Goal: Task Accomplishment & Management: Manage account settings

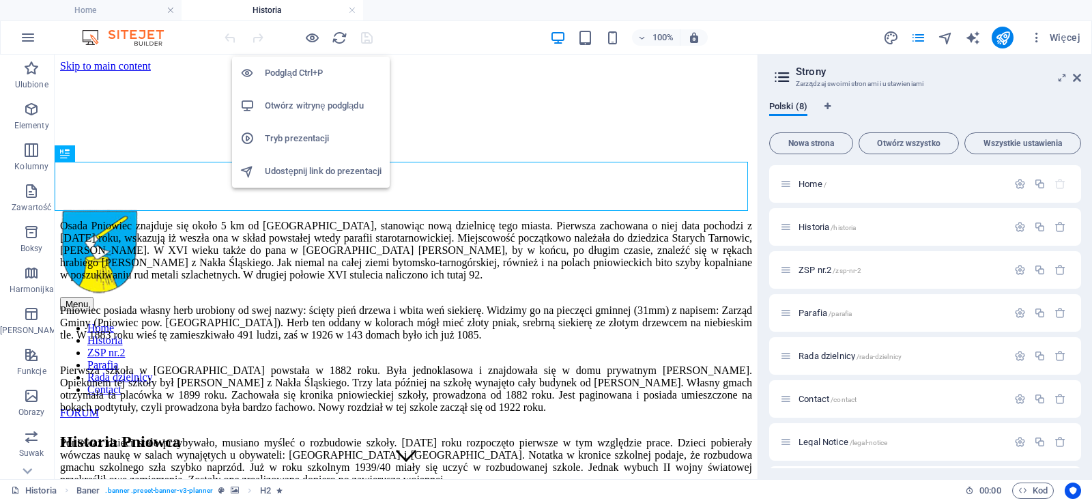
click at [0, 0] on h6 "Otwórz witrynę podglądu" at bounding box center [0, 0] width 0 height 0
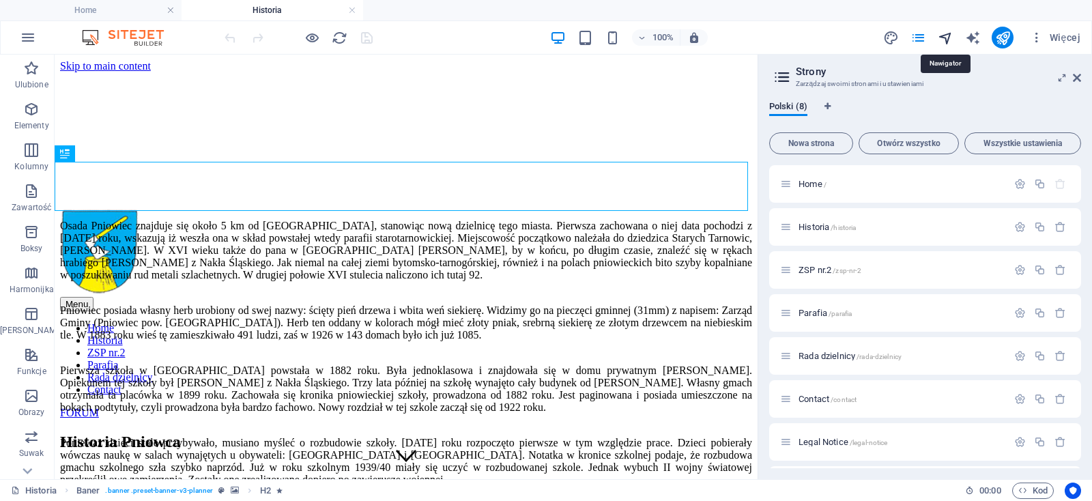
click at [0, 0] on icon "navigator" at bounding box center [0, 0] width 0 height 0
select select "17041470-pl"
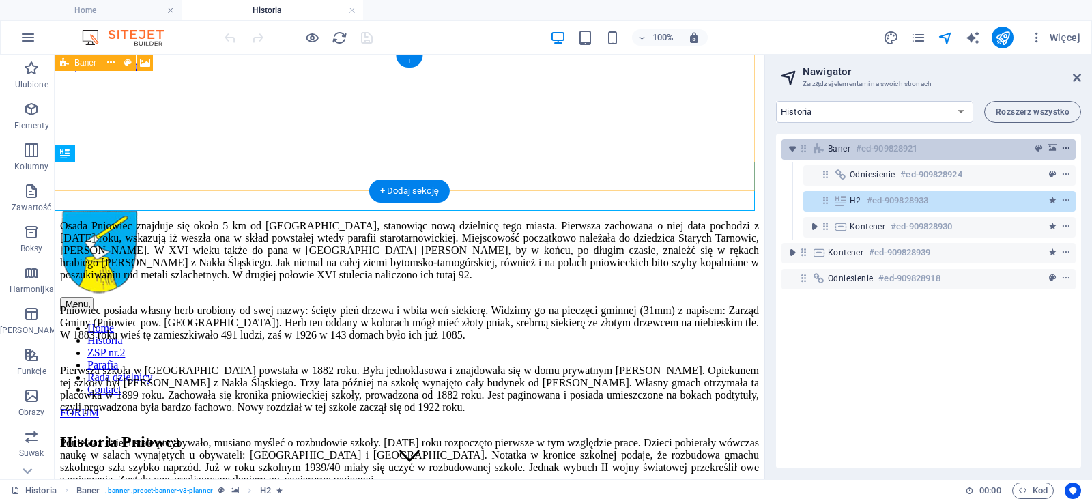
click at [1062, 152] on icon "context-menu" at bounding box center [1067, 149] width 10 height 10
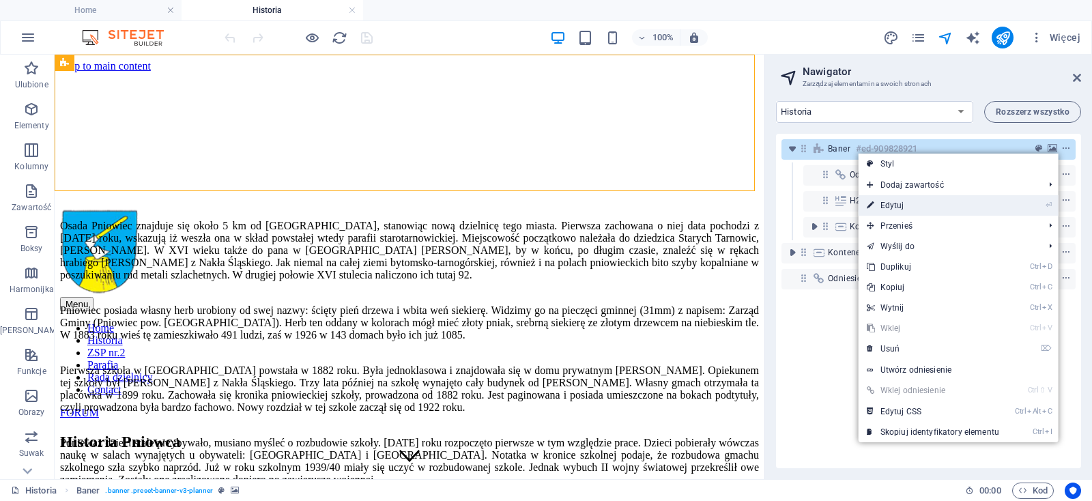
click at [922, 205] on link "⏎ Edytuj" at bounding box center [933, 205] width 149 height 20
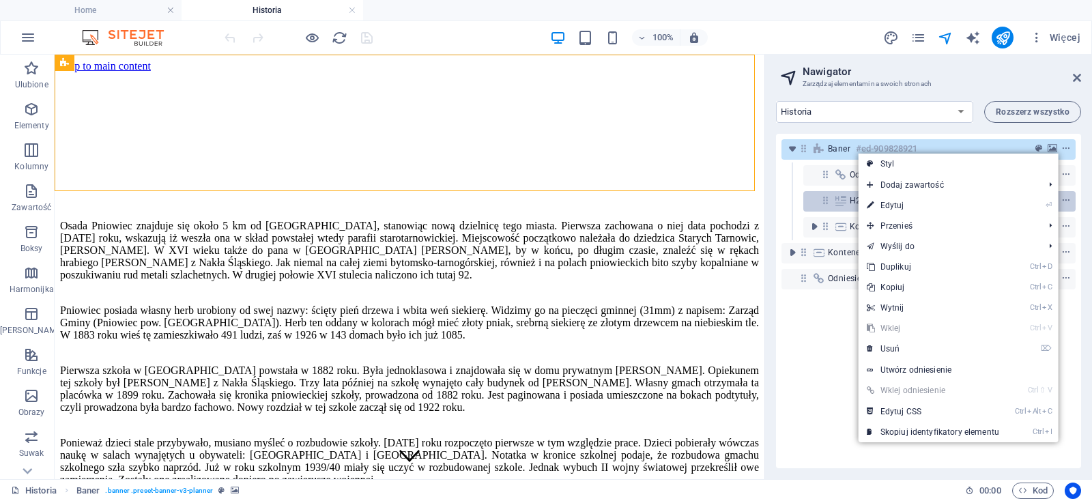
select select "px"
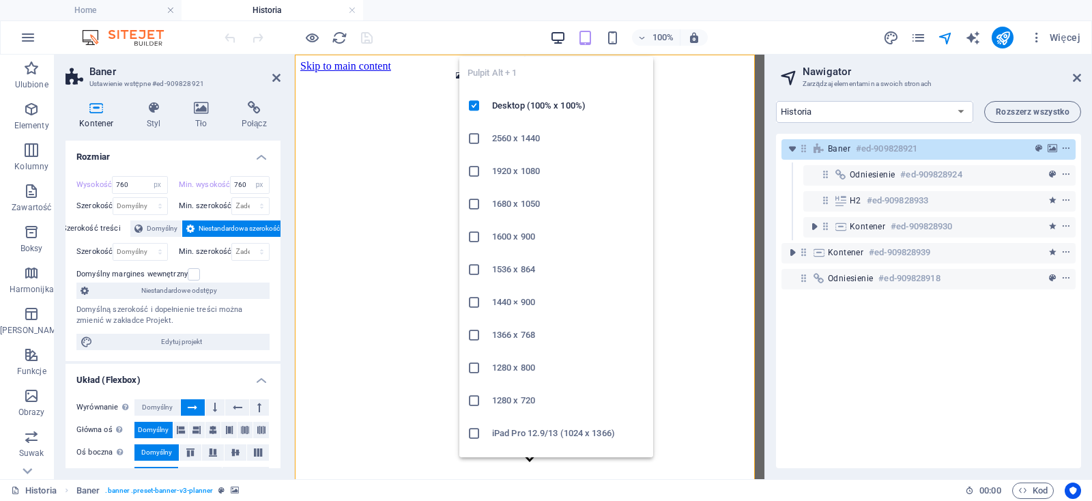
click at [563, 36] on icon "button" at bounding box center [558, 38] width 16 height 16
click at [562, 36] on icon "button" at bounding box center [558, 38] width 16 height 16
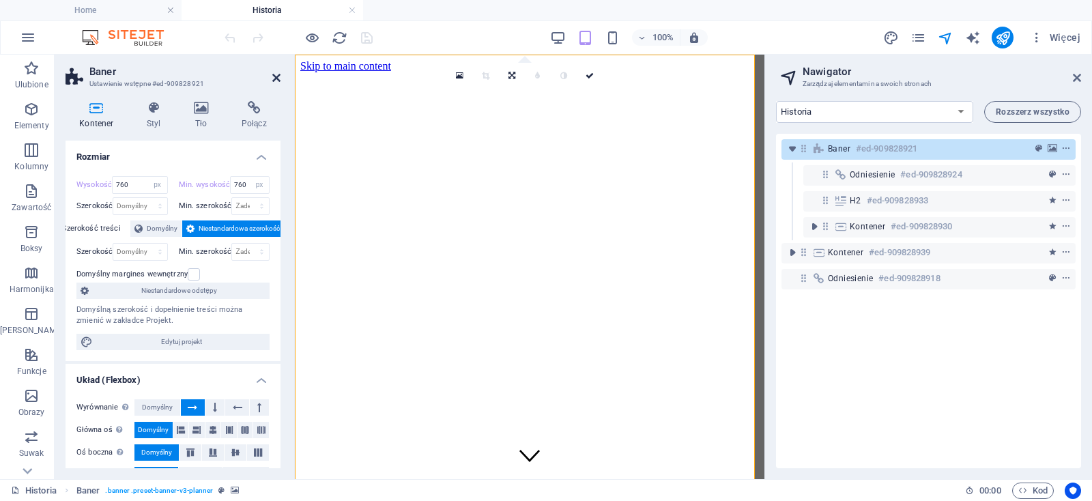
click at [278, 78] on icon at bounding box center [276, 77] width 8 height 11
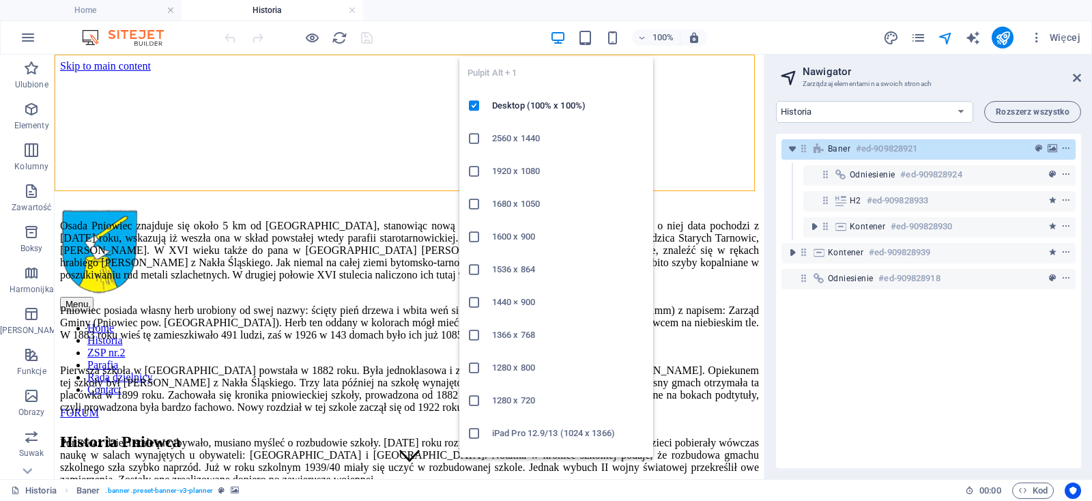
click at [563, 37] on icon "button" at bounding box center [558, 38] width 16 height 16
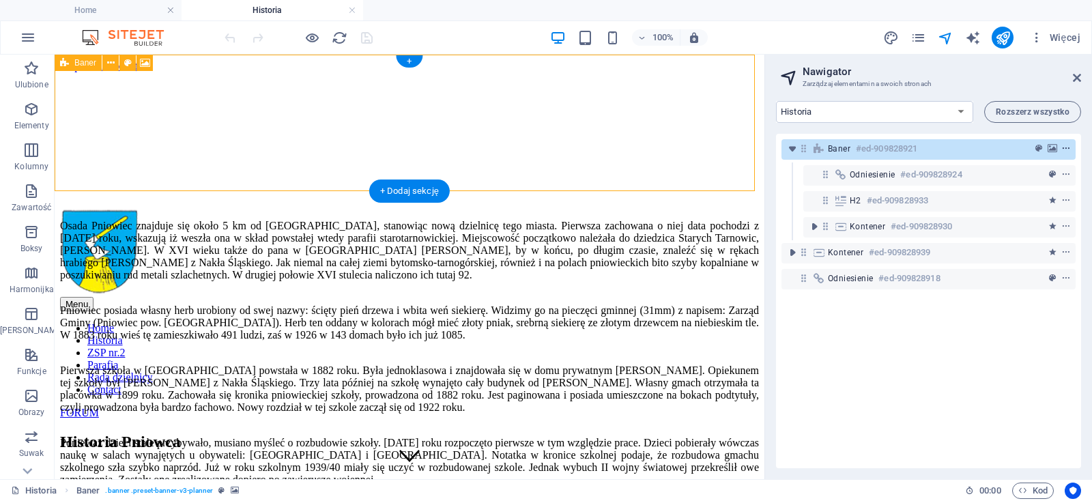
click at [1062, 151] on icon "context-menu" at bounding box center [1067, 149] width 10 height 10
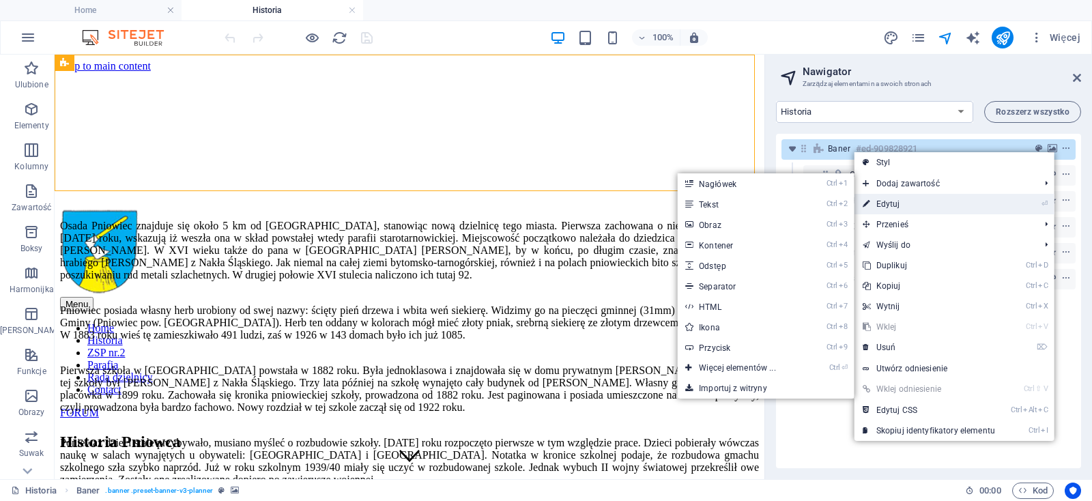
click at [909, 203] on link "⏎ Edytuj" at bounding box center [929, 204] width 149 height 20
select select "px"
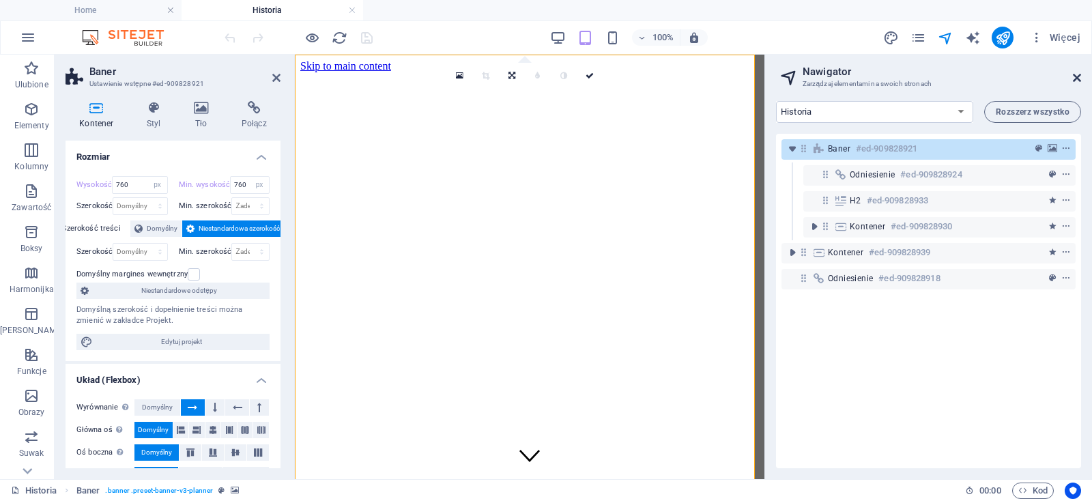
click at [1077, 79] on icon at bounding box center [1077, 77] width 8 height 11
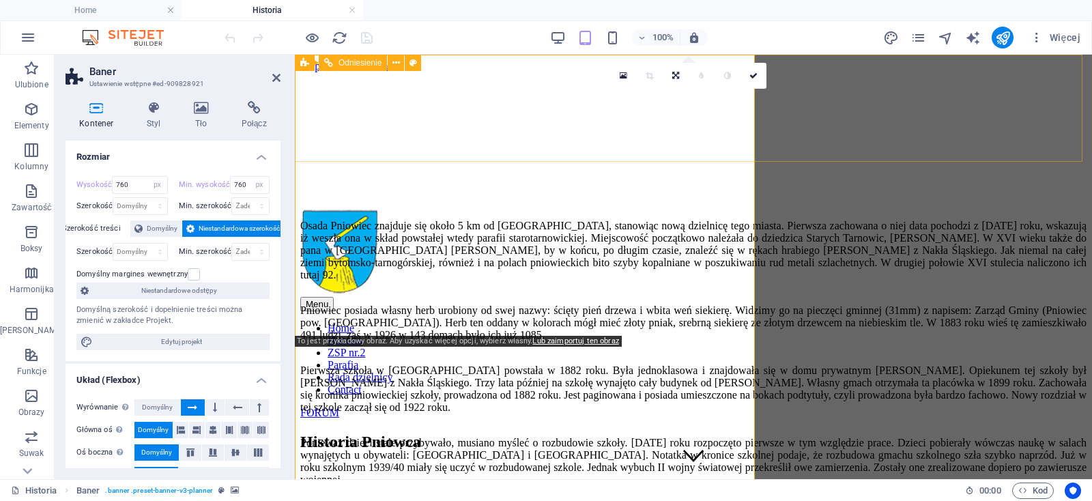
type input "200"
select select "DISABLED_OPTION_VALUE"
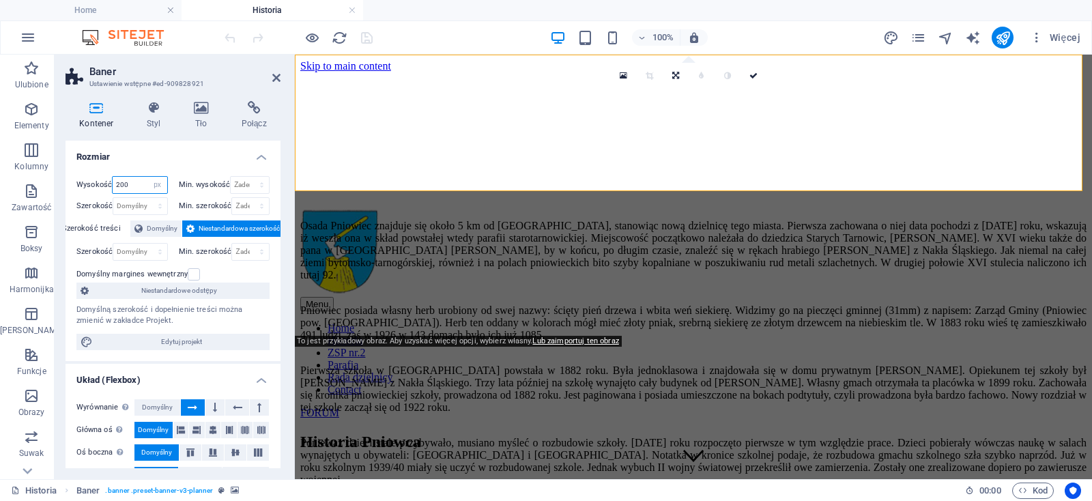
drag, startPoint x: 137, startPoint y: 183, endPoint x: 118, endPoint y: 186, distance: 18.6
click at [124, 185] on input "200" at bounding box center [140, 185] width 54 height 16
drag, startPoint x: 128, startPoint y: 187, endPoint x: 97, endPoint y: 190, distance: 30.8
click at [113, 190] on input "200" at bounding box center [140, 185] width 54 height 16
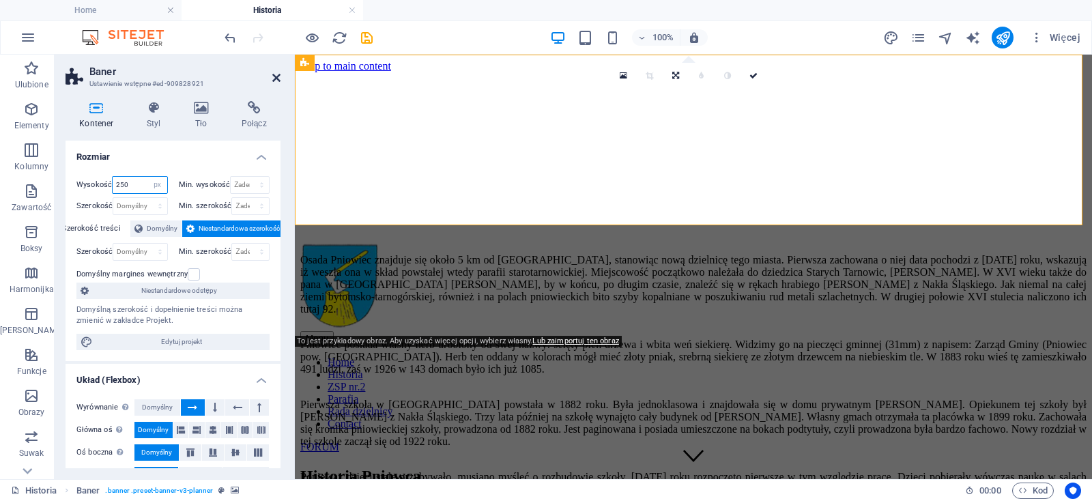
type input "250"
click at [274, 74] on icon at bounding box center [276, 77] width 8 height 11
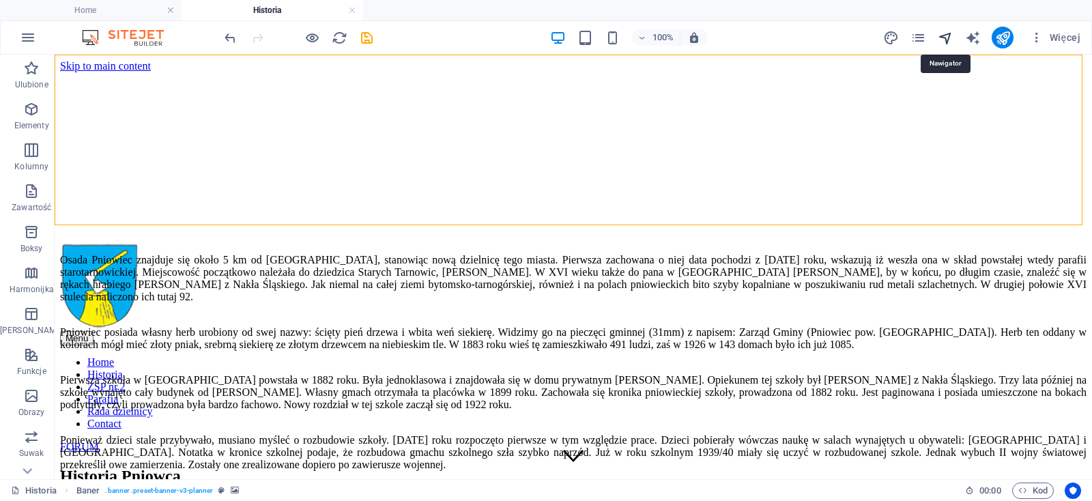
click at [0, 0] on icon "navigator" at bounding box center [0, 0] width 0 height 0
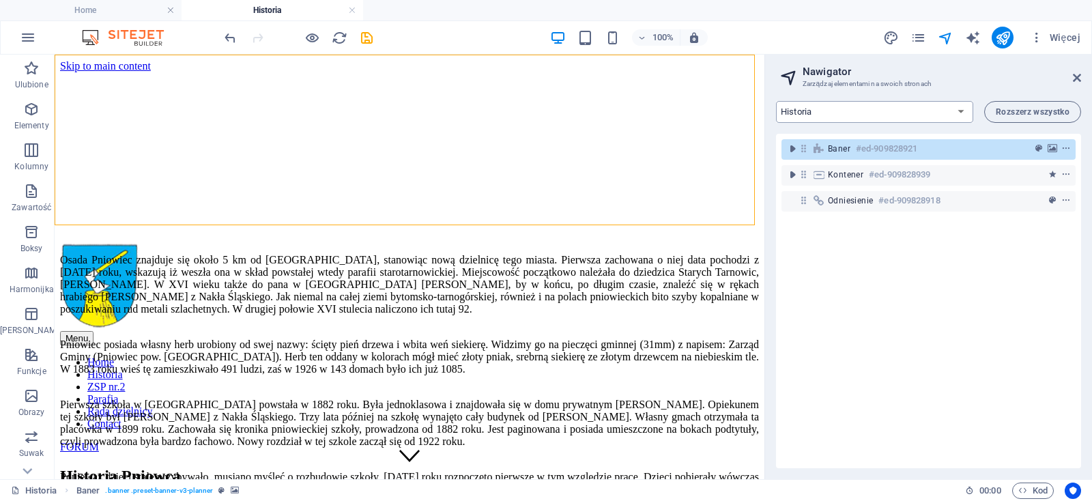
click at [776, 101] on select "Home Historia ZSP nr.2 Parafia Rada dzielnicy Contact Legal Notice Privacy" at bounding box center [874, 112] width 197 height 22
select select "17041473-pl"
click option "ZSP nr.2" at bounding box center [0, 0] width 0 height 0
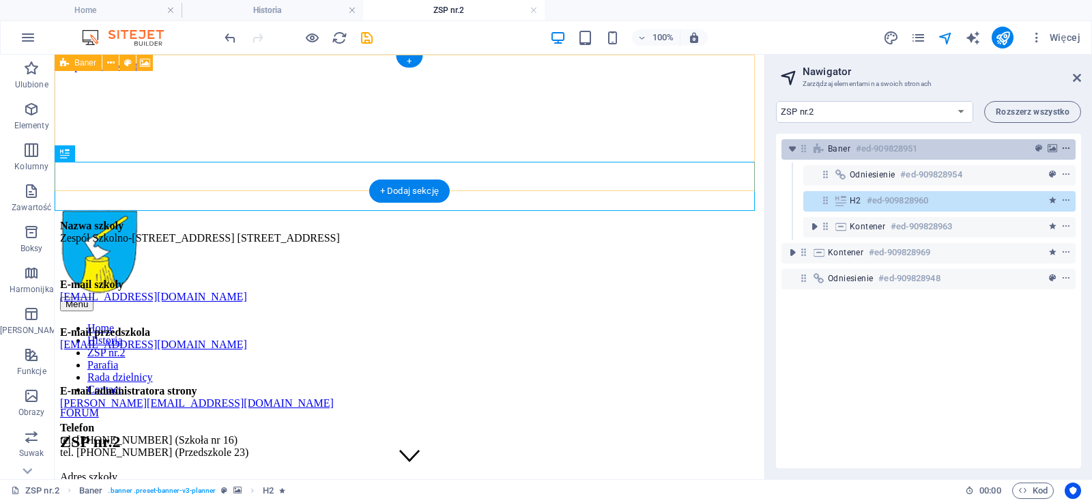
click at [1062, 151] on icon "context-menu" at bounding box center [1067, 149] width 10 height 10
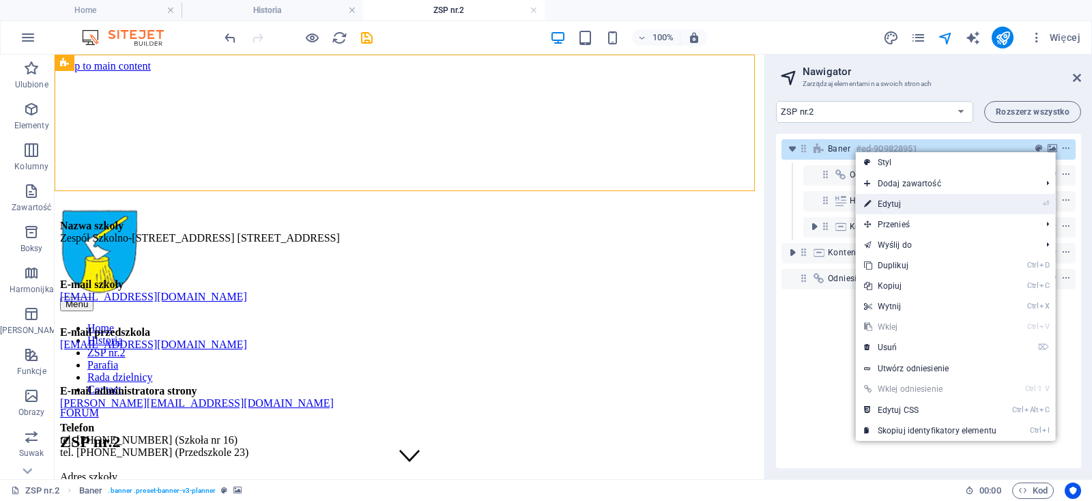
click at [900, 203] on link "⏎ Edytuj" at bounding box center [930, 204] width 149 height 20
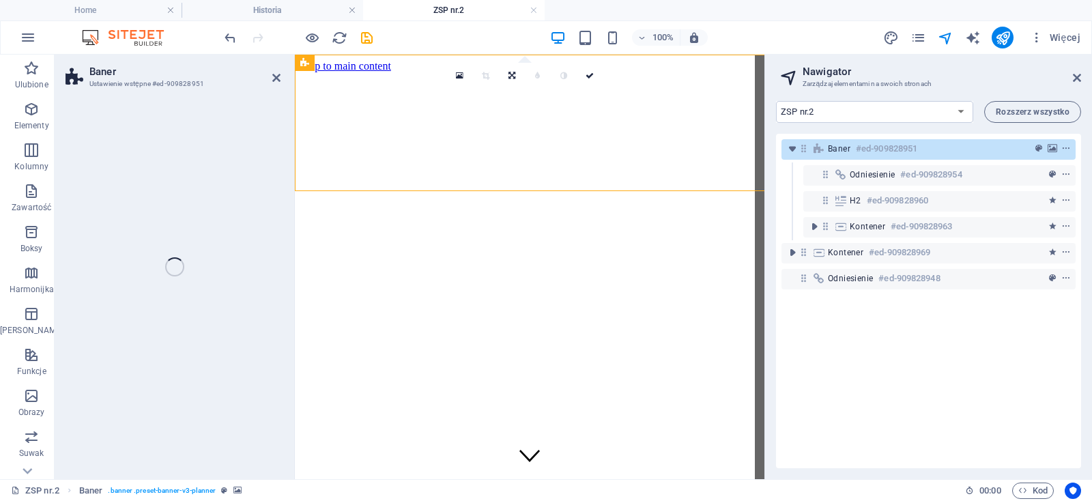
select select "px"
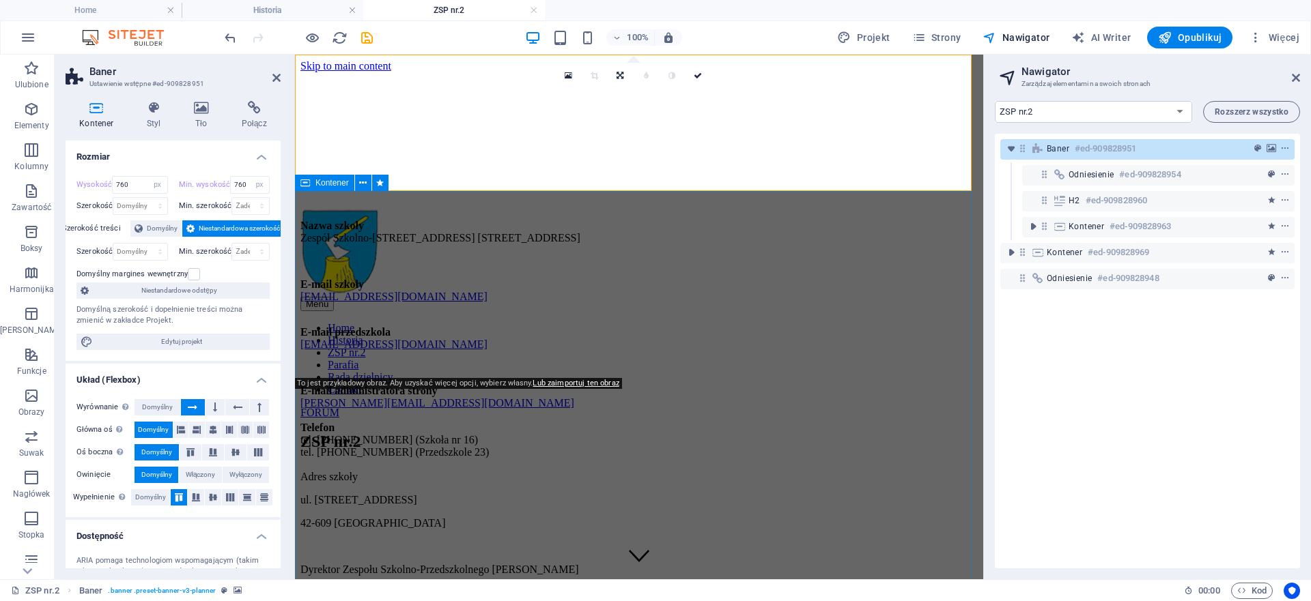
type input "200"
select select "DISABLED_OPTION_VALUE"
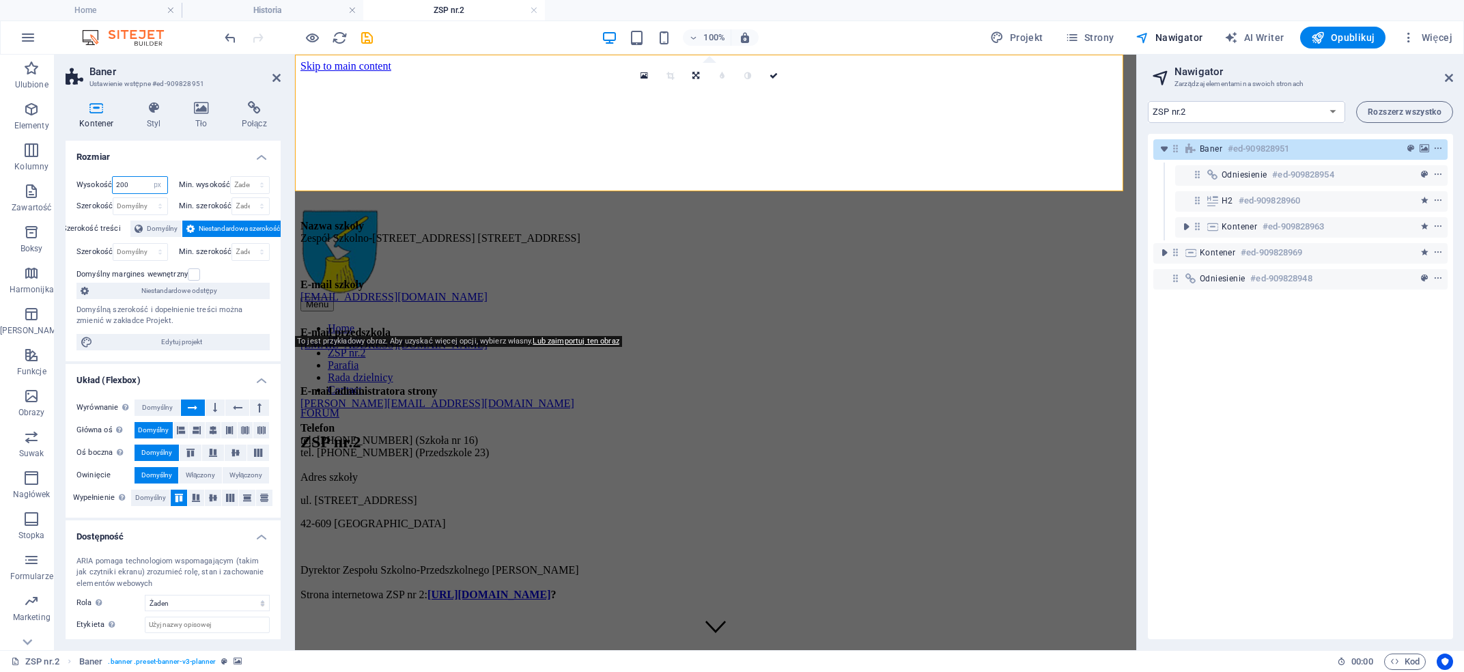
drag, startPoint x: 130, startPoint y: 184, endPoint x: 98, endPoint y: 184, distance: 32.1
click at [113, 184] on input "200" at bounding box center [140, 185] width 54 height 16
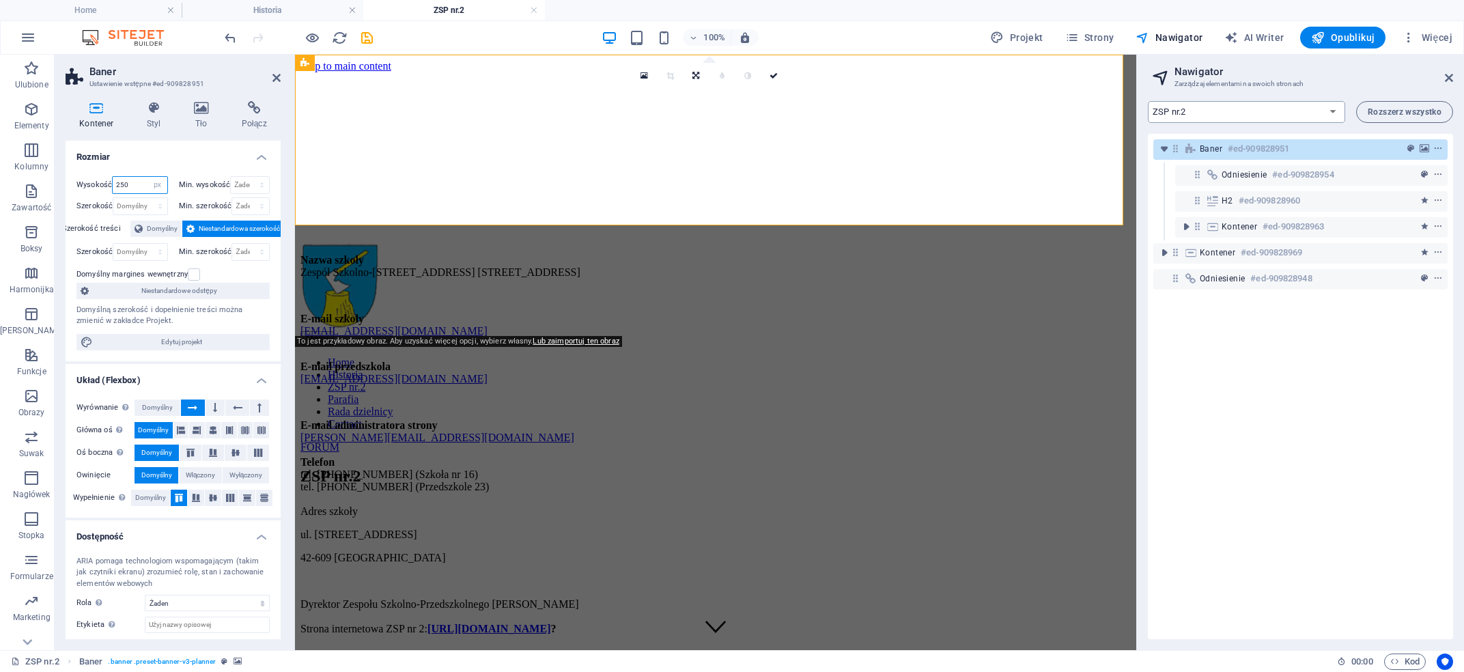
type input "250"
click at [1092, 101] on select "Home Historia ZSP nr.2 Parafia Rada dzielnicy Contact Legal Notice Privacy" at bounding box center [1246, 112] width 197 height 22
click option "Historia" at bounding box center [0, 0] width 0 height 0
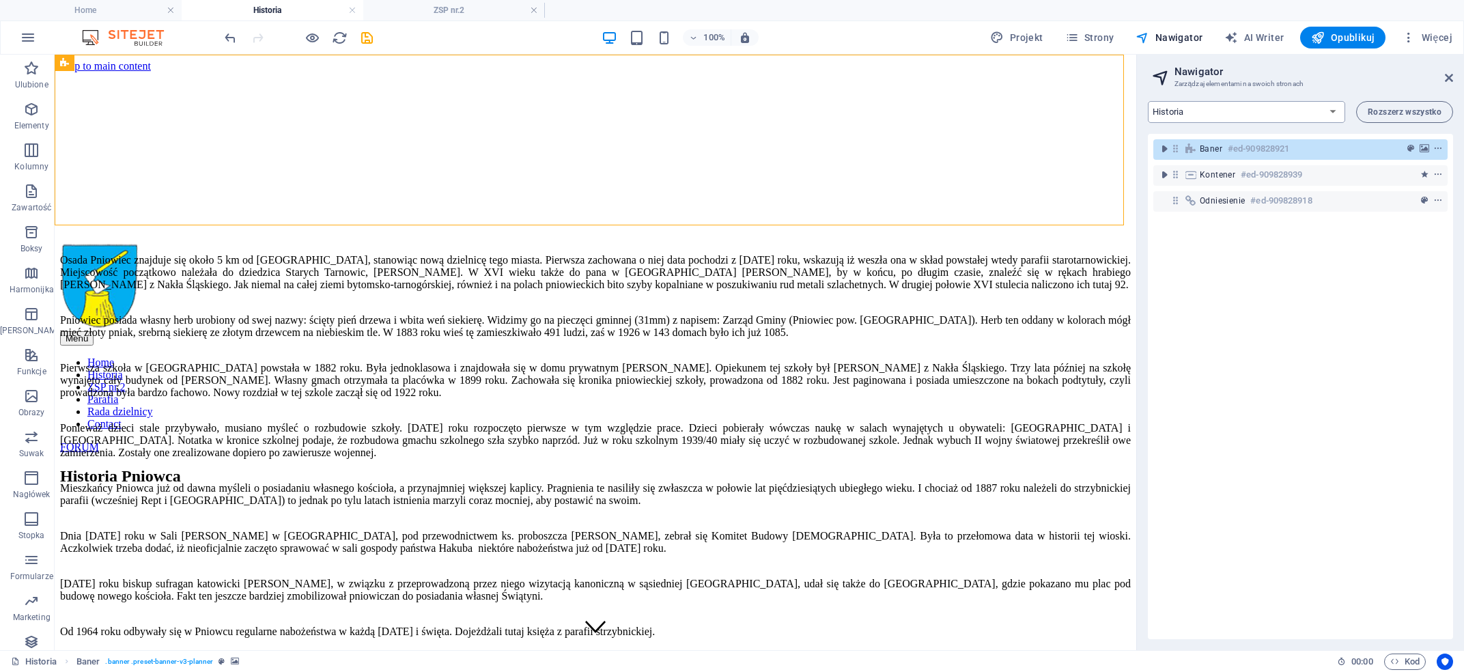
click at [1092, 101] on select "Home Historia ZSP nr.2 Parafia Rada dzielnicy Contact Legal Notice Privacy" at bounding box center [1246, 112] width 197 height 22
click option "ZSP nr.2" at bounding box center [0, 0] width 0 height 0
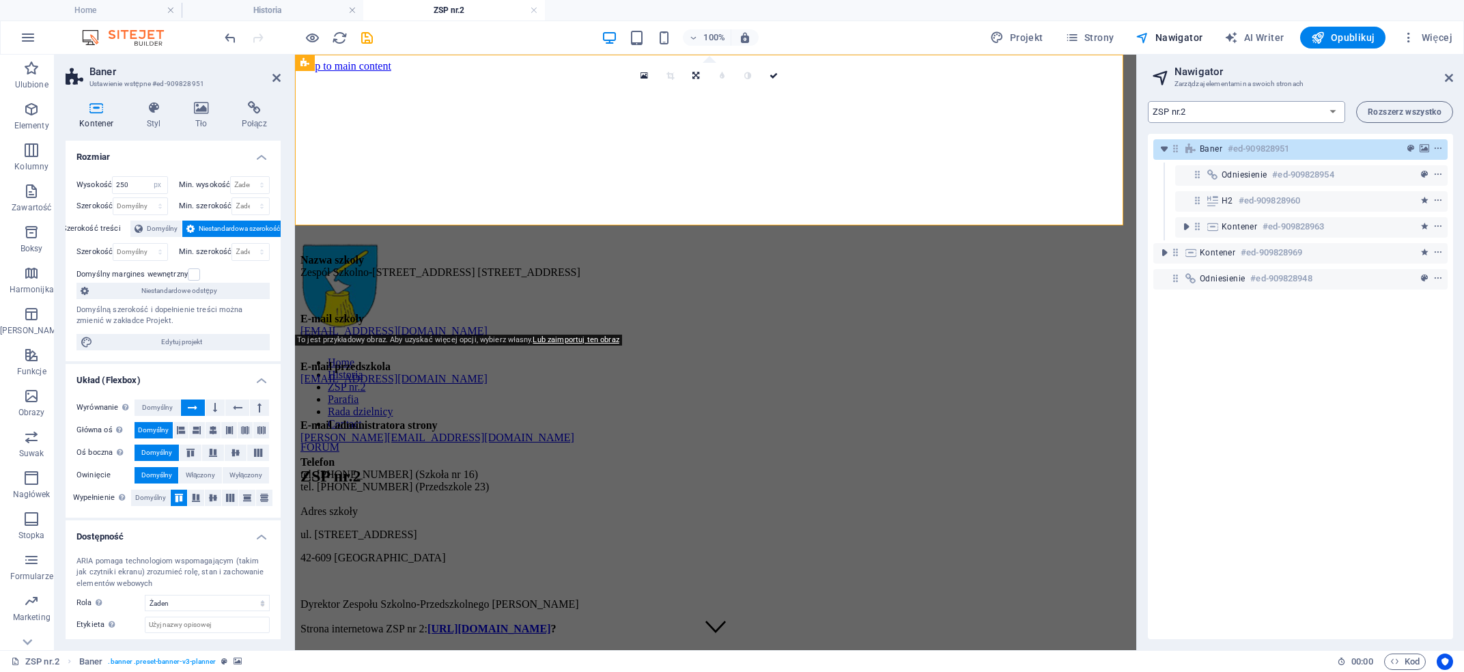
click at [1092, 101] on select "Home Historia ZSP nr.2 Parafia Rada dzielnicy Contact Legal Notice Privacy" at bounding box center [1246, 112] width 197 height 22
select select "17041476-pl"
click option "Parafia" at bounding box center [0, 0] width 0 height 0
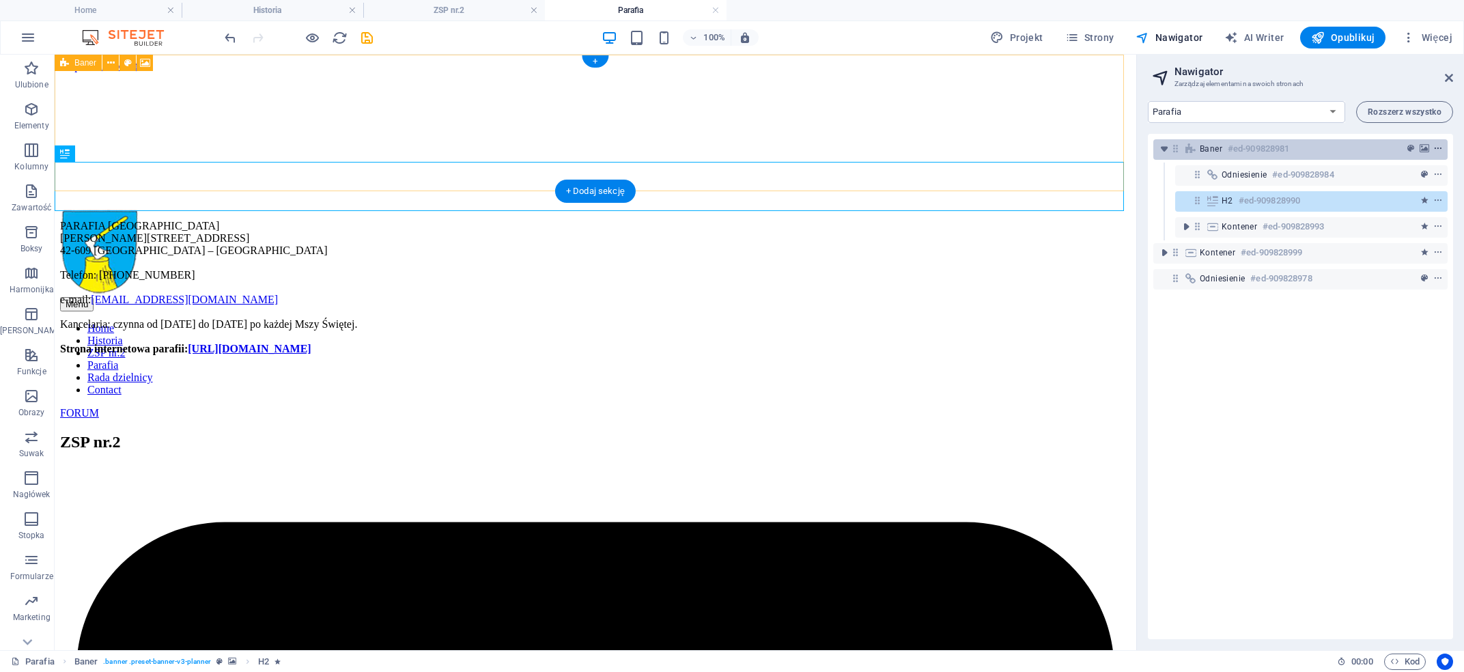
click at [1092, 150] on icon "context-menu" at bounding box center [1438, 149] width 10 height 10
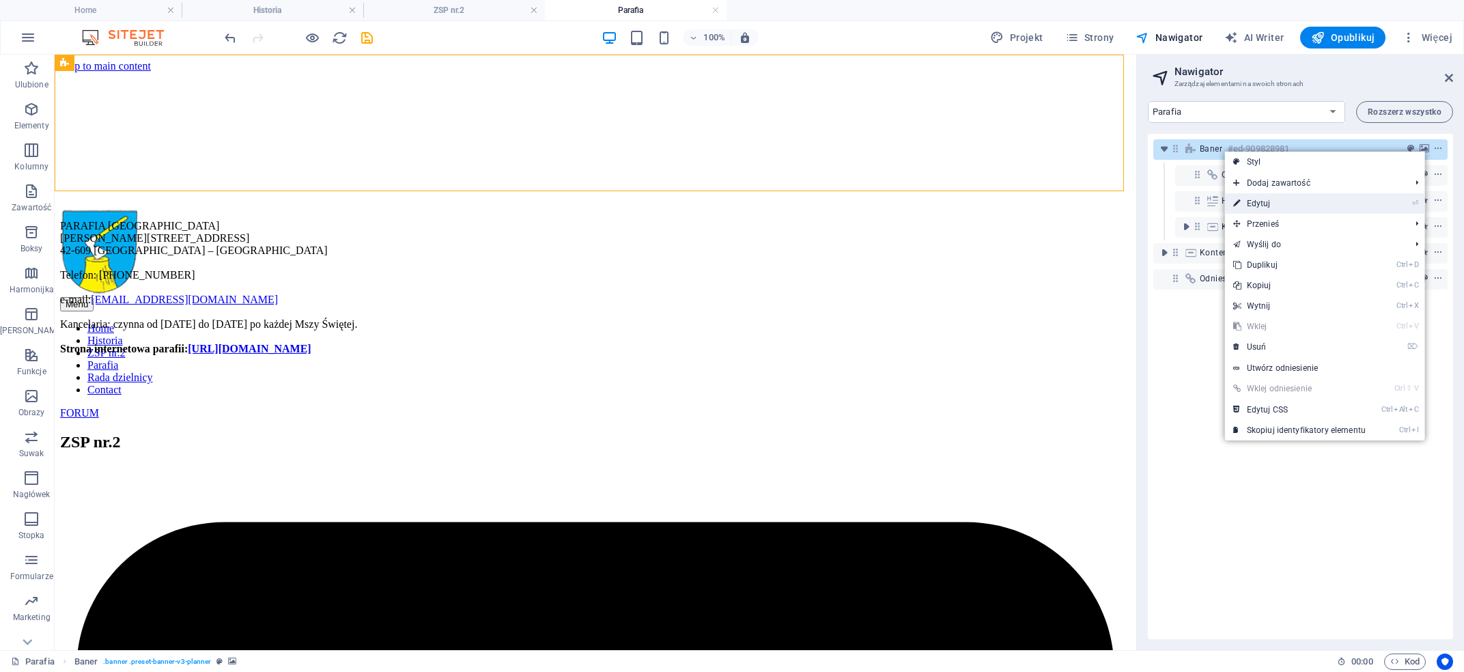
click at [1092, 204] on link "⏎ Edytuj" at bounding box center [1299, 203] width 149 height 20
select select "px"
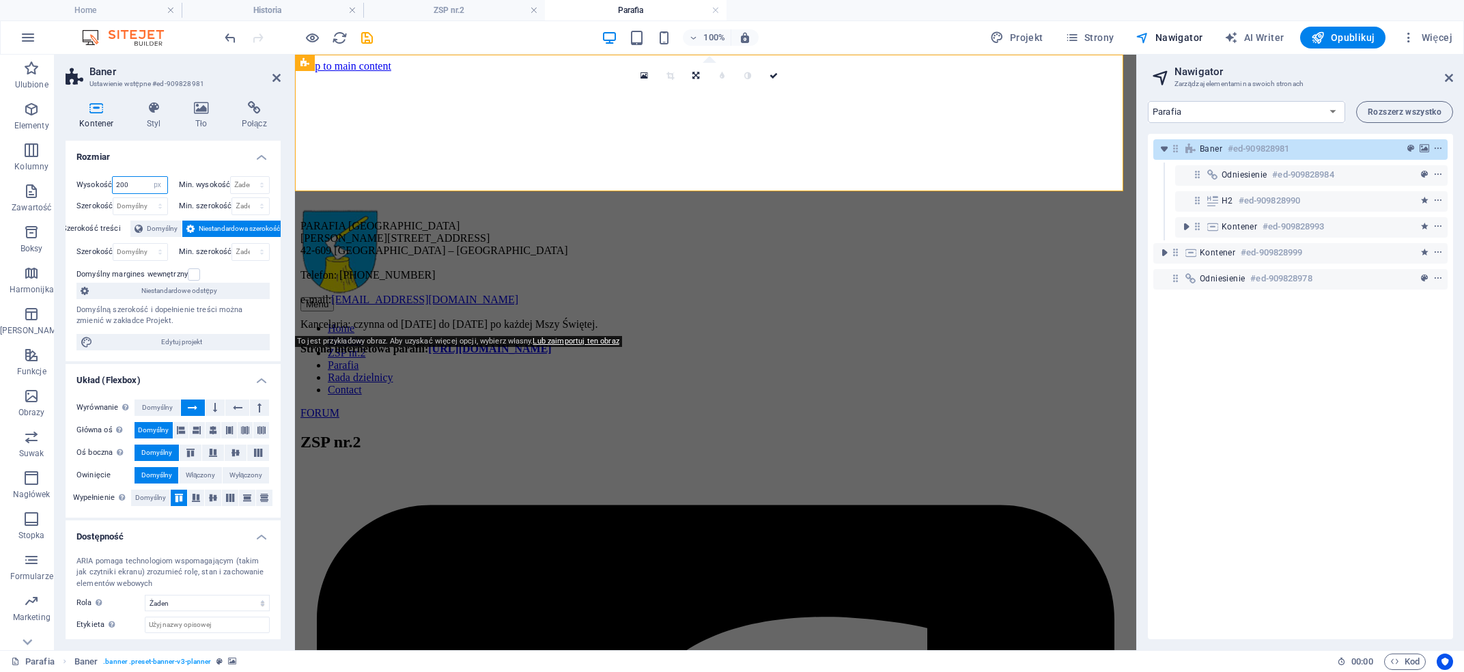
drag, startPoint x: 136, startPoint y: 184, endPoint x: 40, endPoint y: 182, distance: 95.6
click at [113, 182] on input "200" at bounding box center [140, 185] width 54 height 16
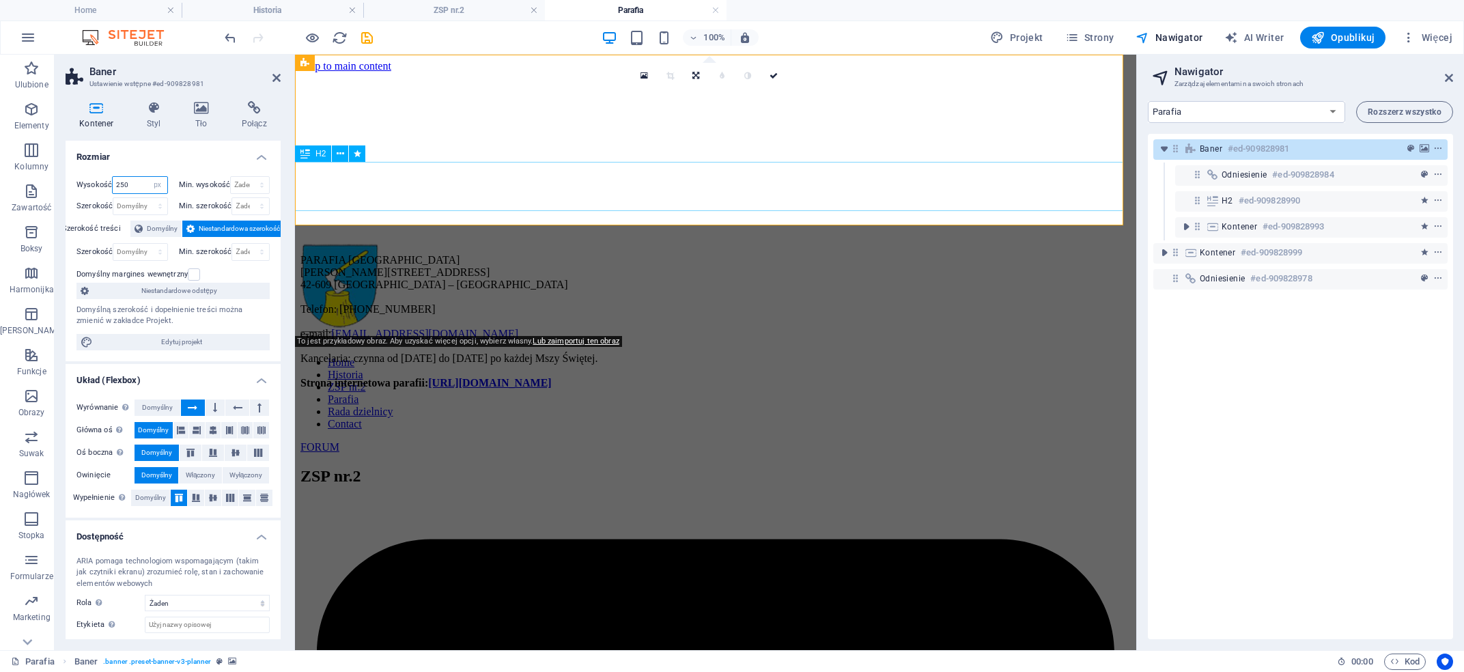
type input "250"
click at [685, 467] on div "ZSP nr.2" at bounding box center [715, 476] width 830 height 18
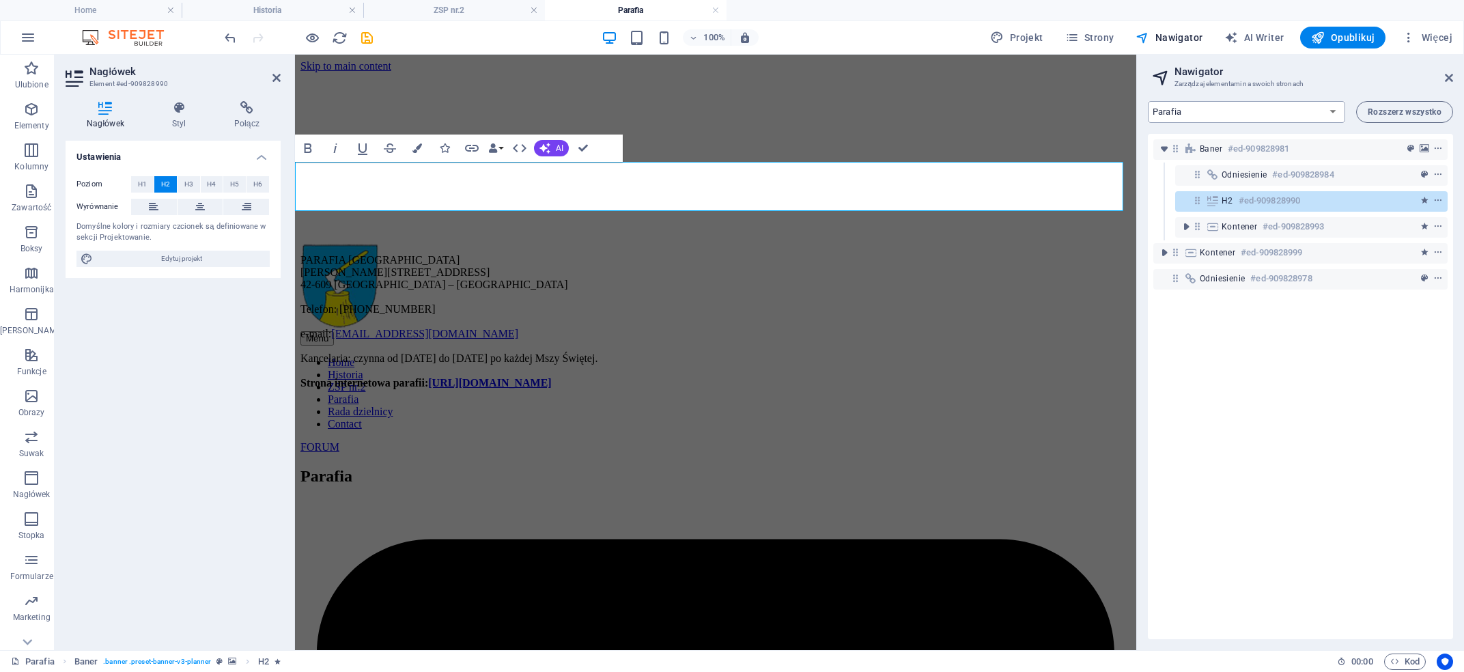
click at [1092, 101] on select "Home Historia ZSP nr.2 Parafia Rada dzielnicy Contact Legal Notice Privacy" at bounding box center [1246, 112] width 197 height 22
select select "17041479-pl"
click option "Rada dzielnicy" at bounding box center [0, 0] width 0 height 0
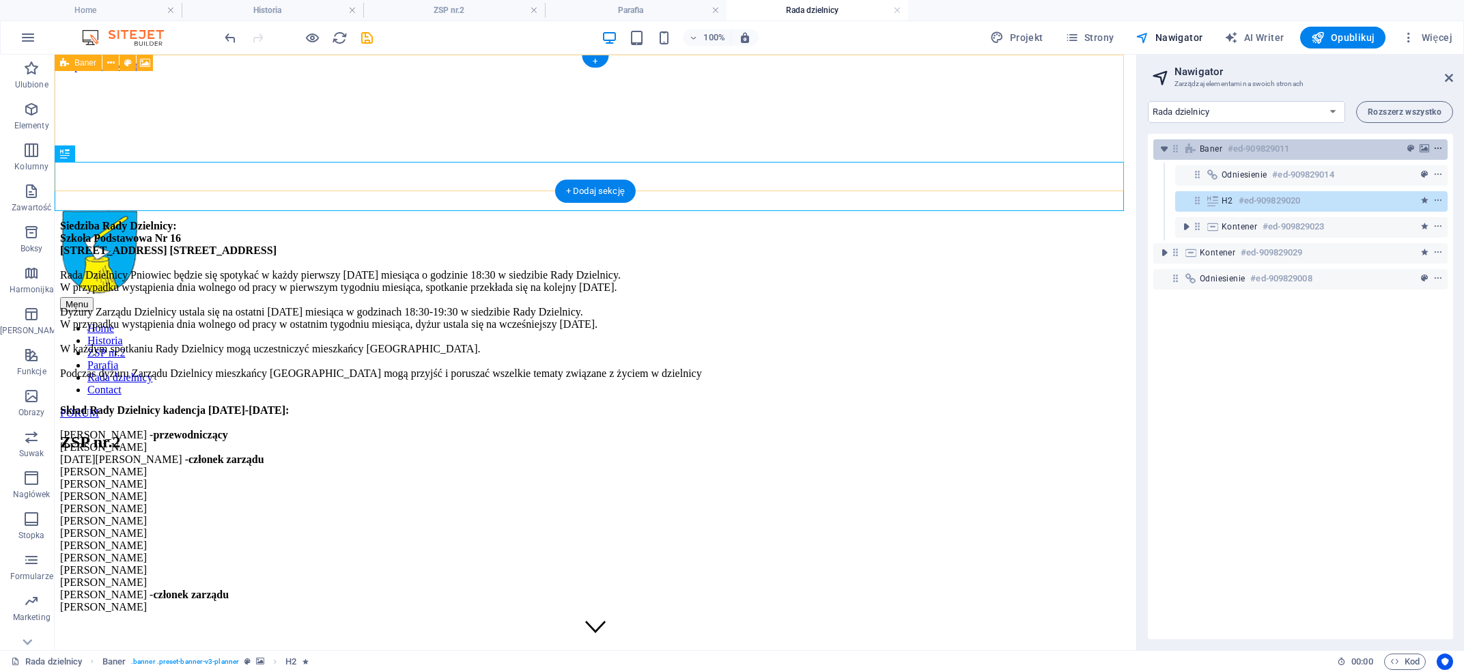
click at [1092, 149] on icon "context-menu" at bounding box center [1438, 149] width 10 height 10
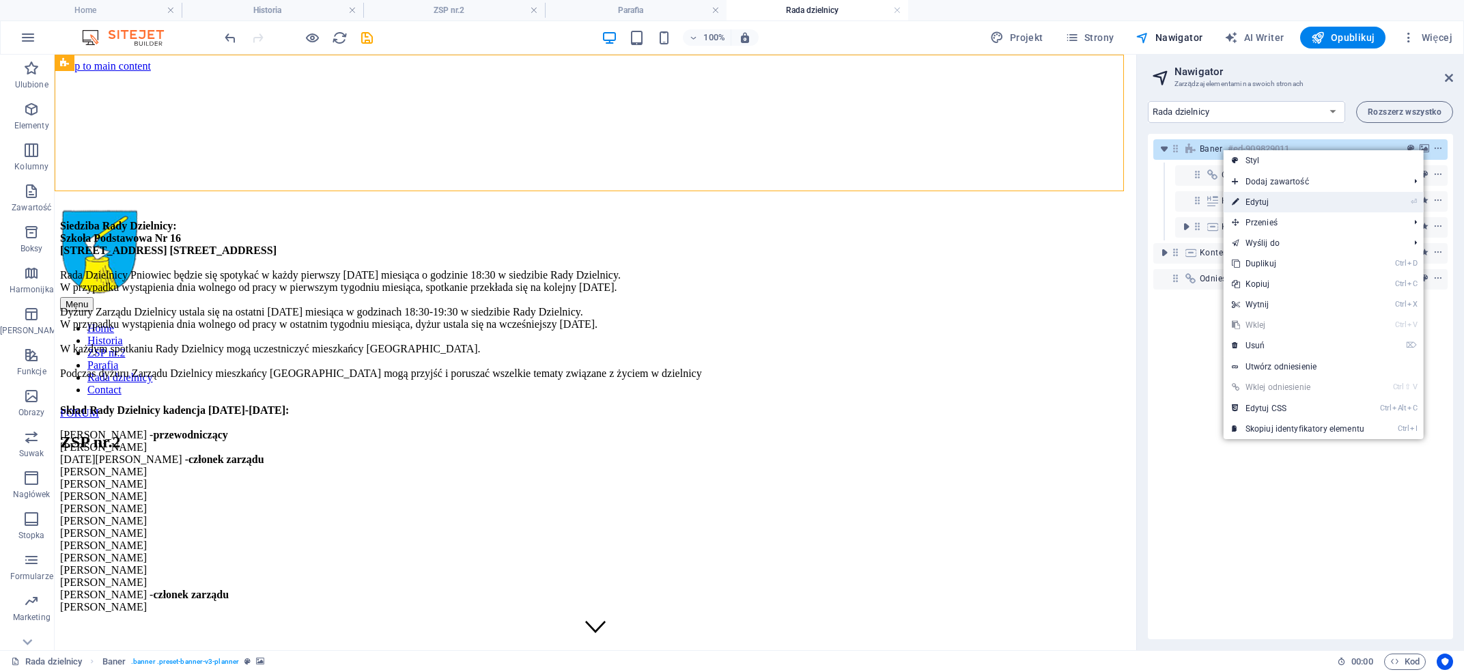
click at [1092, 203] on link "⏎ Edytuj" at bounding box center [1297, 202] width 149 height 20
select select "px"
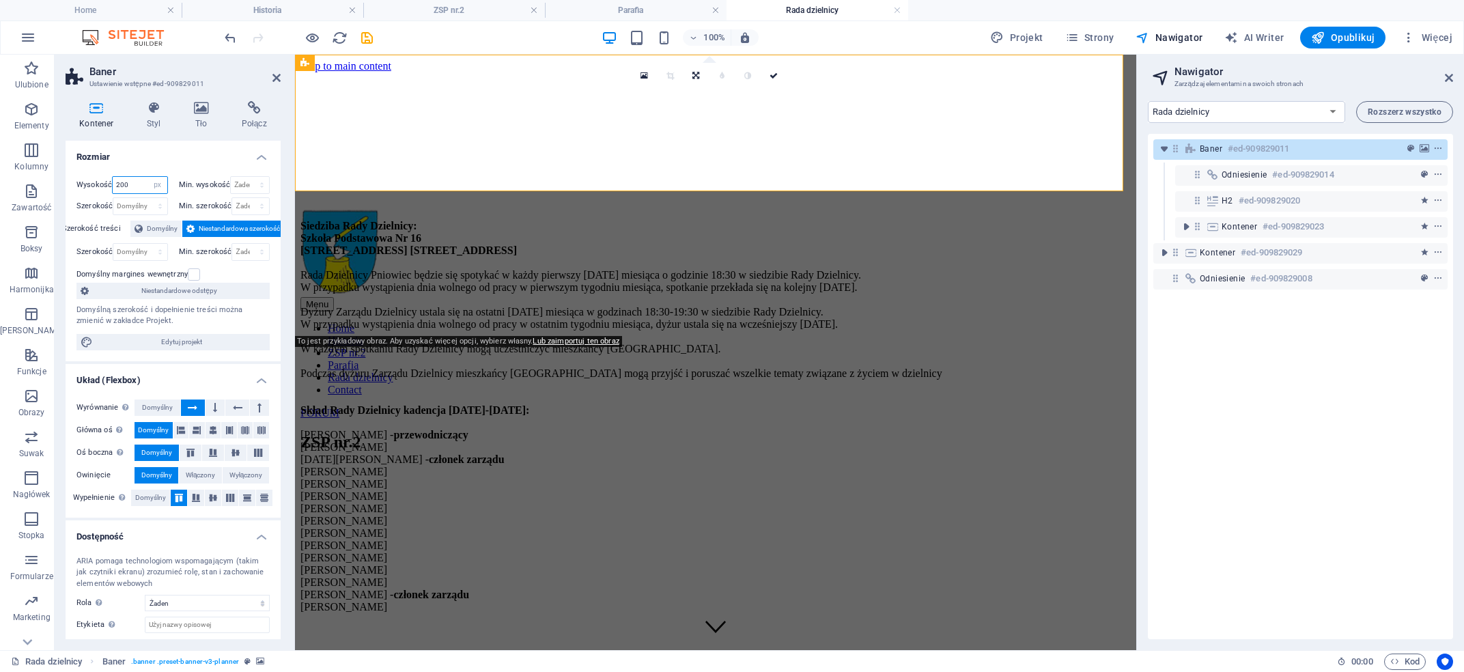
drag, startPoint x: 119, startPoint y: 187, endPoint x: 70, endPoint y: 190, distance: 49.9
click at [113, 190] on input "200" at bounding box center [140, 185] width 54 height 16
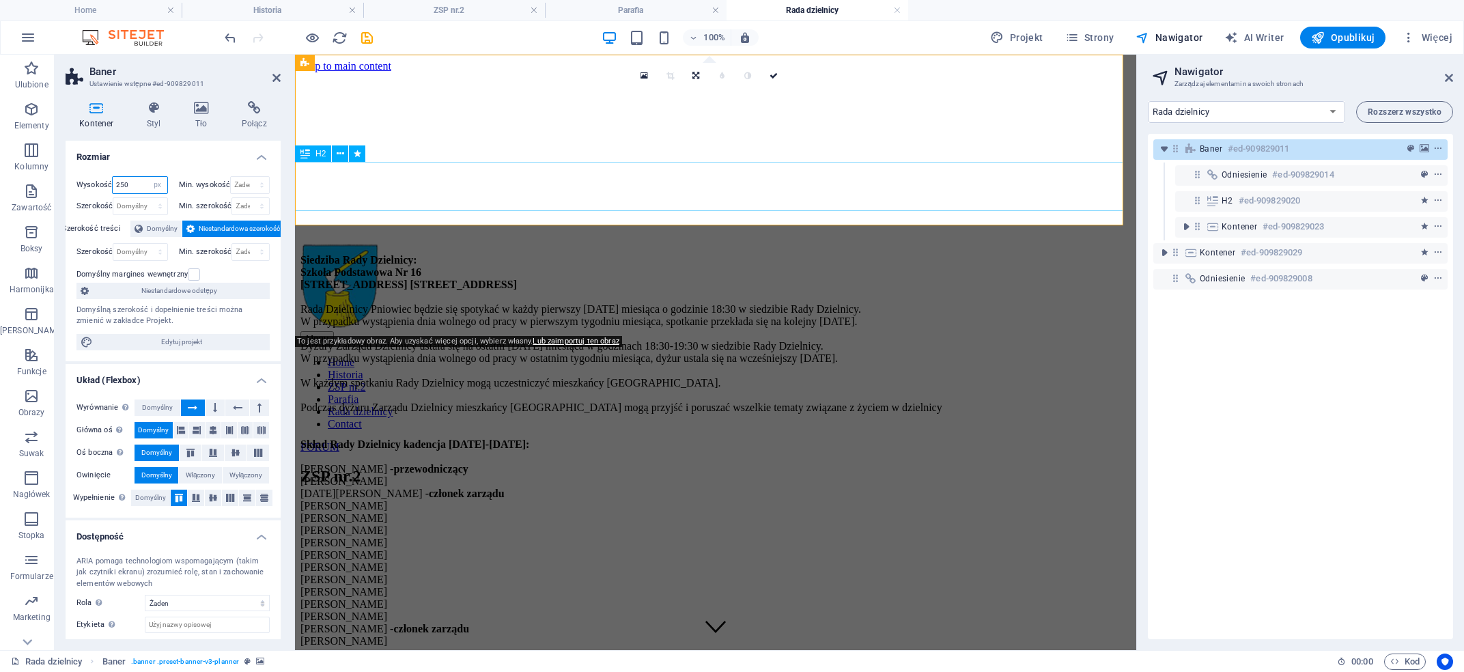
type input "250"
click at [680, 467] on div "ZSP nr.2" at bounding box center [715, 476] width 830 height 18
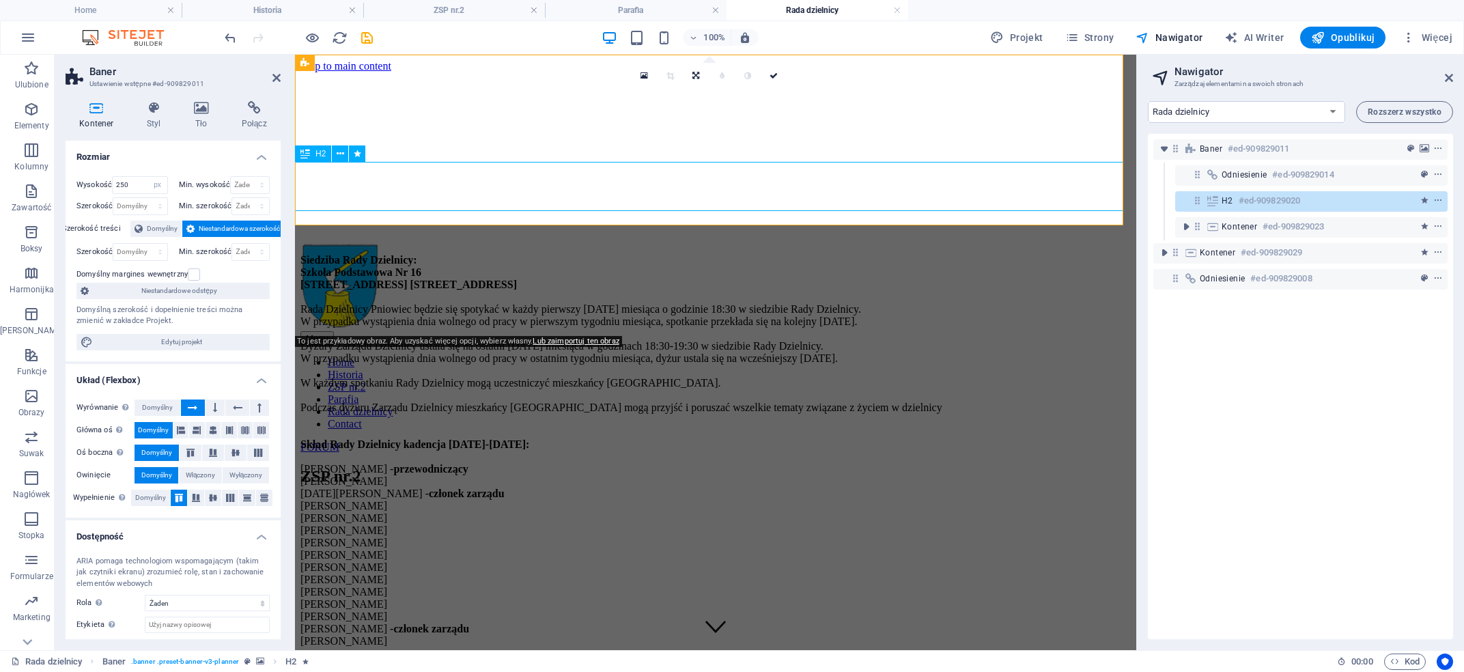
click at [680, 467] on div "ZSP nr.2" at bounding box center [715, 476] width 830 height 18
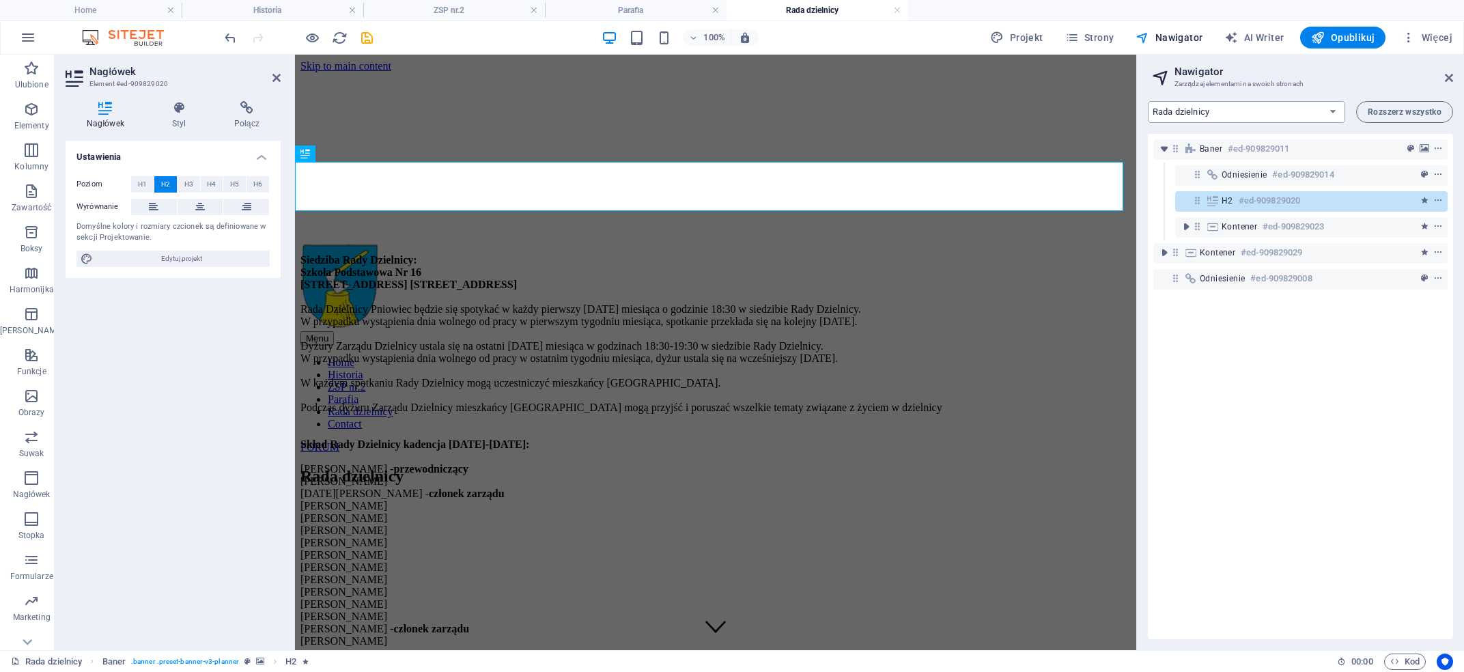
click at [1092, 101] on select "Home Historia ZSP nr.2 Parafia Rada dzielnicy Contact Legal Notice Privacy" at bounding box center [1246, 112] width 197 height 22
select select "17041482-pl"
click option "Contact" at bounding box center [0, 0] width 0 height 0
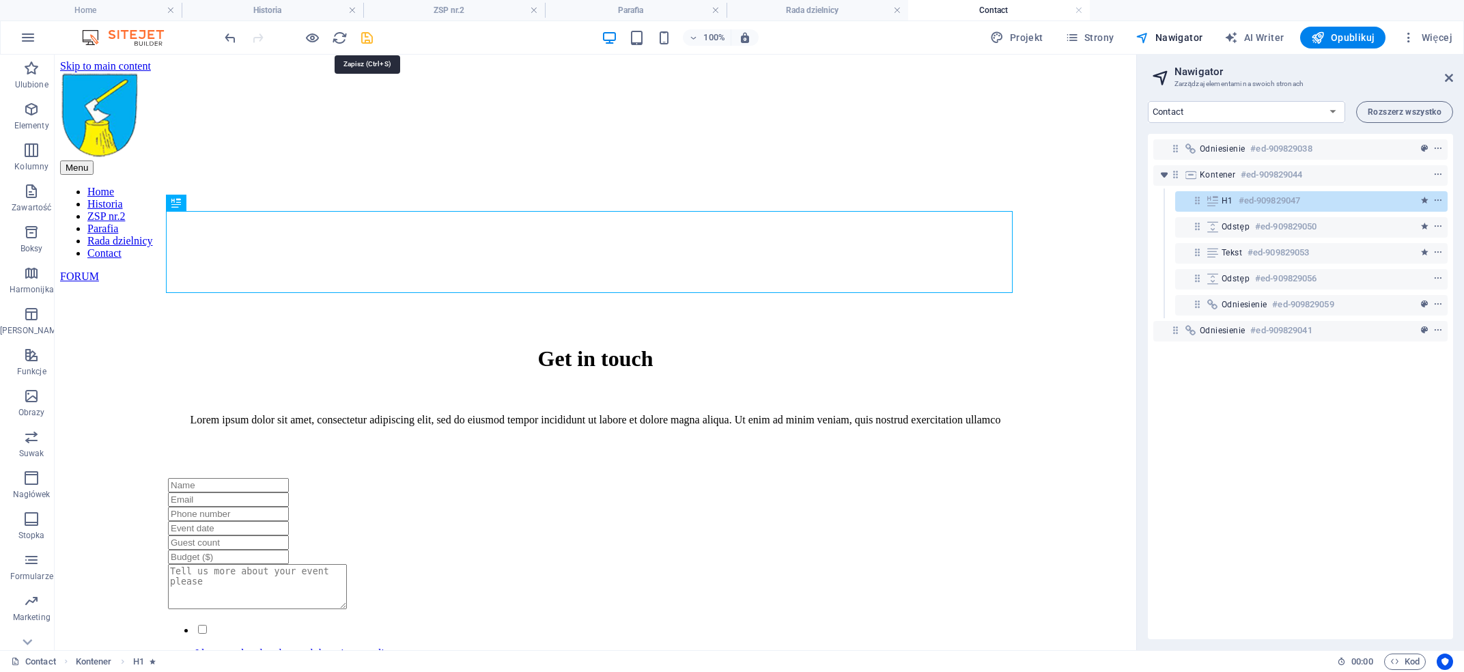
click at [361, 38] on icon "save" at bounding box center [367, 38] width 16 height 16
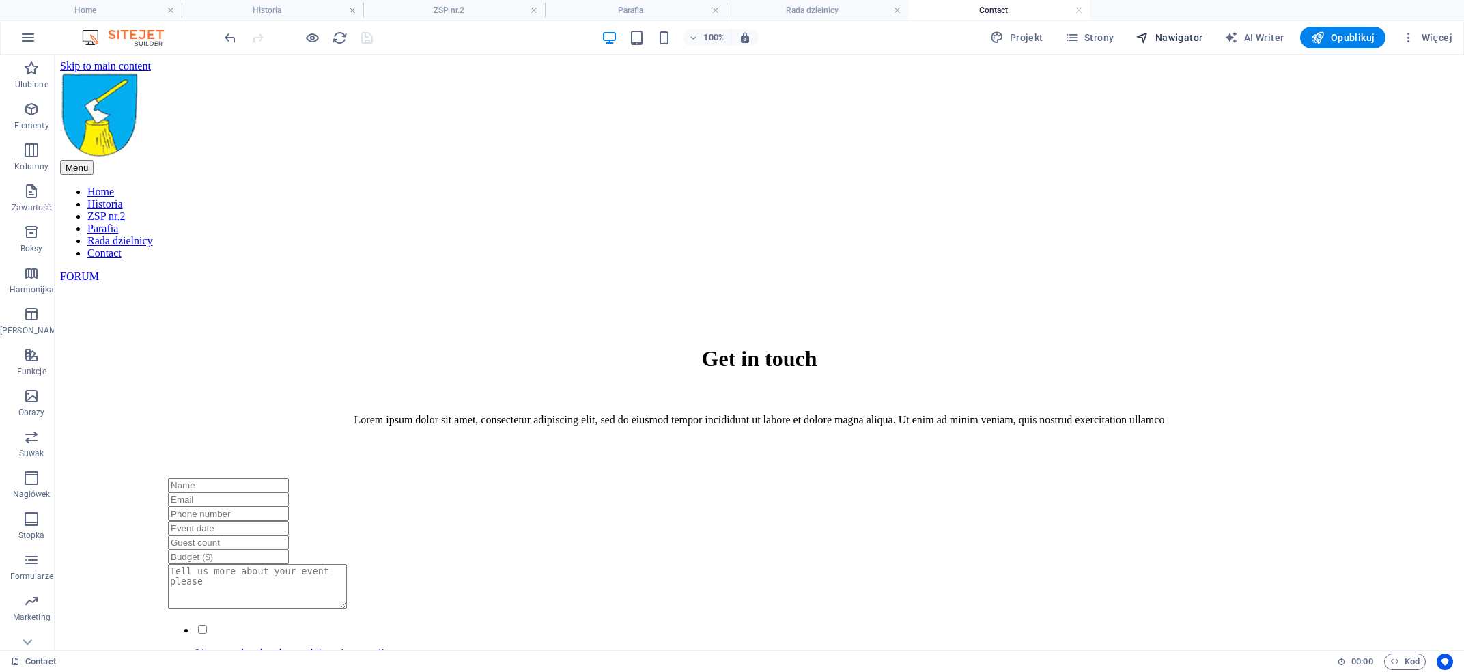
click at [1092, 43] on span "Nawigator" at bounding box center [1168, 38] width 67 height 14
select select "17041482-pl"
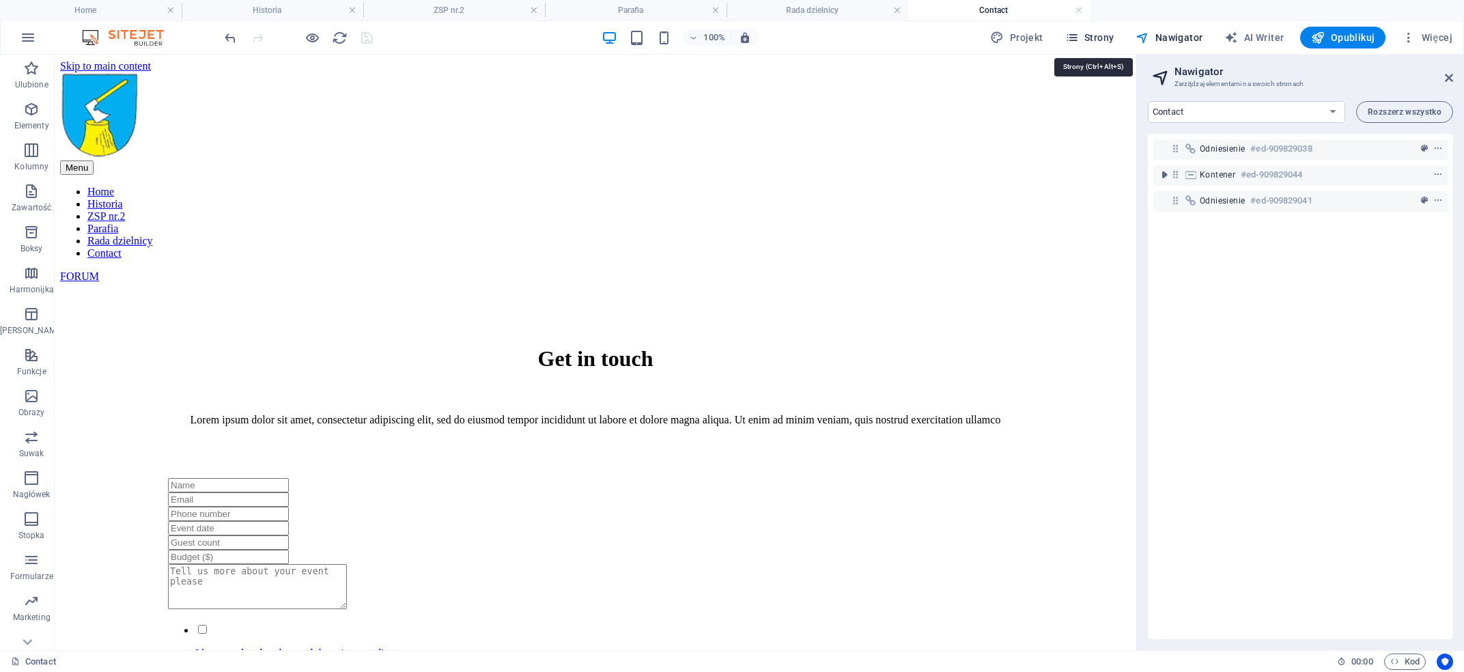
click at [1092, 40] on span "Strony" at bounding box center [1089, 38] width 49 height 14
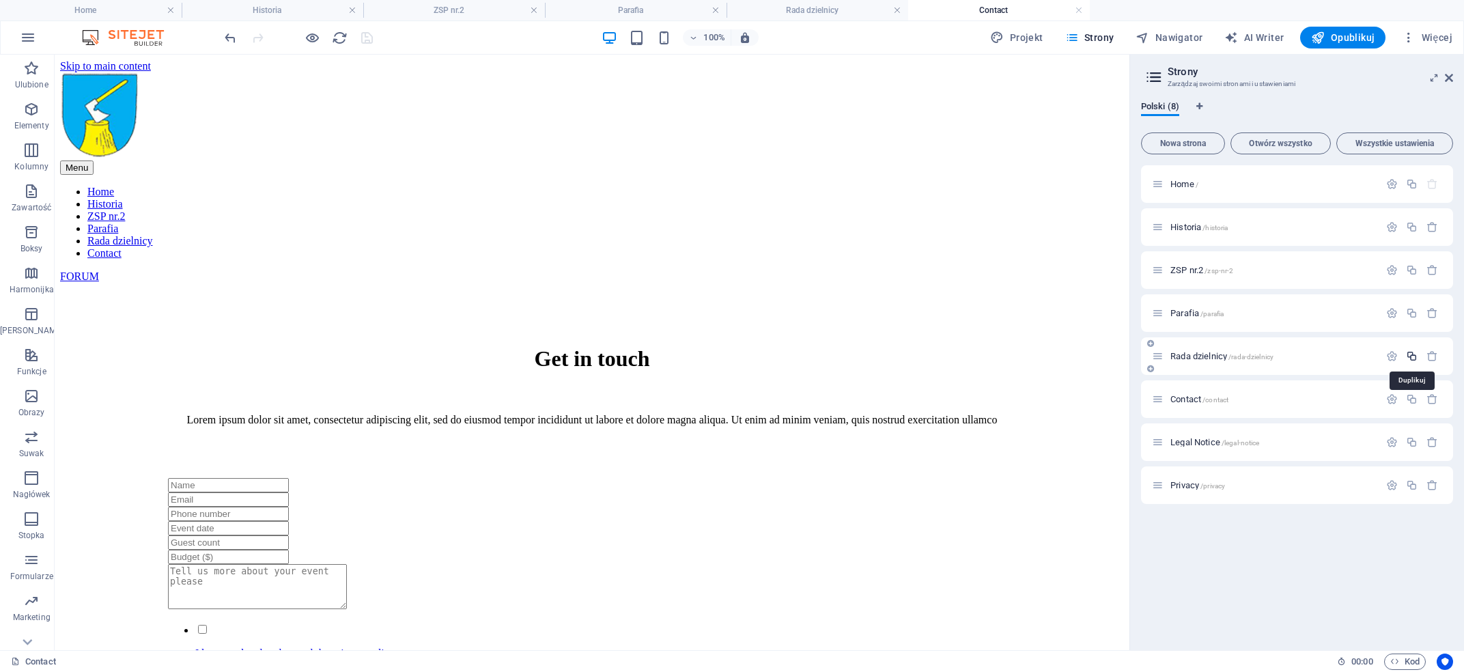
click at [1092, 353] on icon "button" at bounding box center [1412, 356] width 12 height 12
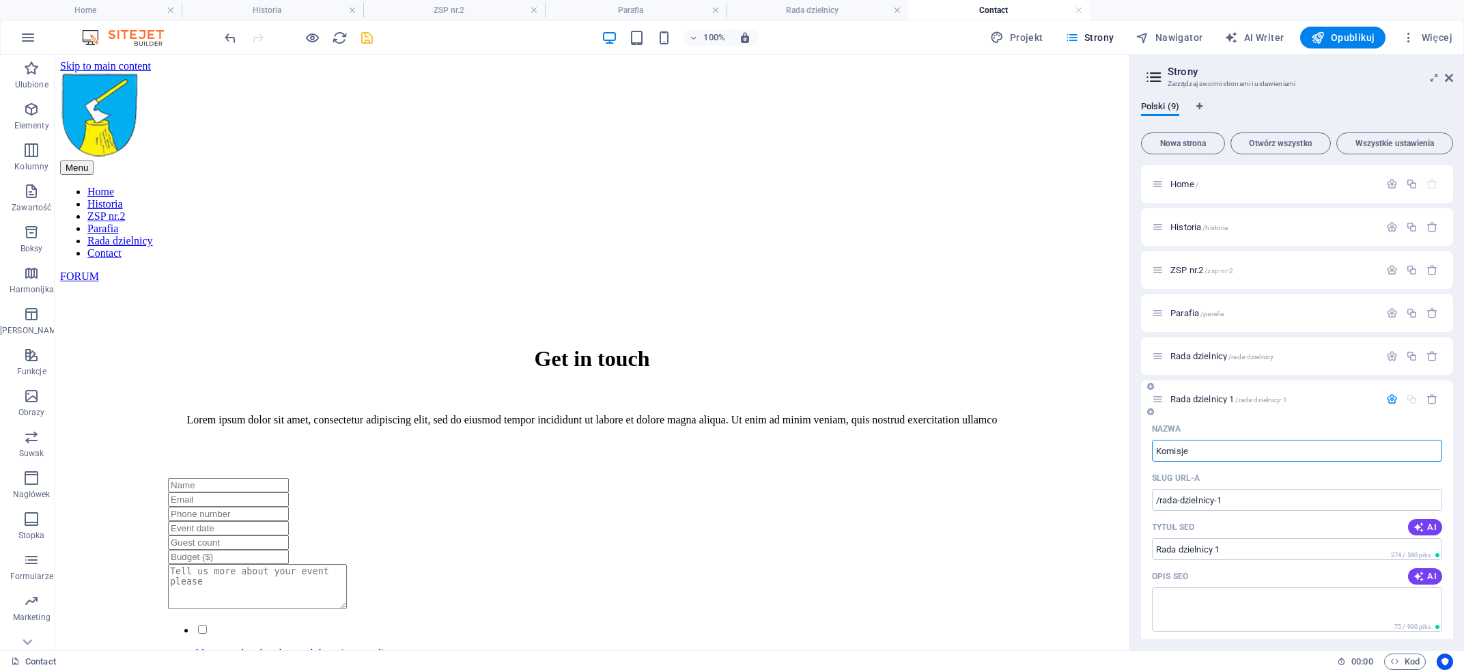
type input "Komisje"
type input "/komisje"
type input "Komisje"
type input "Komisje przy RD"
type input "/komisje-przy-rd"
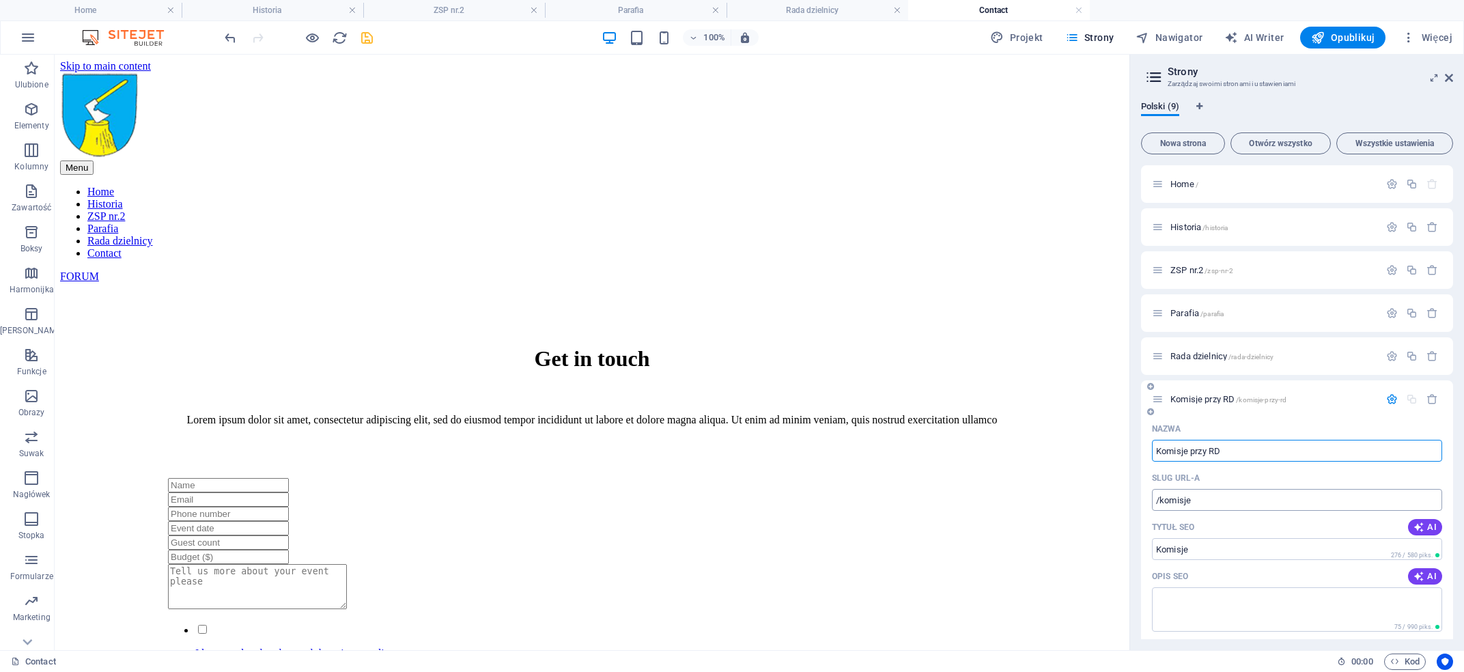
type input "Komisje przy RD"
click at [1092, 398] on icon "button" at bounding box center [1392, 399] width 12 height 12
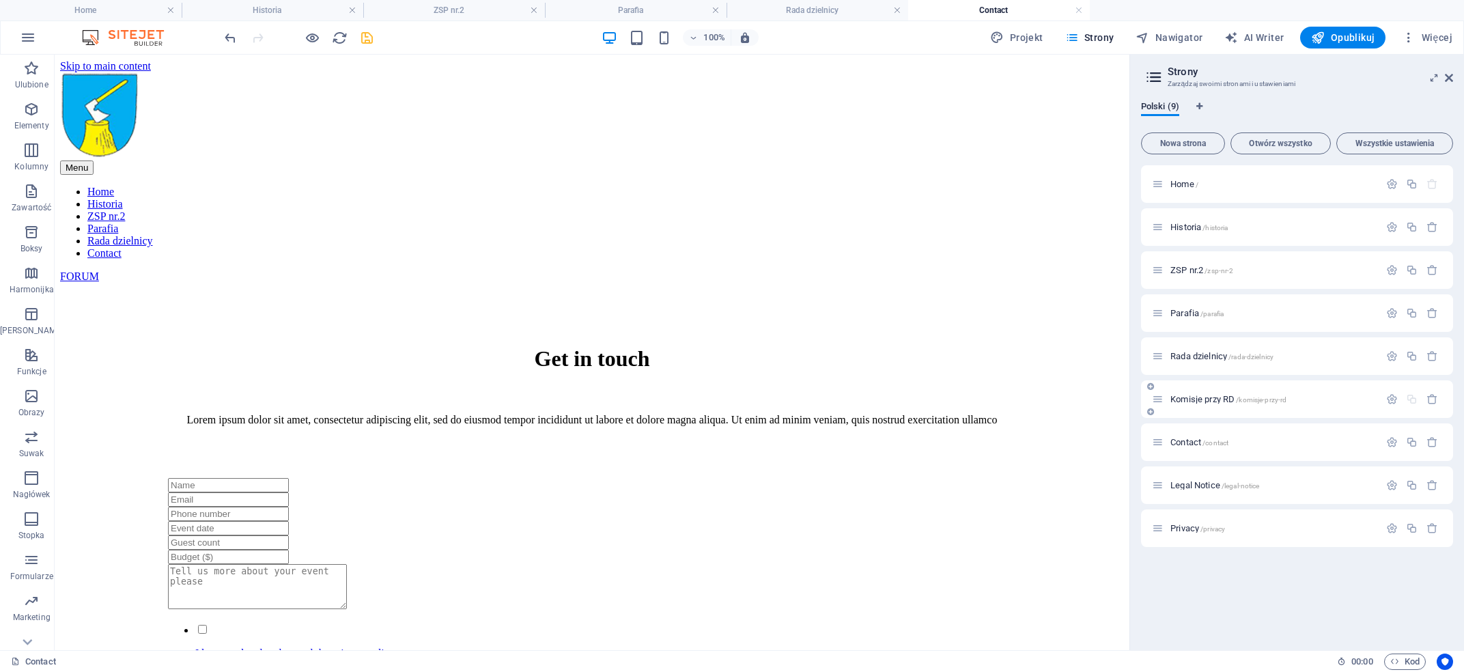
click at [1092, 401] on span "Komisje przy RD /komisje-przy-rd" at bounding box center [1228, 399] width 116 height 10
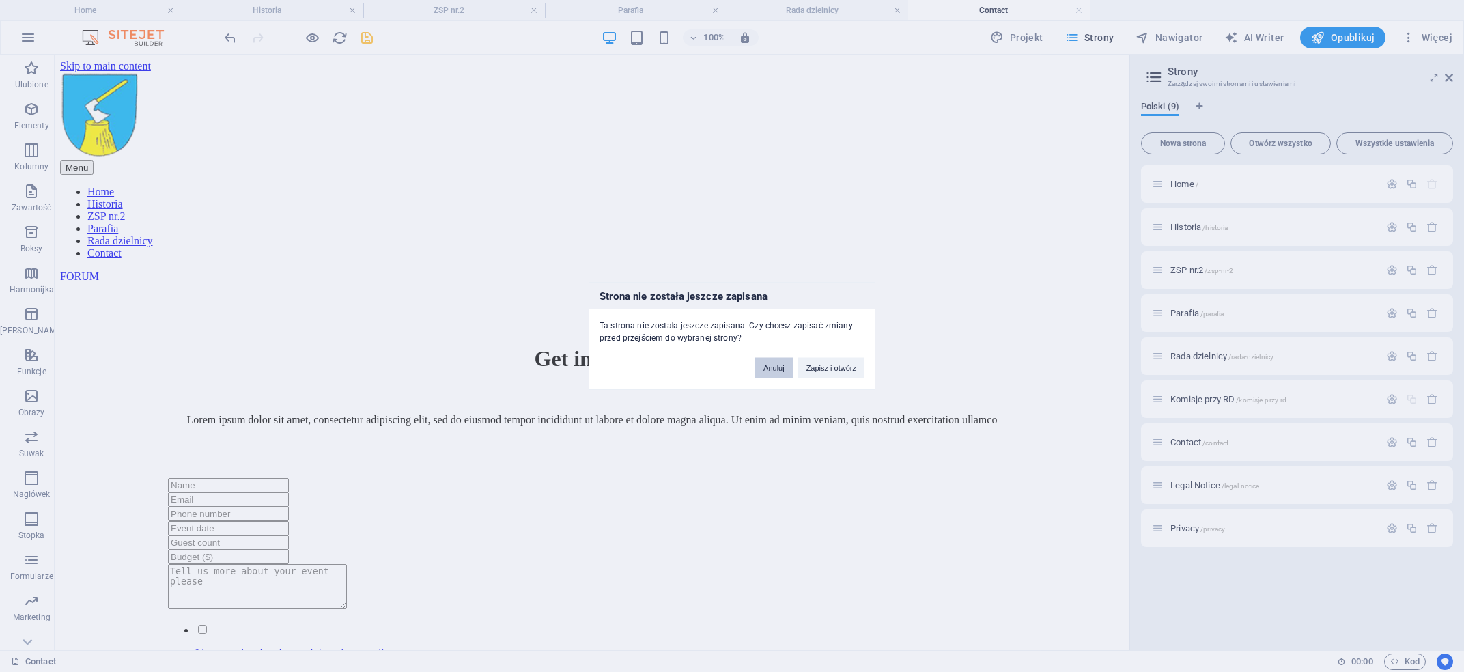
click at [784, 367] on button "Anuluj" at bounding box center [774, 368] width 38 height 20
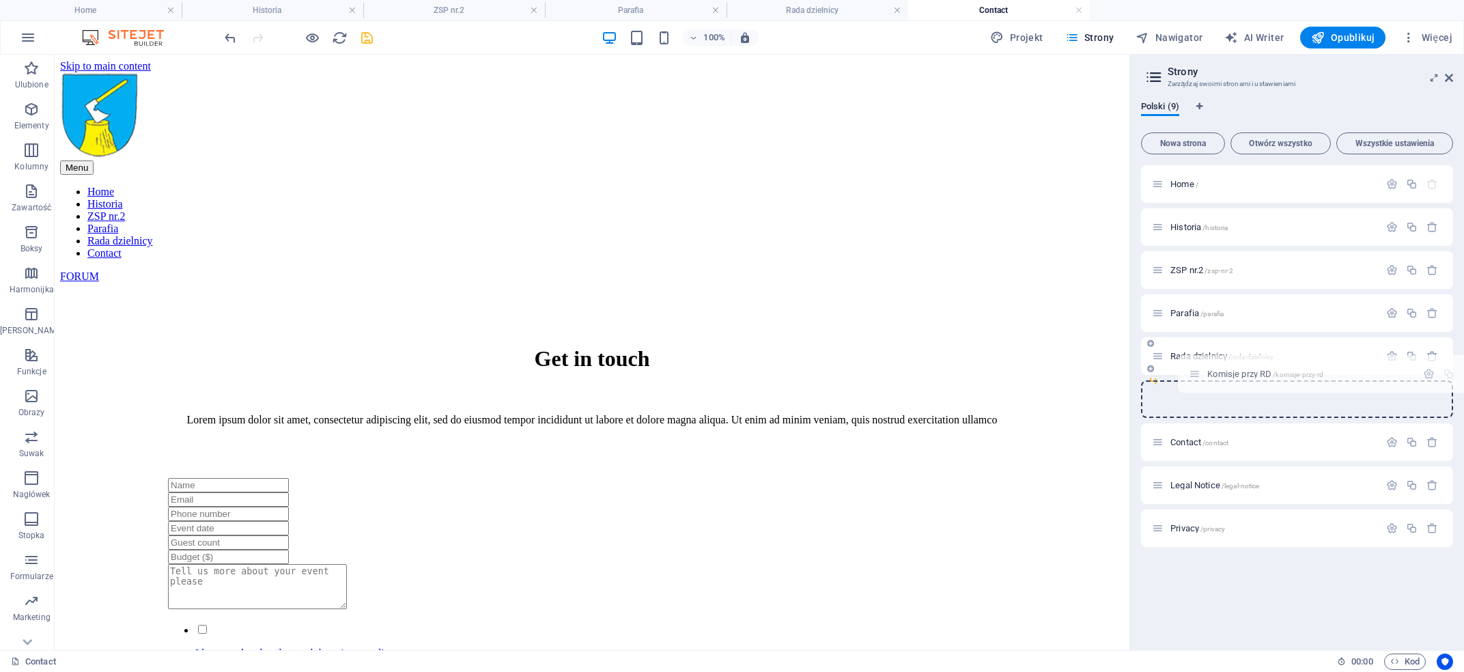
drag, startPoint x: 1156, startPoint y: 400, endPoint x: 1195, endPoint y: 371, distance: 48.7
click at [1092, 371] on div "Home / Historia /historia ZSP nr.2 /zsp-nr-2 Parafia /parafia Rada dzielnicy /r…" at bounding box center [1297, 334] width 312 height 339
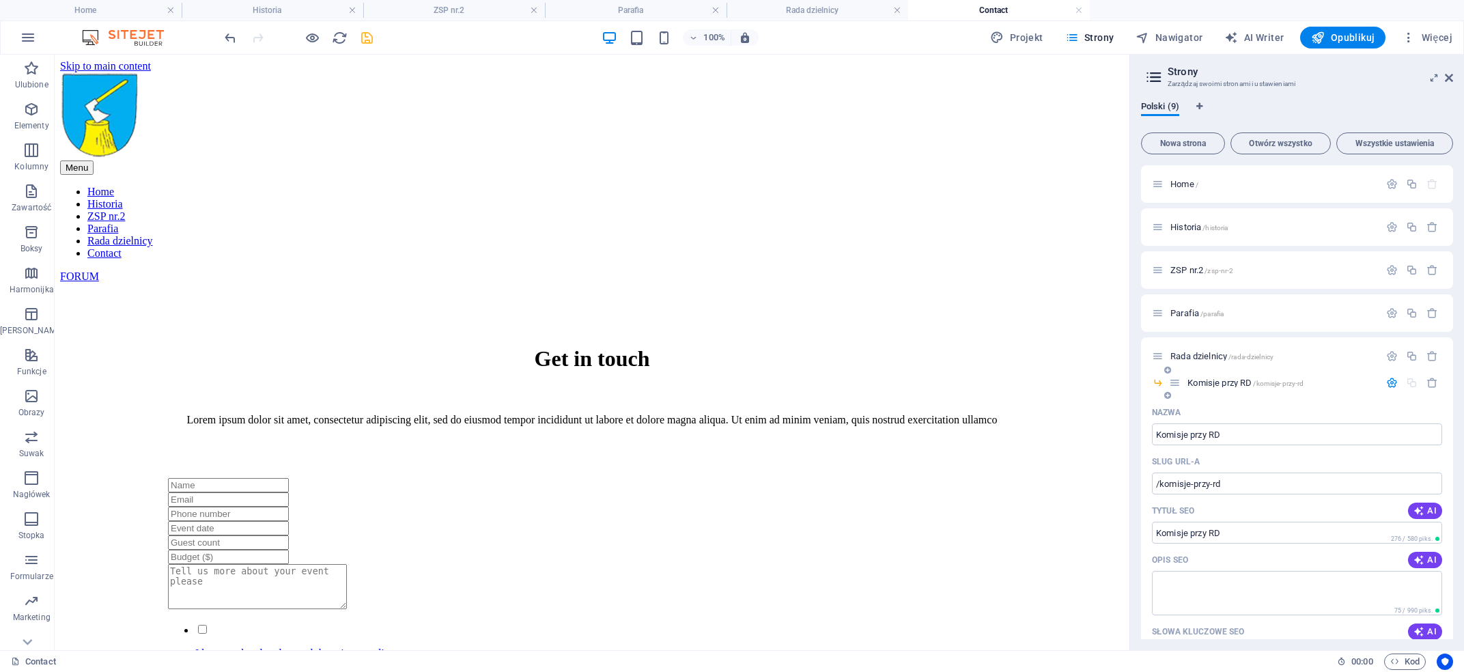
click at [1092, 383] on span "Komisje przy RD /komisje-przy-rd" at bounding box center [1245, 383] width 116 height 10
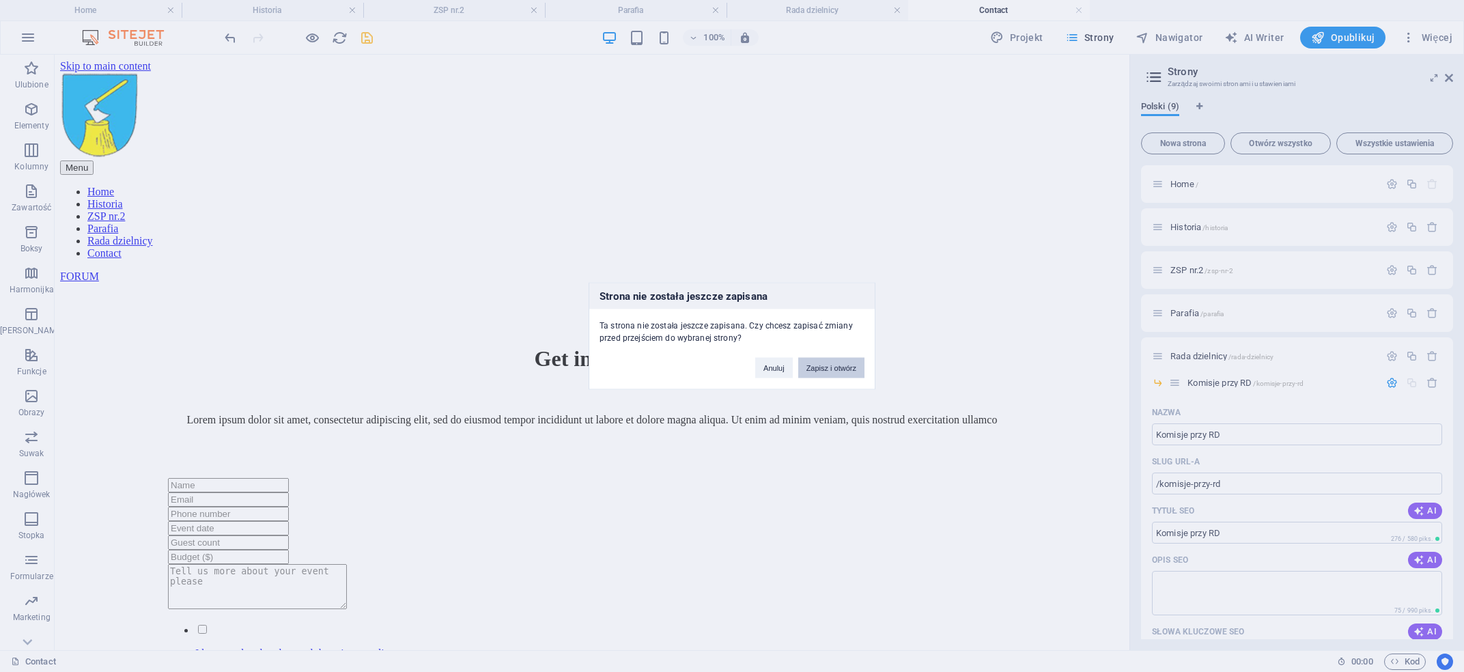
click at [840, 371] on button "Zapisz i otwórz" at bounding box center [831, 368] width 66 height 20
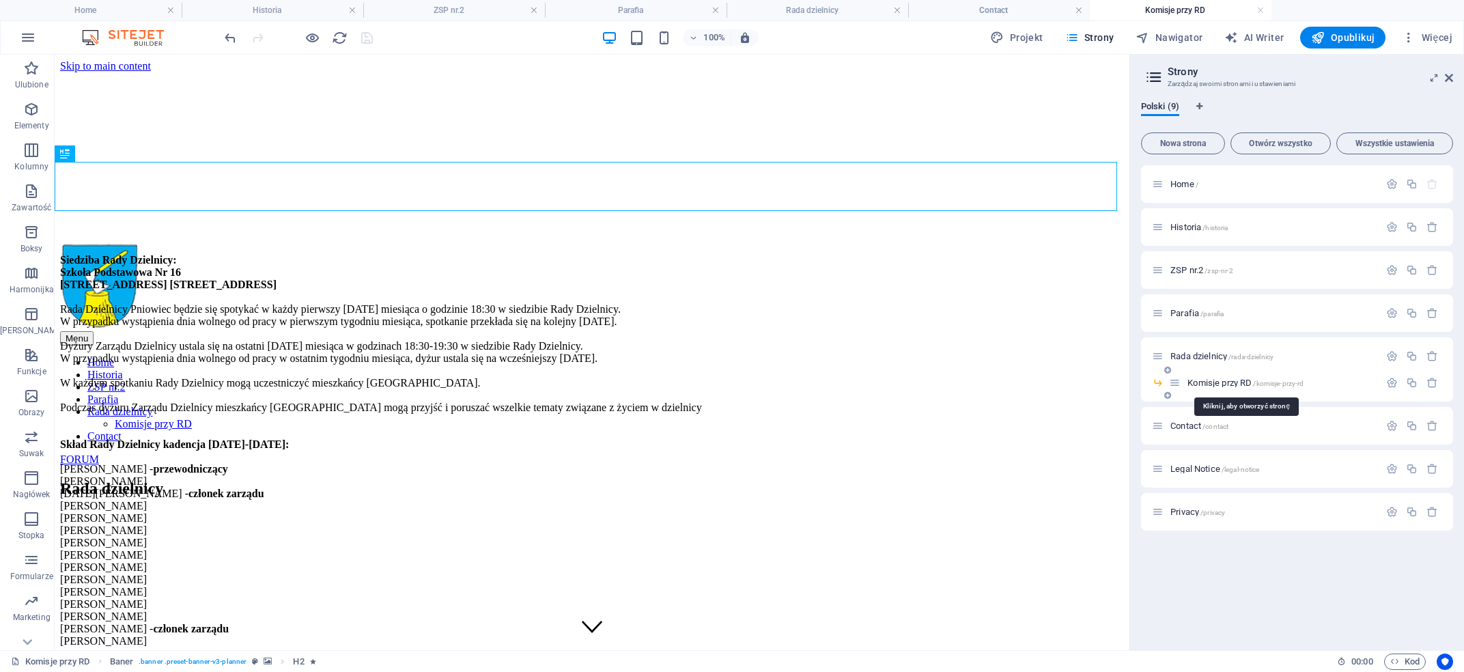
click at [1092, 384] on span "Komisje przy RD /komisje-przy-rd" at bounding box center [1245, 383] width 116 height 10
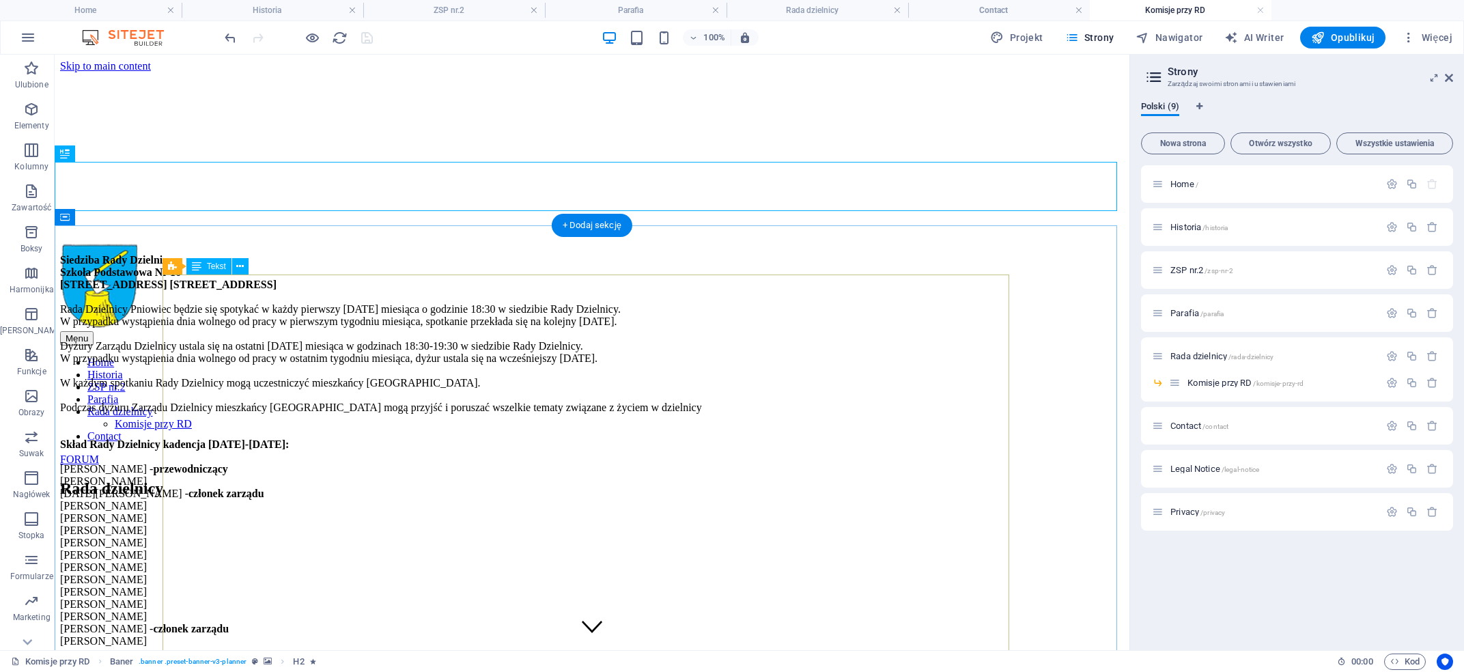
click at [400, 313] on div "Siedziba Rady Dzielnicy: Szkoła Podstawowa Nr 16 42-609 Tarnowskie Góry ul. Jag…" at bounding box center [592, 450] width 1064 height 393
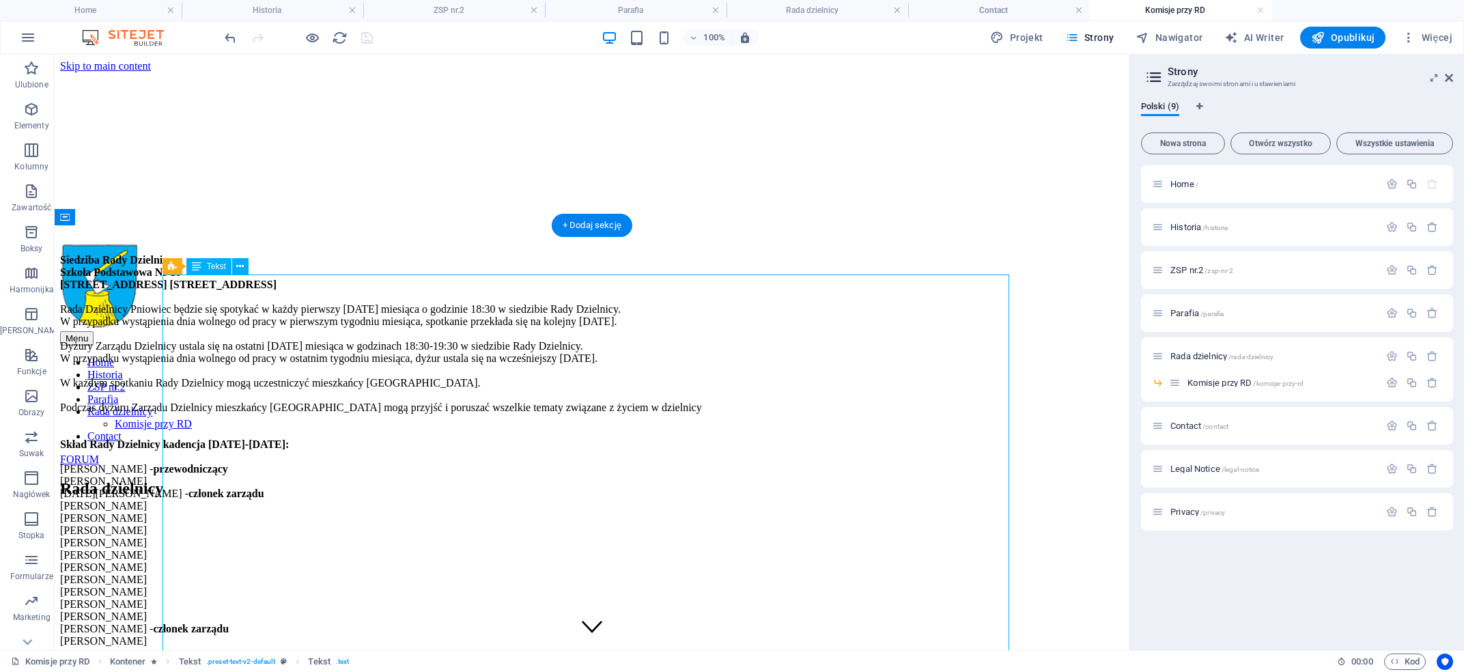
click at [423, 315] on div "Siedziba Rady Dzielnicy: Szkoła Podstawowa Nr 16 42-609 Tarnowskie Góry ul. Jag…" at bounding box center [592, 450] width 1064 height 393
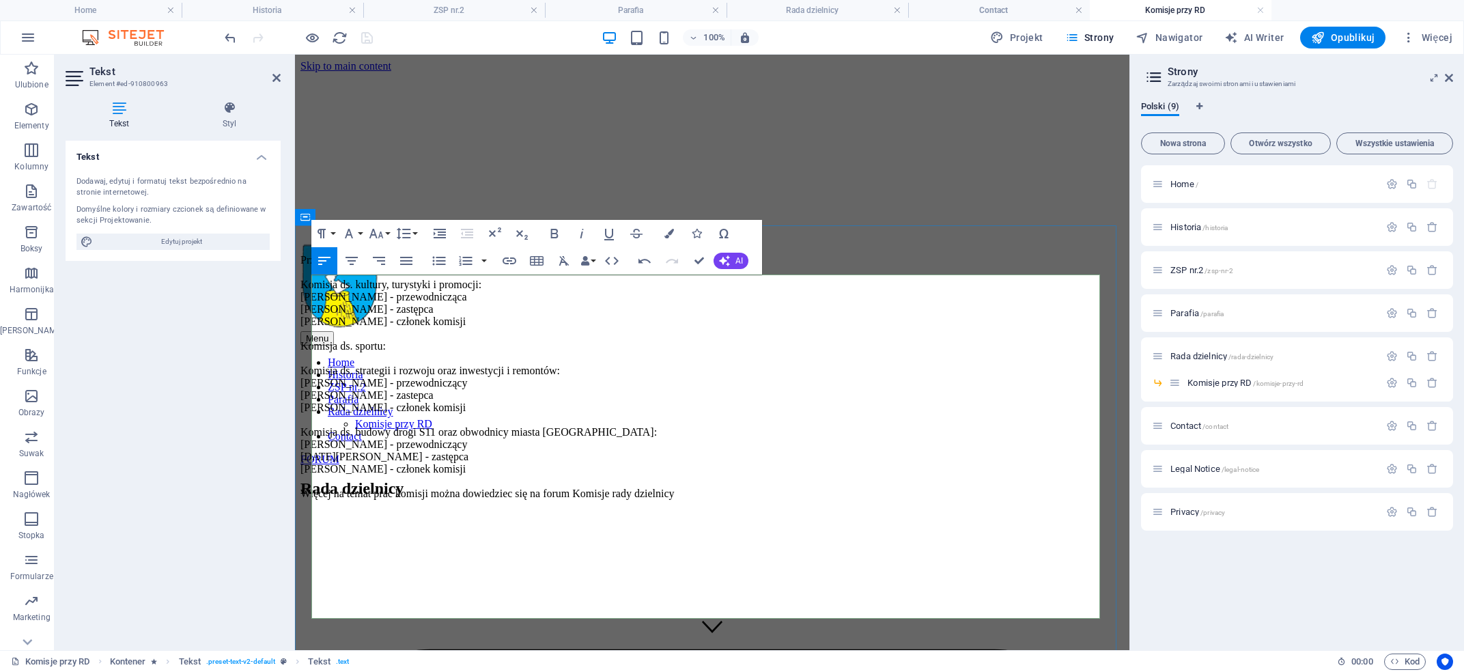
scroll to position [8384, 7]
drag, startPoint x: 553, startPoint y: 322, endPoint x: 327, endPoint y: 324, distance: 226.0
click at [327, 324] on p "Przy radzie dzielnicy powołano komisje. Komisja ds. kultury, turystyki i promoc…" at bounding box center [711, 377] width 823 height 246
click at [595, 335] on p "Przy radzie dzielnicy powołano komisje. Komisja ds. kultury, turystyki i promoc…" at bounding box center [711, 377] width 823 height 246
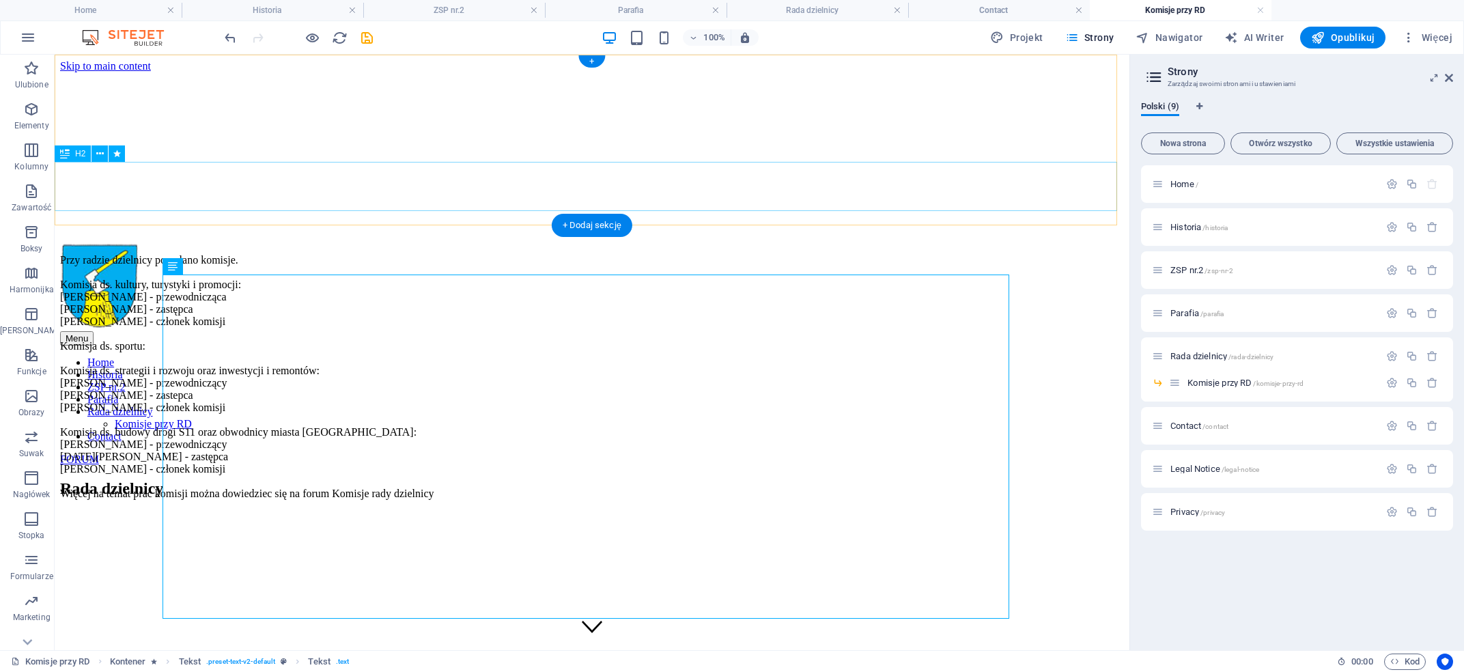
click at [648, 479] on div "Rada dzielnicy" at bounding box center [592, 488] width 1064 height 18
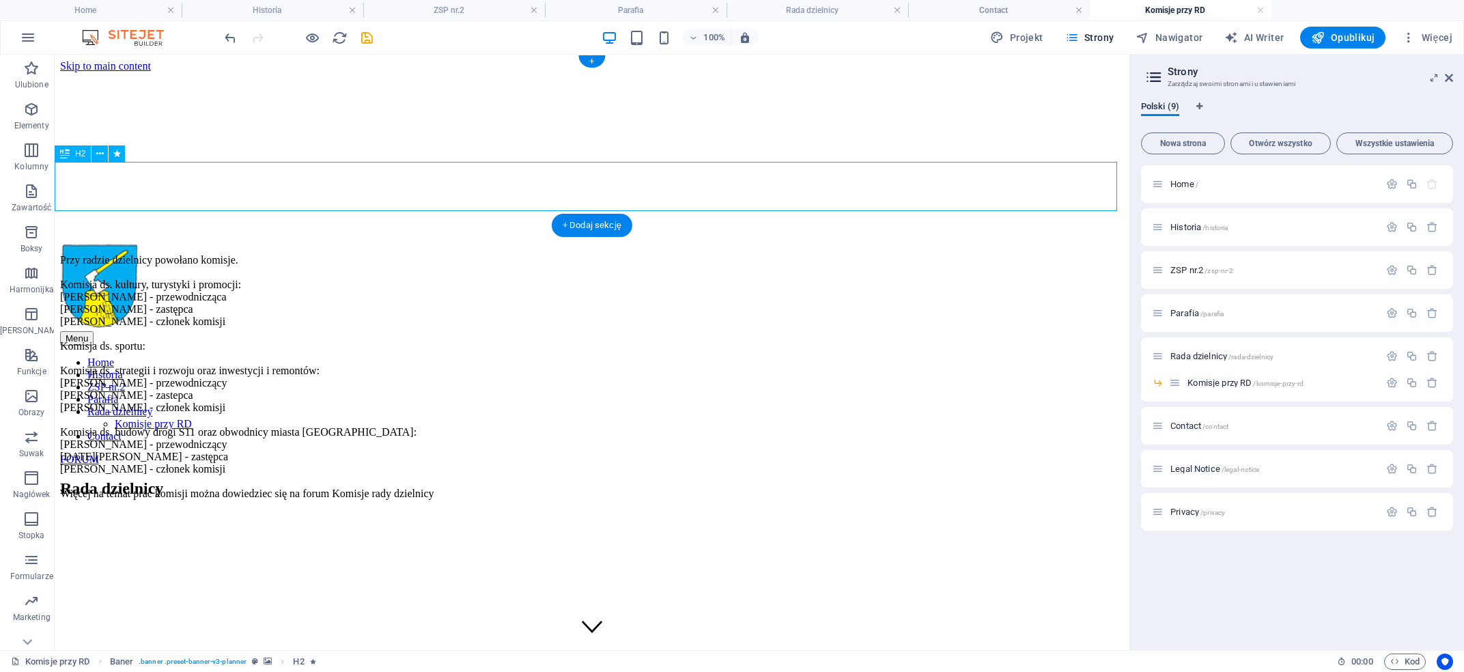
click at [648, 479] on div "Rada dzielnicy" at bounding box center [592, 488] width 1064 height 18
click at [488, 308] on div "Przy radzie dzielnicy powołano komisje. Komisja ds. kultury, turystyki i promoc…" at bounding box center [592, 377] width 1064 height 246
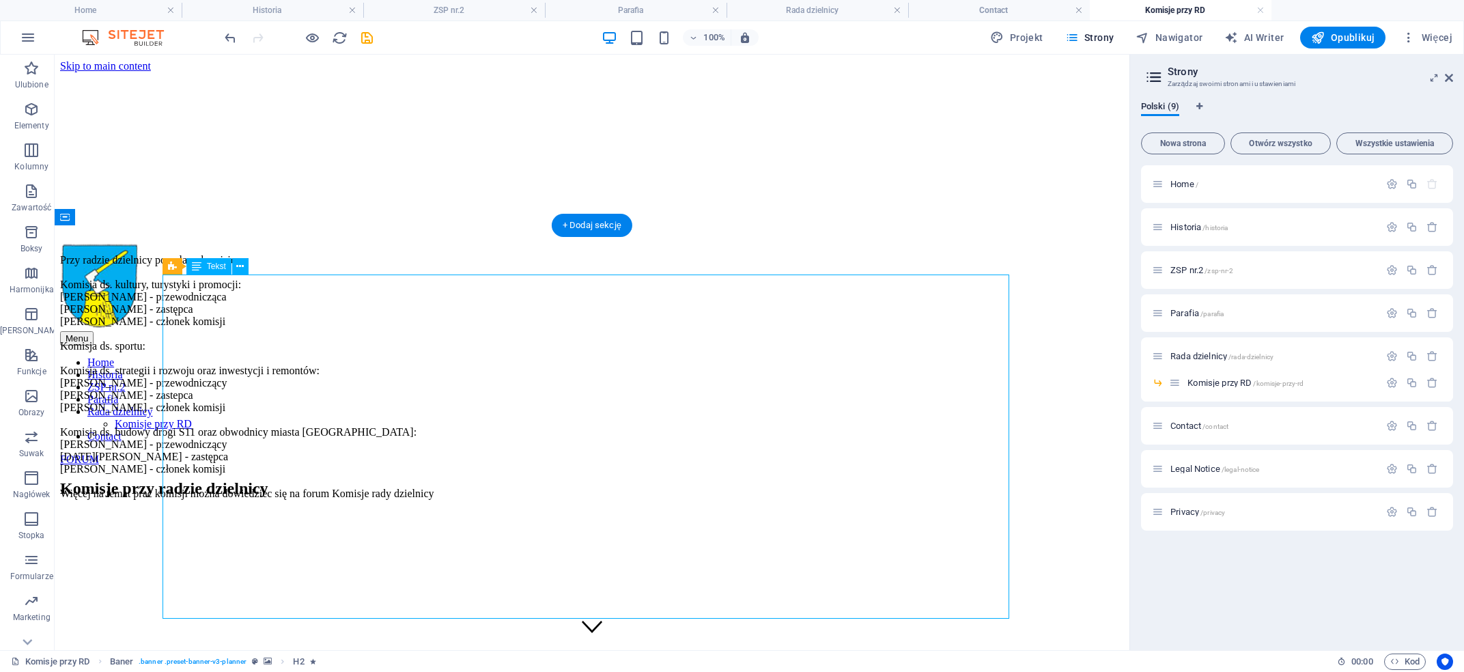
click at [488, 308] on div "Przy radzie dzielnicy powołano komisje. Komisja ds. kultury, turystyki i promoc…" at bounding box center [592, 377] width 1064 height 246
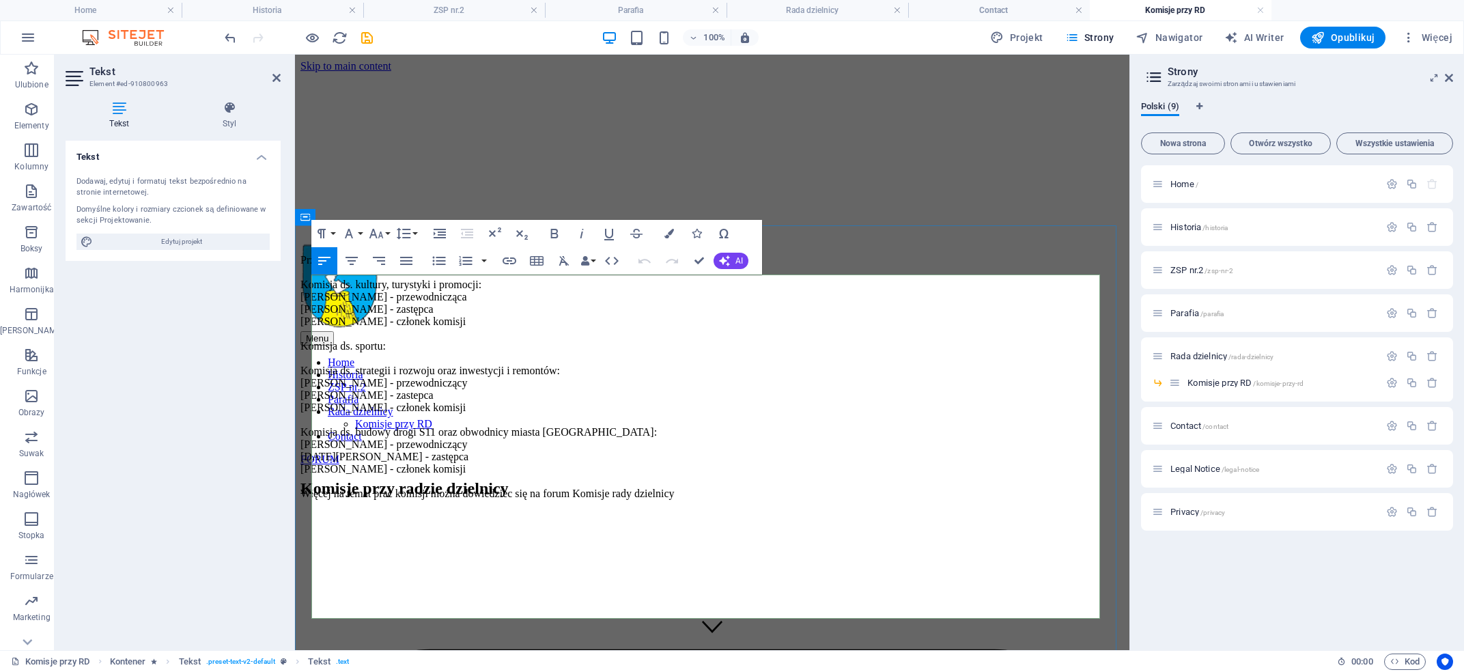
click at [328, 309] on p "Przy radzie dzielnicy powołano komisje. Komisja ds. kultury, turystyki i promoc…" at bounding box center [711, 377] width 823 height 246
click at [320, 399] on p "Przy radzie dzielnicy powołano komisje. 1. Komisja ds. kultury, turystyki i pro…" at bounding box center [711, 377] width 823 height 246
drag, startPoint x: 574, startPoint y: 318, endPoint x: 322, endPoint y: 309, distance: 252.8
click at [322, 309] on p "Przy radzie dzielnicy powołano komisje. 1. Komisja ds. kultury, turystyki i pro…" at bounding box center [711, 377] width 823 height 246
click at [553, 236] on icon "button" at bounding box center [554, 233] width 16 height 16
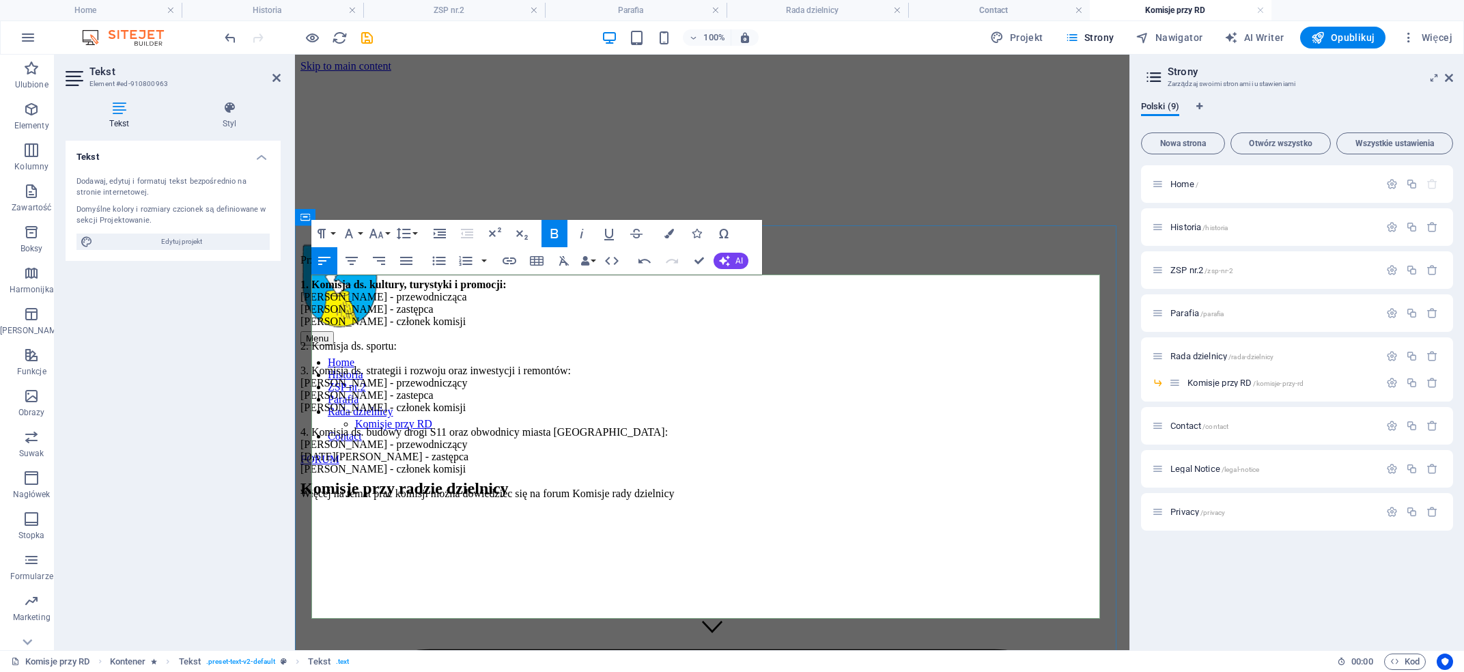
click at [410, 407] on p "Przy radzie dzielnicy powołano komisje. 1. Komisja ds. kultury, turystyki i pro…" at bounding box center [711, 377] width 823 height 246
click at [410, 406] on p "Przy radzie dzielnicy powołano komisje. 1. Komisja ds. kultury, turystyki i pro…" at bounding box center [711, 377] width 823 height 246
click at [554, 235] on icon "button" at bounding box center [554, 233] width 16 height 16
click at [429, 438] on p "Przy radzie dzielnicy powołano komisje. 1. Komisja ds. kultury, turystyki i pro…" at bounding box center [711, 377] width 823 height 246
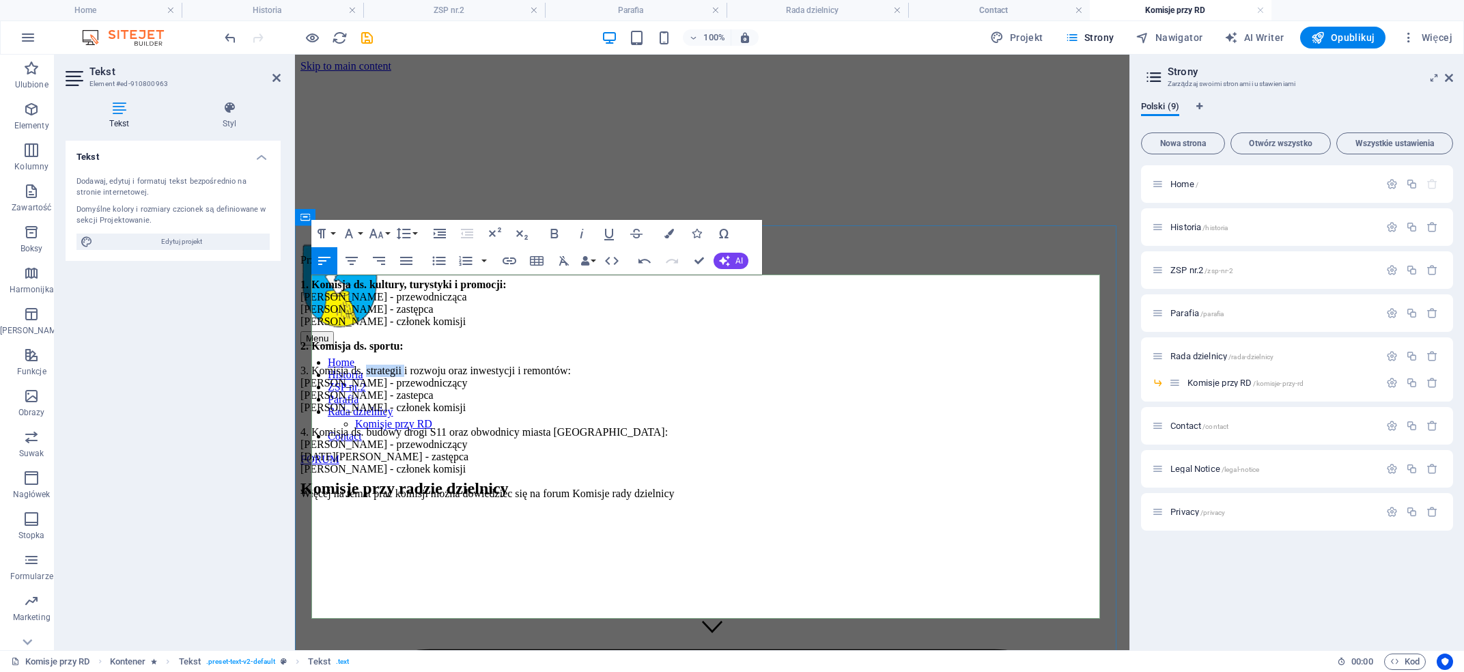
click at [429, 438] on p "Przy radzie dzielnicy powołano komisje. 1. Komisja ds. kultury, turystyki i pro…" at bounding box center [711, 377] width 823 height 246
click at [554, 234] on icon "button" at bounding box center [555, 234] width 8 height 10
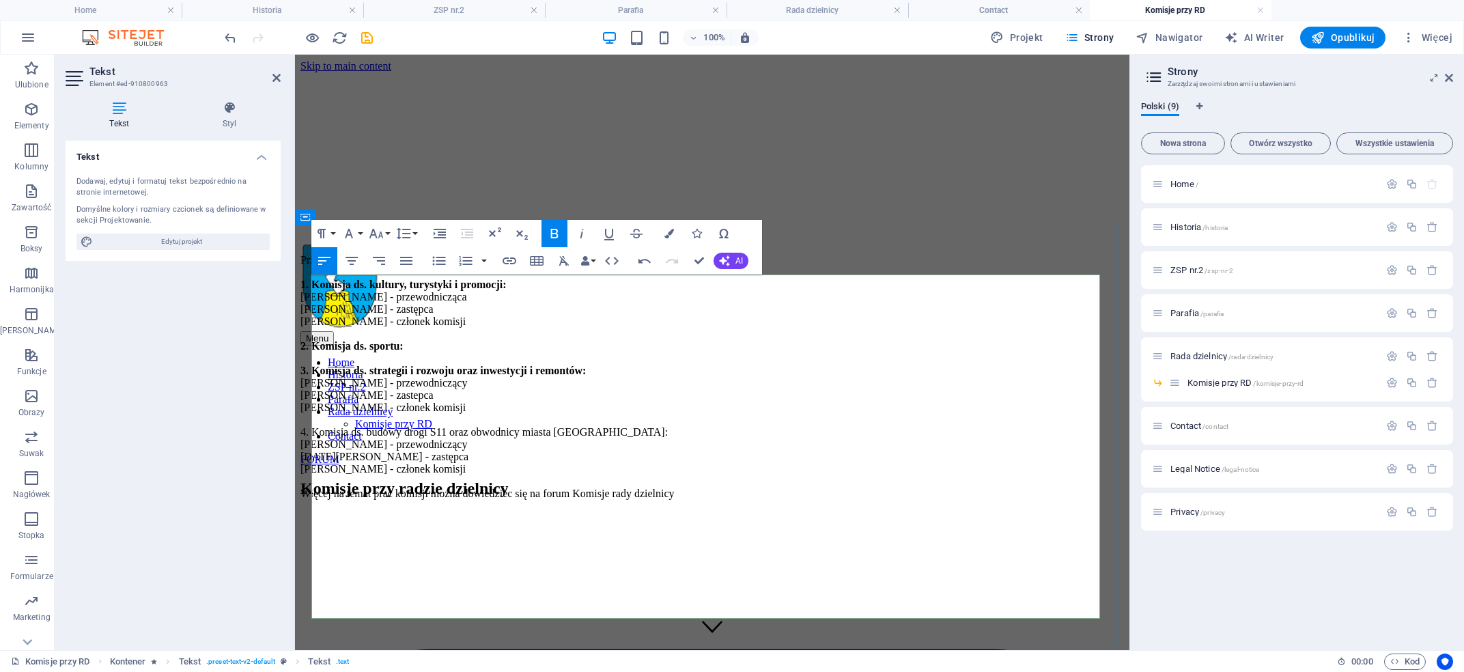
click at [443, 500] on p "Przy radzie dzielnicy powołano komisje. 1. Komisja ds. kultury, turystyki i pro…" at bounding box center [711, 377] width 823 height 246
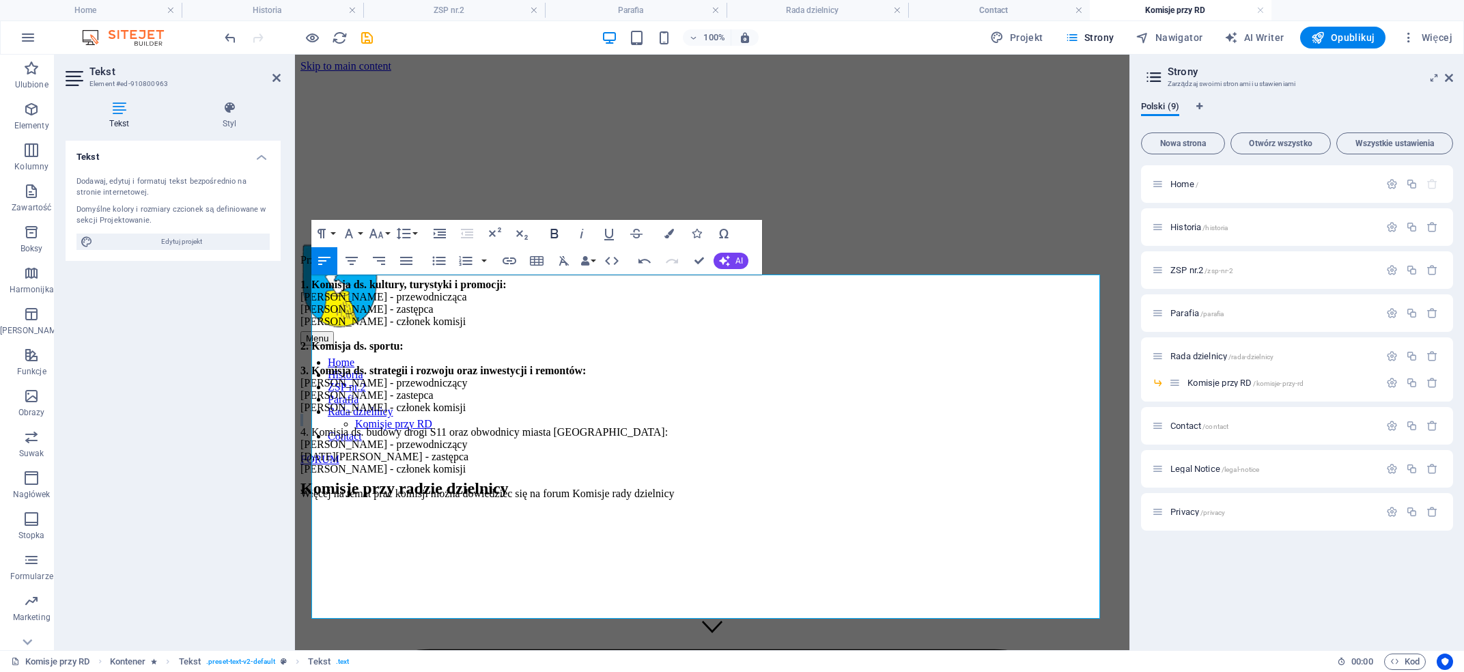
click at [553, 231] on icon "button" at bounding box center [554, 233] width 16 height 16
click at [816, 500] on p "Przy radzie dzielnicy powołano komisje. 1. Komisja ds. kultury, turystyki i pro…" at bounding box center [711, 377] width 823 height 246
drag, startPoint x: 795, startPoint y: 610, endPoint x: 665, endPoint y: 607, distance: 129.8
click at [665, 500] on p "Przy radzie dzielnicy powołano komisje. 1. Komisja ds. kultury, turystyki i pro…" at bounding box center [711, 377] width 823 height 246
click at [551, 235] on icon "button" at bounding box center [554, 233] width 16 height 16
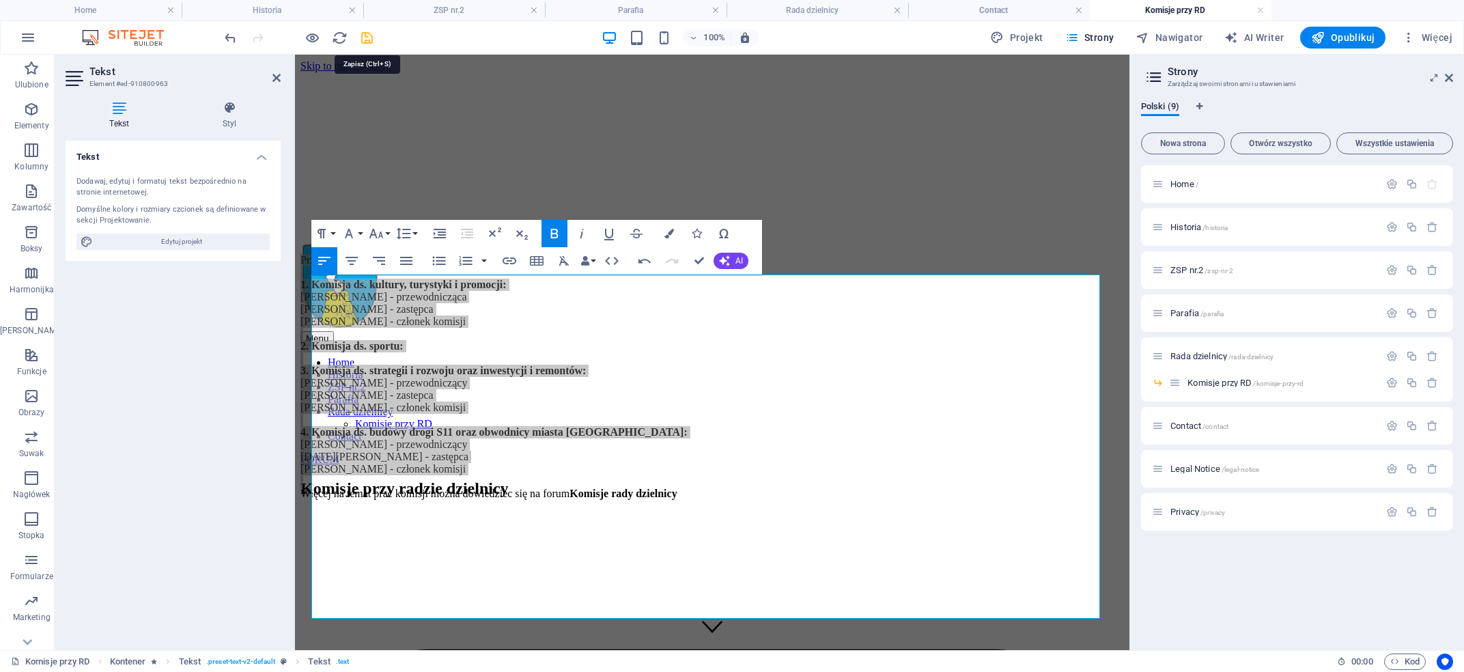
drag, startPoint x: 372, startPoint y: 35, endPoint x: 384, endPoint y: 31, distance: 13.0
click at [372, 35] on icon "save" at bounding box center [367, 38] width 16 height 16
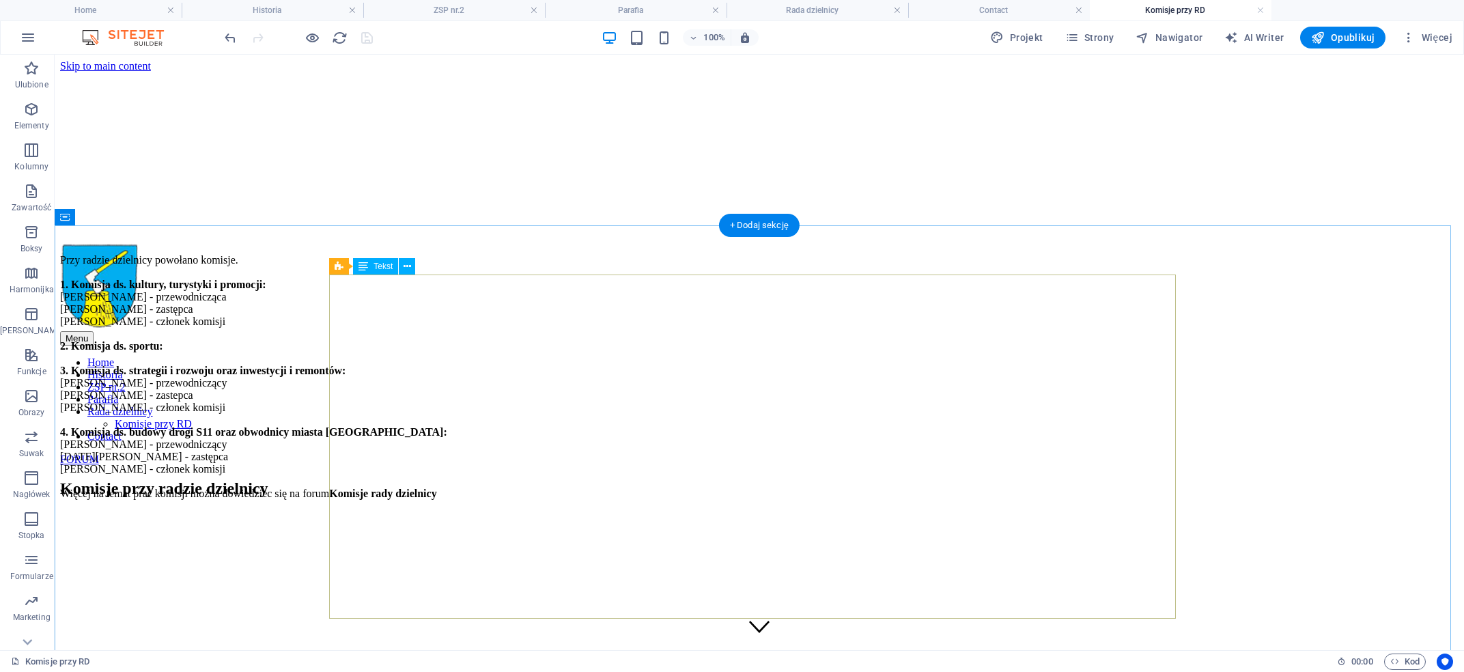
click at [809, 500] on div "Przy radzie dzielnicy powołano komisje. 1. Komisja ds. kultury, turystyki i pro…" at bounding box center [759, 377] width 1398 height 246
click at [810, 500] on div "Przy radzie dzielnicy powołano komisje. 1. Komisja ds. kultury, turystyki i pro…" at bounding box center [759, 377] width 1398 height 246
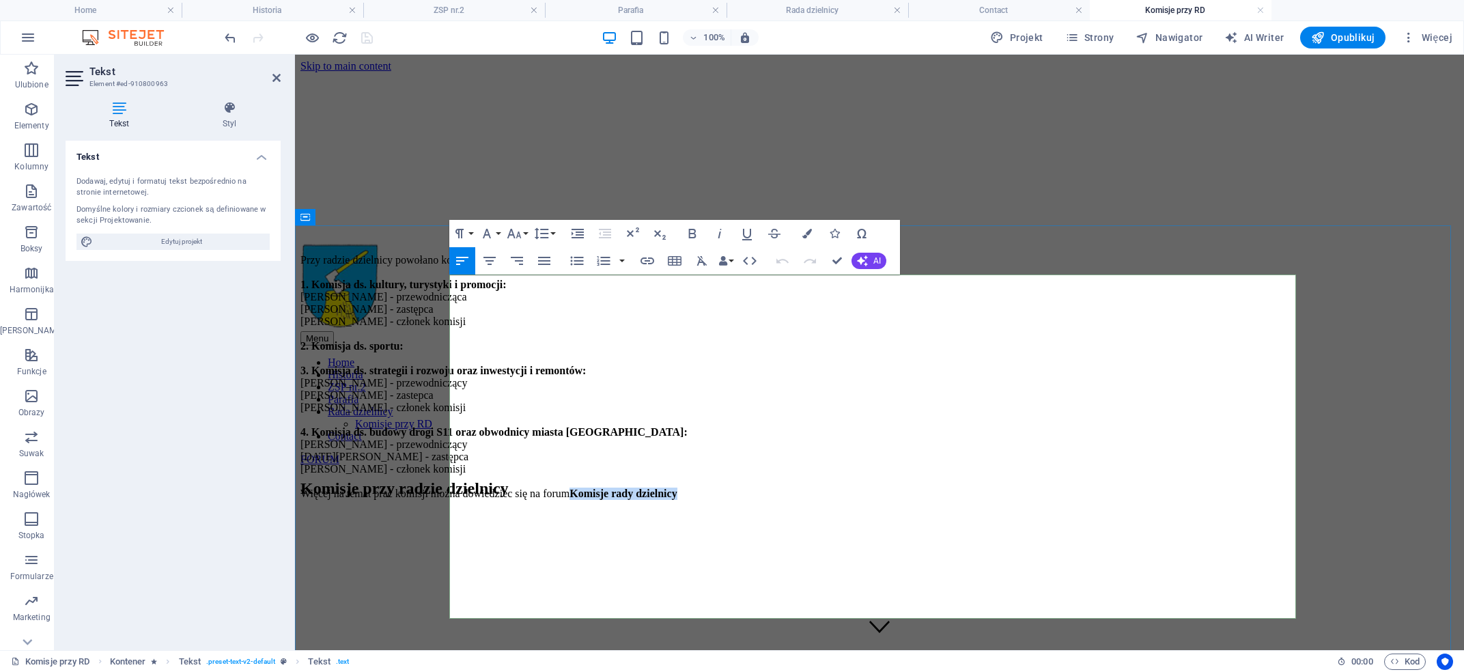
drag, startPoint x: 933, startPoint y: 610, endPoint x: 804, endPoint y: 610, distance: 129.7
click at [804, 500] on p "Przy radzie dzielnicy powołano komisje. 1. Komisja ds. kultury, turystyki i pro…" at bounding box center [879, 377] width 1158 height 246
click at [651, 260] on icon "button" at bounding box center [647, 261] width 16 height 16
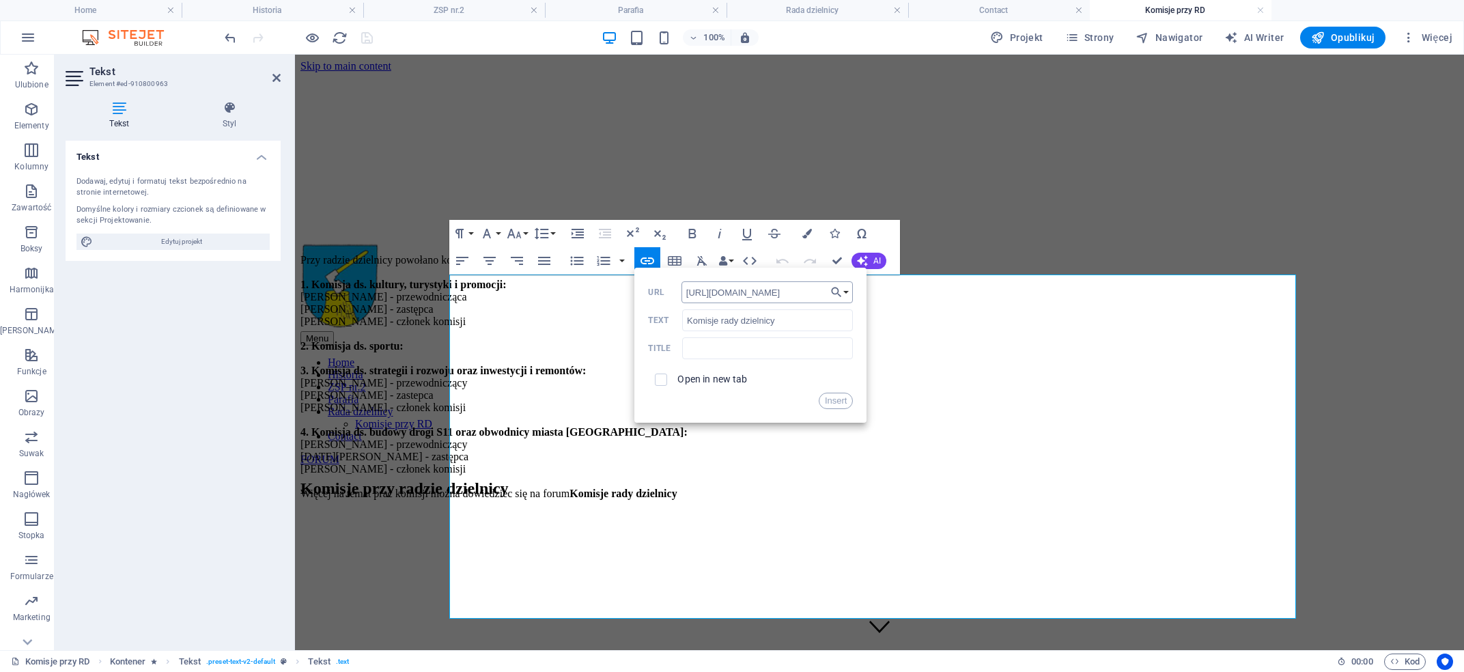
scroll to position [0, 44]
type input "https://pniowiec.eu/forum/viewforum.php?f=7"
click at [719, 377] on label "Open in new tab" at bounding box center [712, 378] width 70 height 11
checkbox input "true"
click at [830, 401] on button "Insert" at bounding box center [836, 401] width 35 height 16
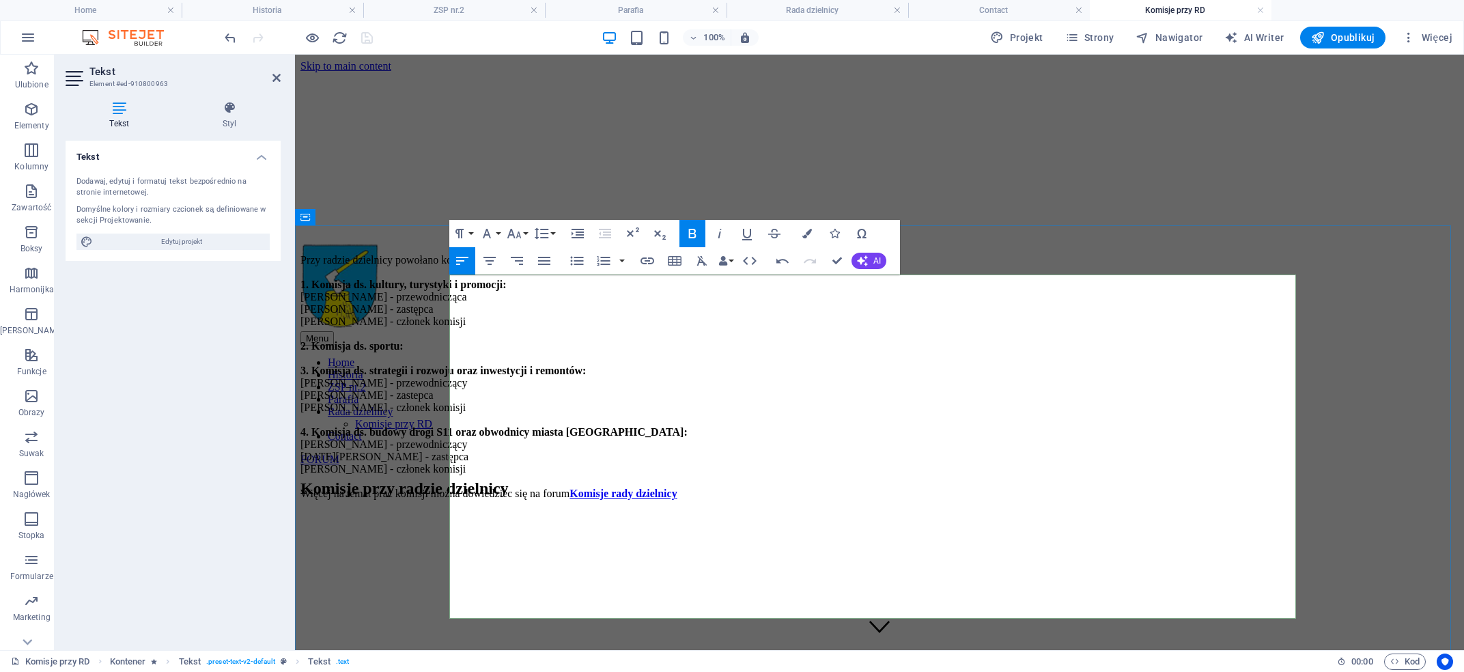
click at [965, 500] on p "Przy radzie dzielnicy powołano komisje. 1. Komisja ds. kultury, turystyki i pro…" at bounding box center [879, 377] width 1158 height 246
click at [398, 325] on div "Przy radzie dzielnicy powołano komisje. 1. Komisja ds. kultury, turystyki i pro…" at bounding box center [879, 377] width 1158 height 246
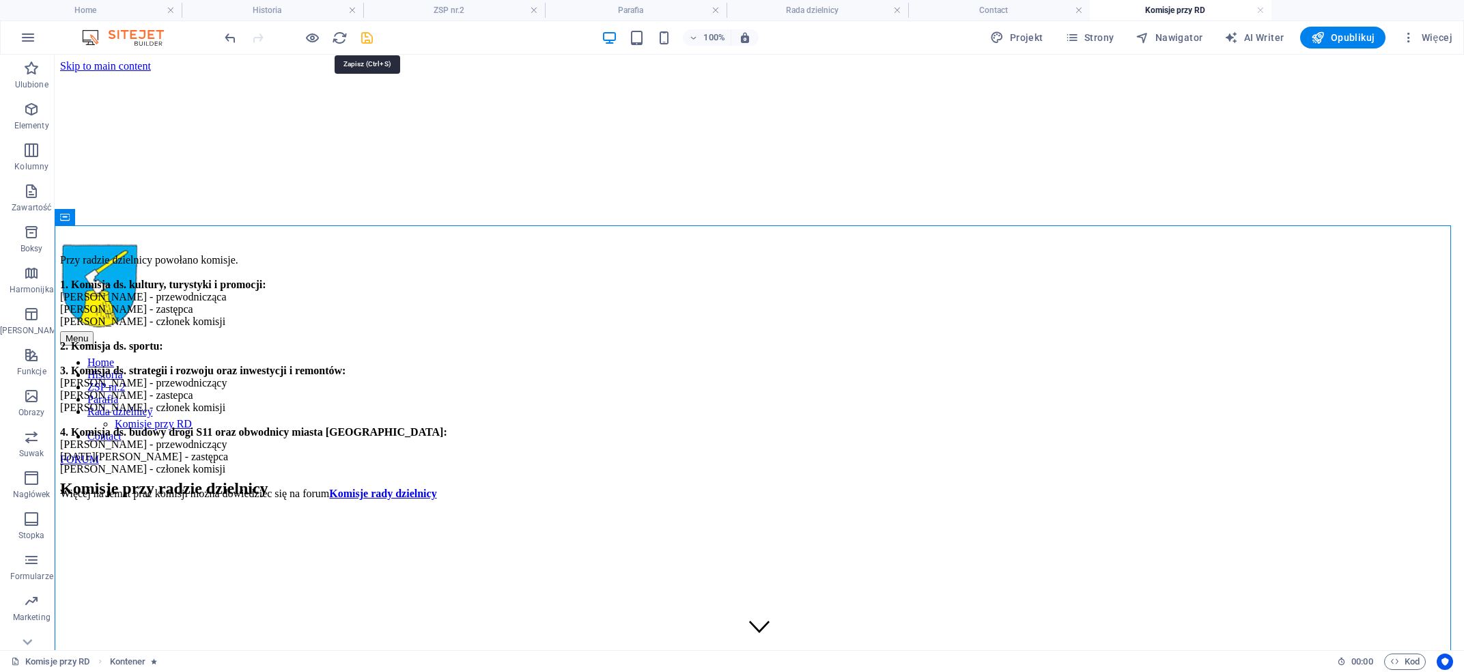
click at [371, 43] on icon "save" at bounding box center [367, 38] width 16 height 16
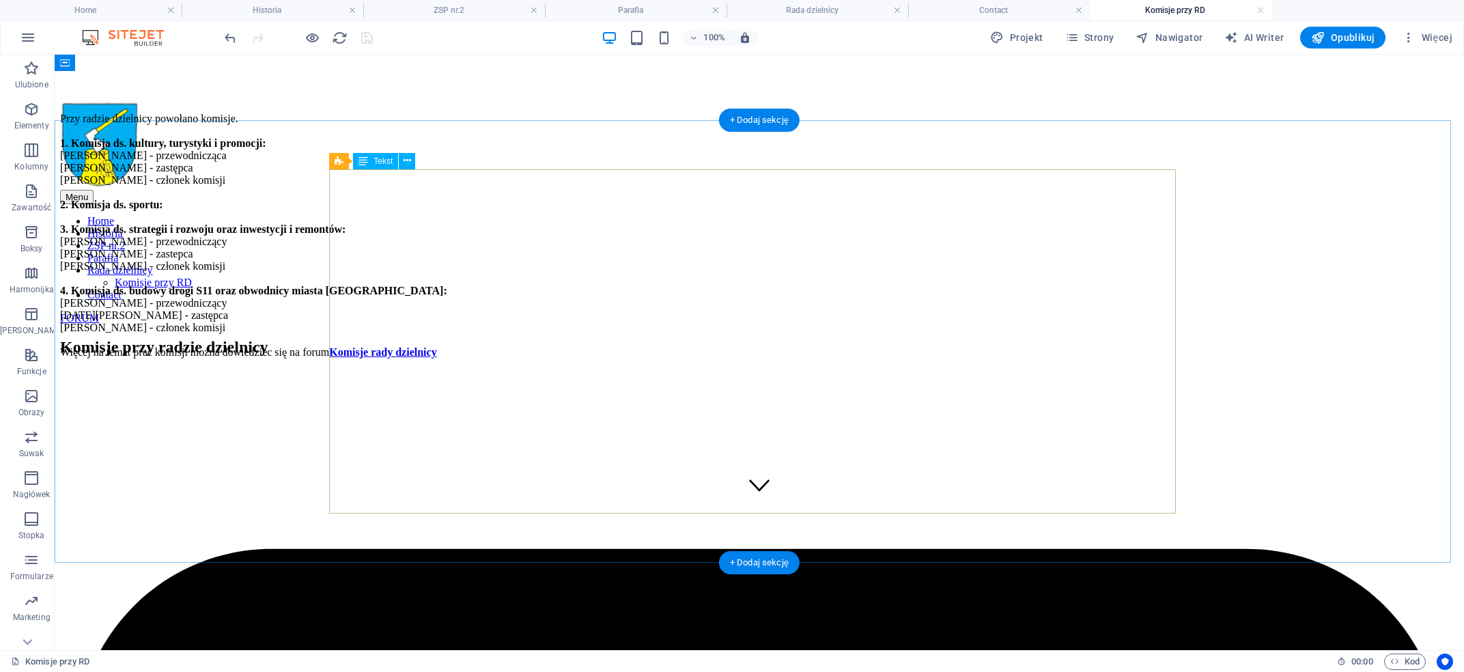
scroll to position [0, 0]
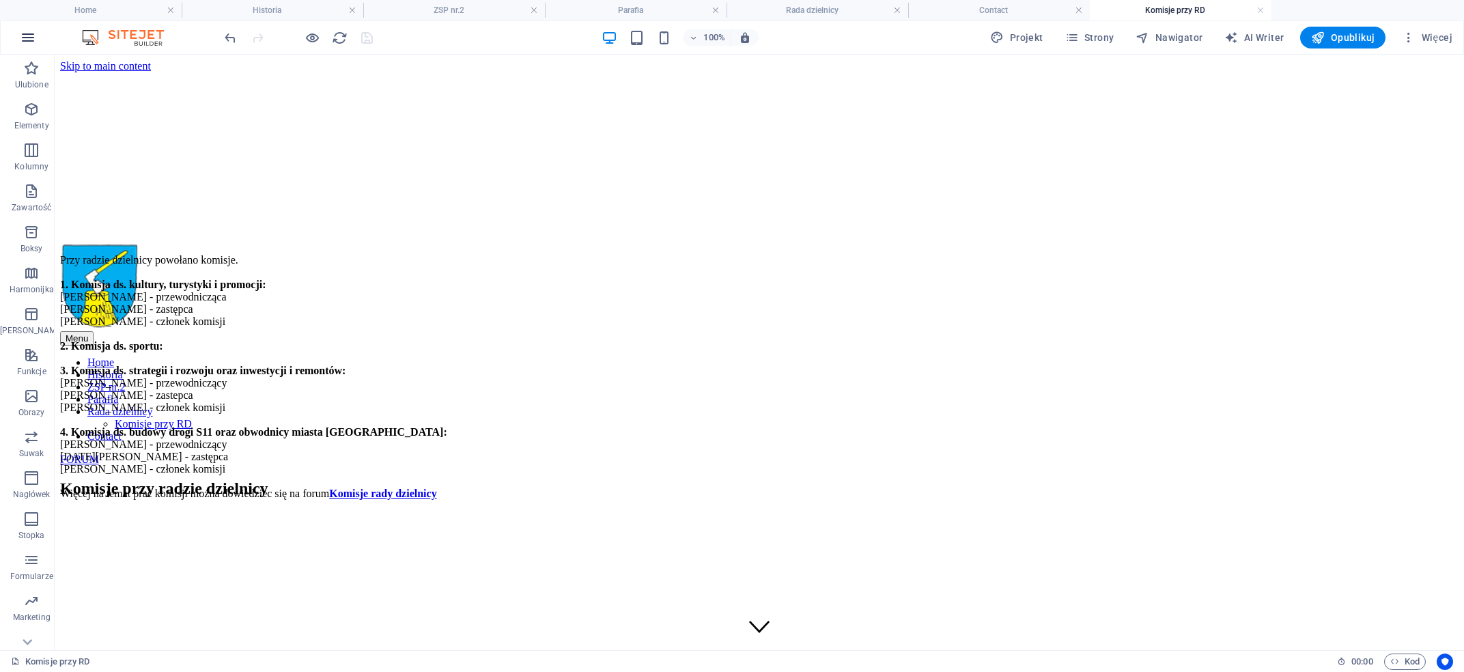
click at [27, 39] on icon "button" at bounding box center [28, 37] width 16 height 16
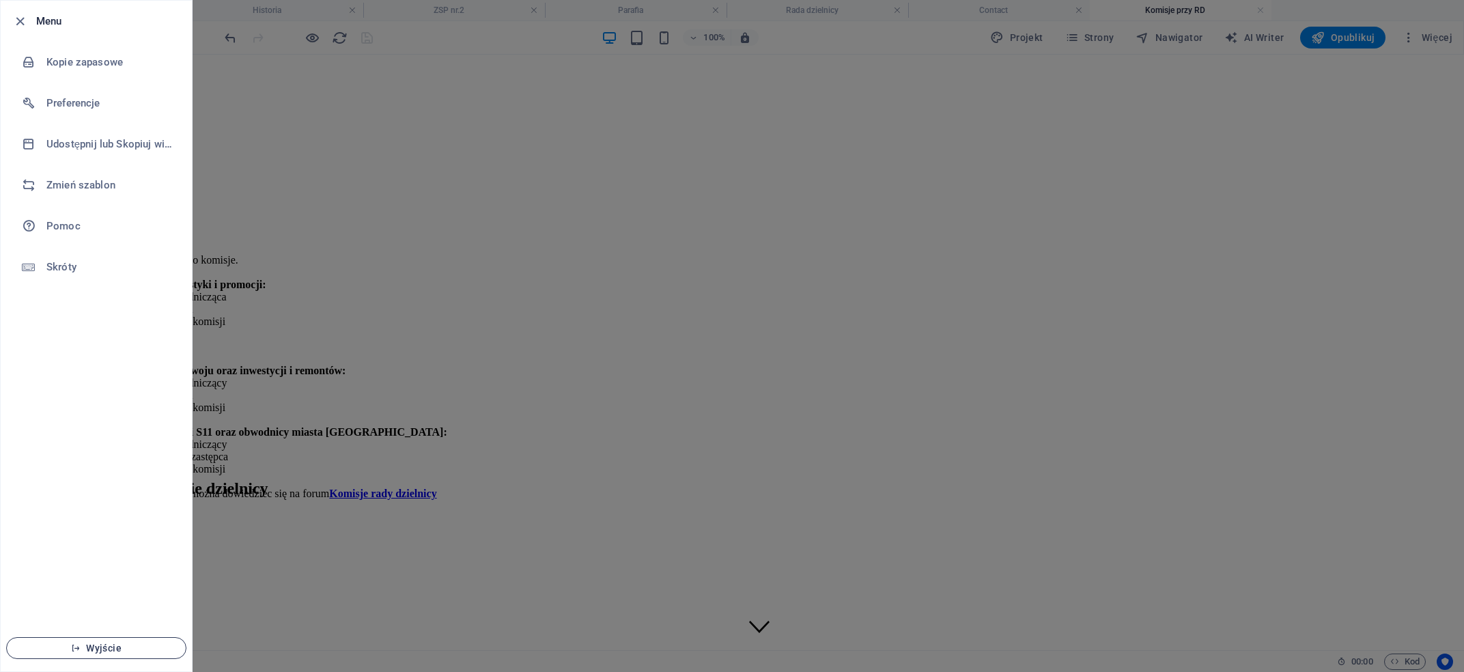
click at [112, 500] on span "Wyjście" at bounding box center [96, 647] width 157 height 11
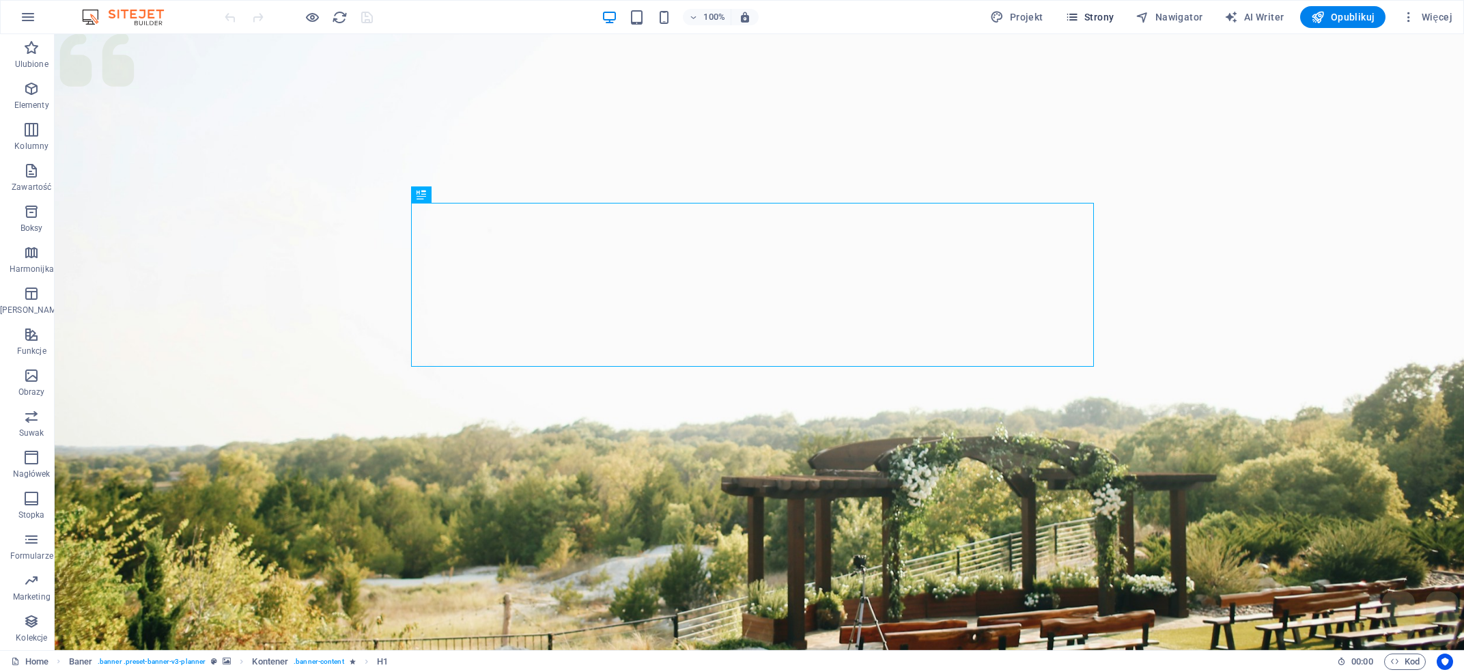
drag, startPoint x: 1082, startPoint y: 10, endPoint x: 1064, endPoint y: 50, distance: 43.4
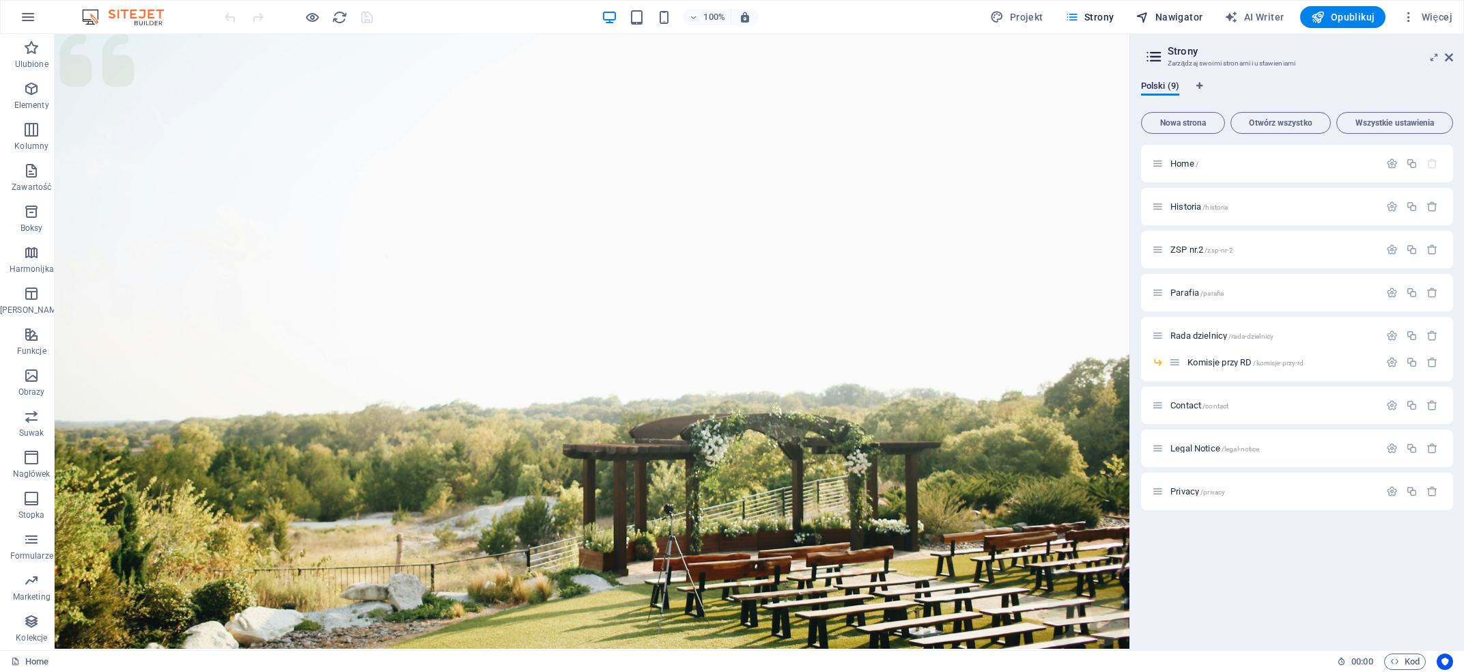
click at [1163, 20] on span "Nawigator" at bounding box center [1168, 17] width 67 height 14
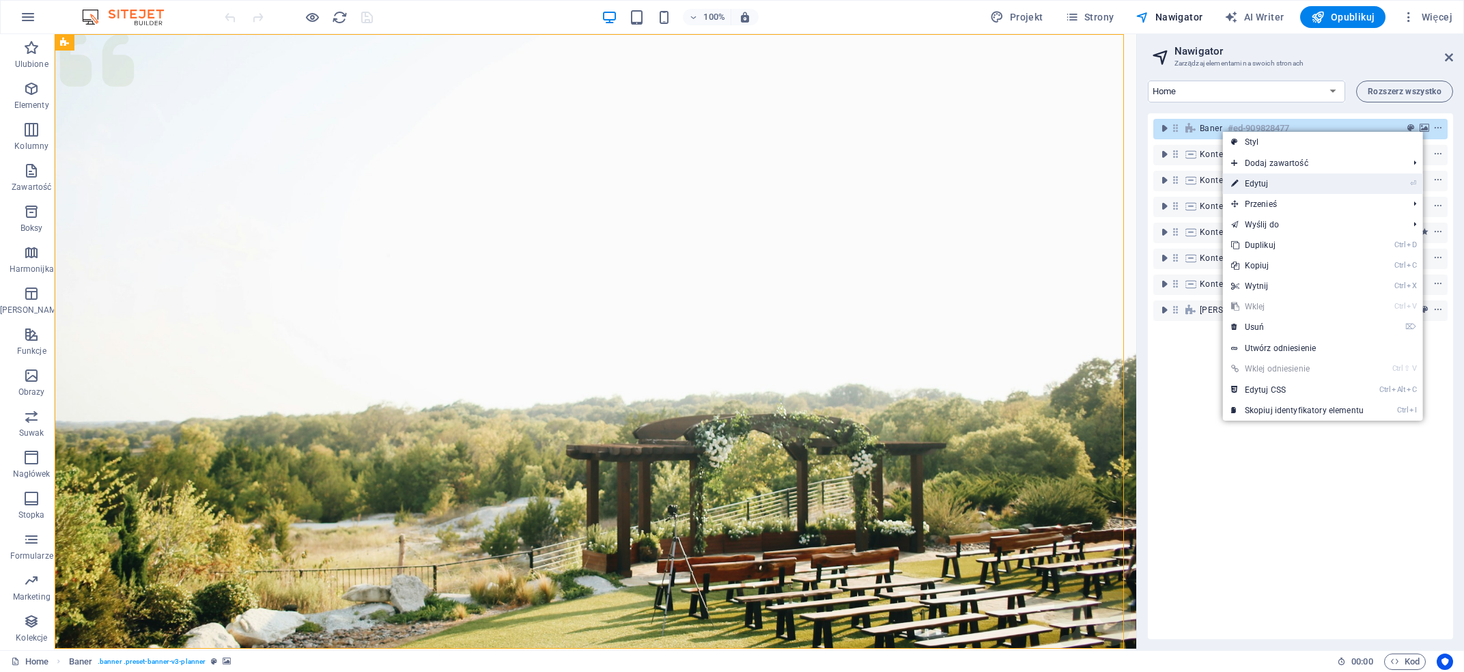
click at [1270, 185] on link "⏎ Edytuj" at bounding box center [1297, 183] width 149 height 20
select select "px"
select select "header"
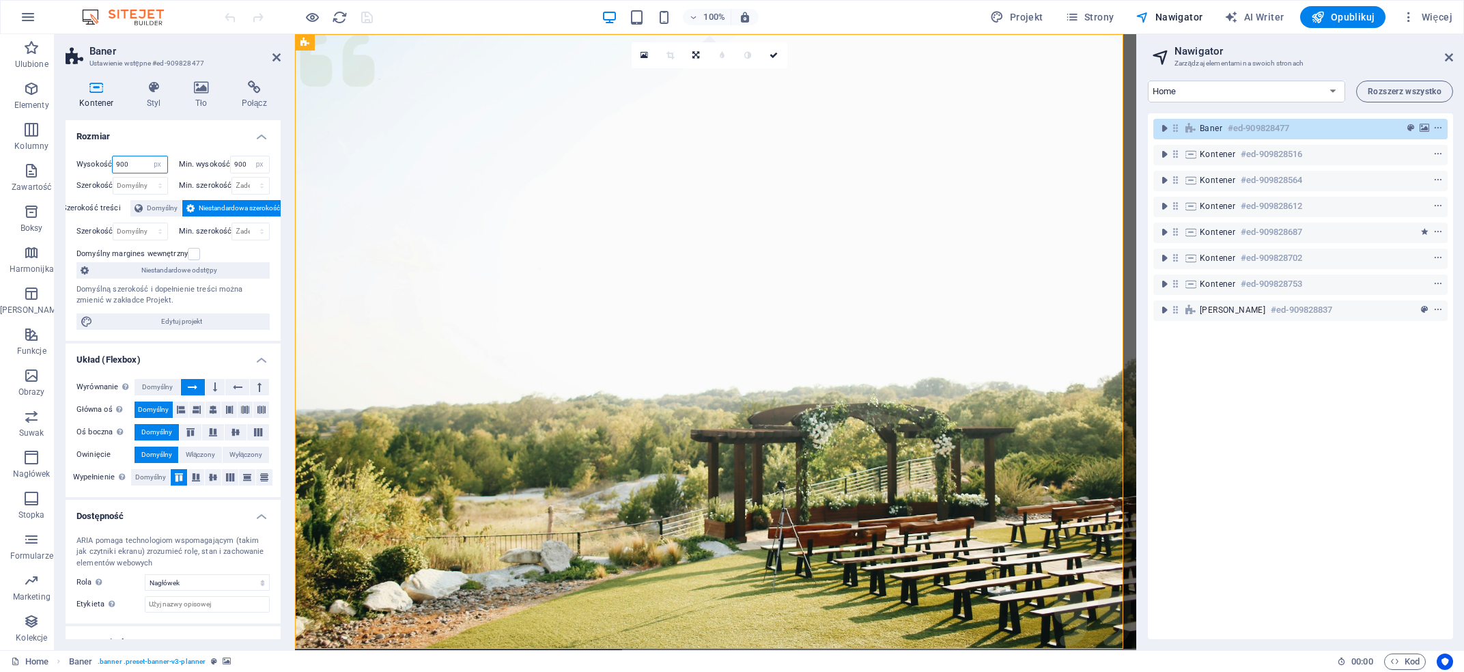
drag, startPoint x: 128, startPoint y: 161, endPoint x: 124, endPoint y: 171, distance: 11.3
click at [113, 156] on input "900" at bounding box center [140, 164] width 54 height 16
type input "400"
click at [212, 162] on label "Min. wysokość" at bounding box center [205, 164] width 52 height 8
click at [250, 156] on select "Żaden px rem % vh vw" at bounding box center [259, 164] width 19 height 16
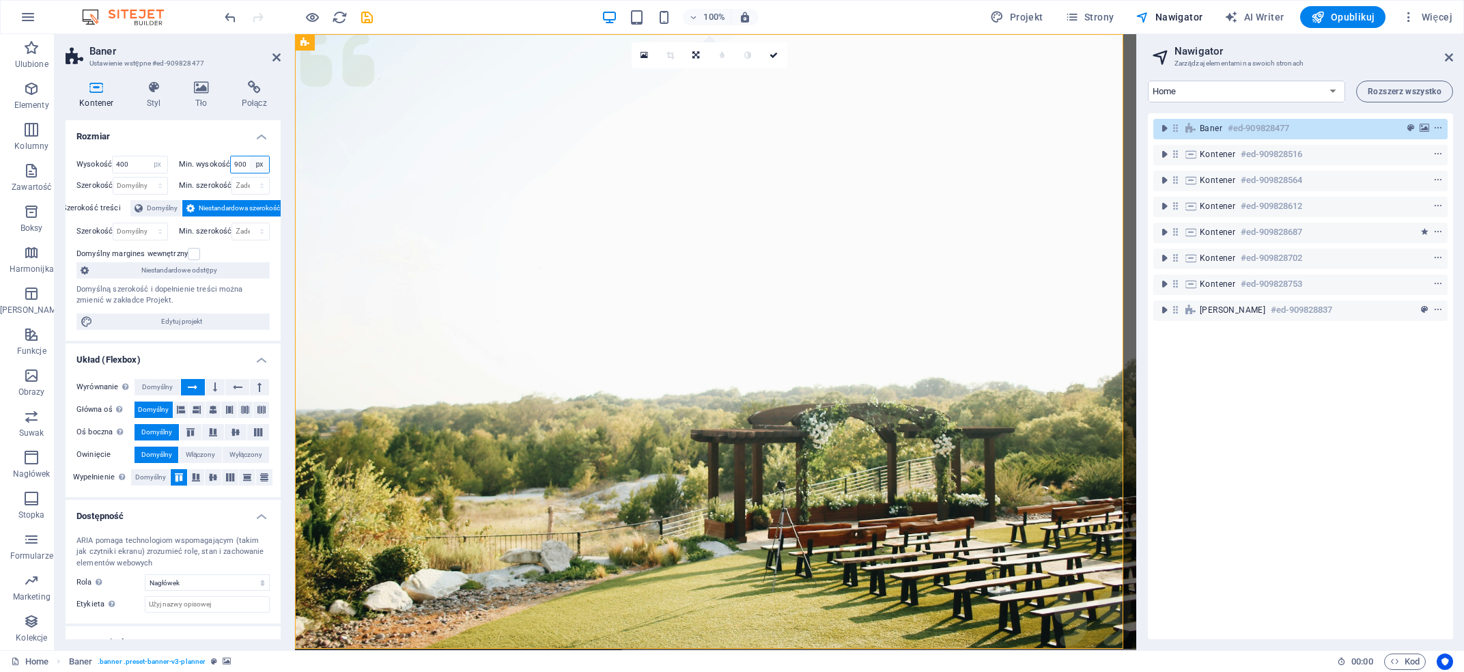
select select "03vj6erm83s"
click option "Żaden" at bounding box center [0, 0] width 0 height 0
select select "DISABLED_OPTION_VALUE"
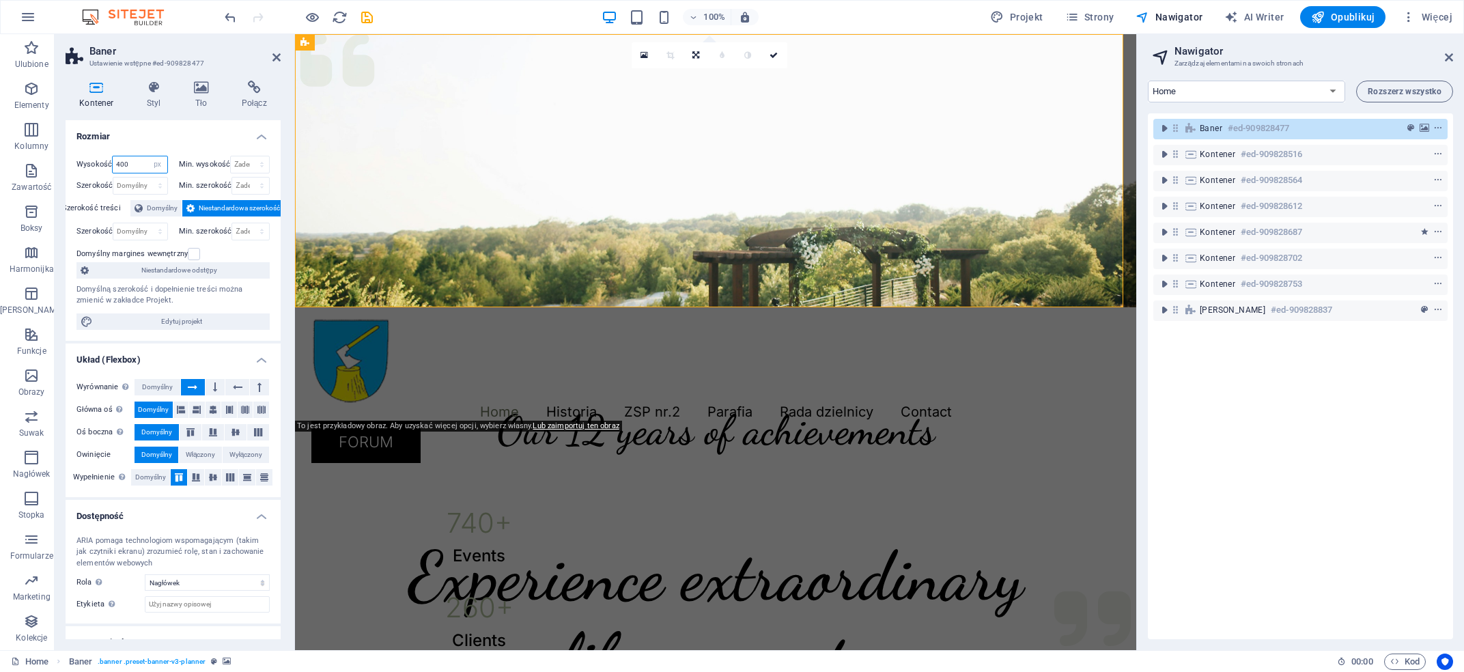
drag, startPoint x: 131, startPoint y: 165, endPoint x: 102, endPoint y: 167, distance: 29.5
click at [113, 167] on input "400" at bounding box center [140, 164] width 54 height 16
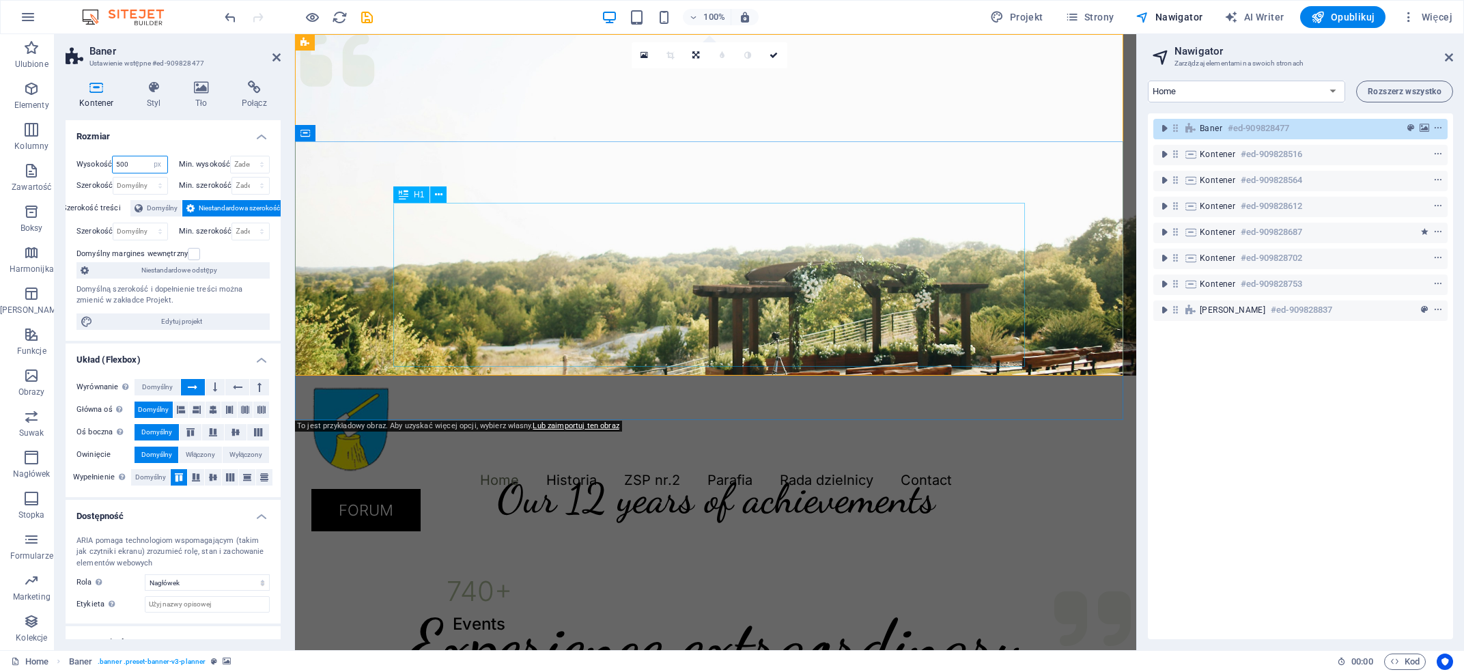
type input "500"
click at [673, 603] on div "Experience extraordinary life moments" at bounding box center [715, 685] width 644 height 164
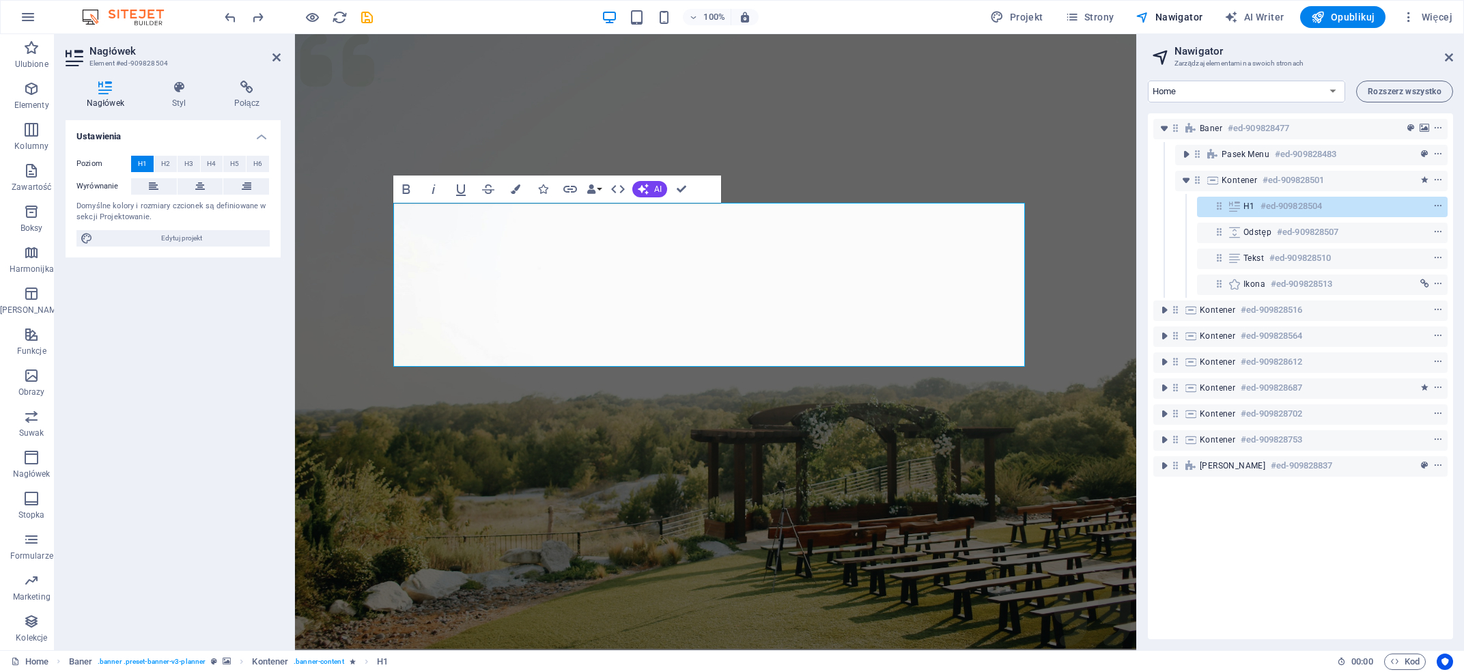
click at [474, 455] on figure at bounding box center [715, 341] width 841 height 614
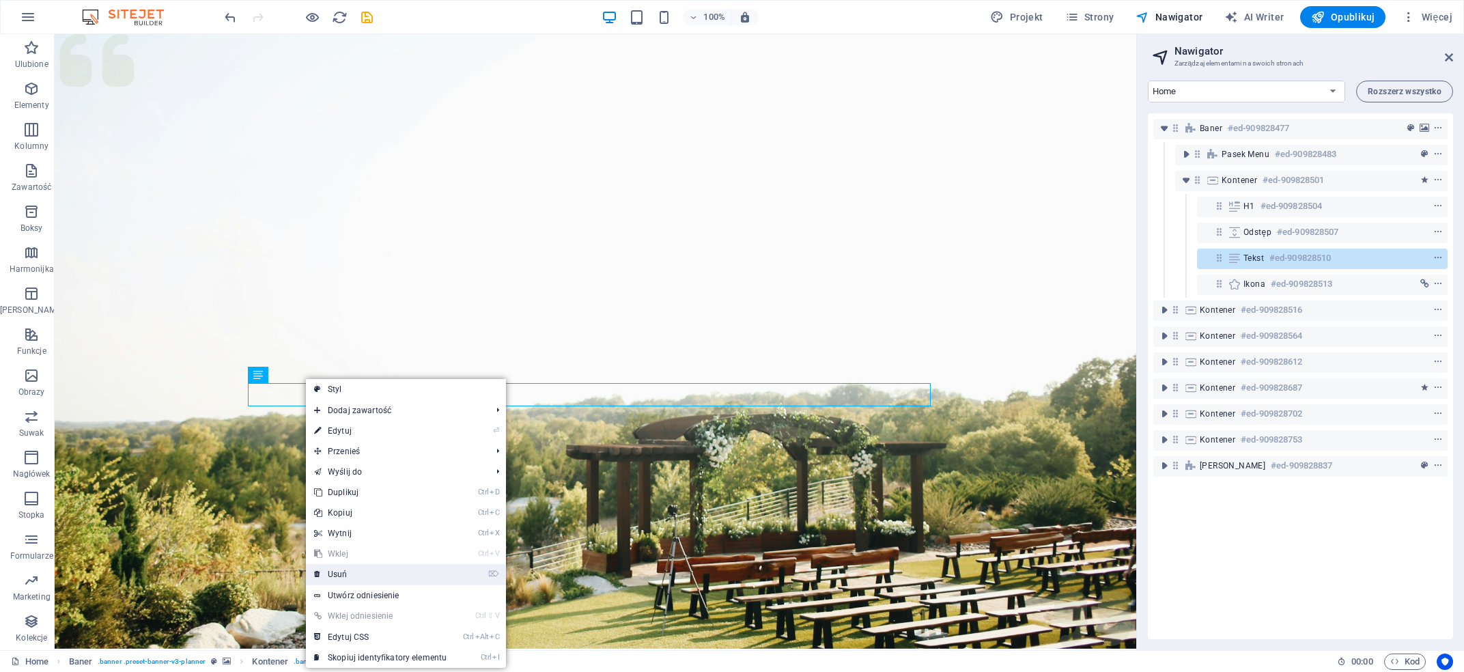
click at [343, 571] on link "⌦ Usuń" at bounding box center [380, 574] width 149 height 20
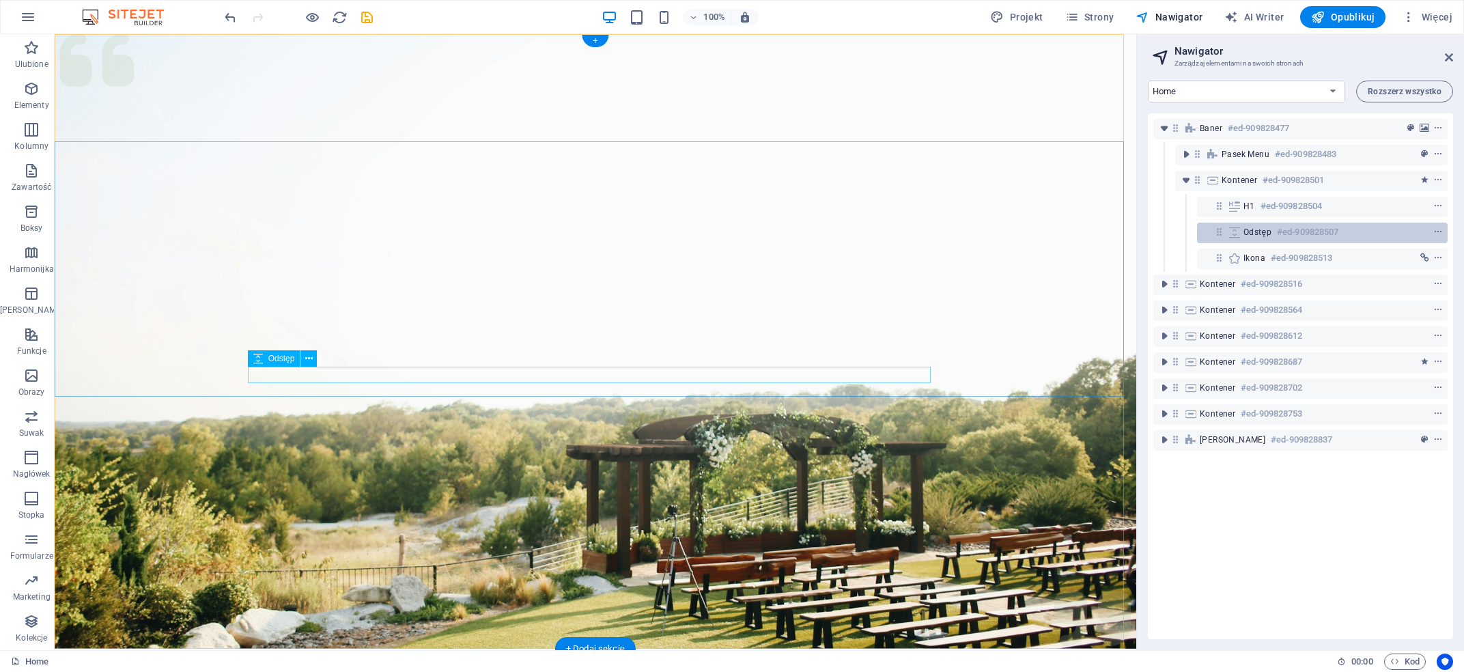
click at [1252, 235] on span "Odstęp" at bounding box center [1257, 232] width 28 height 11
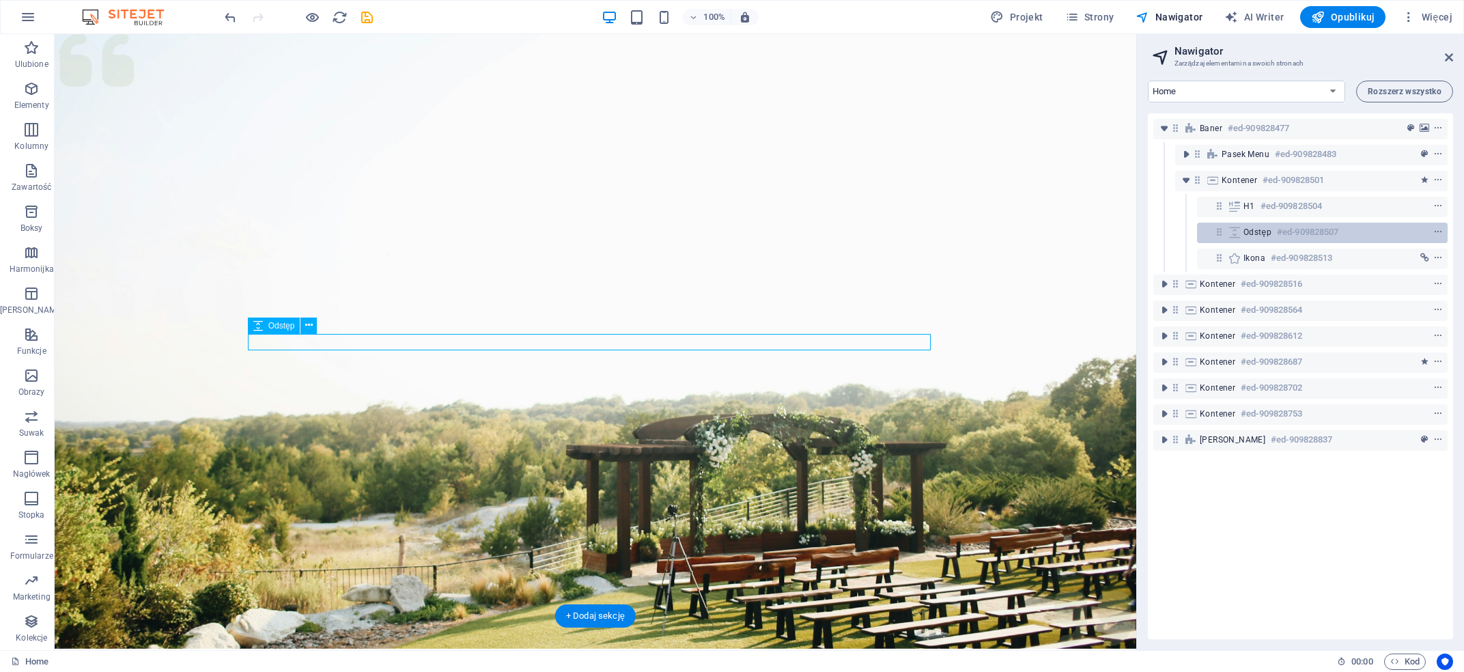
scroll to position [33, 0]
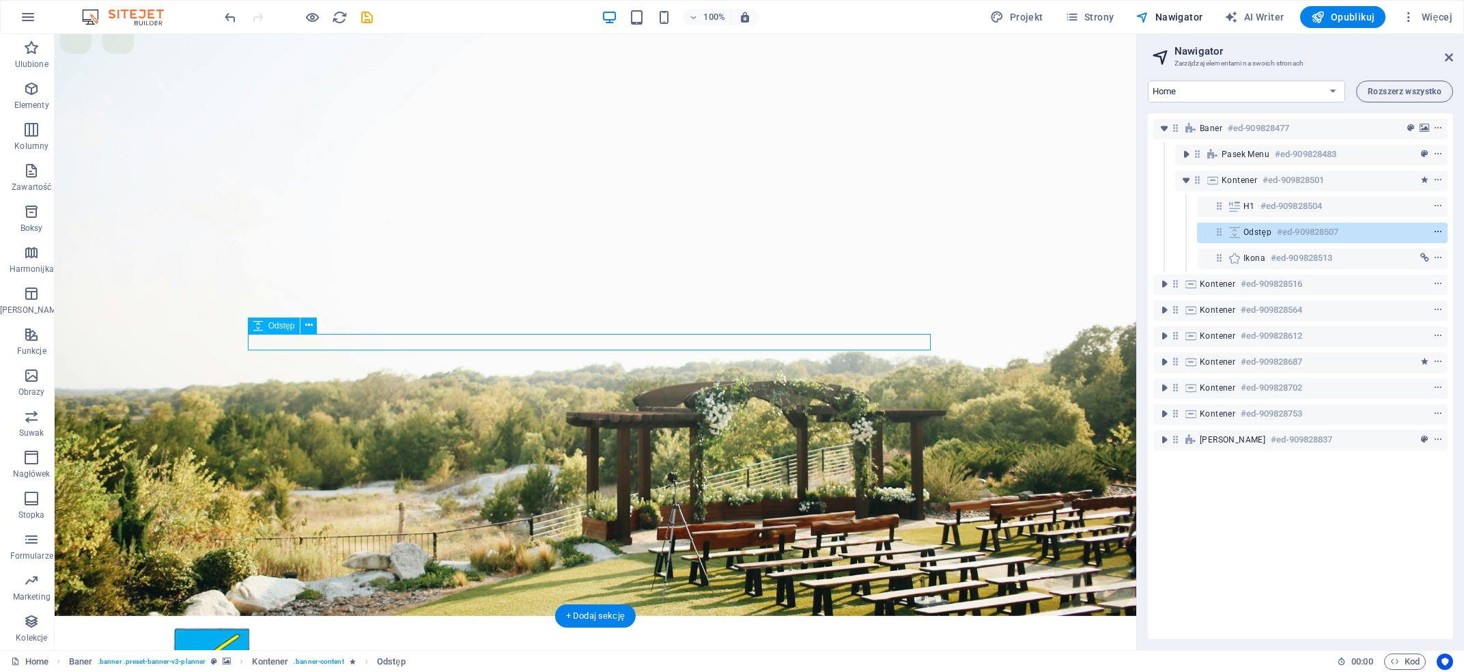
click at [1433, 233] on icon "context-menu" at bounding box center [1438, 232] width 10 height 10
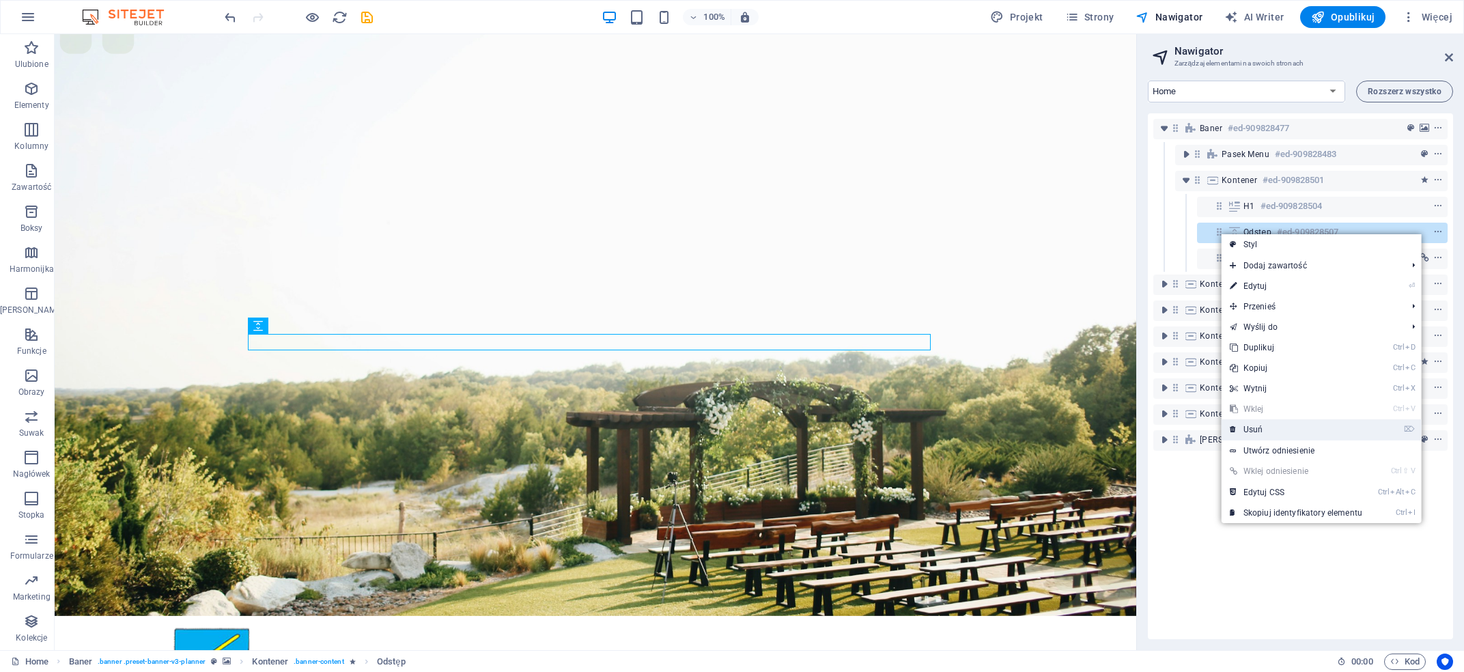
click at [1260, 429] on link "⌦ Usuń" at bounding box center [1295, 429] width 149 height 20
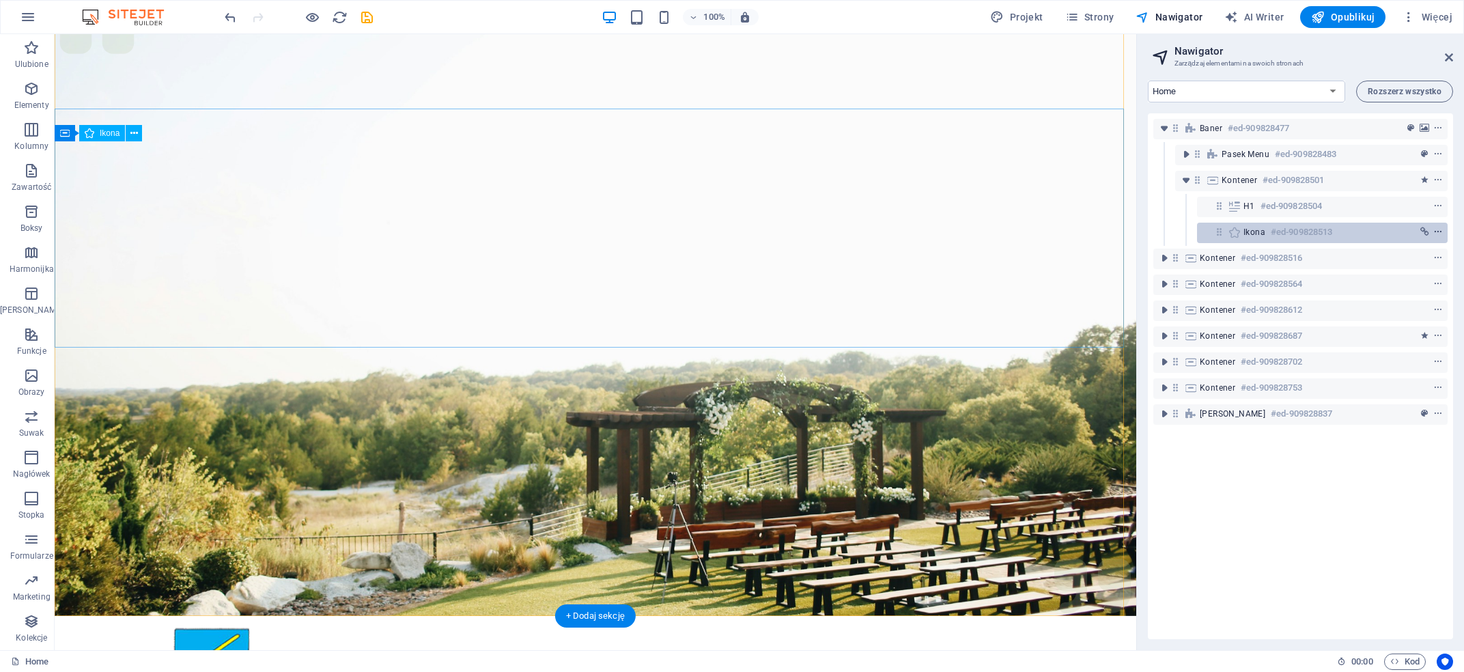
click at [1433, 234] on icon "context-menu" at bounding box center [1438, 232] width 10 height 10
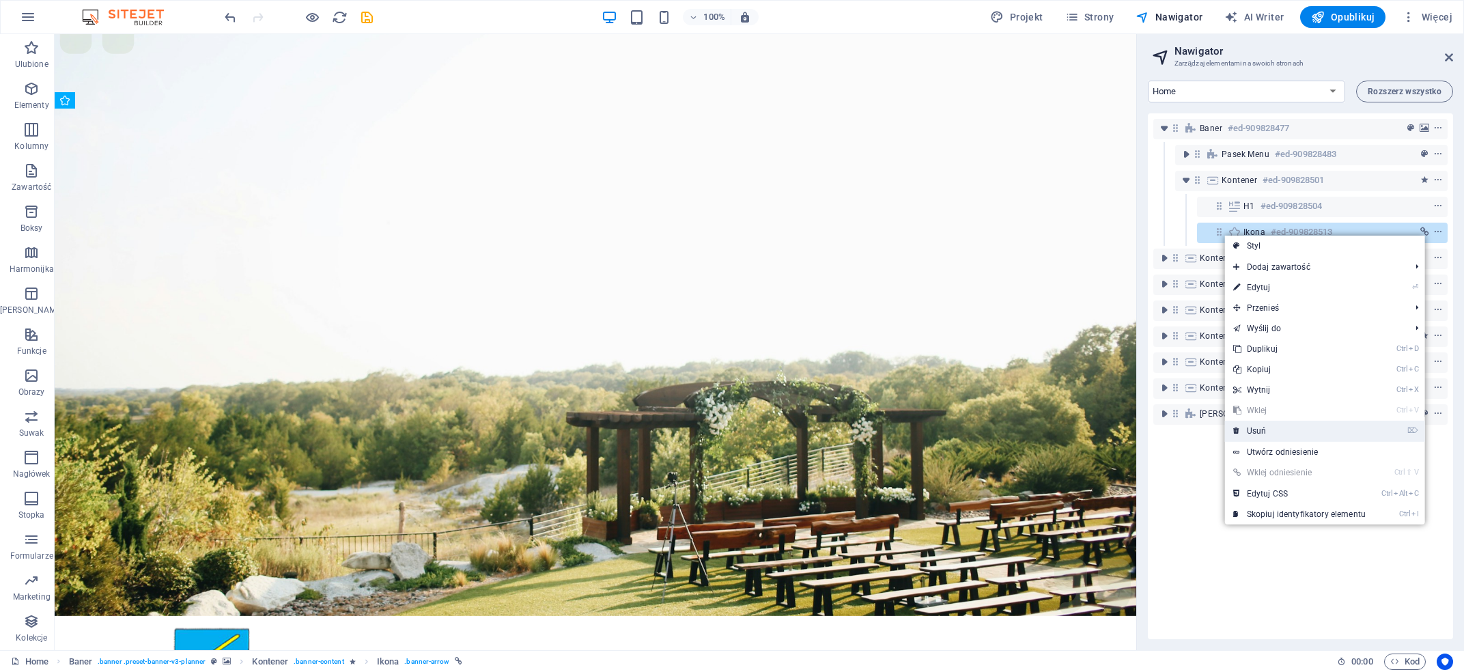
click at [1267, 429] on link "⌦ Usuń" at bounding box center [1299, 431] width 149 height 20
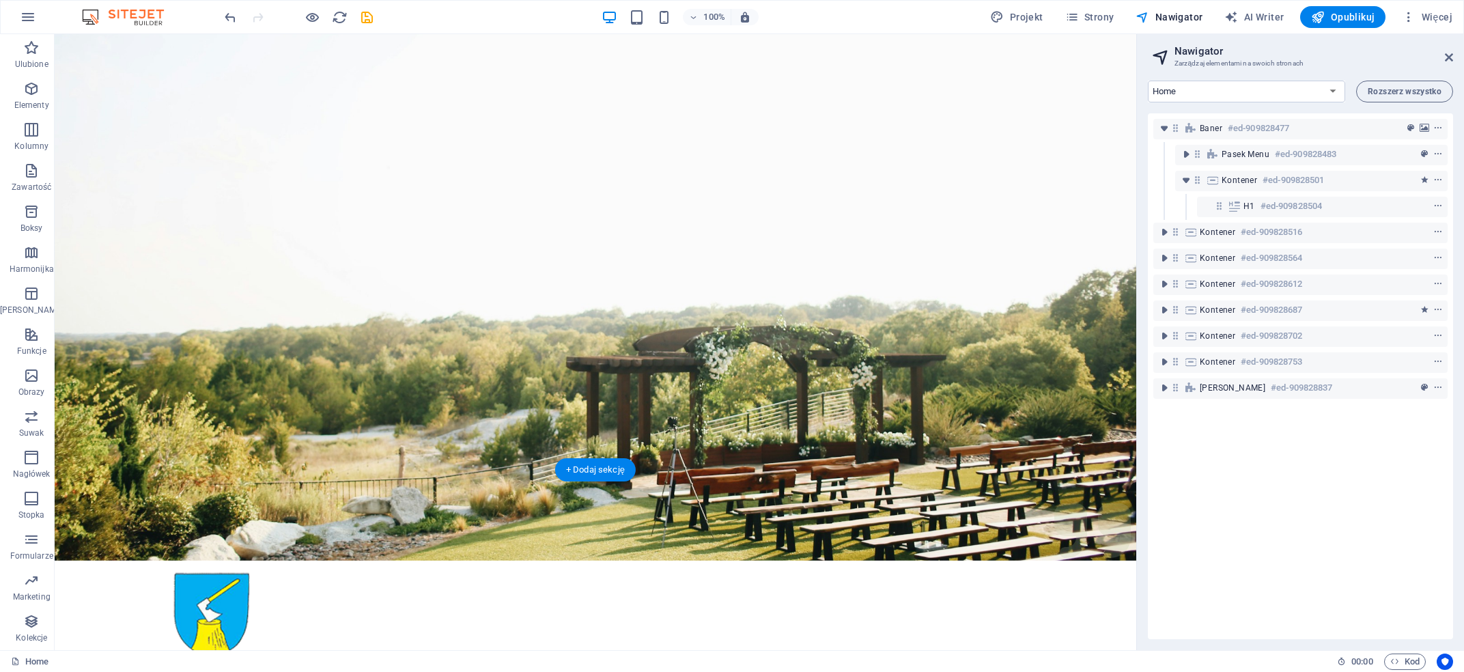
scroll to position [366, 0]
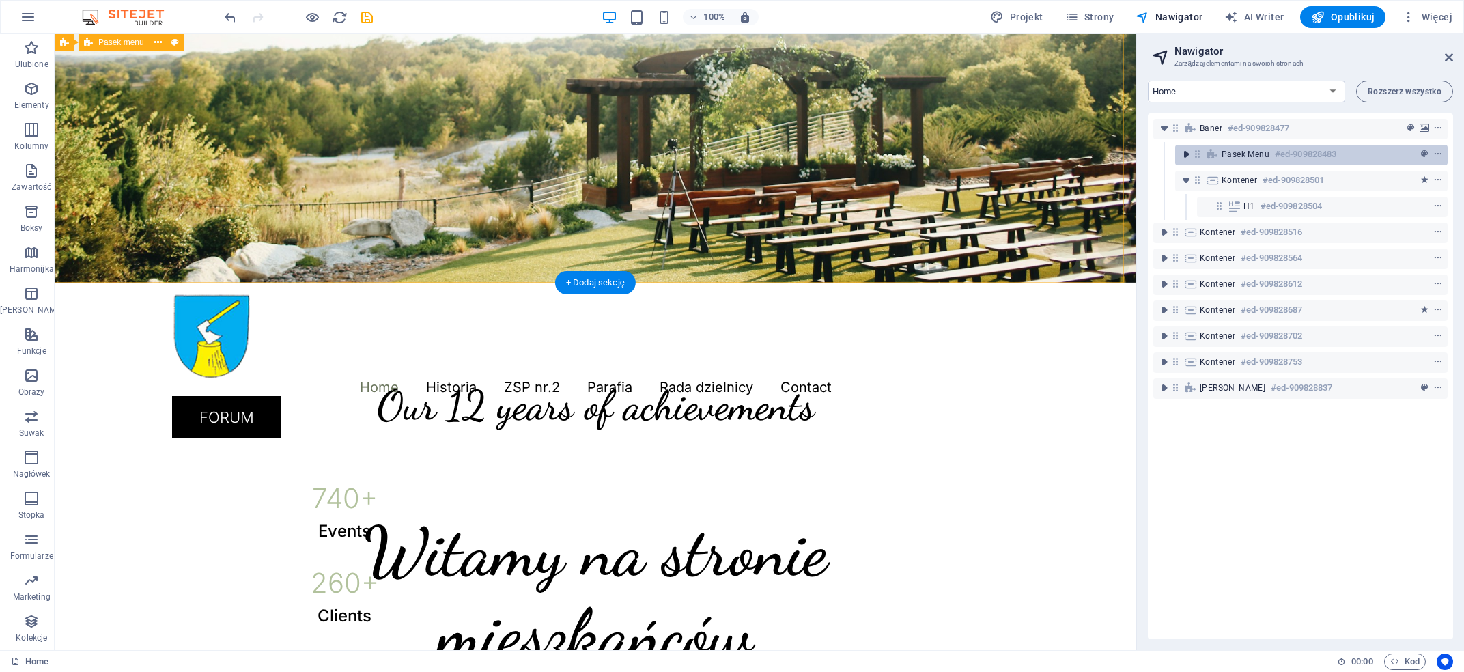
click at [1188, 156] on icon "toggle-expand" at bounding box center [1186, 154] width 14 height 14
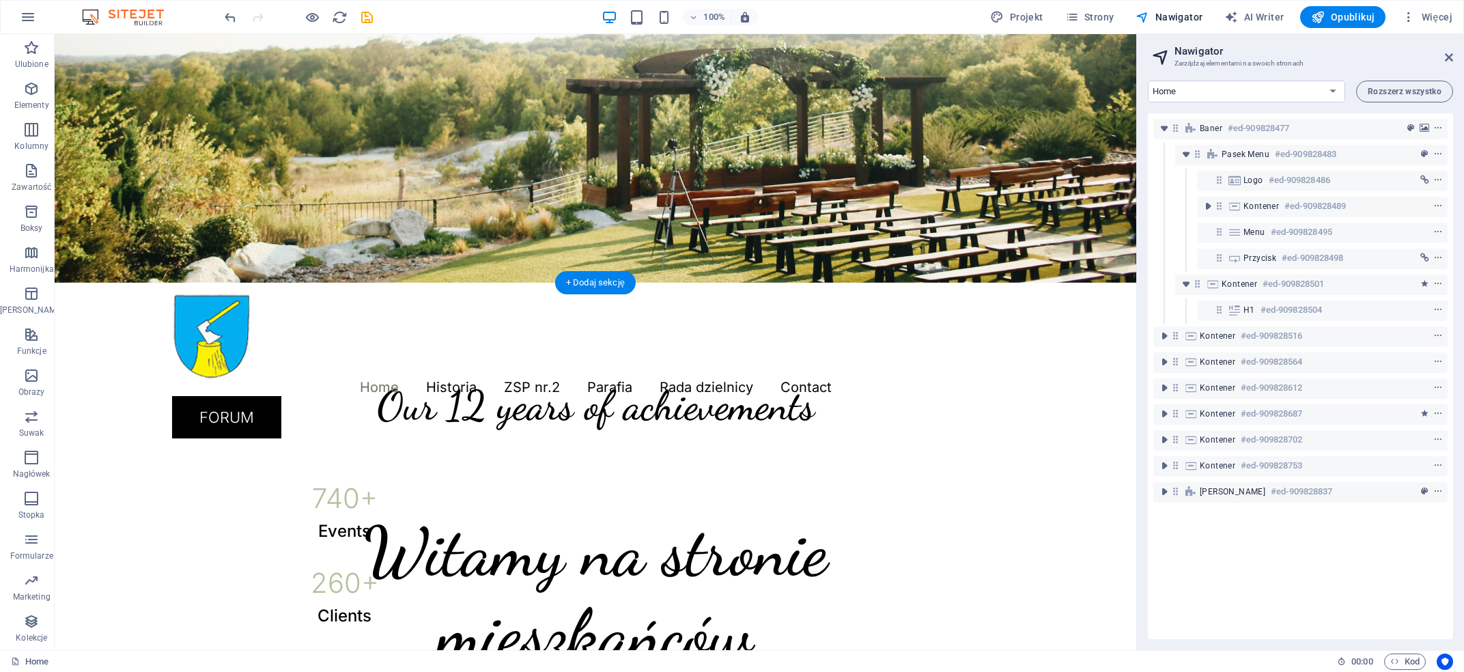
scroll to position [0, 0]
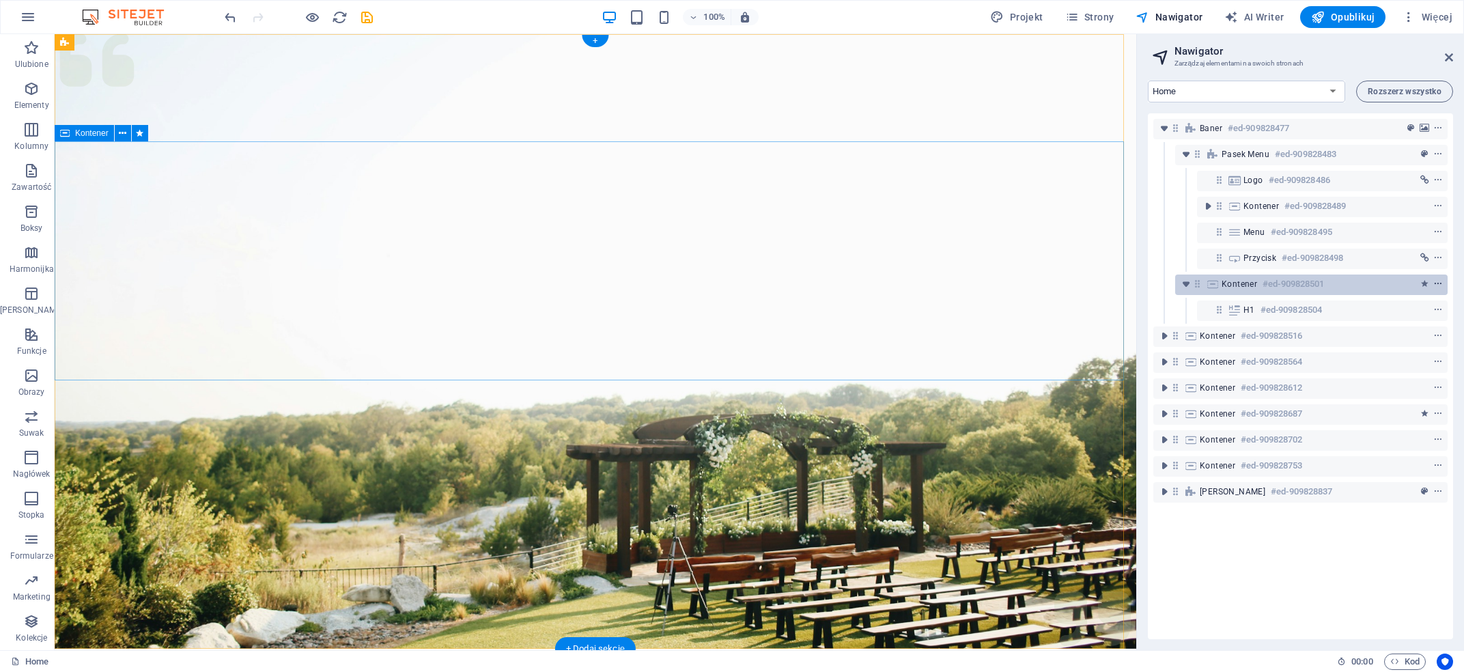
click at [1433, 285] on icon "context-menu" at bounding box center [1438, 284] width 10 height 10
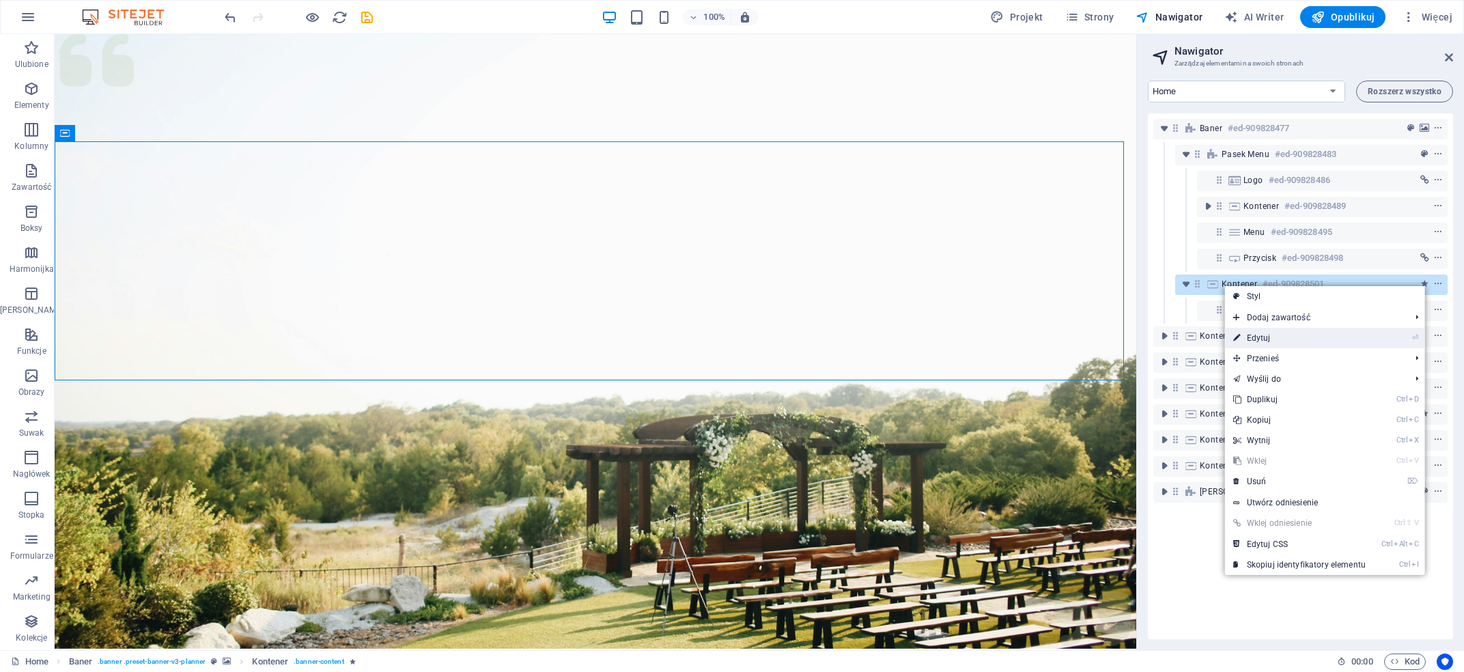
click at [1263, 335] on link "⏎ Edytuj" at bounding box center [1299, 338] width 149 height 20
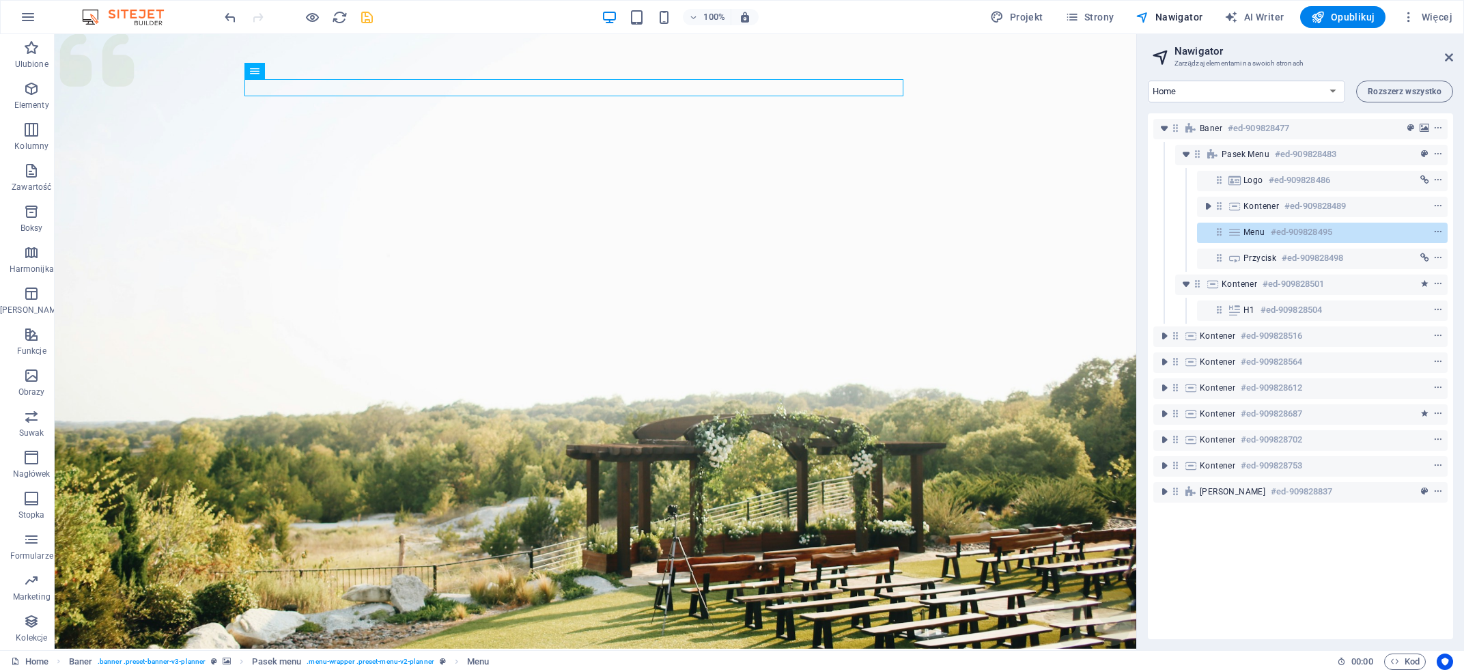
click at [360, 17] on icon "save" at bounding box center [367, 18] width 16 height 16
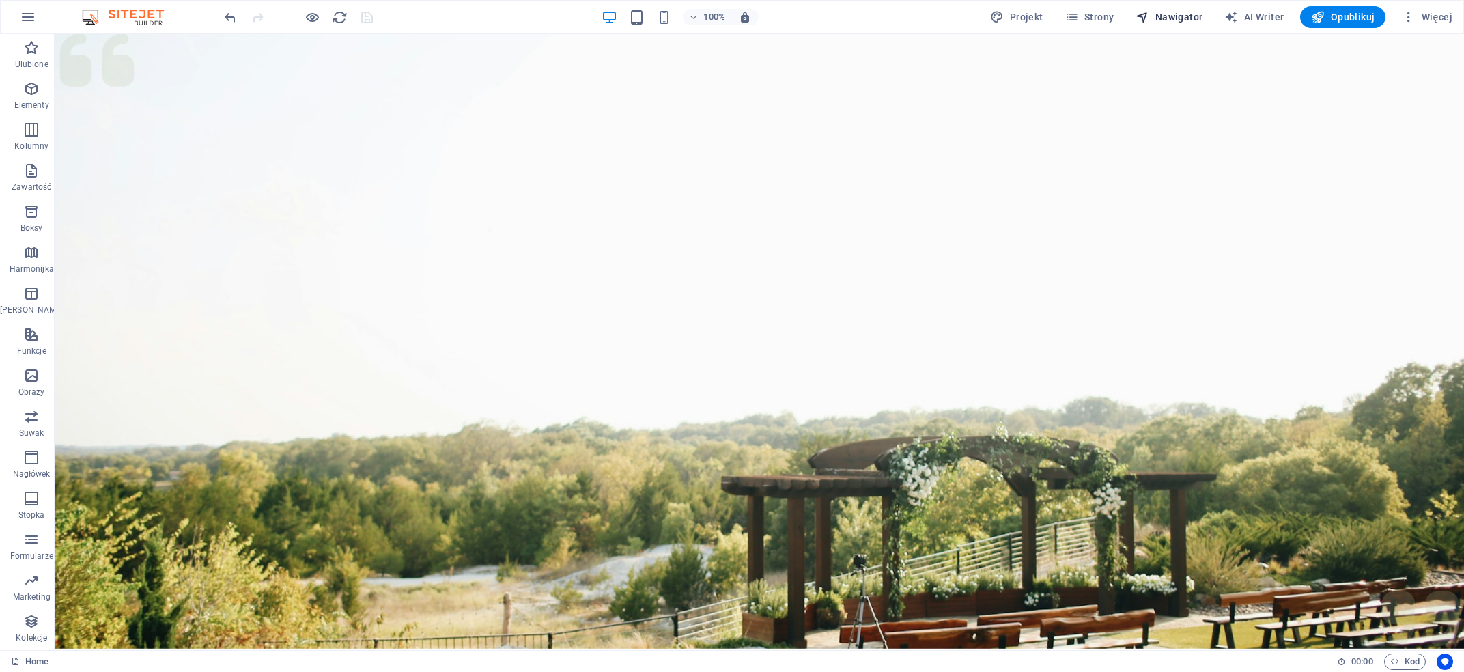
click at [1201, 19] on span "Nawigator" at bounding box center [1168, 17] width 67 height 14
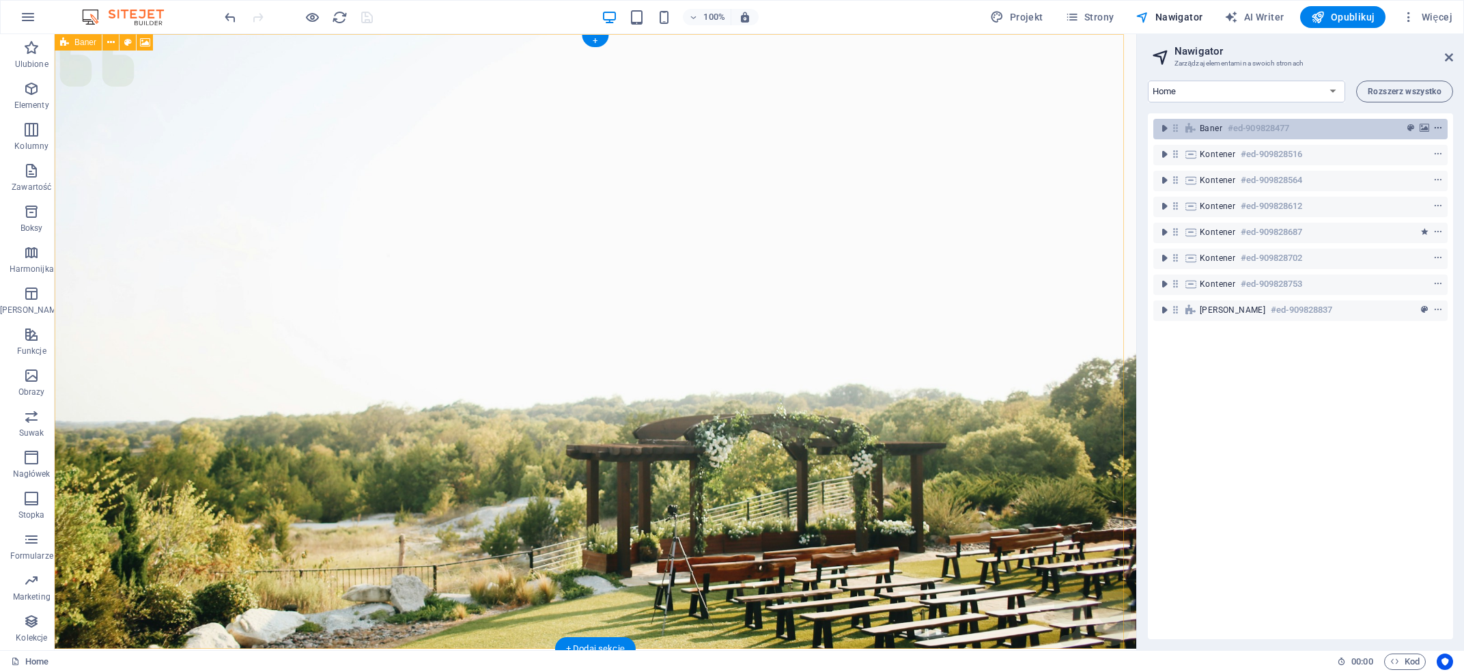
click at [1433, 130] on icon "context-menu" at bounding box center [1438, 129] width 10 height 10
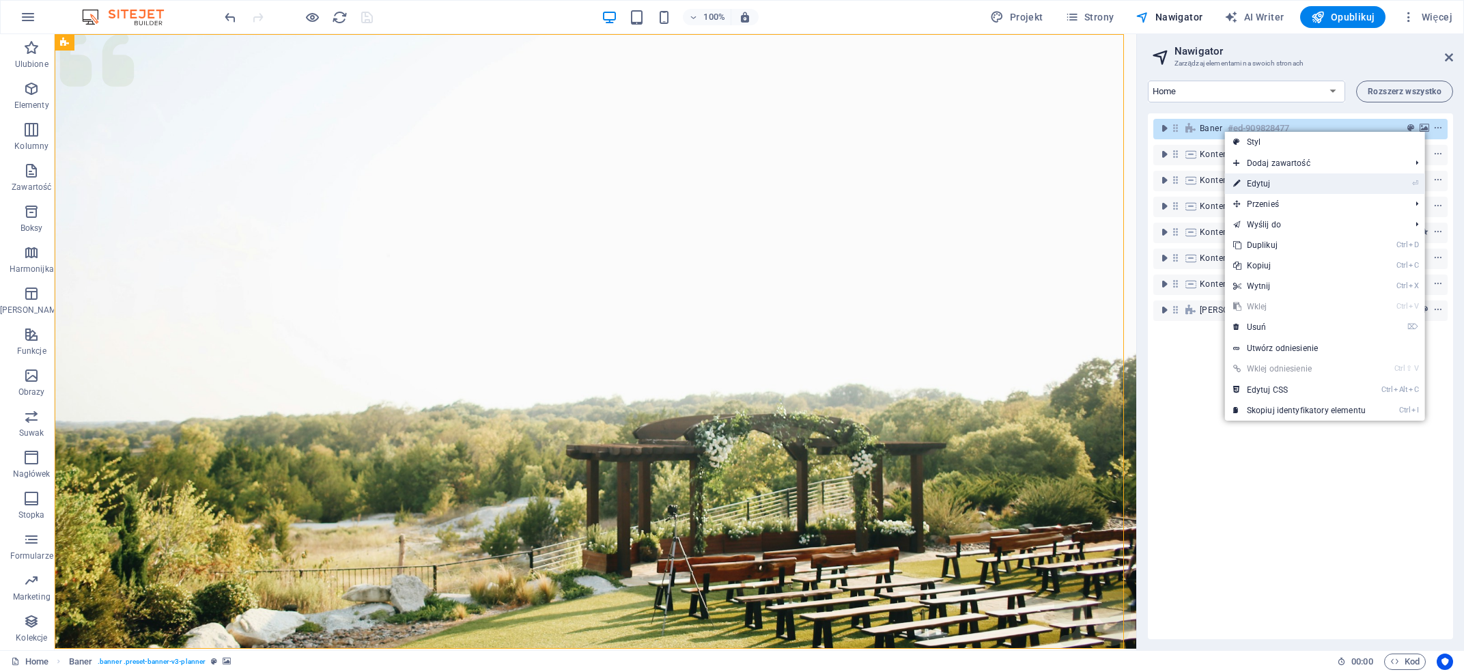
click at [1274, 181] on link "⏎ Edytuj" at bounding box center [1299, 183] width 149 height 20
select select "px"
select select "header"
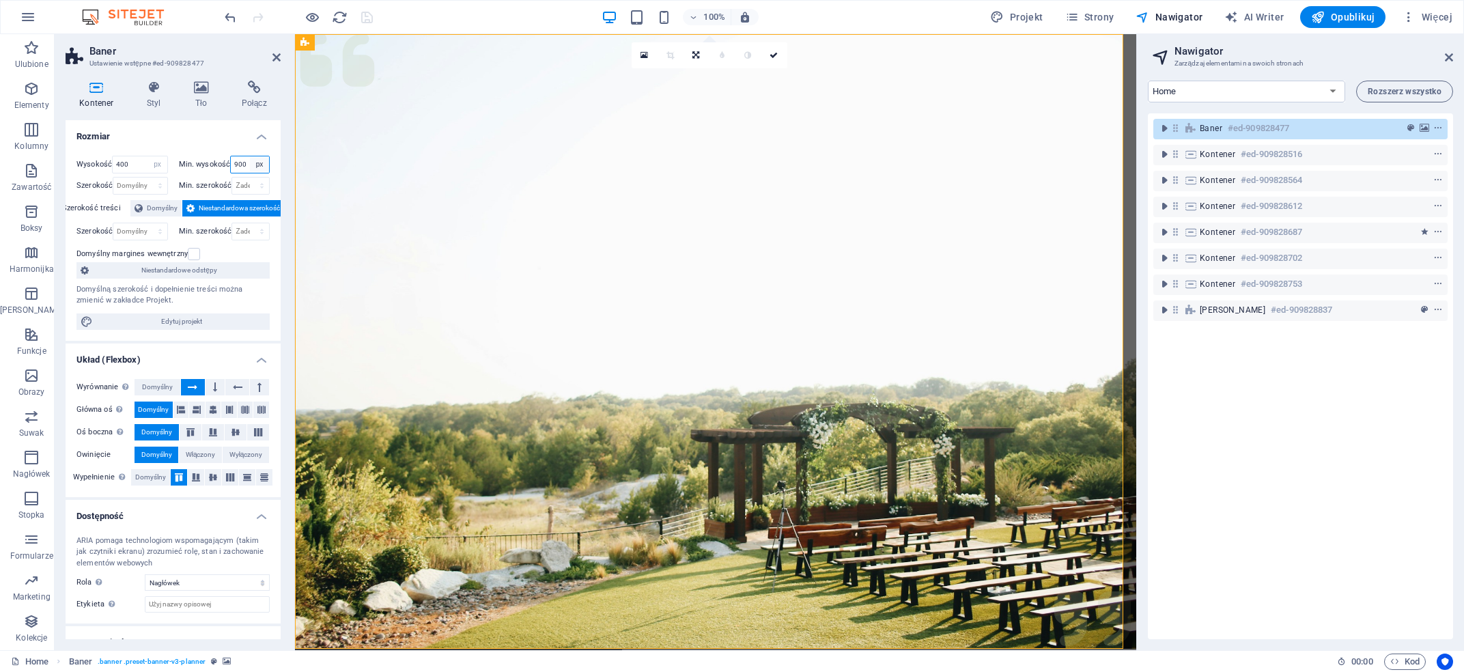
click at [250, 156] on select "Żaden px rem % vh vw" at bounding box center [259, 164] width 19 height 16
select select "03vj6erm83s"
click option "Żaden" at bounding box center [0, 0] width 0 height 0
select select "DISABLED_OPTION_VALUE"
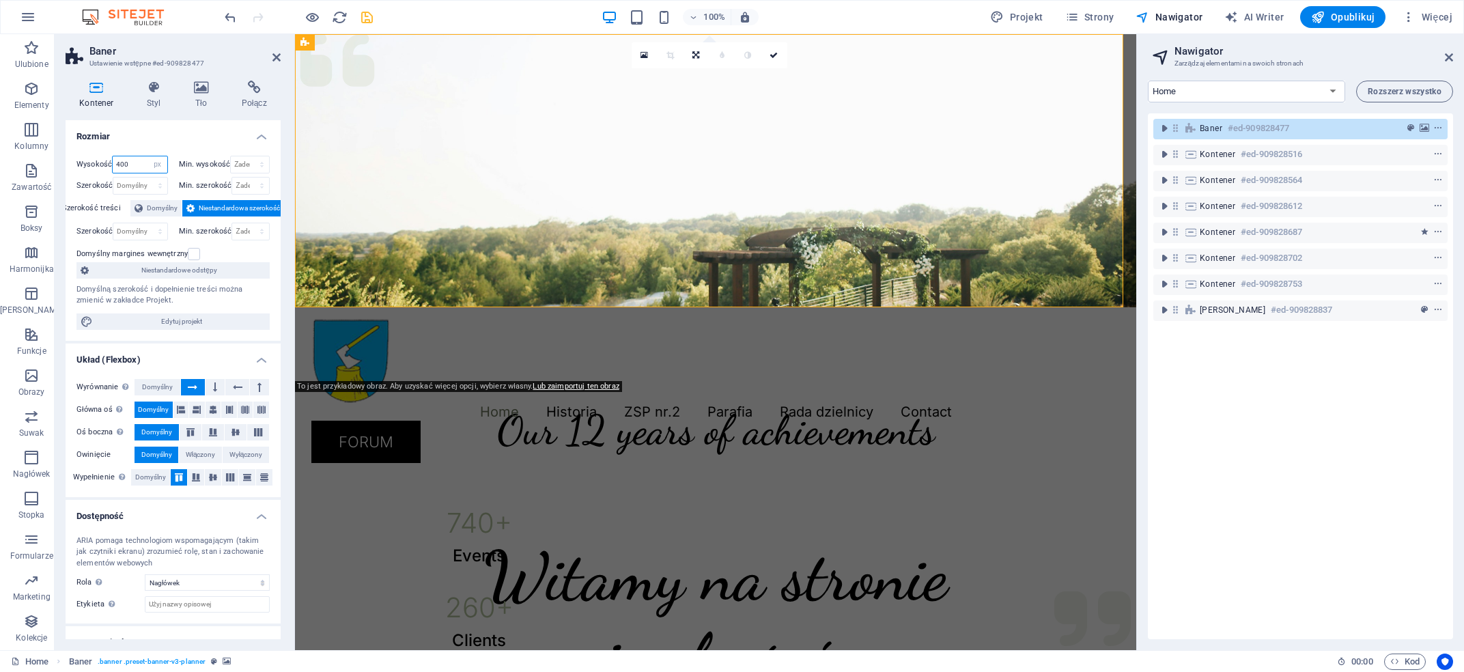
drag, startPoint x: 137, startPoint y: 158, endPoint x: 99, endPoint y: 159, distance: 37.6
click at [113, 159] on input "400" at bounding box center [140, 164] width 54 height 16
type input "5"
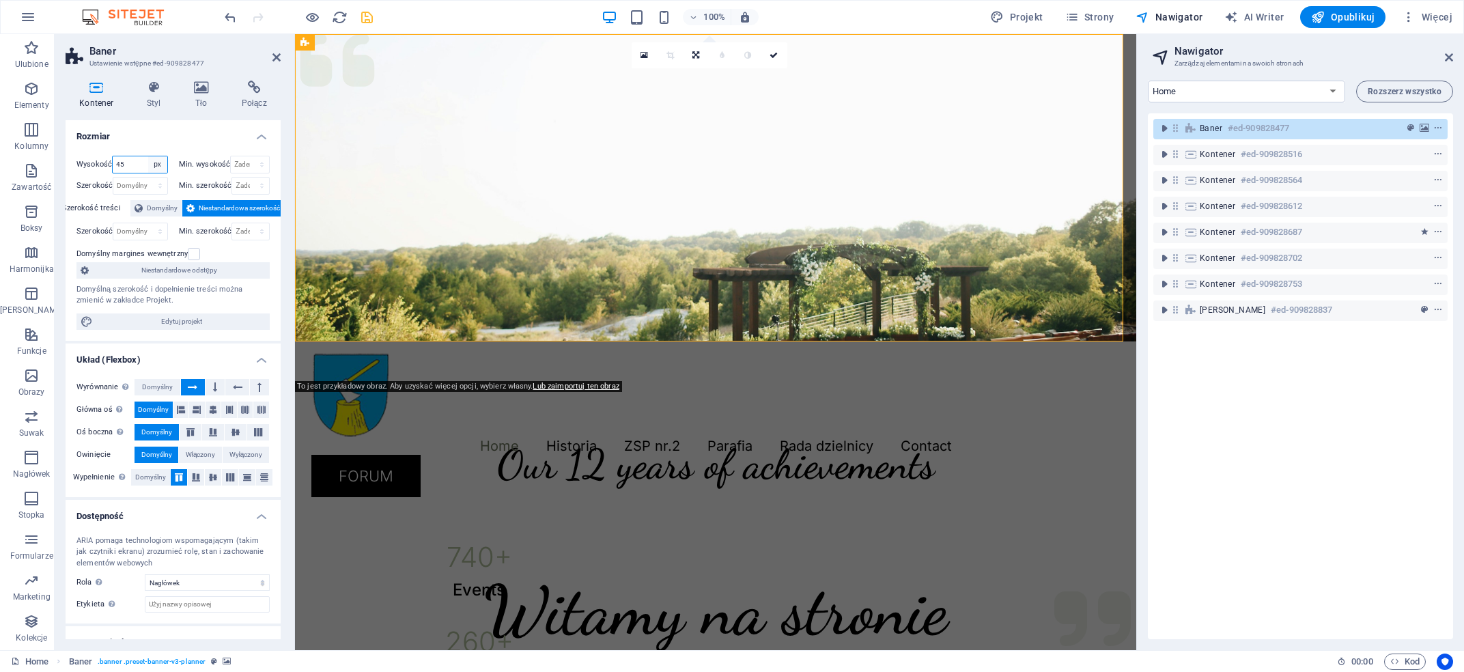
type input "4"
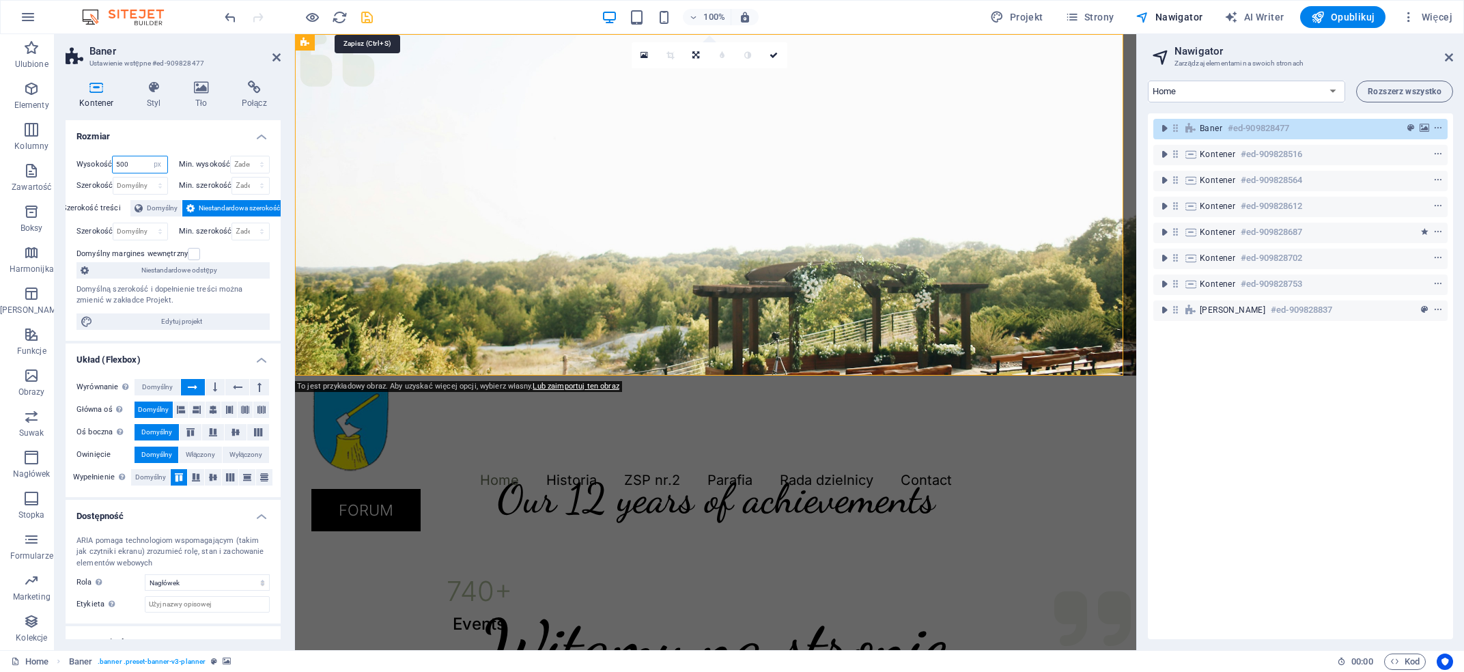
type input "500"
click at [373, 18] on icon "save" at bounding box center [367, 18] width 16 height 16
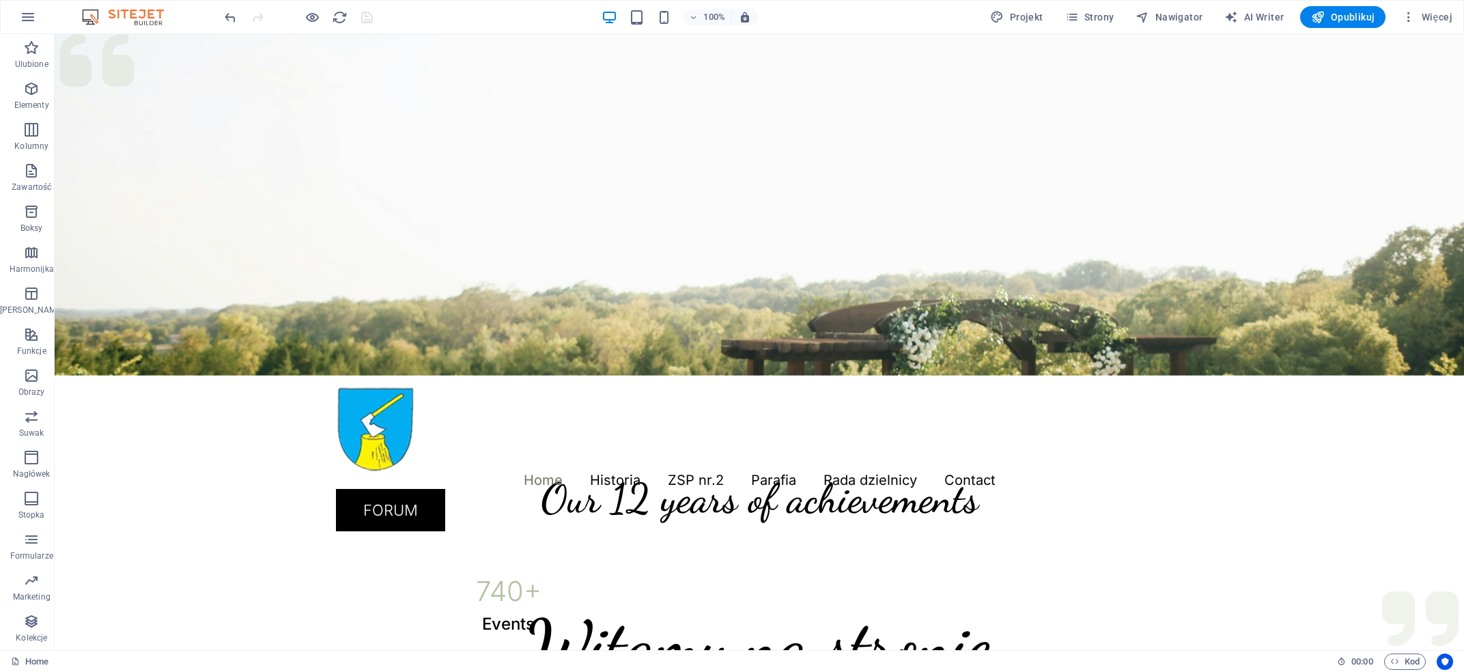
click at [0, 0] on div "100%" at bounding box center [0, 0] width 0 height 0
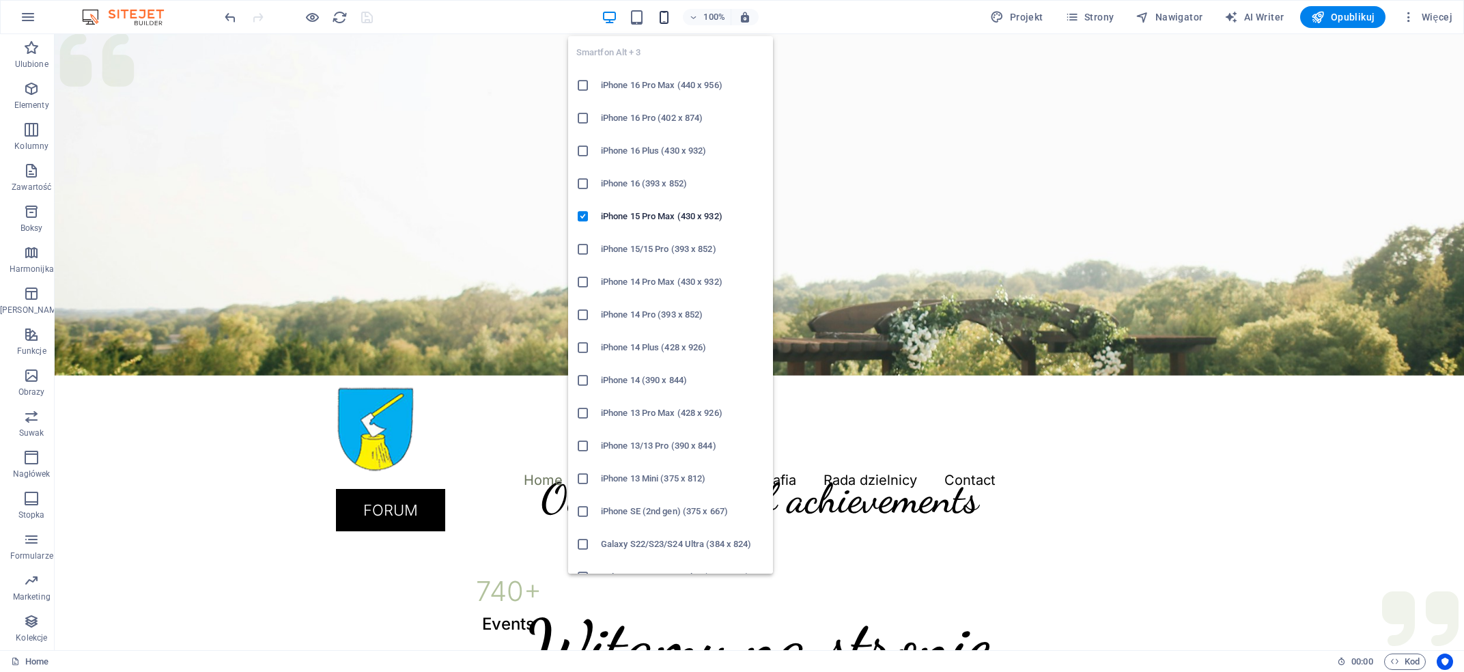
click at [668, 17] on icon "button" at bounding box center [664, 18] width 16 height 16
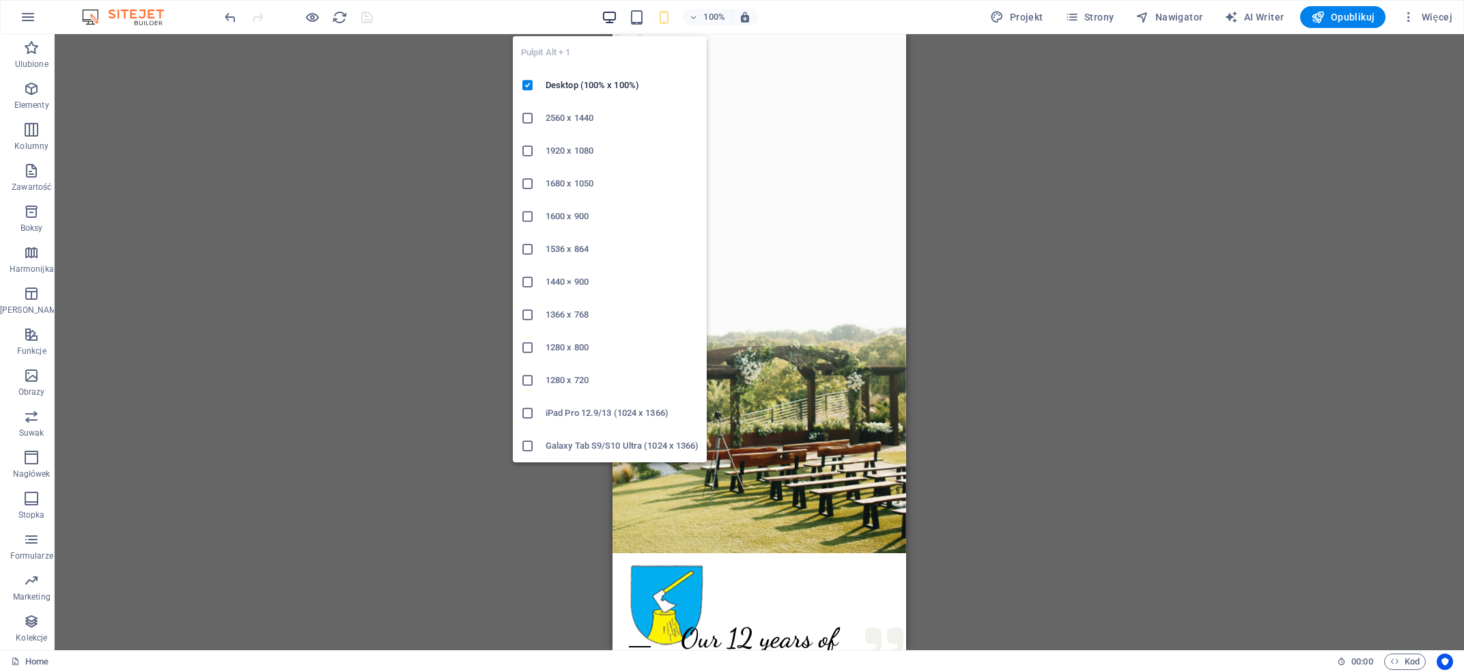
click at [615, 19] on icon "button" at bounding box center [609, 18] width 16 height 16
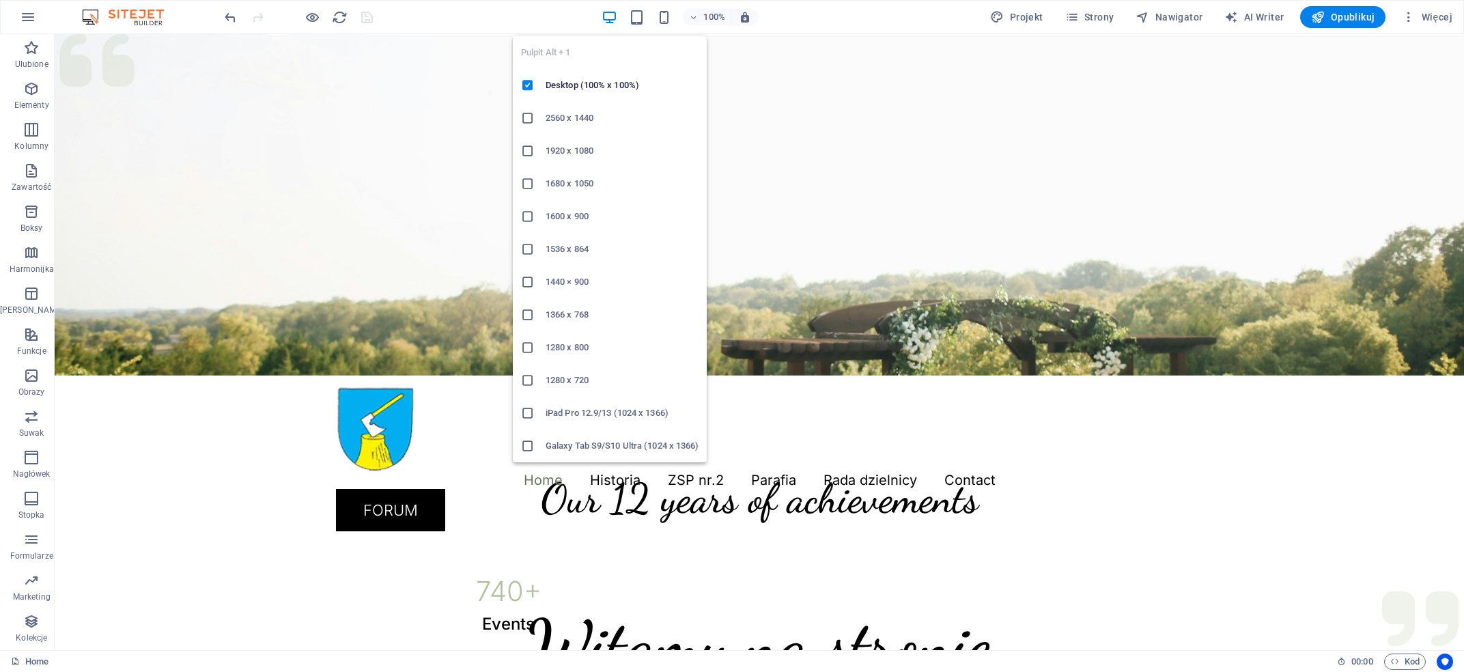
click at [586, 154] on h6 "1920 x 1080" at bounding box center [621, 151] width 153 height 16
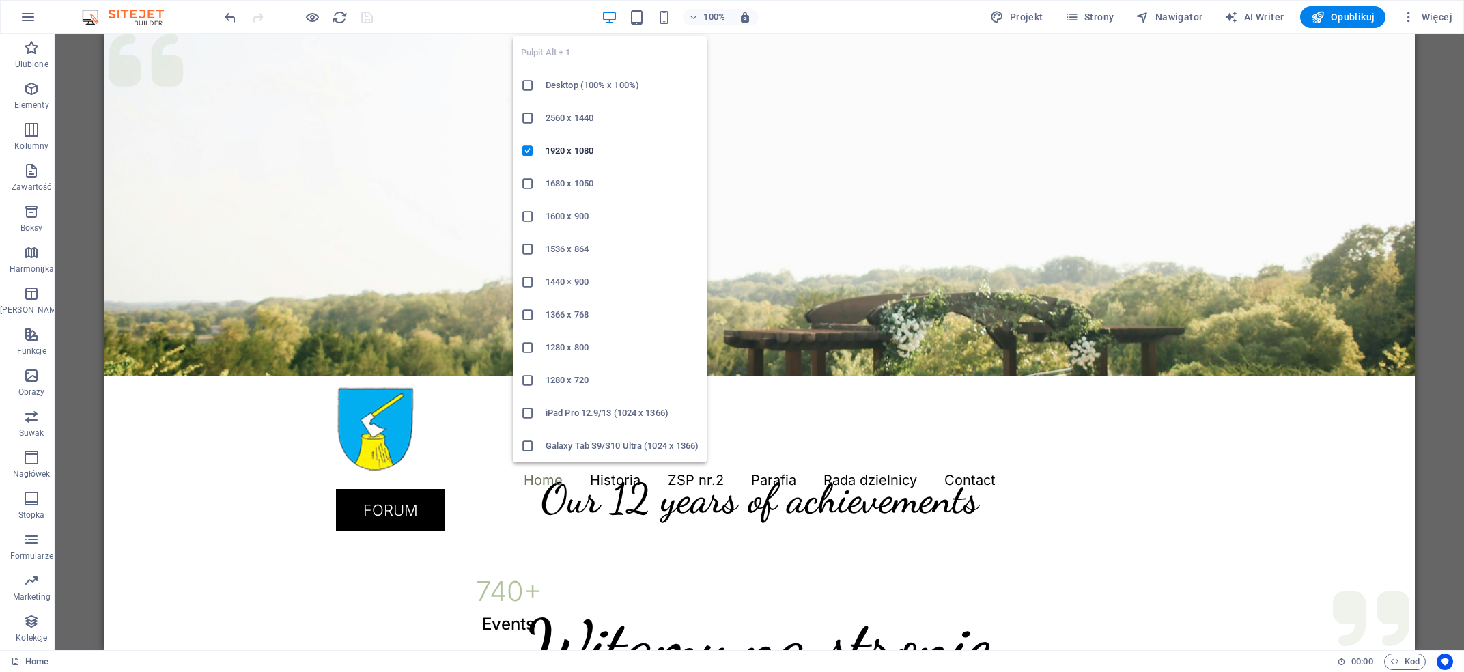
click at [544, 281] on div at bounding box center [533, 282] width 25 height 14
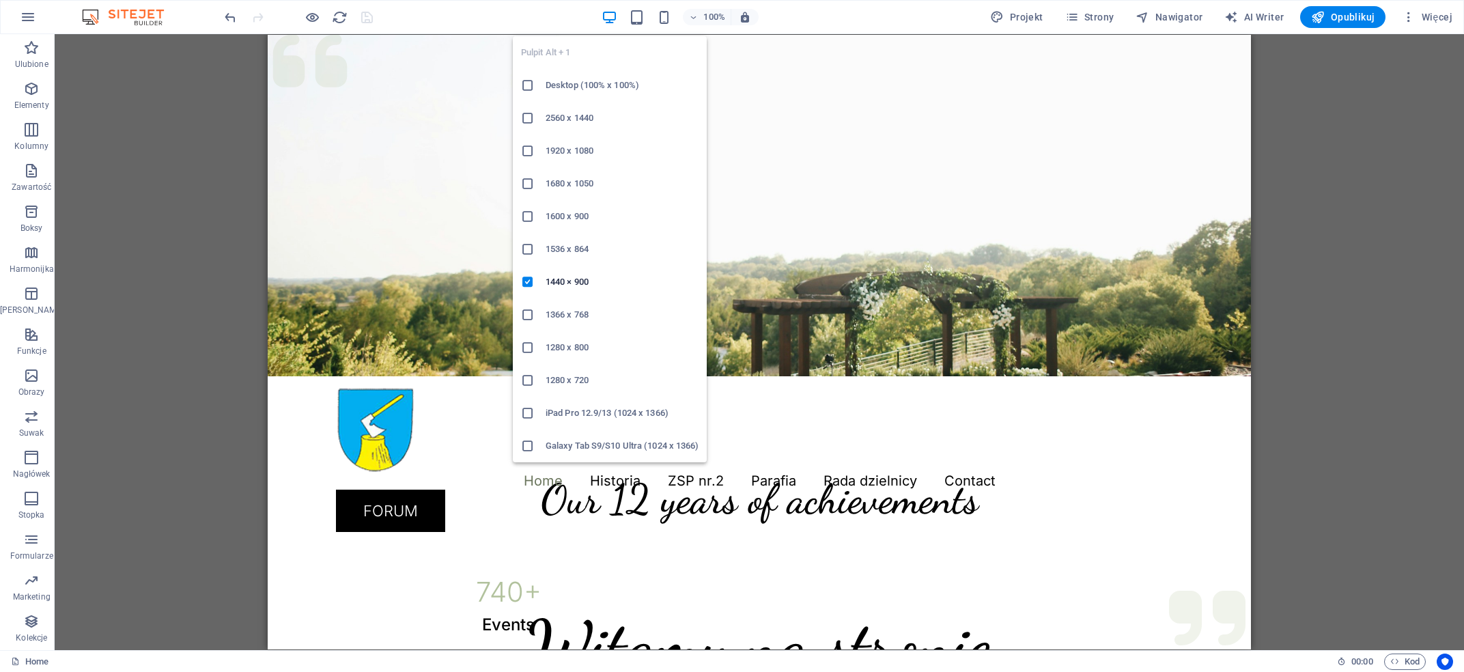
click at [541, 371] on li "1280 x 720" at bounding box center [610, 380] width 194 height 33
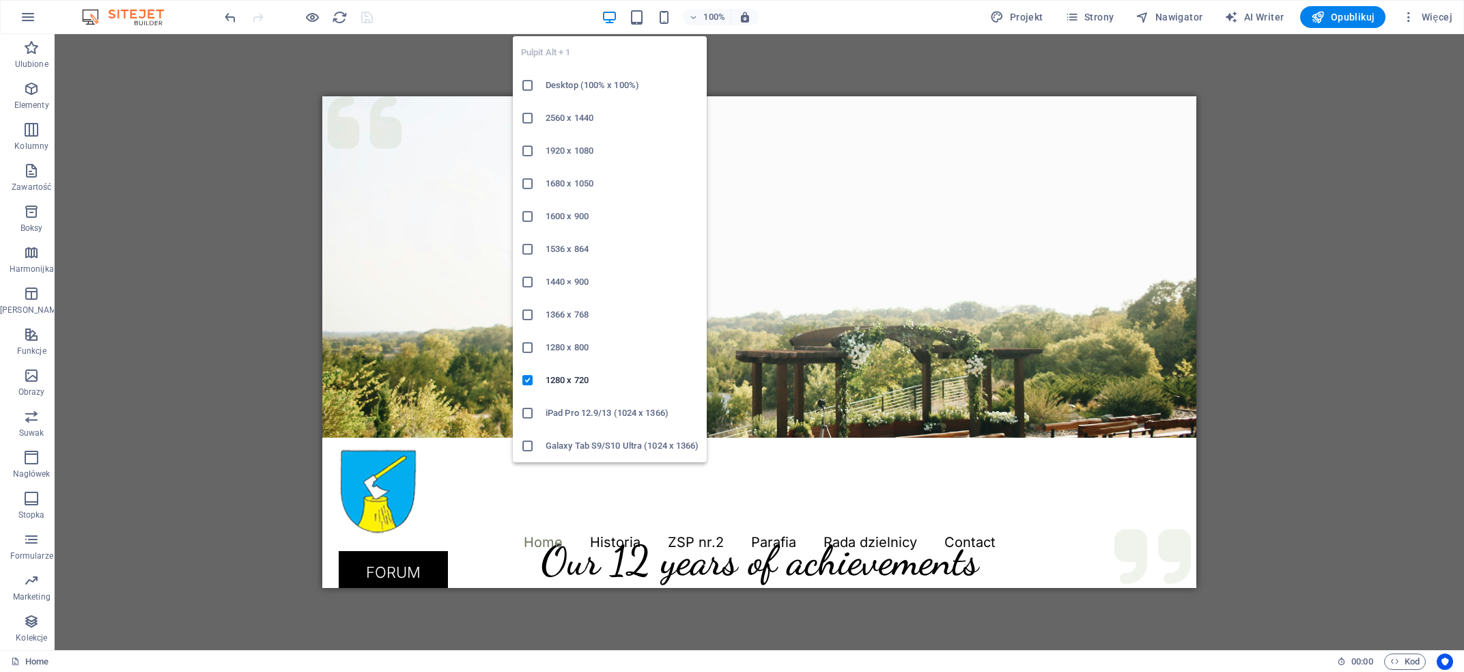
click at [588, 87] on h6 "Desktop (100% x 100%)" at bounding box center [621, 85] width 153 height 16
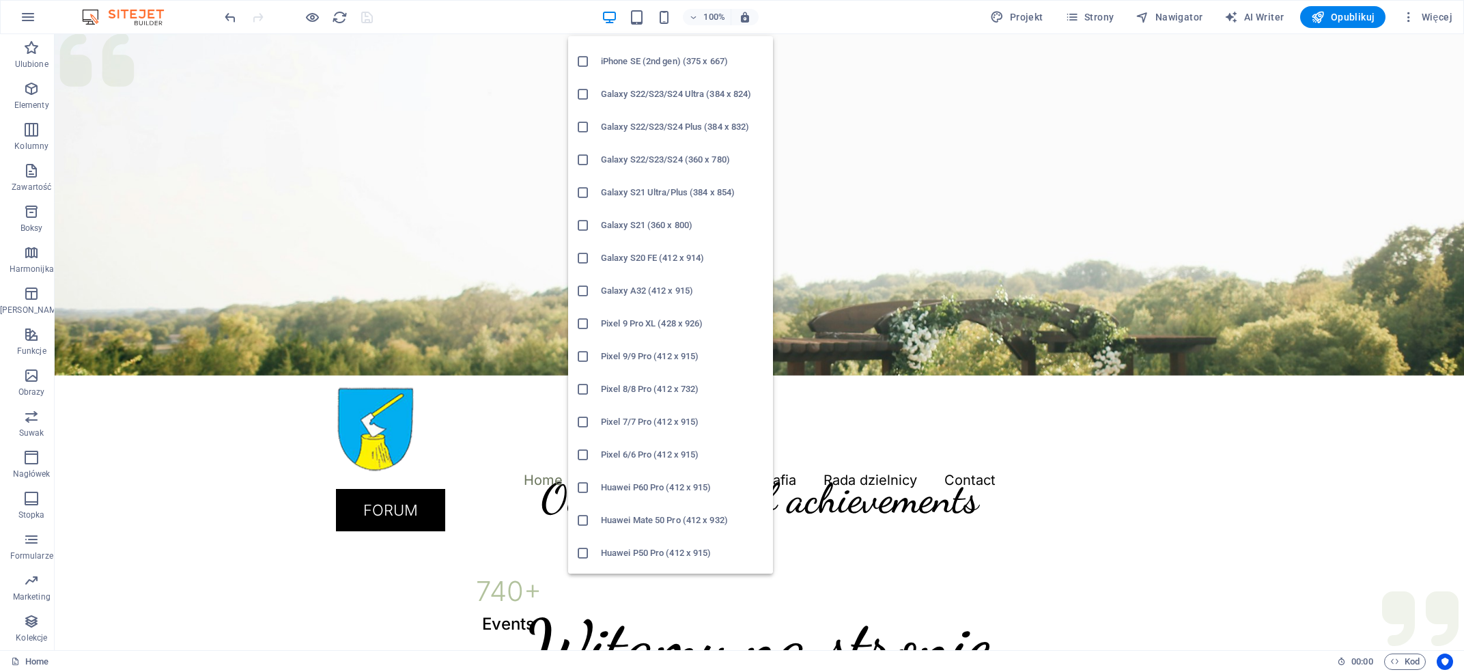
scroll to position [416, 0]
click at [638, 261] on h6 "Galaxy S21 (360 x 800)" at bounding box center [683, 259] width 164 height 16
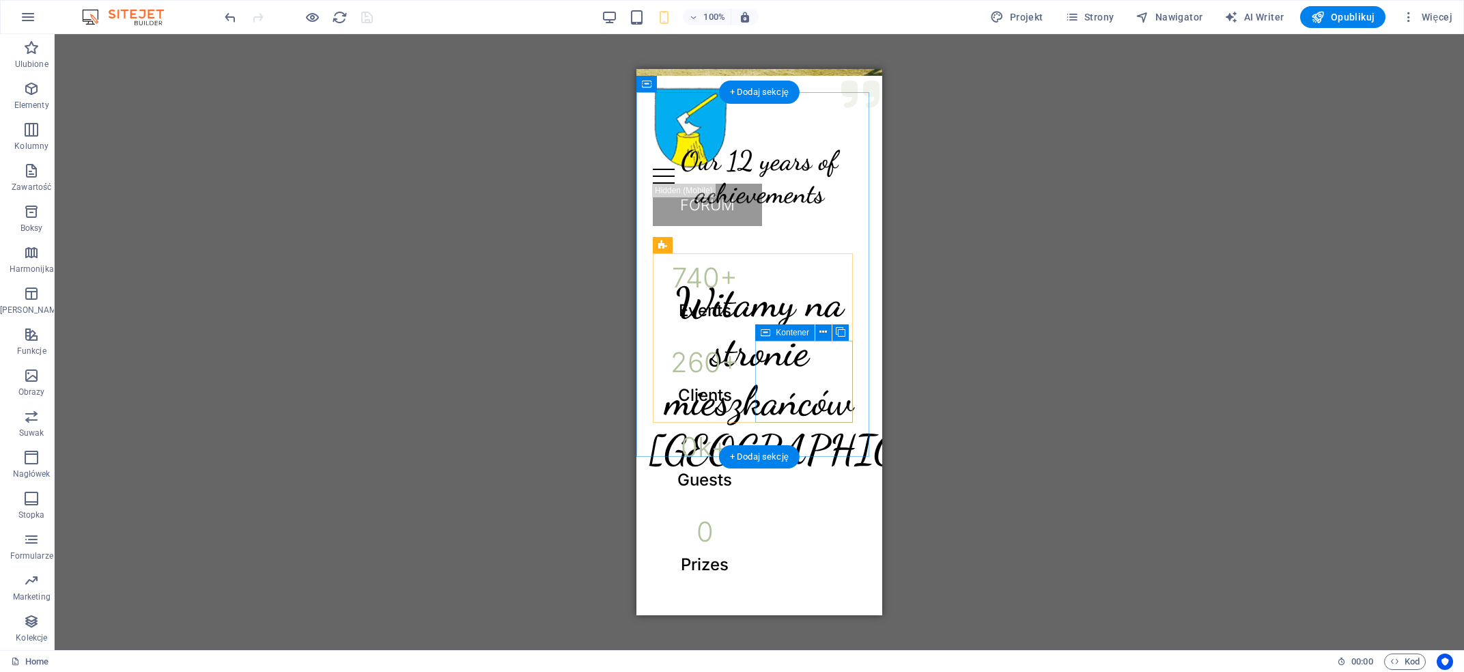
scroll to position [0, 0]
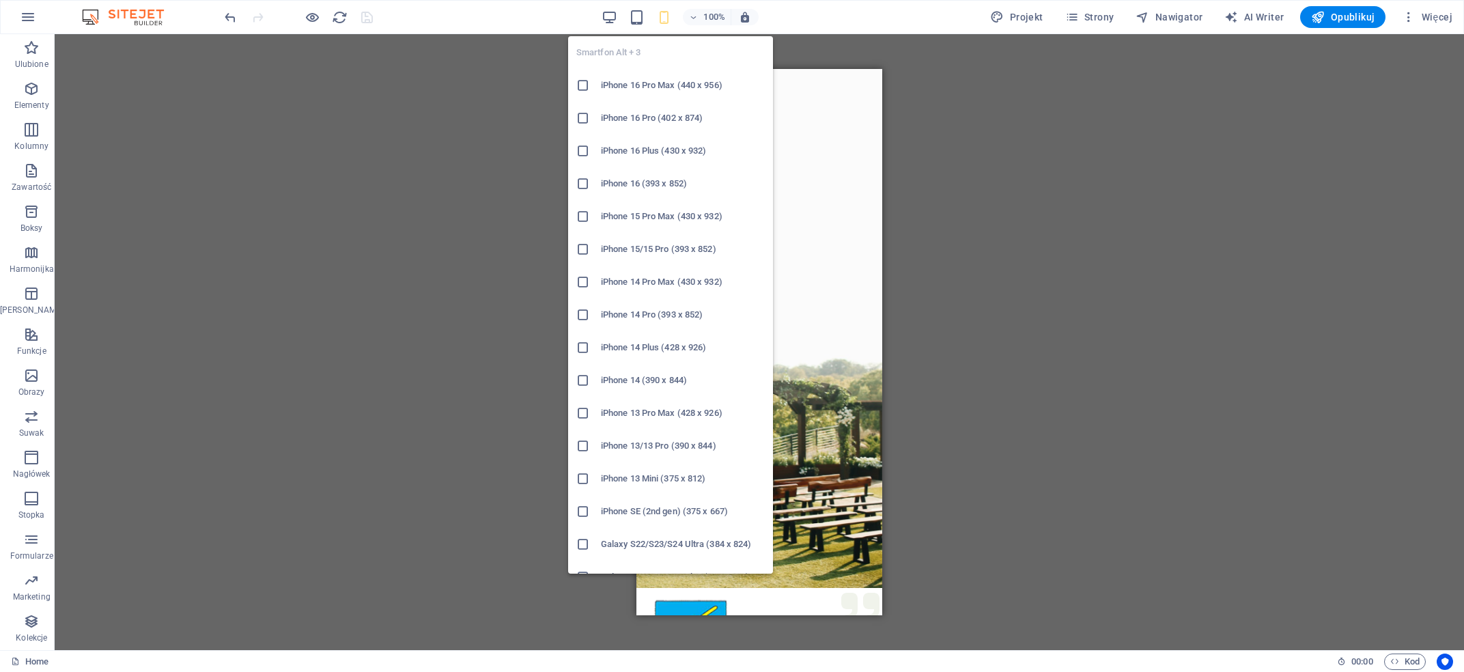
click at [608, 214] on h6 "iPhone 15 Pro Max (430 x 932)" at bounding box center [683, 216] width 164 height 16
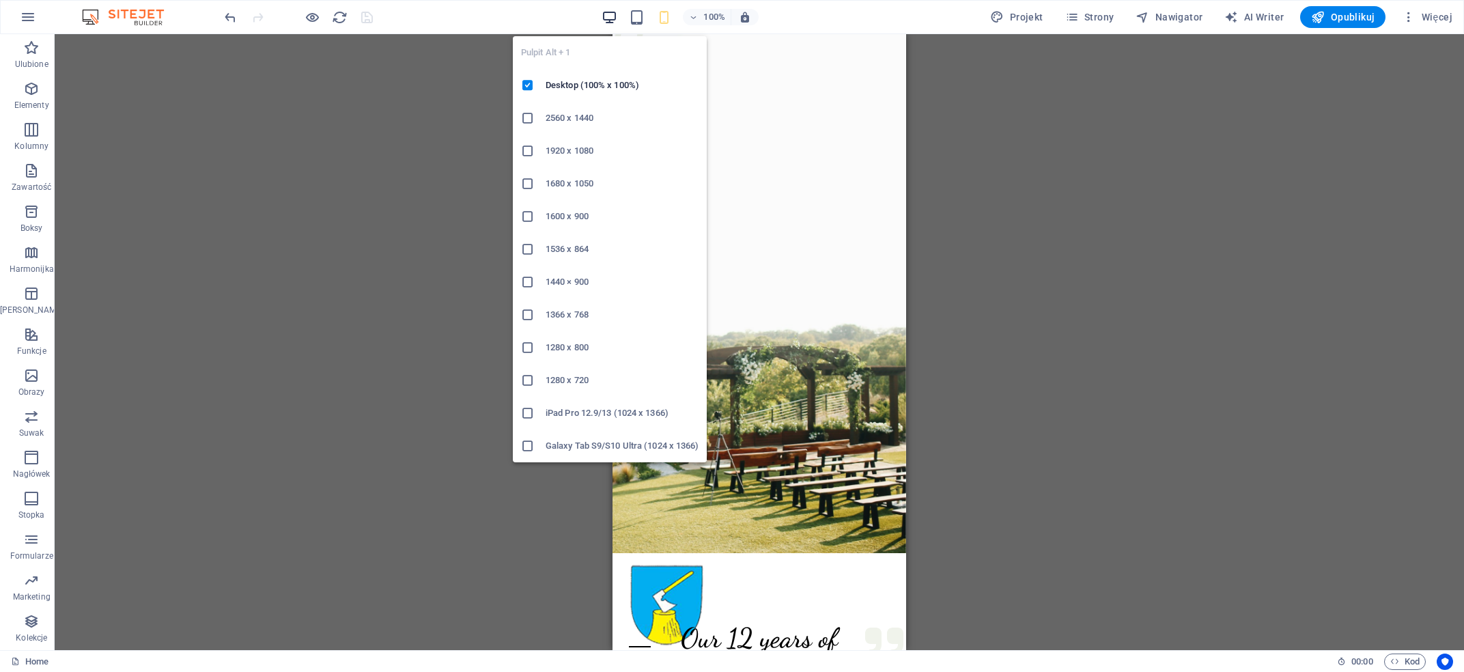
click at [609, 14] on icon "button" at bounding box center [609, 18] width 16 height 16
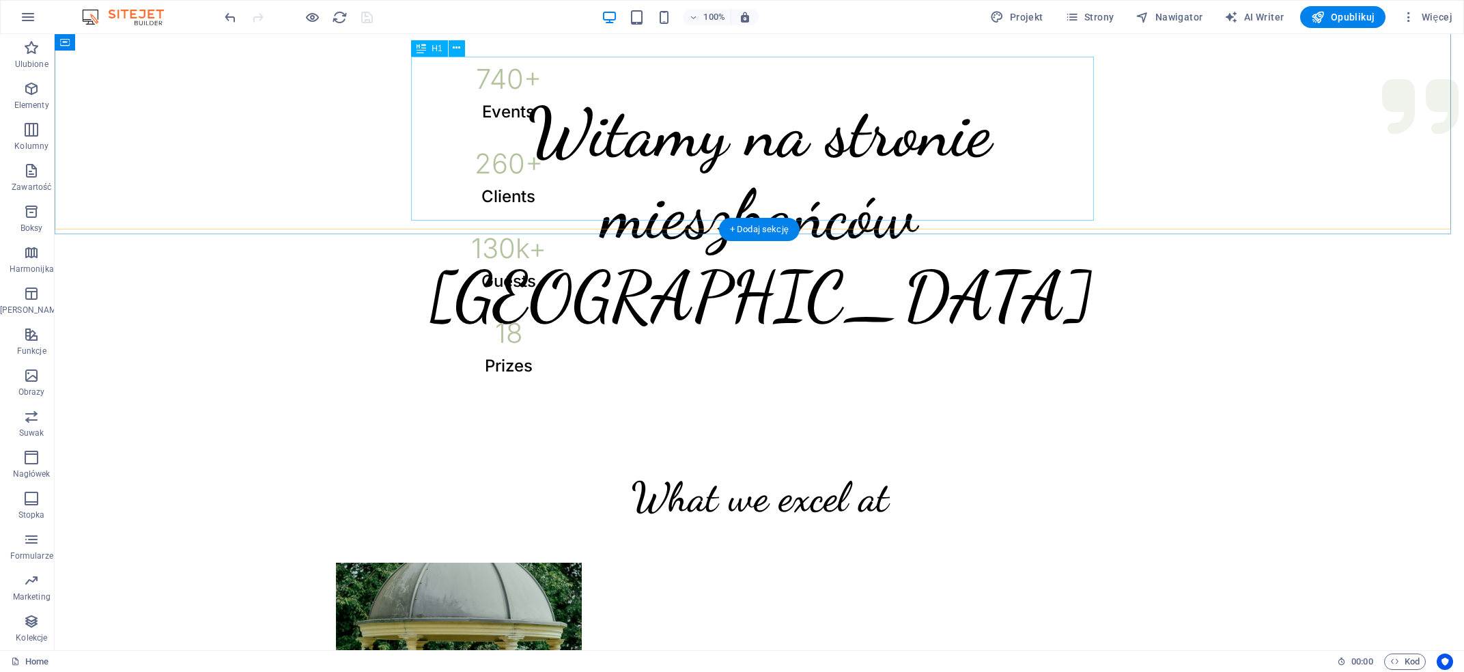
scroll to position [146, 0]
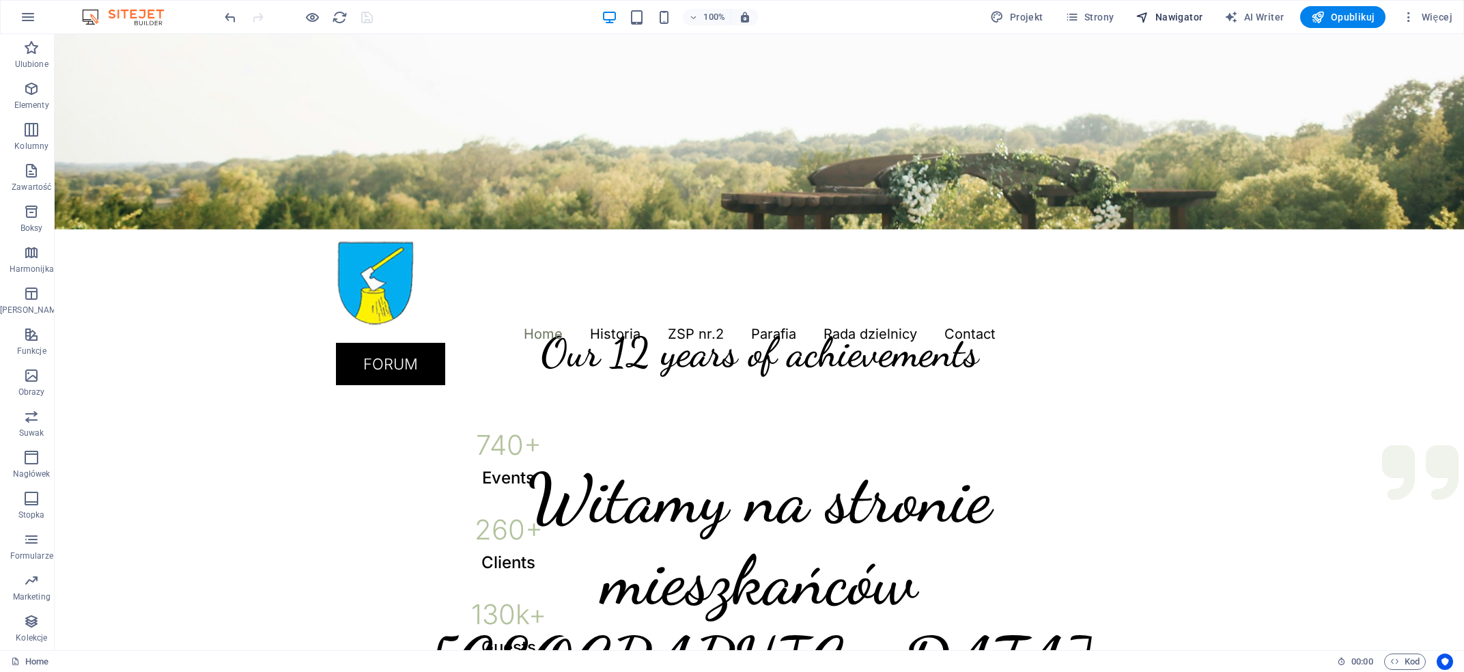
click at [1162, 13] on span "Nawigator" at bounding box center [1168, 17] width 67 height 14
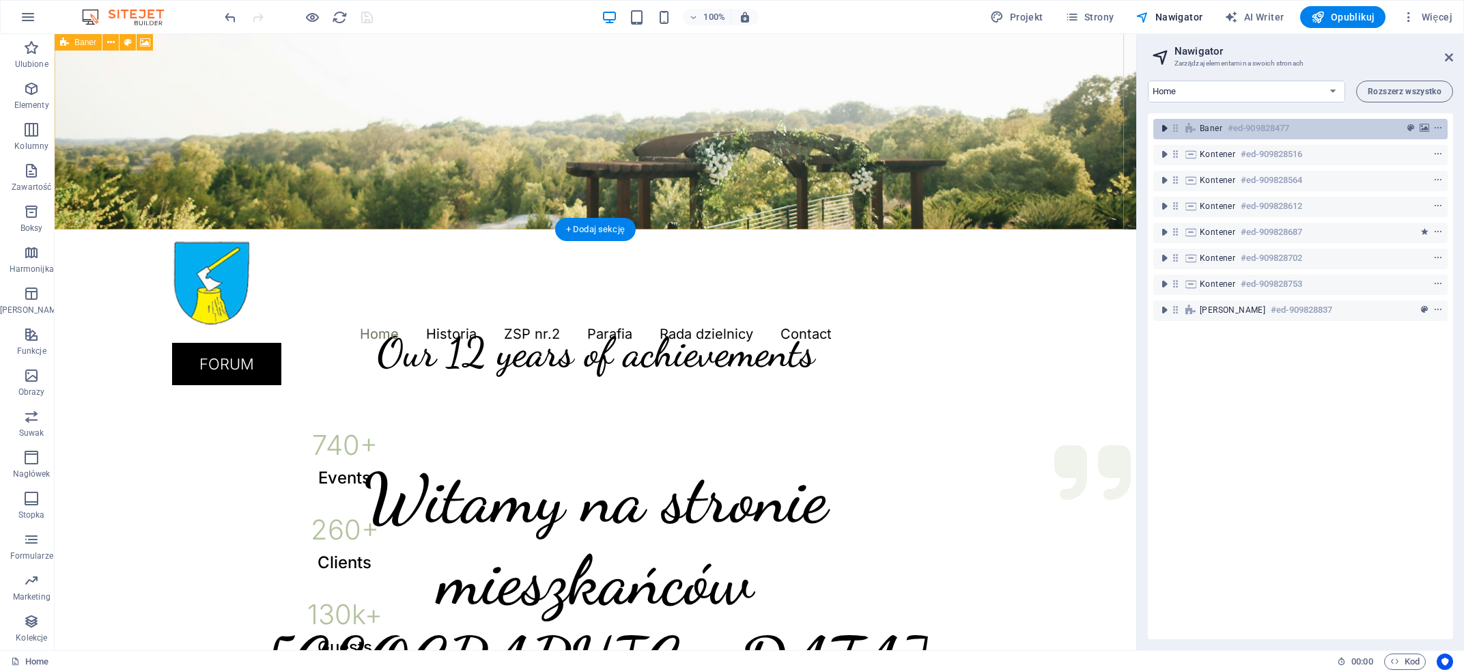
click at [1163, 130] on icon "toggle-expand" at bounding box center [1164, 129] width 14 height 14
click at [1163, 126] on icon "toggle-expand" at bounding box center [1164, 129] width 14 height 14
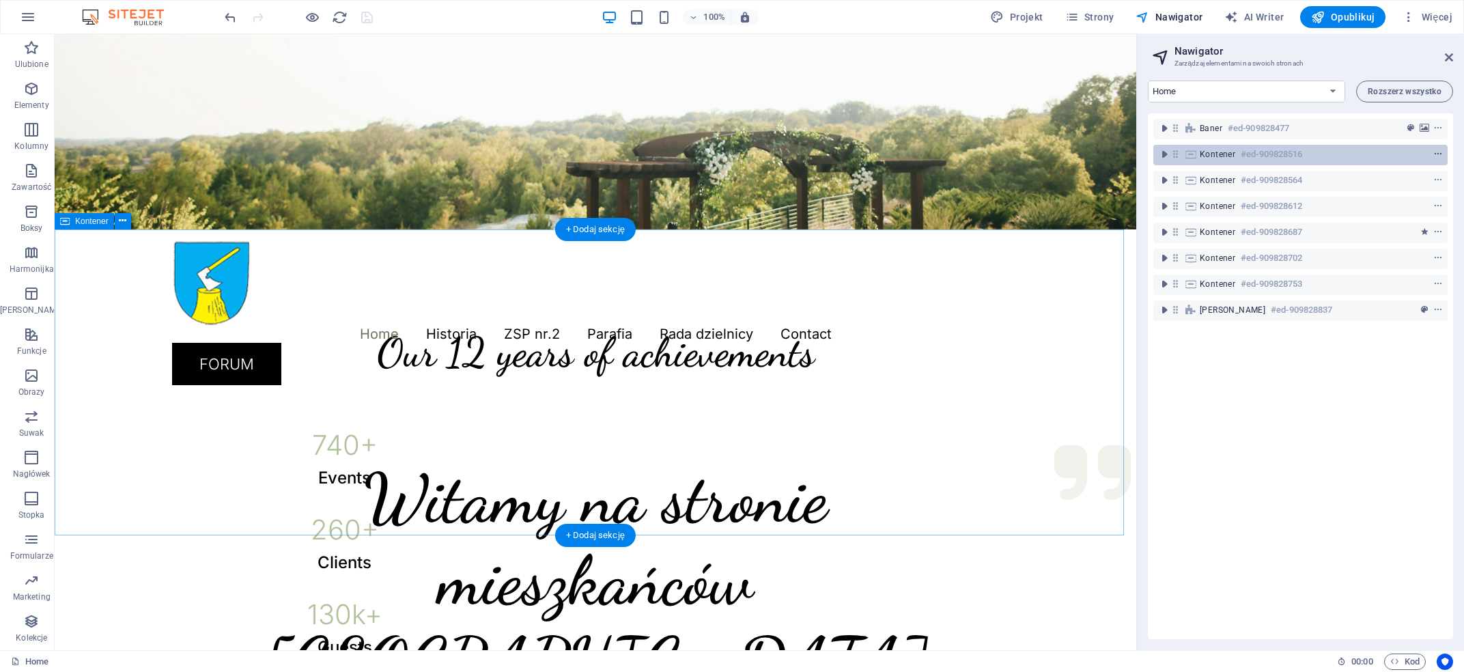
click at [1433, 154] on icon "context-menu" at bounding box center [1438, 155] width 10 height 10
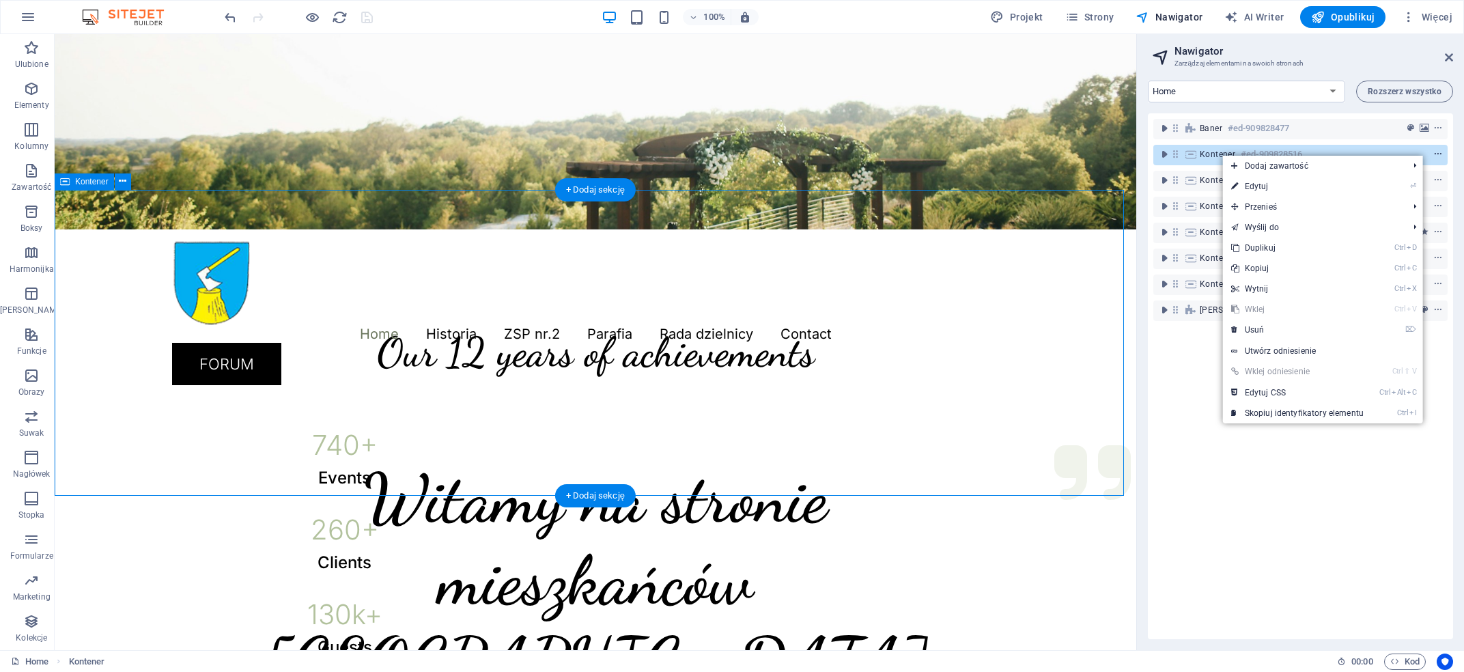
scroll to position [186, 0]
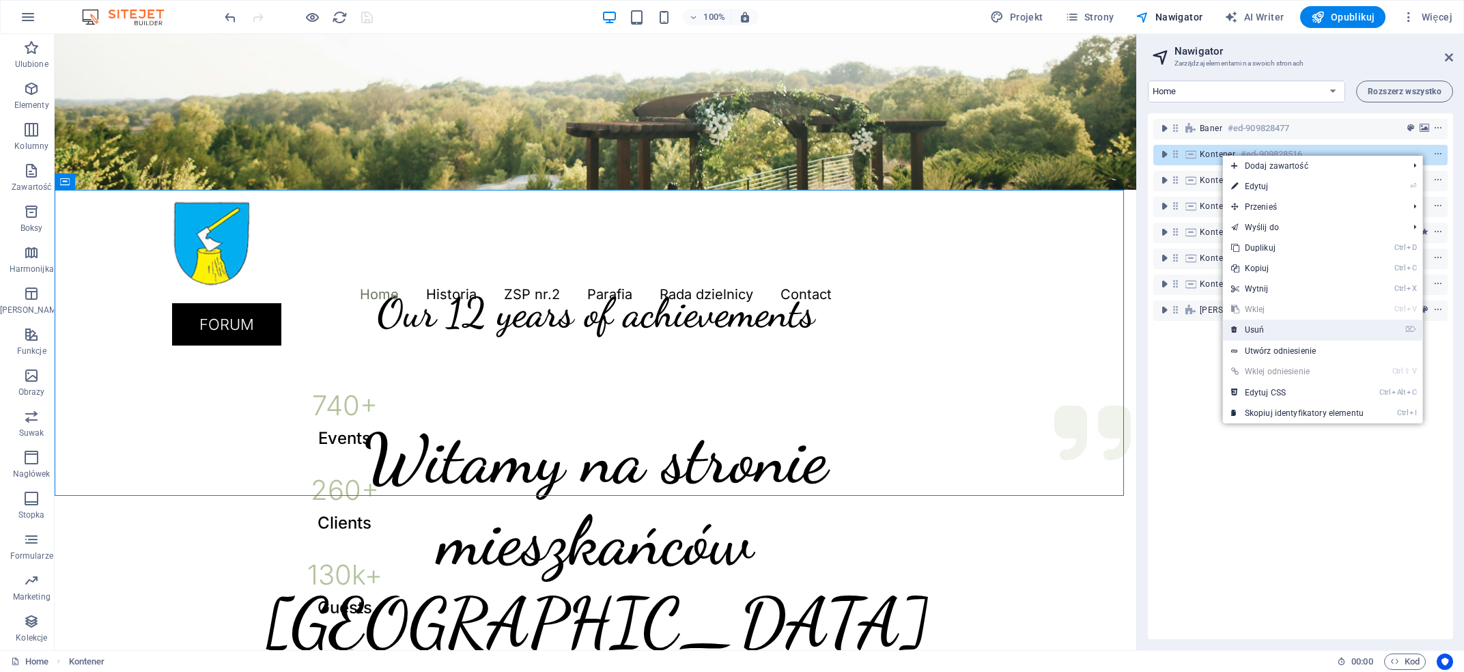
click at [1262, 328] on link "⌦ Usuń" at bounding box center [1297, 329] width 149 height 20
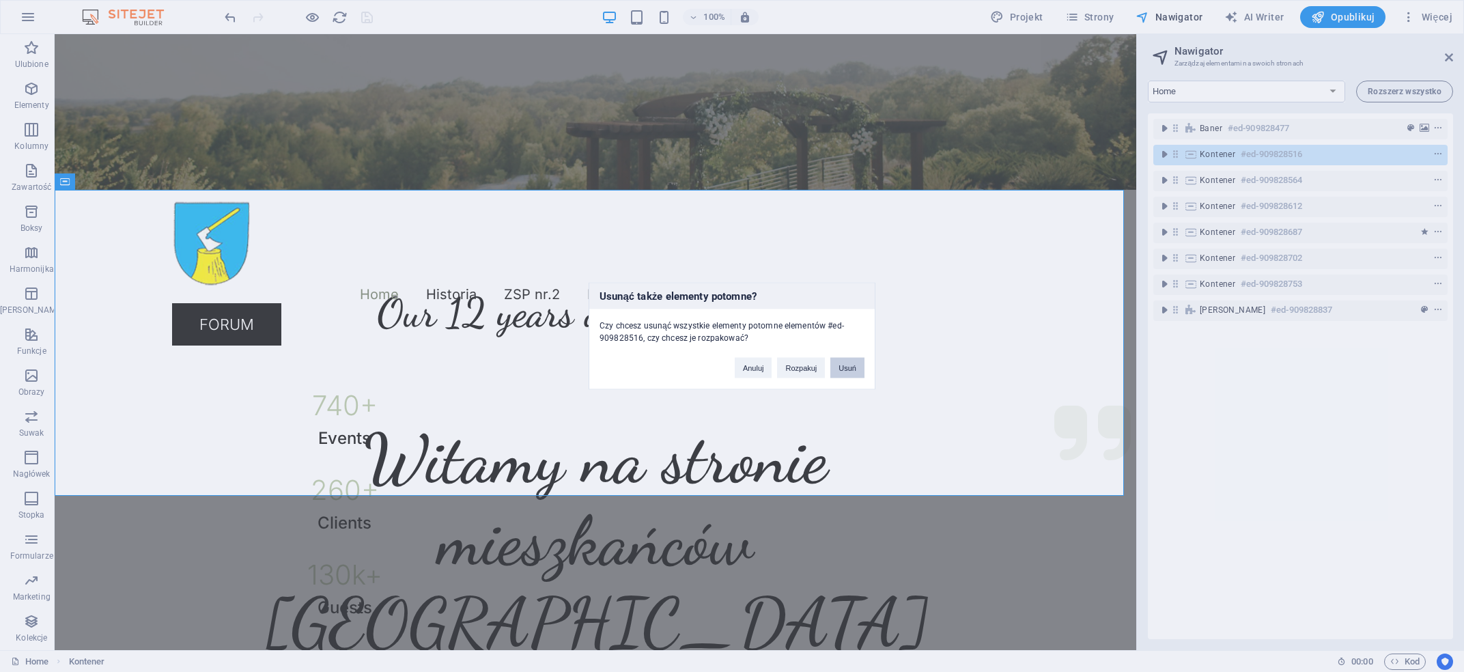
click at [845, 361] on button "Usuń" at bounding box center [847, 368] width 34 height 20
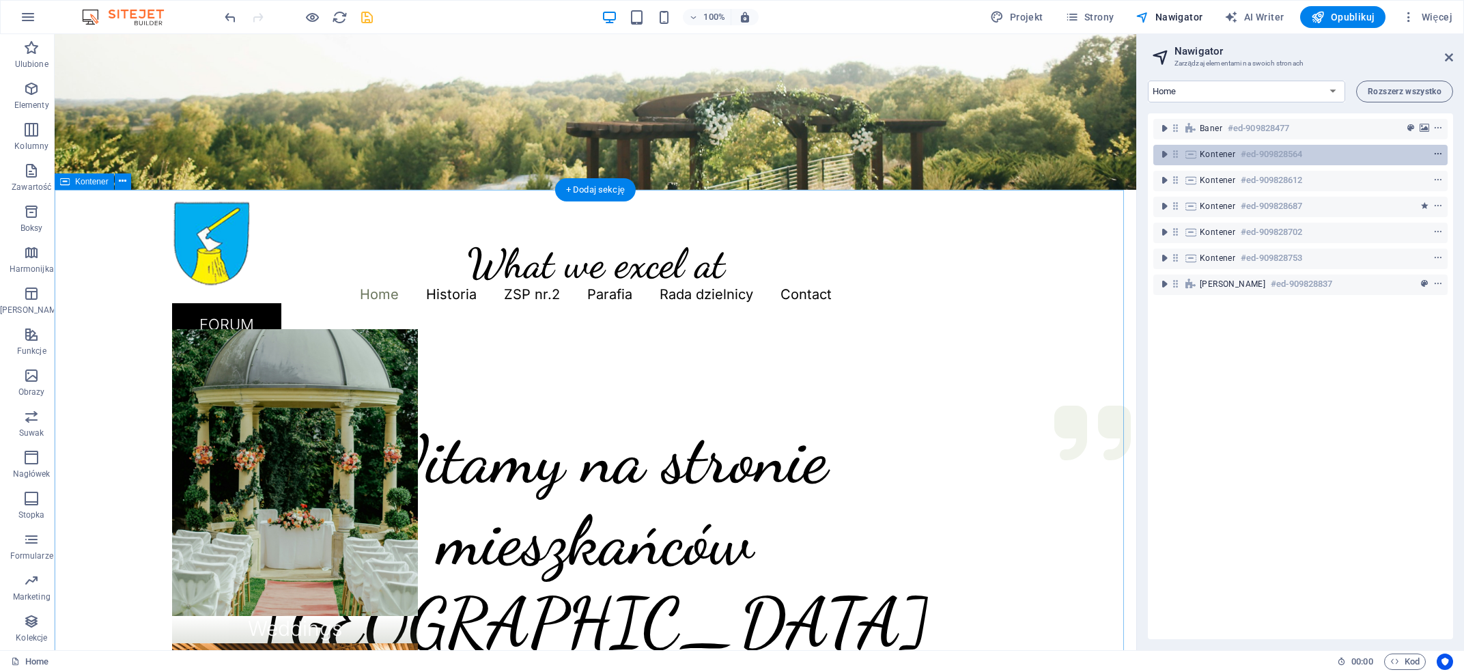
click at [1433, 154] on icon "context-menu" at bounding box center [1438, 155] width 10 height 10
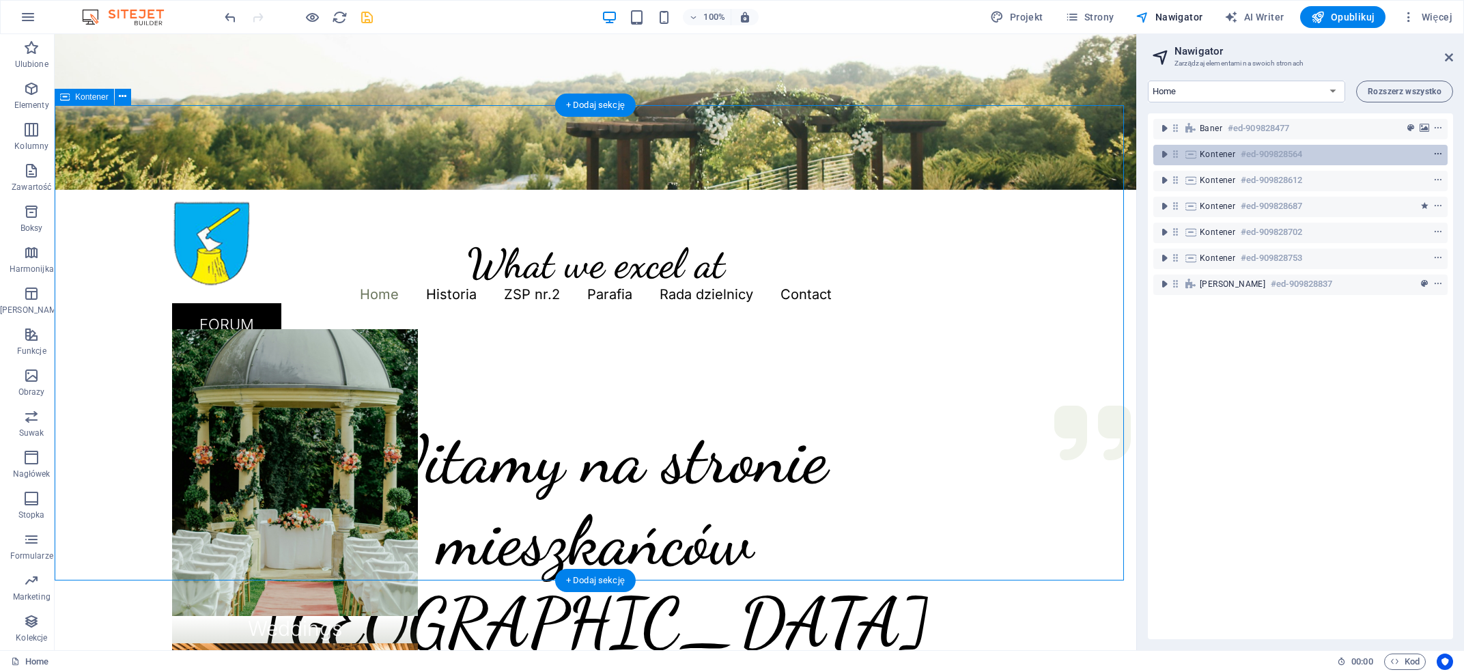
scroll to position [270, 0]
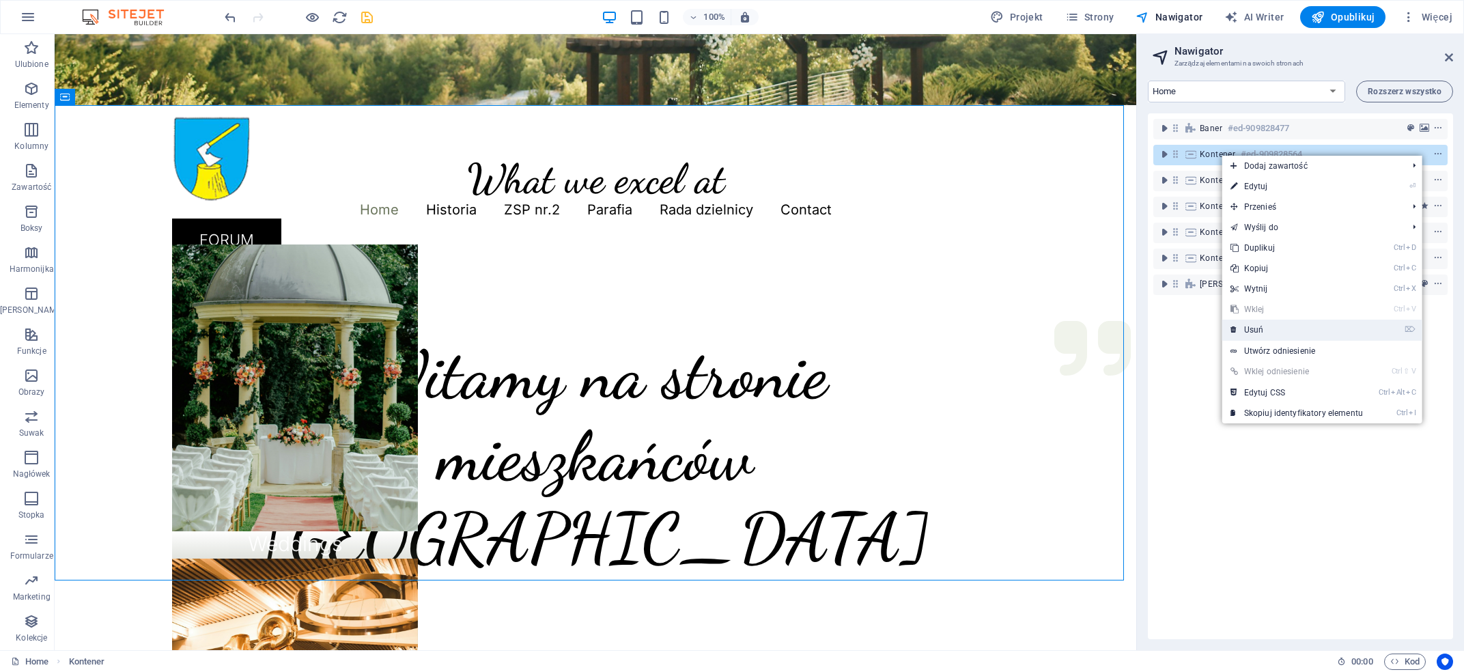
click at [1270, 332] on link "⌦ Usuń" at bounding box center [1296, 329] width 149 height 20
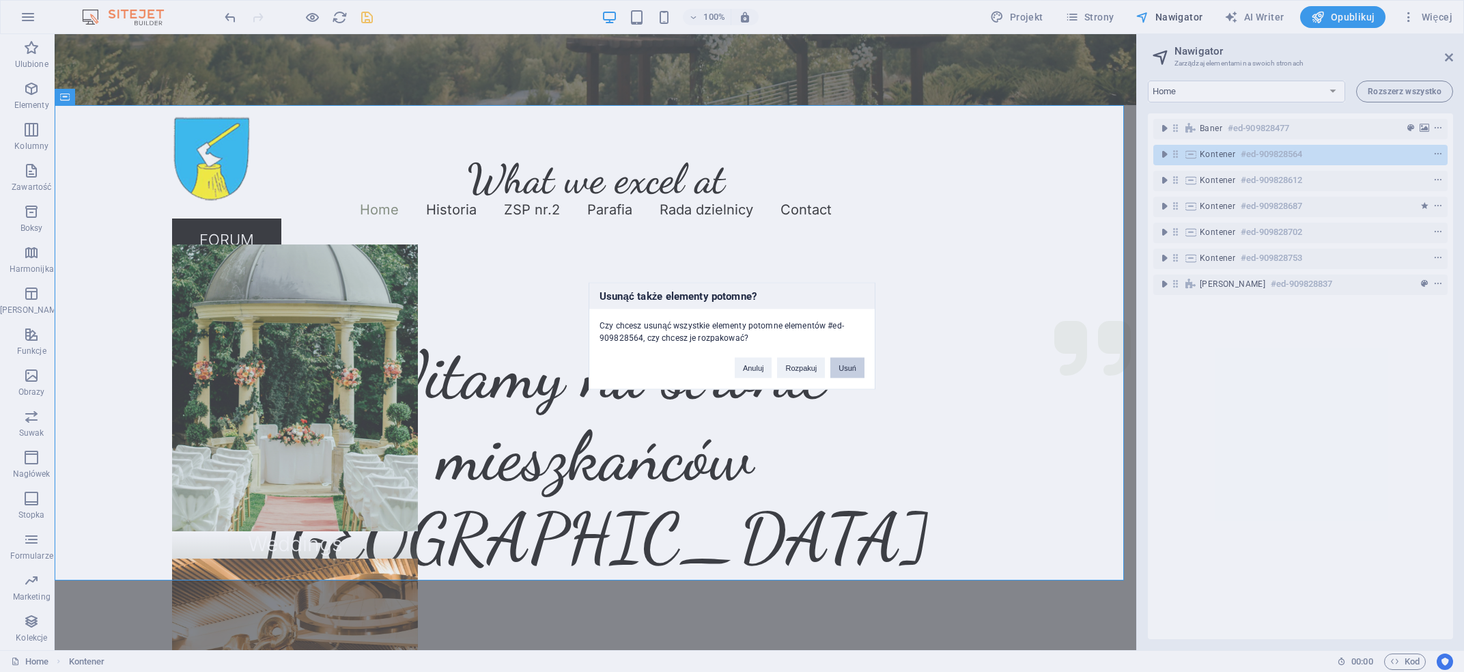
click at [851, 364] on button "Usuń" at bounding box center [847, 368] width 34 height 20
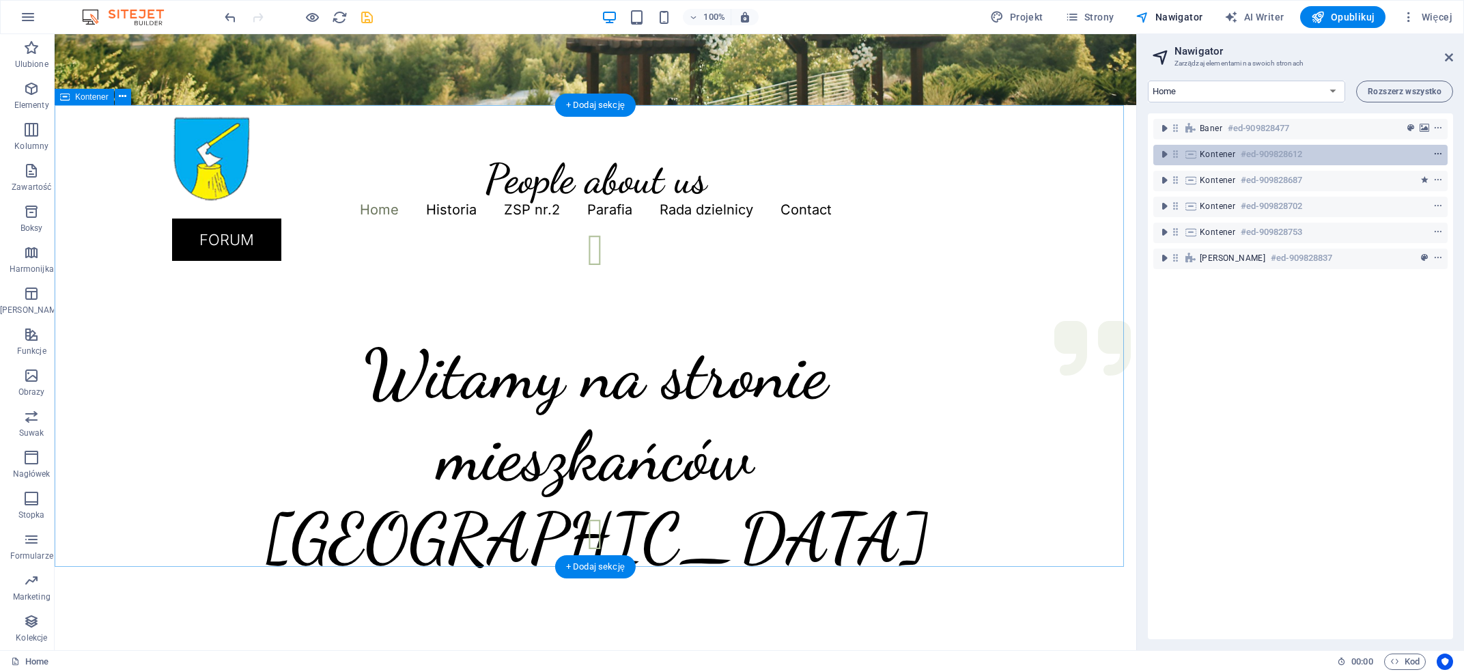
click at [1433, 154] on icon "context-menu" at bounding box center [1438, 155] width 10 height 10
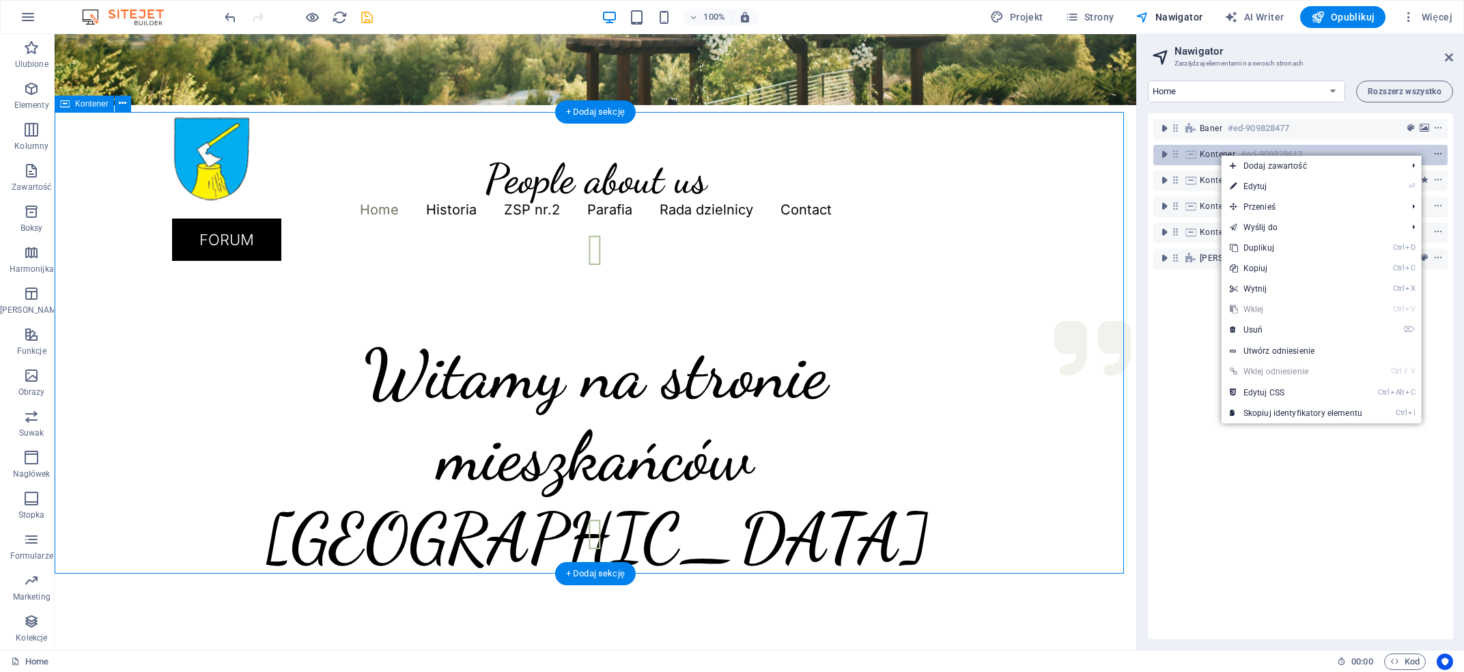
scroll to position [264, 0]
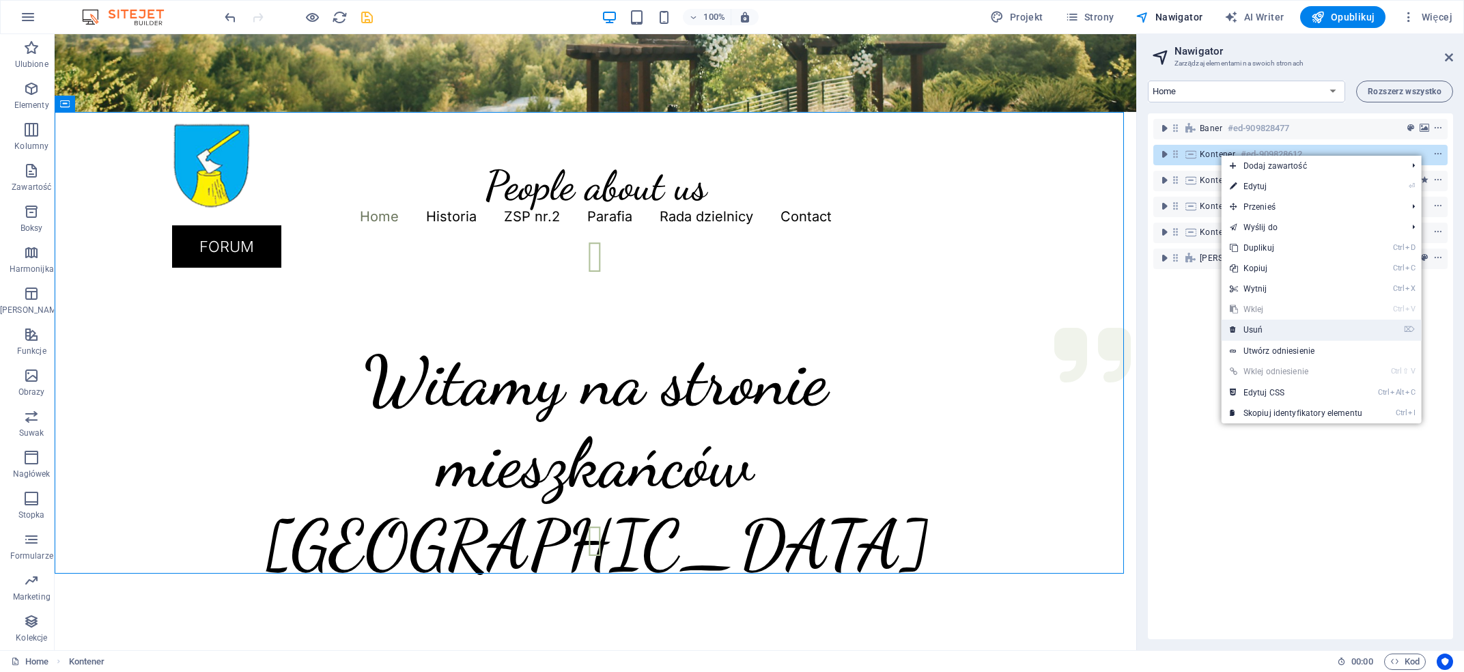
click at [1240, 329] on link "⌦ Usuń" at bounding box center [1295, 329] width 149 height 20
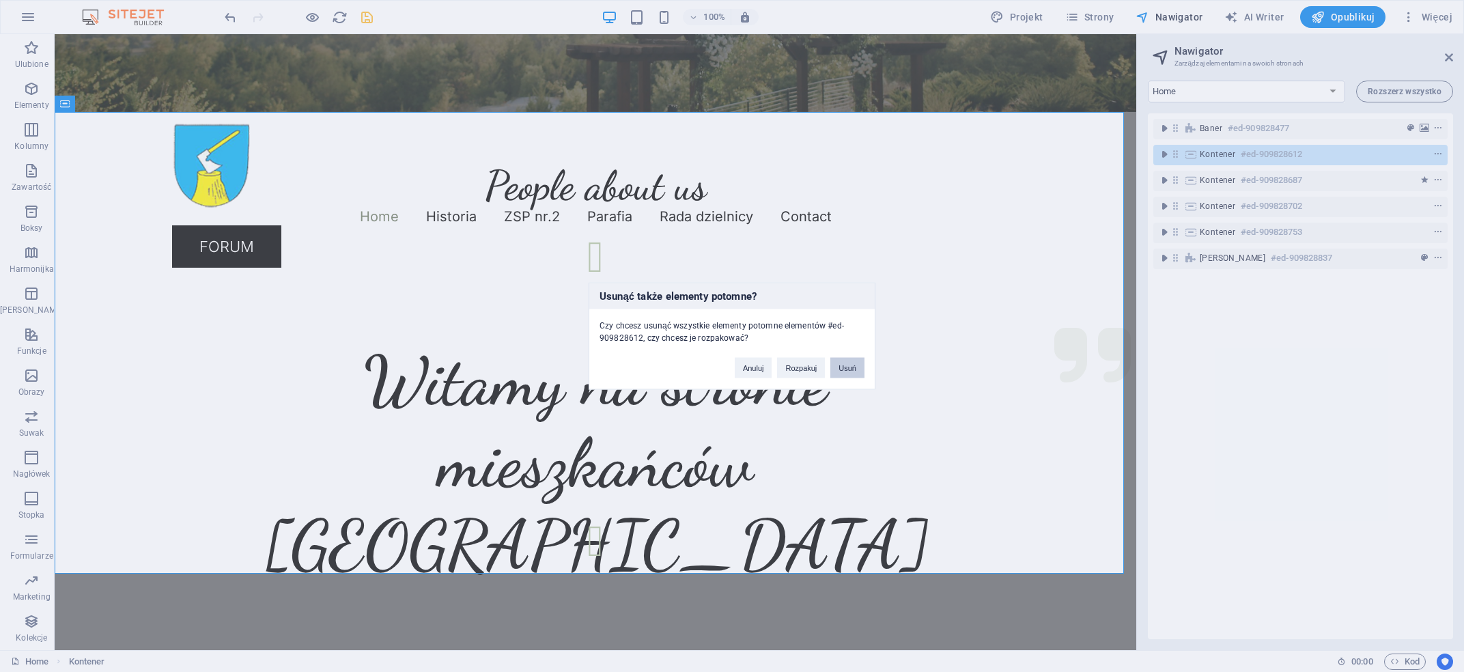
click at [847, 365] on button "Usuń" at bounding box center [847, 368] width 34 height 20
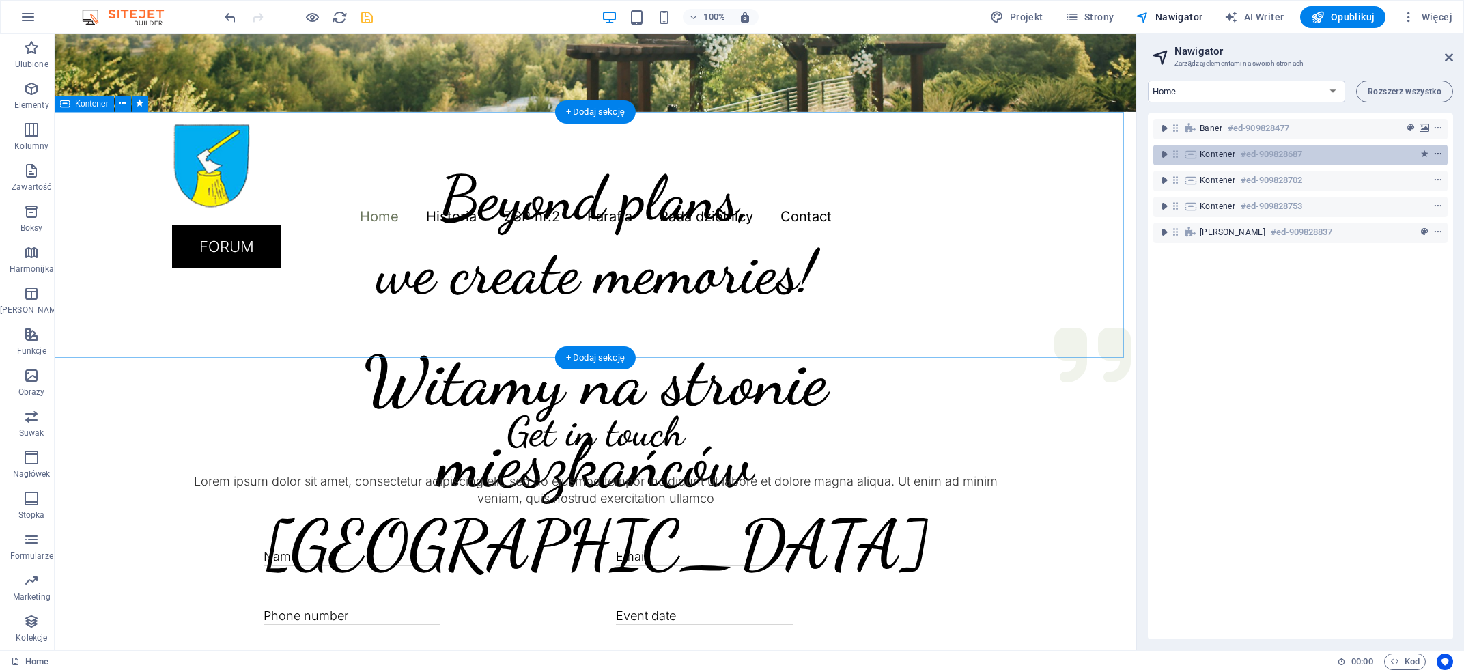
click at [1433, 154] on icon "context-menu" at bounding box center [1438, 155] width 10 height 10
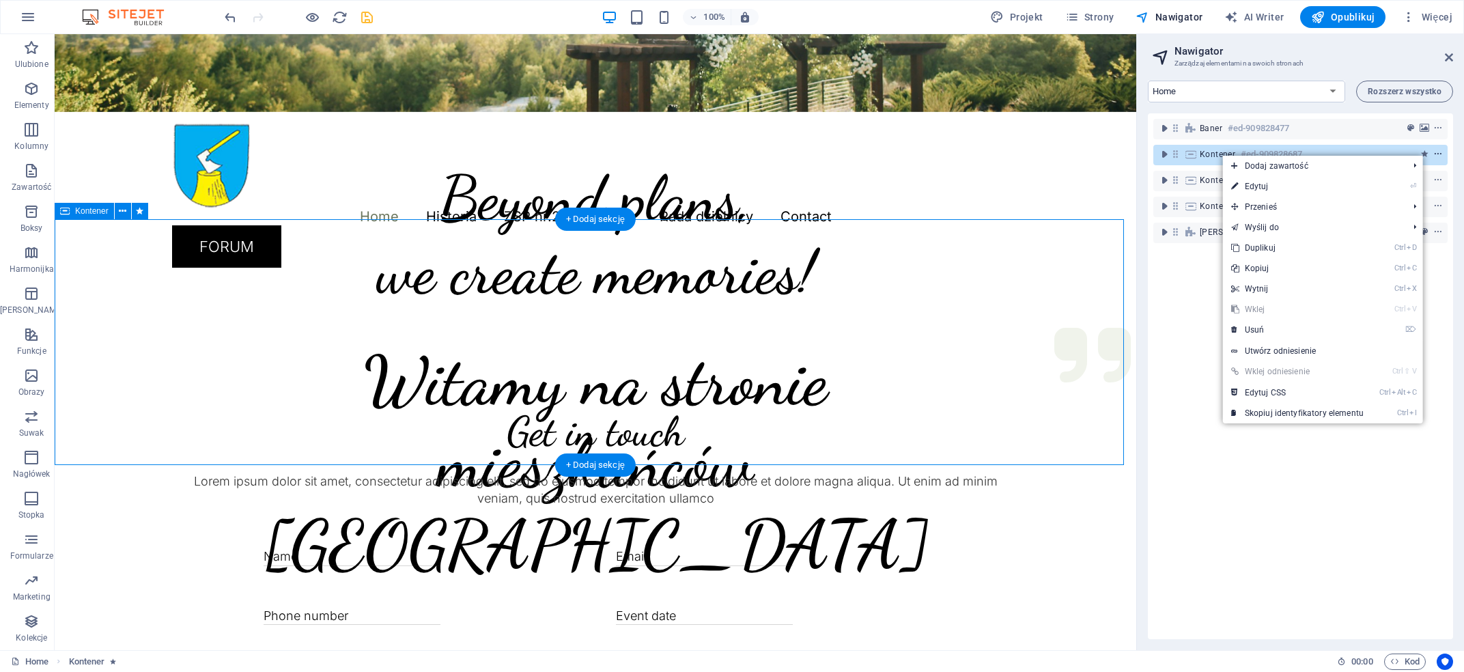
scroll to position [156, 0]
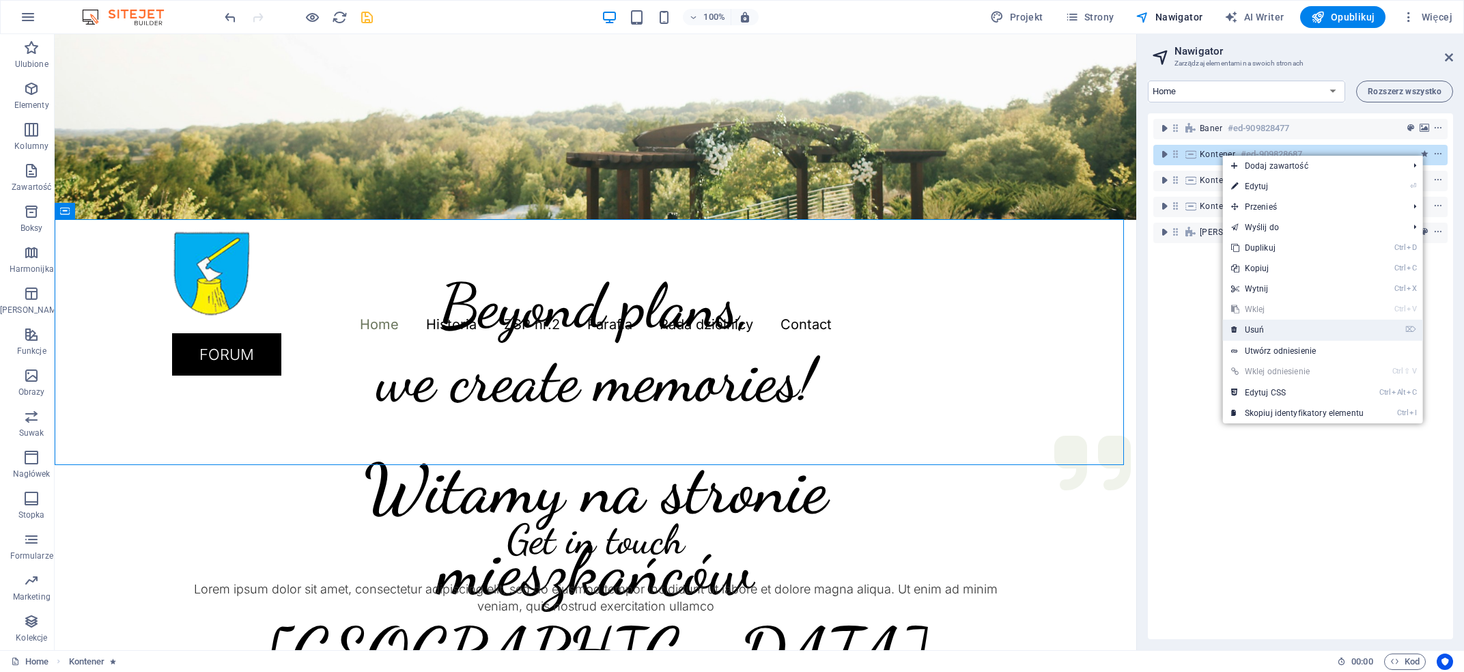
click at [1258, 326] on link "⌦ Usuń" at bounding box center [1297, 329] width 149 height 20
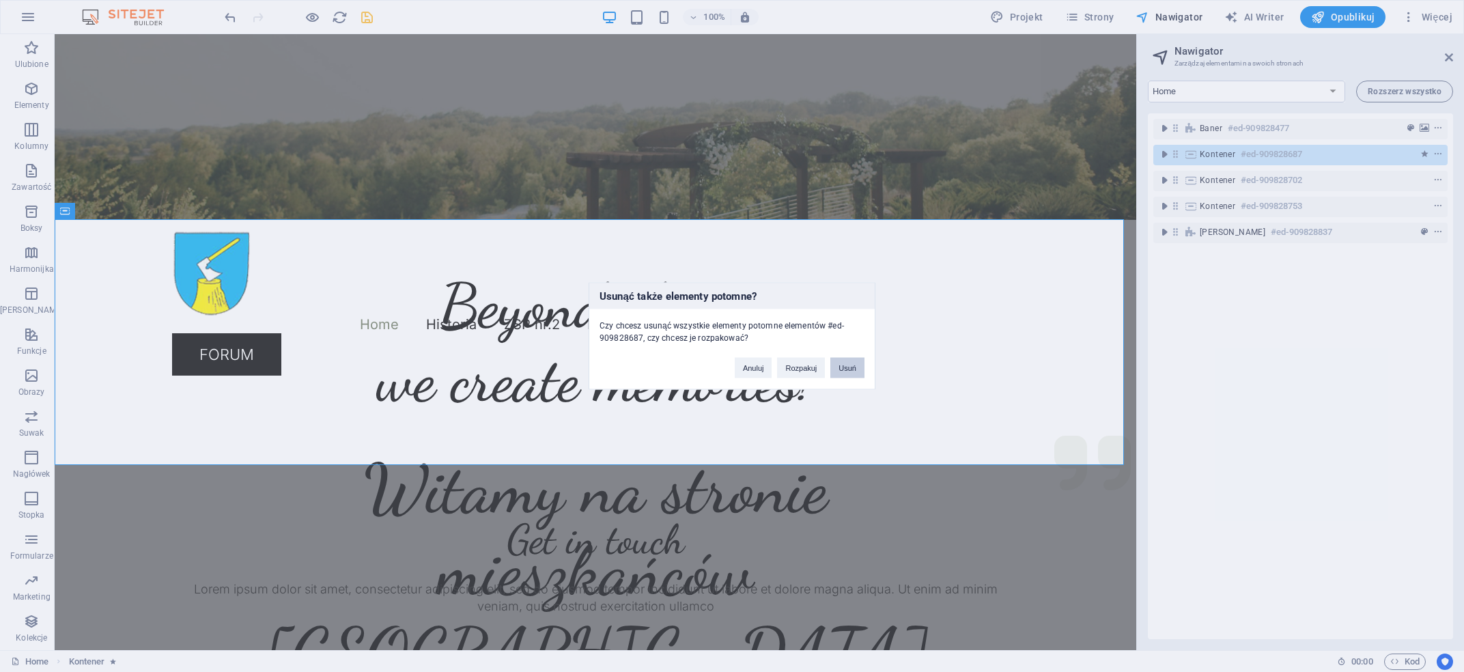
click at [853, 364] on button "Usuń" at bounding box center [847, 368] width 34 height 20
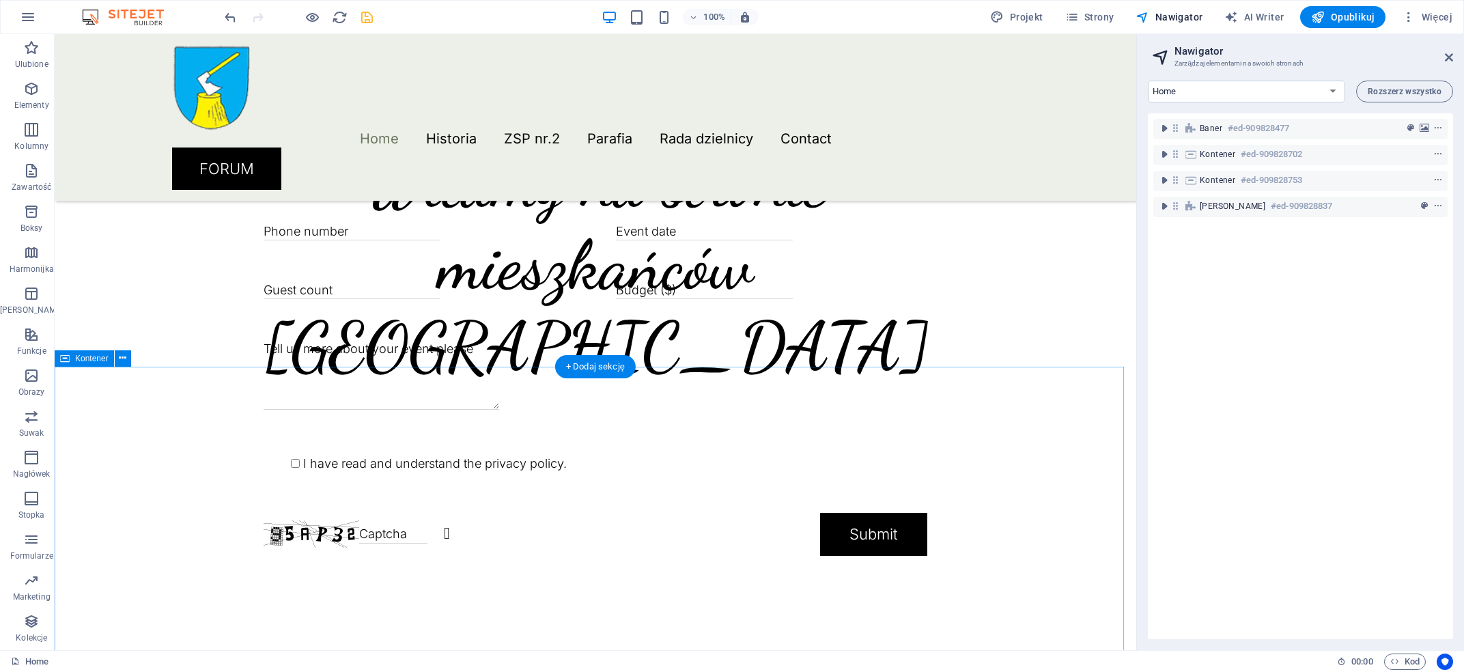
scroll to position [805, 0]
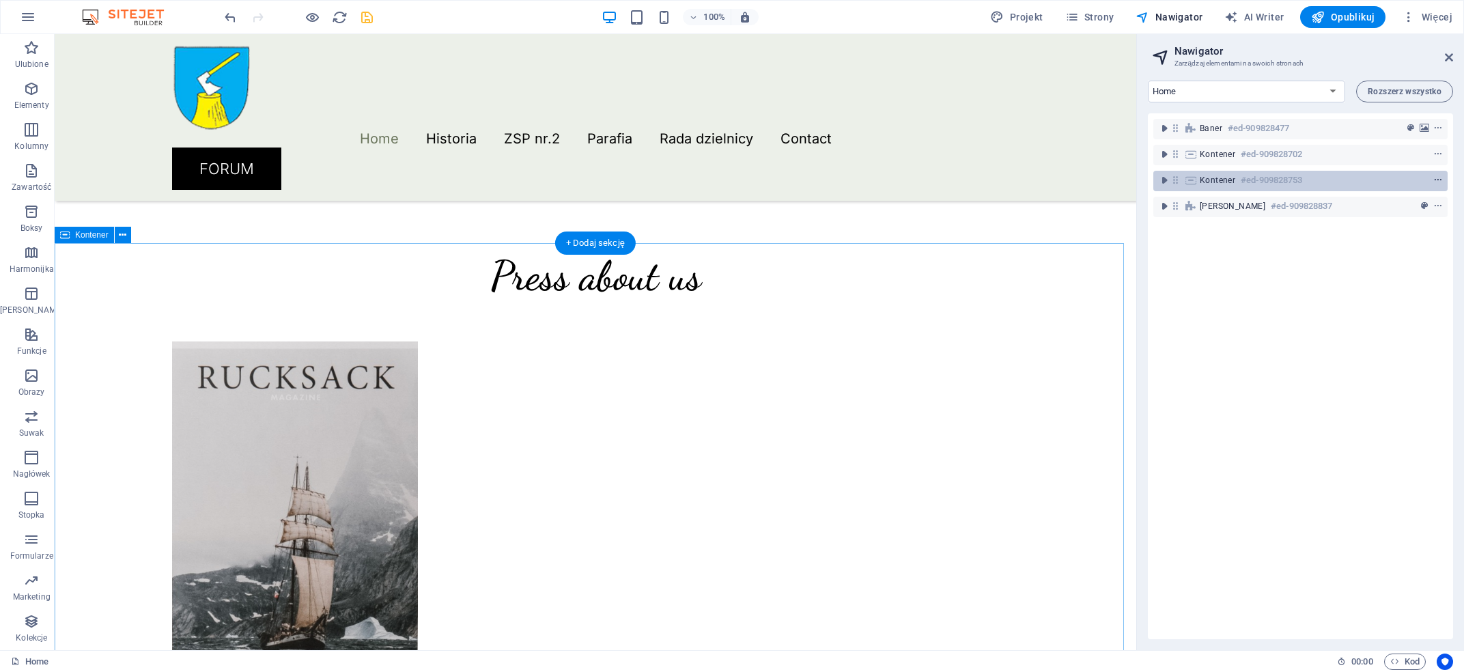
click at [1433, 178] on icon "context-menu" at bounding box center [1438, 180] width 10 height 10
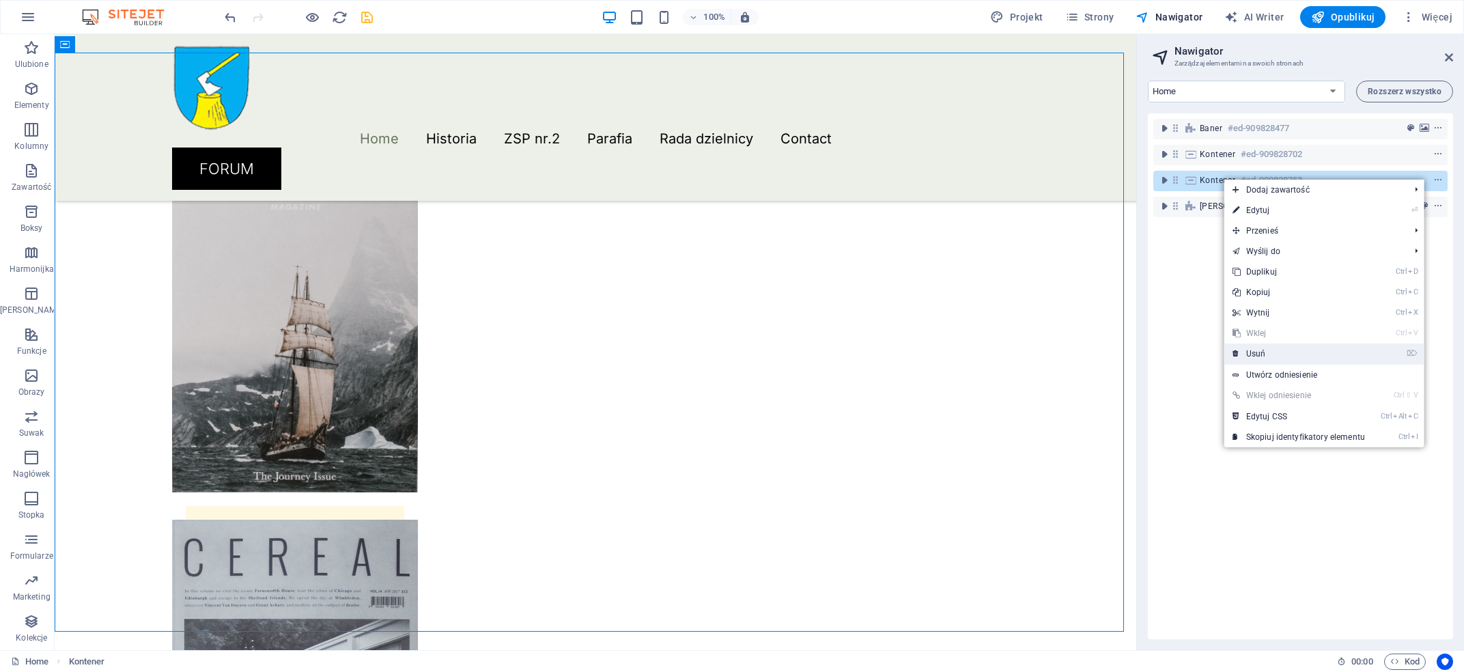
click at [1260, 357] on link "⌦ Usuń" at bounding box center [1298, 353] width 149 height 20
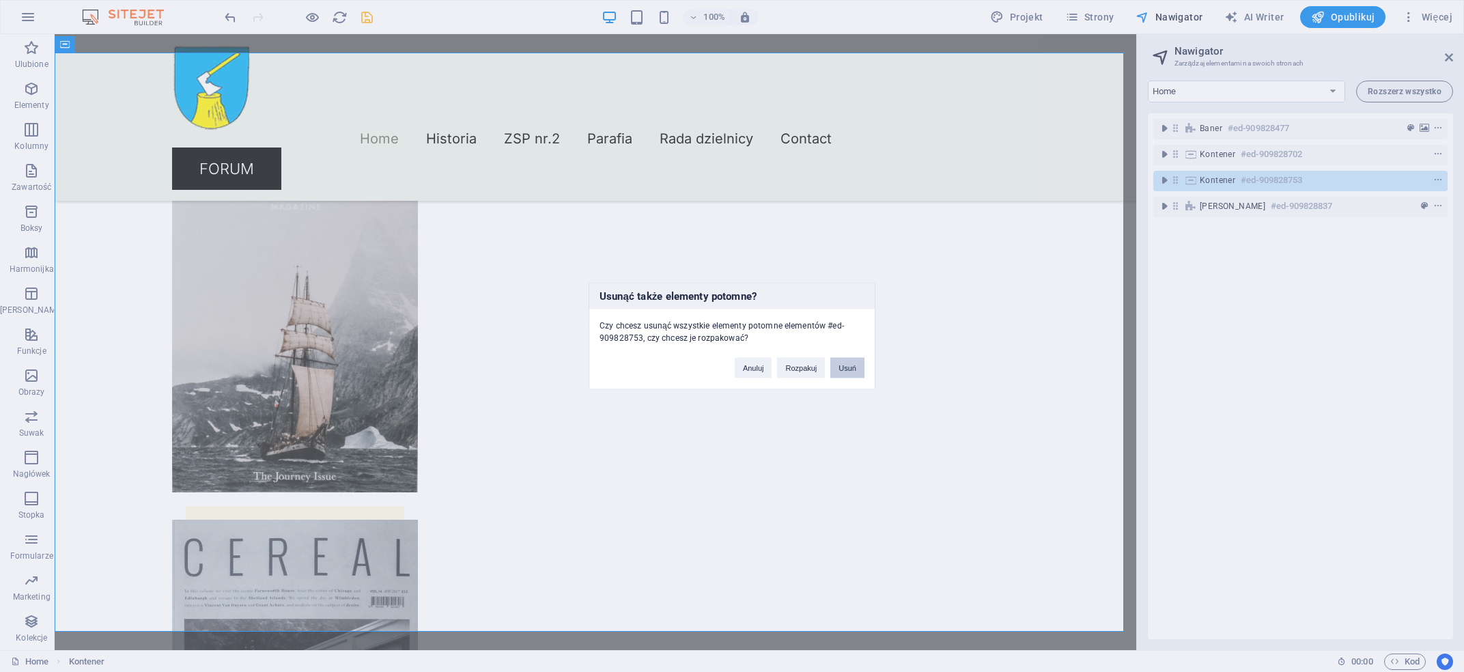
click at [837, 367] on button "Usuń" at bounding box center [847, 368] width 34 height 20
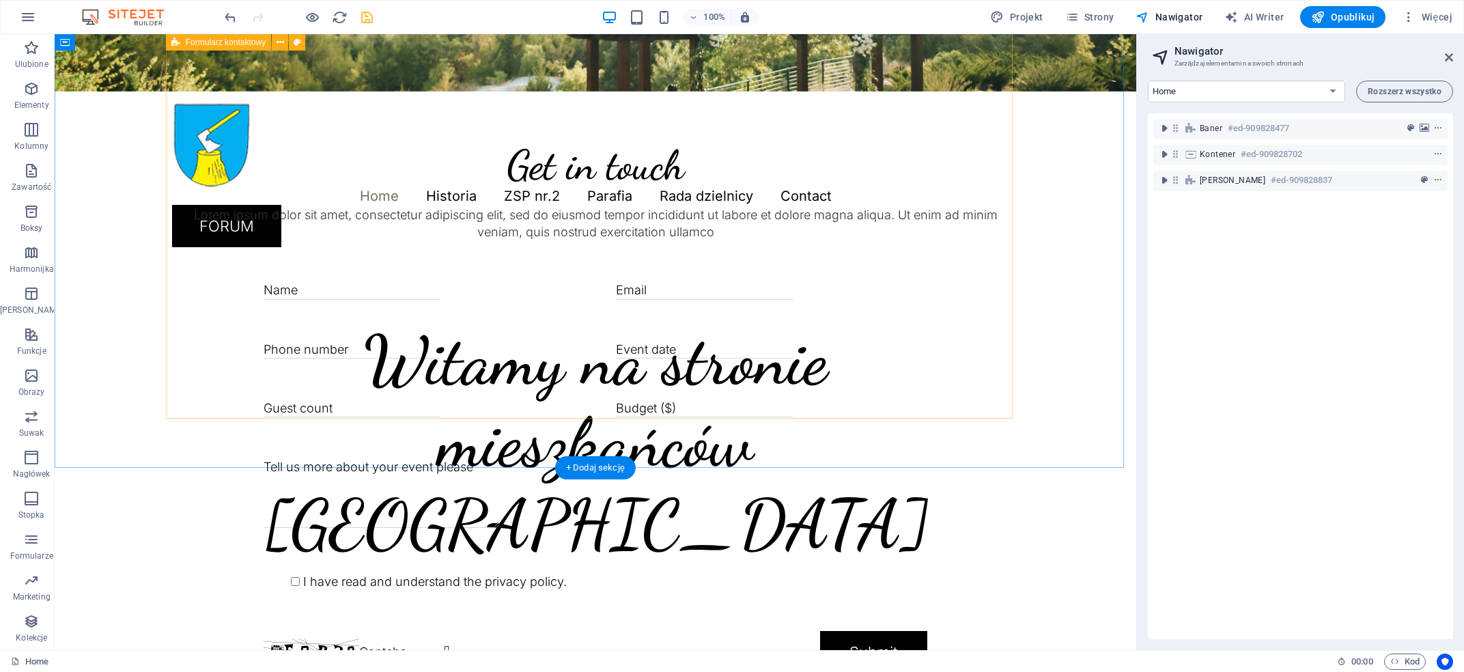
scroll to position [141, 0]
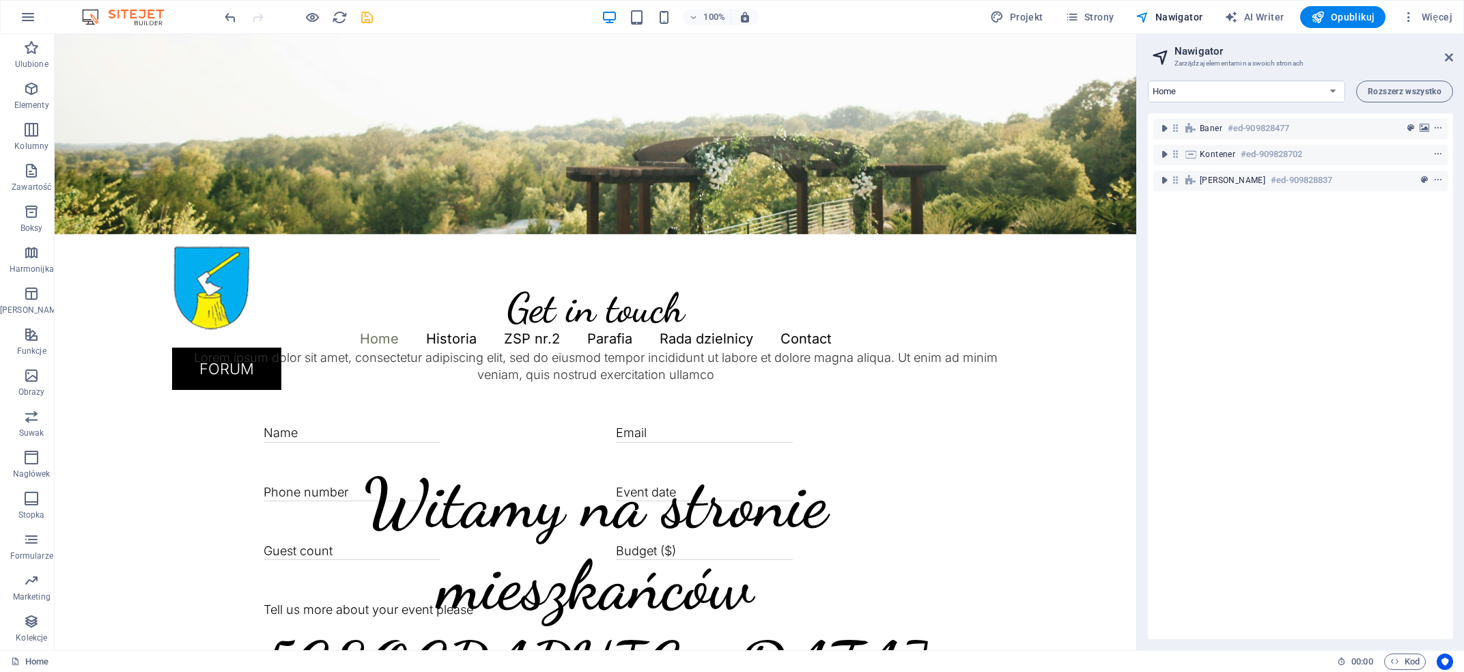
click at [367, 14] on icon "save" at bounding box center [367, 18] width 16 height 16
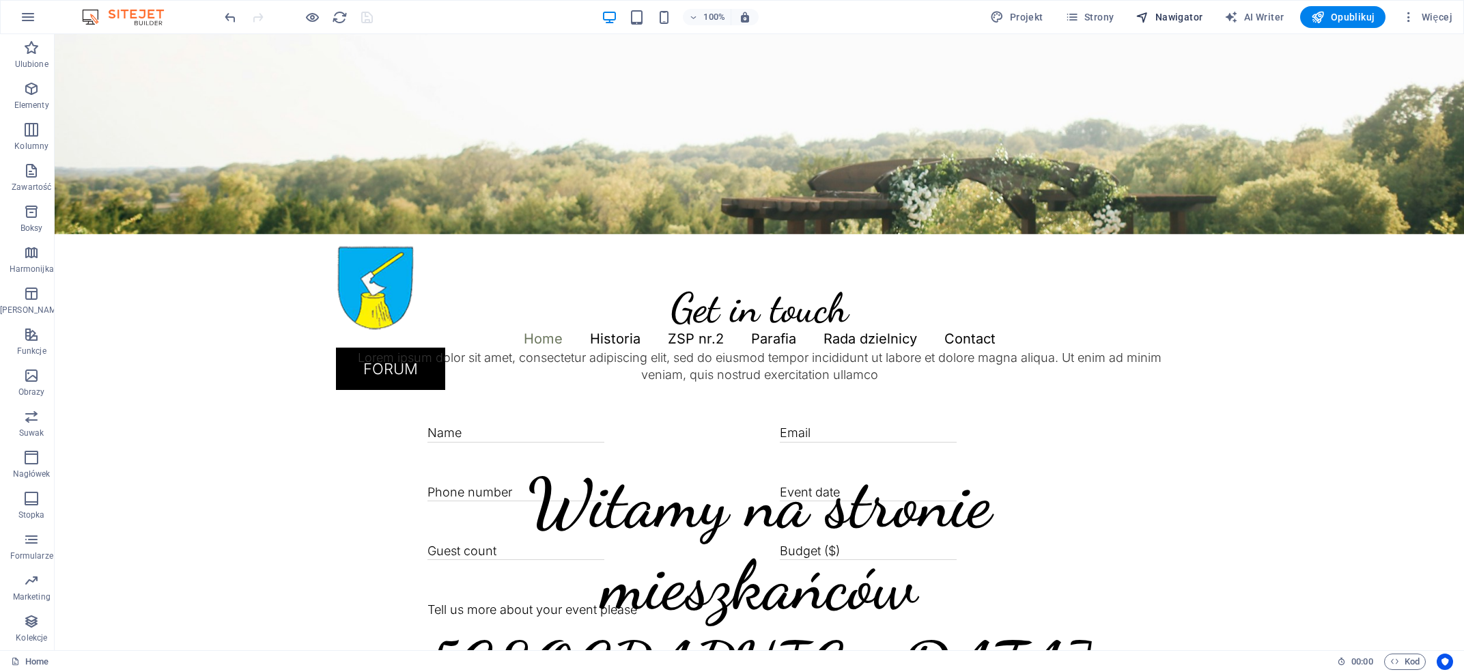
click at [1164, 20] on span "Nawigator" at bounding box center [1168, 17] width 67 height 14
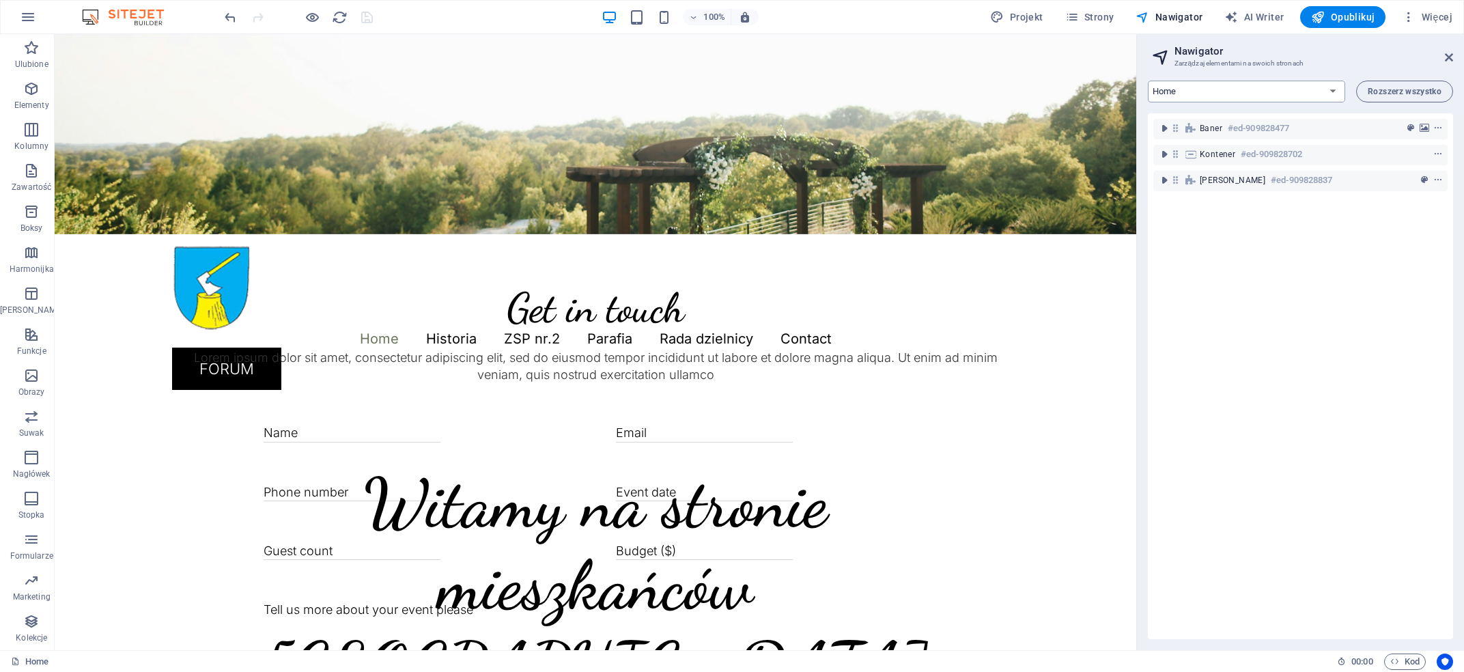
click at [1148, 81] on select "Home Historia ZSP nr.2 Parafia Rada dzielnicy Contact Legal Notice Privacy" at bounding box center [1246, 92] width 197 height 22
select select "17041482-pl"
click option "Contact" at bounding box center [0, 0] width 0 height 0
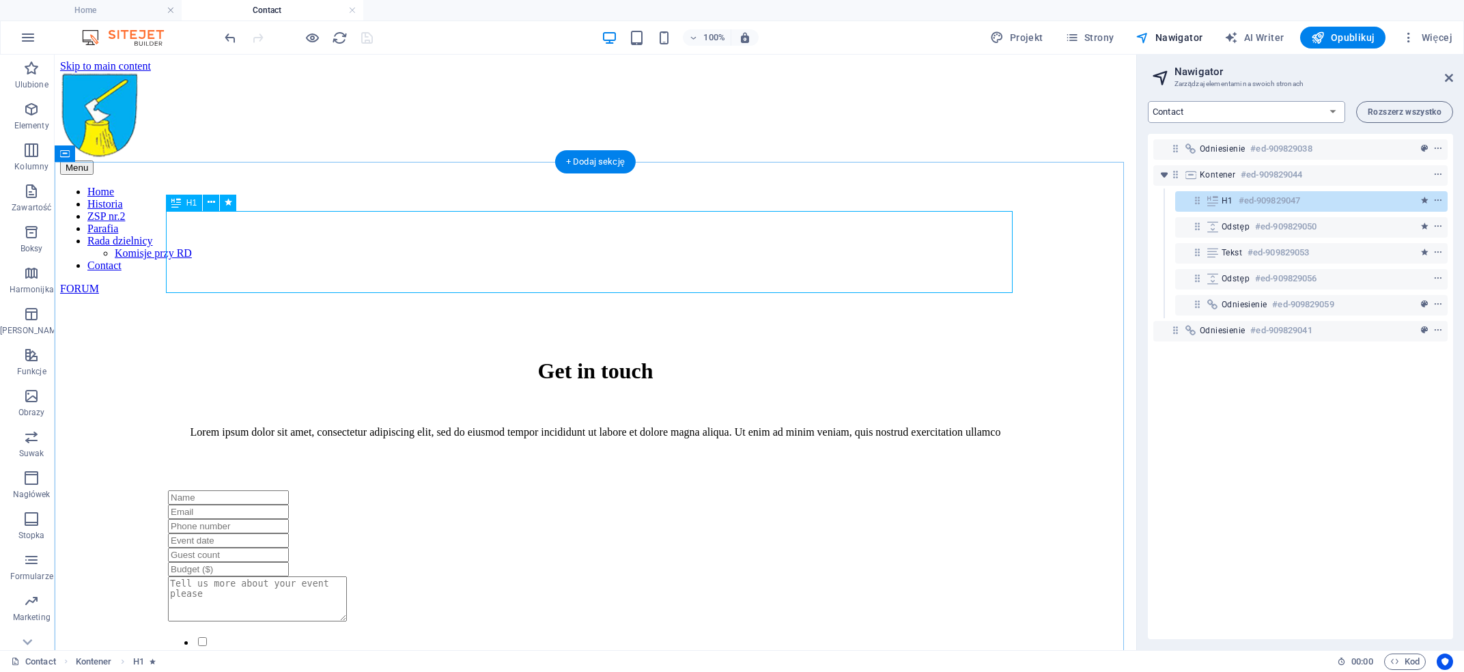
scroll to position [0, 0]
click at [743, 358] on div "Get in touch" at bounding box center [595, 370] width 1038 height 25
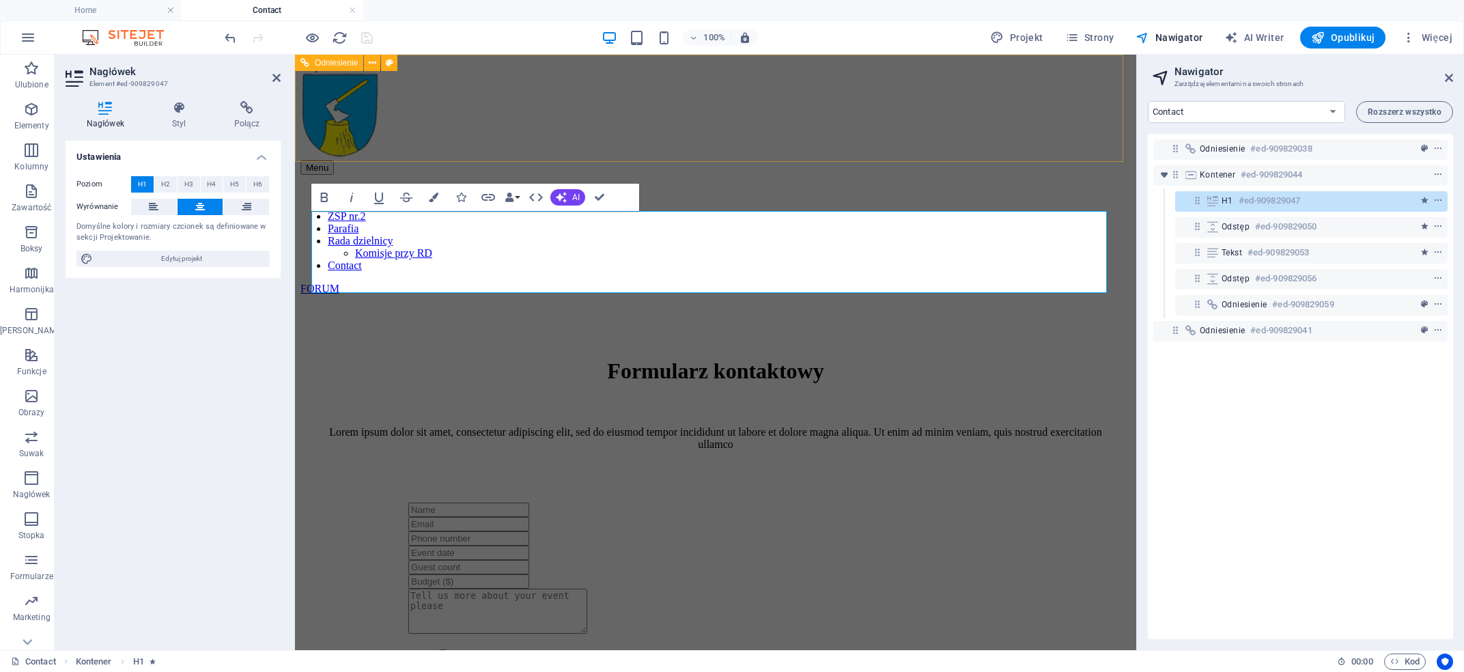
click at [765, 143] on div "Menu Home Historia ZSP nr.2 Parafia Rada dzielnicy [GEOGRAPHIC_DATA] przy RD Co…" at bounding box center [715, 183] width 830 height 223
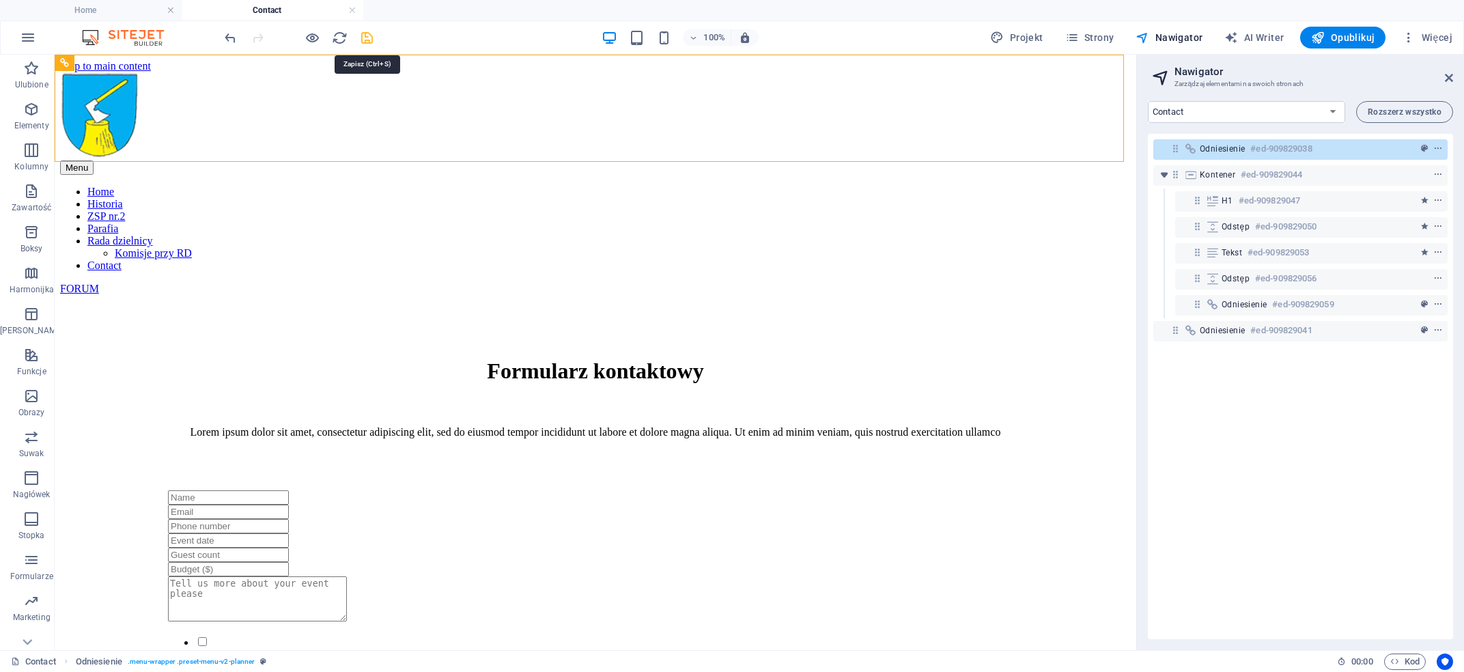
click at [372, 35] on icon "save" at bounding box center [367, 38] width 16 height 16
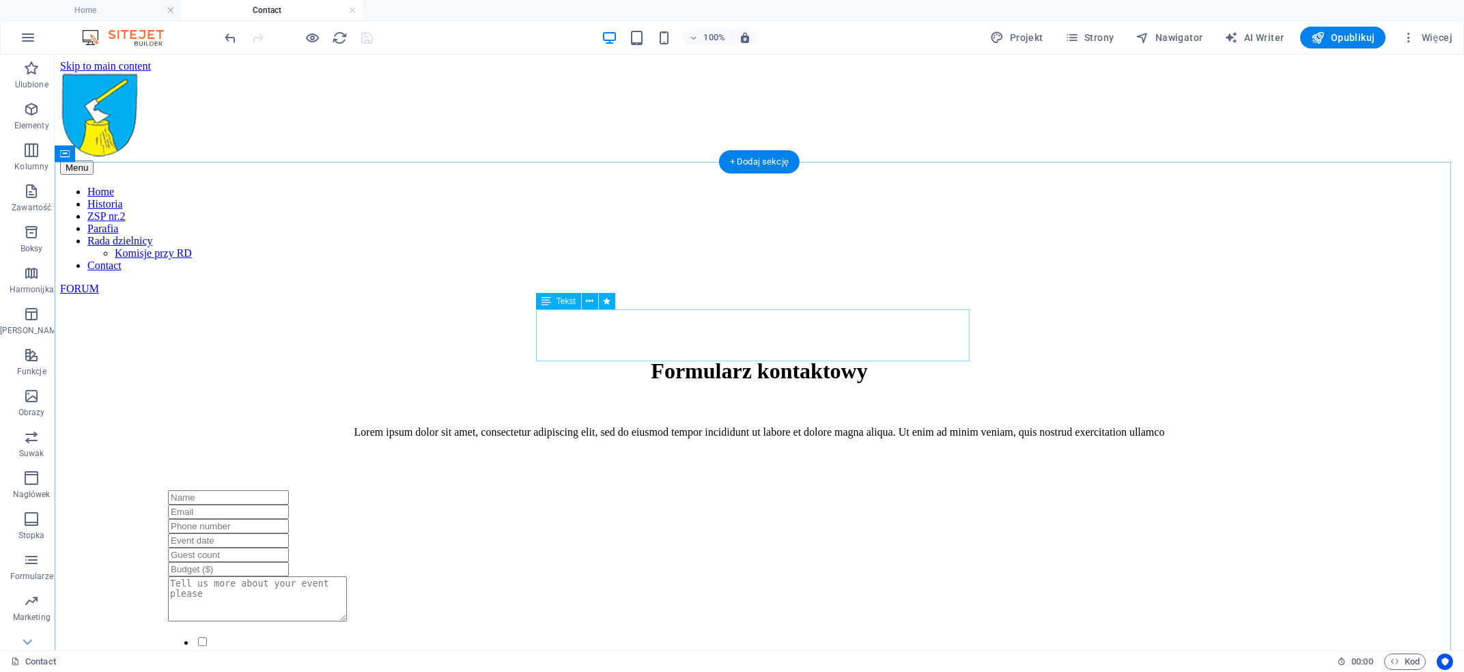
click at [723, 426] on div "Lorem ipsum dolor sit amet, consectetur adipiscing elit, sed do eiusmod tempor …" at bounding box center [758, 432] width 1365 height 12
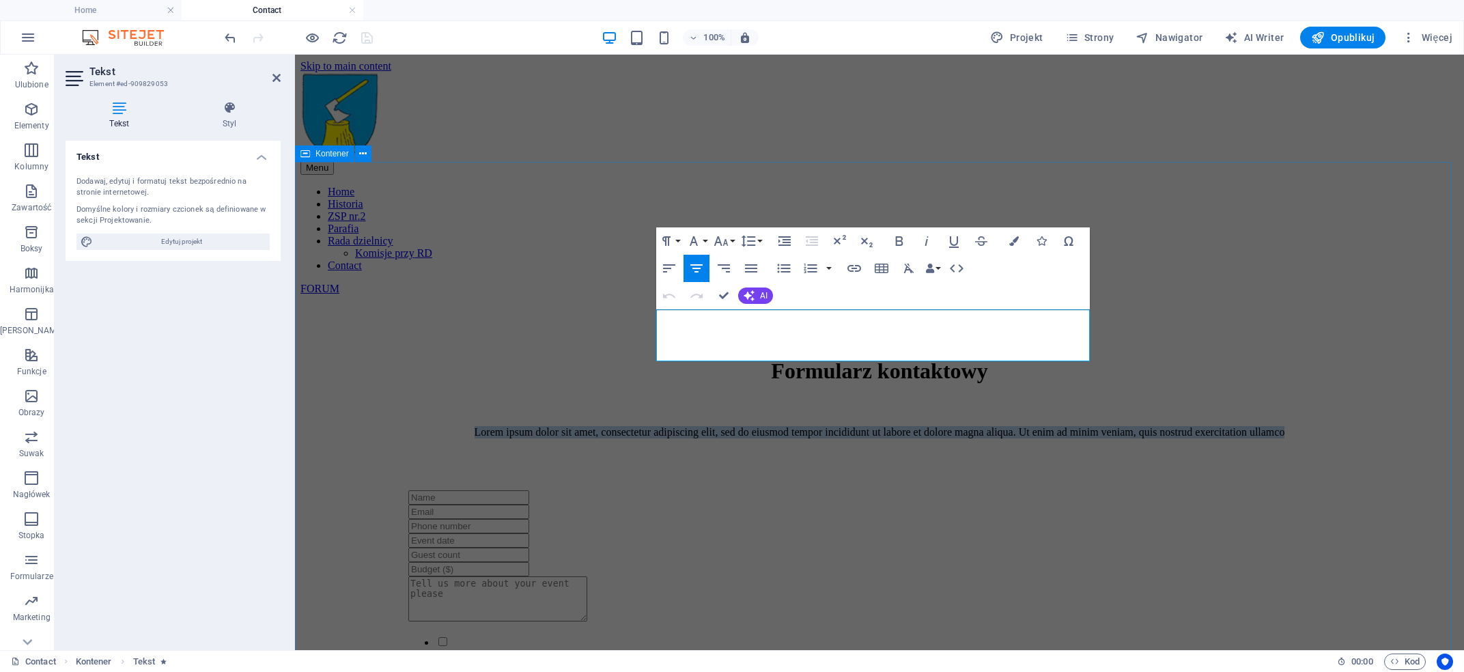
drag, startPoint x: 1002, startPoint y: 352, endPoint x: 642, endPoint y: 316, distance: 362.3
click at [642, 316] on div "Formularz kontaktowy Lorem ipsum dolor sit amet, consectetur adipiscing elit, s…" at bounding box center [879, 584] width 1158 height 578
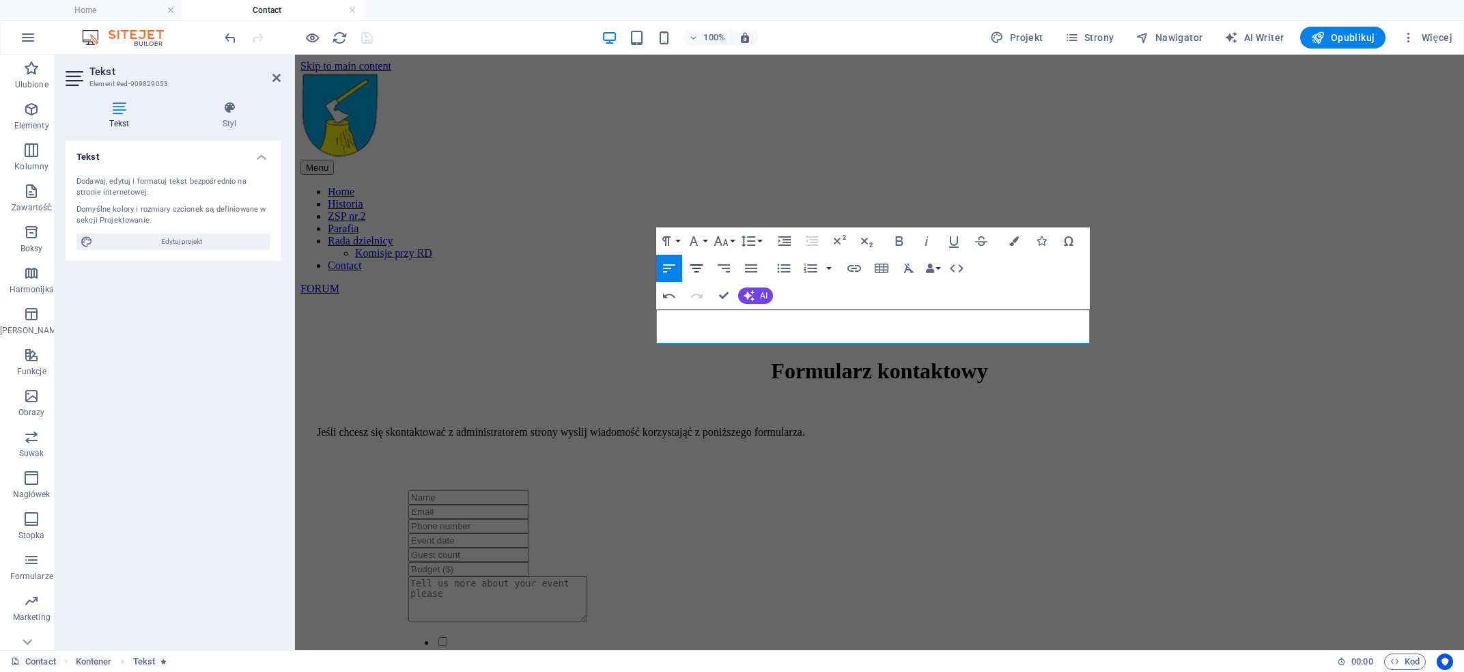
click at [695, 268] on icon "button" at bounding box center [696, 268] width 12 height 8
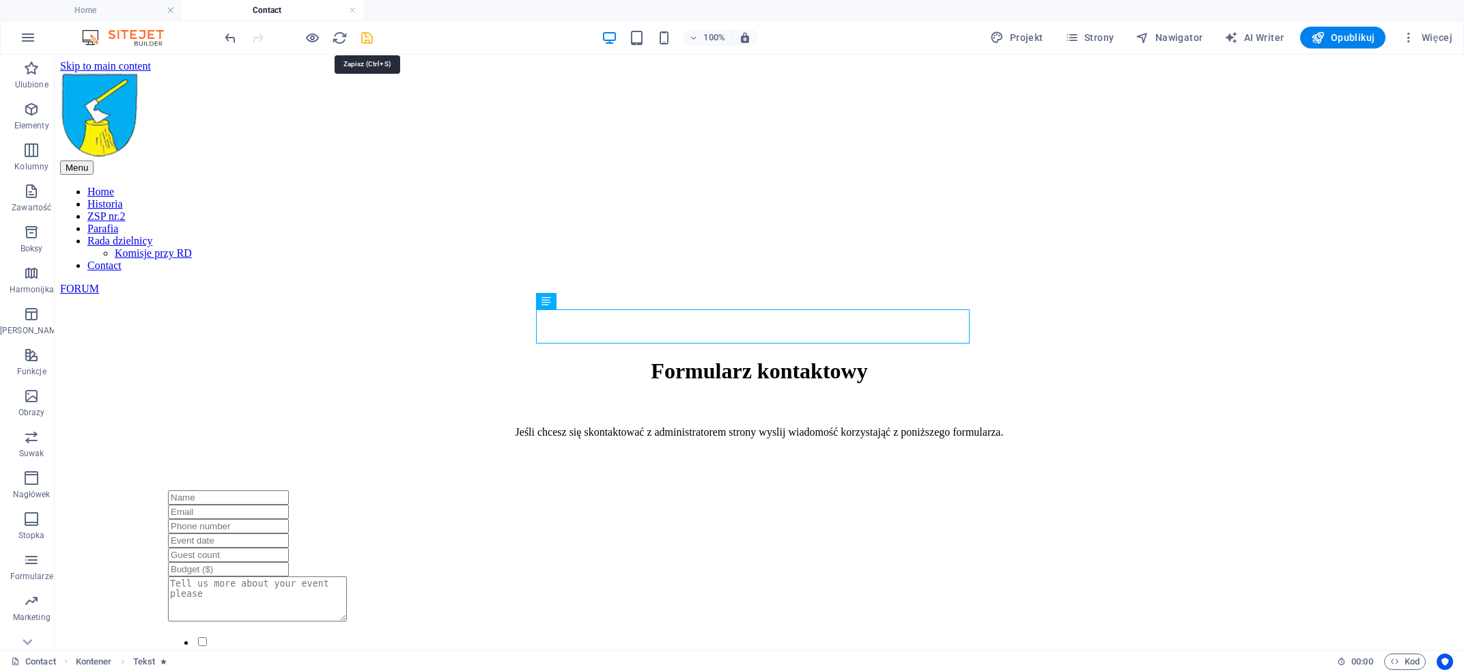
click at [365, 35] on icon "save" at bounding box center [367, 38] width 16 height 16
click at [700, 426] on div "Jeśli chcesz się skontaktować z administratorem strony wyslij wiadomość korzyst…" at bounding box center [758, 432] width 1365 height 12
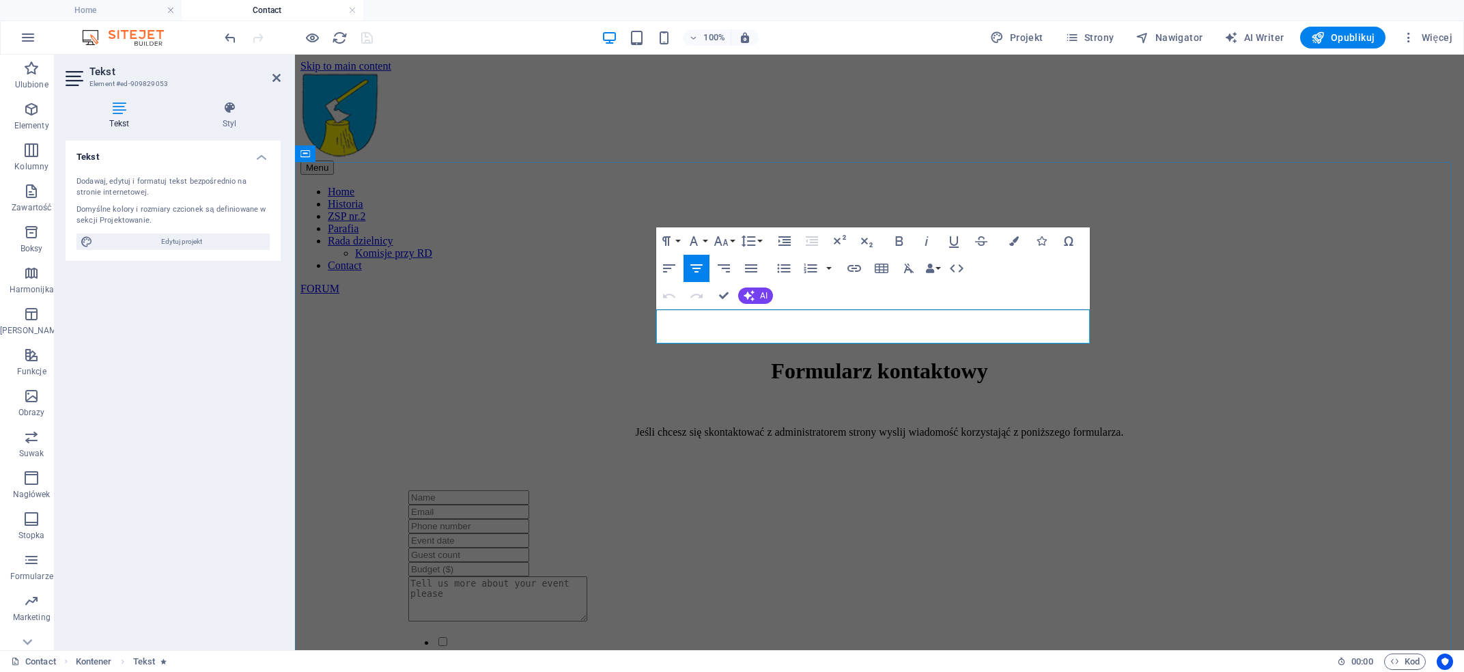
click at [836, 426] on p "Jeśli chcesz się skontaktować z administratorem strony wyslij wiadomość korzyst…" at bounding box center [879, 432] width 1125 height 12
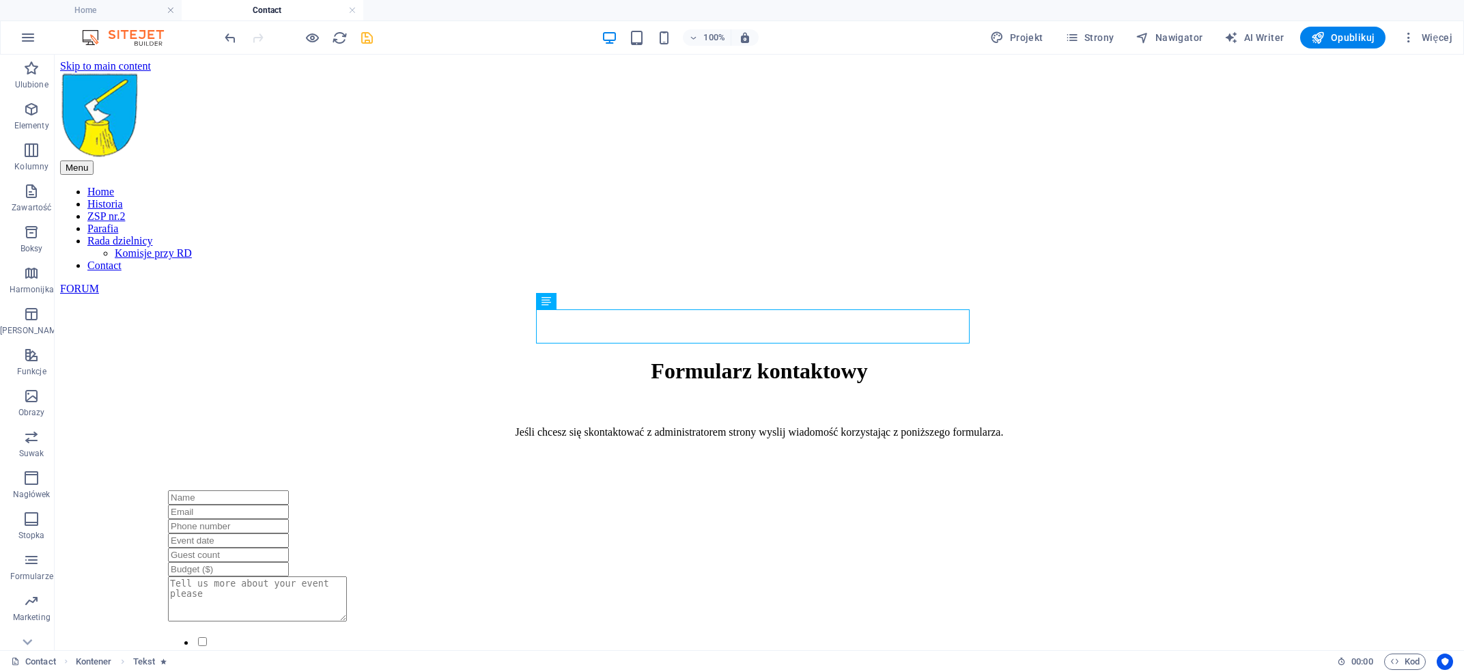
click at [366, 35] on icon "save" at bounding box center [367, 38] width 16 height 16
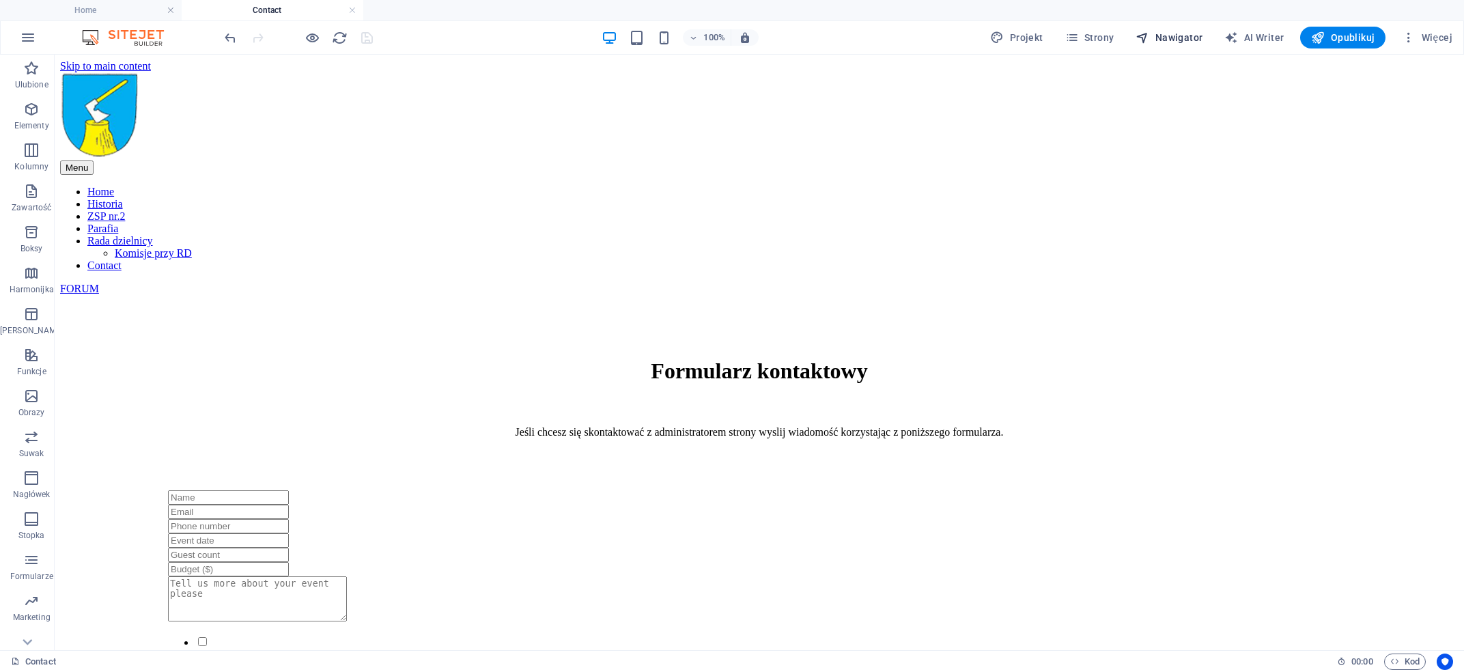
click at [1176, 37] on span "Nawigator" at bounding box center [1168, 38] width 67 height 14
select select "17041482-pl"
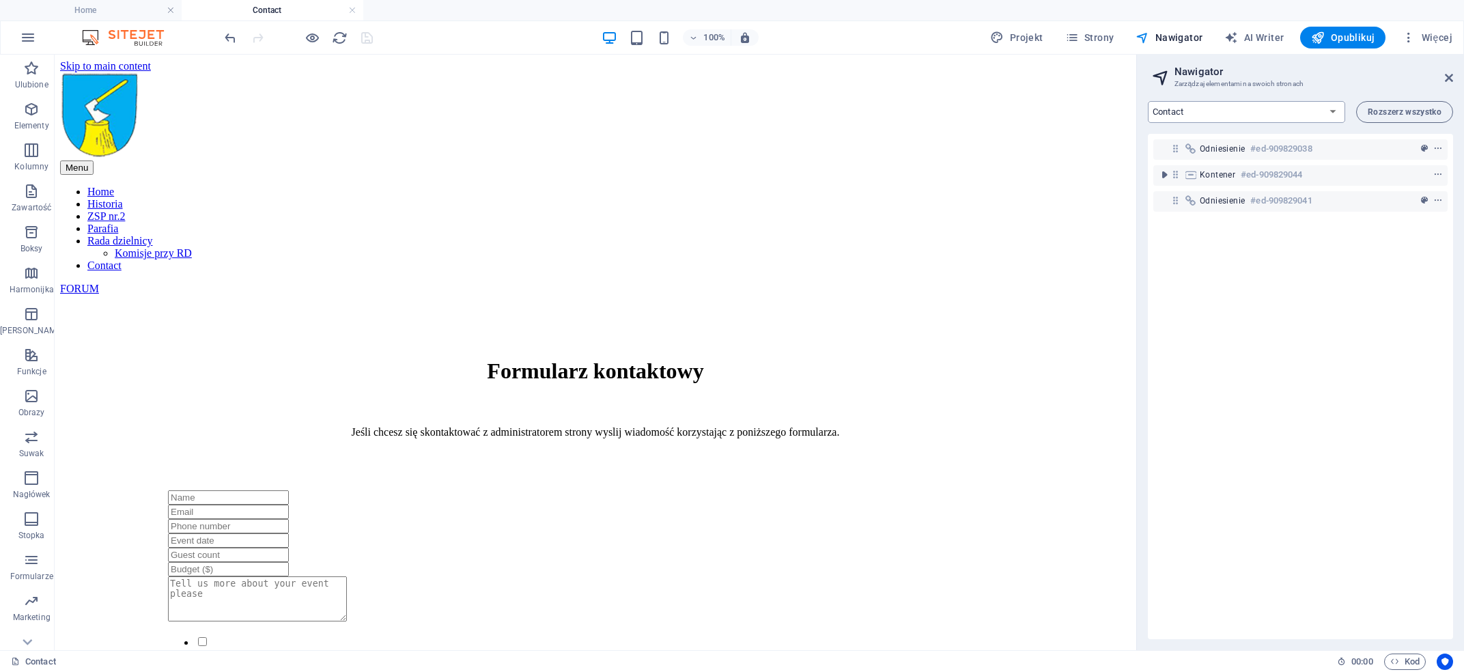
click at [1148, 101] on select "Home Historia ZSP nr.2 Parafia Rada dzielnicy Contact Legal Notice Privacy" at bounding box center [1246, 112] width 197 height 22
click at [1211, 107] on select "Home Historia ZSP nr.2 Parafia Rada dzielnicy Contact Legal Notice Privacy" at bounding box center [1246, 112] width 197 height 22
click at [1217, 199] on span "Odniesienie" at bounding box center [1221, 200] width 45 height 11
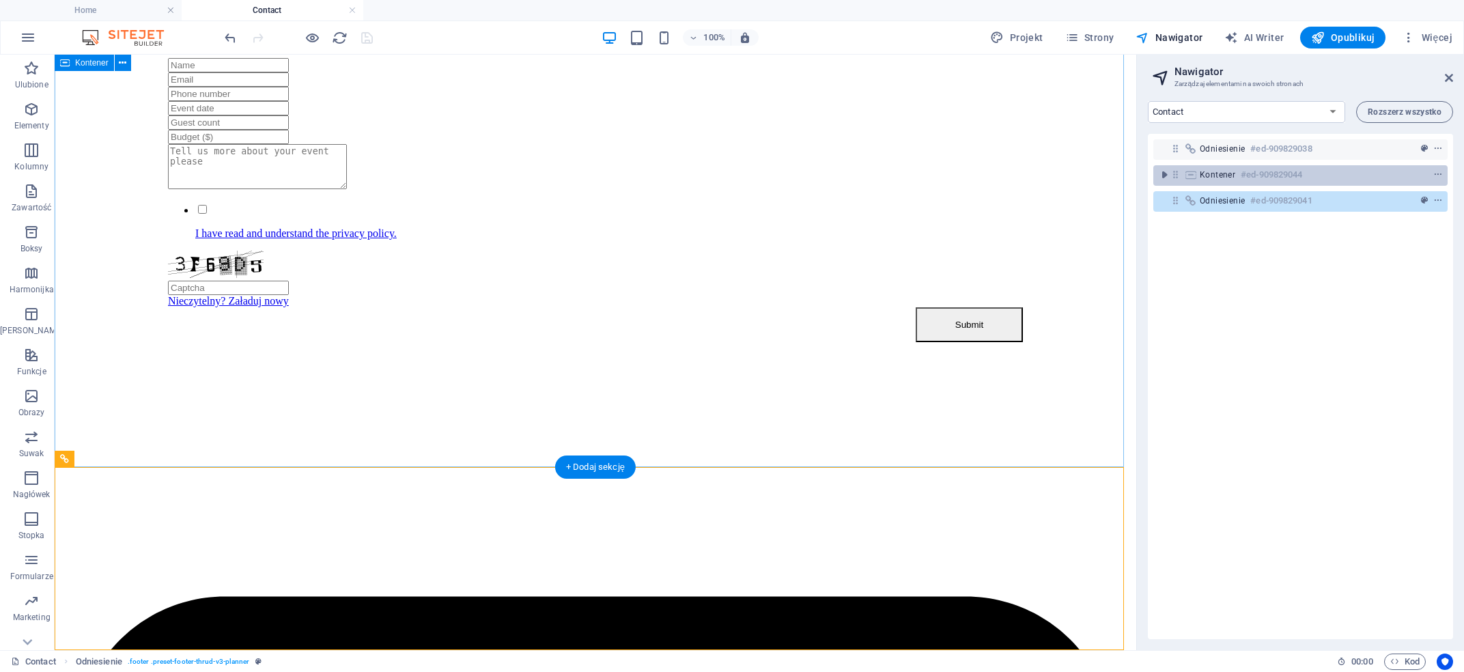
click at [1225, 171] on span "Kontener" at bounding box center [1216, 174] width 35 height 11
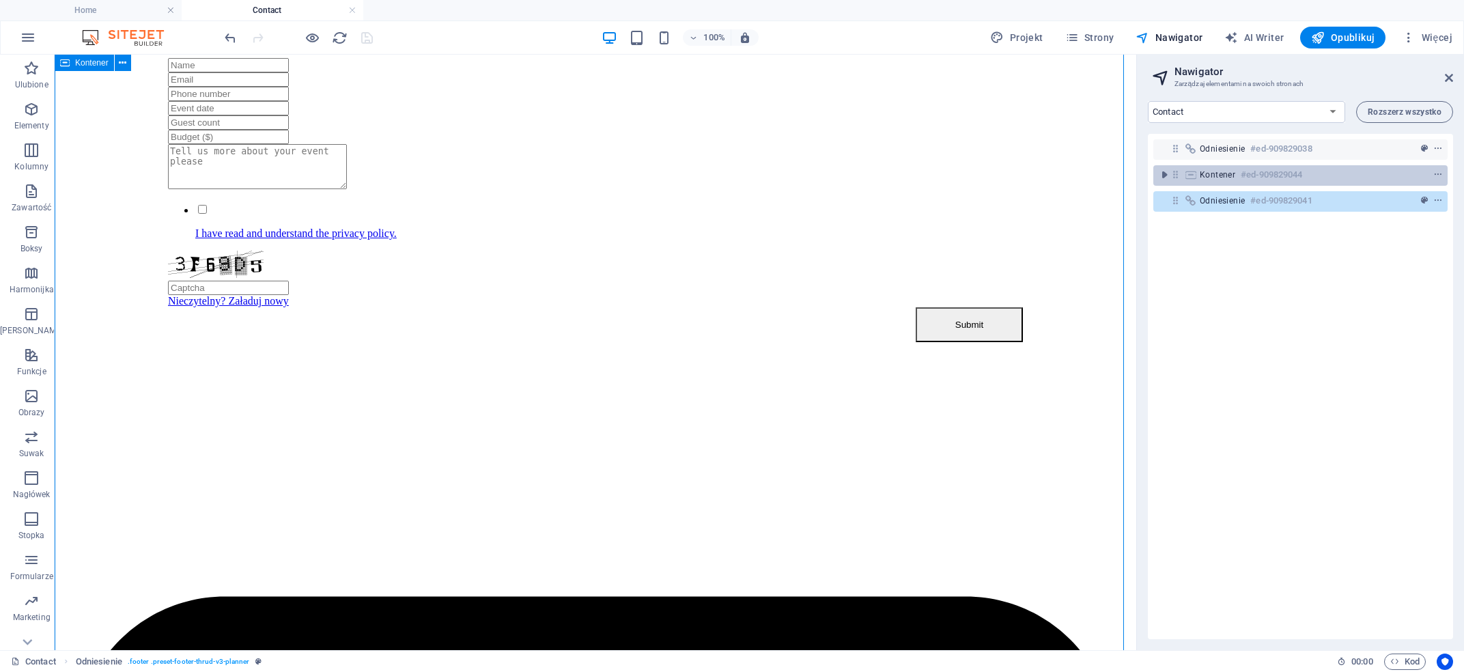
scroll to position [178, 0]
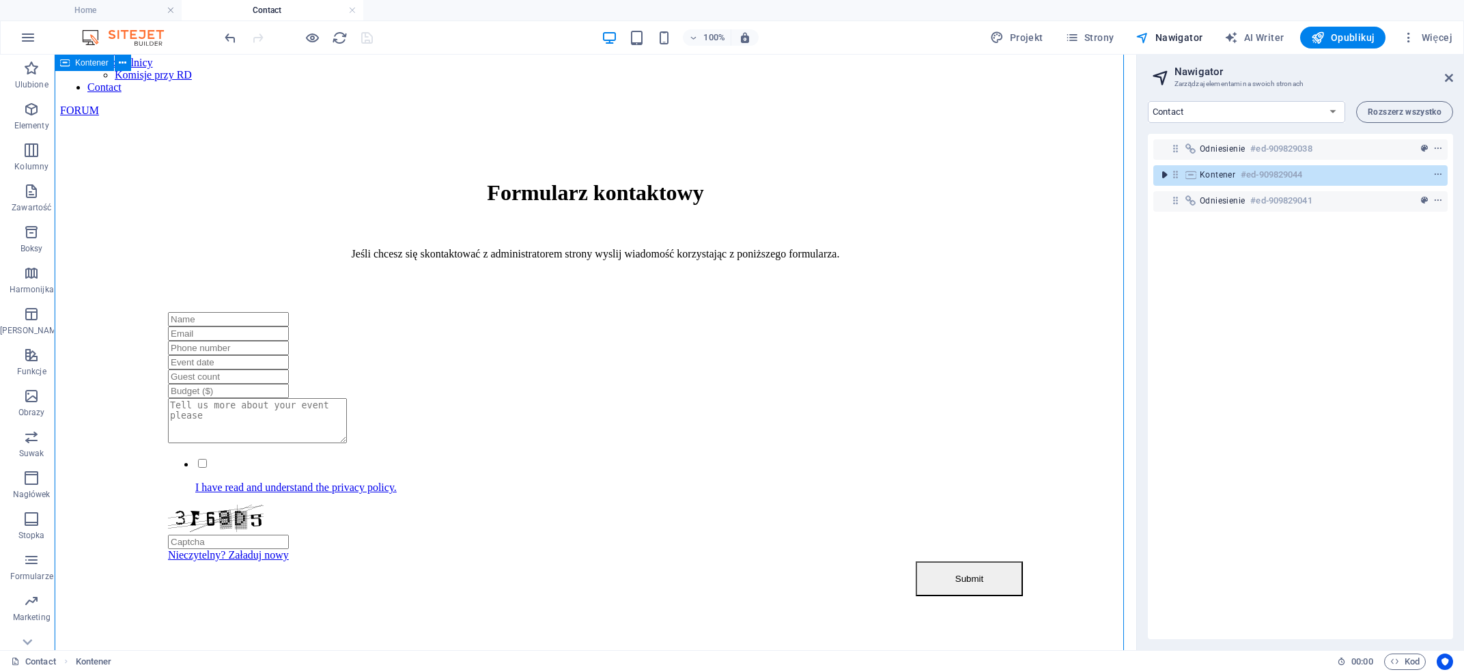
click at [1165, 177] on icon "toggle-expand" at bounding box center [1164, 175] width 14 height 14
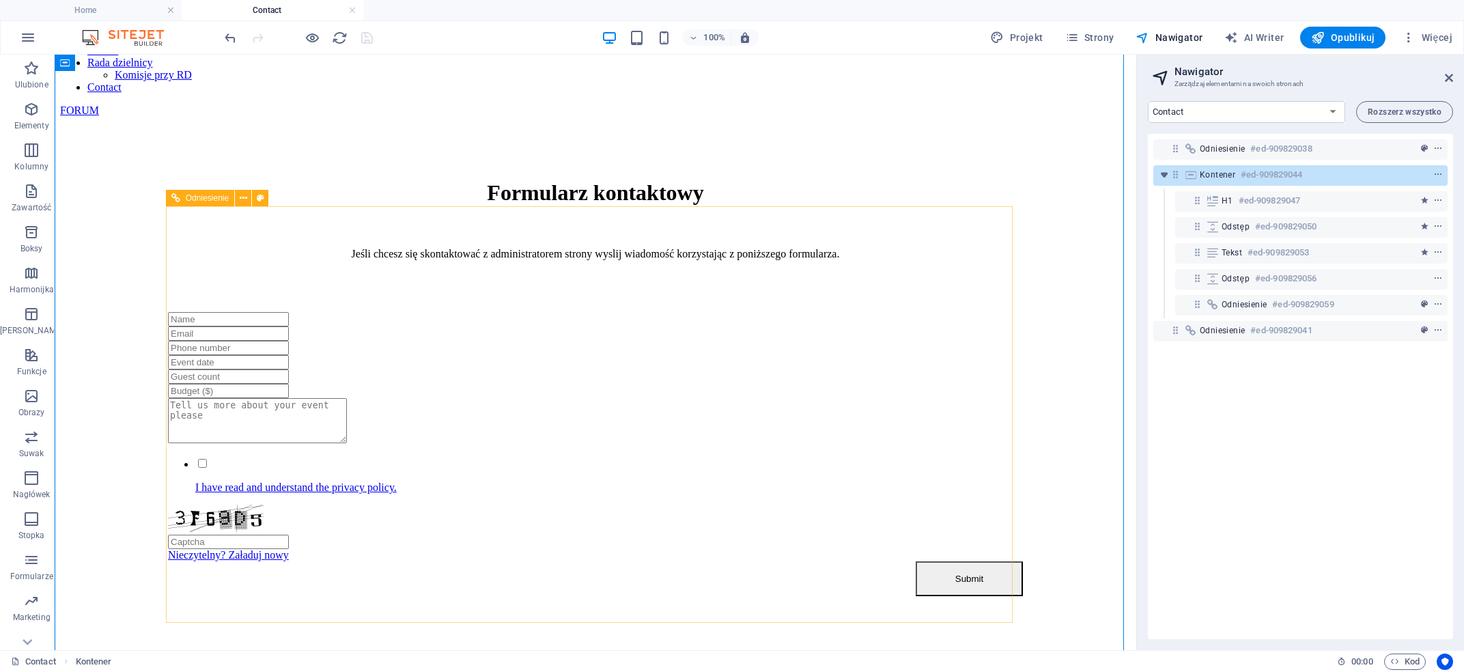
scroll to position [0, 0]
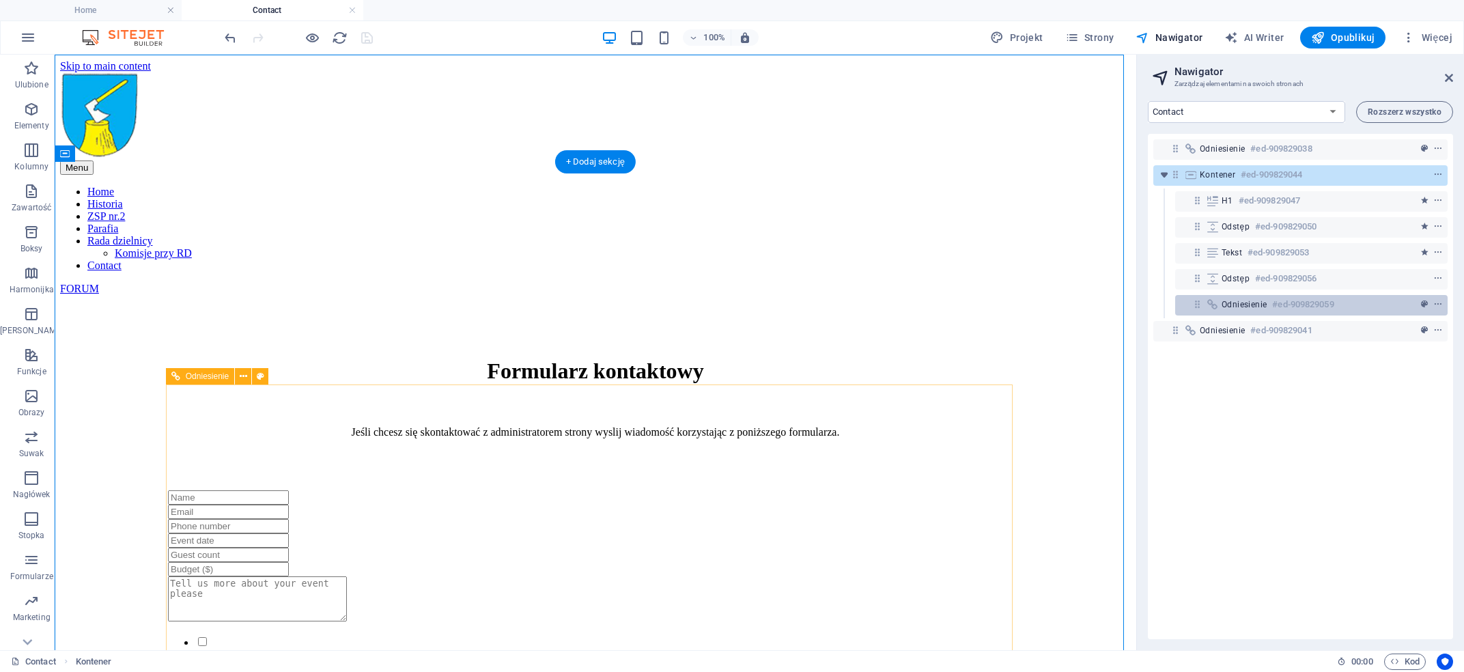
click at [1249, 302] on span "Odniesienie" at bounding box center [1243, 304] width 45 height 11
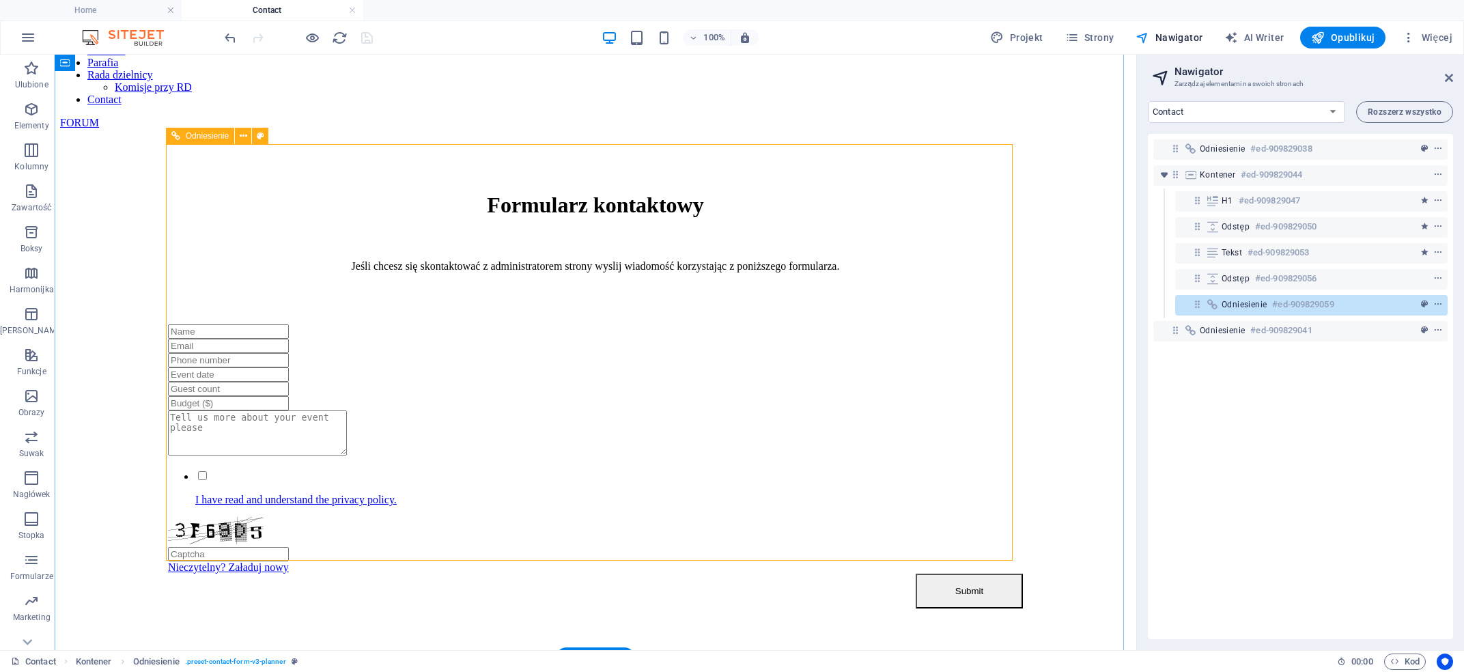
scroll to position [94, 0]
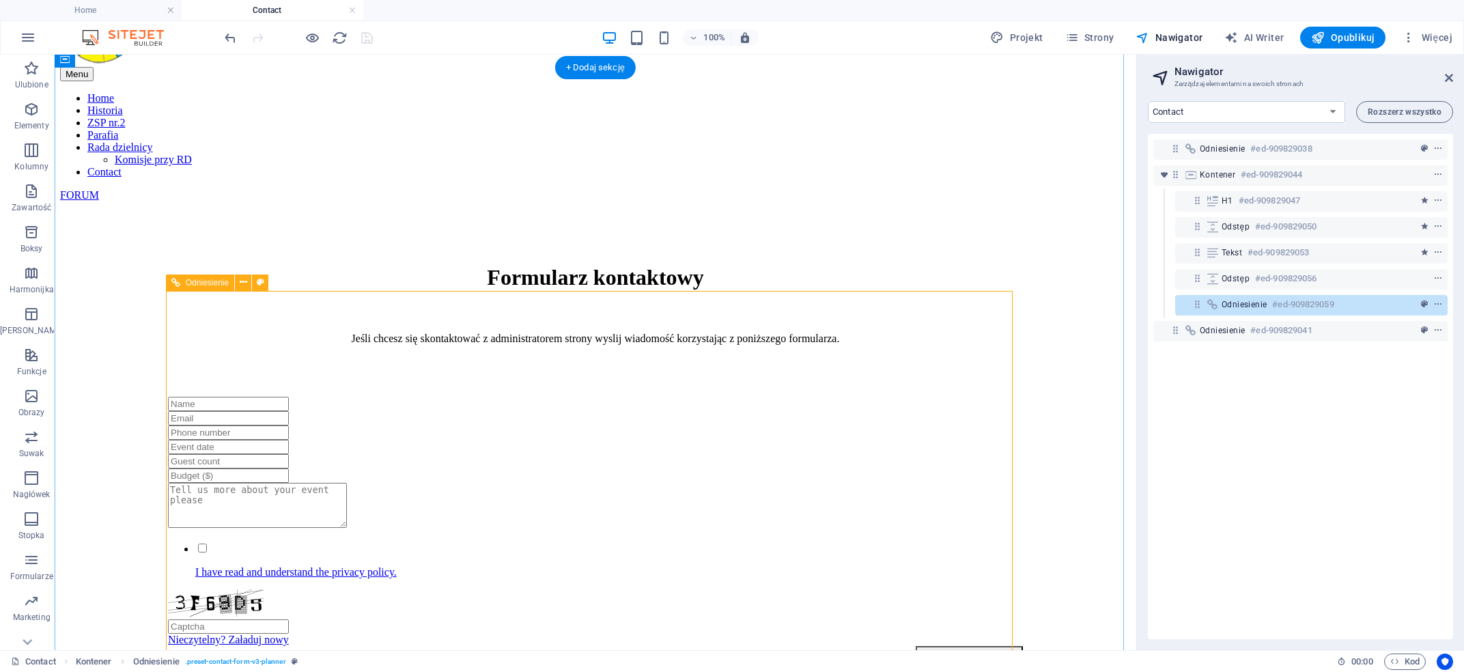
click at [295, 397] on div at bounding box center [595, 404] width 855 height 14
click at [287, 397] on div at bounding box center [595, 404] width 855 height 14
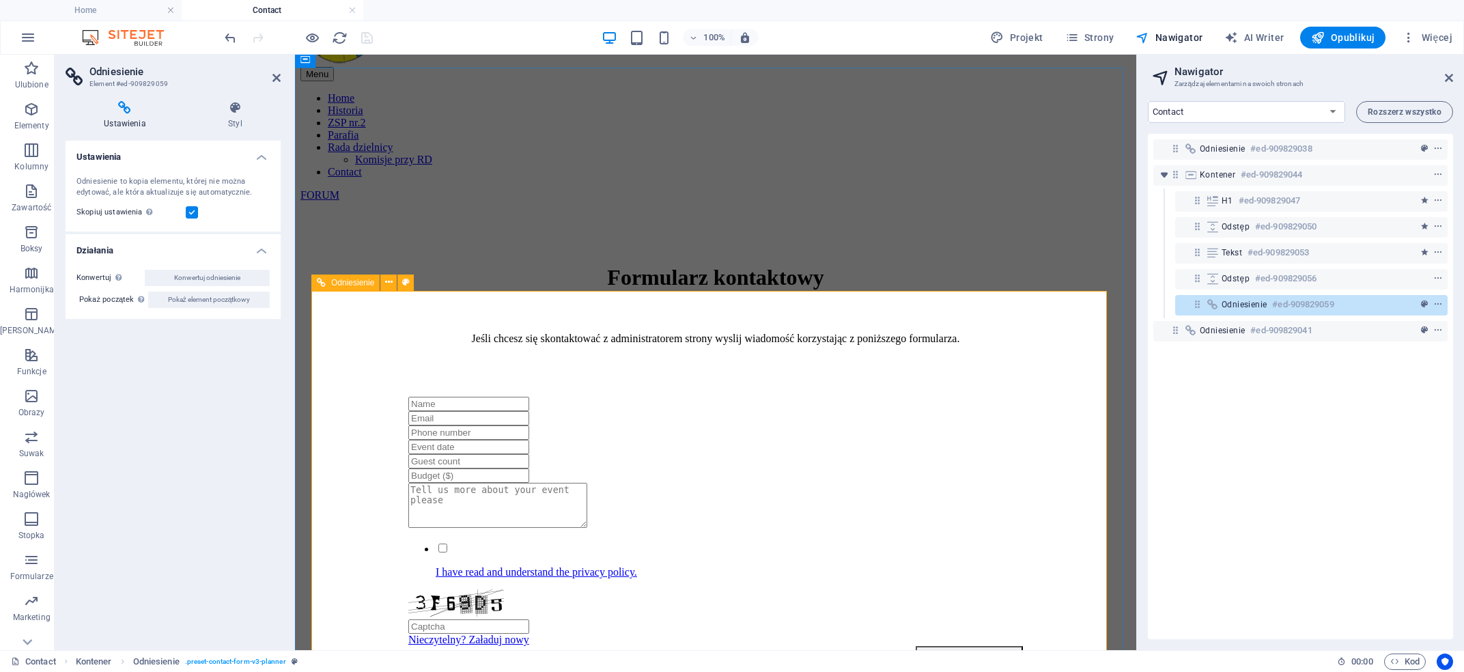
click at [442, 397] on input "text" at bounding box center [468, 404] width 121 height 14
type input "Imię"
click at [529, 411] on input "email" at bounding box center [468, 418] width 121 height 14
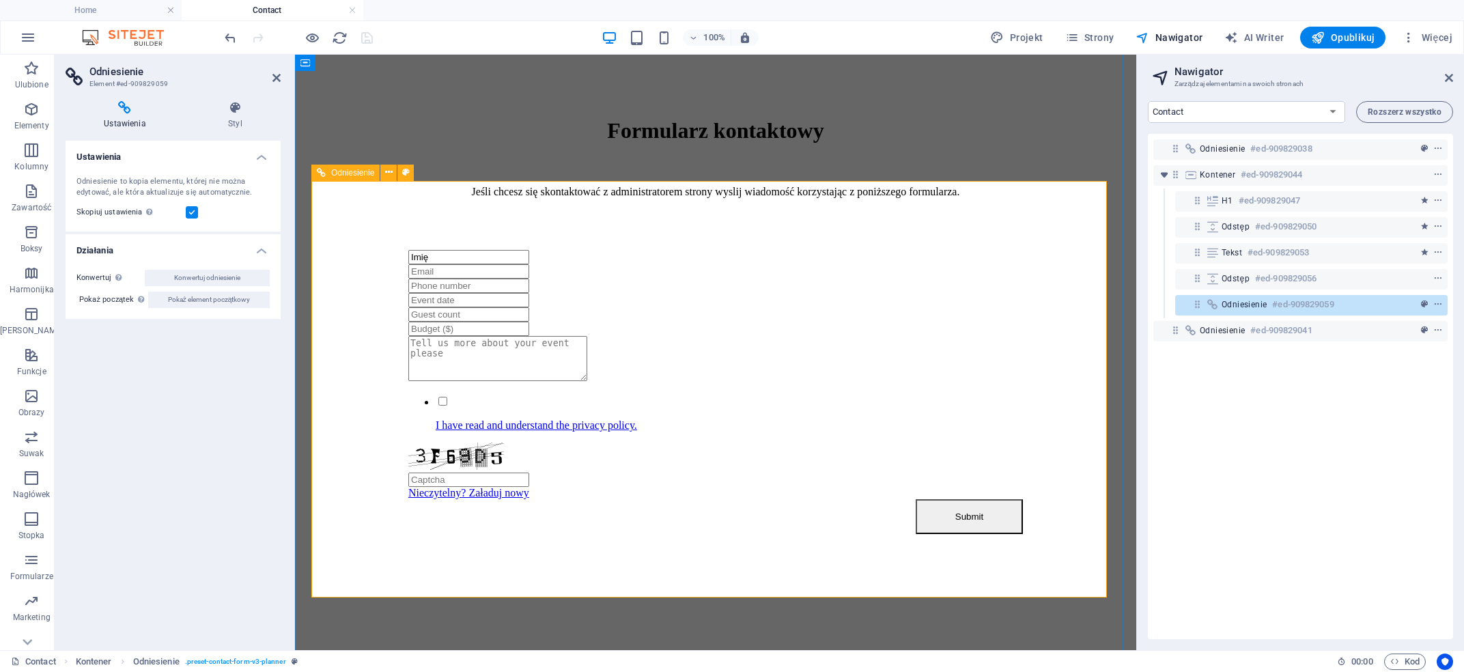
scroll to position [167, 0]
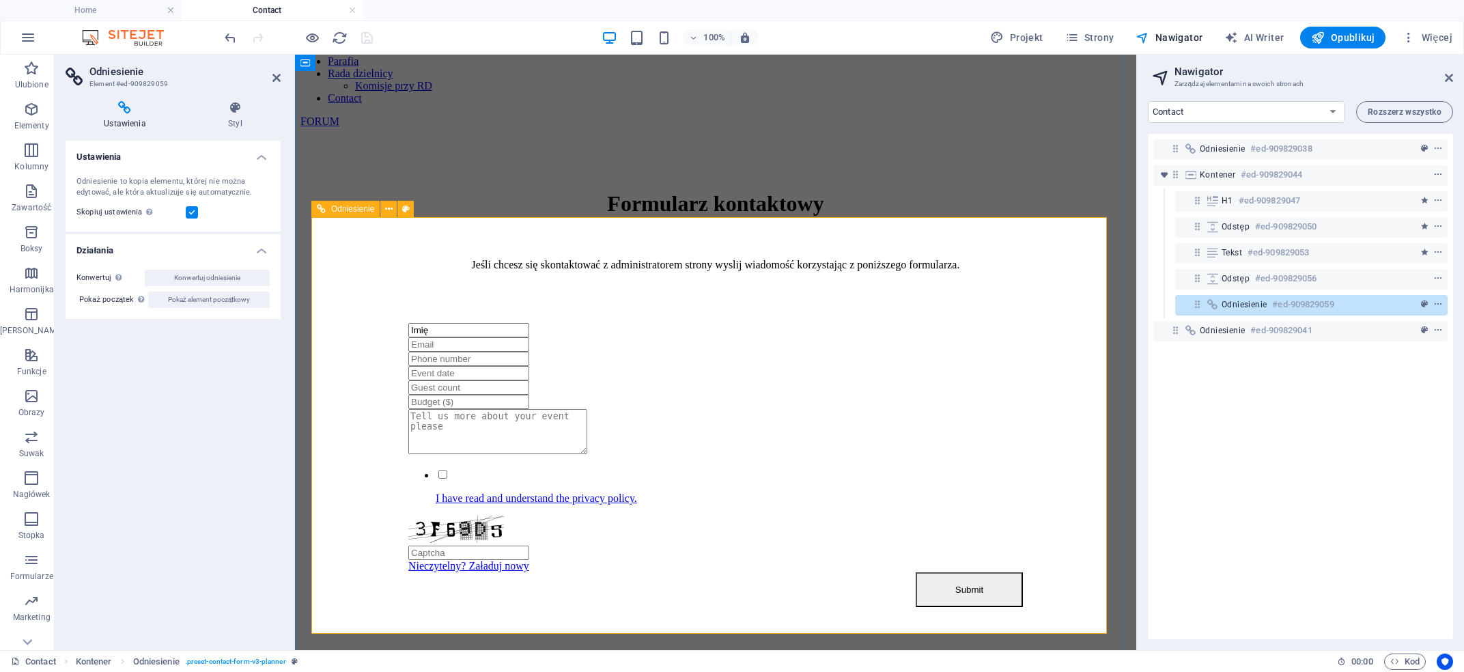
drag, startPoint x: 612, startPoint y: 431, endPoint x: 436, endPoint y: 438, distance: 177.0
click at [436, 438] on textarea at bounding box center [497, 431] width 179 height 45
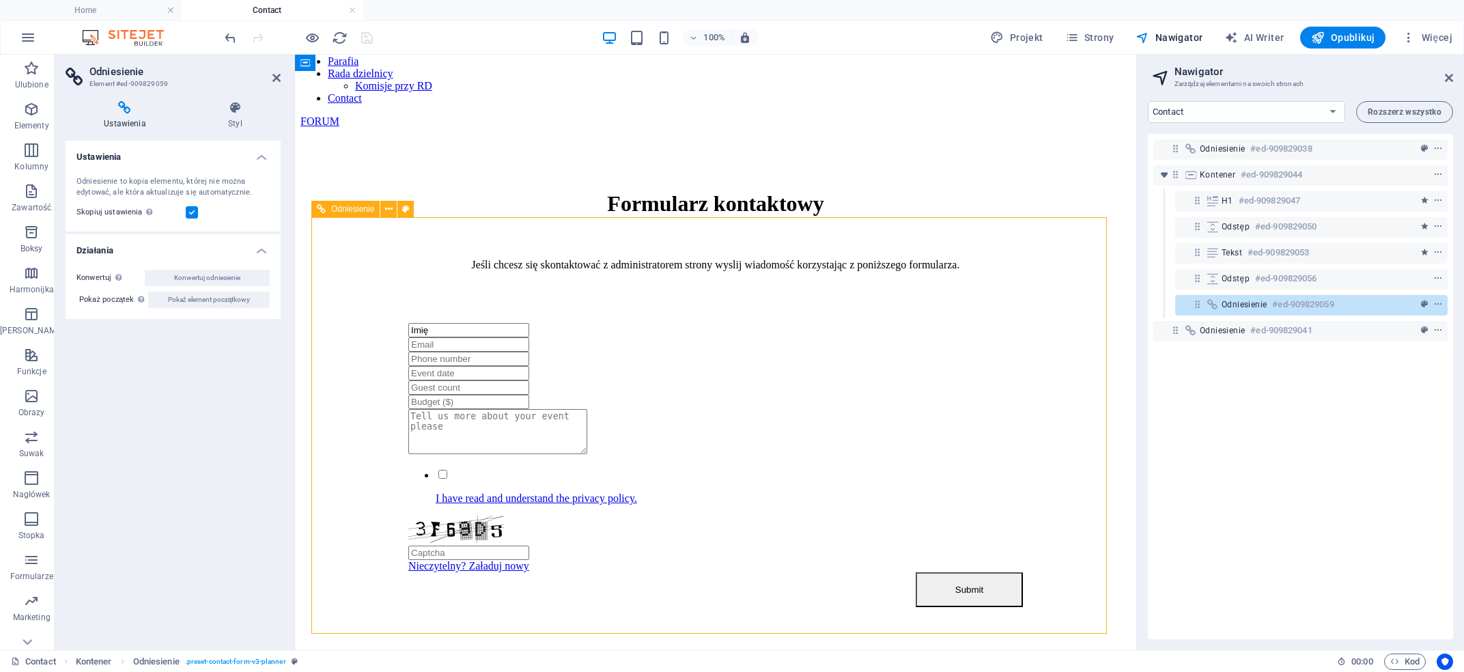
drag, startPoint x: 403, startPoint y: 425, endPoint x: 510, endPoint y: 432, distance: 106.8
click at [510, 432] on div "Imię I have read and understand the privacy policy. Nieczytelny? Załaduj nowy S…" at bounding box center [715, 465] width 797 height 284
drag, startPoint x: 403, startPoint y: 435, endPoint x: 543, endPoint y: 434, distance: 140.0
click at [543, 434] on textarea at bounding box center [497, 431] width 179 height 45
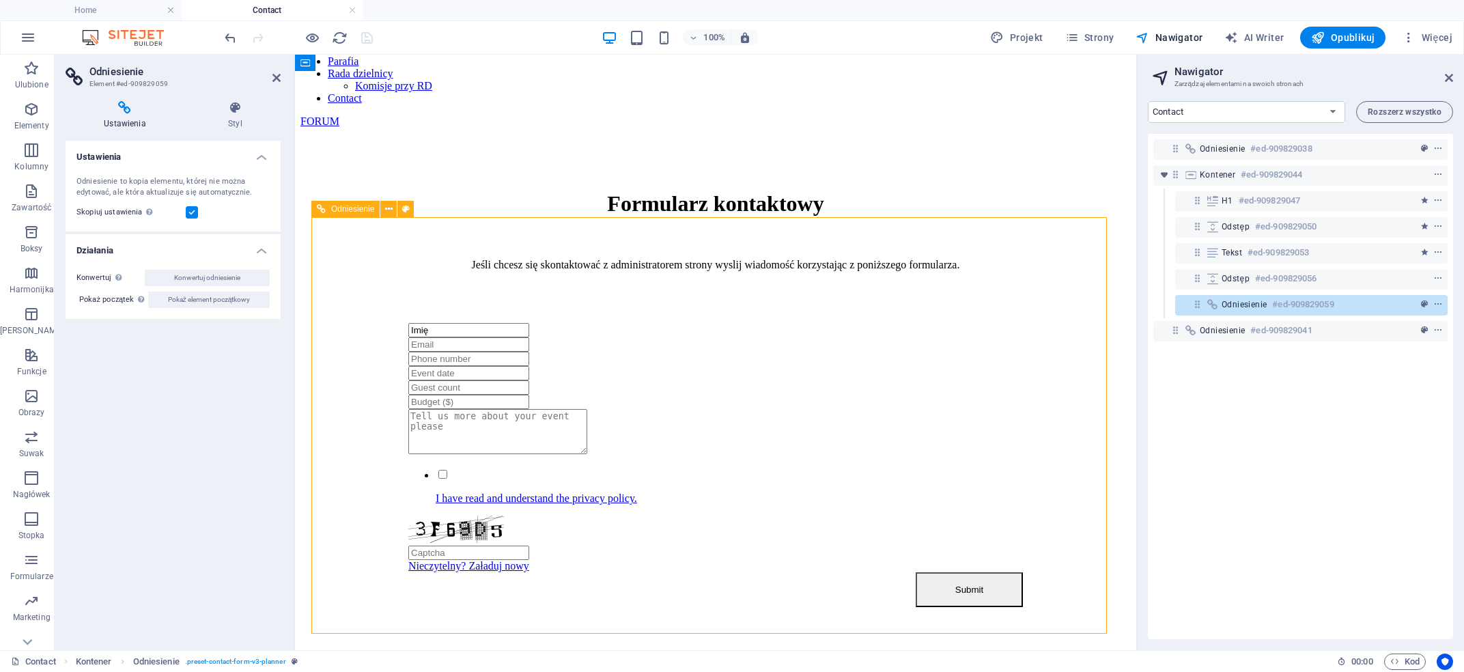
click at [543, 434] on textarea at bounding box center [497, 431] width 179 height 45
click at [398, 282] on div at bounding box center [715, 302] width 797 height 41
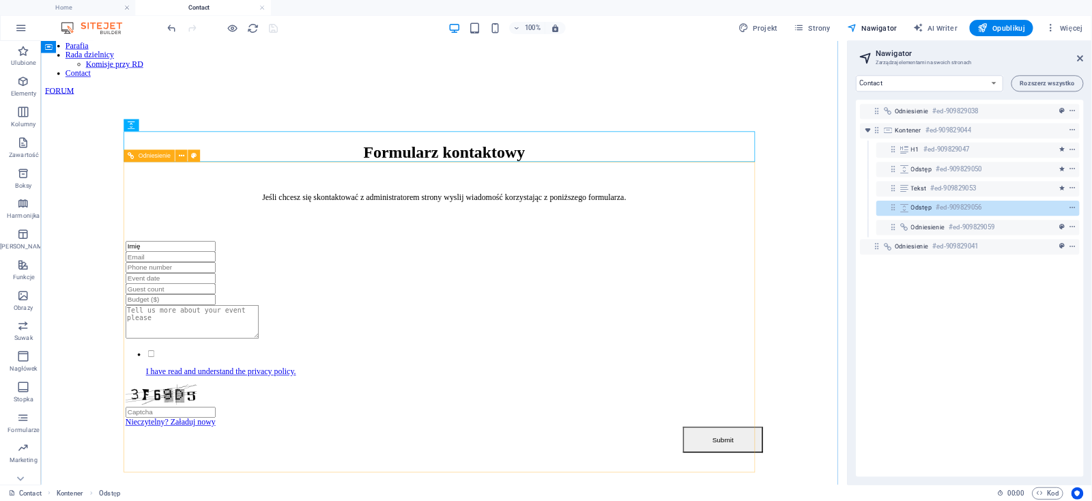
scroll to position [0, 0]
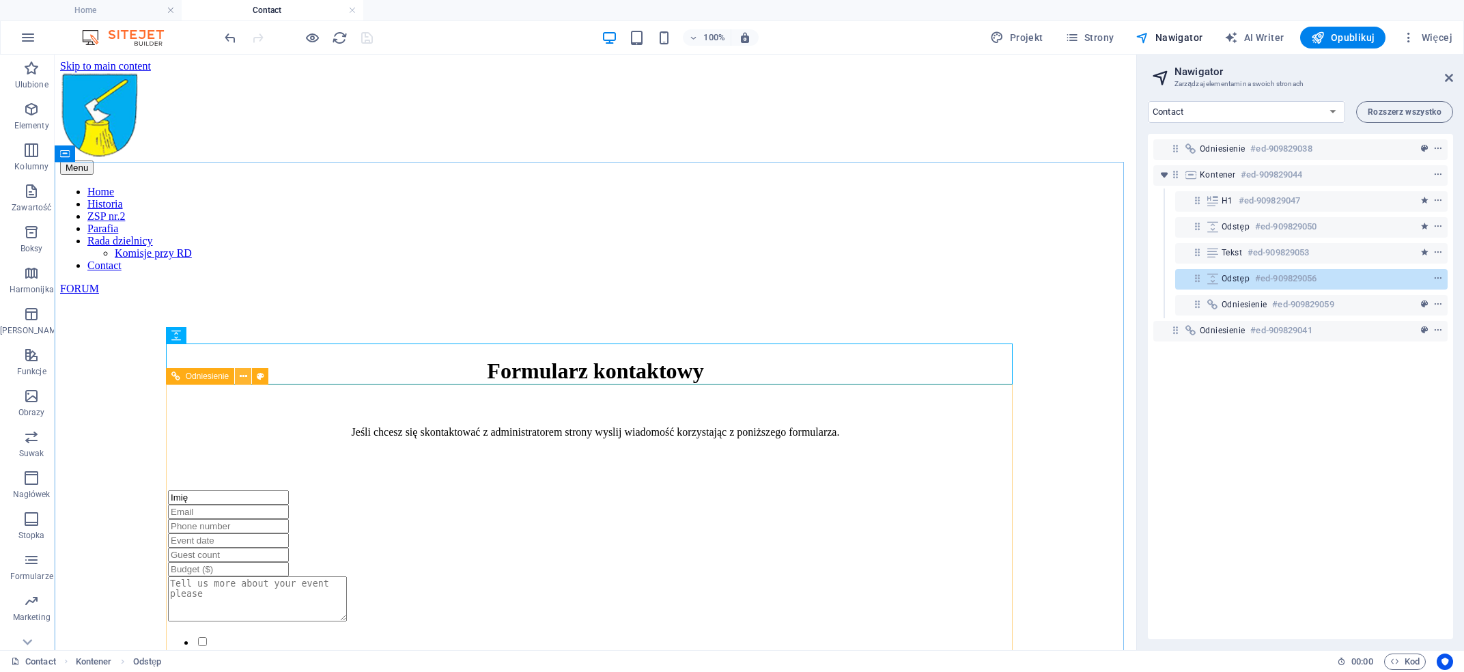
click at [246, 375] on icon at bounding box center [244, 376] width 8 height 14
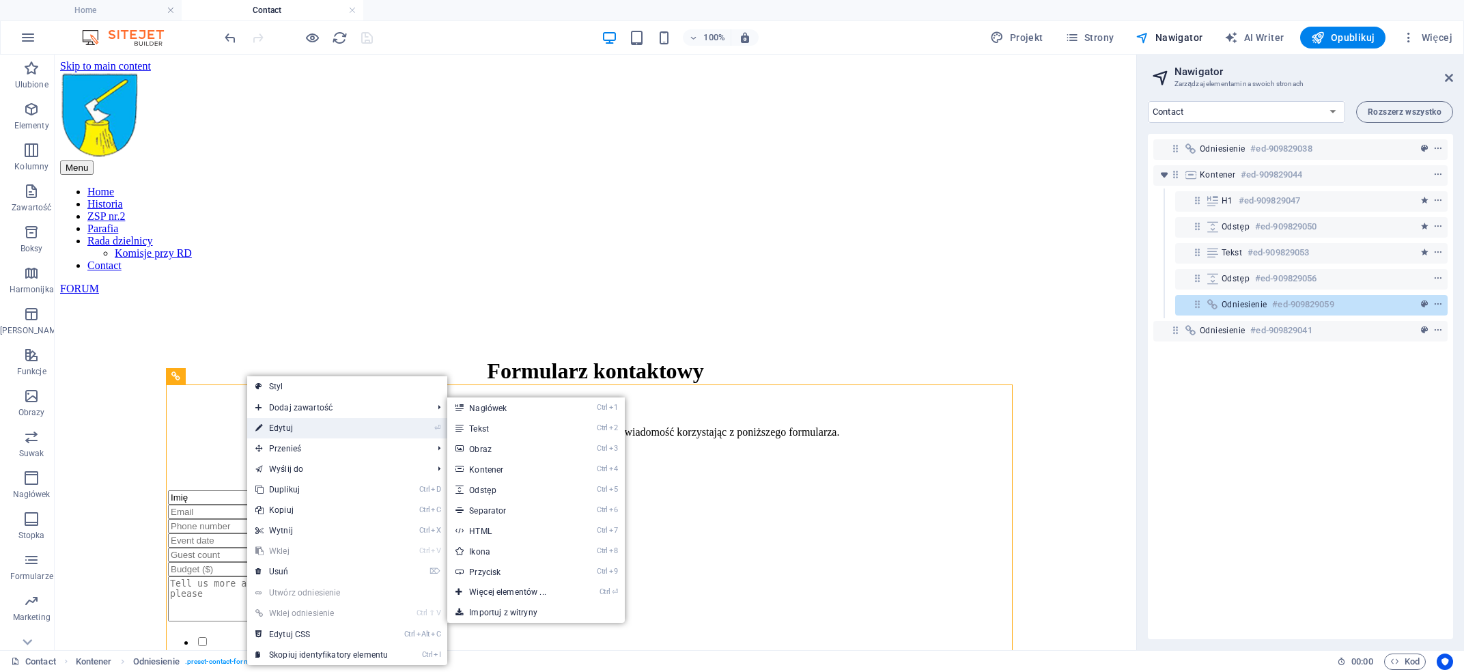
click at [277, 421] on link "⏎ Edytuj" at bounding box center [321, 428] width 149 height 20
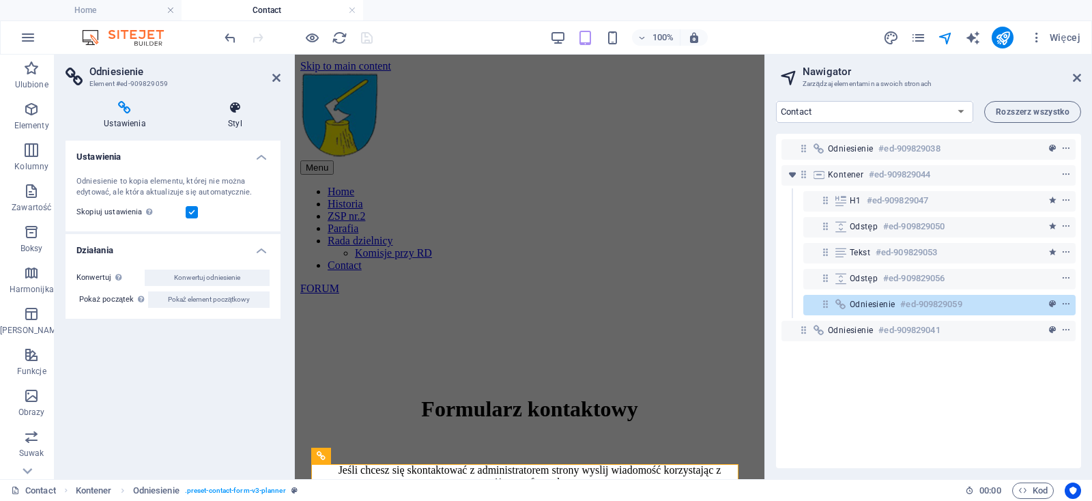
click at [240, 115] on h4 "Styl" at bounding box center [235, 115] width 91 height 29
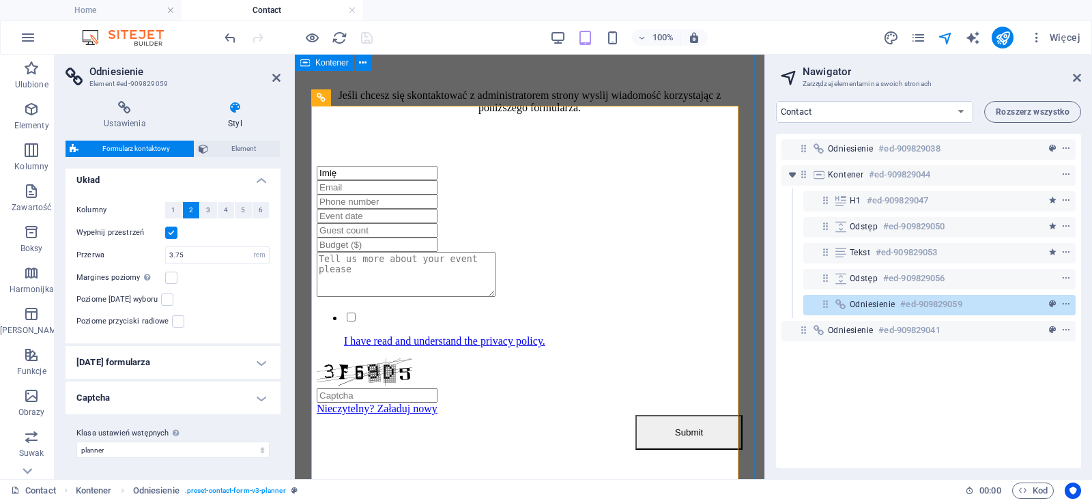
scroll to position [358, 0]
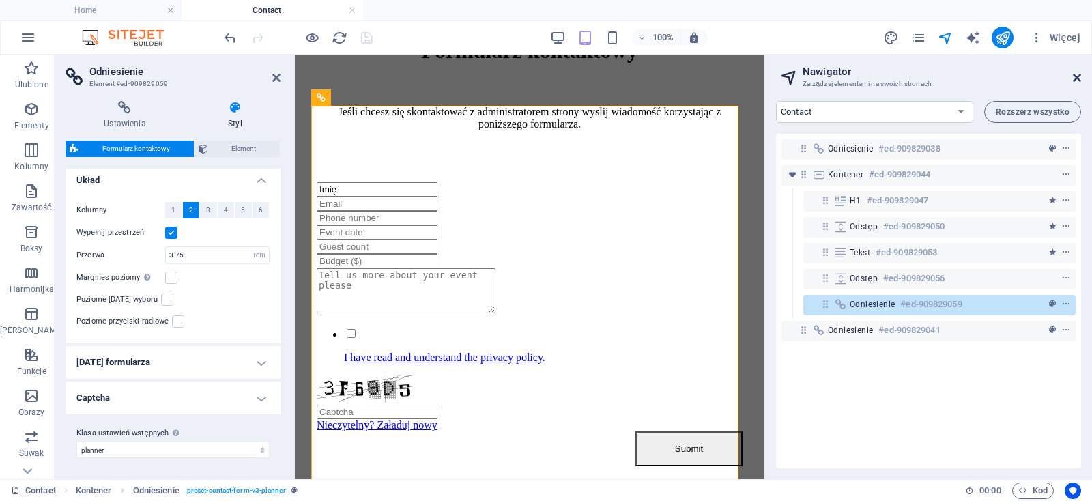
drag, startPoint x: 1078, startPoint y: 75, endPoint x: 424, endPoint y: 270, distance: 682.3
click at [1078, 75] on icon at bounding box center [1077, 77] width 8 height 11
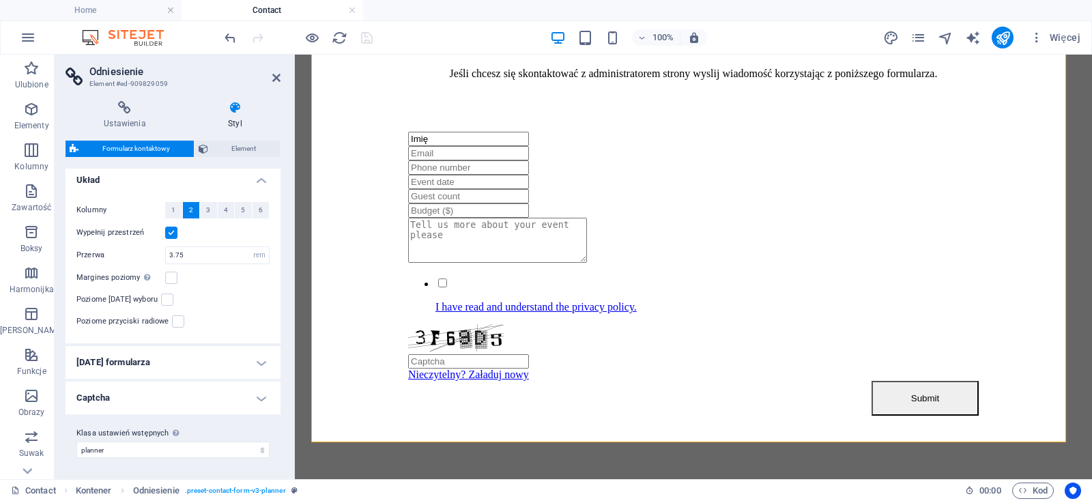
click at [199, 367] on h4 "[DATE] formularza" at bounding box center [173, 362] width 215 height 33
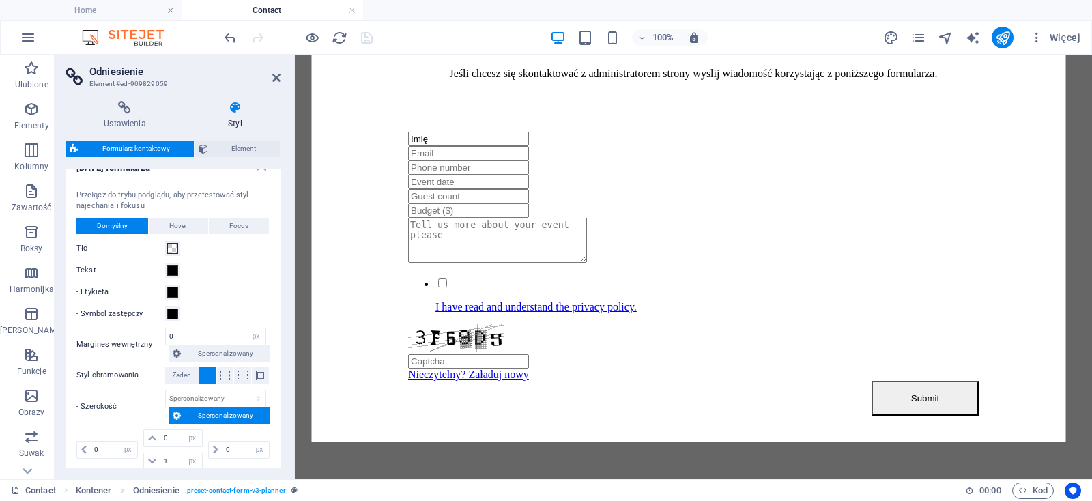
scroll to position [369, 0]
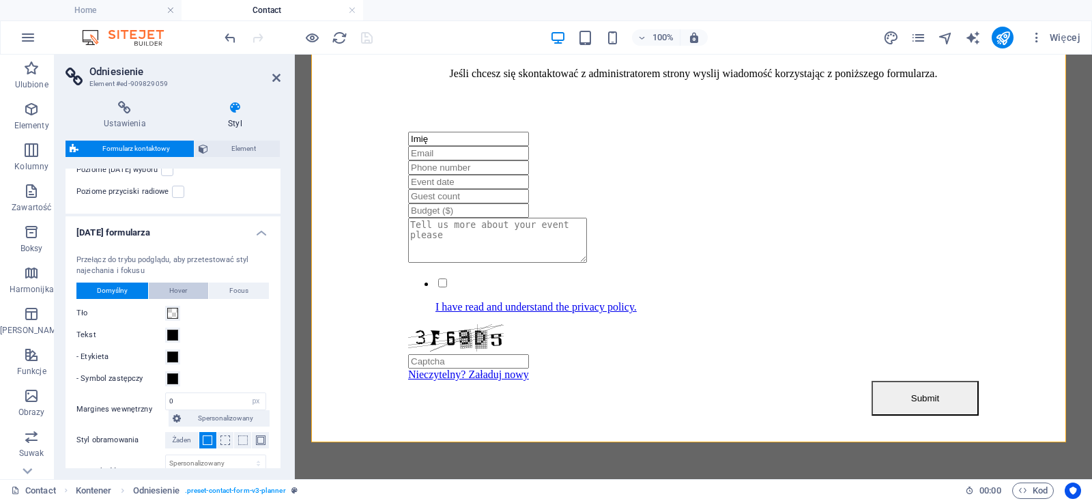
click at [190, 286] on button "Hover" at bounding box center [178, 291] width 59 height 16
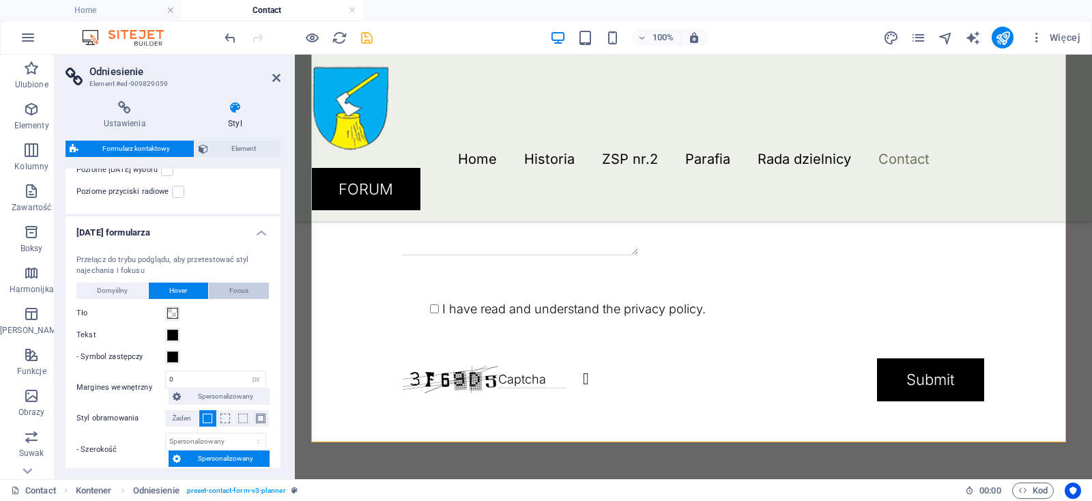
click at [244, 288] on button "Focus" at bounding box center [239, 291] width 60 height 16
click at [115, 292] on span "Domyślny" at bounding box center [112, 291] width 31 height 16
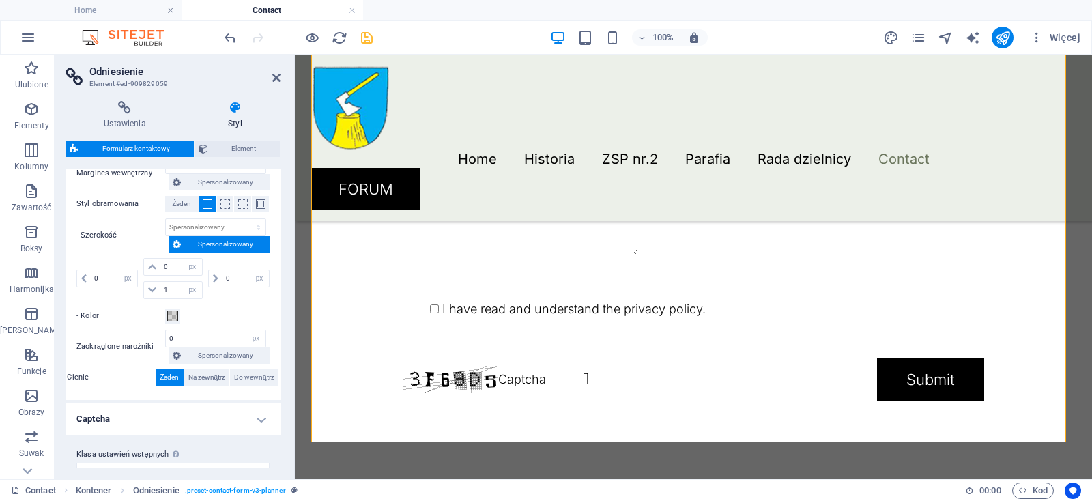
scroll to position [625, 0]
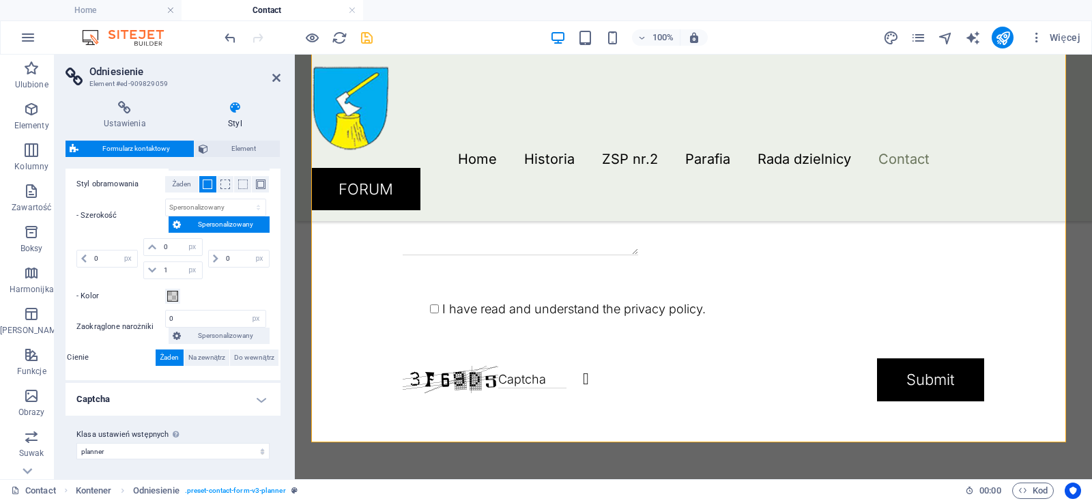
click at [246, 406] on h4 "Captcha" at bounding box center [173, 399] width 215 height 33
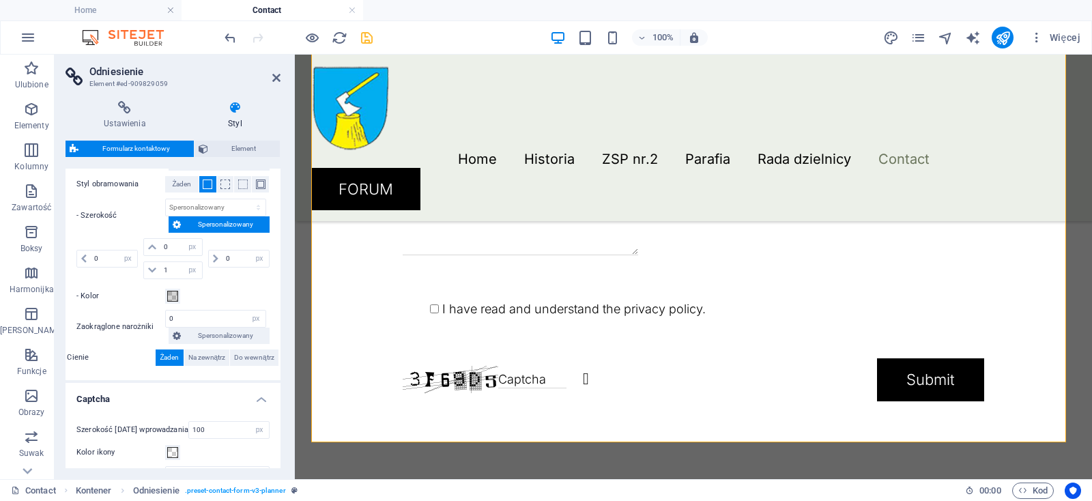
scroll to position [707, 0]
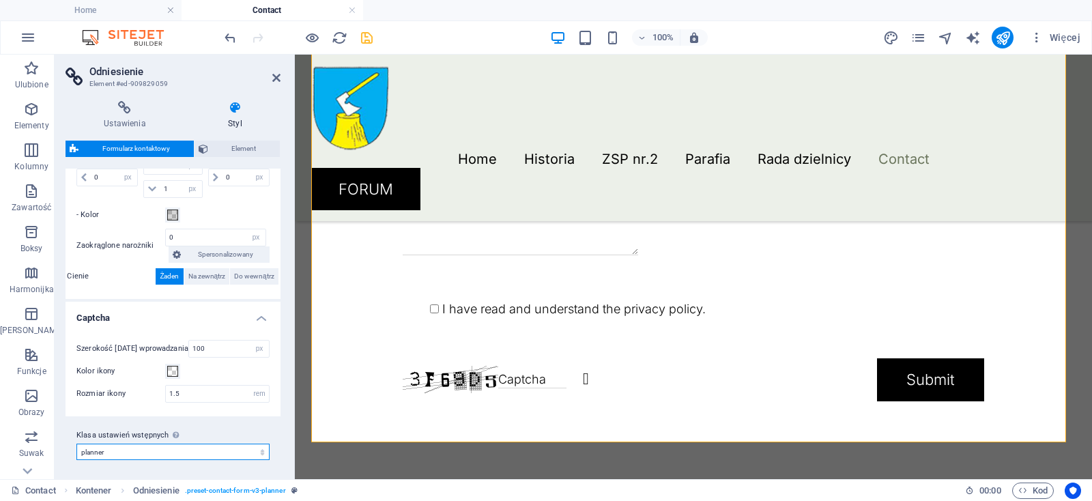
click at [76, 444] on select "planner Dodaj klasę ustawień wstępnych" at bounding box center [172, 452] width 193 height 16
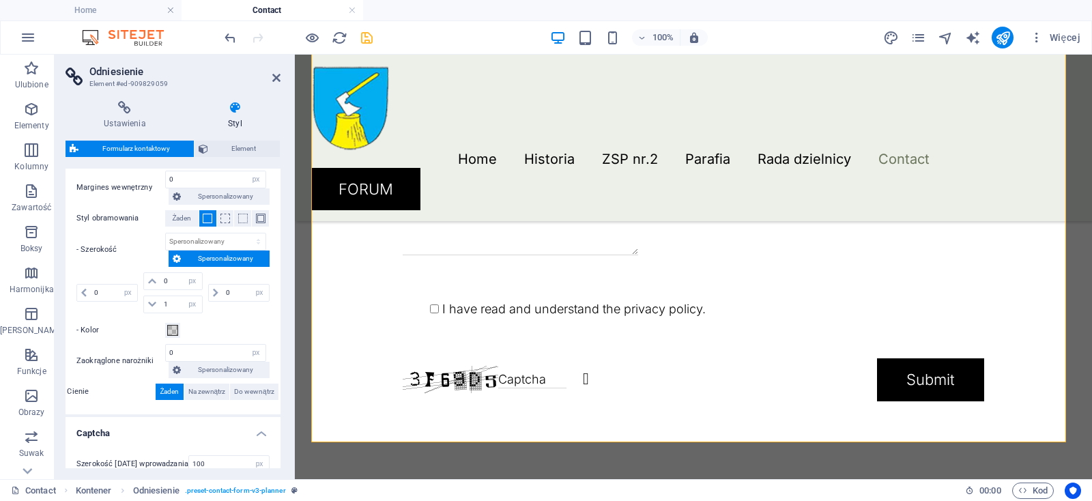
scroll to position [586, 0]
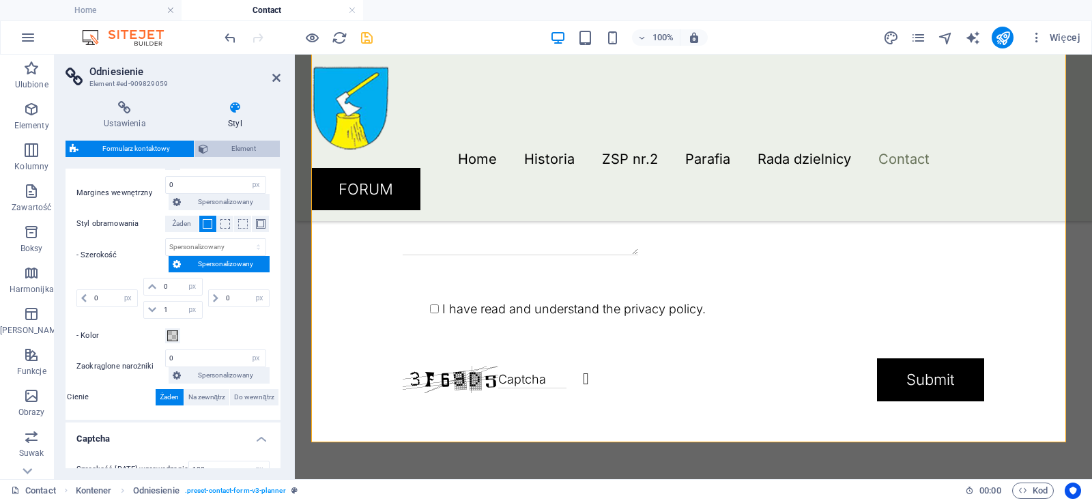
click at [236, 145] on span "Element" at bounding box center [244, 149] width 64 height 16
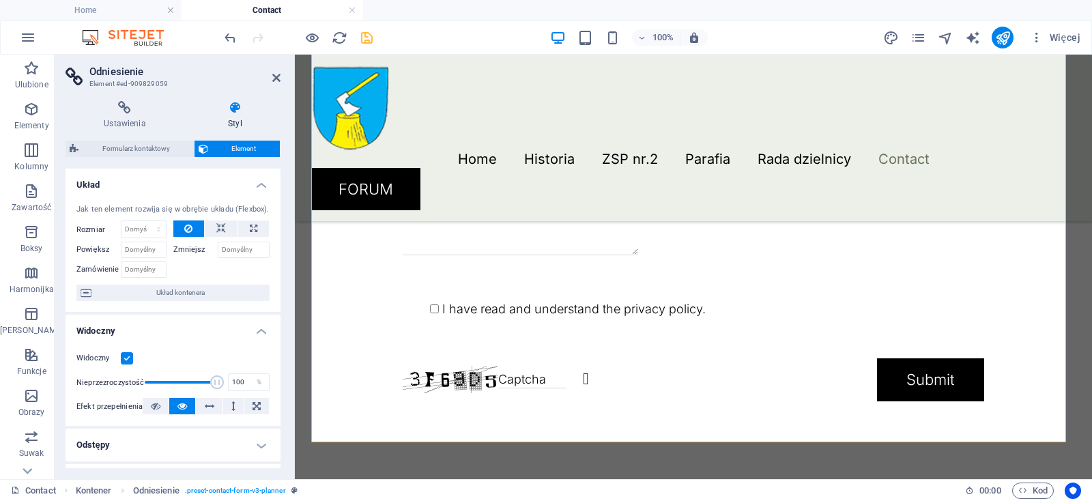
scroll to position [288, 0]
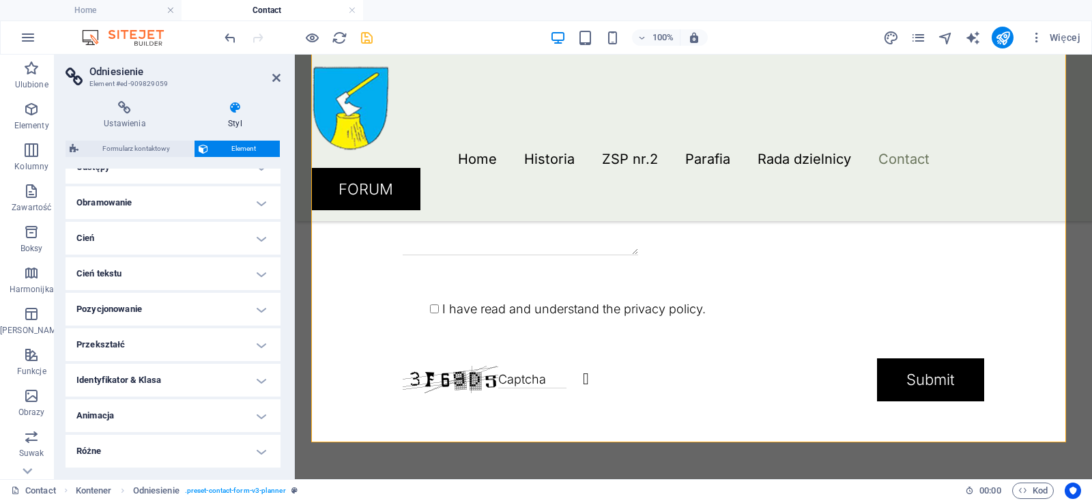
drag, startPoint x: 178, startPoint y: 432, endPoint x: 178, endPoint y: 424, distance: 8.2
click at [178, 430] on h4 "Animacja" at bounding box center [173, 415] width 215 height 33
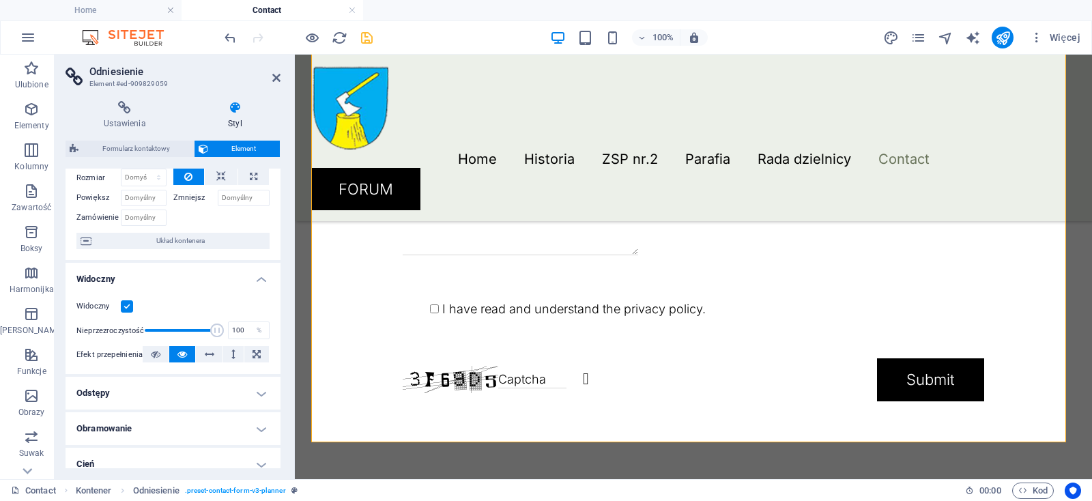
scroll to position [0, 0]
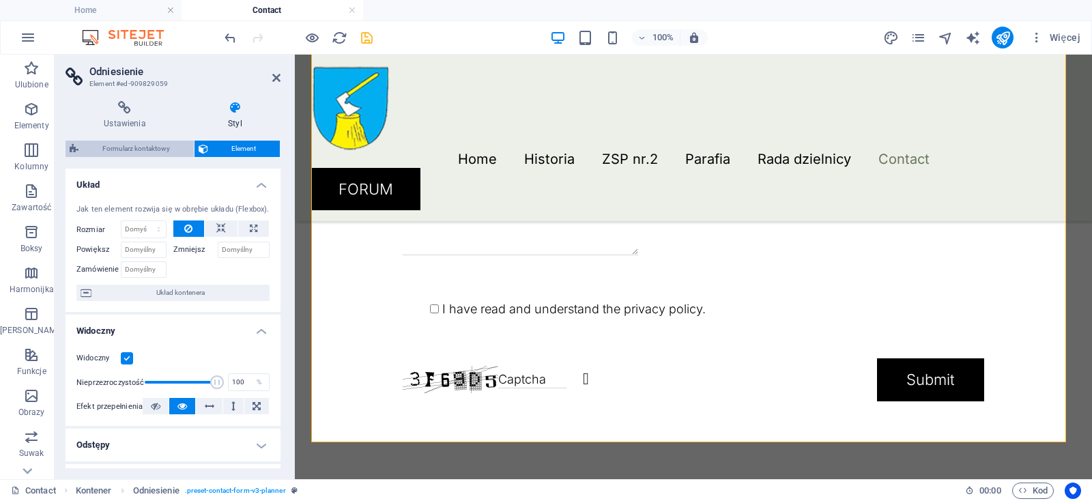
click at [115, 148] on span "Formularz kontaktowy" at bounding box center [136, 149] width 107 height 16
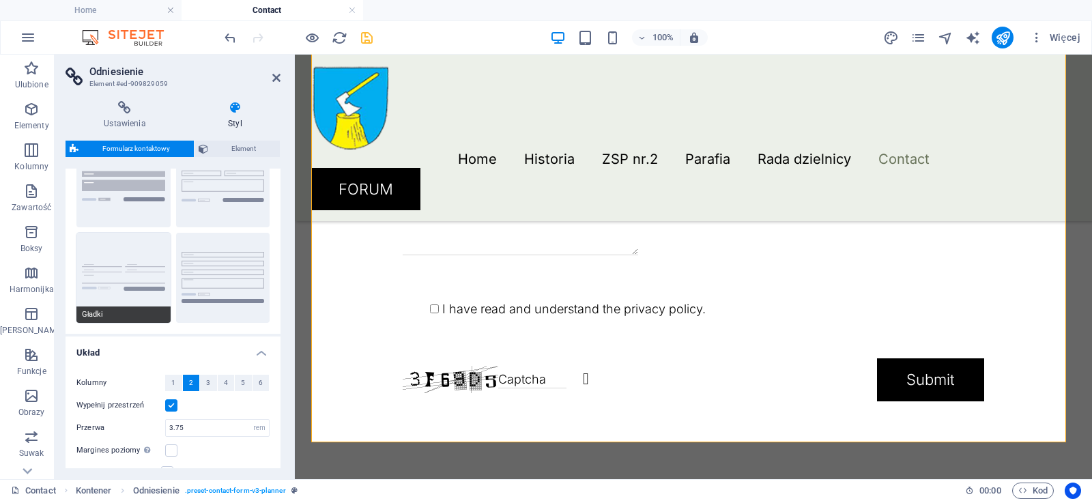
scroll to position [197, 0]
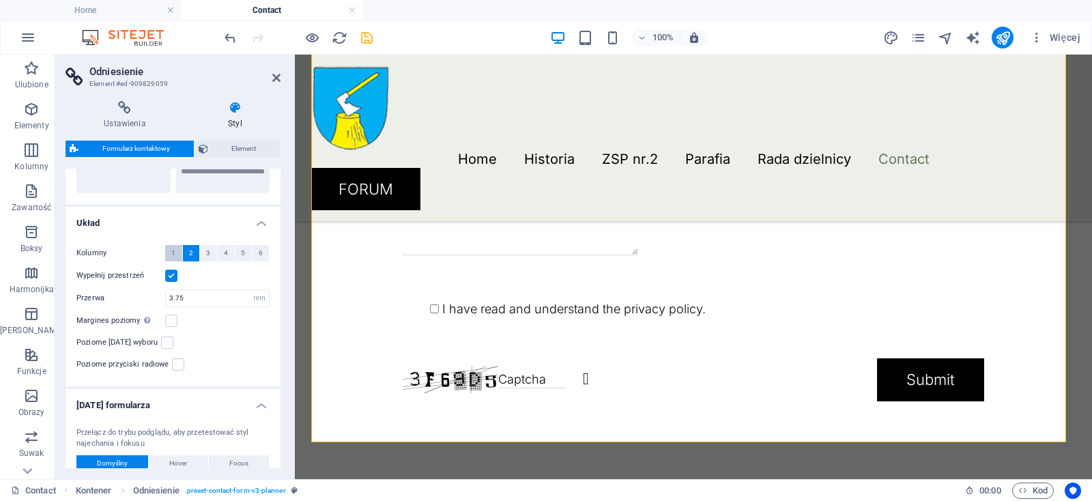
click at [175, 255] on span "1" at bounding box center [173, 253] width 4 height 16
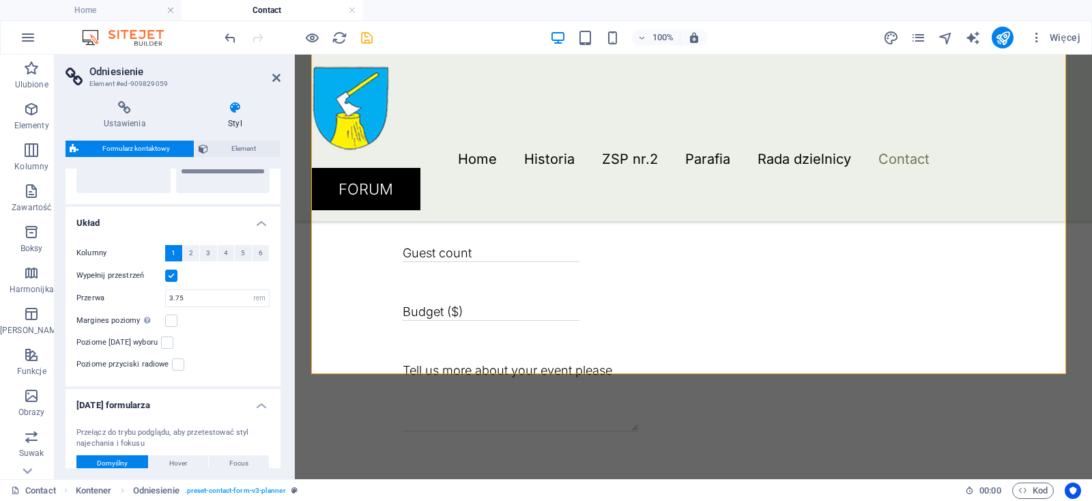
scroll to position [427, 0]
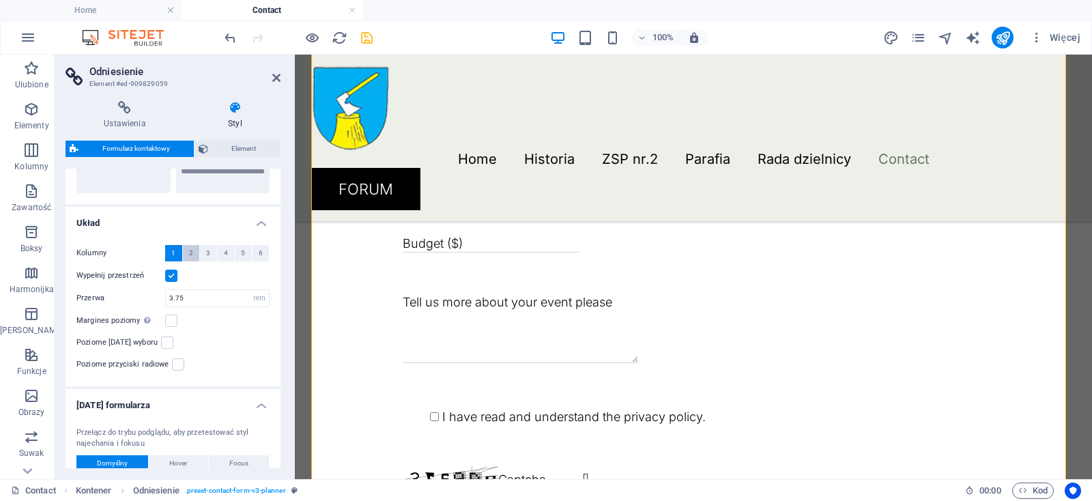
click at [186, 255] on button "2" at bounding box center [191, 253] width 17 height 16
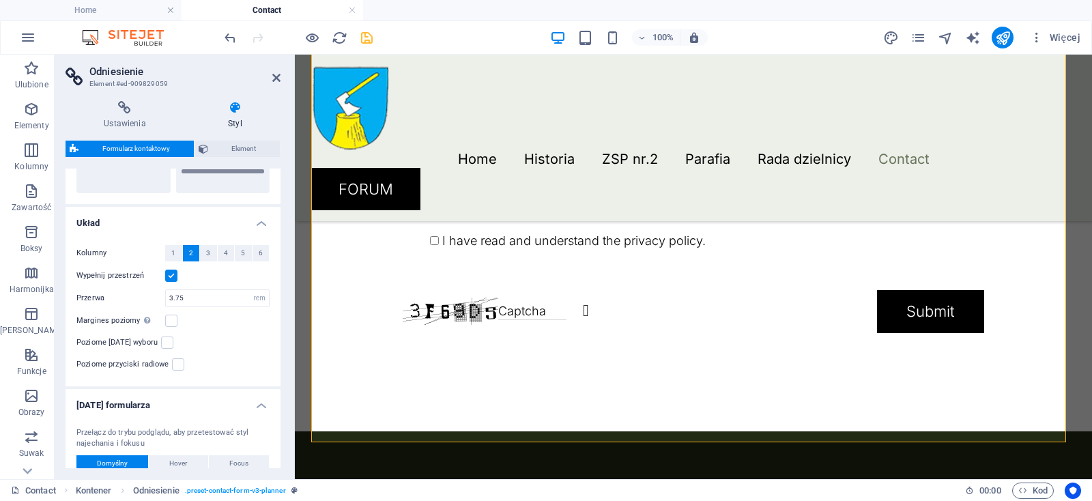
scroll to position [358, 0]
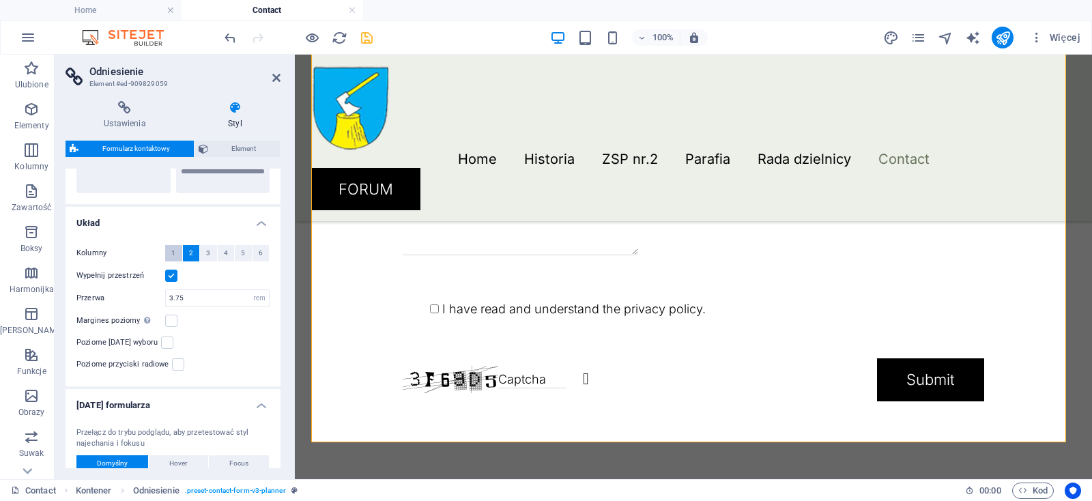
click at [176, 255] on button "1" at bounding box center [173, 253] width 17 height 16
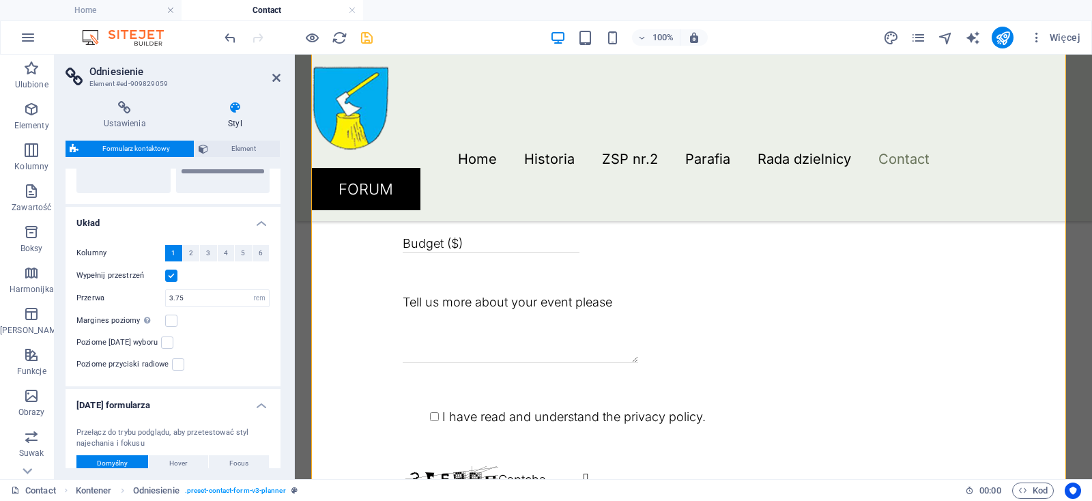
click at [173, 275] on label at bounding box center [171, 276] width 12 height 12
click at [0, 0] on input "Wypełnij przestrzeń" at bounding box center [0, 0] width 0 height 0
click at [173, 275] on label at bounding box center [171, 276] width 12 height 12
click at [0, 0] on input "Wypełnij przestrzeń" at bounding box center [0, 0] width 0 height 0
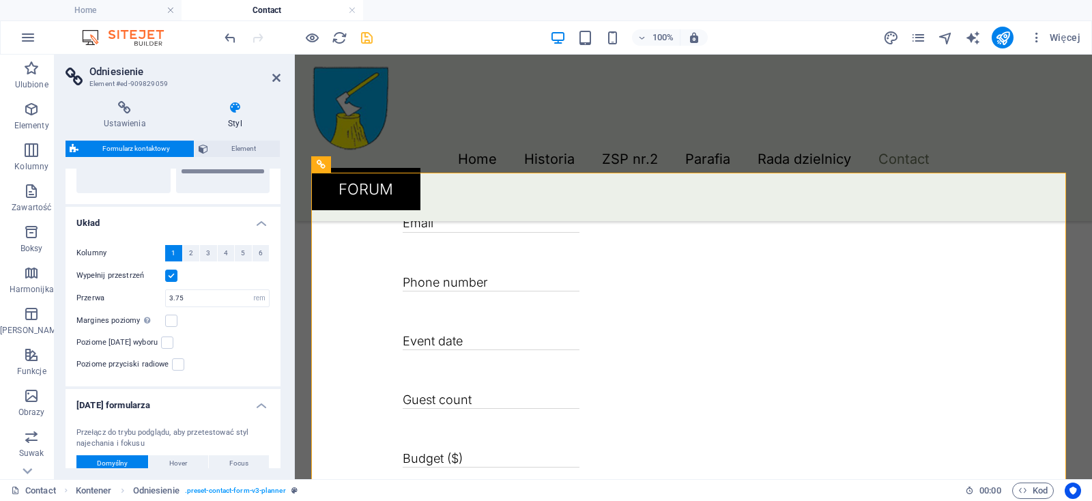
scroll to position [0, 0]
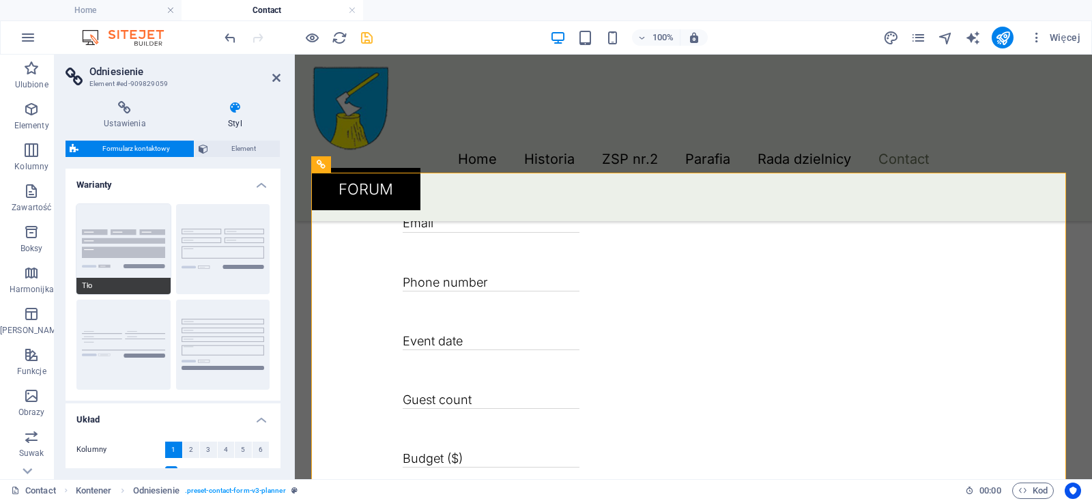
click at [149, 250] on button "Tło" at bounding box center [123, 249] width 94 height 90
type input "1"
select select "DISABLED_OPTION_VALUE"
type input "1"
select select "rem"
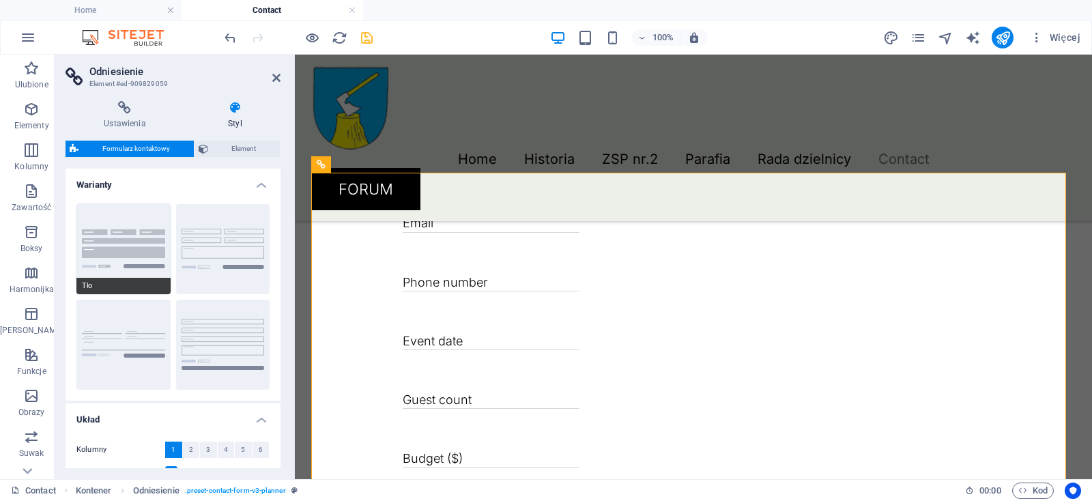
type input "0.5"
select select "rem"
type input "0.5"
select select "rem"
type input "1"
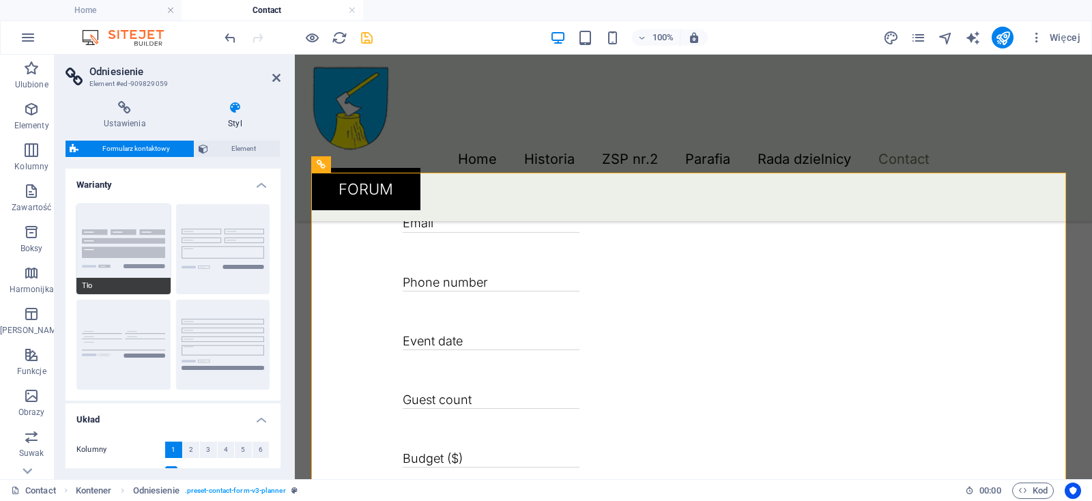
select select "rem"
type input "1"
select select "px"
type input "1"
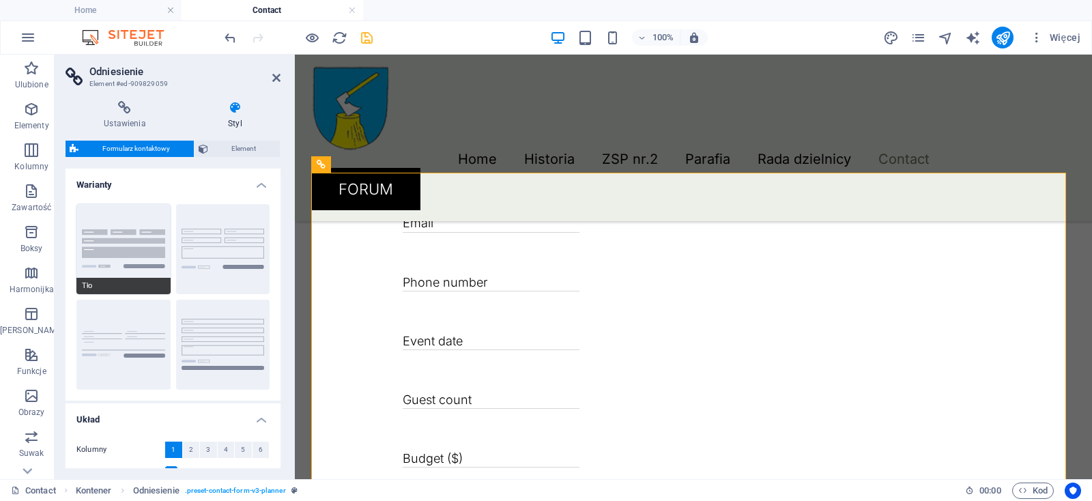
type input "1"
type input "3.75"
type input "0"
select select "px"
type input "0"
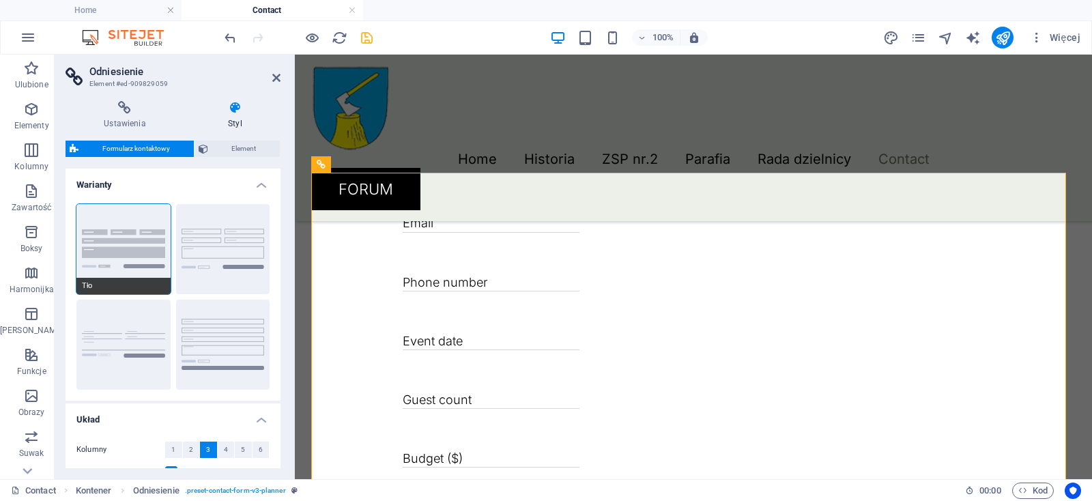
select select "px"
type input "0"
select select "px"
type input "0"
select select "px"
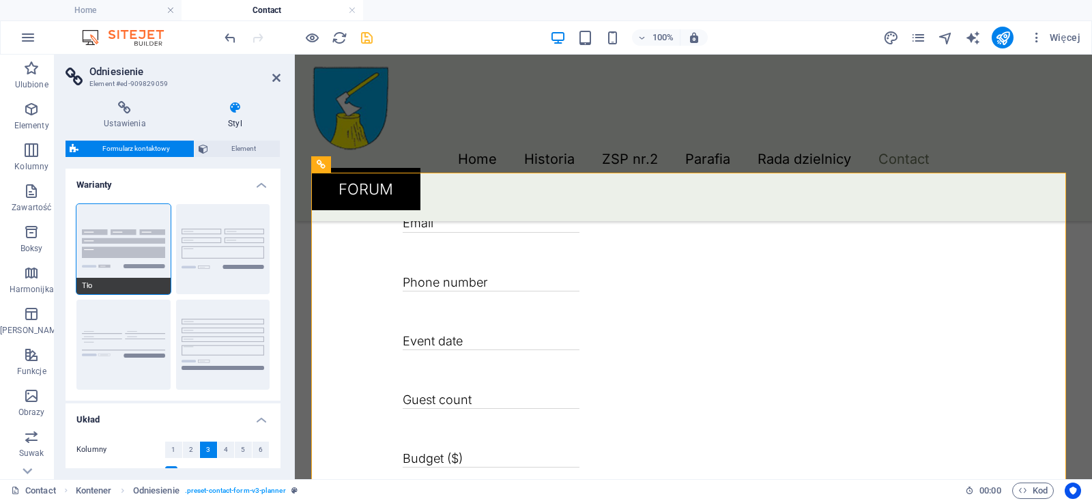
type input "0"
select select "px"
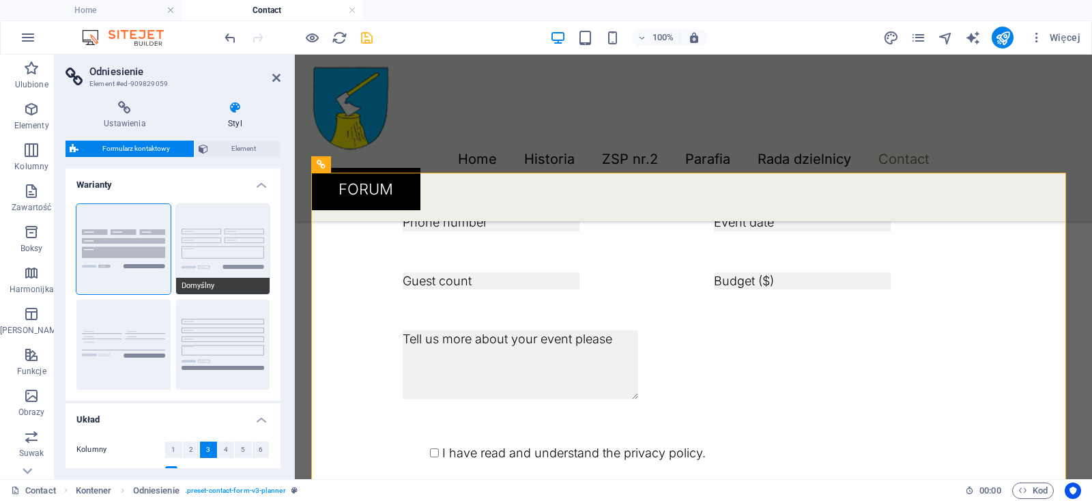
click at [213, 248] on button "Domyślny" at bounding box center [223, 249] width 94 height 90
type input "1"
select select "DISABLED_OPTION_VALUE"
type input "1"
select select "rem"
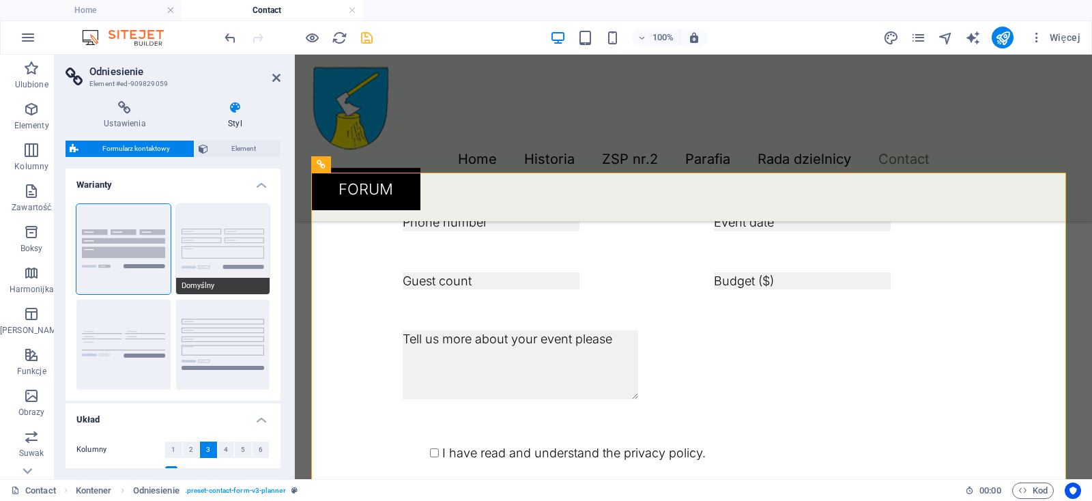
type input "0.5"
select select "rem"
type input "0.5"
select select "rem"
type input "1"
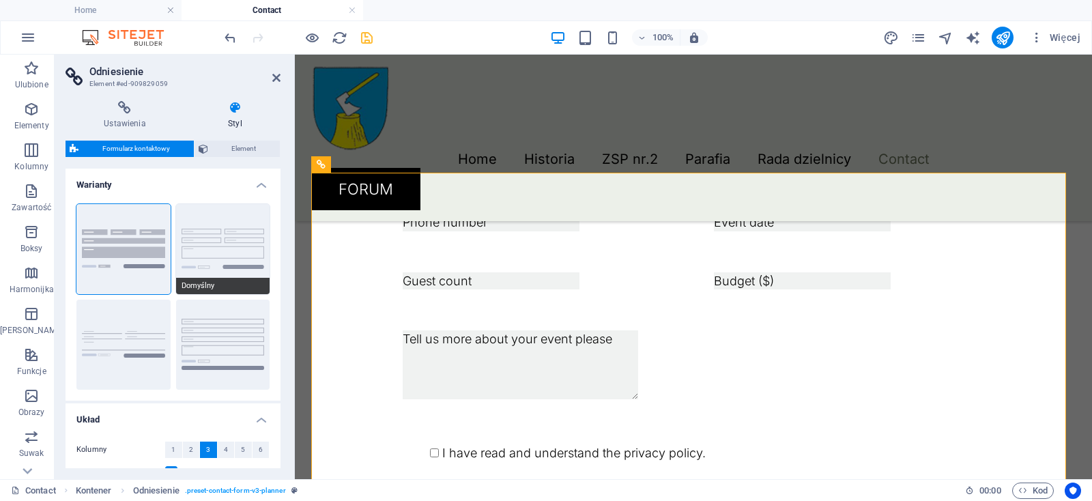
select select "rem"
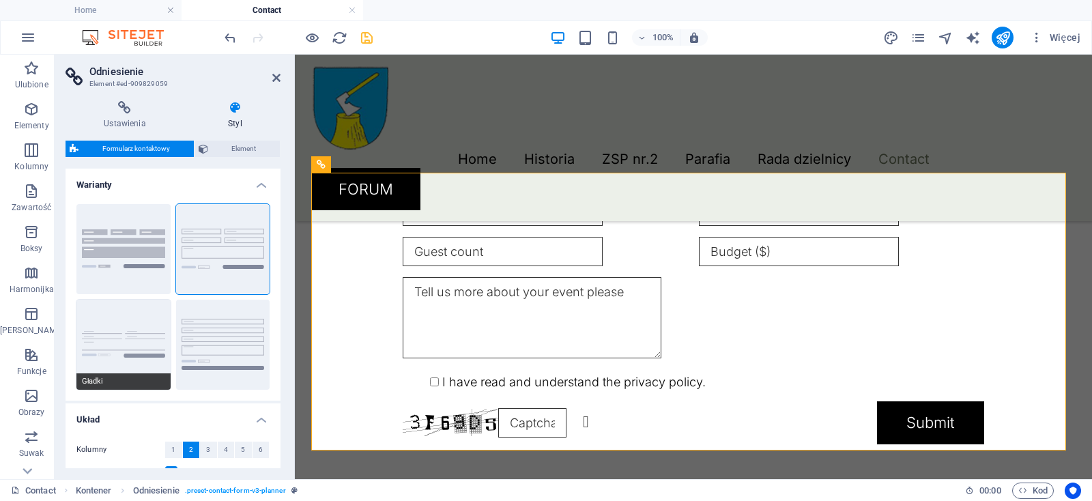
click at [141, 328] on button "Gładki" at bounding box center [123, 345] width 94 height 90
select select "DISABLED_OPTION_VALUE"
type input "0"
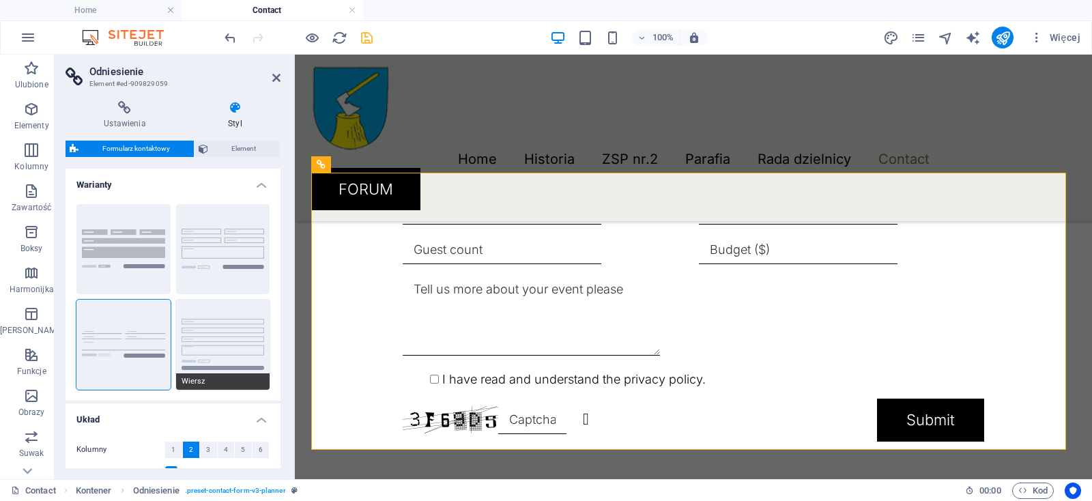
click at [198, 331] on button "Wiersz" at bounding box center [223, 345] width 94 height 90
type input "1"
select select "px"
type input "1"
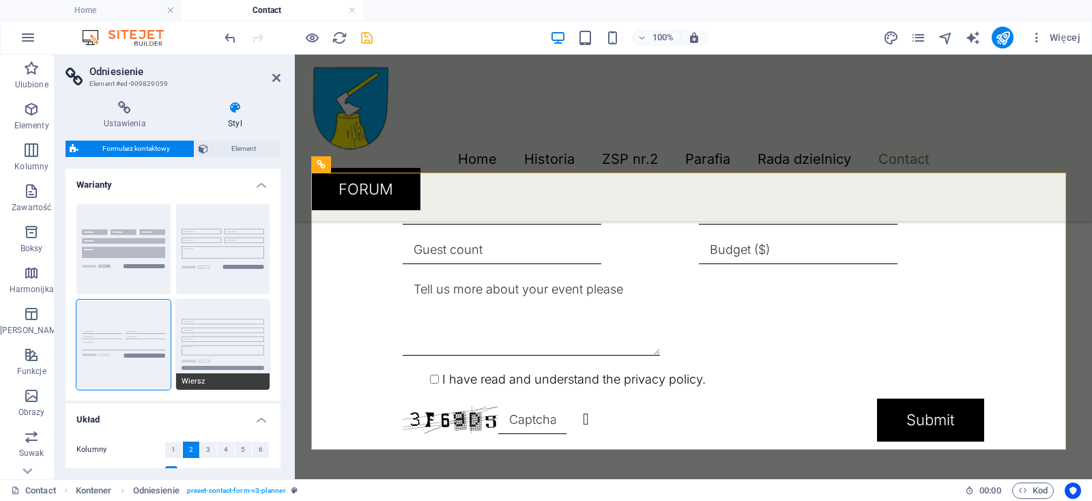
type input "1"
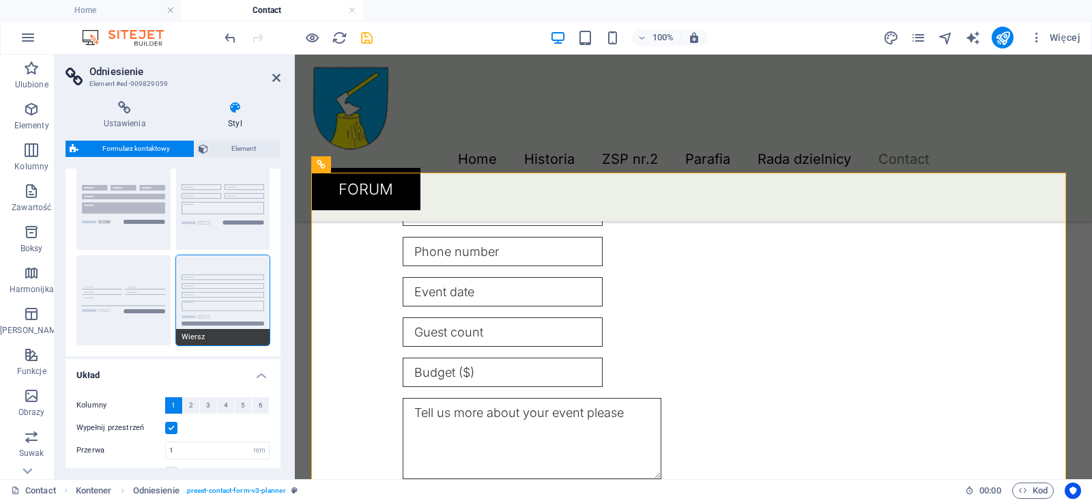
scroll to position [65, 0]
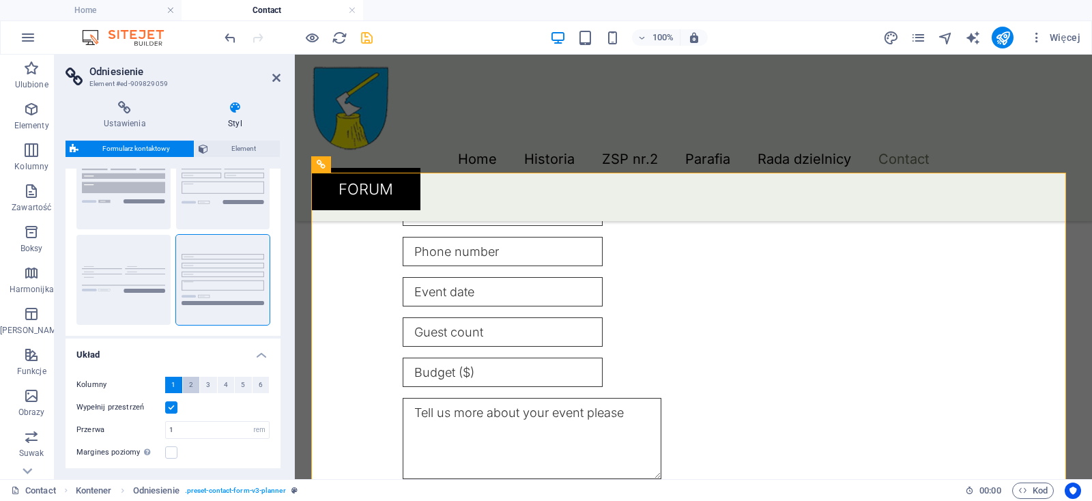
click at [193, 382] on button "2" at bounding box center [191, 385] width 17 height 16
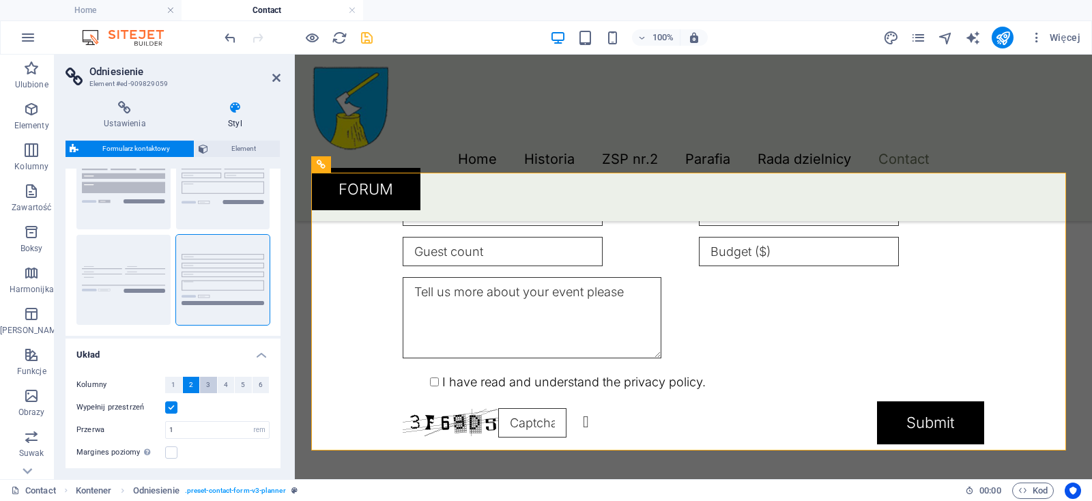
click at [207, 385] on button "3" at bounding box center [208, 385] width 17 height 16
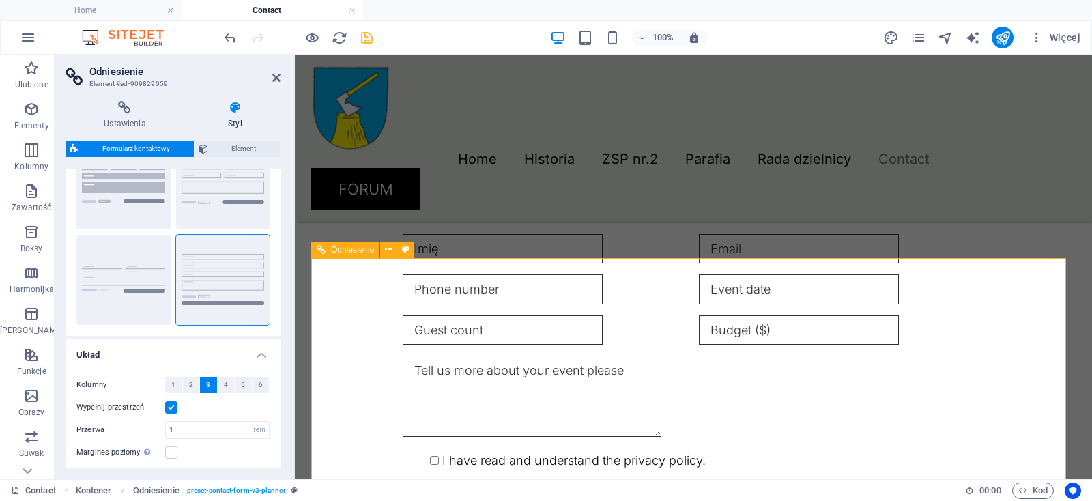
scroll to position [143, 0]
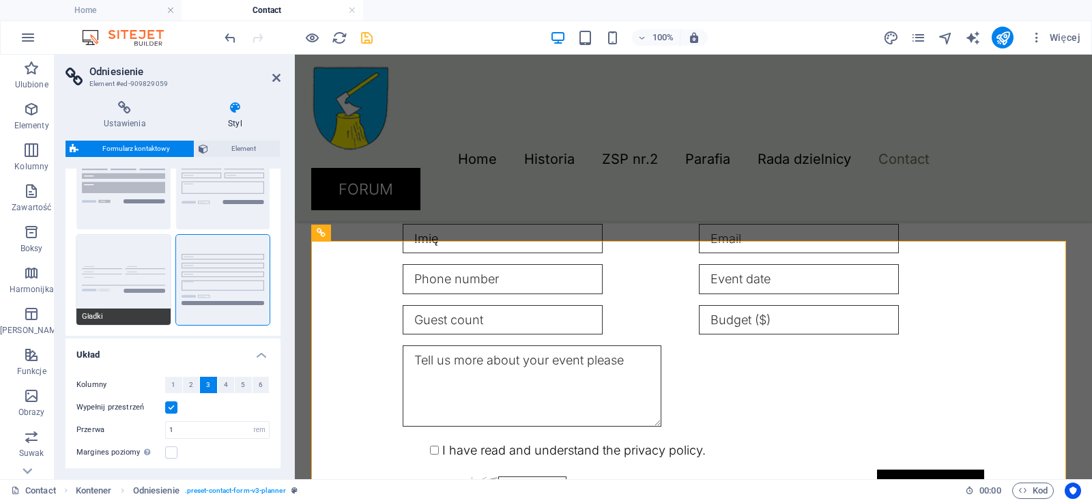
click at [96, 272] on button "Gładki" at bounding box center [123, 280] width 94 height 90
select select "DISABLED_OPTION_VALUE"
type input "0"
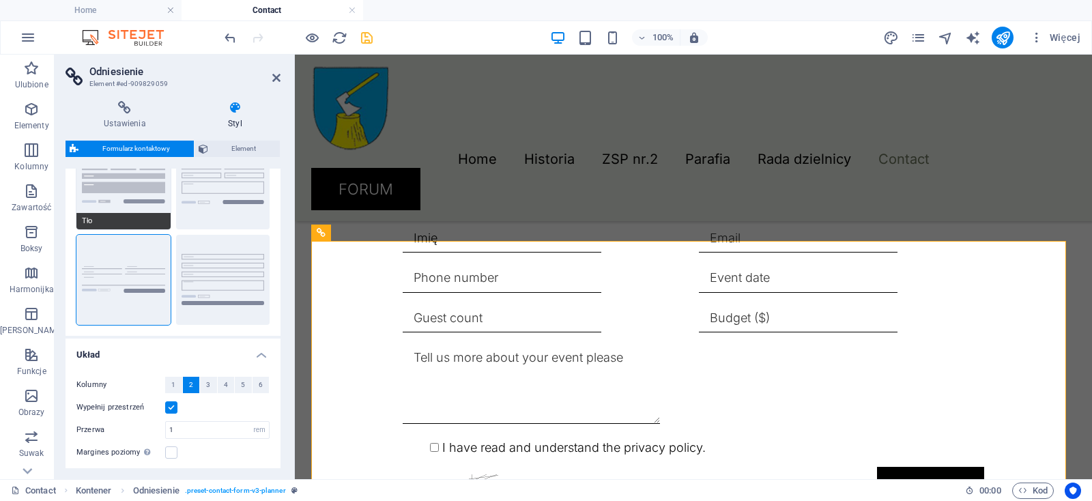
click at [126, 204] on button "Tło" at bounding box center [123, 184] width 94 height 90
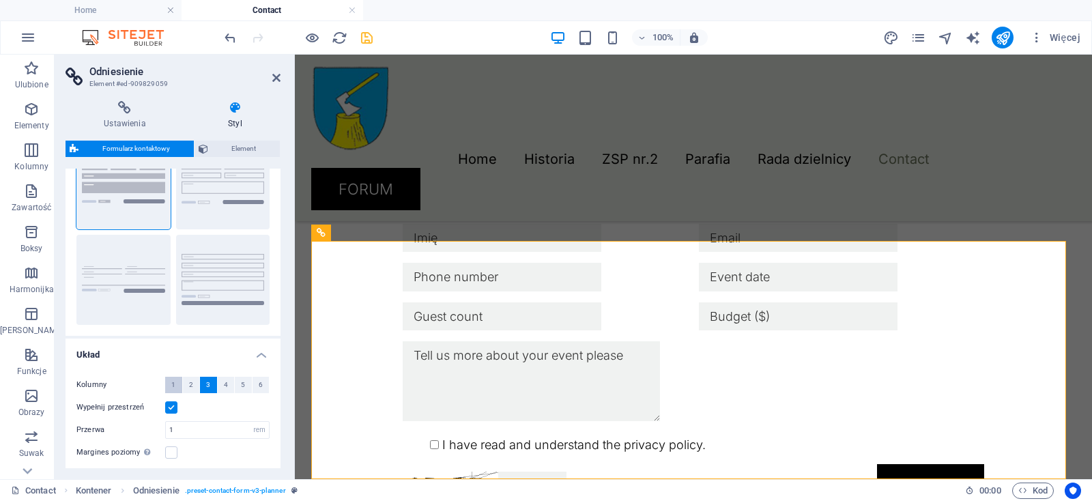
click at [166, 384] on button "1" at bounding box center [173, 385] width 17 height 16
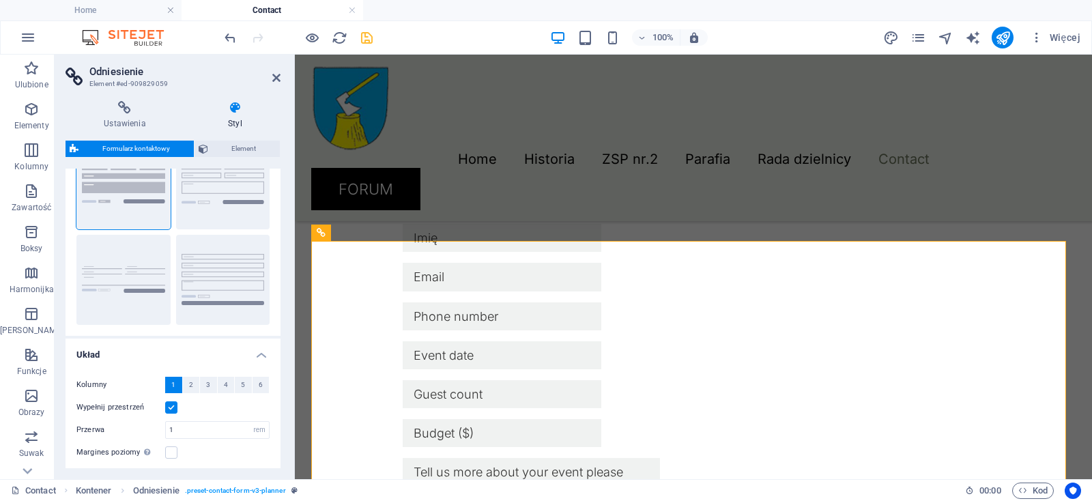
click at [233, 108] on icon at bounding box center [235, 108] width 91 height 14
click at [132, 115] on icon at bounding box center [125, 108] width 119 height 14
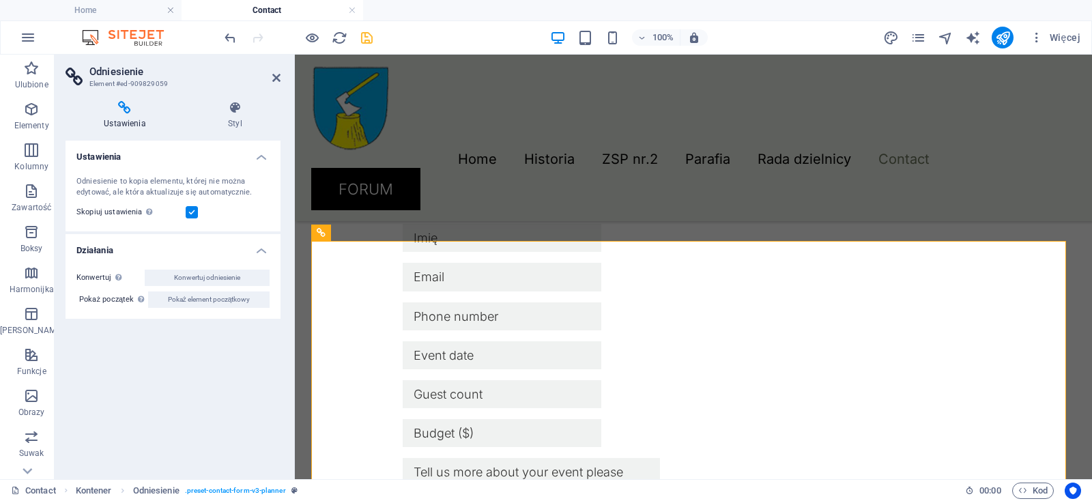
click at [193, 210] on label at bounding box center [192, 212] width 12 height 12
click at [0, 0] on input "Skopiuj ustawienia Użyj tych samych ustawień (flex, animacja, pozycja, styl), j…" at bounding box center [0, 0] width 0 height 0
click at [193, 210] on label at bounding box center [192, 212] width 12 height 12
click at [0, 0] on input "Skopiuj ustawienia Użyj tych samych ustawień (flex, animacja, pozycja, styl), j…" at bounding box center [0, 0] width 0 height 0
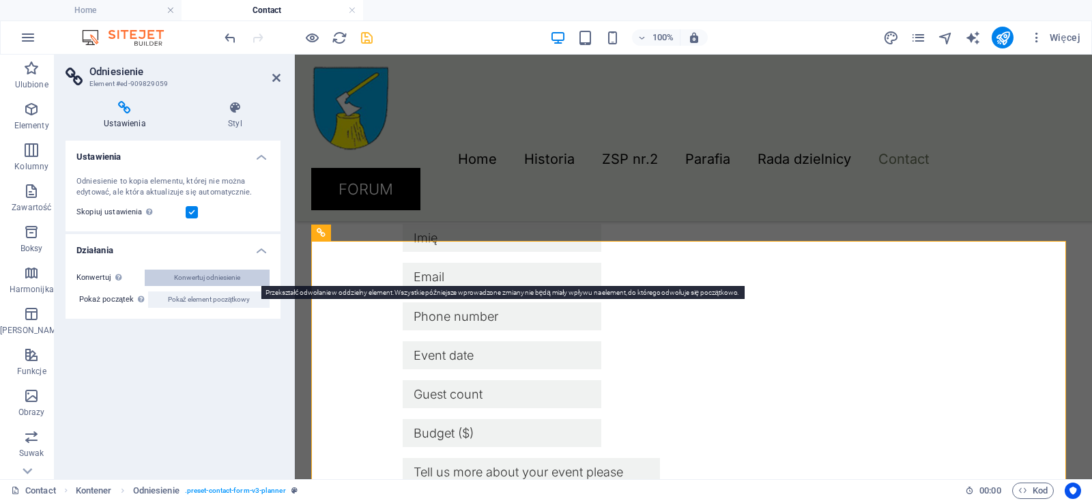
click at [199, 279] on span "Konwertuj odniesienie" at bounding box center [207, 278] width 66 height 16
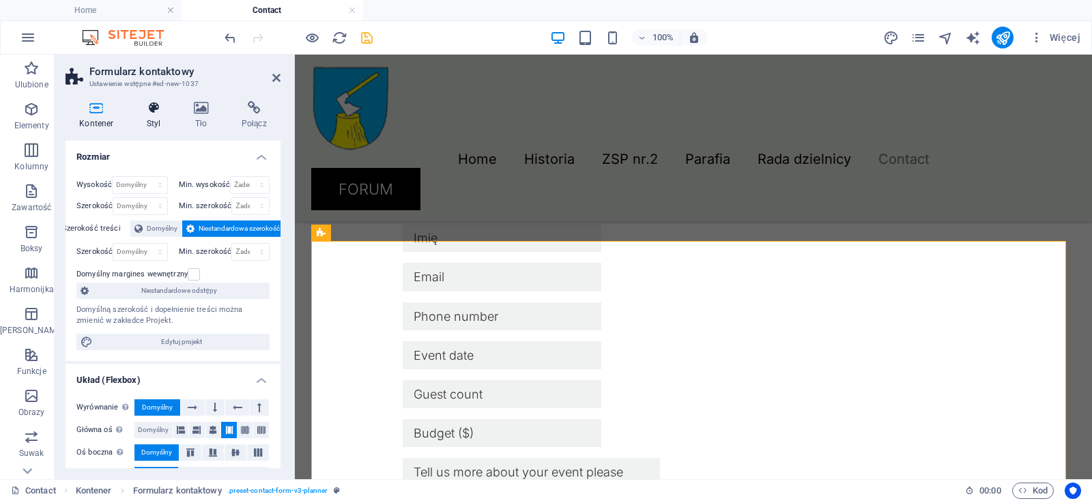
click at [147, 109] on icon at bounding box center [154, 108] width 42 height 14
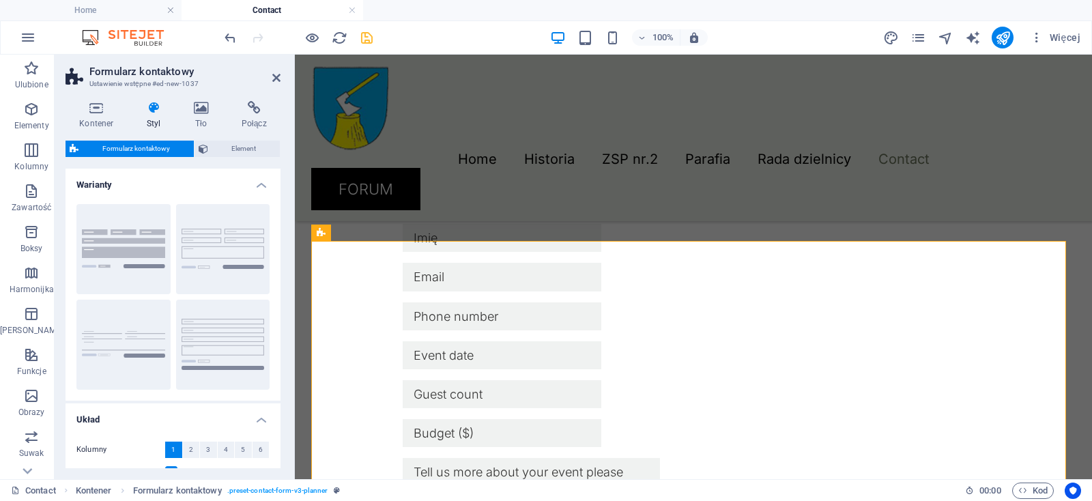
scroll to position [65, 0]
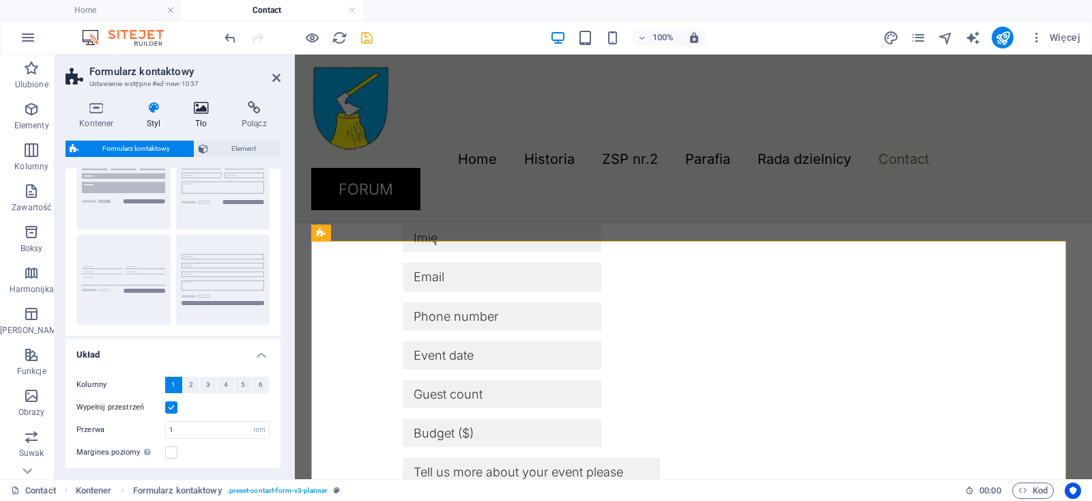
click at [207, 115] on icon at bounding box center [201, 108] width 42 height 14
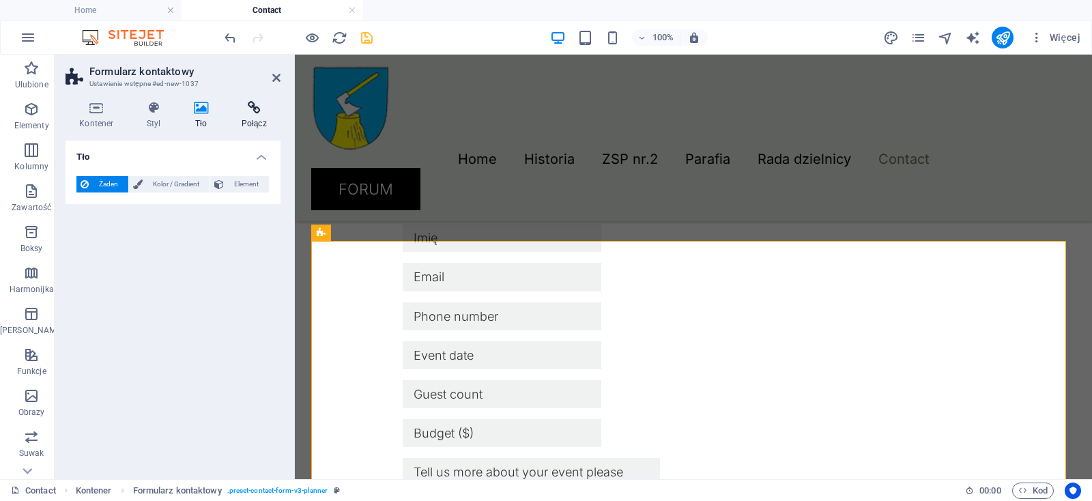
click at [247, 115] on icon at bounding box center [253, 108] width 53 height 14
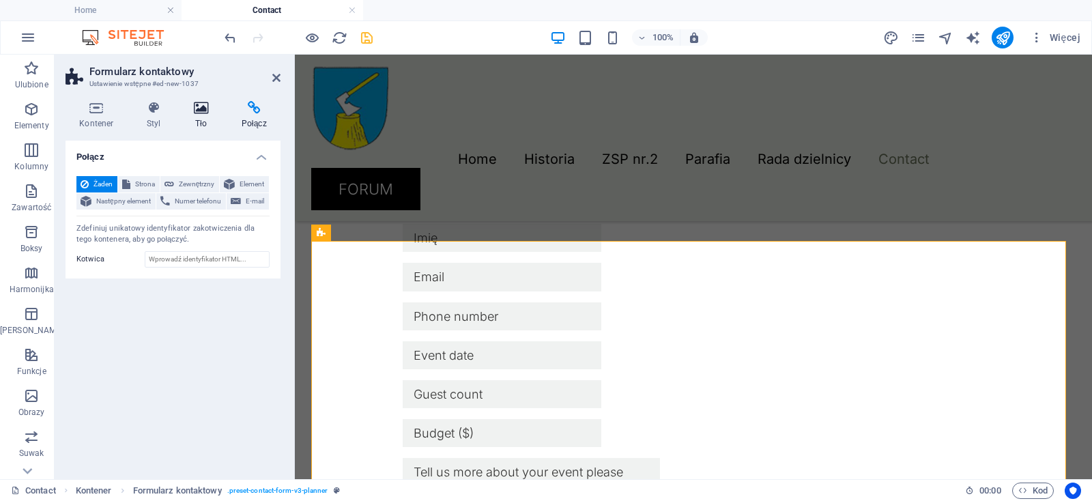
click at [197, 114] on icon at bounding box center [201, 108] width 42 height 14
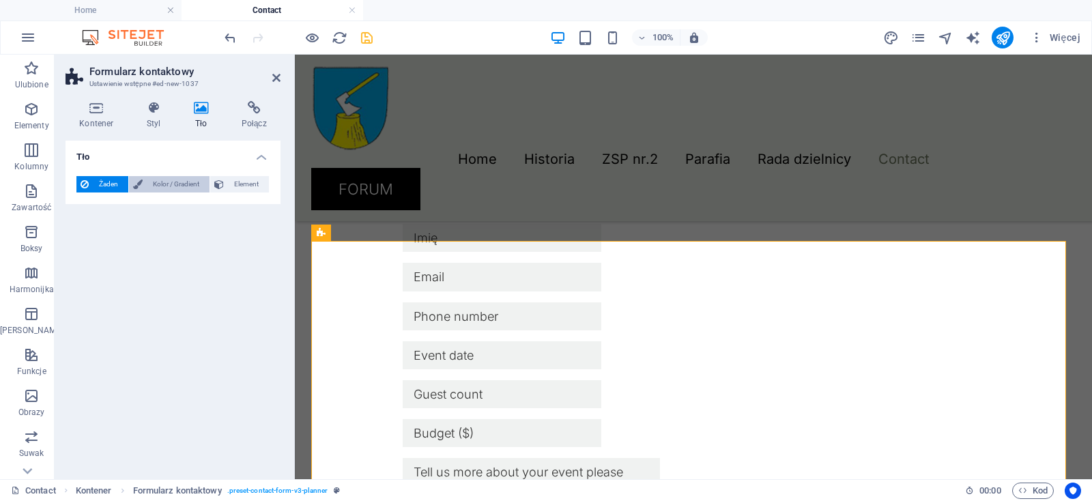
click at [176, 187] on span "Kolor / Gradient" at bounding box center [176, 184] width 59 height 16
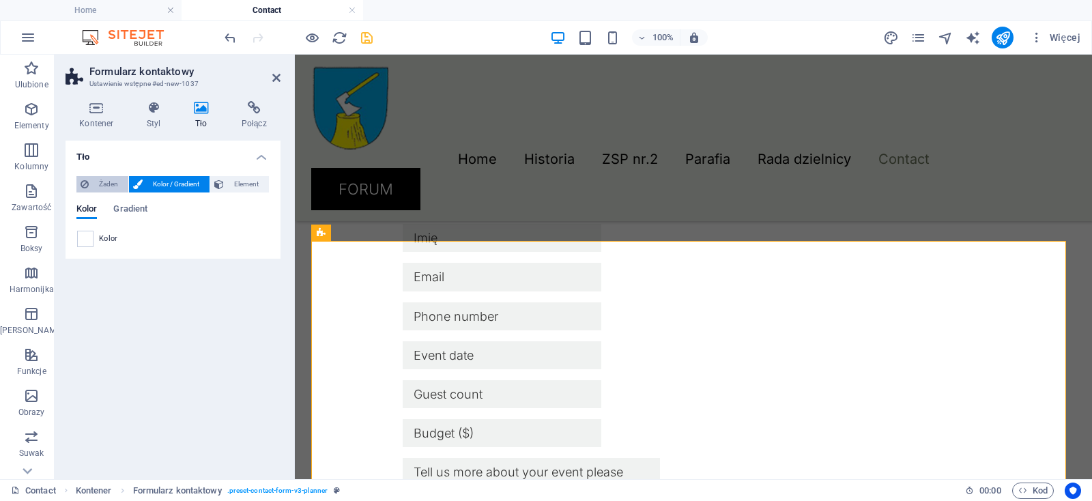
click at [112, 183] on span "Żaden" at bounding box center [108, 184] width 31 height 16
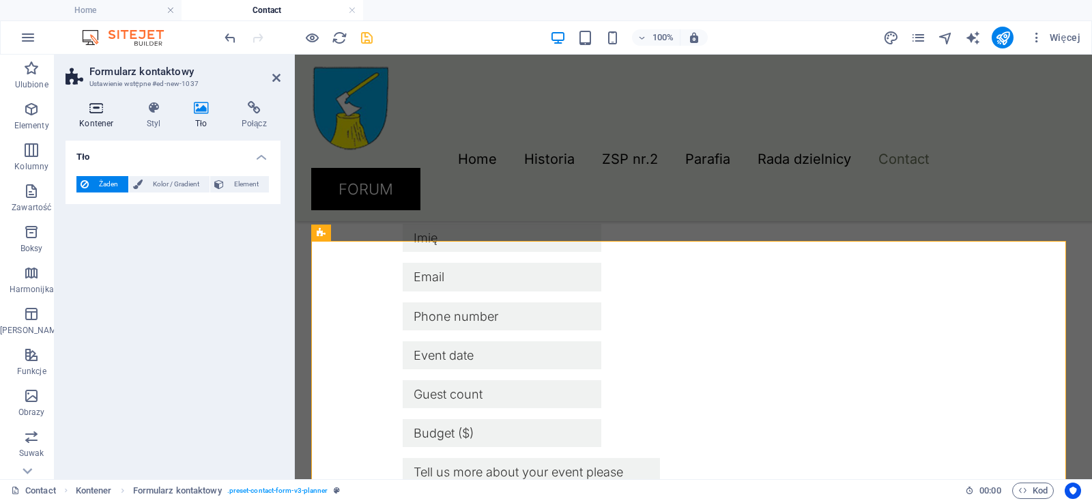
click at [104, 113] on icon at bounding box center [97, 108] width 62 height 14
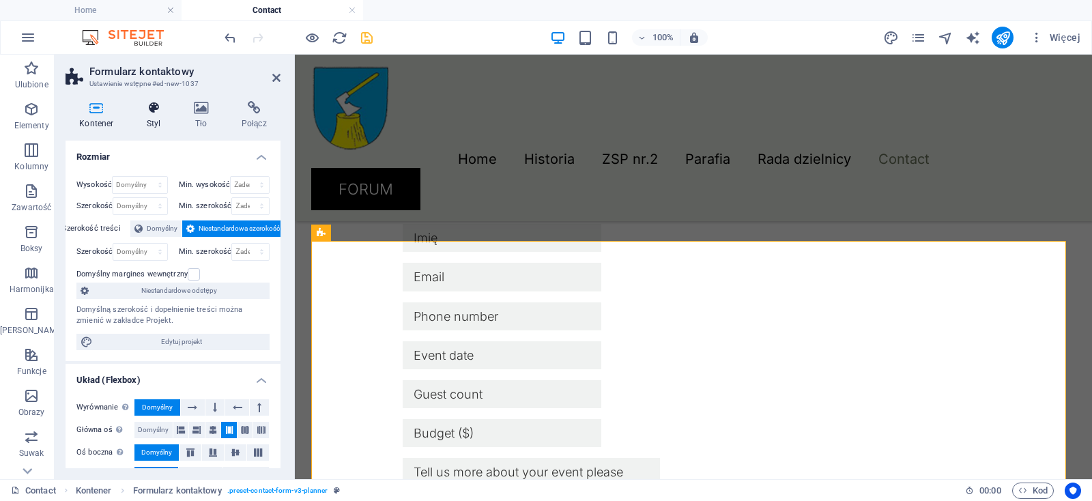
click at [148, 119] on h4 "Styl" at bounding box center [156, 115] width 47 height 29
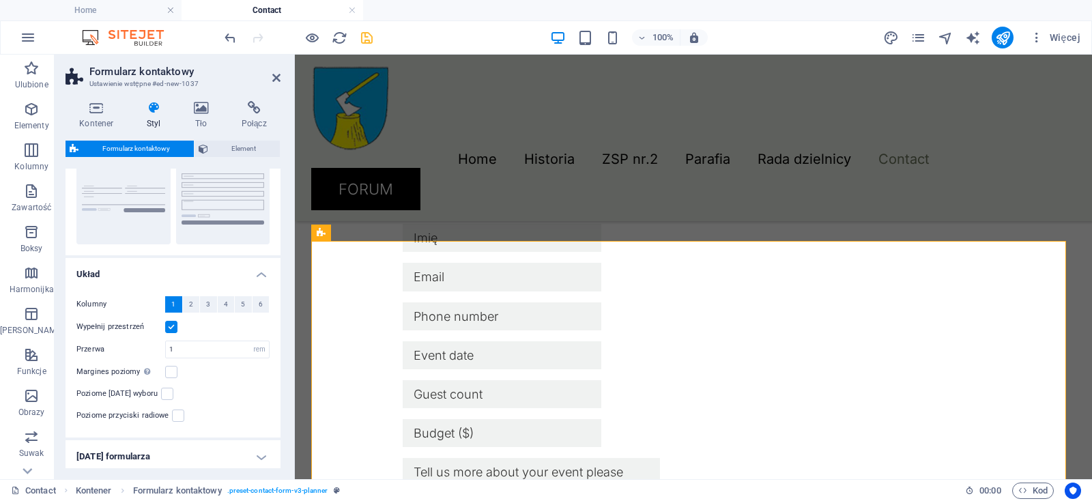
scroll to position [240, 0]
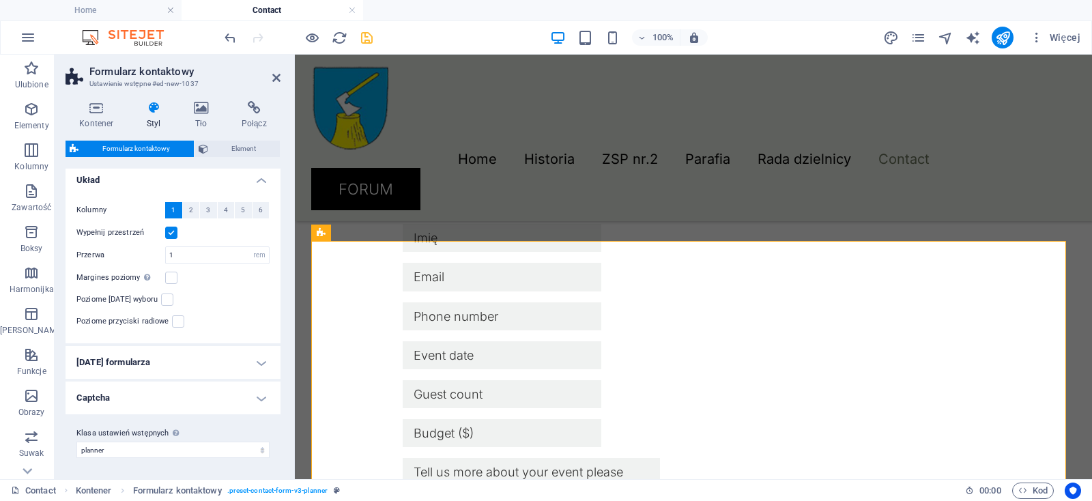
click at [193, 357] on h4 "[DATE] formularza" at bounding box center [173, 362] width 215 height 33
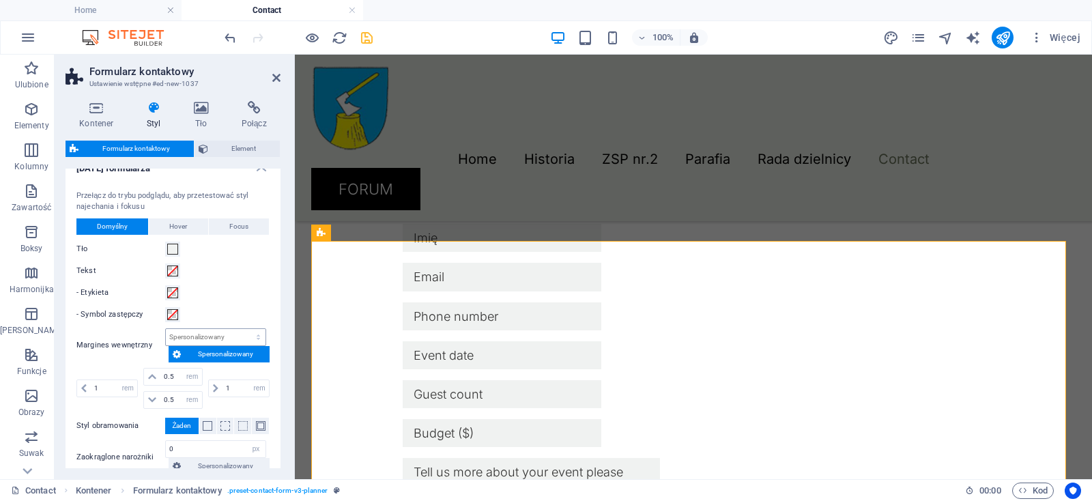
scroll to position [434, 0]
click at [173, 295] on span at bounding box center [172, 292] width 11 height 11
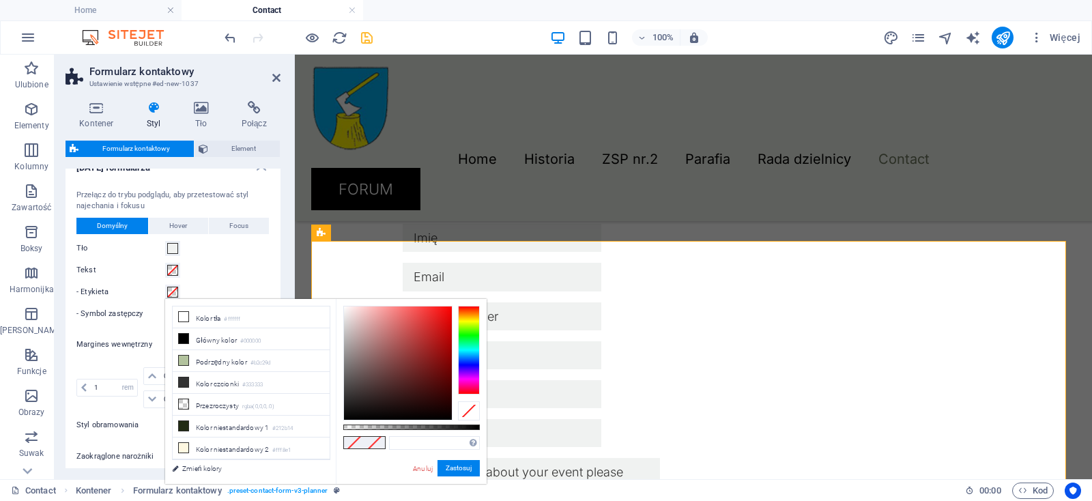
click at [173, 292] on span at bounding box center [172, 292] width 11 height 11
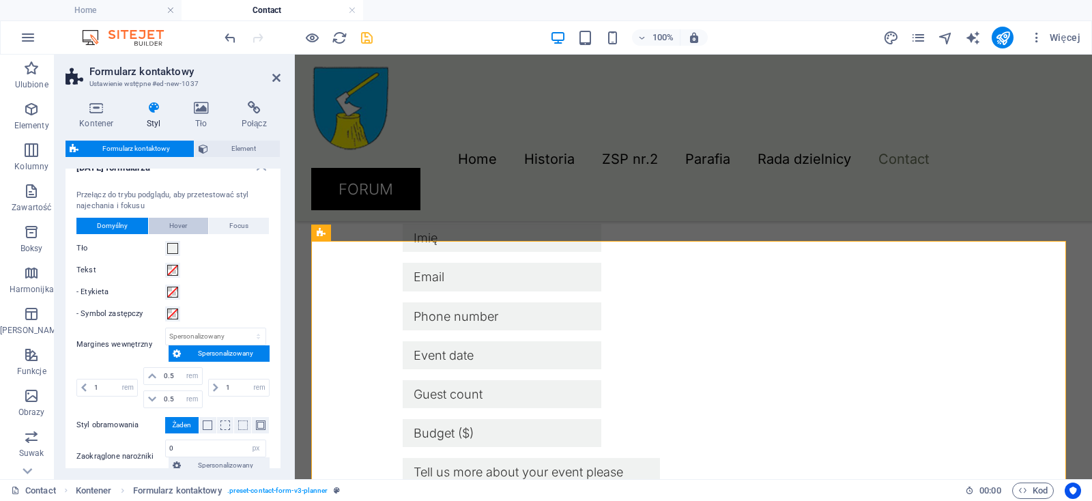
click at [176, 224] on span "Hover" at bounding box center [178, 226] width 18 height 16
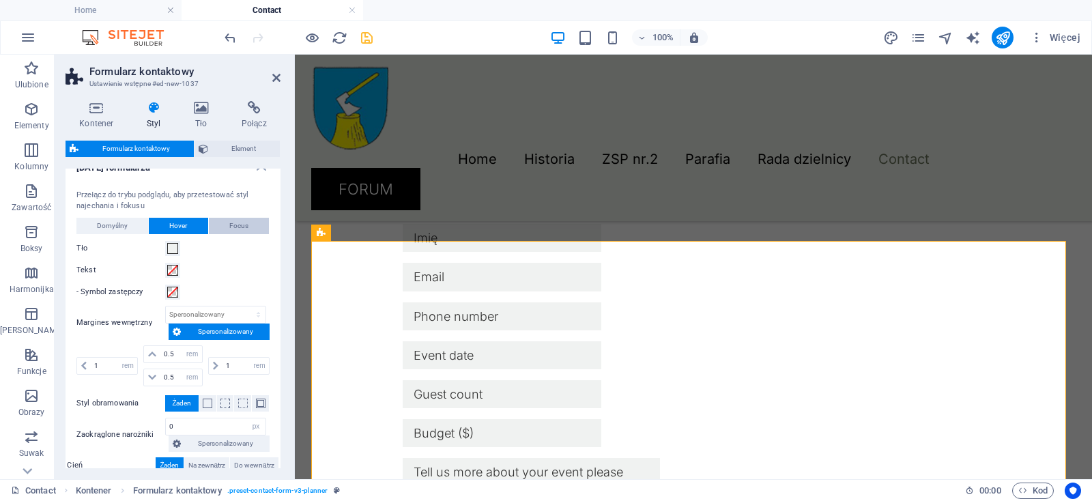
click at [229, 224] on span "Focus" at bounding box center [238, 226] width 19 height 16
click at [186, 227] on button "Hover" at bounding box center [178, 226] width 59 height 16
click at [110, 227] on span "Domyślny" at bounding box center [112, 226] width 31 height 16
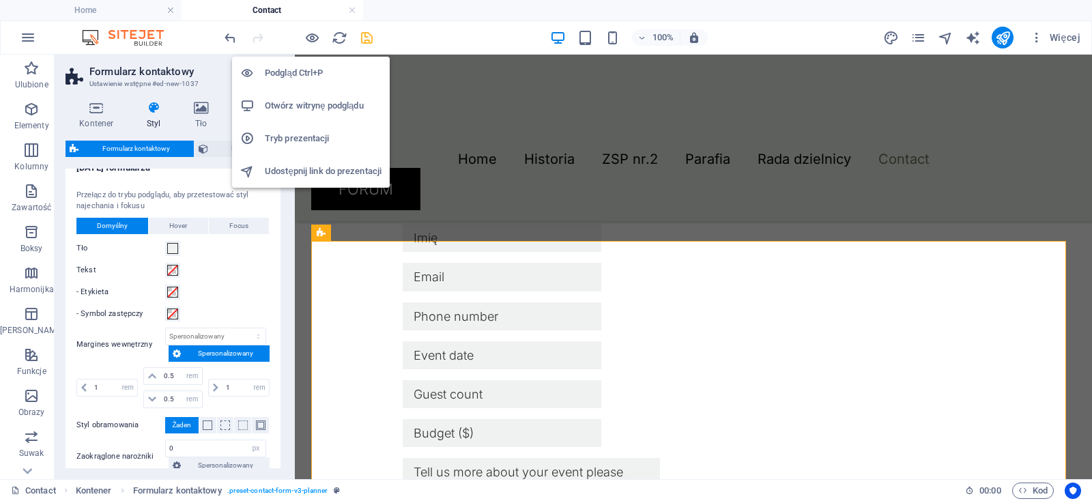
click at [314, 74] on h6 "Podgląd Ctrl+P" at bounding box center [323, 73] width 117 height 16
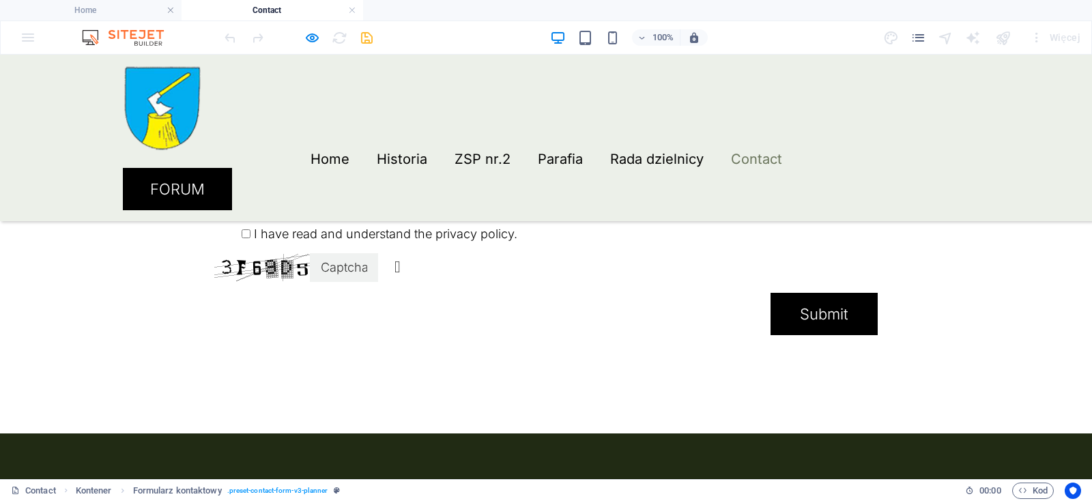
scroll to position [502, 0]
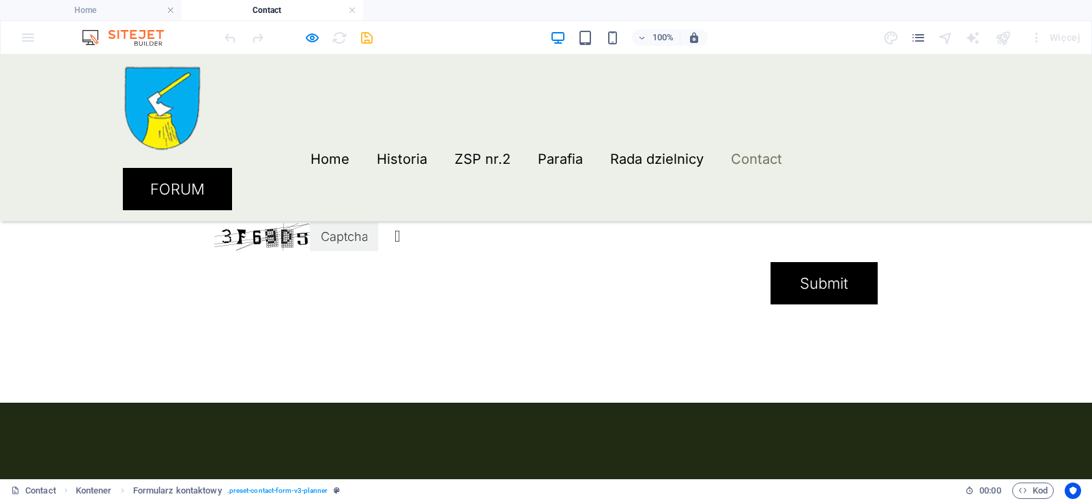
click at [401, 244] on link "Nieczytelny? Załaduj nowy" at bounding box center [398, 236] width 6 height 16
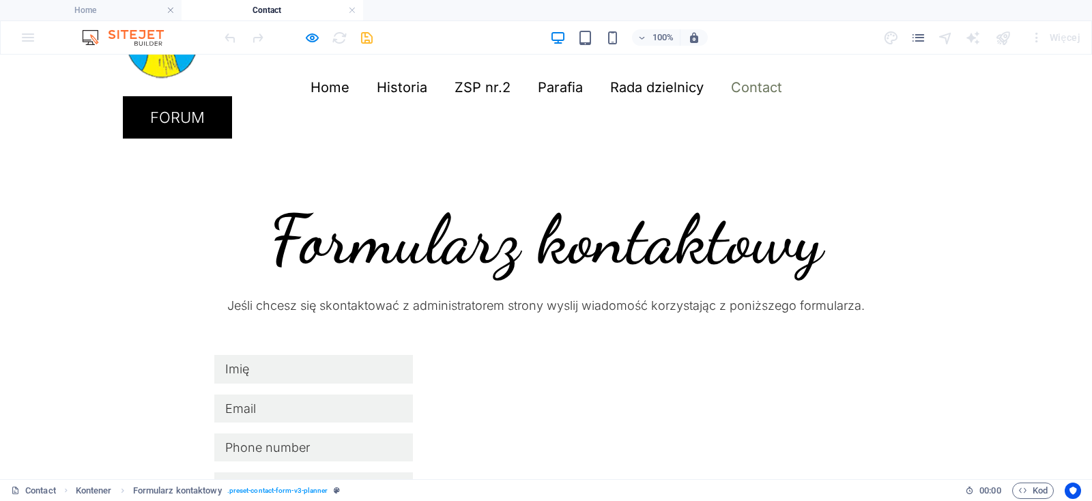
scroll to position [0, 0]
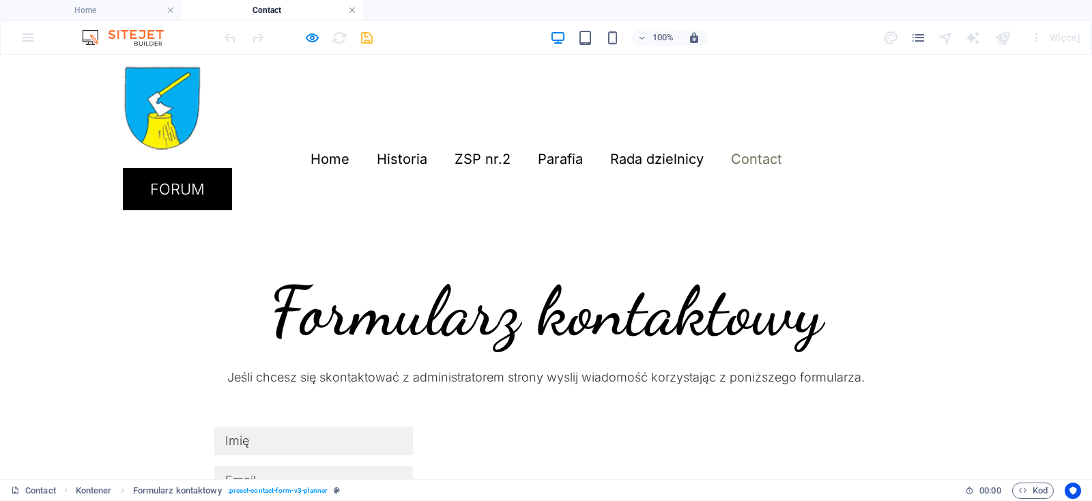
click at [352, 12] on link at bounding box center [352, 10] width 8 height 13
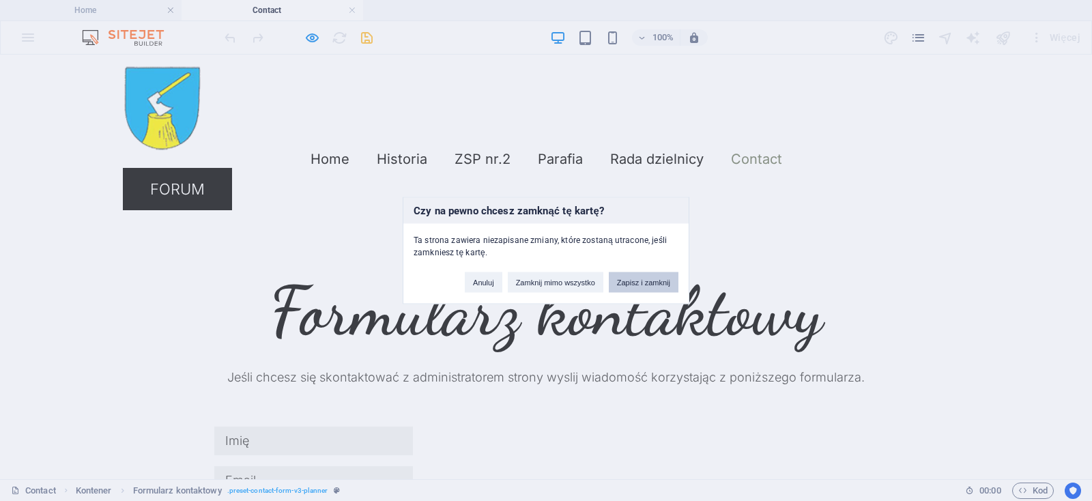
click at [631, 287] on button "Zapisz i zamknij" at bounding box center [644, 282] width 70 height 20
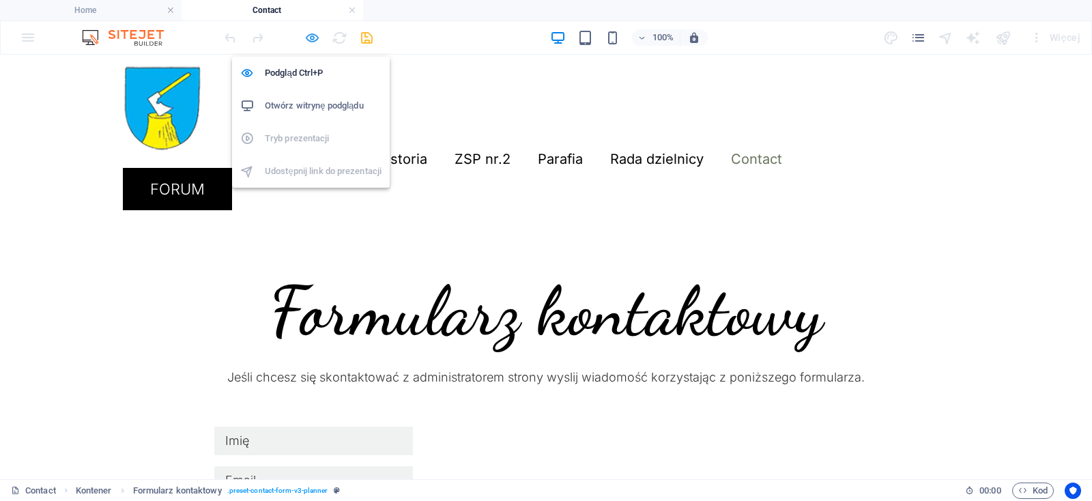
click at [309, 38] on icon "button" at bounding box center [312, 38] width 16 height 16
select select "rem"
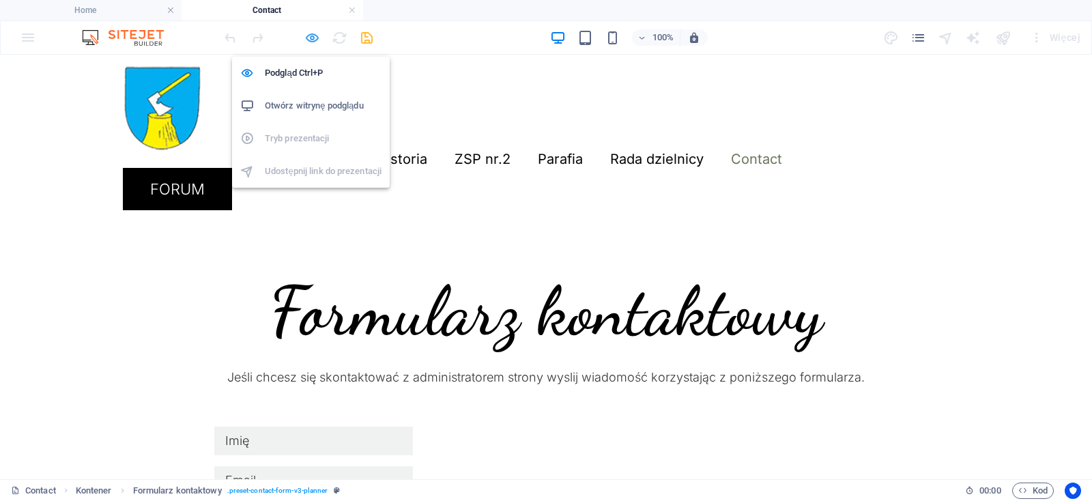
select select "rem"
select select "px"
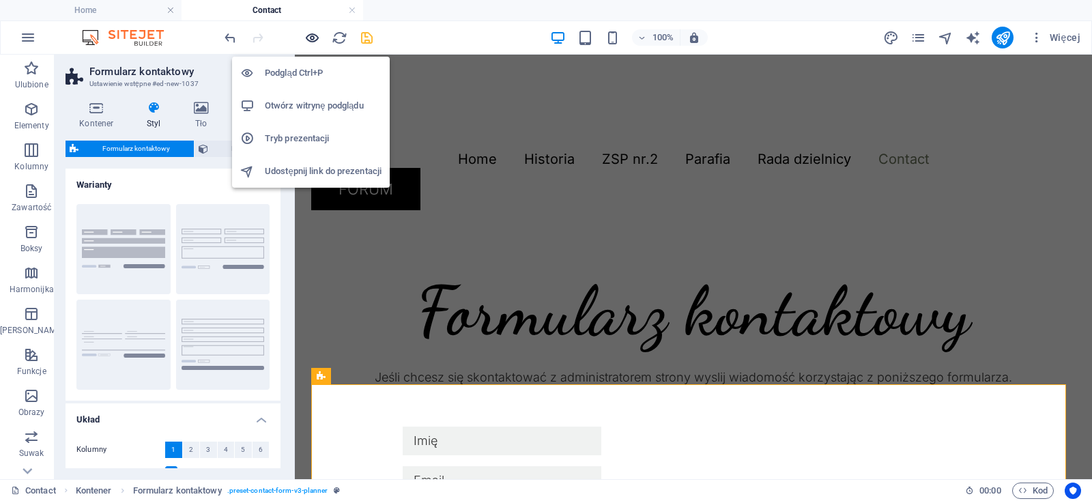
scroll to position [434, 0]
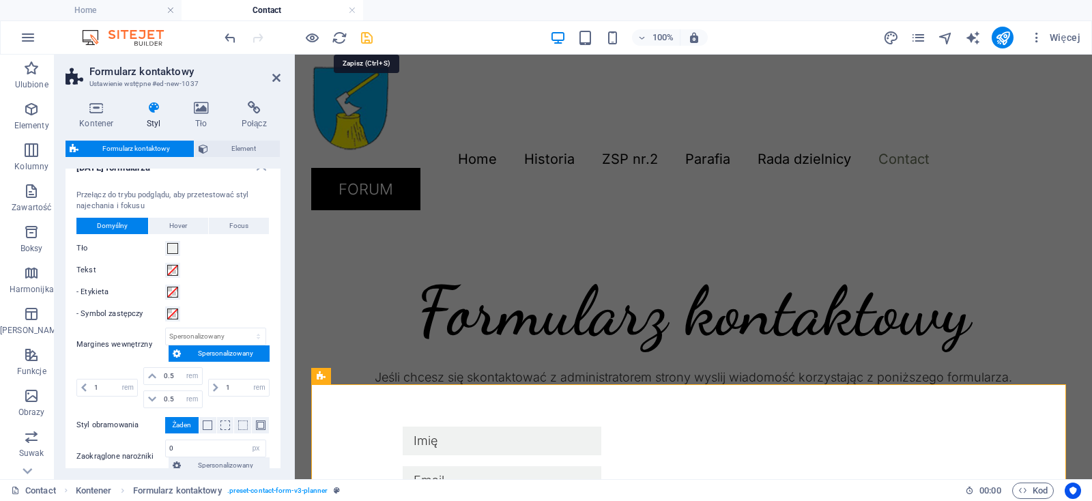
click at [367, 40] on icon "save" at bounding box center [367, 38] width 16 height 16
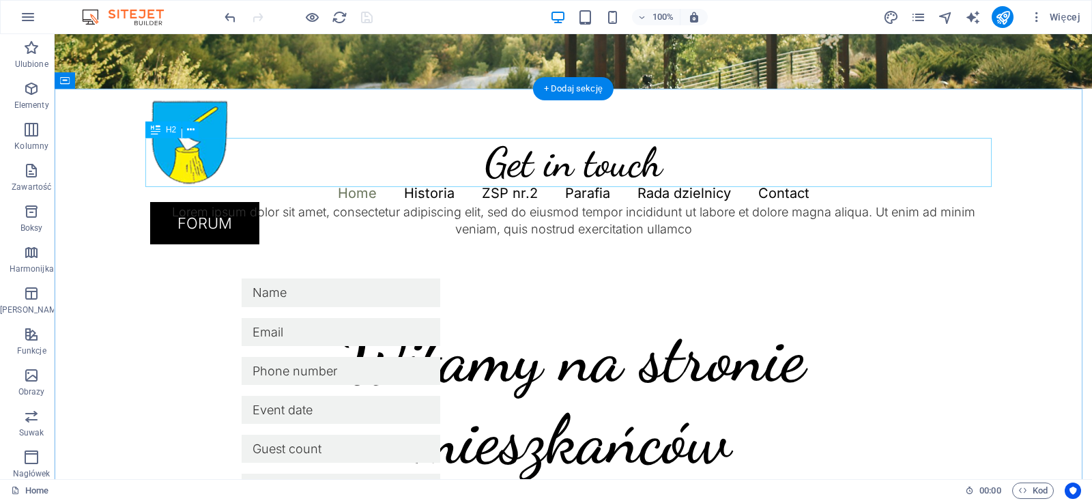
scroll to position [0, 0]
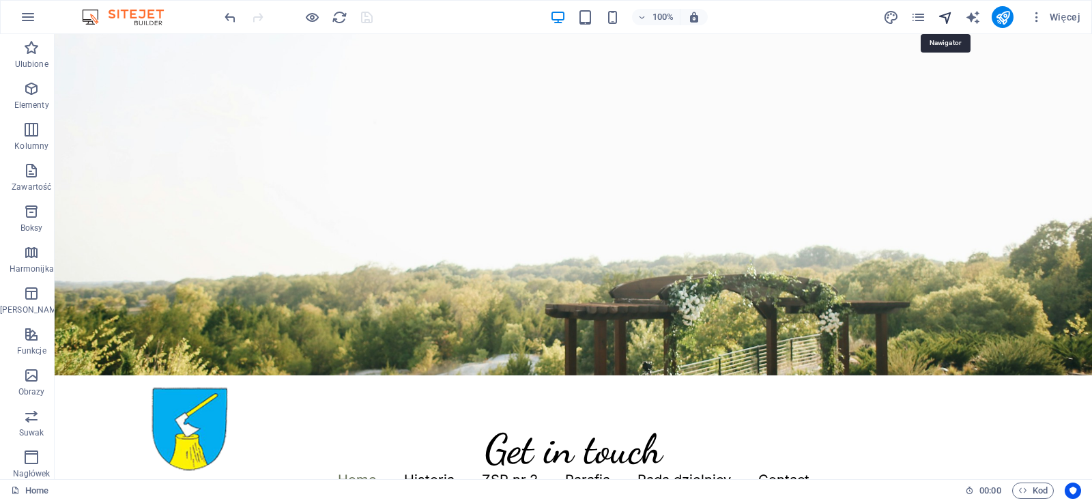
click at [944, 19] on icon "navigator" at bounding box center [946, 18] width 16 height 16
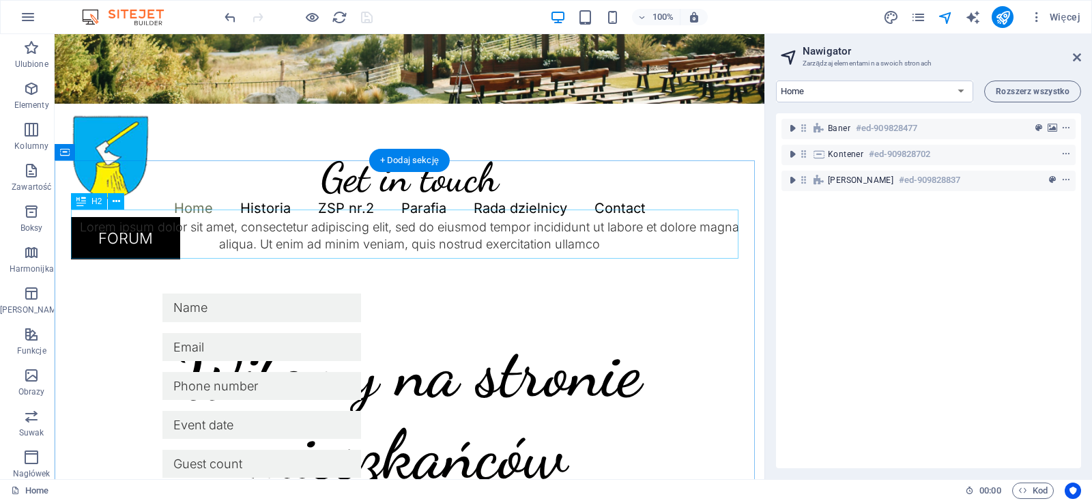
scroll to position [287, 0]
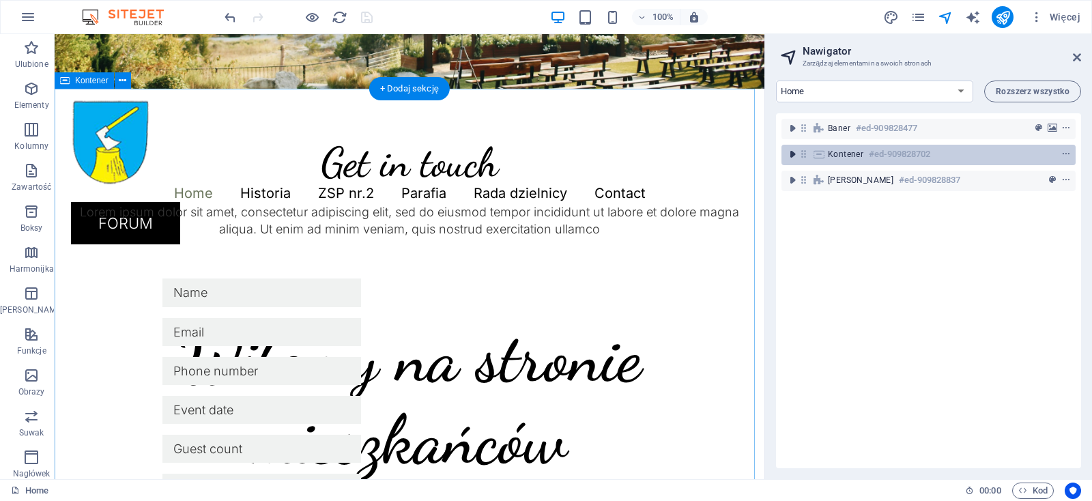
click at [791, 154] on icon "toggle-expand" at bounding box center [793, 154] width 14 height 14
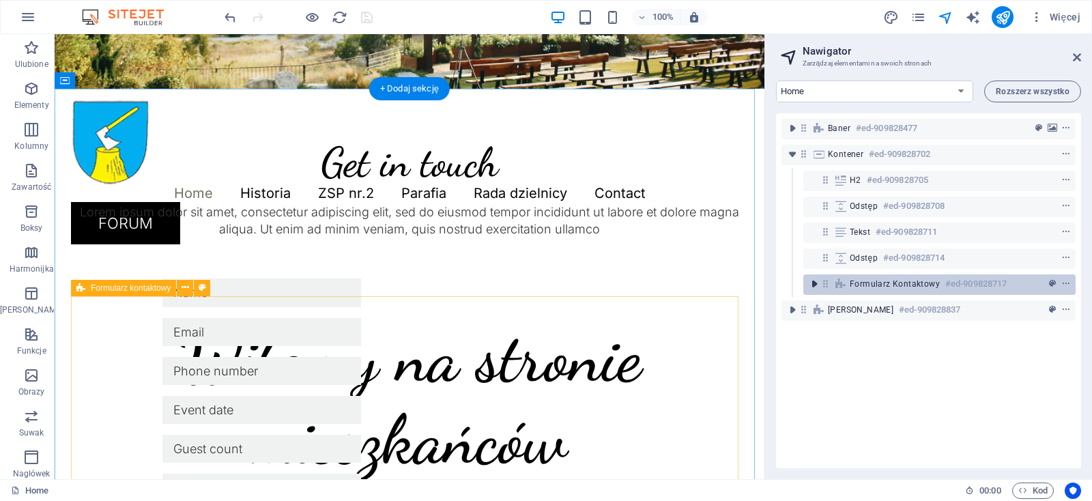
click at [814, 285] on icon "toggle-expand" at bounding box center [815, 284] width 14 height 14
click at [1062, 283] on icon "context-menu" at bounding box center [1067, 284] width 10 height 10
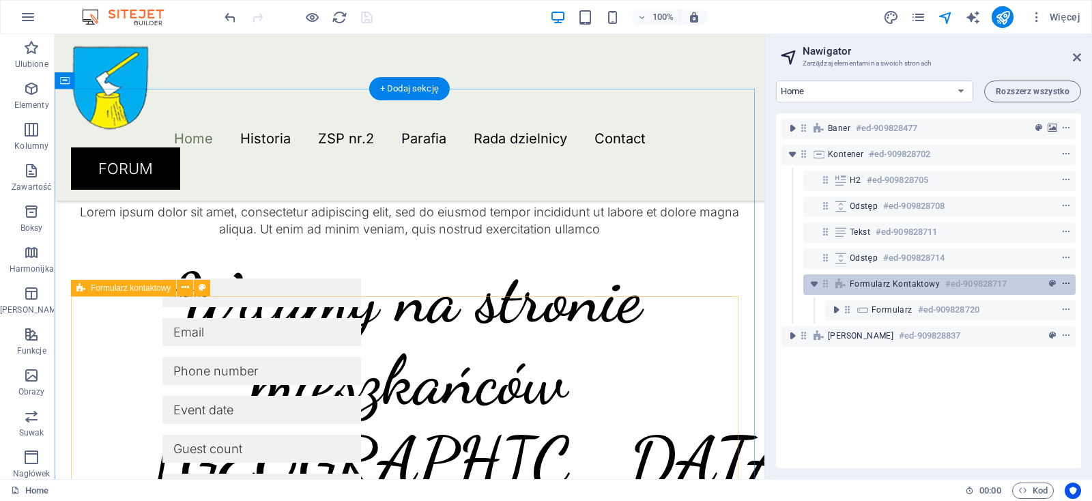
scroll to position [540, 0]
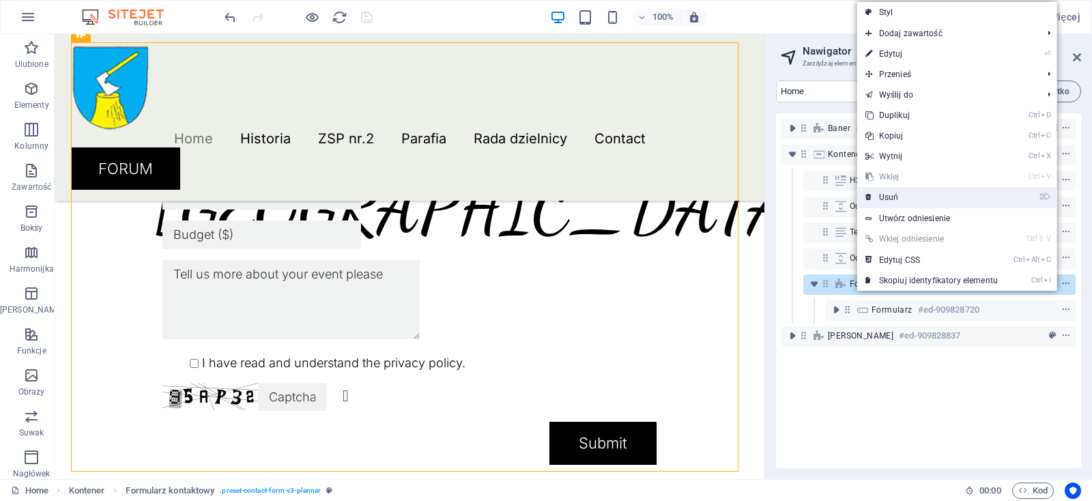
click at [896, 197] on link "⌦ Usuń" at bounding box center [931, 197] width 149 height 20
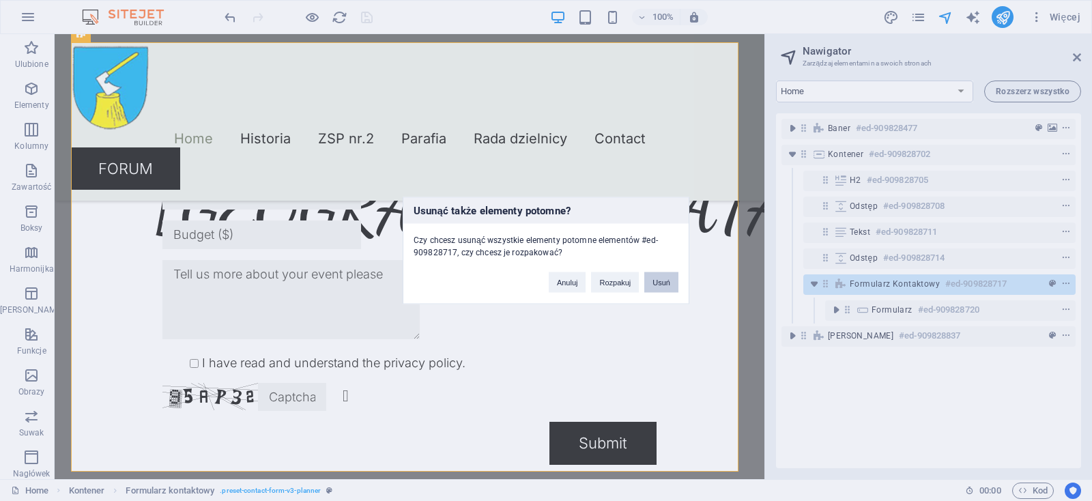
click at [668, 280] on button "Usuń" at bounding box center [661, 282] width 34 height 20
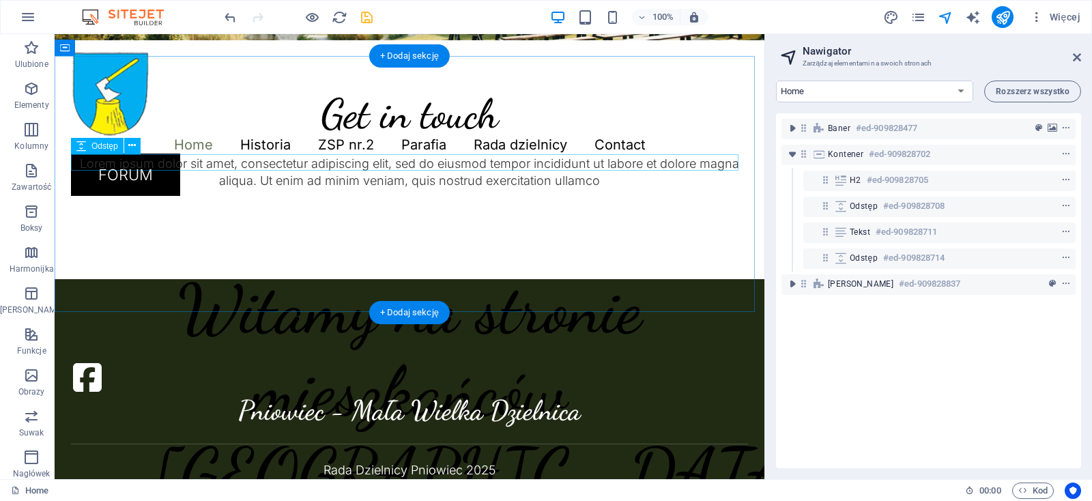
scroll to position [48, 0]
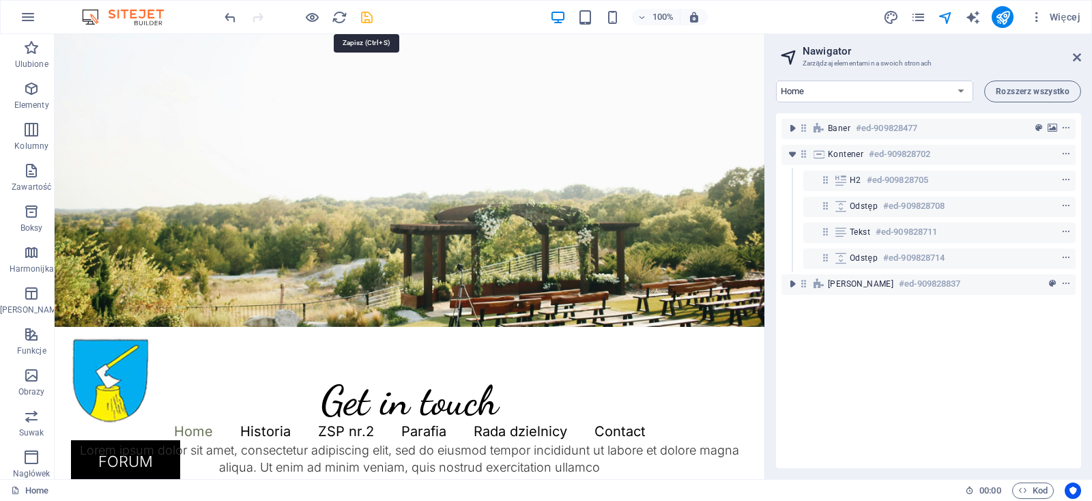
click at [369, 21] on icon "save" at bounding box center [367, 18] width 16 height 16
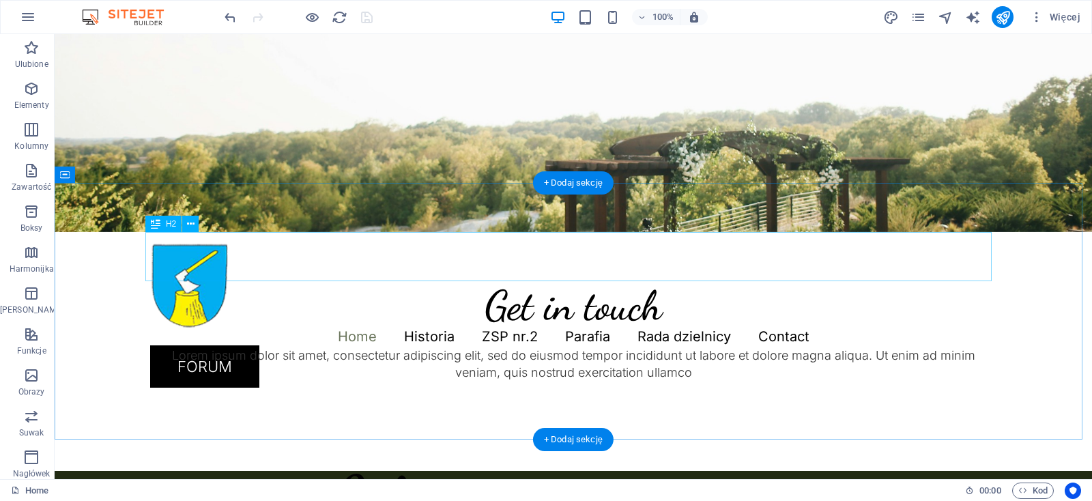
scroll to position [192, 0]
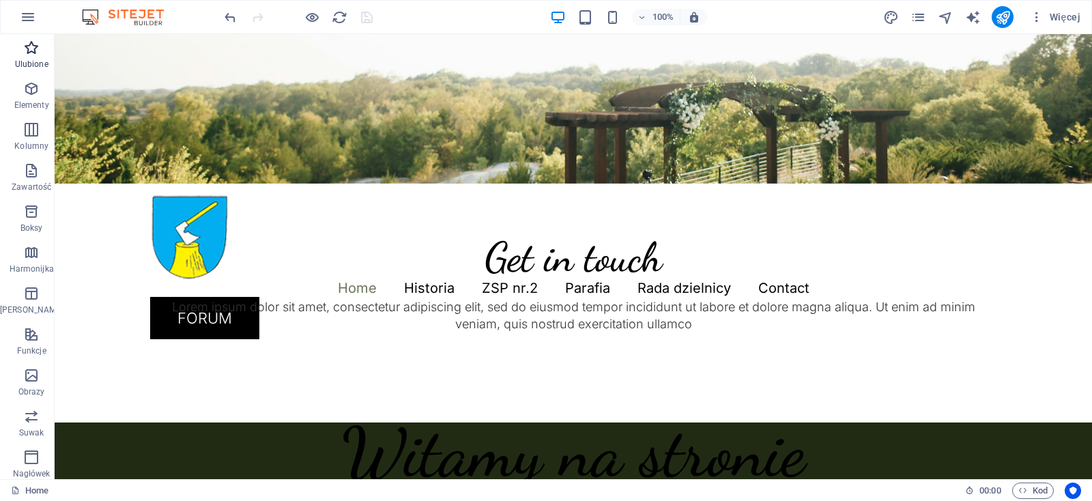
click at [31, 60] on p "Ulubione" at bounding box center [31, 64] width 33 height 11
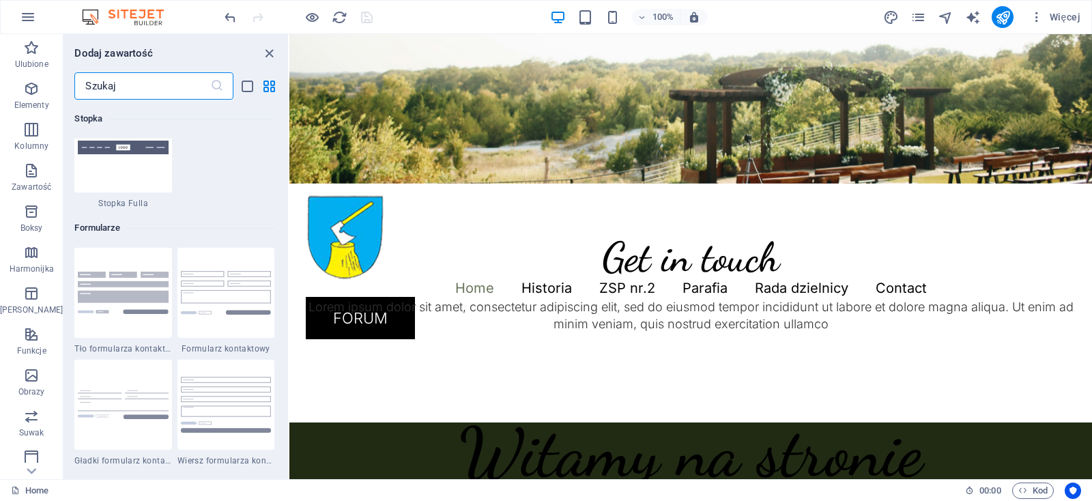
scroll to position [9988, 0]
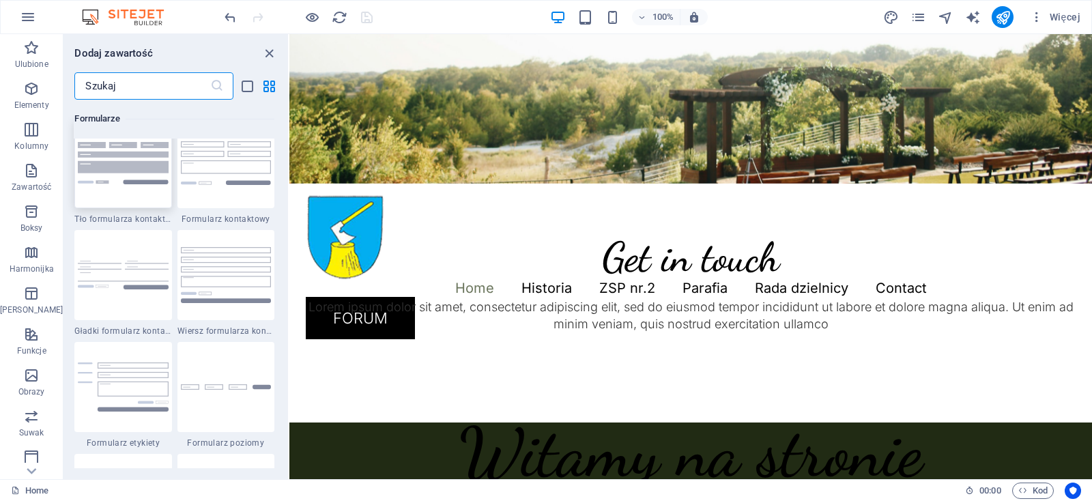
click at [144, 180] on img at bounding box center [123, 163] width 90 height 42
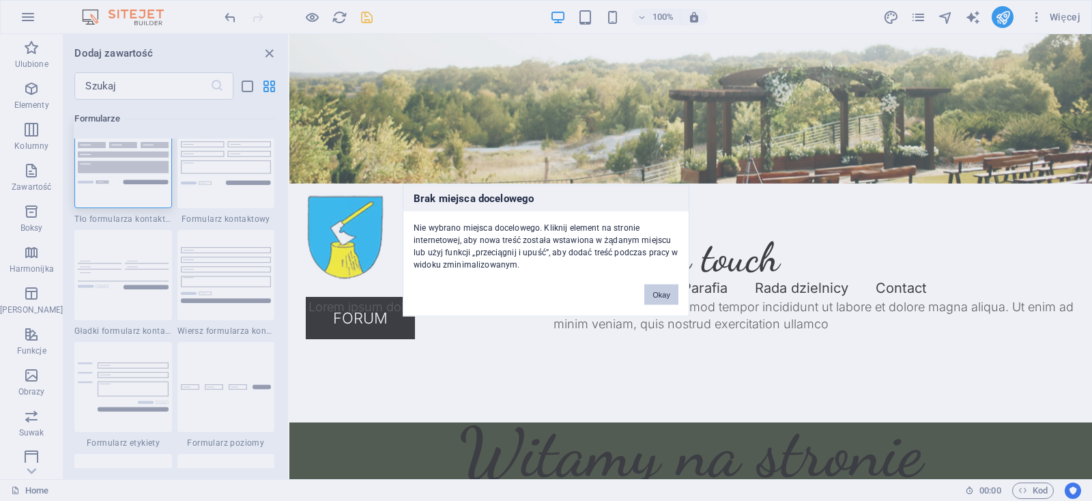
drag, startPoint x: 657, startPoint y: 296, endPoint x: 365, endPoint y: 259, distance: 294.4
click at [657, 296] on button "Okay" at bounding box center [661, 295] width 34 height 20
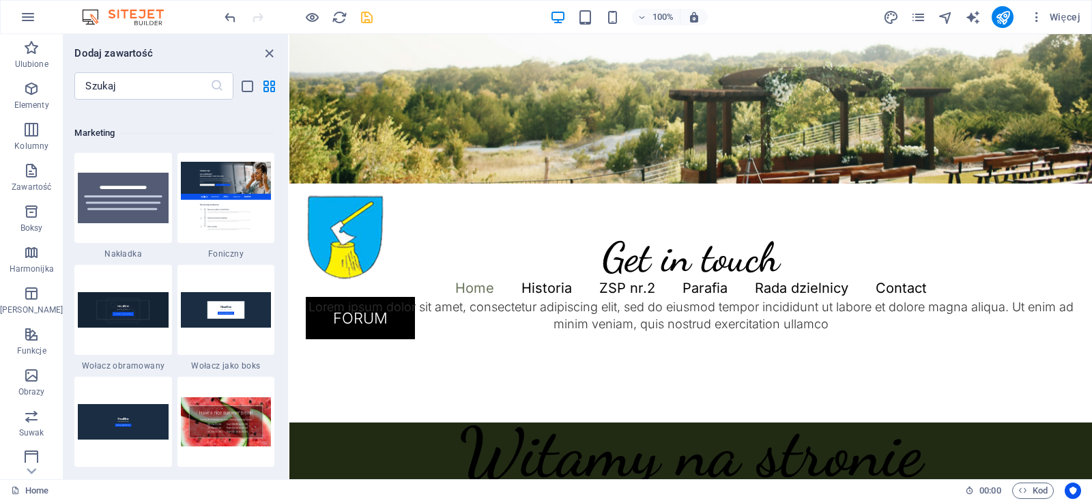
scroll to position [11025, 0]
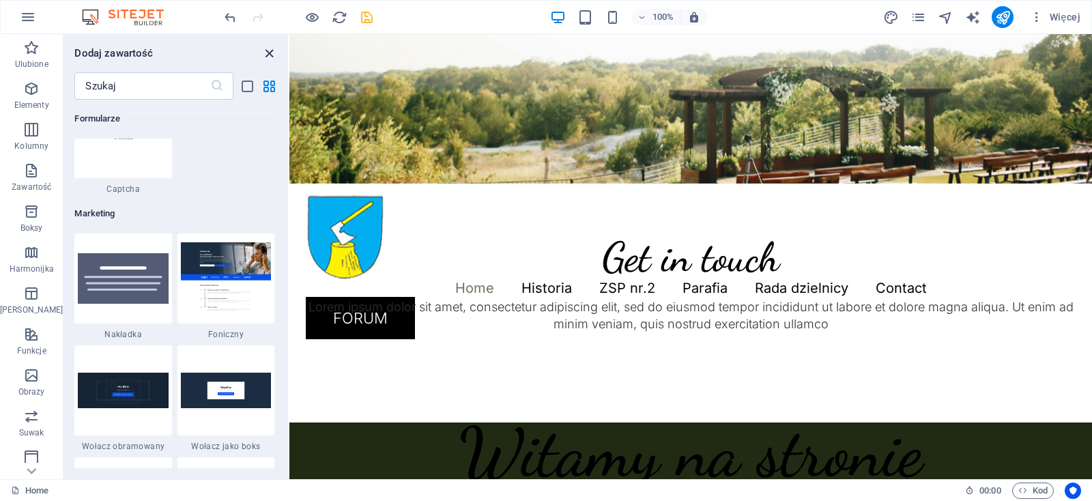
click at [274, 53] on icon "close panel" at bounding box center [269, 54] width 16 height 16
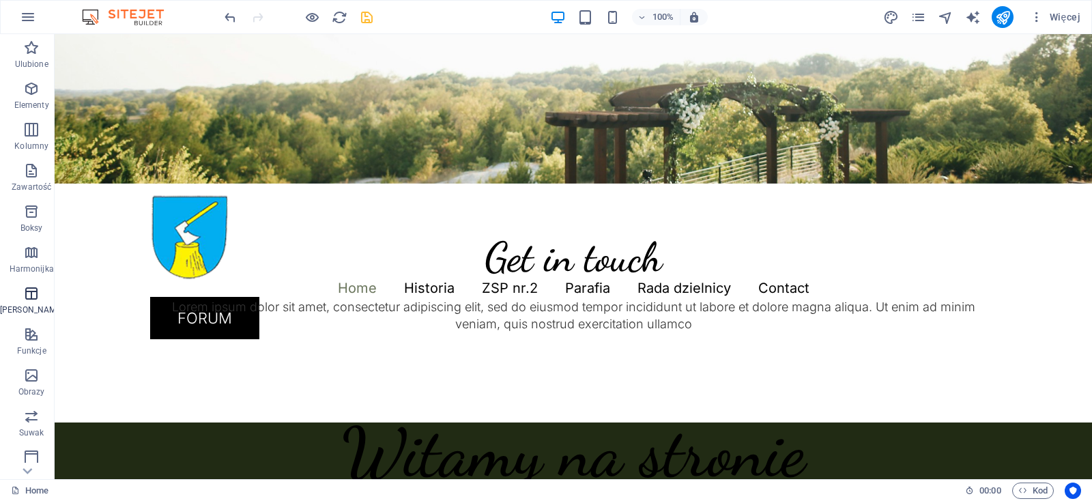
scroll to position [169, 0]
click at [941, 18] on icon "navigator" at bounding box center [946, 18] width 16 height 16
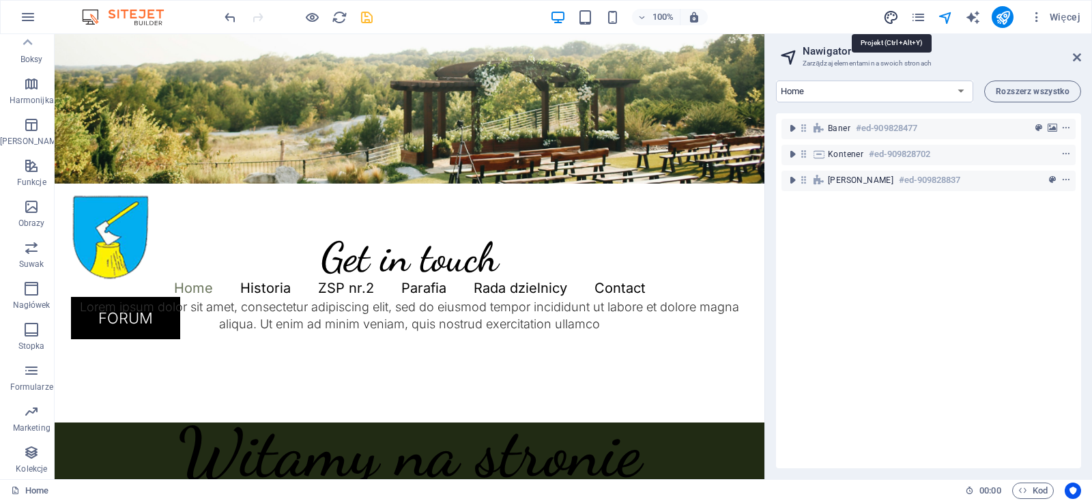
click at [886, 20] on icon "design" at bounding box center [891, 18] width 16 height 16
select select "px"
select select "300"
select select "px"
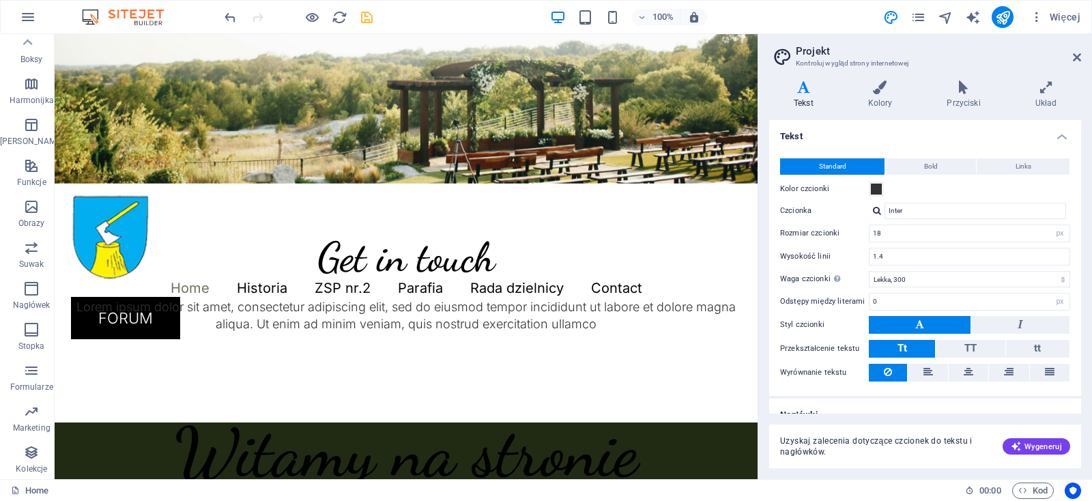
scroll to position [0, 0]
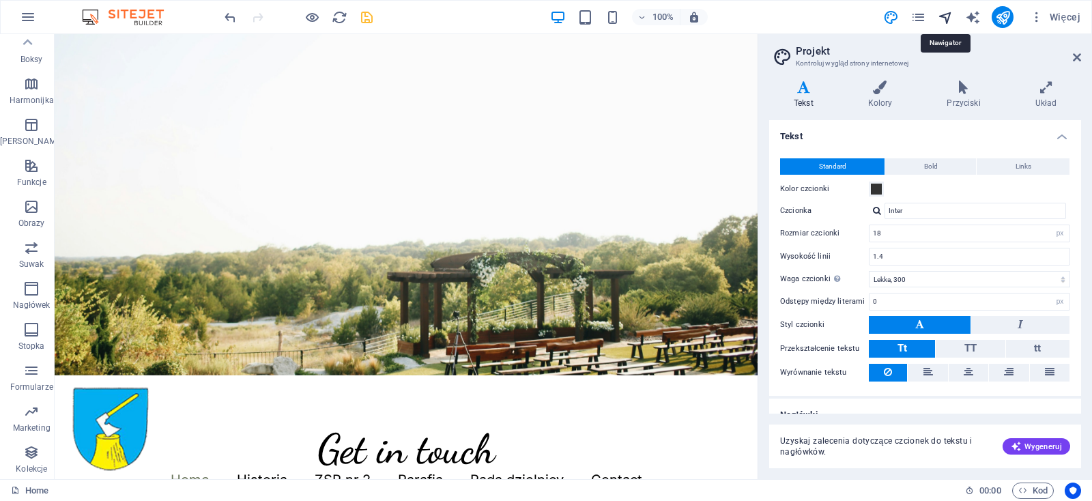
click at [944, 20] on icon "navigator" at bounding box center [946, 18] width 16 height 16
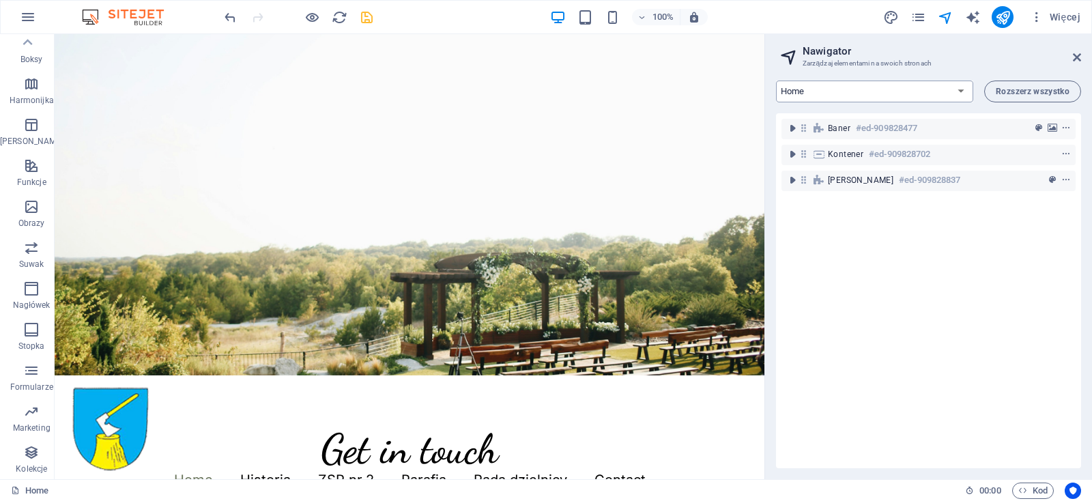
click at [776, 81] on select "Home Historia ZSP nr.2 Parafia Rada dzielnicy Contact Legal Notice Privacy" at bounding box center [874, 92] width 197 height 22
select select "17041482-pl"
click option "Contact" at bounding box center [0, 0] width 0 height 0
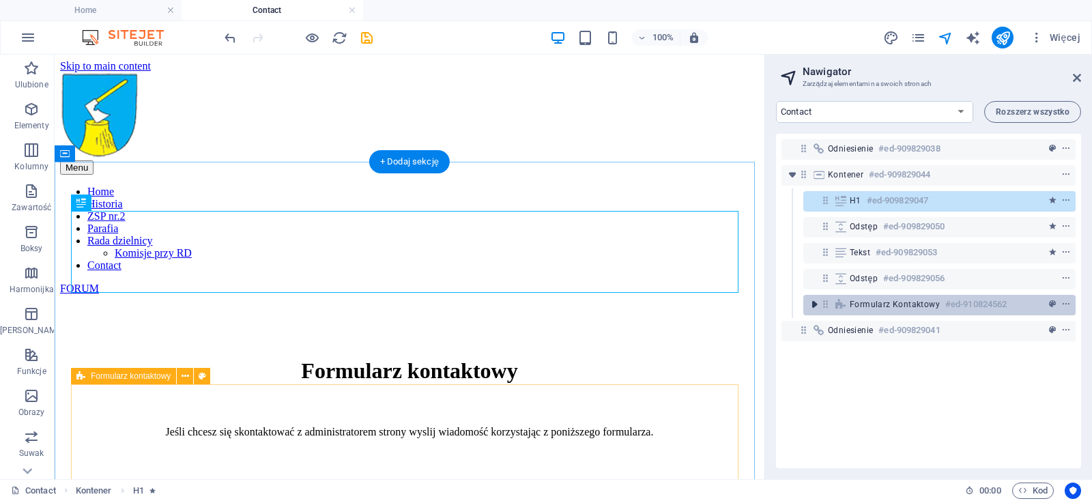
click at [816, 302] on icon "toggle-expand" at bounding box center [815, 305] width 14 height 14
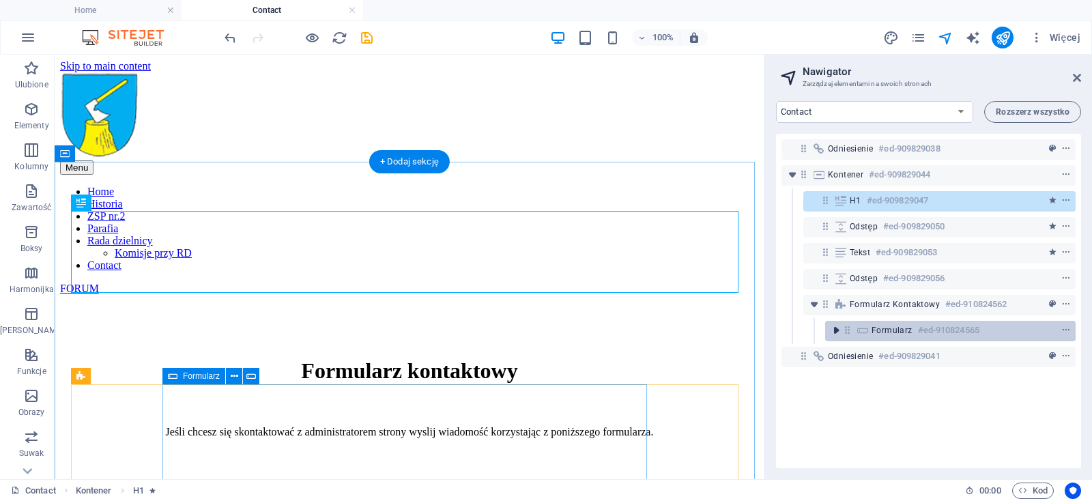
click at [836, 332] on icon "toggle-expand" at bounding box center [836, 331] width 14 height 14
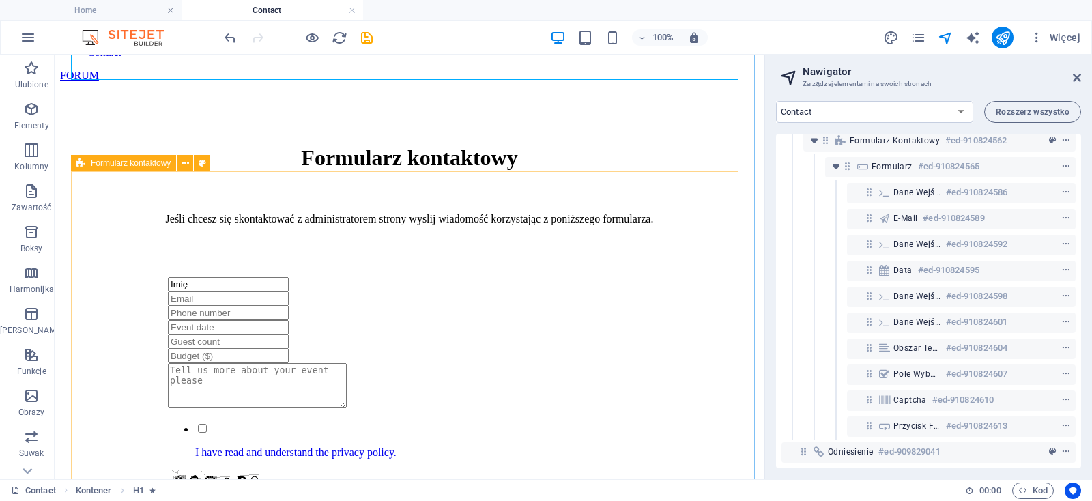
scroll to position [215, 0]
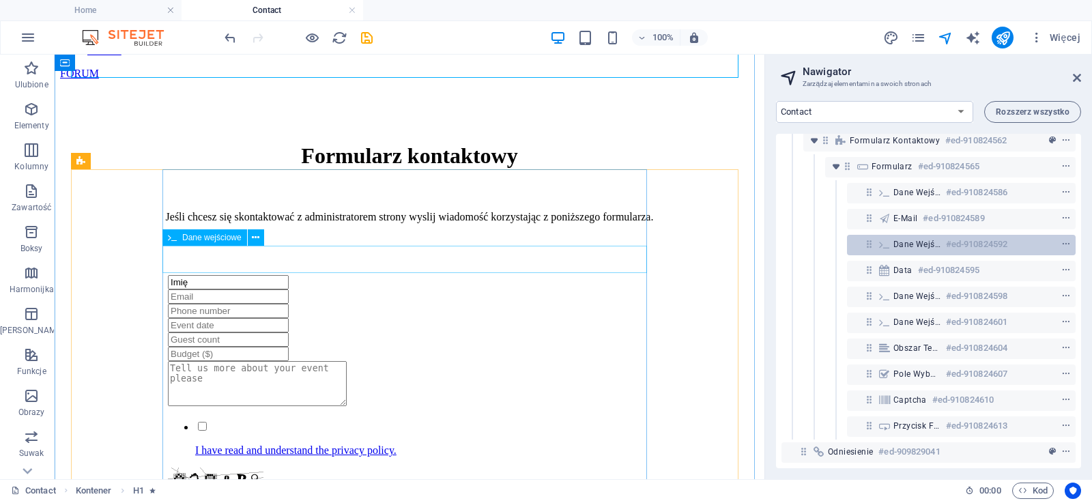
click at [927, 241] on div "Dane wejściowe #ed-910824592" at bounding box center [951, 244] width 114 height 16
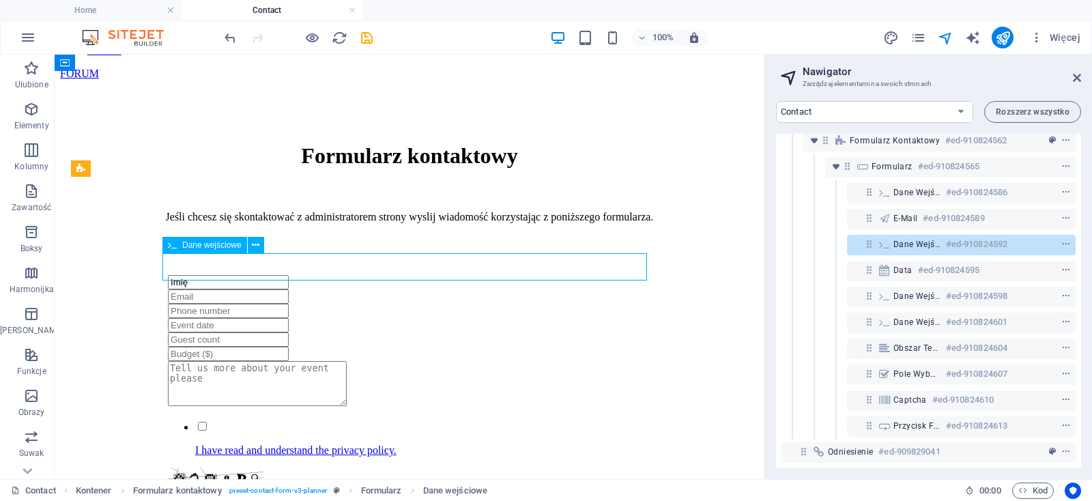
scroll to position [208, 0]
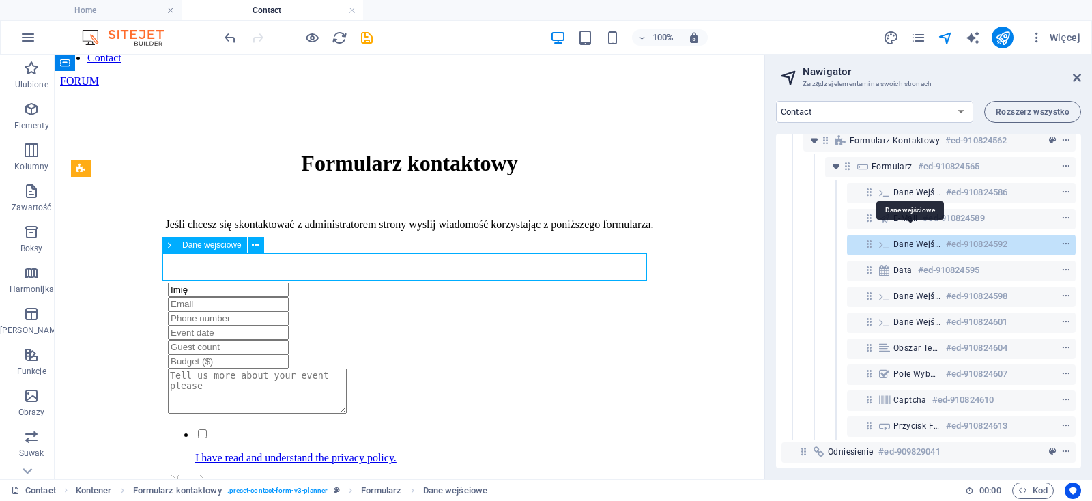
click at [927, 239] on span "Dane wejściowe" at bounding box center [917, 244] width 47 height 11
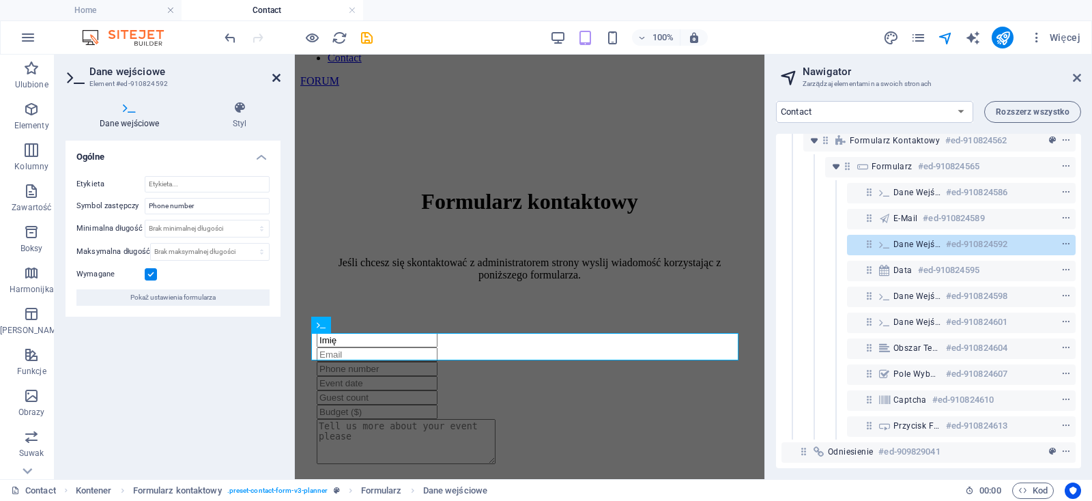
drag, startPoint x: 279, startPoint y: 74, endPoint x: 656, endPoint y: 281, distance: 429.6
click at [279, 74] on icon at bounding box center [276, 77] width 8 height 11
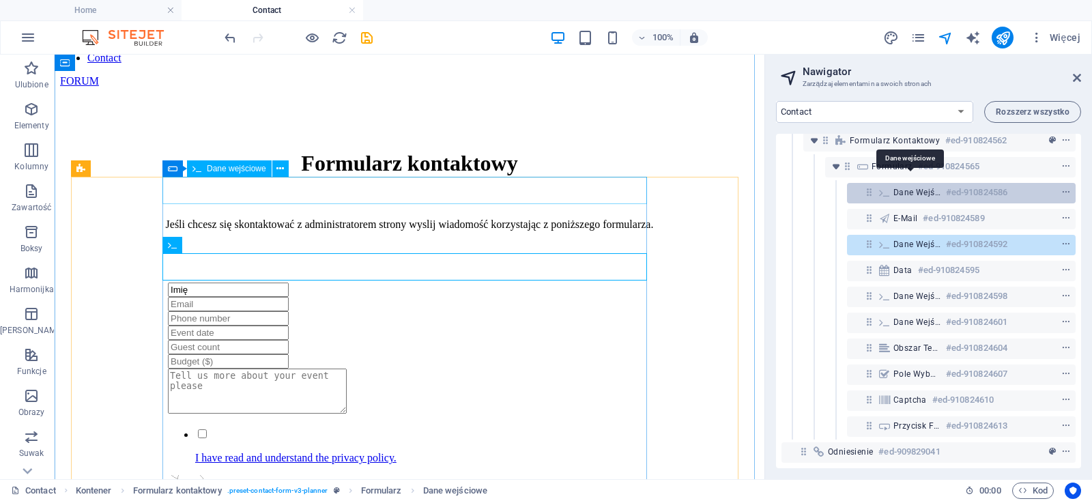
click at [903, 187] on span "Dane wejściowe" at bounding box center [917, 192] width 47 height 11
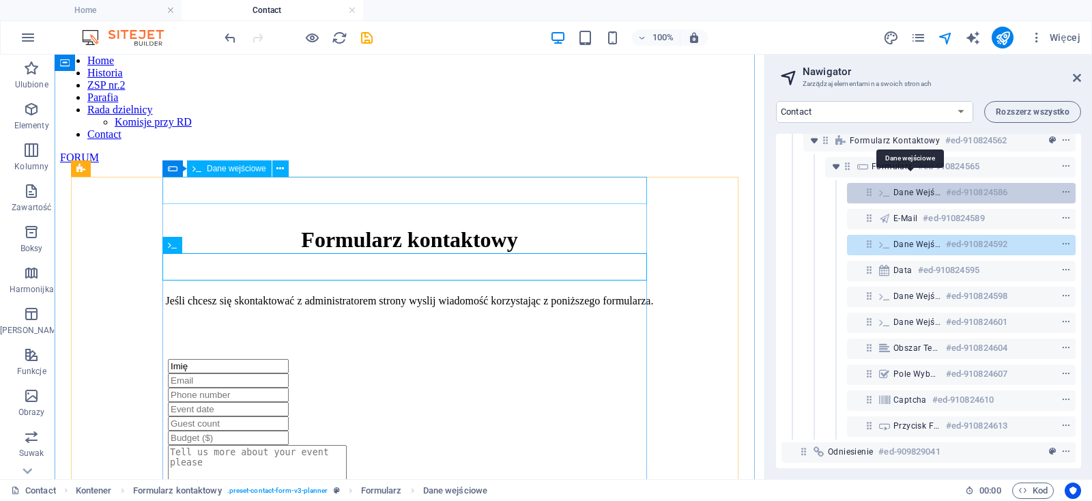
click at [903, 187] on span "Dane wejściowe" at bounding box center [917, 192] width 47 height 11
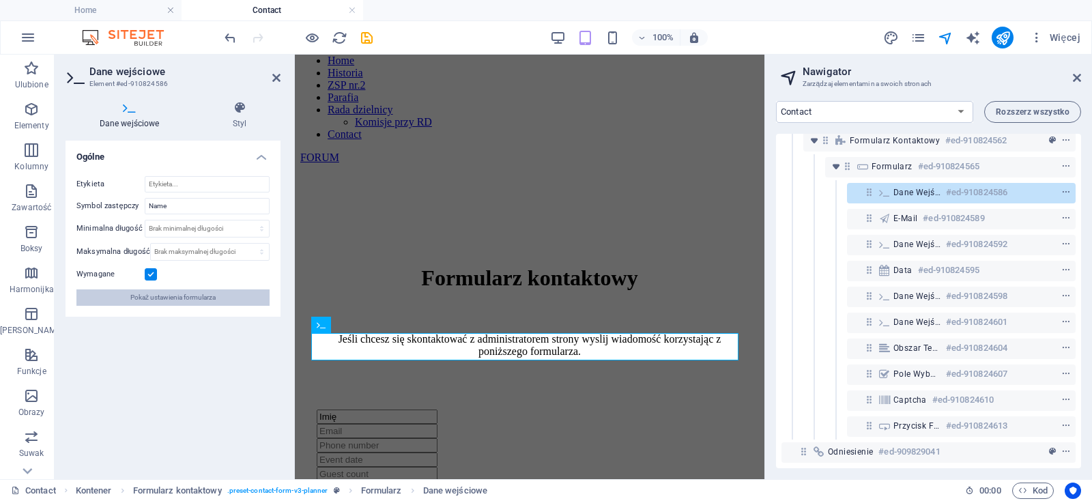
click at [167, 300] on span "Pokaż ustawienia formularza" at bounding box center [172, 297] width 85 height 16
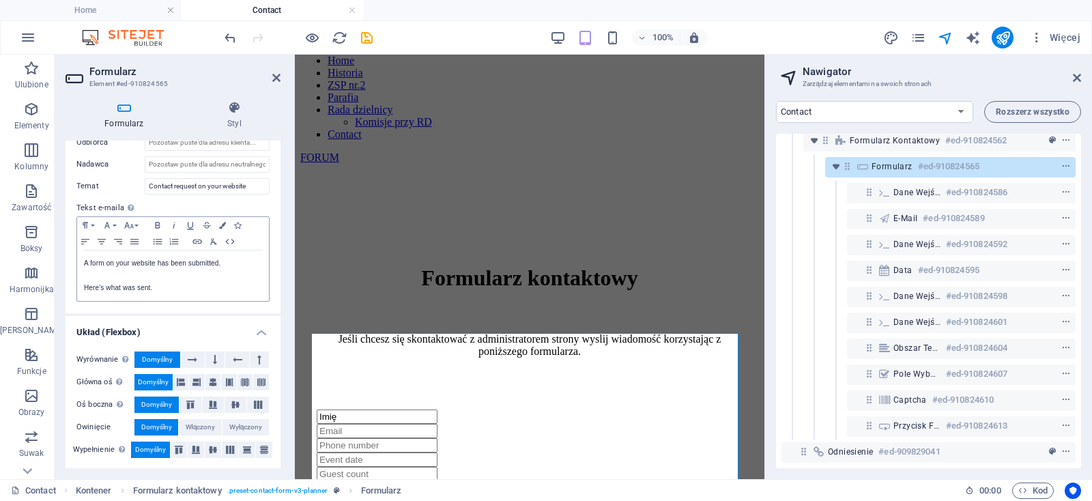
scroll to position [0, 0]
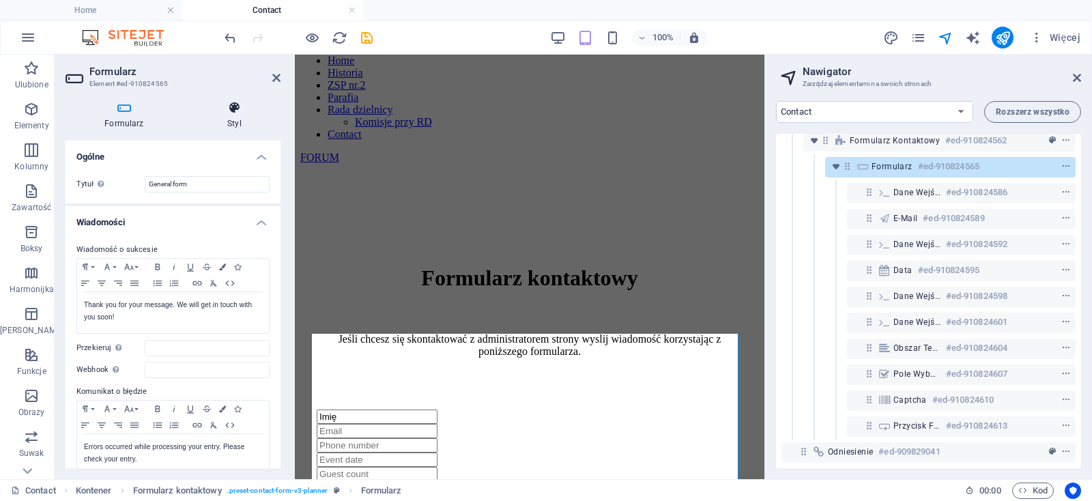
click at [242, 112] on icon at bounding box center [234, 108] width 92 height 14
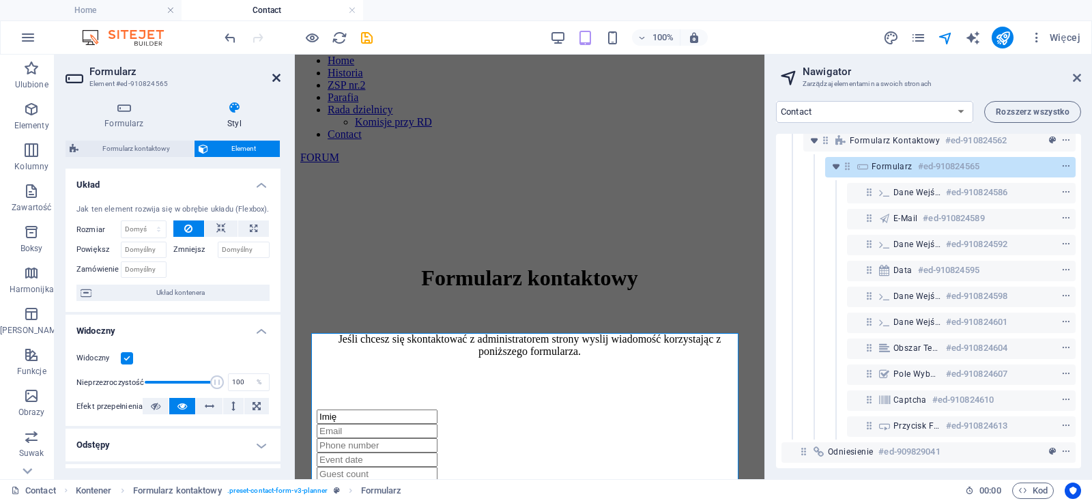
click at [275, 74] on icon at bounding box center [276, 77] width 8 height 11
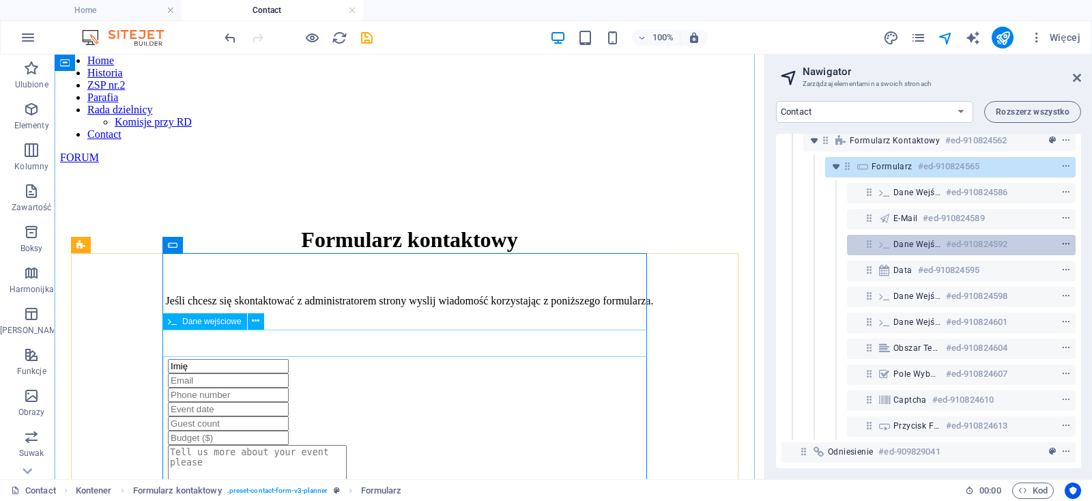
click at [1062, 240] on icon "context-menu" at bounding box center [1067, 245] width 10 height 10
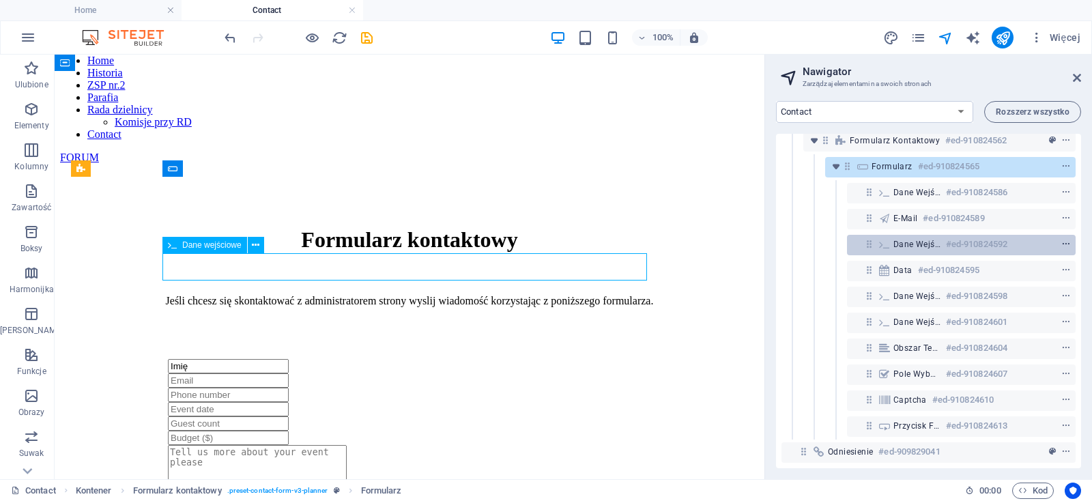
scroll to position [208, 0]
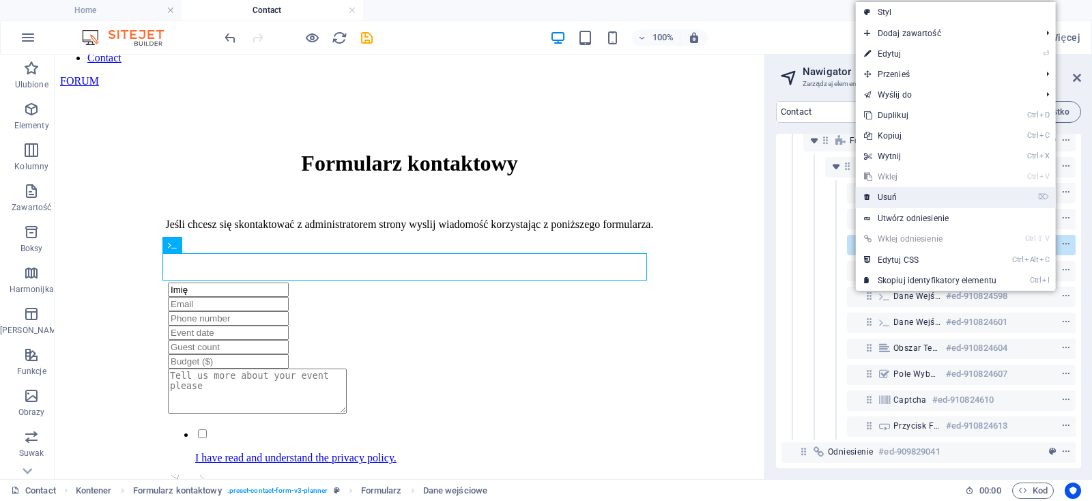
click at [902, 195] on link "⌦ Usuń" at bounding box center [930, 197] width 149 height 20
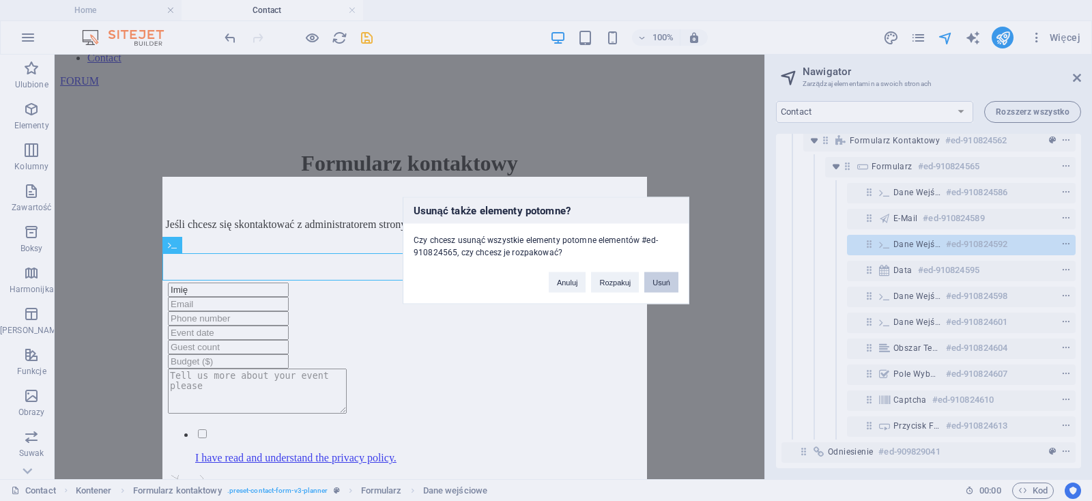
click at [660, 280] on button "Usuń" at bounding box center [661, 282] width 34 height 20
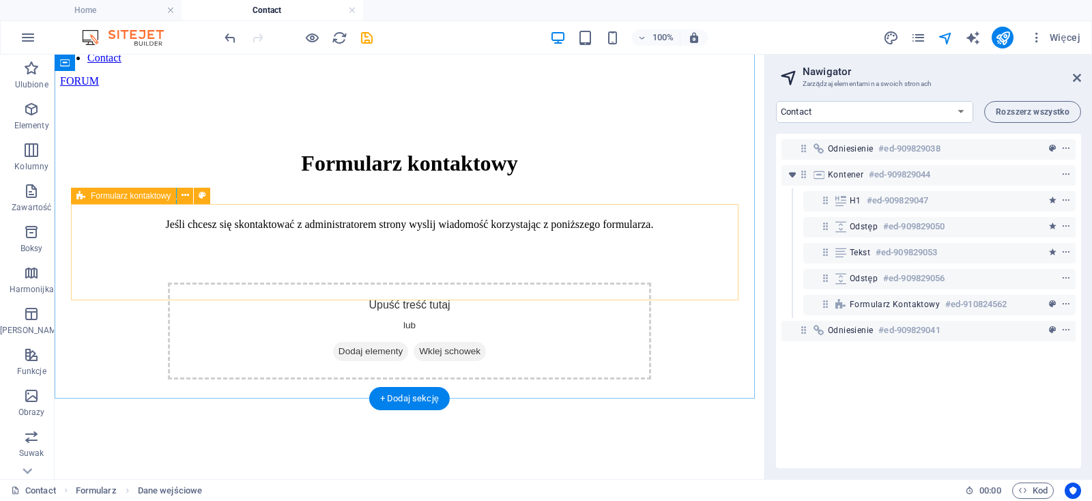
scroll to position [64, 0]
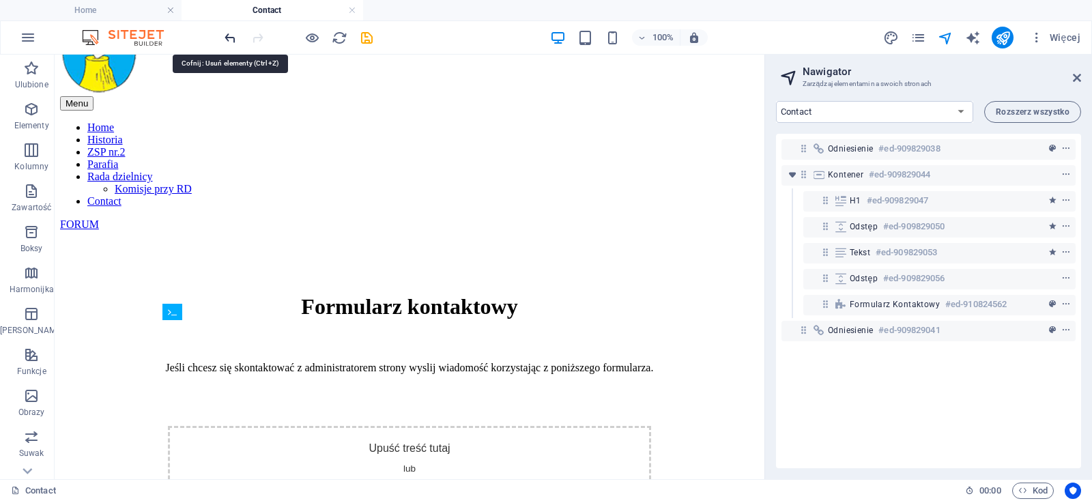
click at [231, 38] on icon "undo" at bounding box center [231, 38] width 16 height 16
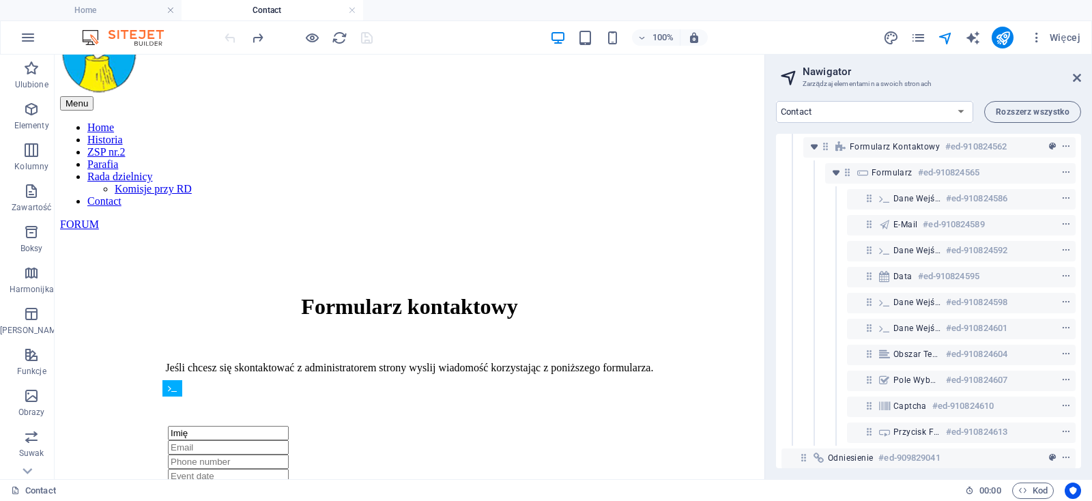
scroll to position [173, 0]
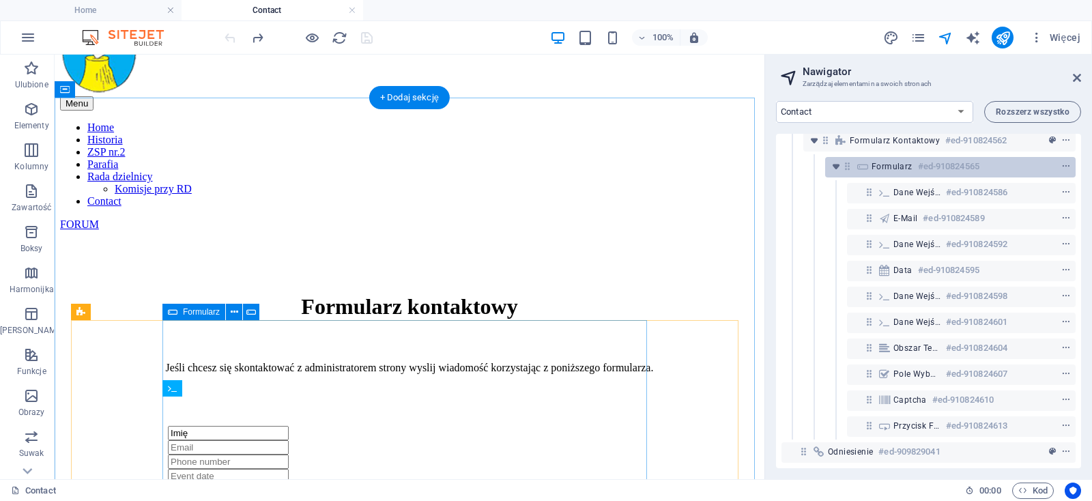
click at [901, 161] on span "Formularz" at bounding box center [892, 166] width 41 height 11
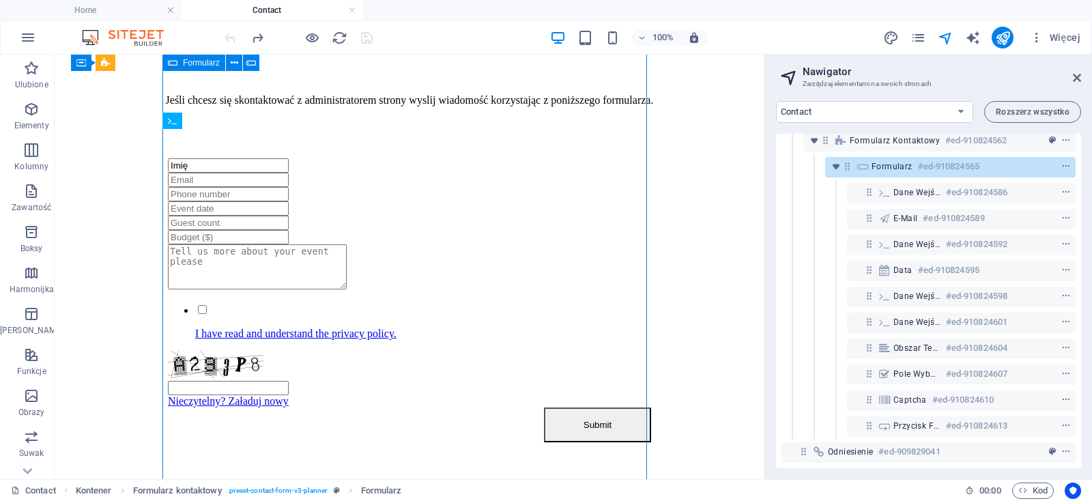
click at [901, 161] on span "Formularz" at bounding box center [892, 166] width 41 height 11
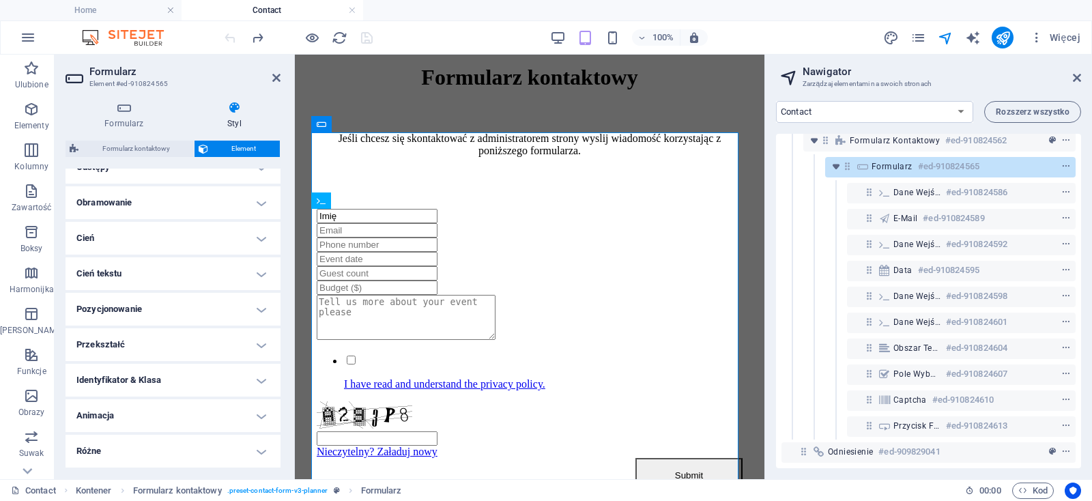
scroll to position [0, 0]
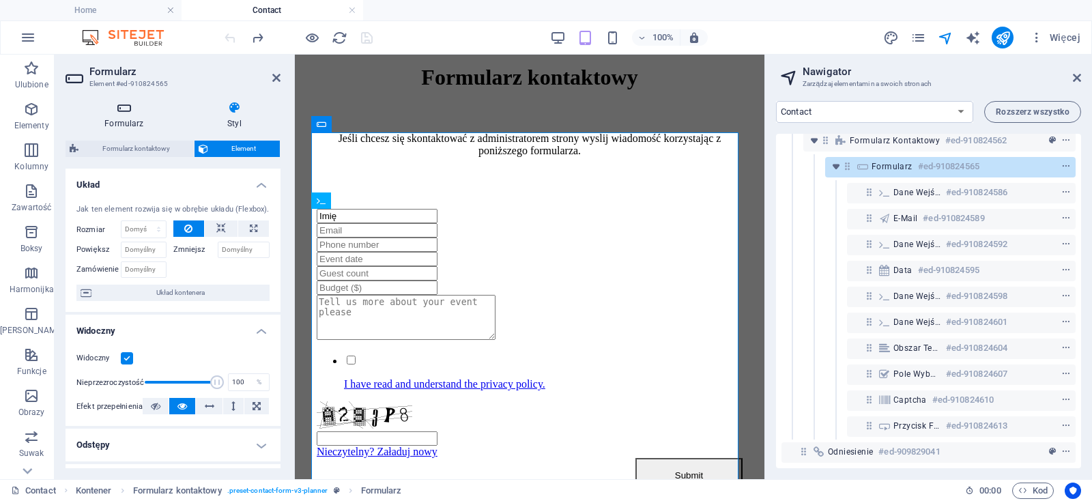
click at [125, 111] on icon at bounding box center [124, 108] width 117 height 14
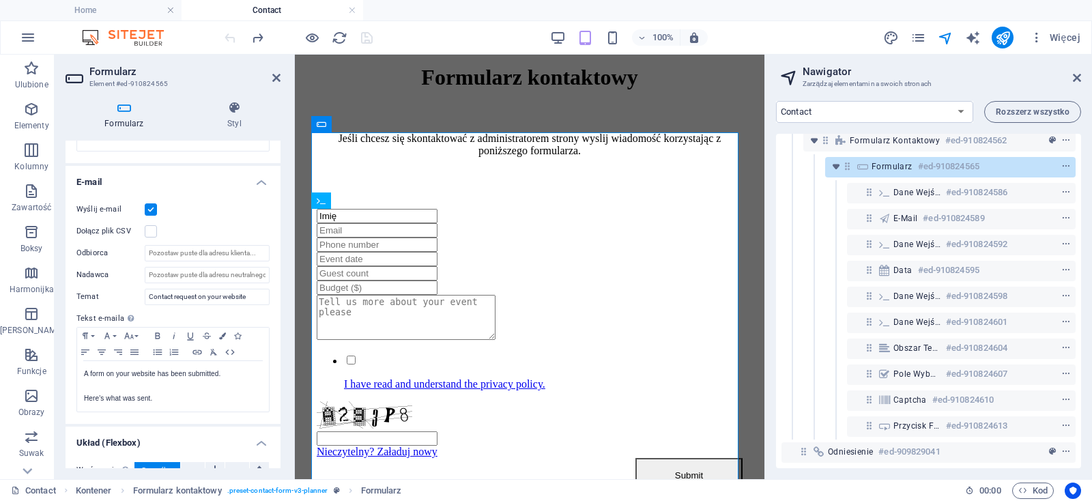
scroll to position [435, 0]
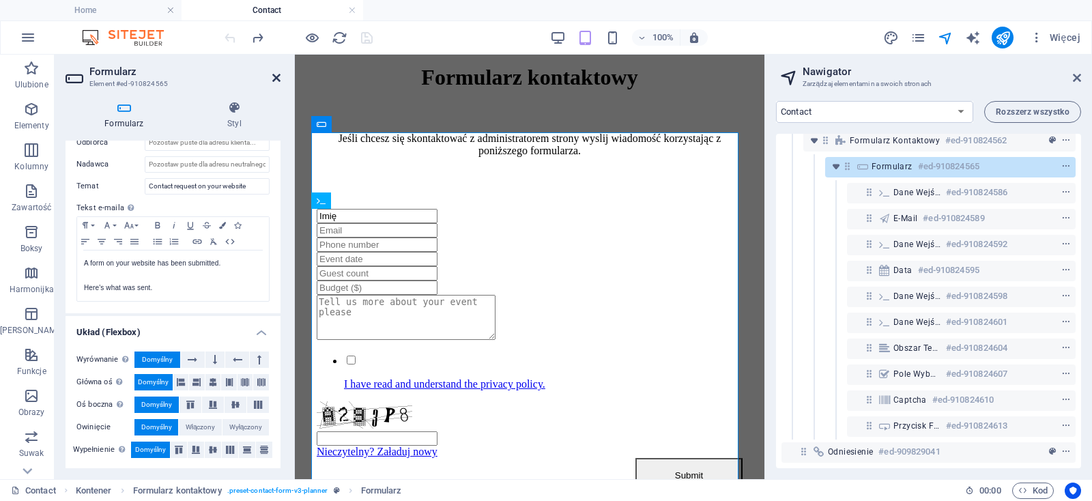
click at [279, 83] on icon at bounding box center [276, 77] width 8 height 11
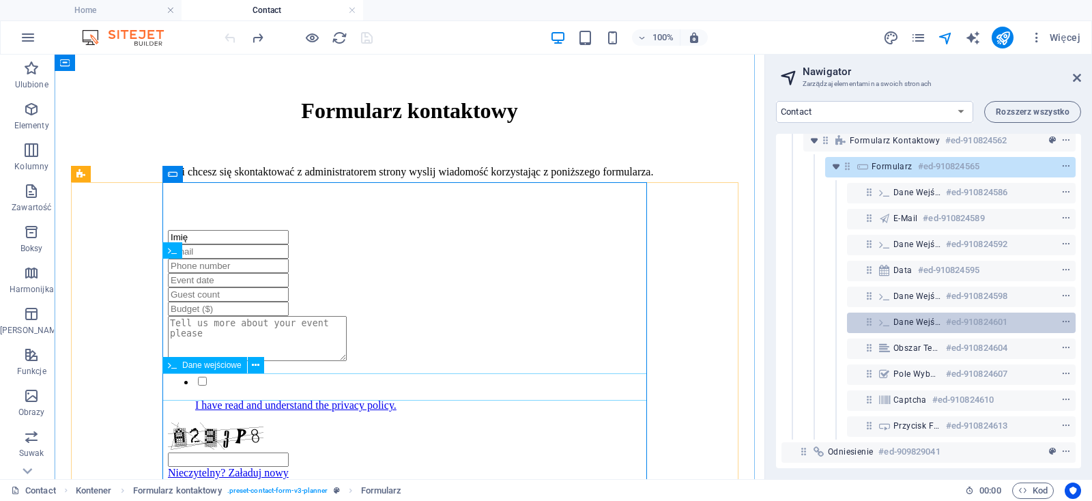
scroll to position [188, 0]
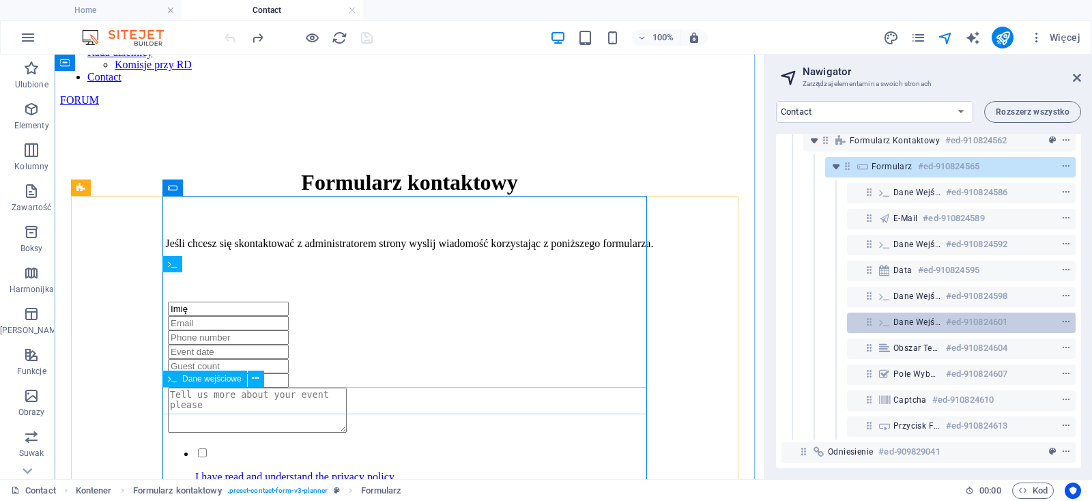
click at [883, 317] on icon at bounding box center [884, 322] width 15 height 11
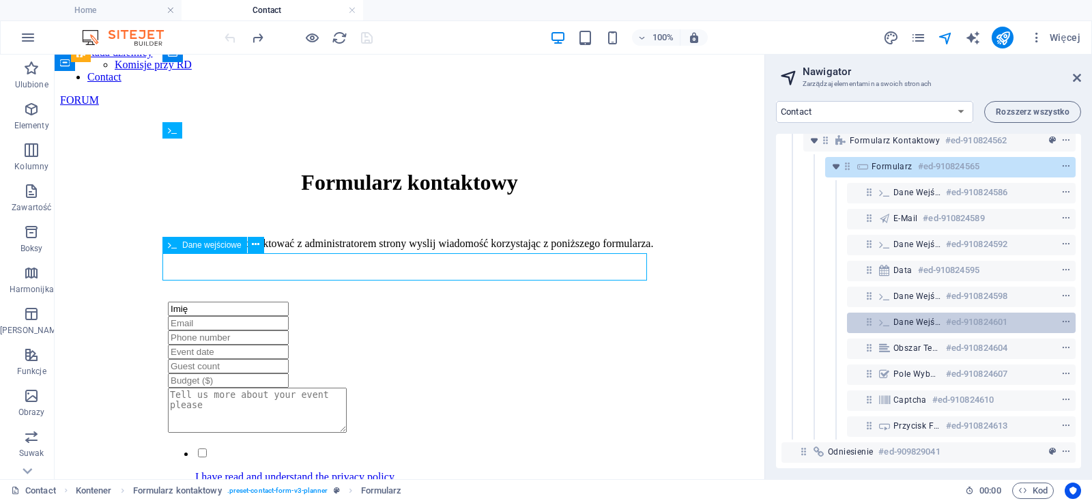
scroll to position [322, 0]
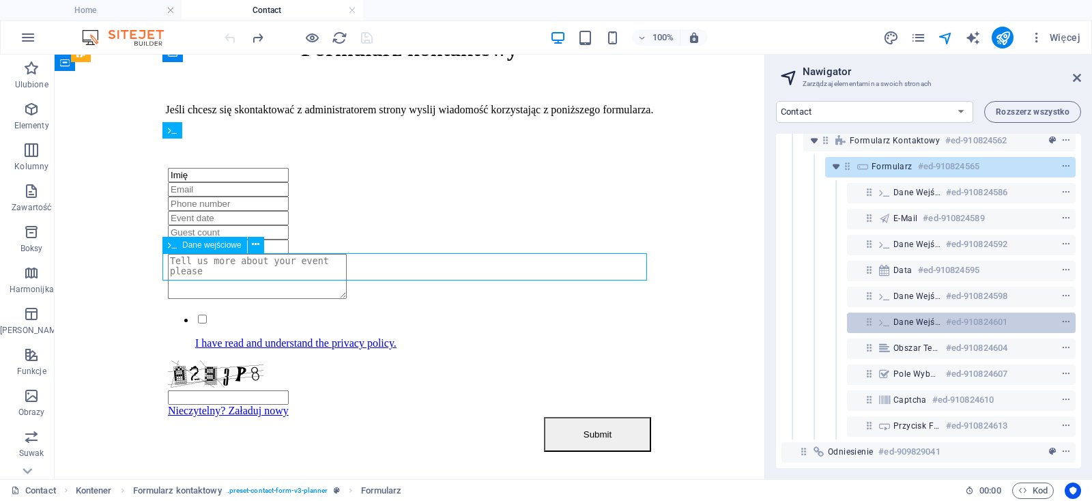
click at [883, 317] on icon at bounding box center [884, 322] width 15 height 11
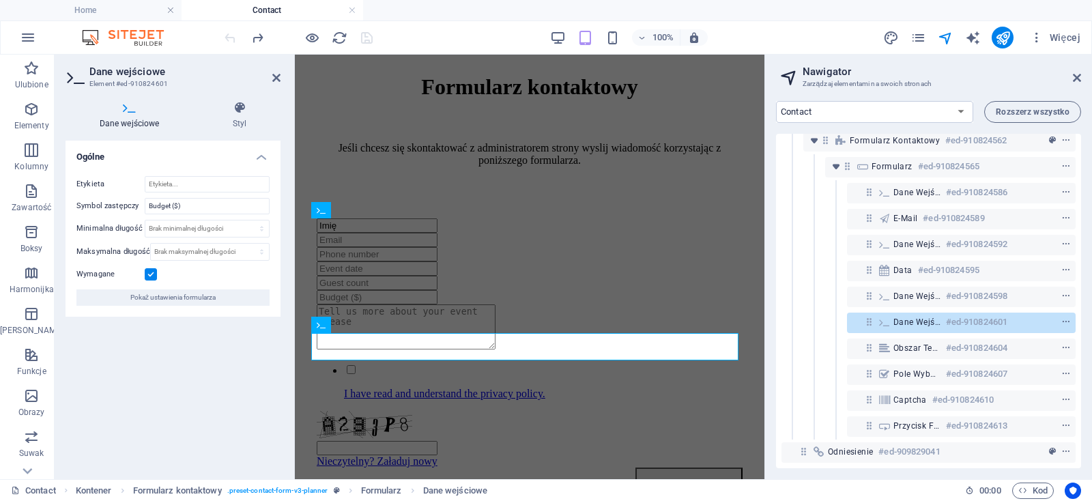
click at [152, 272] on label at bounding box center [151, 274] width 12 height 12
click at [0, 0] on input "Wymagane" at bounding box center [0, 0] width 0 height 0
click at [276, 75] on icon at bounding box center [276, 77] width 8 height 11
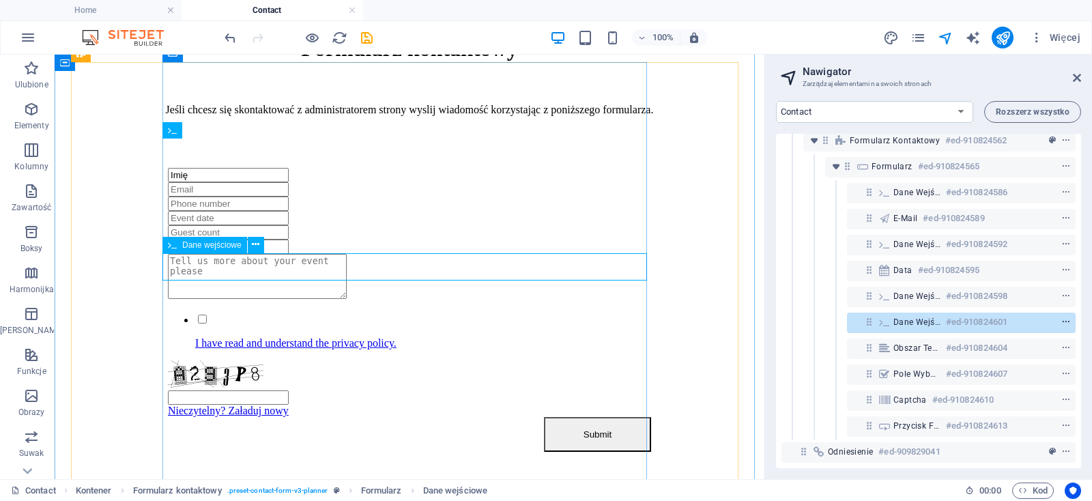
click at [1062, 317] on icon "context-menu" at bounding box center [1067, 322] width 10 height 10
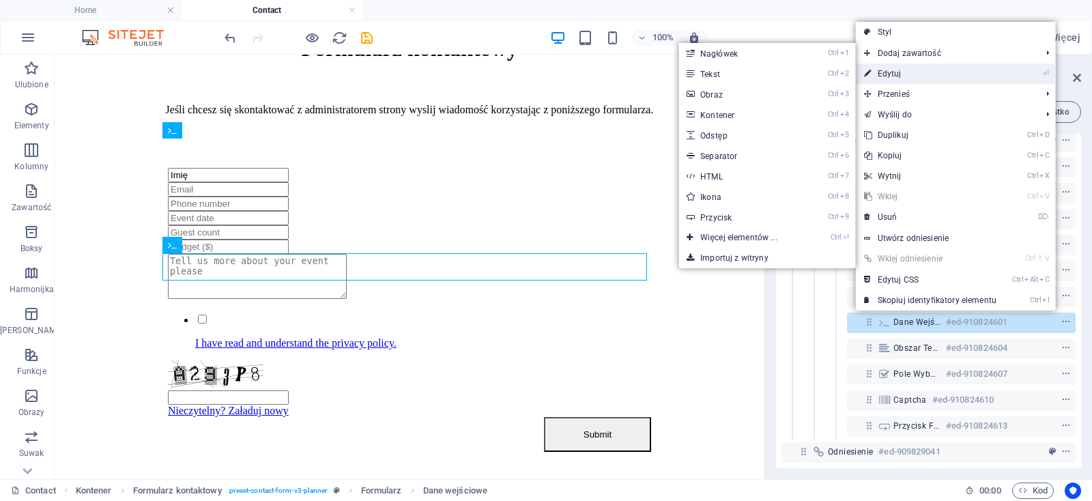
click at [900, 68] on link "⏎ Edytuj" at bounding box center [930, 73] width 149 height 20
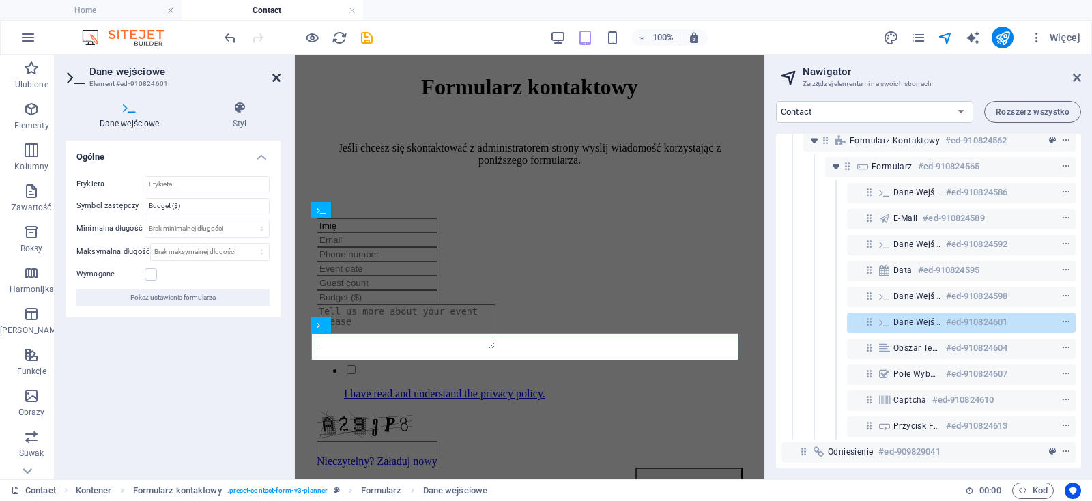
click at [279, 79] on icon at bounding box center [276, 77] width 8 height 11
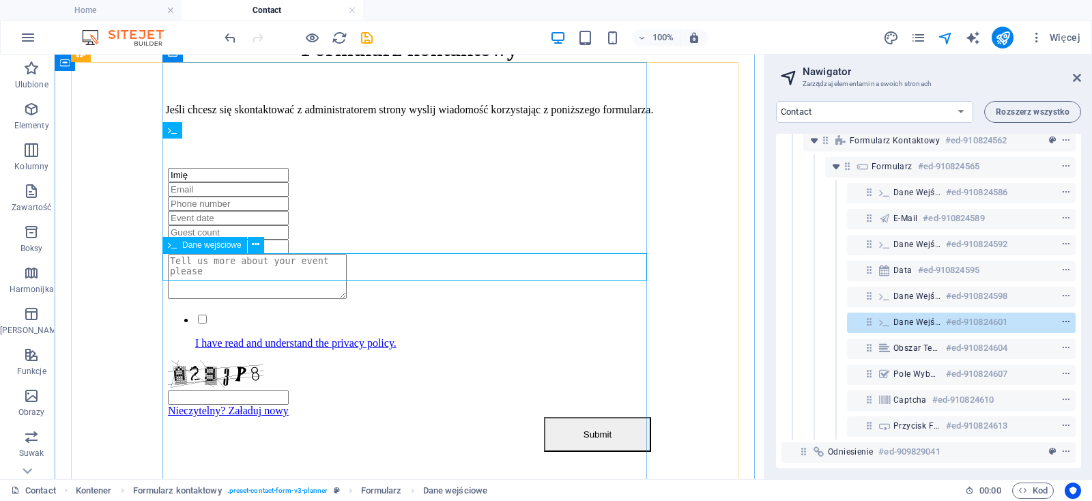
click at [1062, 317] on icon "context-menu" at bounding box center [1067, 322] width 10 height 10
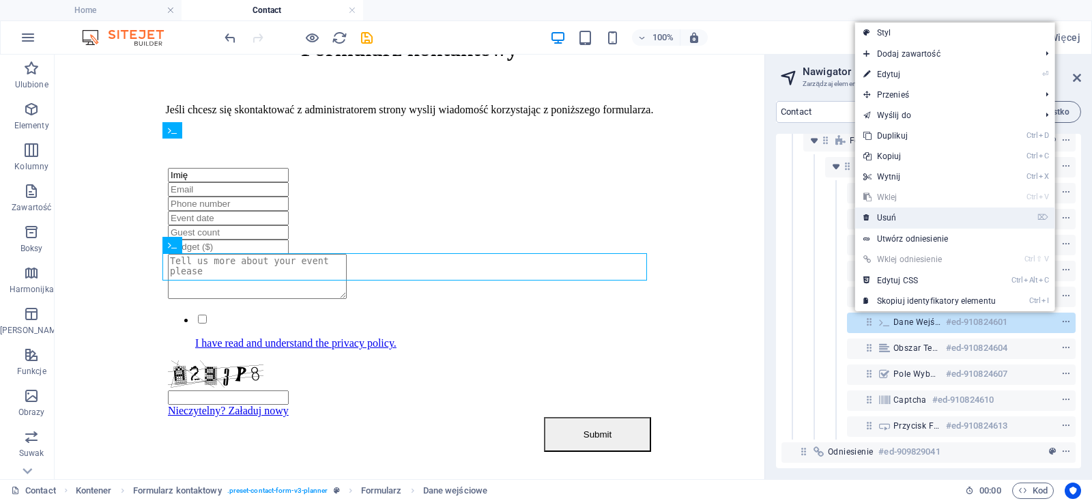
click at [881, 216] on link "⌦ Usuń" at bounding box center [929, 218] width 149 height 20
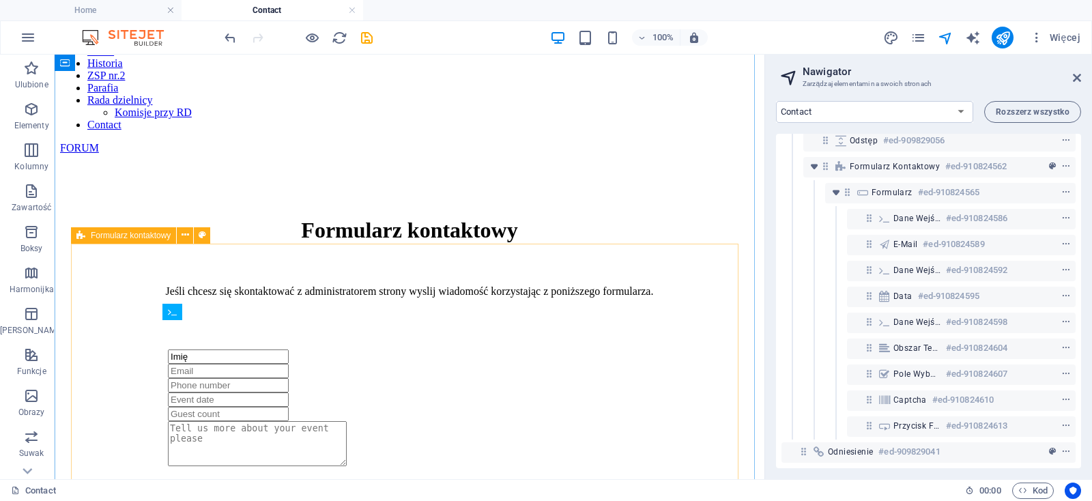
scroll to position [107, 0]
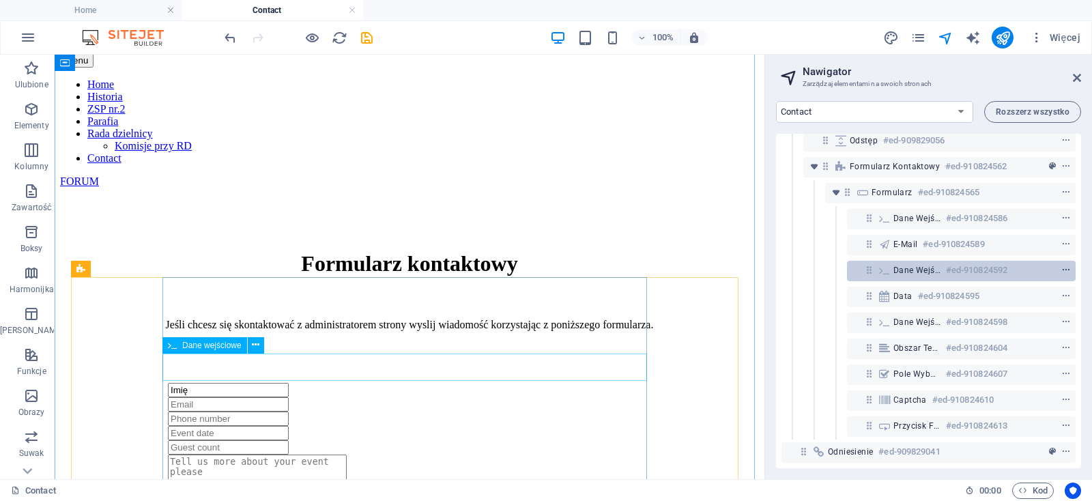
click at [1062, 266] on icon "context-menu" at bounding box center [1067, 271] width 10 height 10
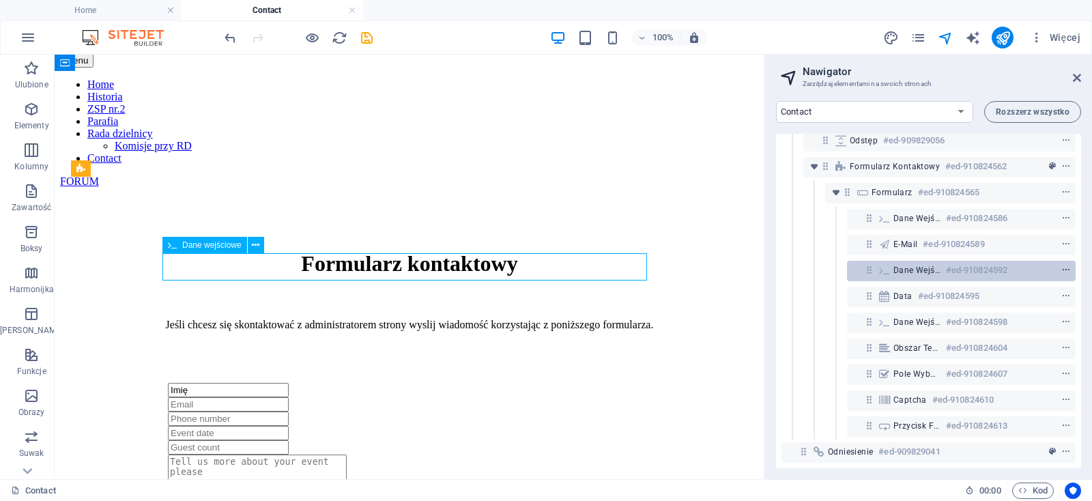
scroll to position [208, 0]
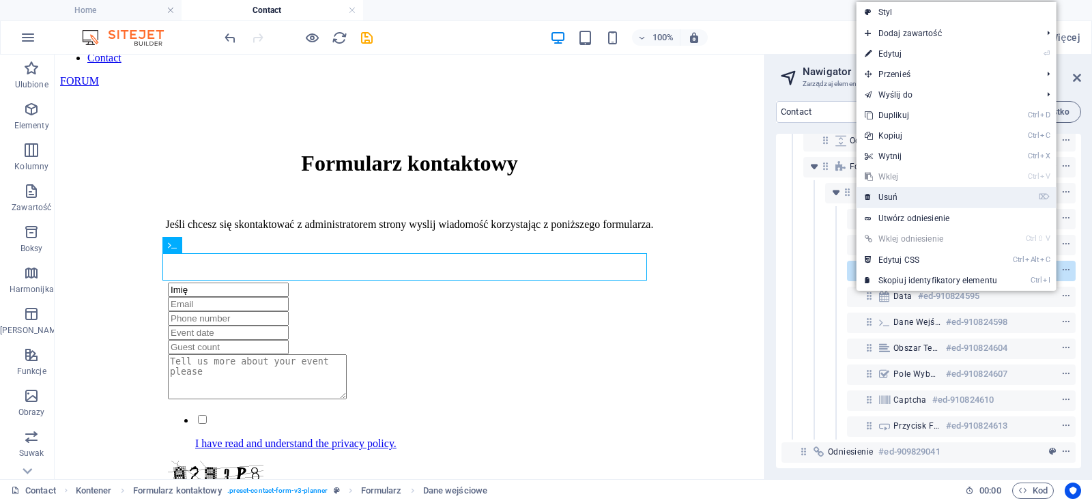
click at [888, 200] on link "⌦ Usuń" at bounding box center [931, 197] width 149 height 20
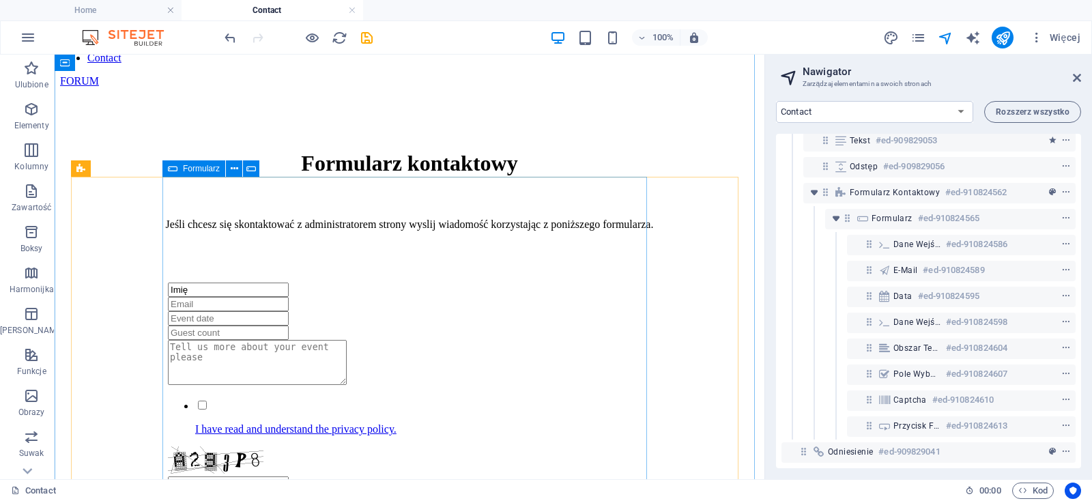
scroll to position [122, 0]
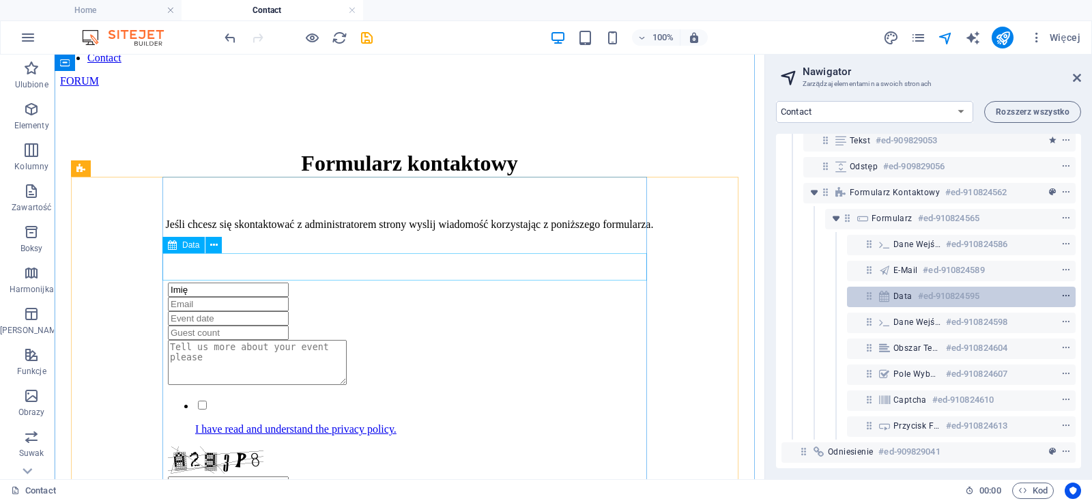
click at [1062, 292] on icon "context-menu" at bounding box center [1067, 297] width 10 height 10
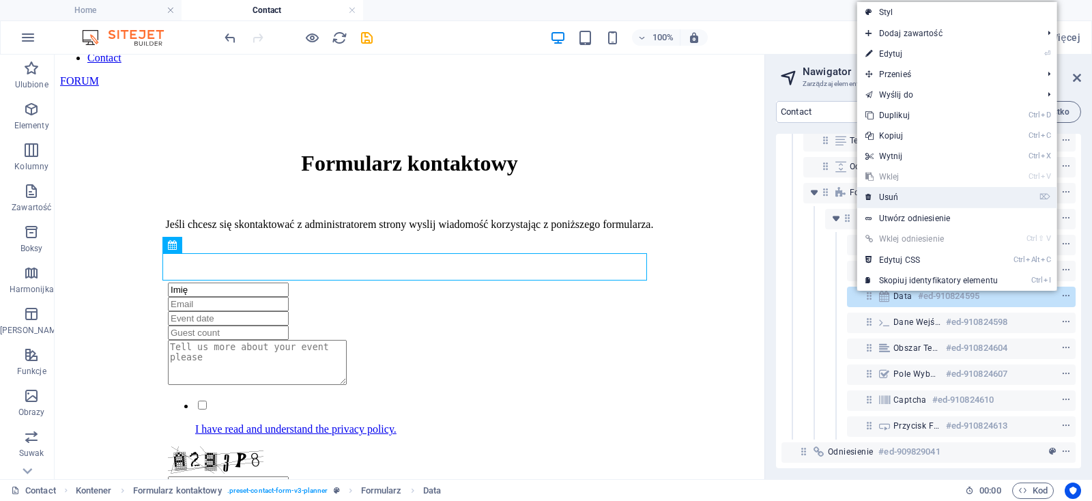
click at [893, 196] on link "⌦ Usuń" at bounding box center [931, 197] width 149 height 20
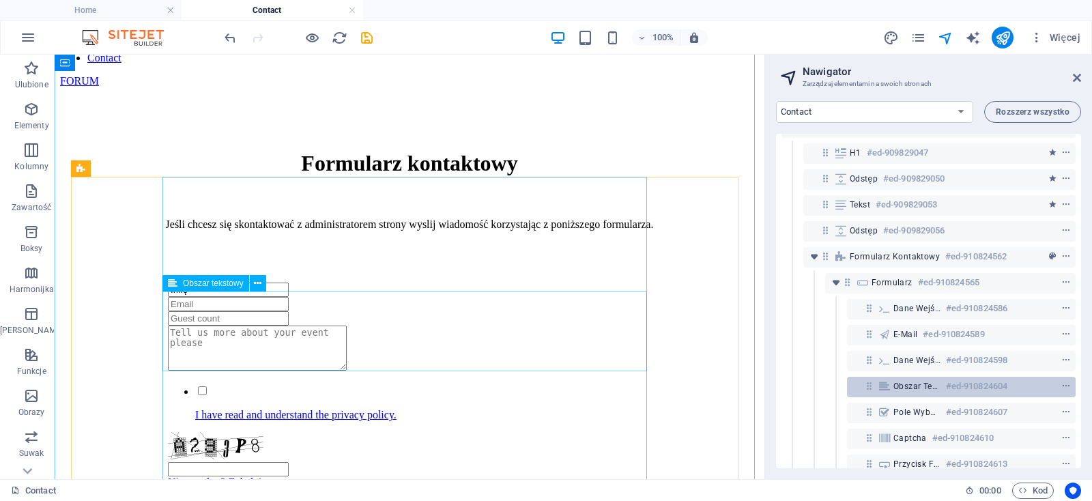
scroll to position [31, 0]
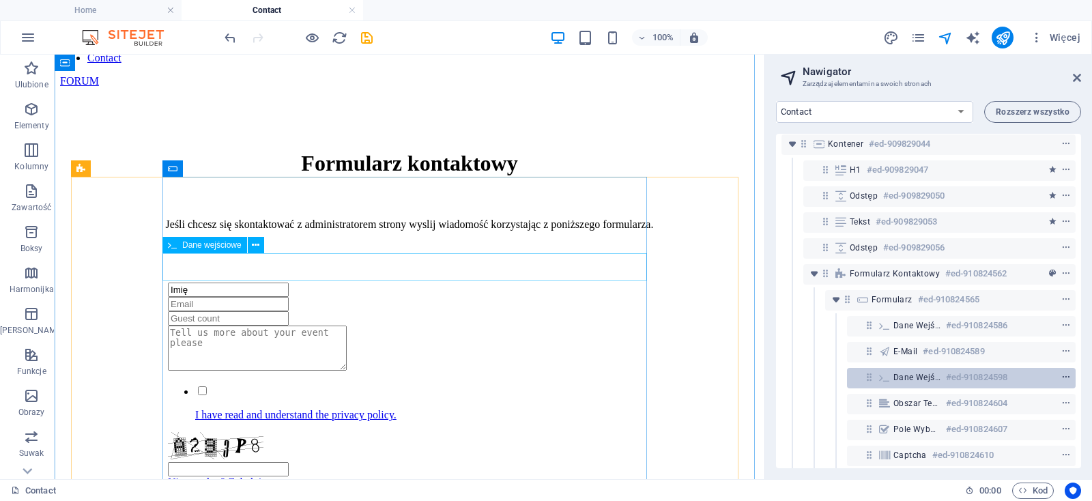
click at [1062, 375] on icon "context-menu" at bounding box center [1067, 378] width 10 height 10
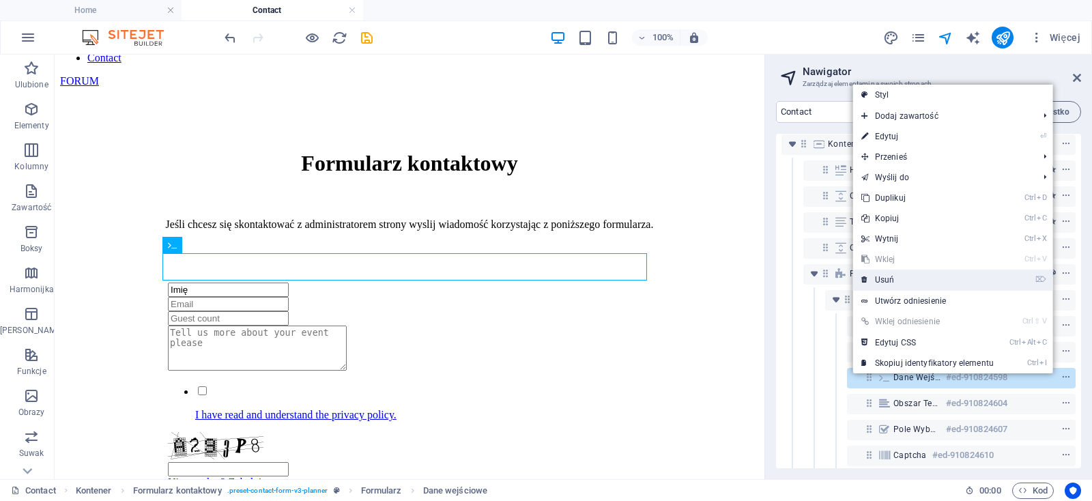
click at [896, 276] on link "⌦ Usuń" at bounding box center [927, 280] width 149 height 20
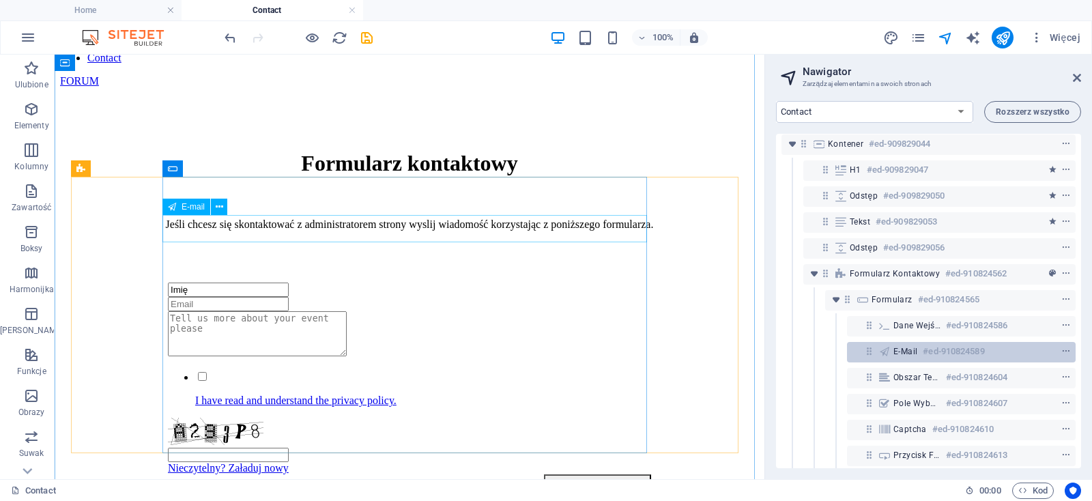
scroll to position [70, 0]
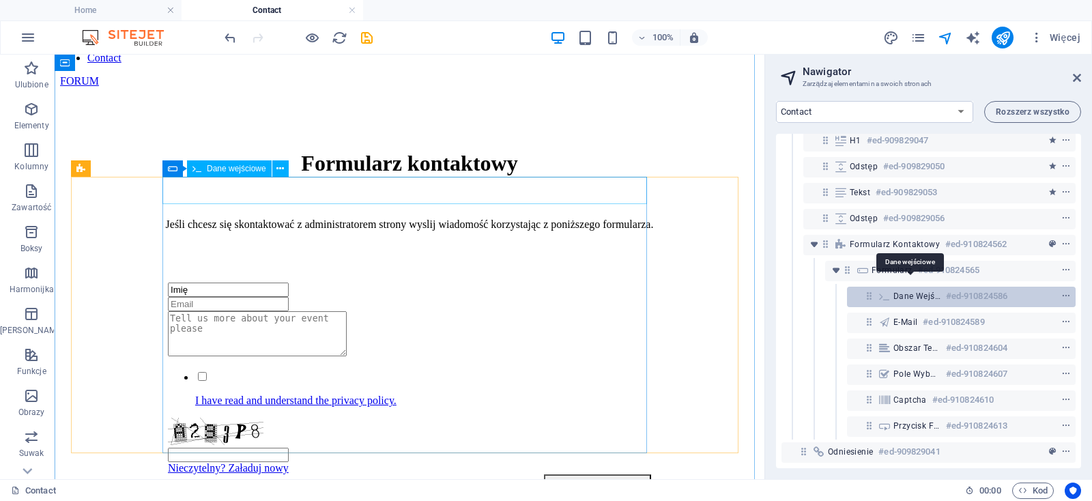
click at [925, 291] on span "Dane wejściowe" at bounding box center [917, 296] width 47 height 11
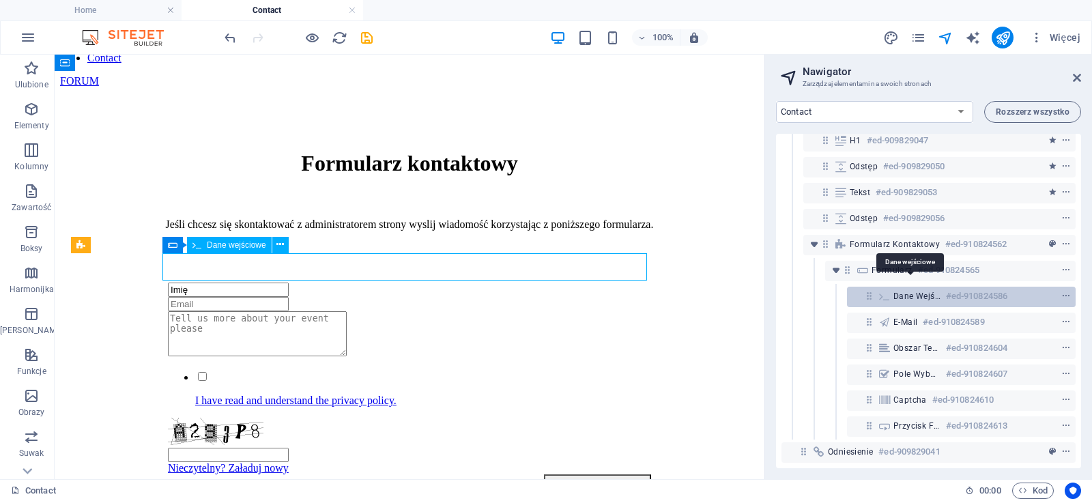
scroll to position [131, 0]
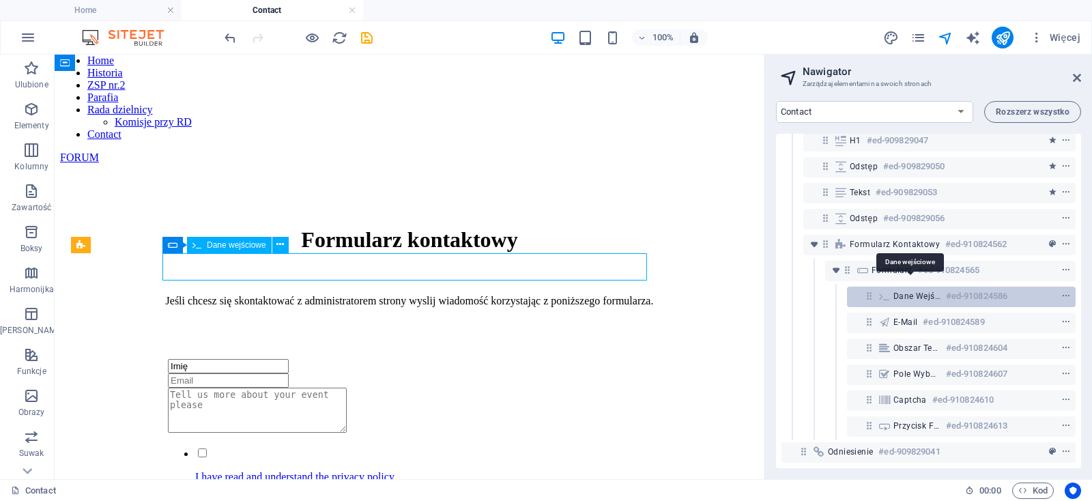
click at [925, 291] on span "Dane wejściowe" at bounding box center [917, 296] width 47 height 11
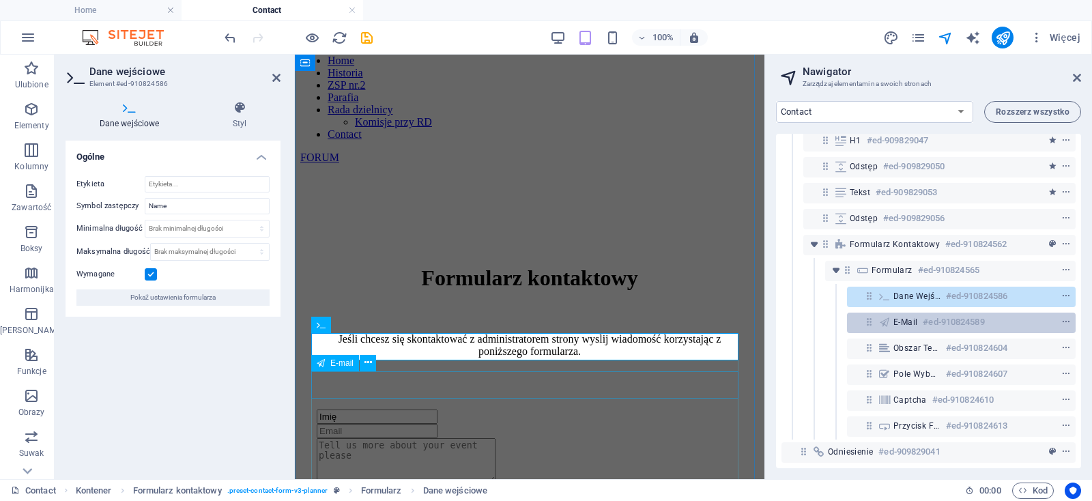
click at [969, 314] on h6 "#ed-910824589" at bounding box center [953, 322] width 61 height 16
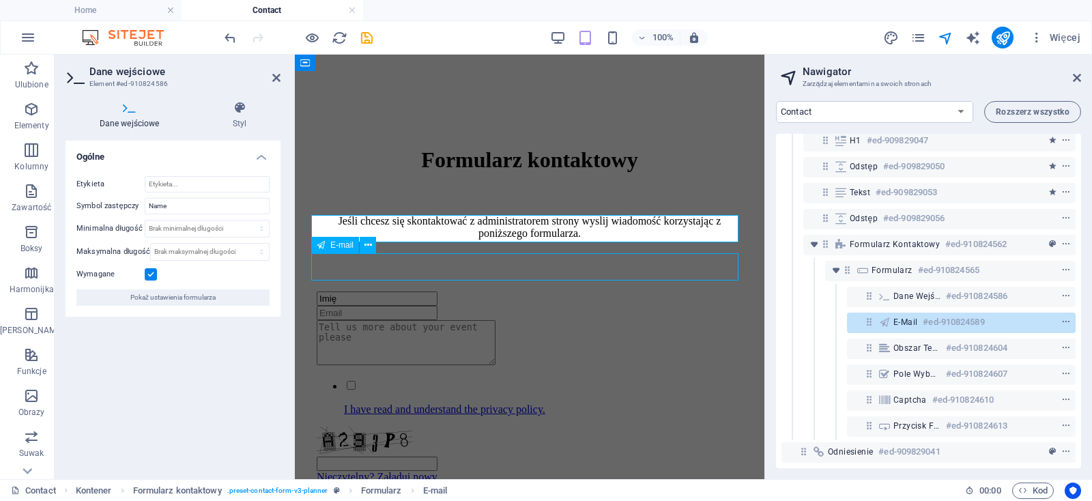
click at [970, 314] on h6 "#ed-910824589" at bounding box center [953, 322] width 61 height 16
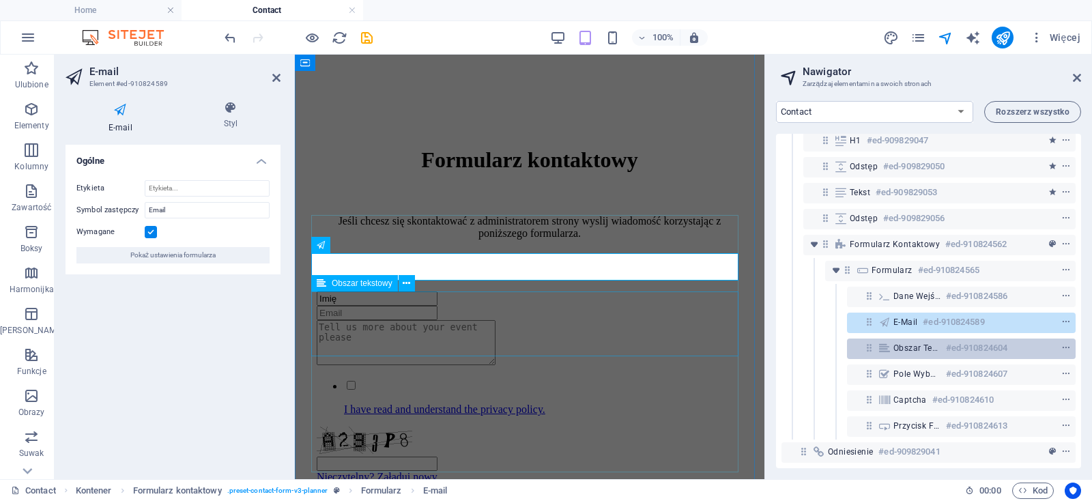
click at [965, 340] on h6 "#ed-910824604" at bounding box center [976, 348] width 61 height 16
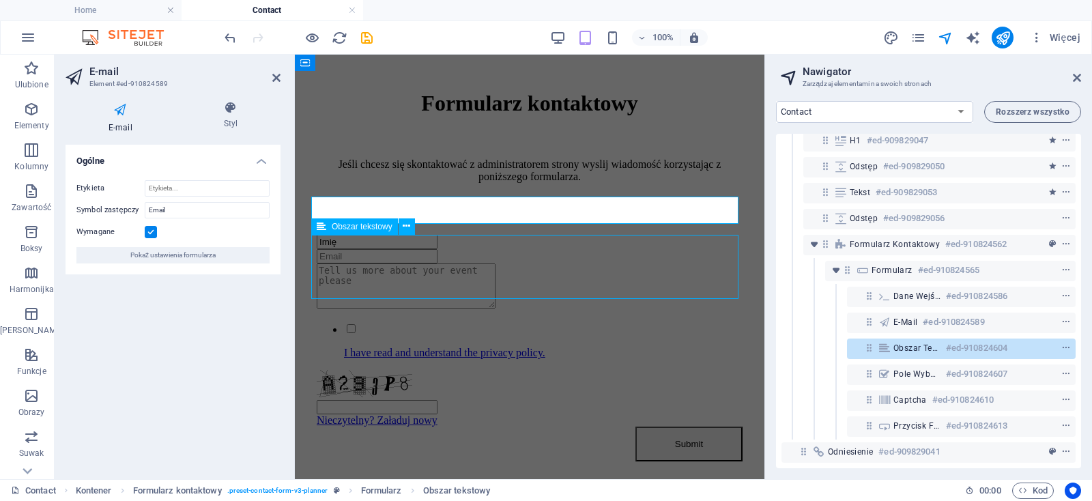
click at [965, 340] on h6 "#ed-910824604" at bounding box center [976, 348] width 61 height 16
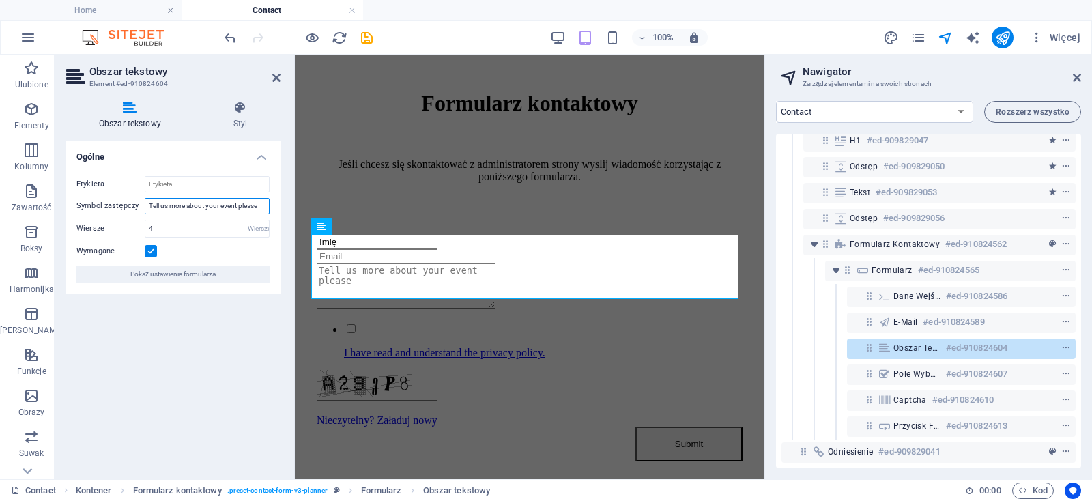
drag, startPoint x: 265, startPoint y: 203, endPoint x: 142, endPoint y: 205, distance: 122.9
click at [145, 205] on input "Tell us more about your event please" at bounding box center [207, 206] width 125 height 16
type input "Tutaj napisz swoją wiadomość"
click at [277, 77] on icon at bounding box center [276, 77] width 8 height 11
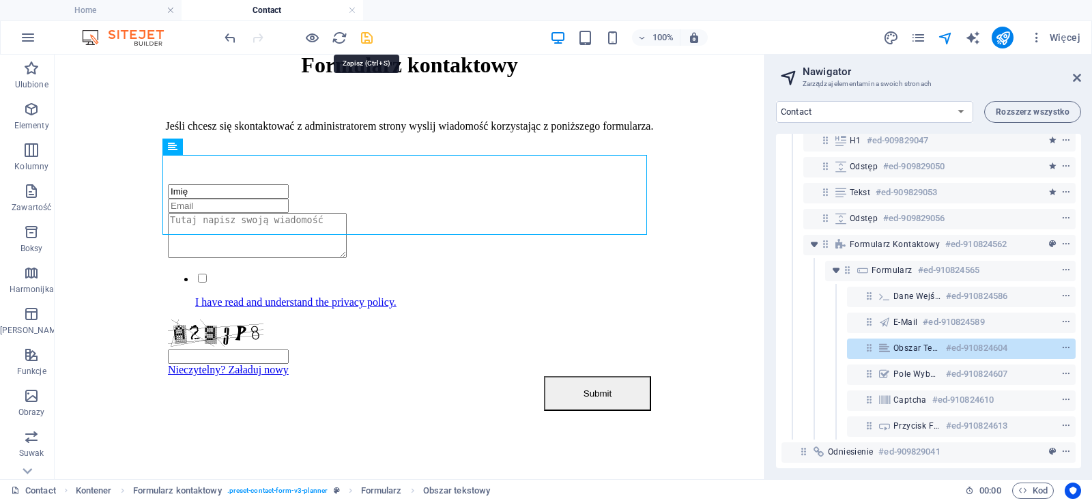
click at [365, 38] on icon "save" at bounding box center [367, 38] width 16 height 16
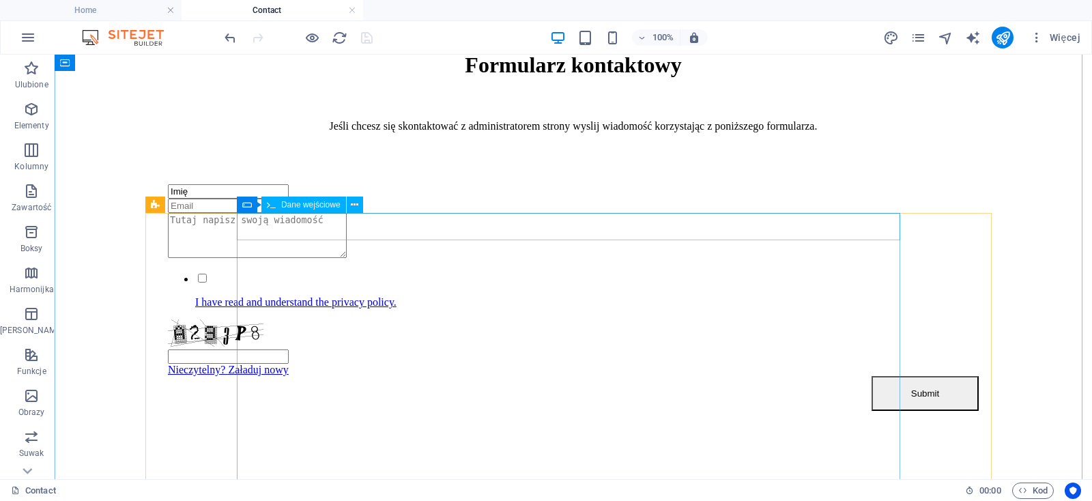
scroll to position [162, 0]
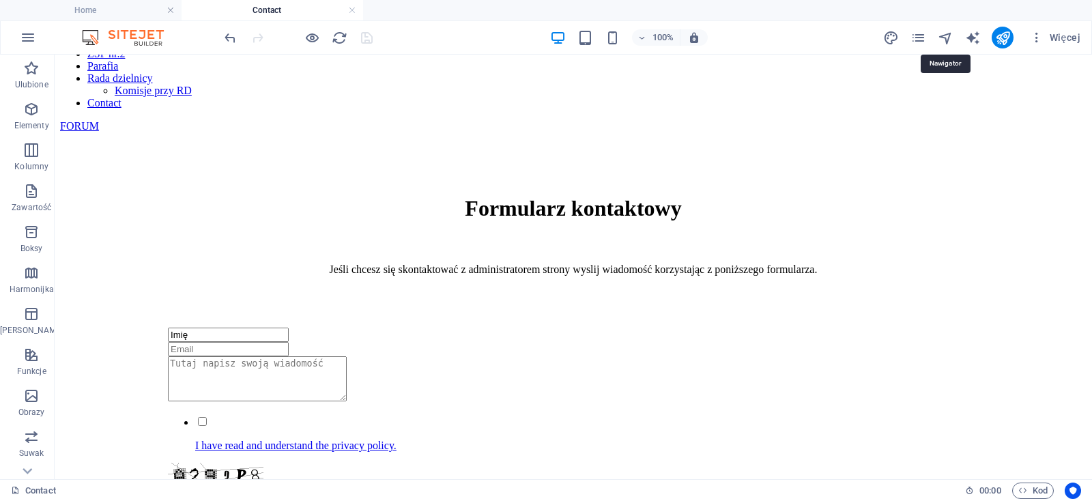
click at [956, 42] on div "Więcej" at bounding box center [984, 38] width 203 height 22
click at [949, 40] on icon "navigator" at bounding box center [946, 38] width 16 height 16
select select "17041482-pl"
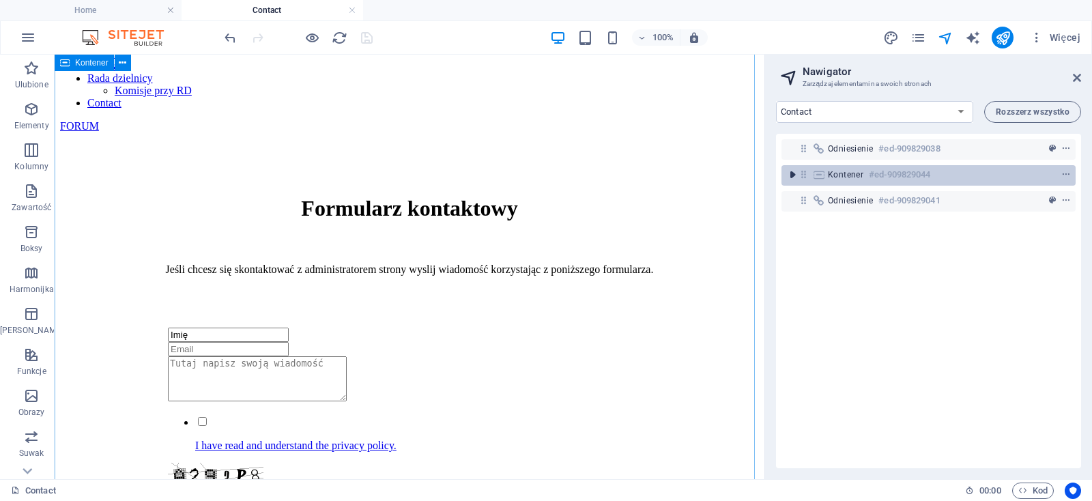
click at [787, 177] on icon "toggle-expand" at bounding box center [793, 175] width 14 height 14
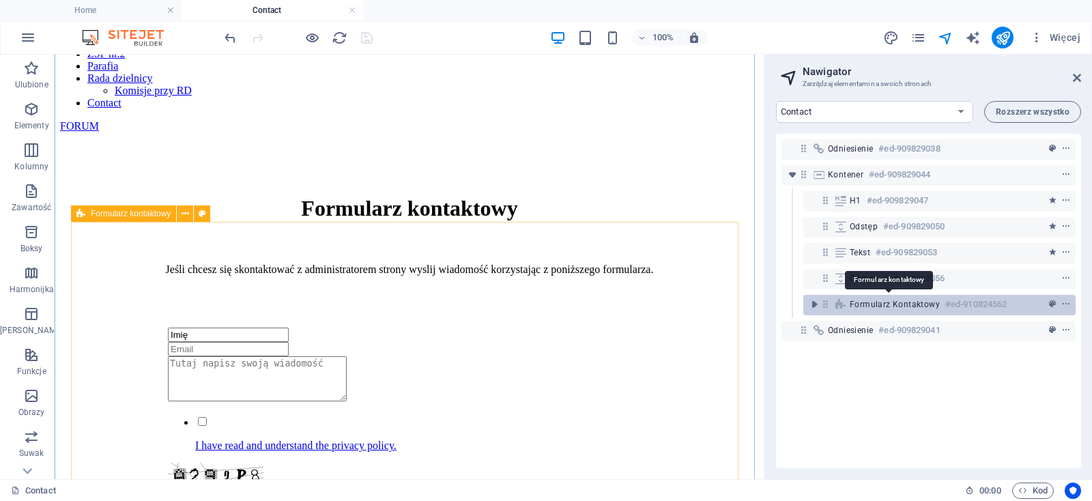
click at [883, 302] on span "Formularz kontaktowy" at bounding box center [895, 304] width 90 height 11
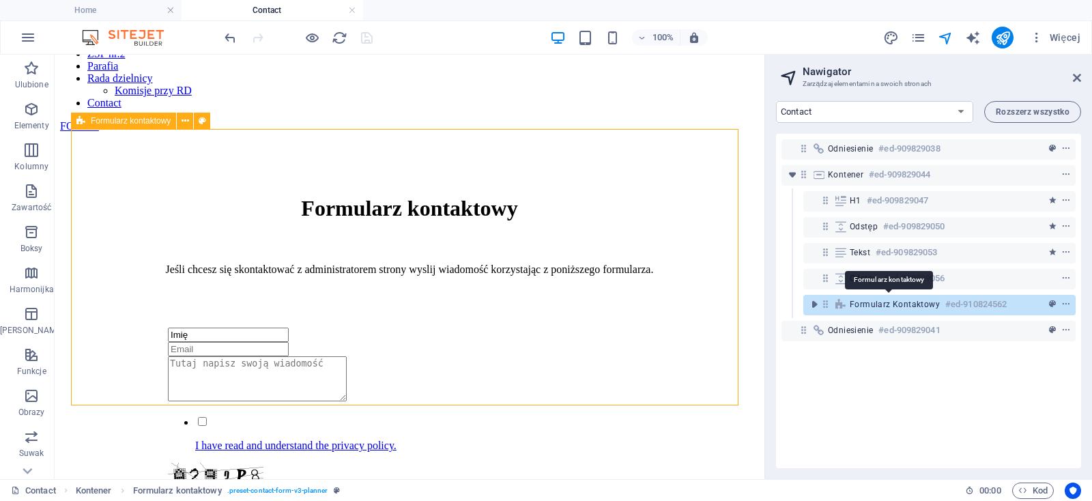
scroll to position [255, 0]
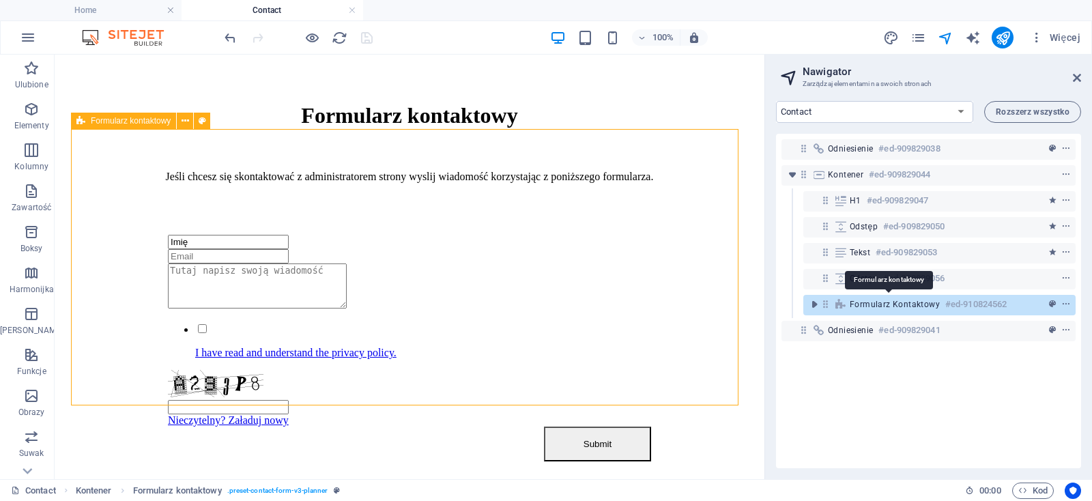
click at [883, 302] on span "Formularz kontaktowy" at bounding box center [895, 304] width 90 height 11
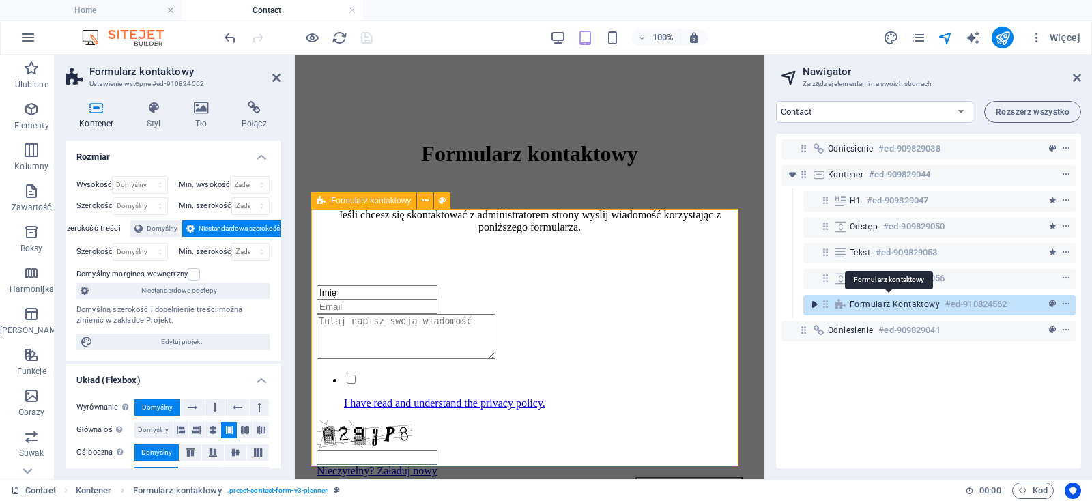
click at [812, 305] on icon "toggle-expand" at bounding box center [815, 305] width 14 height 14
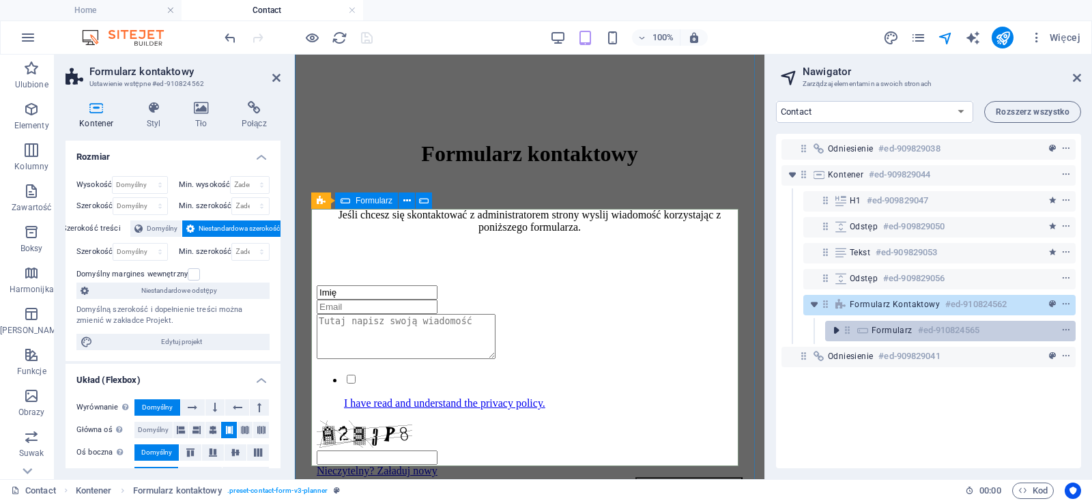
click at [838, 327] on icon "toggle-expand" at bounding box center [836, 331] width 14 height 14
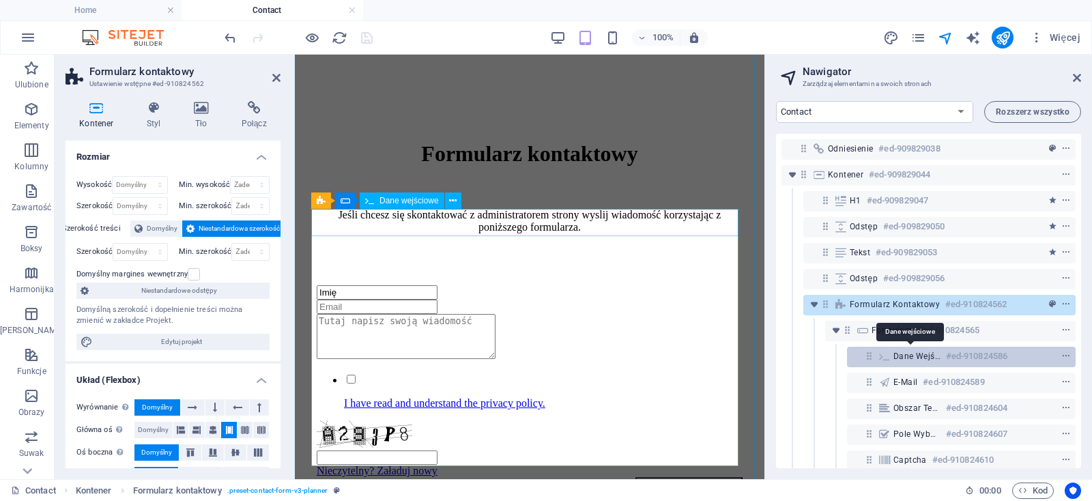
click at [912, 357] on span "Dane wejściowe" at bounding box center [917, 356] width 47 height 11
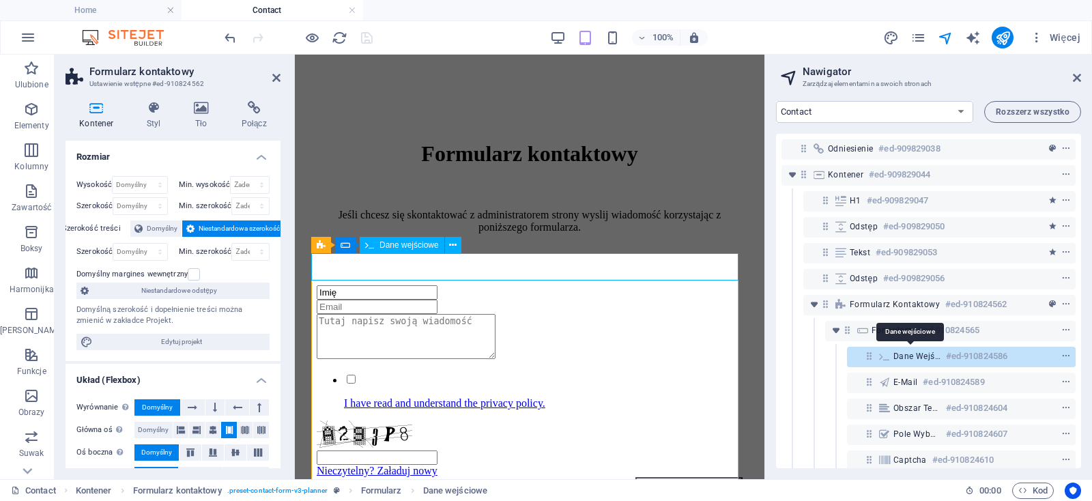
scroll to position [211, 0]
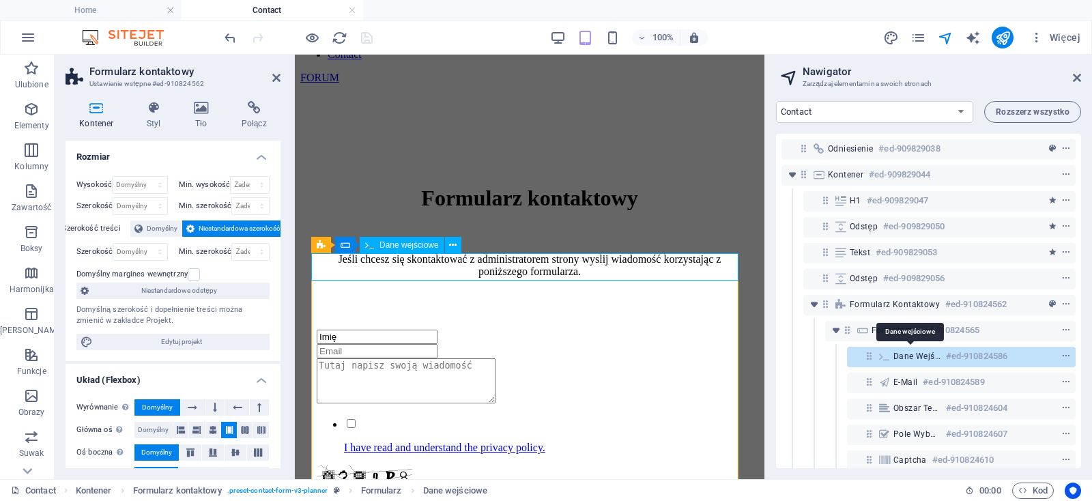
click at [912, 357] on span "Dane wejściowe" at bounding box center [917, 356] width 47 height 11
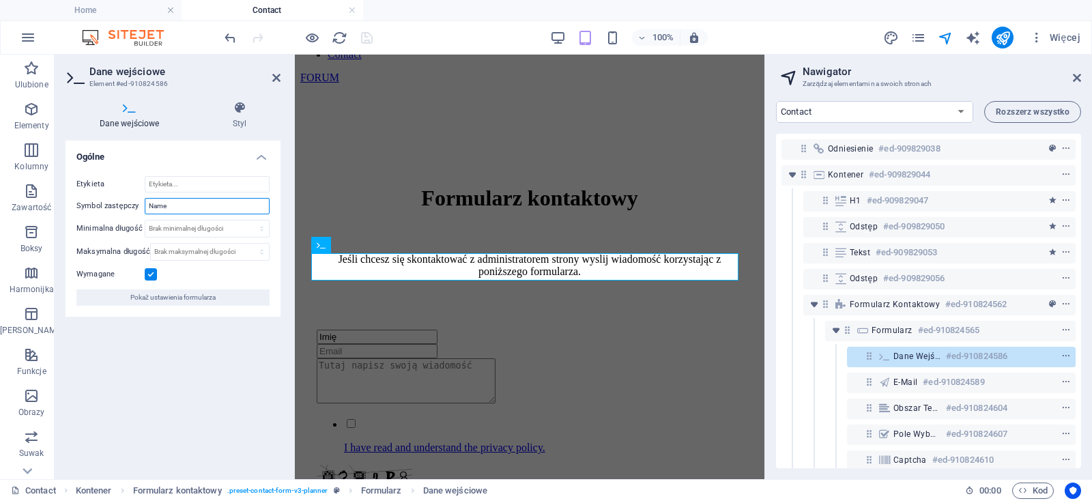
drag, startPoint x: 175, startPoint y: 208, endPoint x: 57, endPoint y: 197, distance: 119.4
click at [145, 198] on input "Name" at bounding box center [207, 206] width 125 height 16
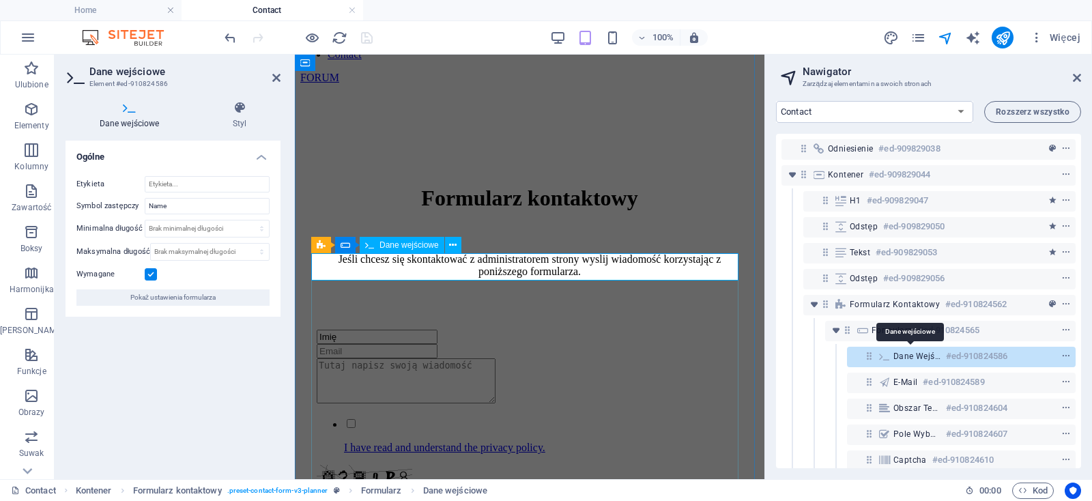
click at [927, 357] on span "Dane wejściowe" at bounding box center [917, 356] width 47 height 11
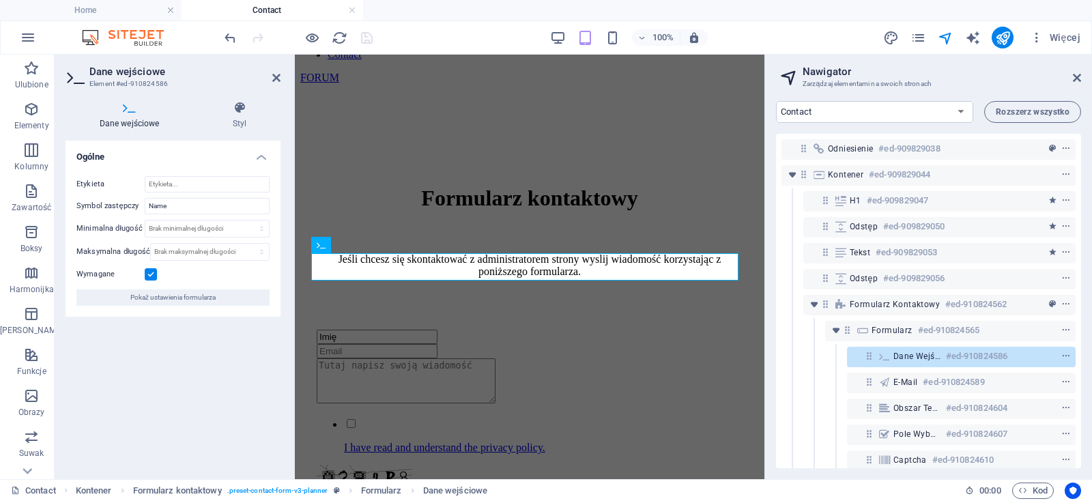
click at [128, 125] on h4 "Dane wejściowe" at bounding box center [132, 115] width 133 height 29
click at [233, 117] on h4 "Styl" at bounding box center [240, 115] width 82 height 29
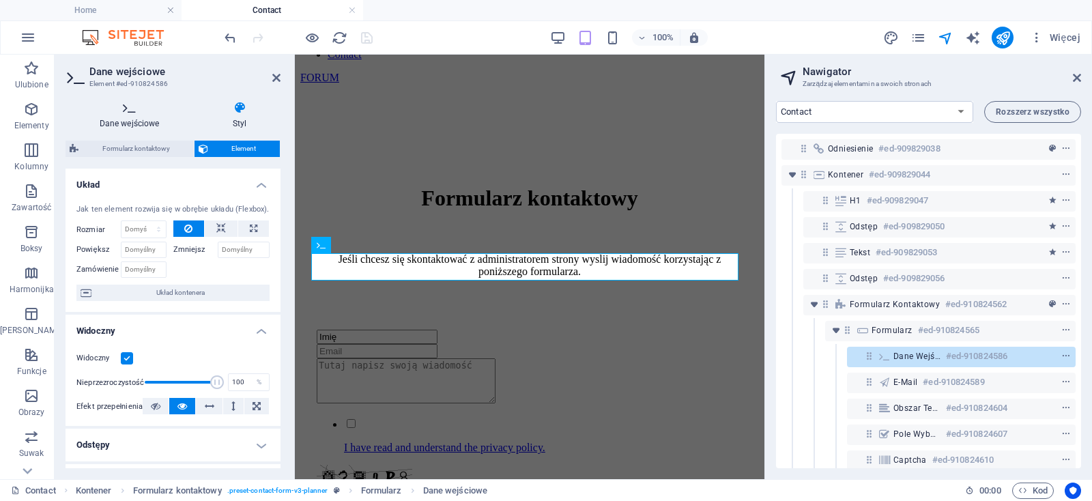
click at [117, 115] on h4 "Dane wejściowe" at bounding box center [132, 115] width 133 height 29
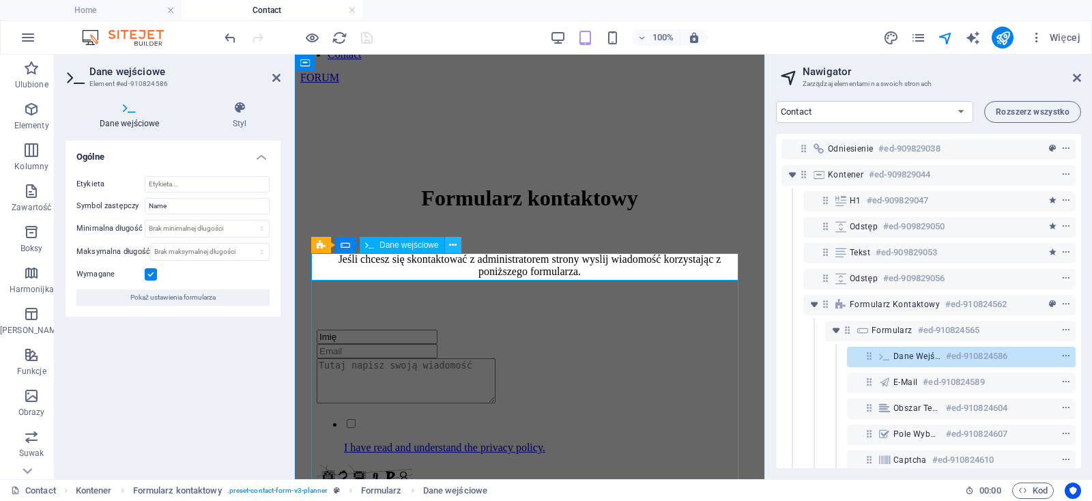
click at [452, 244] on icon at bounding box center [453, 245] width 8 height 14
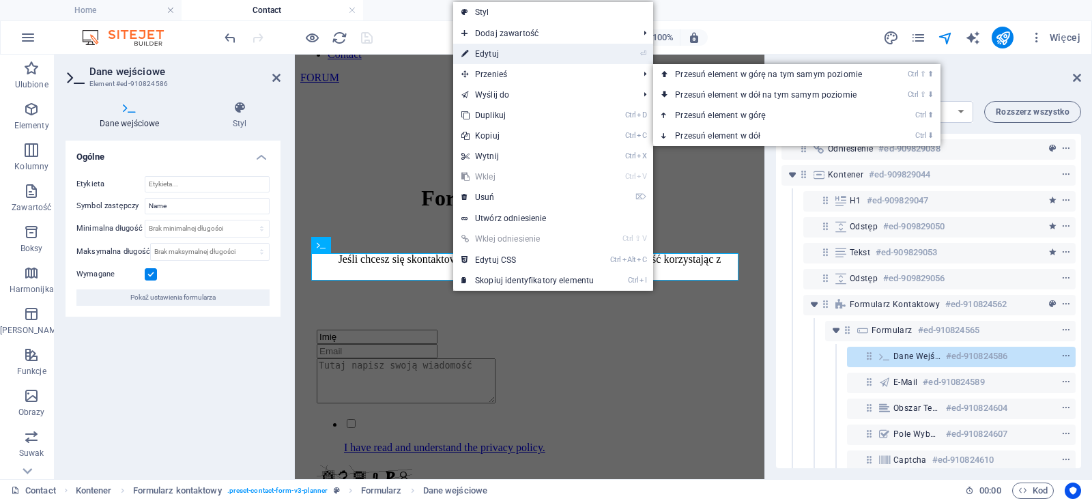
click at [479, 51] on link "⏎ Edytuj" at bounding box center [527, 54] width 149 height 20
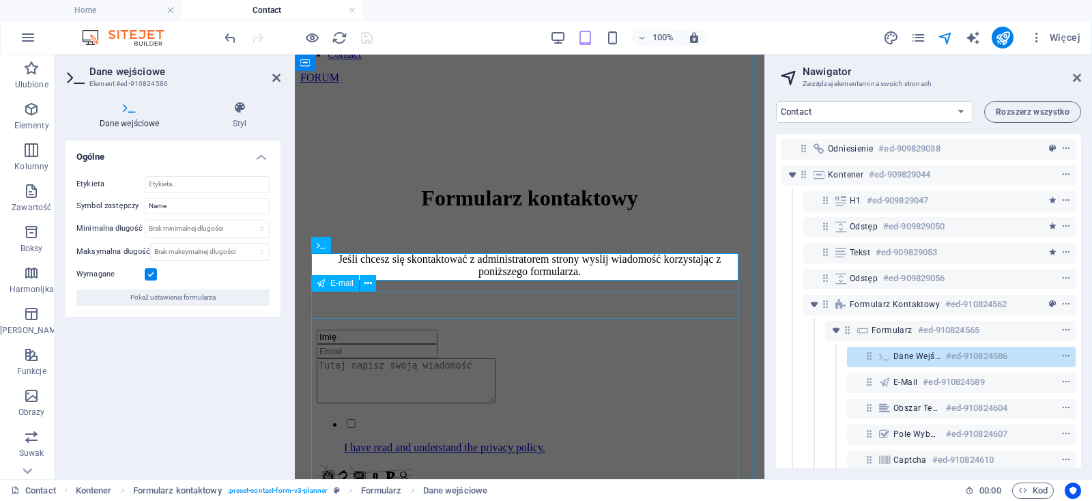
click at [344, 344] on div at bounding box center [530, 351] width 426 height 14
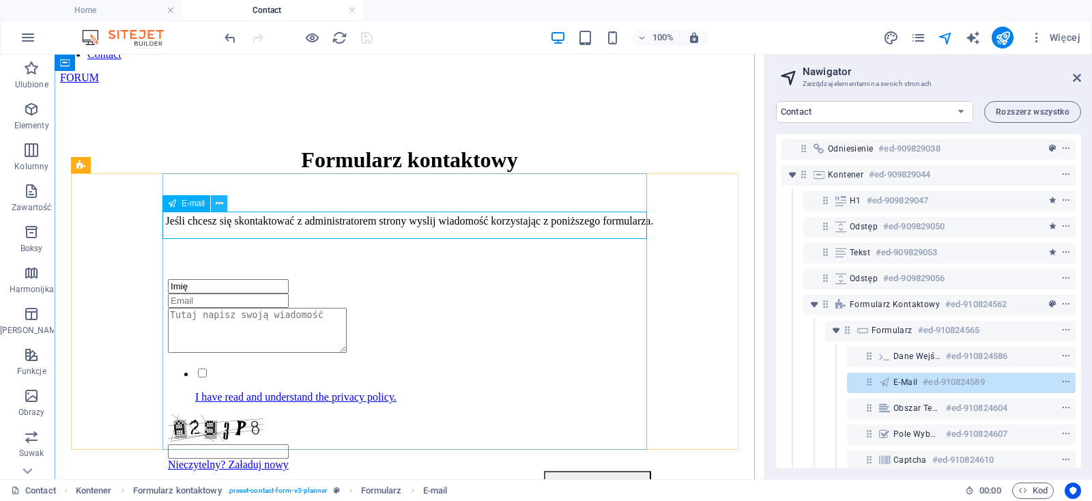
click at [219, 203] on icon at bounding box center [220, 204] width 8 height 14
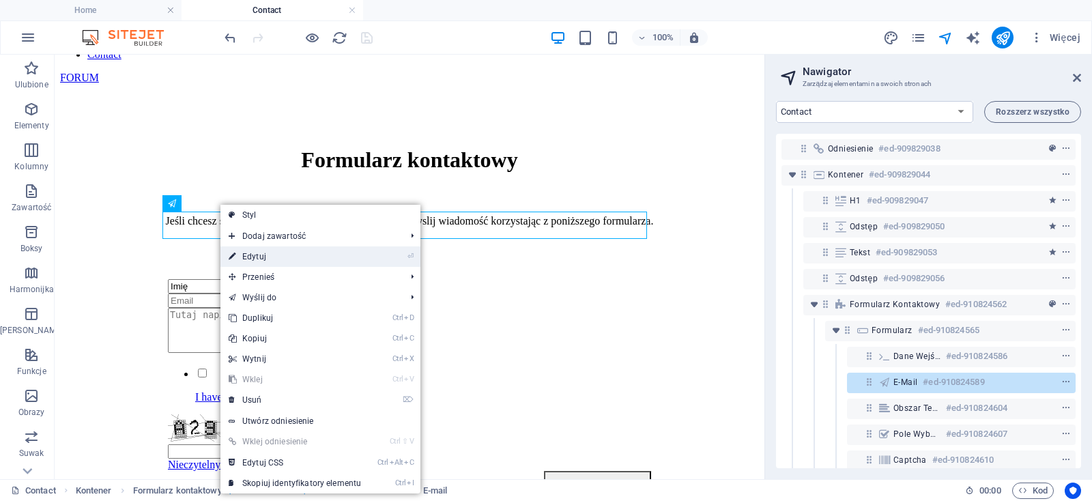
click at [255, 258] on link "⏎ Edytuj" at bounding box center [295, 256] width 149 height 20
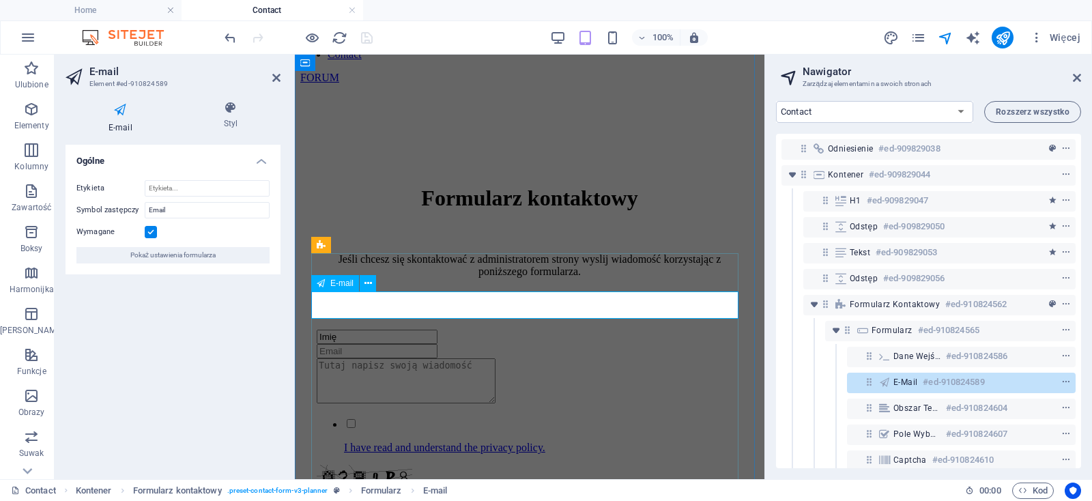
click at [359, 344] on input "email" at bounding box center [377, 351] width 121 height 14
type input "a"
drag, startPoint x: 174, startPoint y: 208, endPoint x: 121, endPoint y: 205, distance: 53.4
click at [145, 205] on input "Email" at bounding box center [207, 210] width 125 height 16
type input "Adres e-mail"
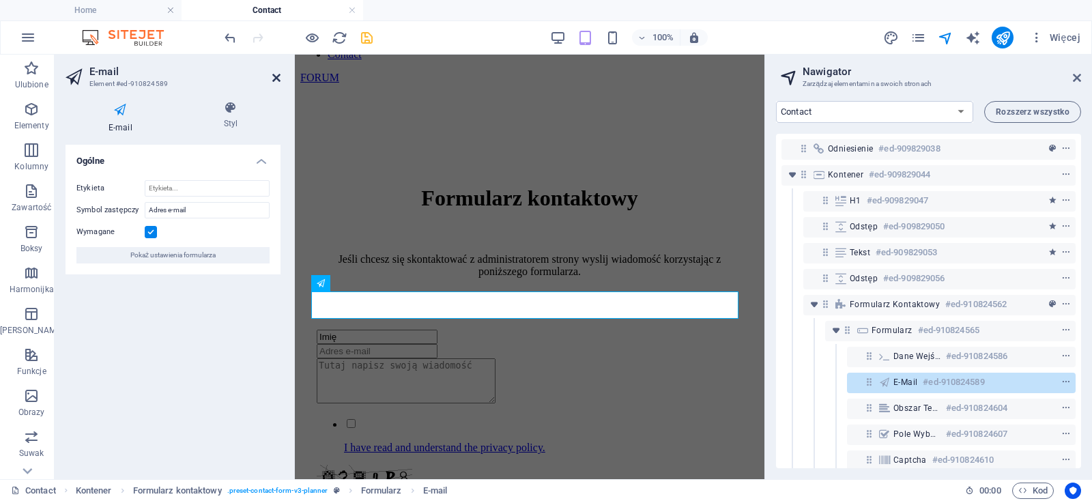
click at [276, 80] on icon at bounding box center [276, 77] width 8 height 11
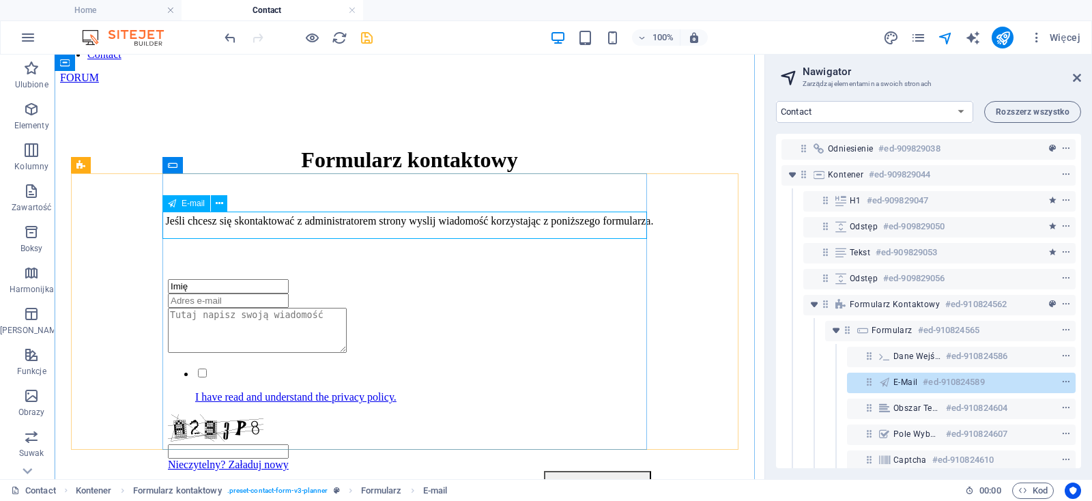
click at [197, 279] on div "Imię" at bounding box center [409, 286] width 483 height 14
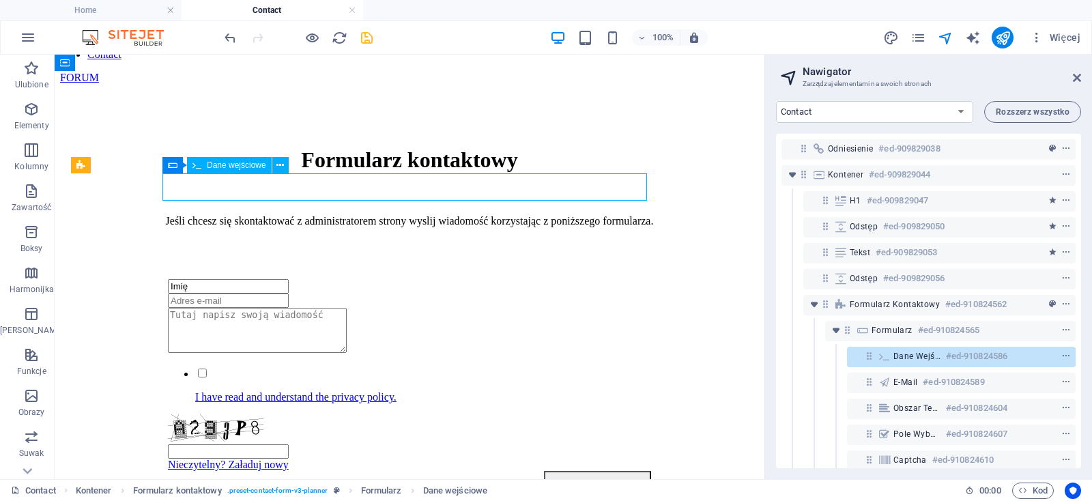
click at [207, 279] on div "Imię" at bounding box center [409, 286] width 483 height 14
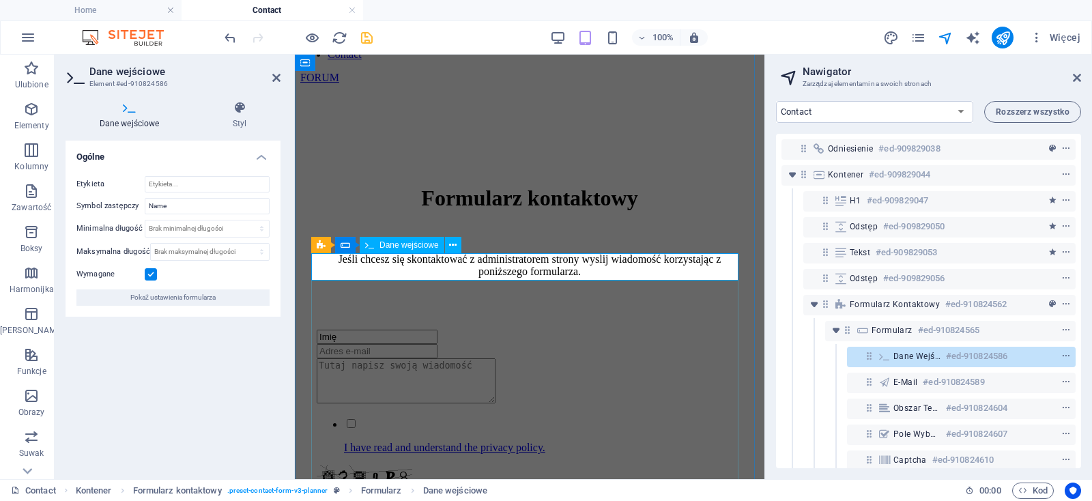
click at [364, 330] on input "Imię" at bounding box center [377, 337] width 121 height 14
type input "I"
drag, startPoint x: 171, startPoint y: 205, endPoint x: 100, endPoint y: 205, distance: 71.0
click at [145, 204] on input "Name" at bounding box center [207, 206] width 125 height 16
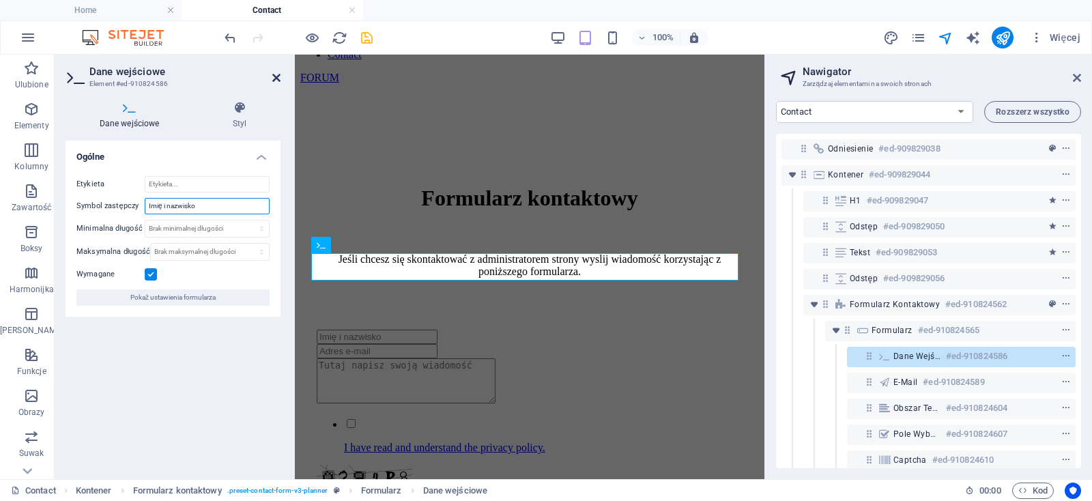
type input "Imię i nazwisko"
drag, startPoint x: 277, startPoint y: 77, endPoint x: 260, endPoint y: 9, distance: 70.4
click at [277, 77] on icon at bounding box center [276, 77] width 8 height 11
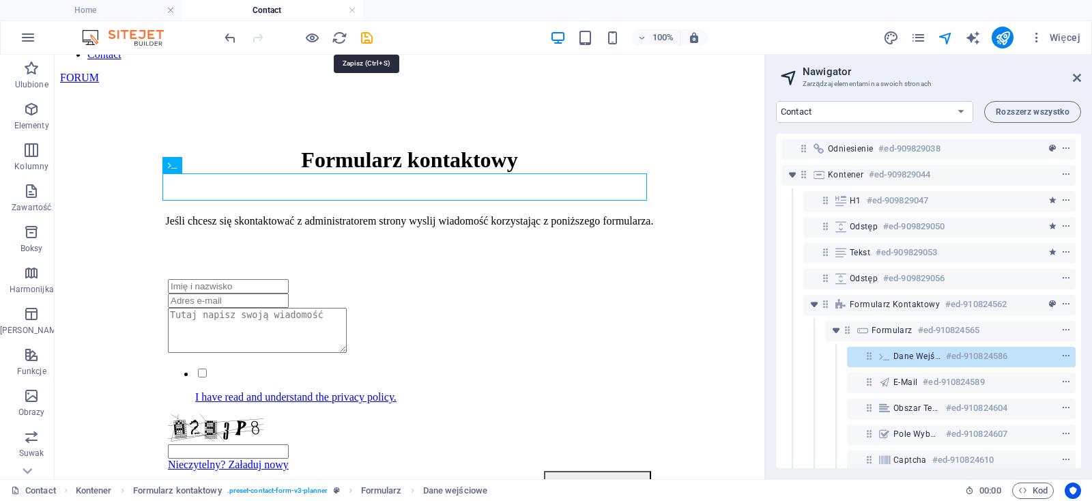
click at [367, 37] on icon "save" at bounding box center [367, 38] width 16 height 16
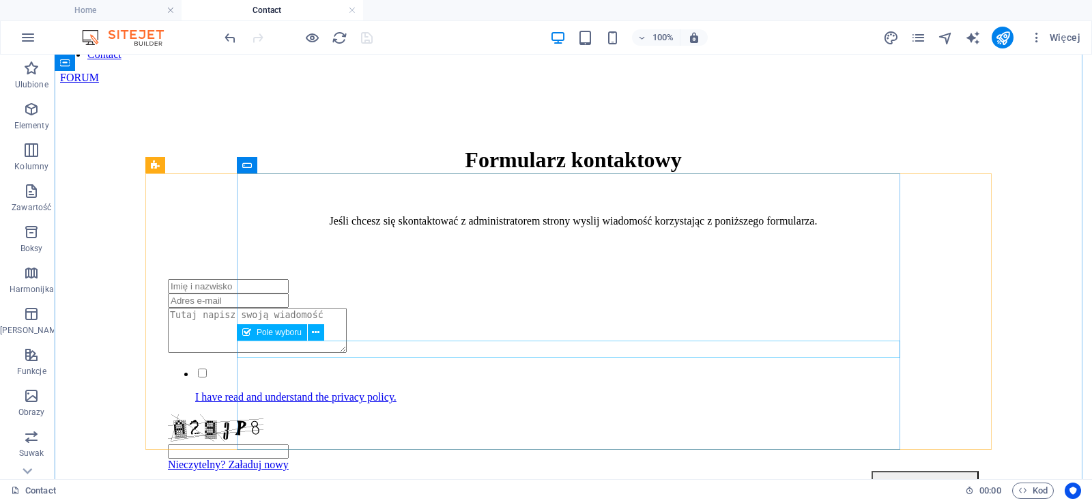
click at [513, 367] on div "I have read and understand the privacy policy." at bounding box center [573, 385] width 811 height 37
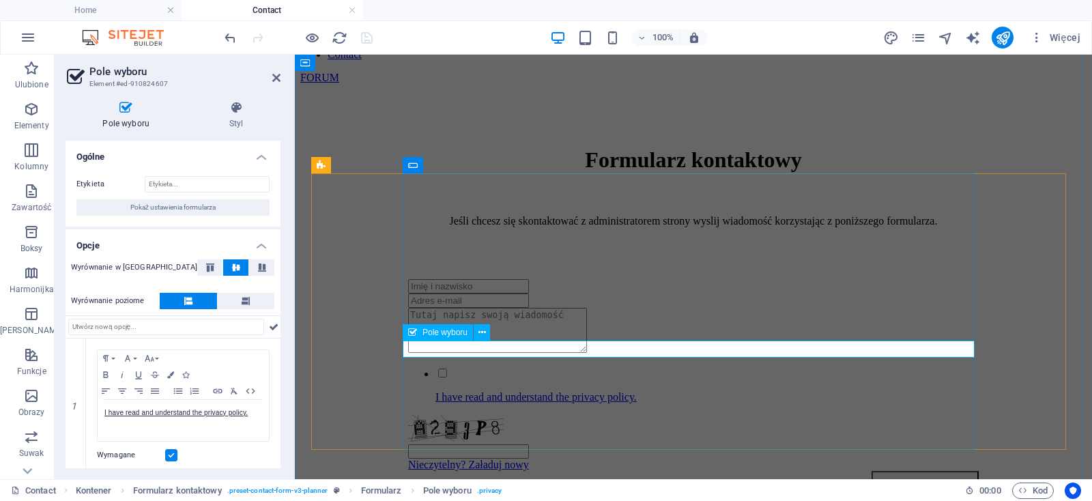
click at [690, 367] on div "I have read and understand the privacy policy." at bounding box center [693, 385] width 571 height 37
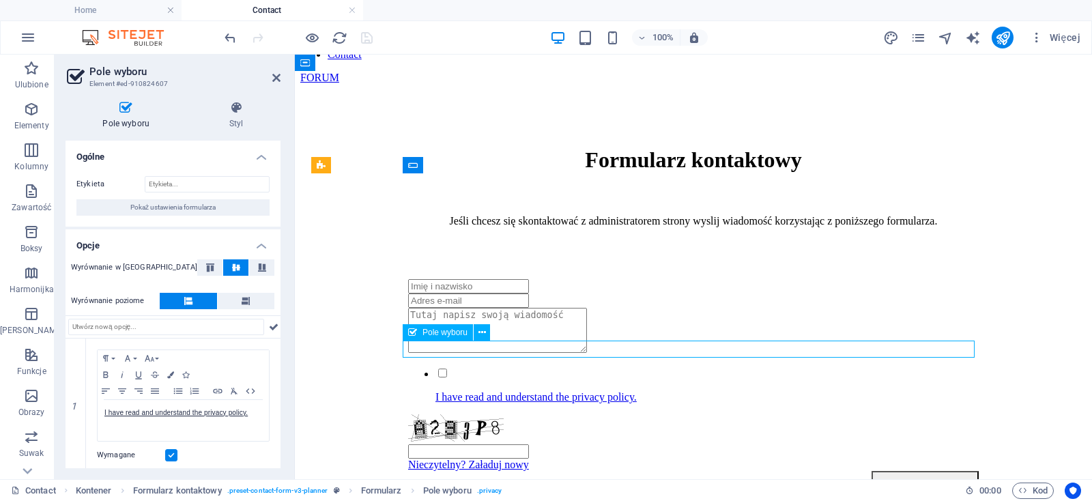
drag, startPoint x: 681, startPoint y: 347, endPoint x: 623, endPoint y: 350, distance: 57.4
click at [623, 367] on div "I have read and understand the privacy policy." at bounding box center [693, 385] width 571 height 37
click at [626, 367] on div "I have read and understand the privacy policy." at bounding box center [693, 385] width 571 height 37
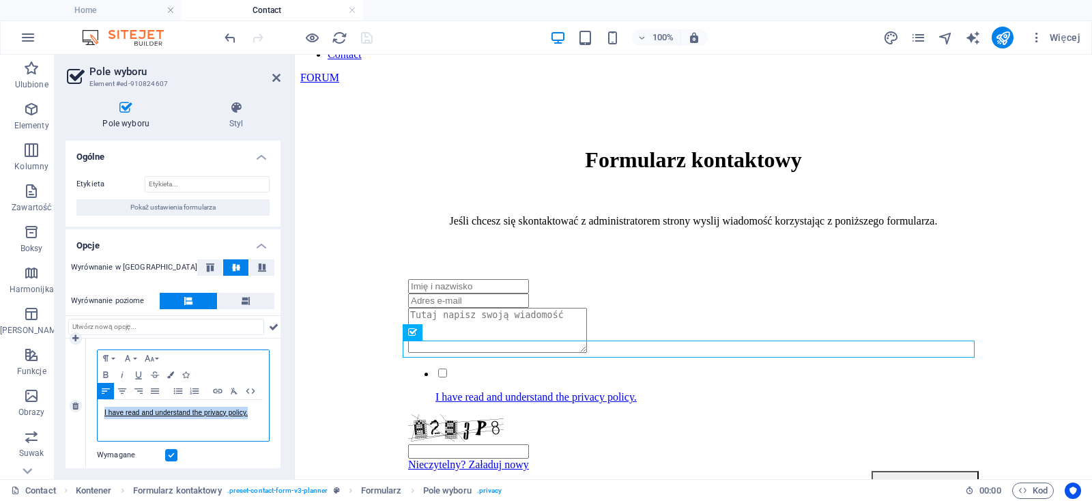
drag, startPoint x: 255, startPoint y: 414, endPoint x: 108, endPoint y: 411, distance: 146.8
click at [102, 408] on div "I have read and understand the privacy policy." at bounding box center [183, 420] width 171 height 41
copy link "I have read and understand the privacy policy."
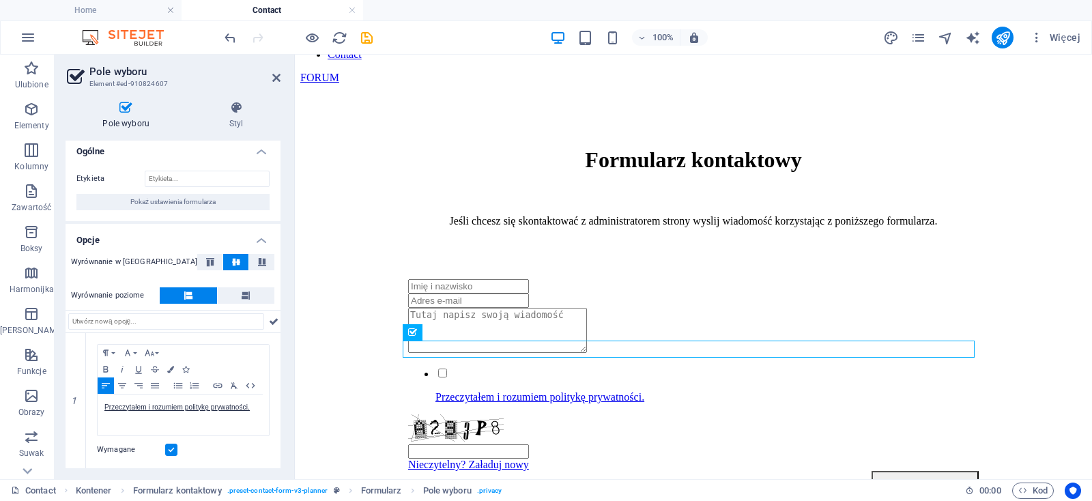
click at [275, 72] on h2 "Pole wyboru" at bounding box center [184, 72] width 191 height 12
click at [278, 81] on icon at bounding box center [276, 77] width 8 height 11
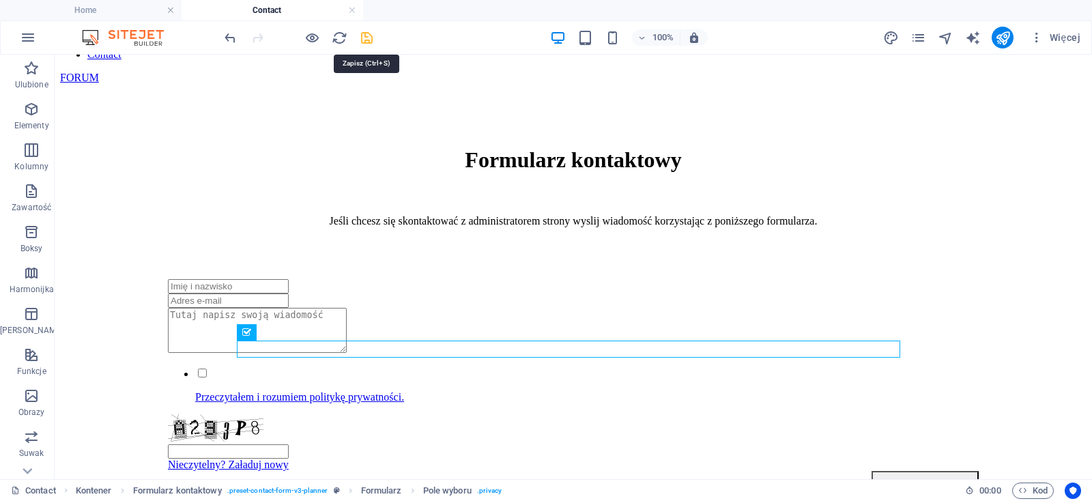
click at [373, 38] on icon "save" at bounding box center [367, 38] width 16 height 16
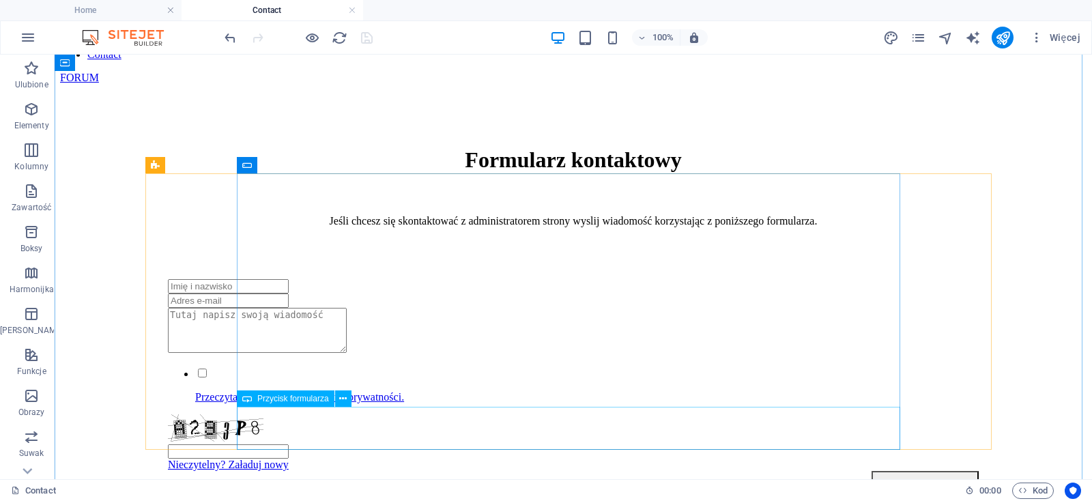
click at [849, 471] on div "Submit" at bounding box center [573, 488] width 811 height 35
select select "px"
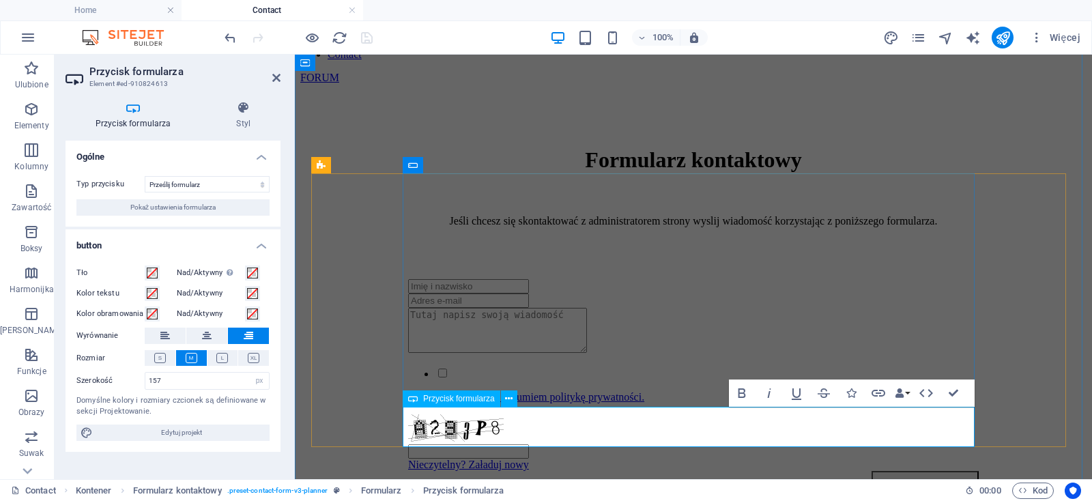
click at [957, 471] on button "Submit" at bounding box center [925, 488] width 107 height 35
type button "Submit"
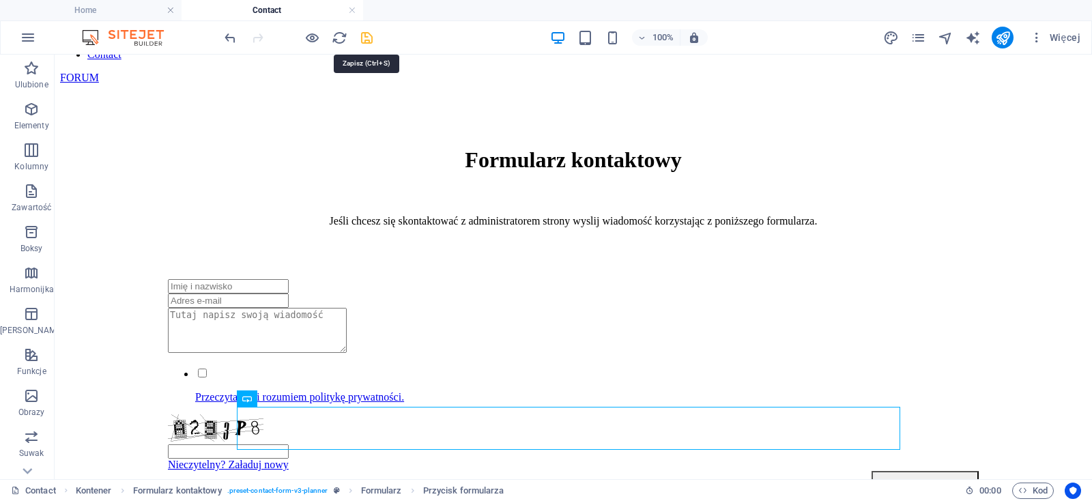
click at [367, 41] on icon "save" at bounding box center [367, 38] width 16 height 16
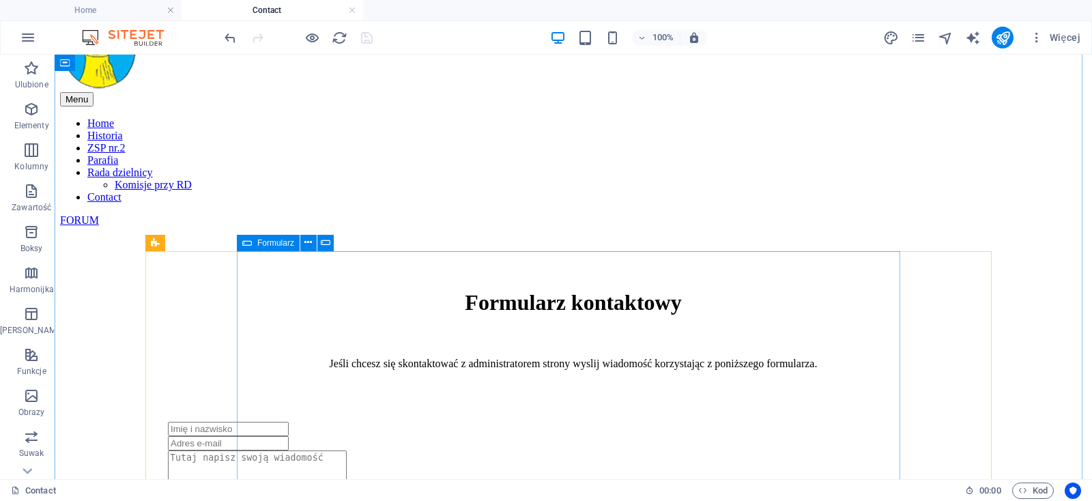
scroll to position [68, 0]
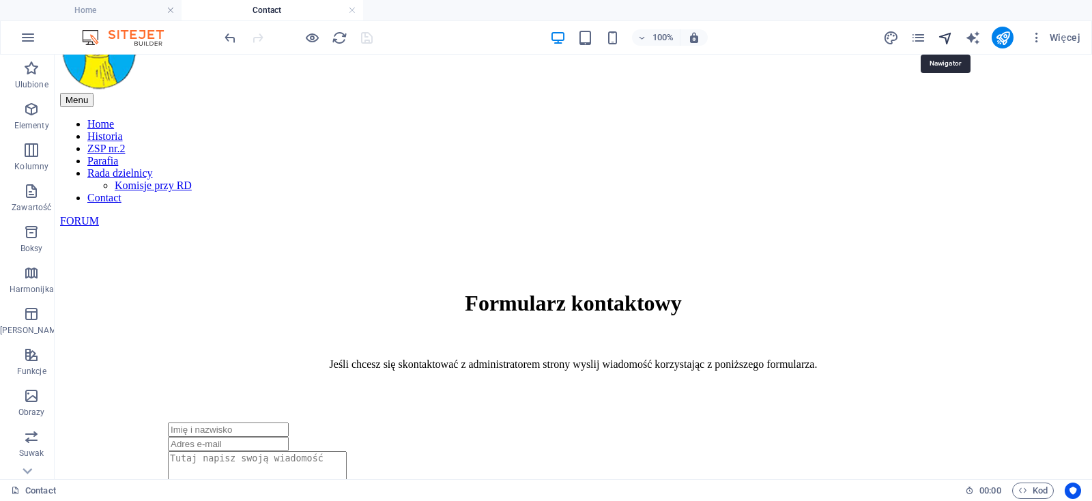
click at [943, 38] on icon "navigator" at bounding box center [946, 38] width 16 height 16
select select "17041482-pl"
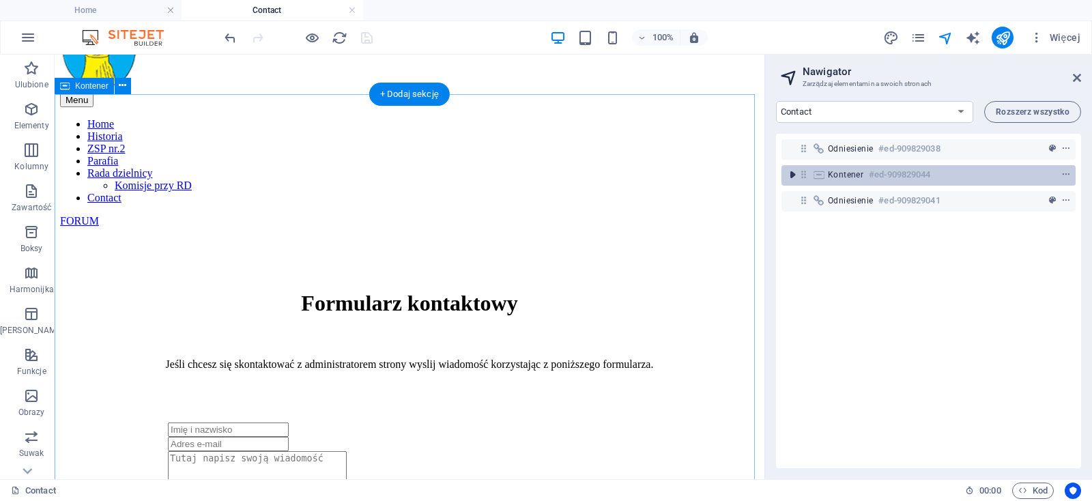
click at [794, 173] on icon "toggle-expand" at bounding box center [793, 175] width 14 height 14
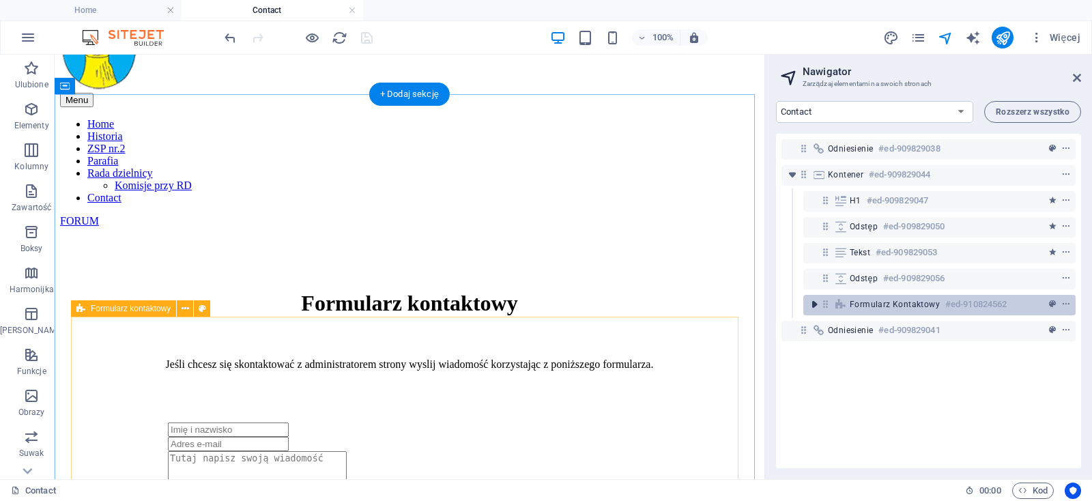
click at [816, 307] on icon "toggle-expand" at bounding box center [815, 305] width 14 height 14
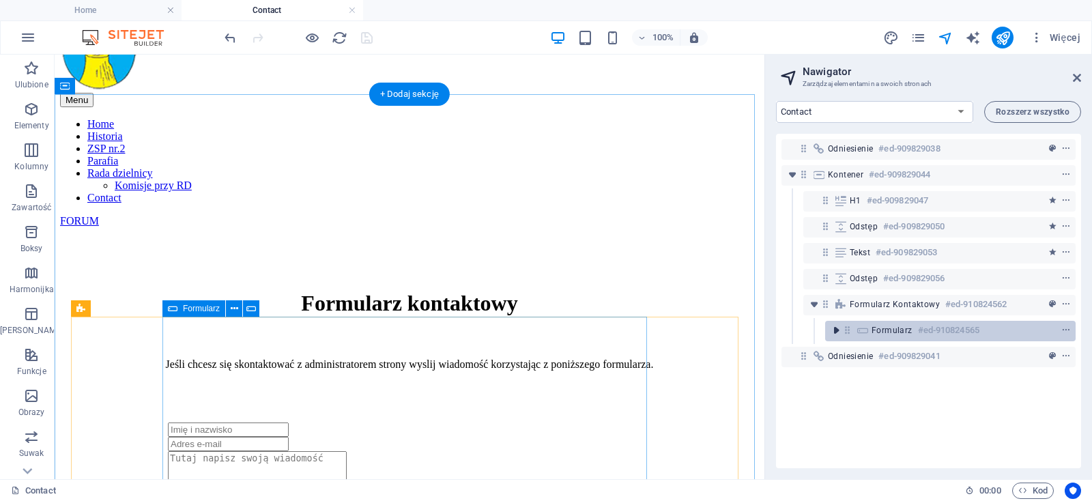
click at [838, 330] on icon "toggle-expand" at bounding box center [836, 331] width 14 height 14
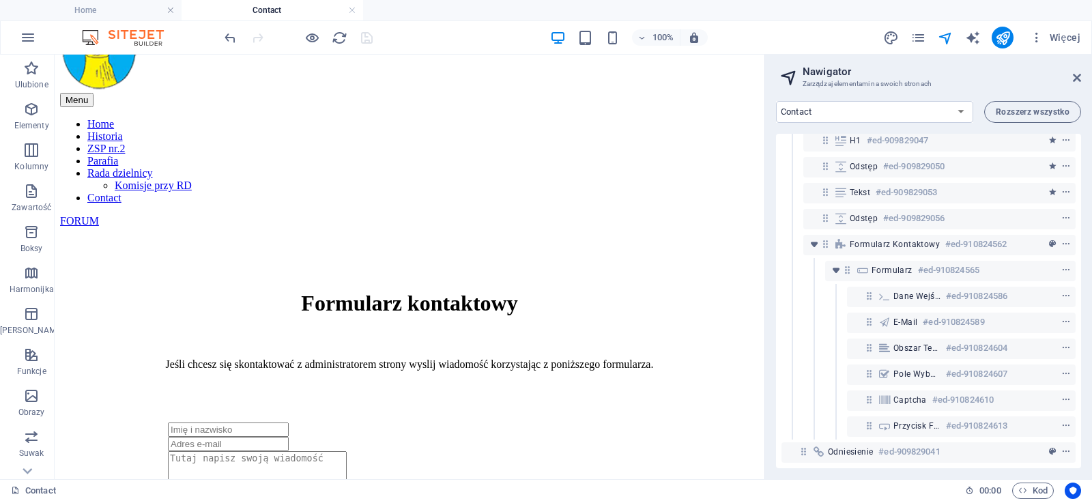
scroll to position [70, 0]
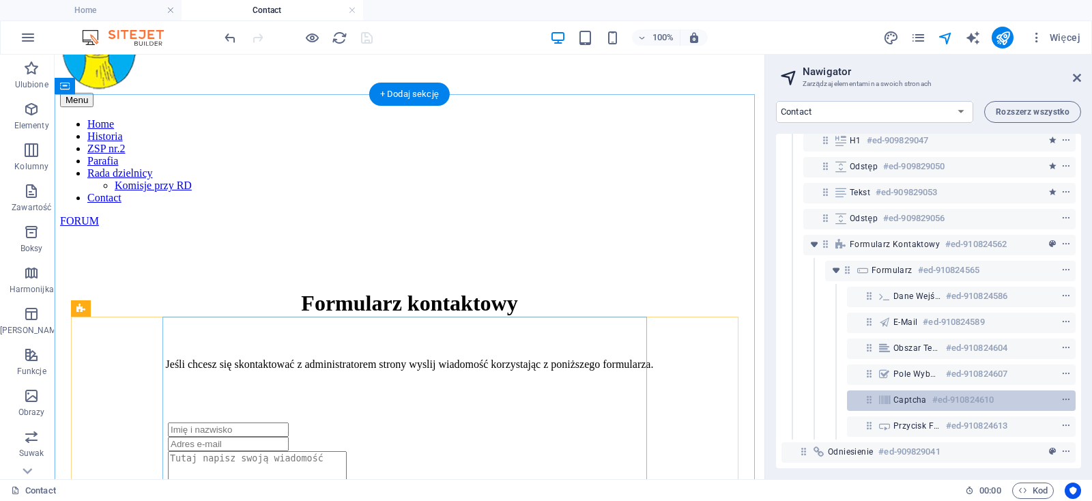
click at [926, 395] on span "Captcha" at bounding box center [910, 400] width 33 height 11
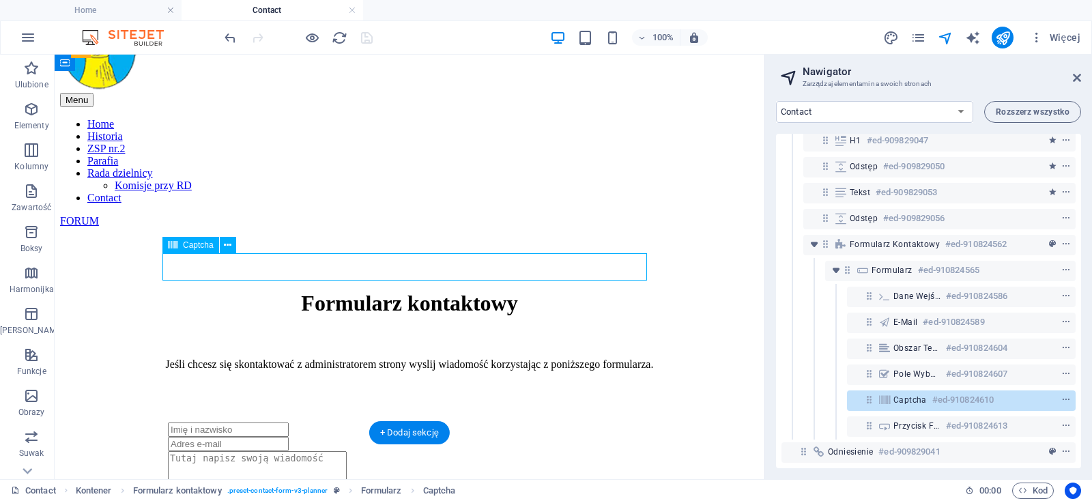
scroll to position [326, 0]
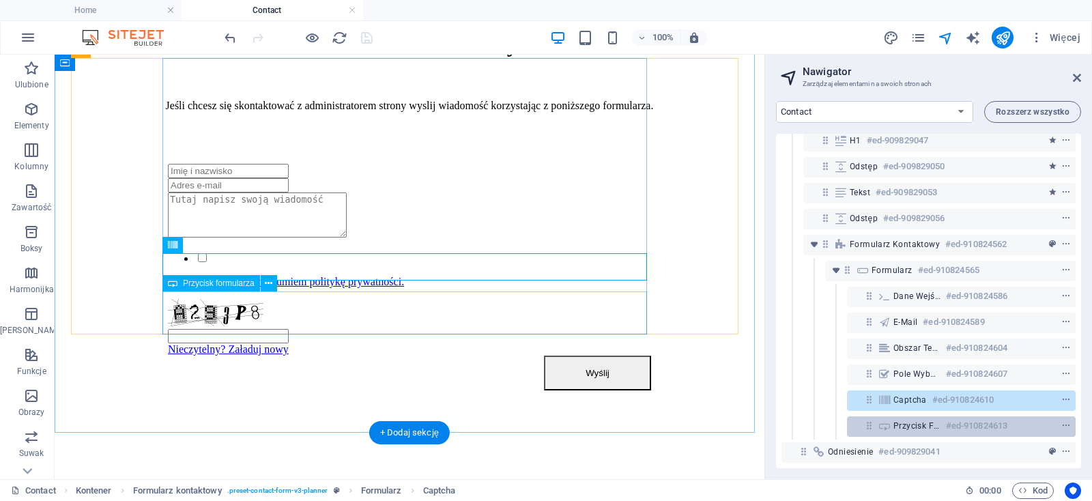
click at [931, 418] on div "Przycisk formularza #ed-910824613" at bounding box center [951, 426] width 114 height 16
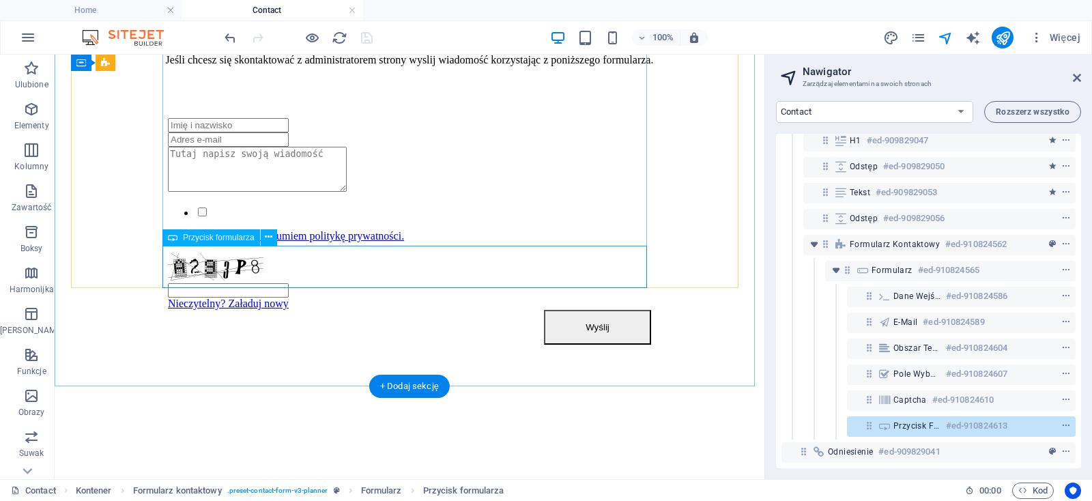
click at [957, 418] on h6 "#ed-910824613" at bounding box center [976, 426] width 61 height 16
select select "px"
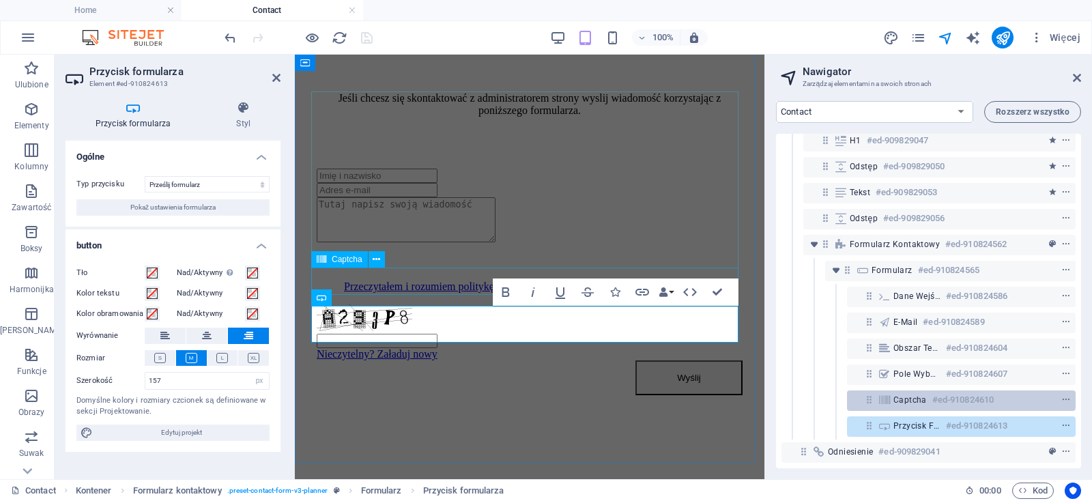
click at [944, 393] on h6 "#ed-910824610" at bounding box center [963, 400] width 61 height 16
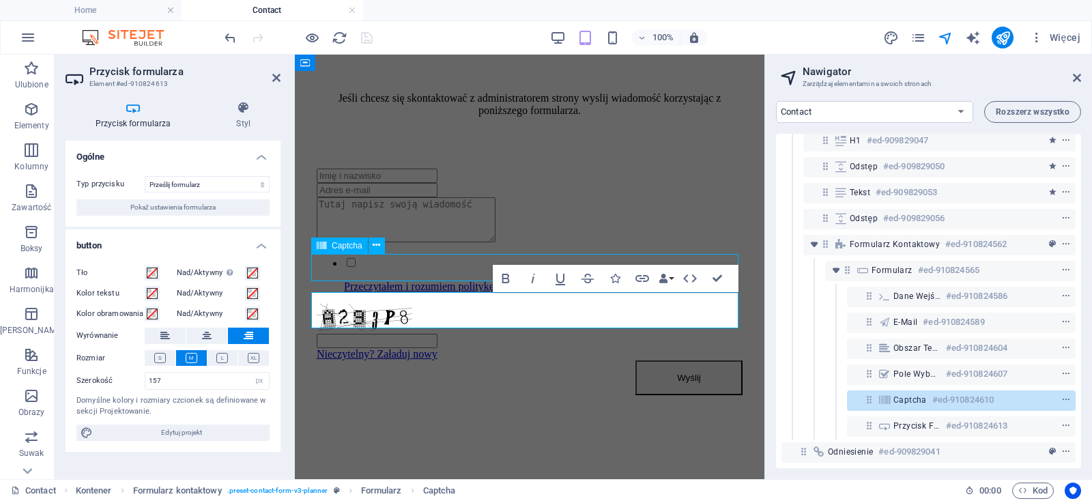
scroll to position [386, 0]
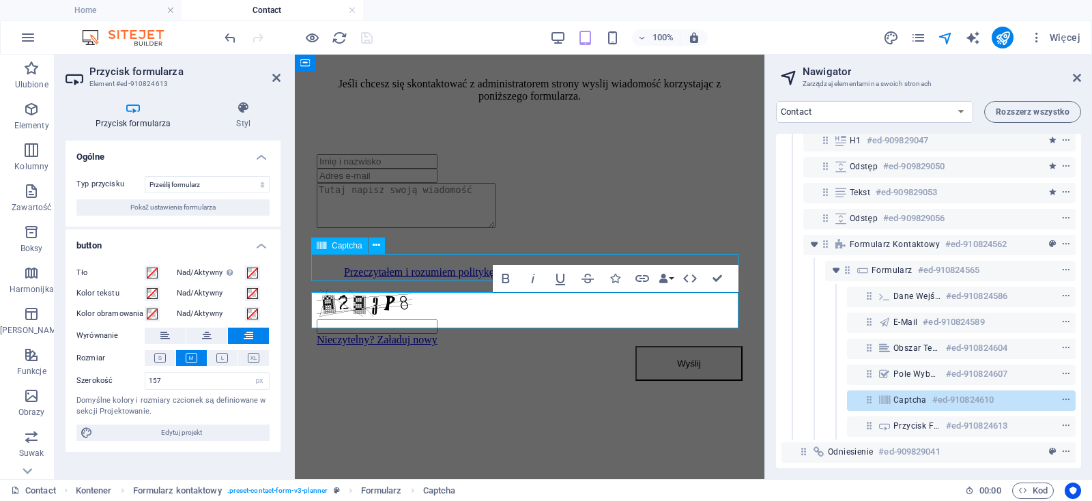
click at [944, 393] on h6 "#ed-910824610" at bounding box center [963, 400] width 61 height 16
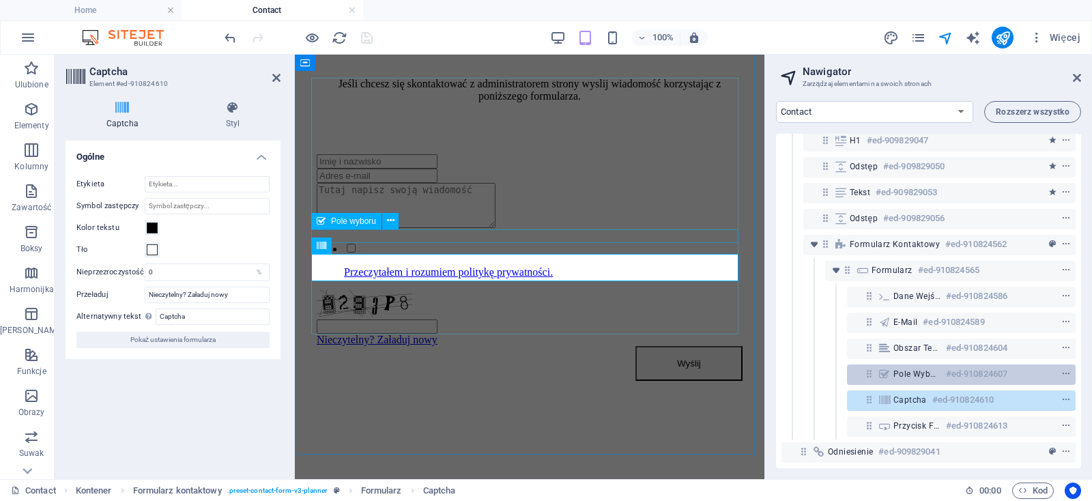
click at [958, 367] on h6 "#ed-910824607" at bounding box center [976, 374] width 61 height 16
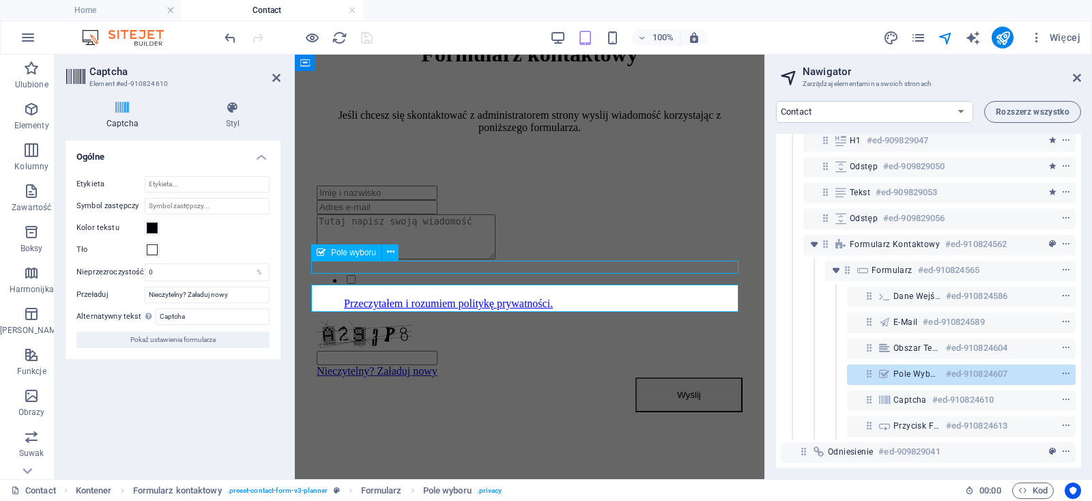
click at [958, 367] on h6 "#ed-910824607" at bounding box center [976, 374] width 61 height 16
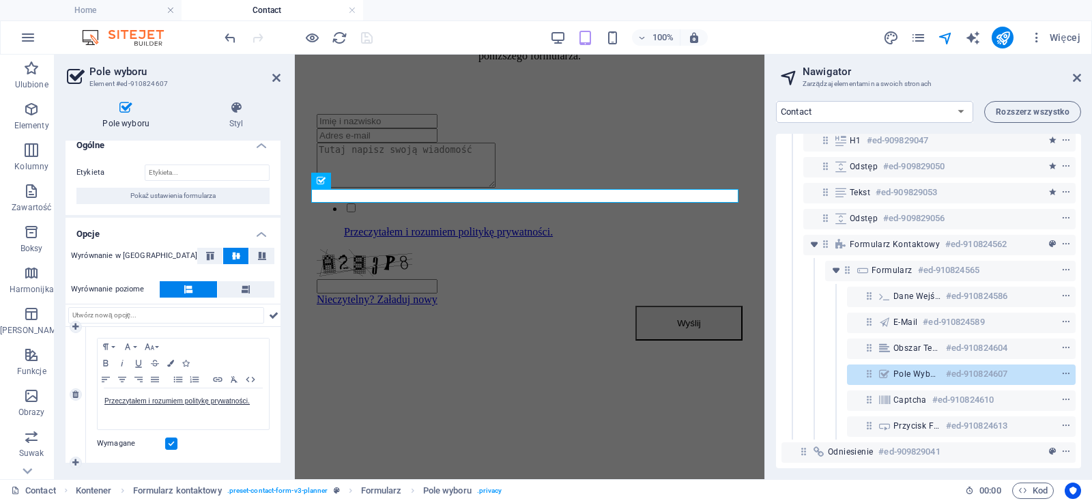
scroll to position [0, 0]
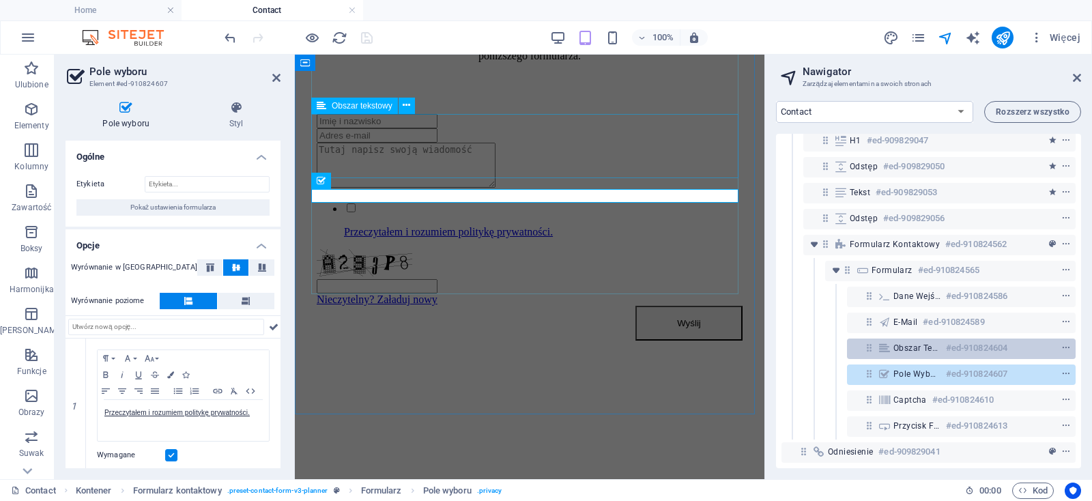
click at [948, 341] on h6 "#ed-910824604" at bounding box center [976, 348] width 61 height 16
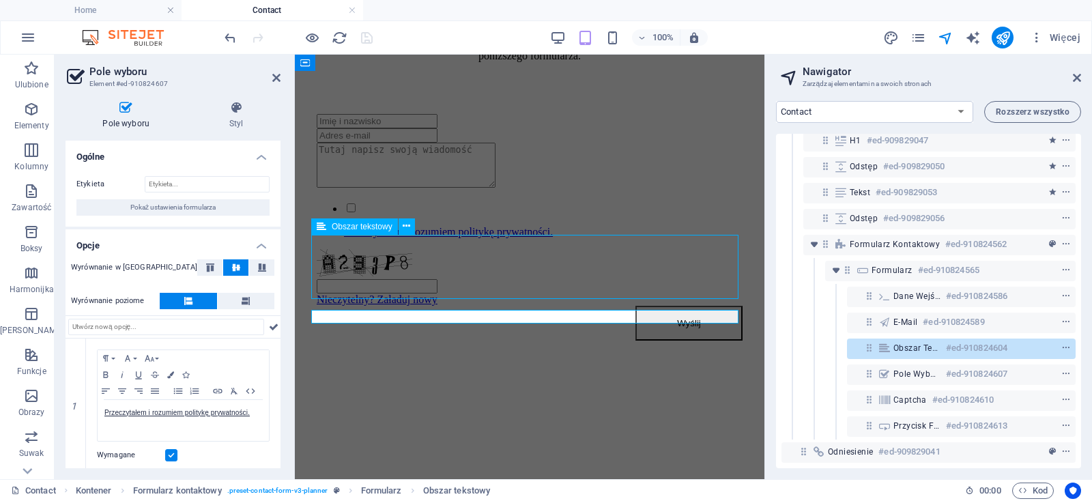
scroll to position [306, 0]
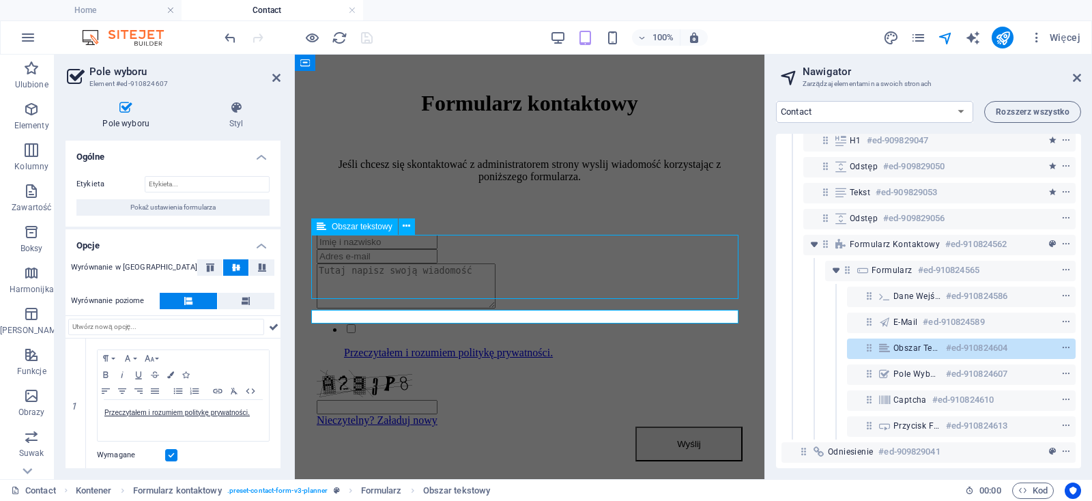
click at [948, 341] on h6 "#ed-910824604" at bounding box center [976, 348] width 61 height 16
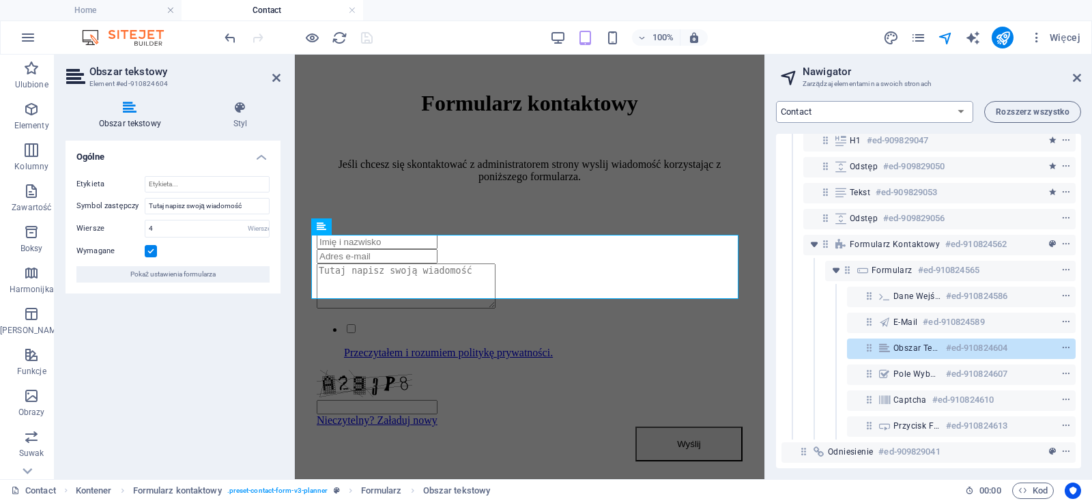
click at [776, 101] on select "Home Historia ZSP nr.2 Parafia Rada dzielnicy Contact Legal Notice Privacy" at bounding box center [874, 112] width 197 height 22
click option "Legal Notice" at bounding box center [0, 0] width 0 height 0
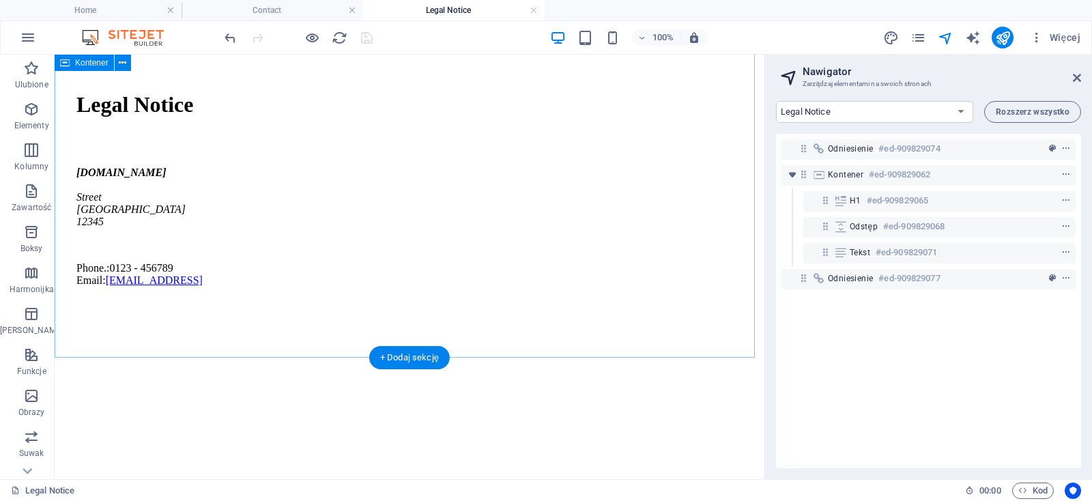
scroll to position [0, 0]
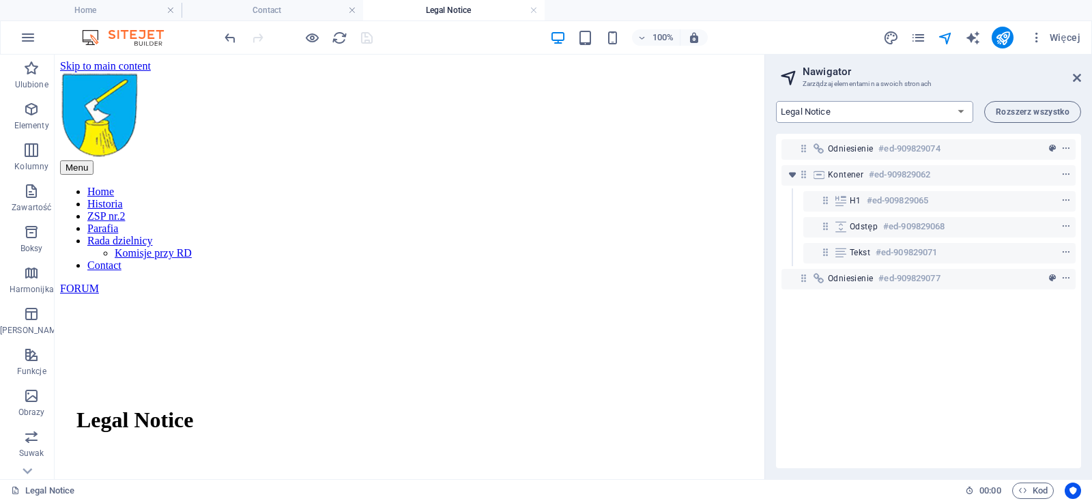
click at [860, 121] on div "Home Historia ZSP nr.2 Parafia Rada dzielnicy Contact Legal Notice Privacy Rozs…" at bounding box center [928, 284] width 327 height 389
click at [776, 101] on select "Home Historia ZSP nr.2 Parafia Rada dzielnicy Contact Legal Notice Privacy" at bounding box center [874, 112] width 197 height 22
click option "Privacy" at bounding box center [0, 0] width 0 height 0
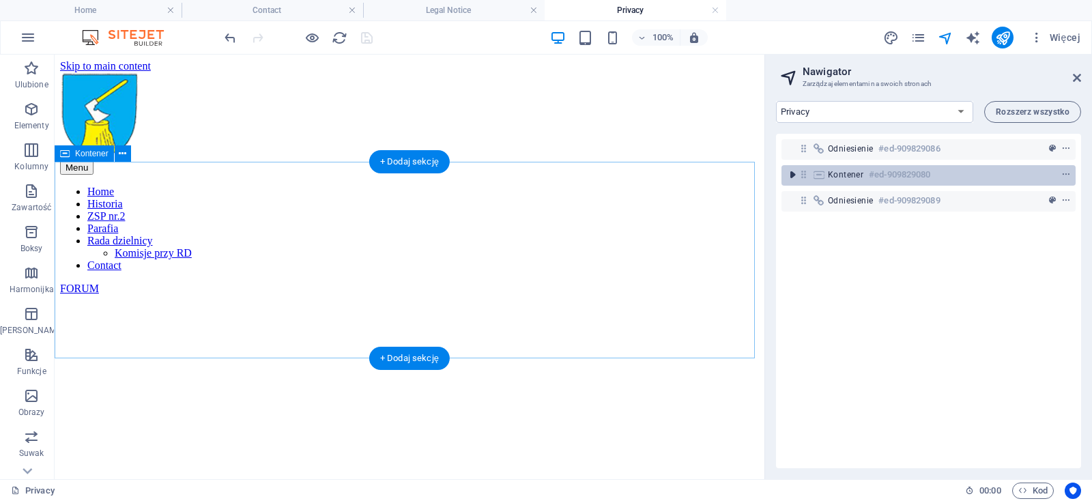
click at [797, 172] on icon "toggle-expand" at bounding box center [793, 175] width 14 height 14
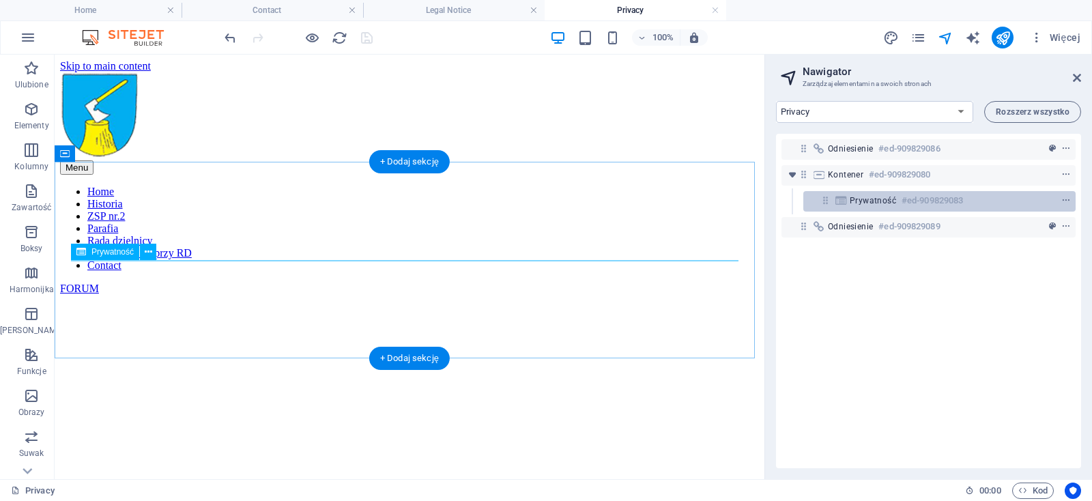
click at [860, 202] on span "Prywatność" at bounding box center [873, 200] width 46 height 11
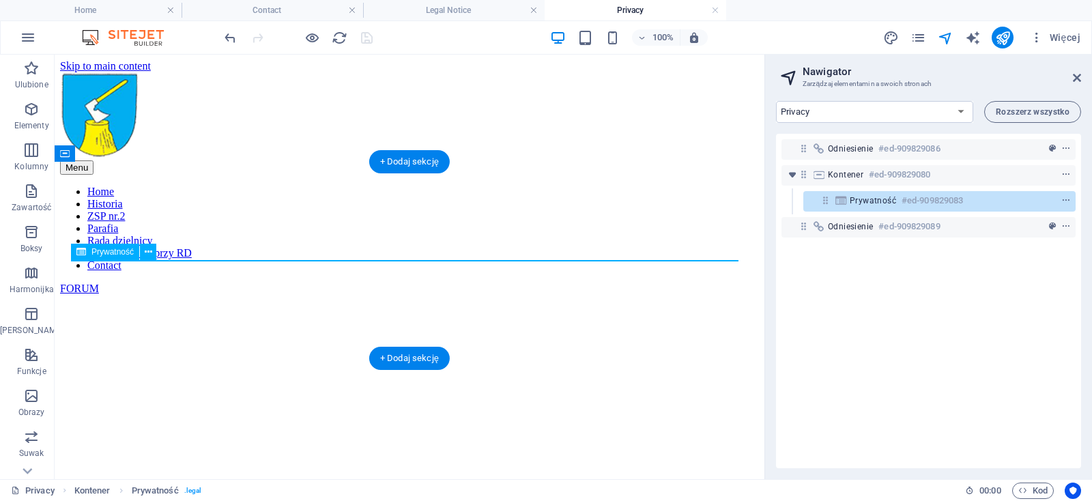
click at [862, 199] on span "Prywatność" at bounding box center [873, 200] width 46 height 11
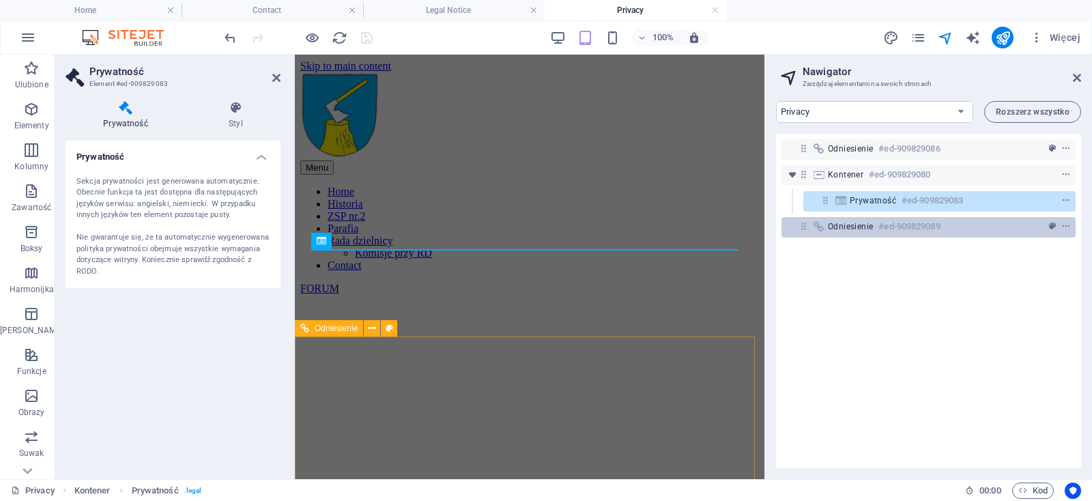
click at [862, 228] on span "Odniesienie" at bounding box center [850, 226] width 45 height 11
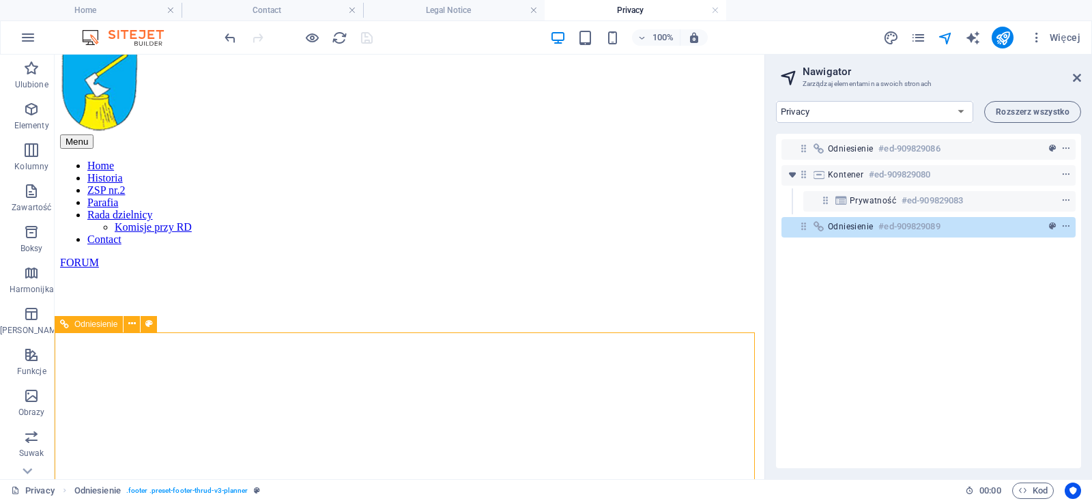
click at [862, 228] on span "Odniesienie" at bounding box center [850, 226] width 45 height 11
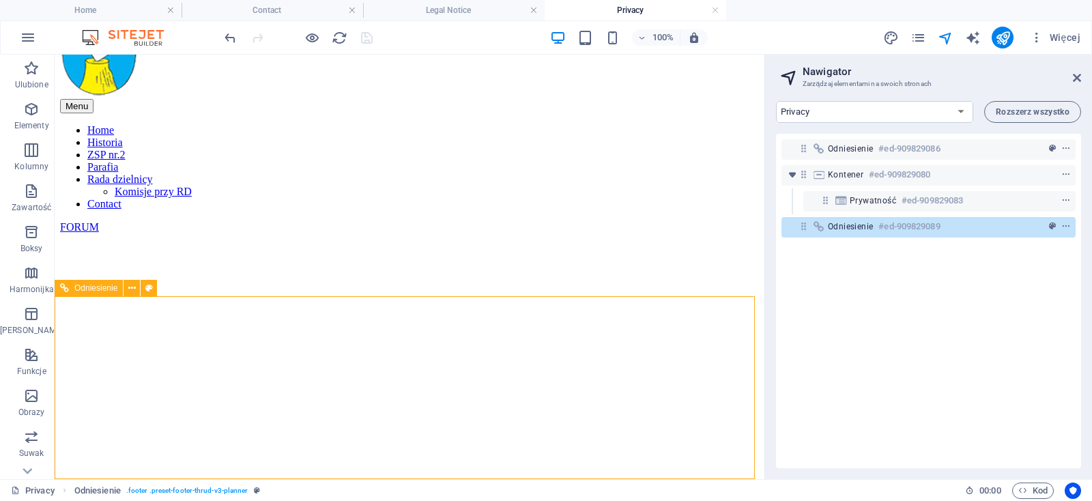
click at [862, 228] on span "Odniesienie" at bounding box center [850, 226] width 45 height 11
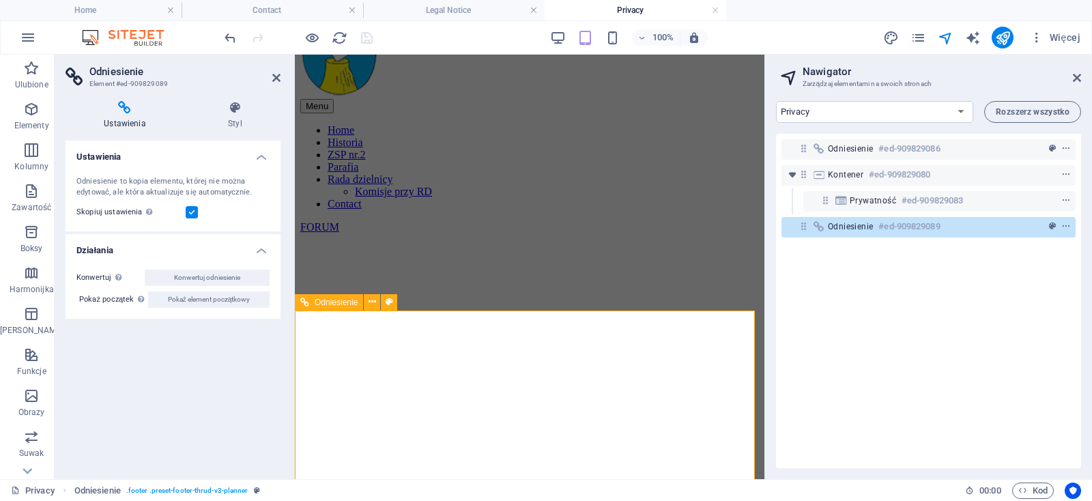
scroll to position [26, 0]
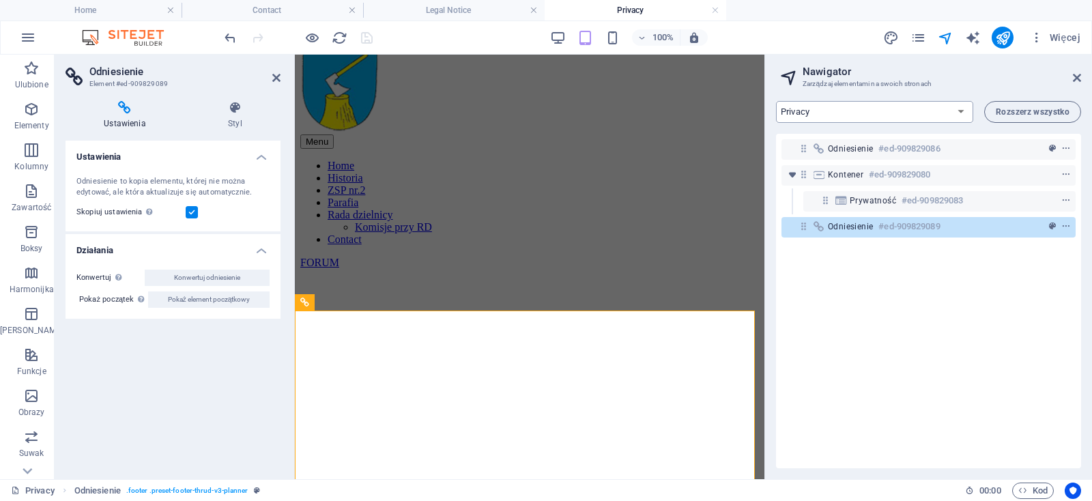
click at [776, 101] on select "Home Historia ZSP nr.2 Parafia Rada dzielnicy Contact Legal Notice Privacy" at bounding box center [874, 112] width 197 height 22
click option "Legal Notice" at bounding box center [0, 0] width 0 height 0
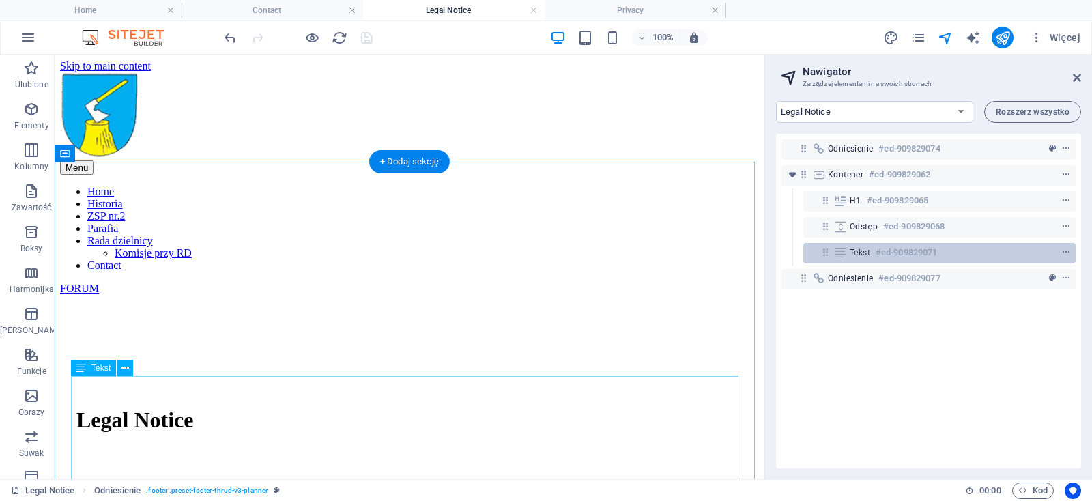
click at [864, 251] on span "Tekst" at bounding box center [860, 252] width 20 height 11
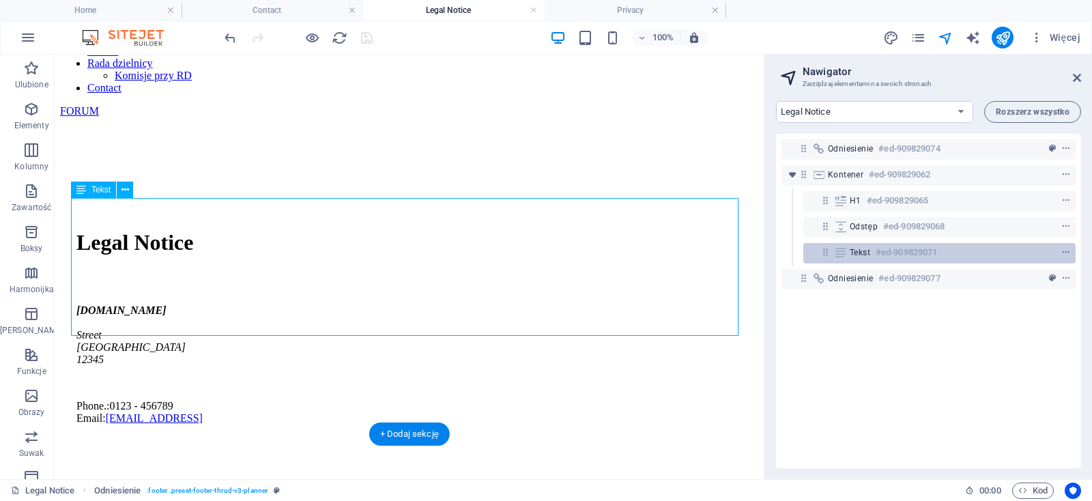
click at [864, 251] on span "Tekst" at bounding box center [860, 252] width 20 height 11
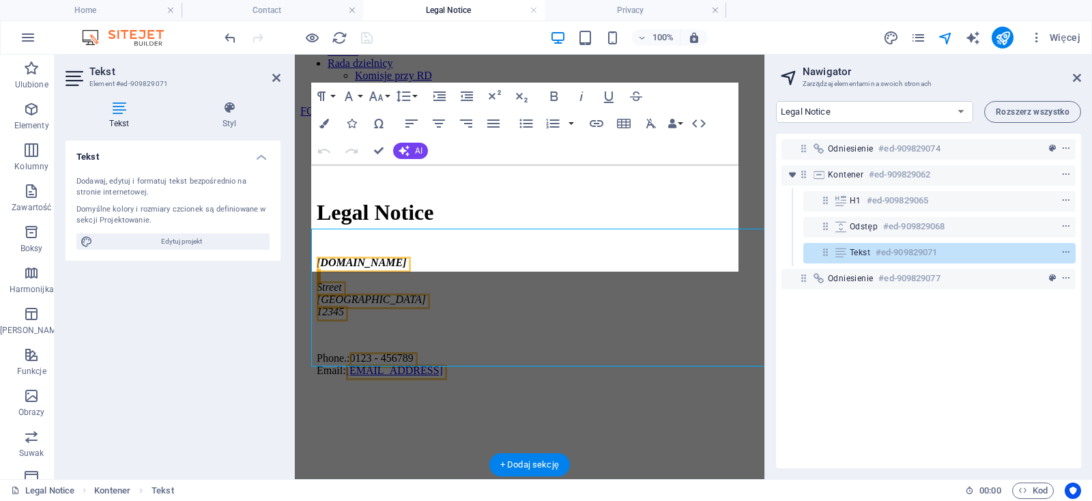
scroll to position [147, 0]
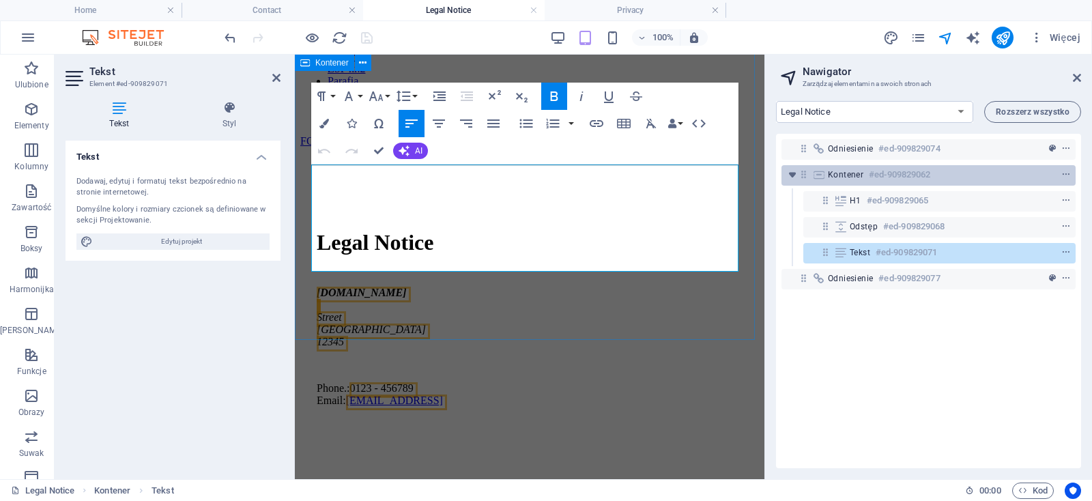
click at [864, 175] on div "Kontener #ed-909829062" at bounding box center [918, 175] width 180 height 16
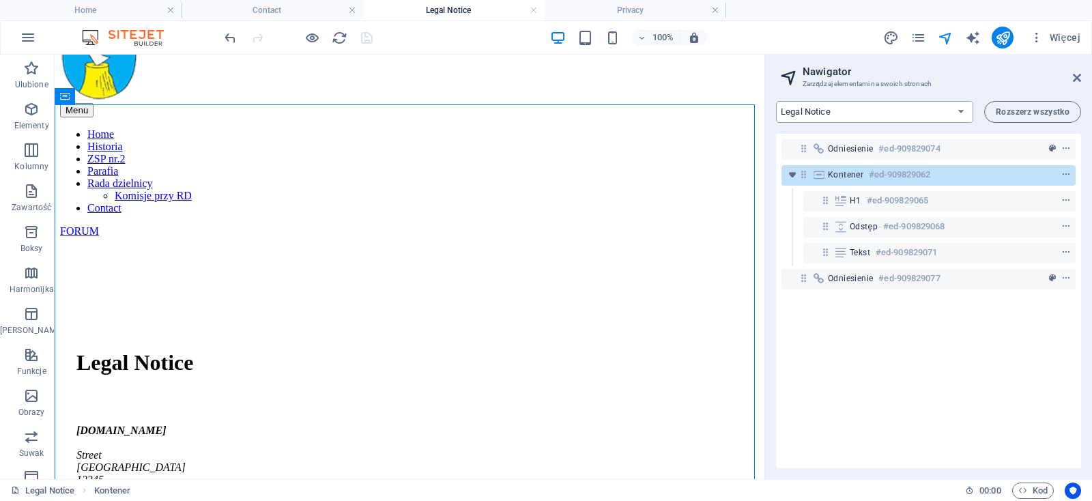
click at [776, 101] on select "Home Historia ZSP nr.2 Parafia Rada dzielnicy Contact Legal Notice Privacy" at bounding box center [874, 112] width 197 height 22
select select "17041482-pl"
click option "Contact" at bounding box center [0, 0] width 0 height 0
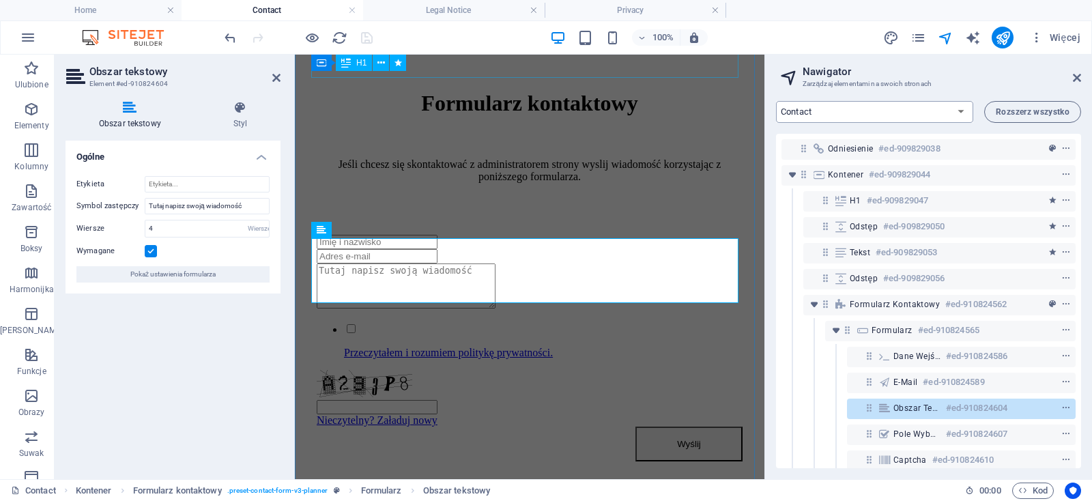
scroll to position [306, 0]
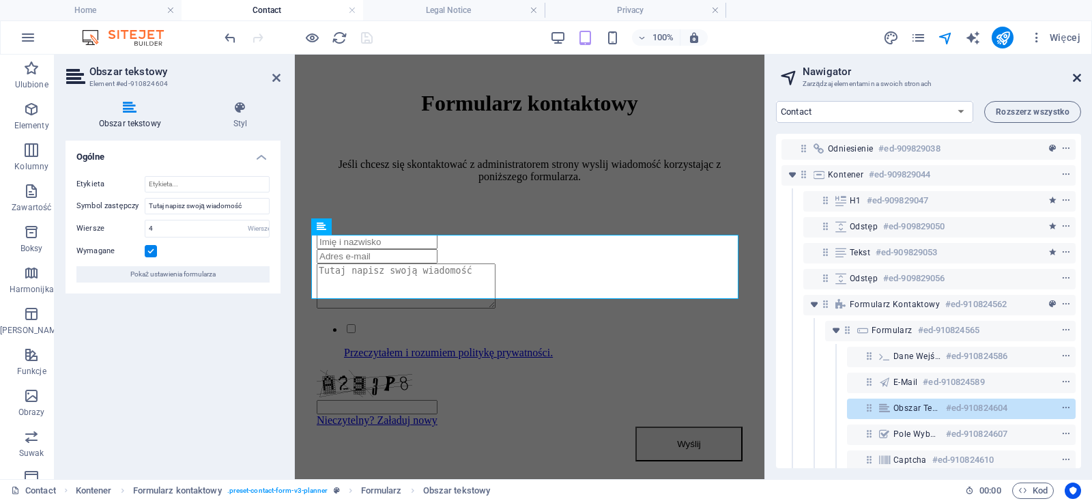
click at [1077, 76] on icon at bounding box center [1077, 77] width 8 height 11
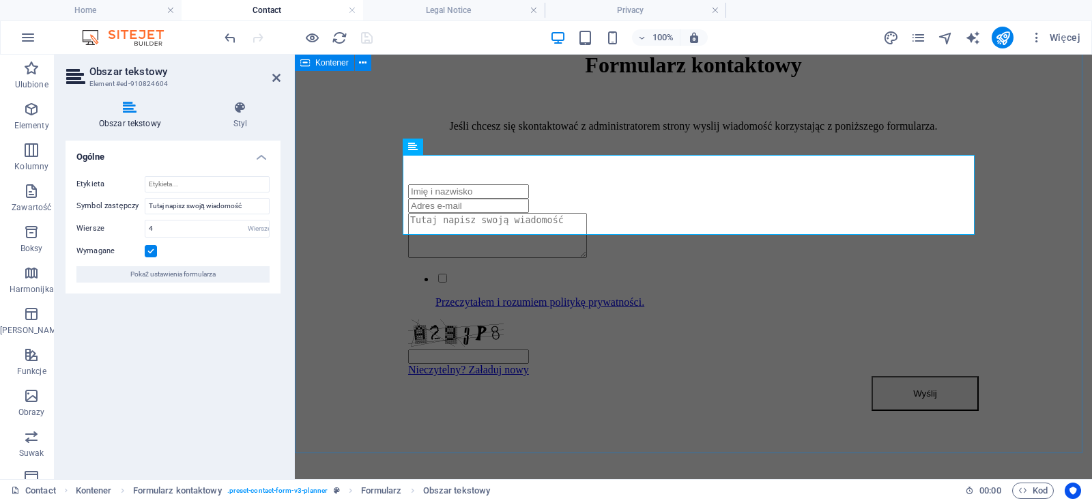
click at [451, 404] on div "Formularz kontaktowy Jeśli chcesz się skontaktować z administratorem strony wys…" at bounding box center [693, 249] width 786 height 520
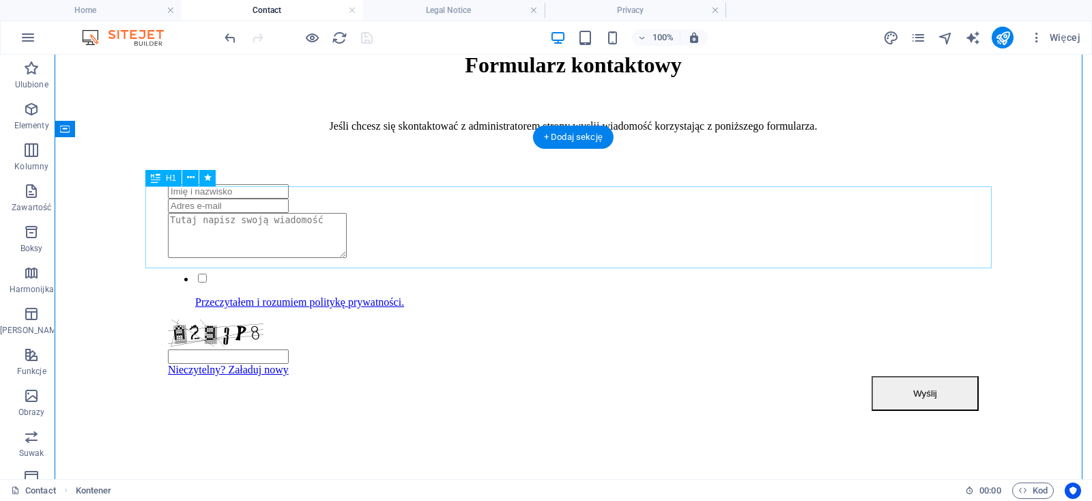
scroll to position [0, 0]
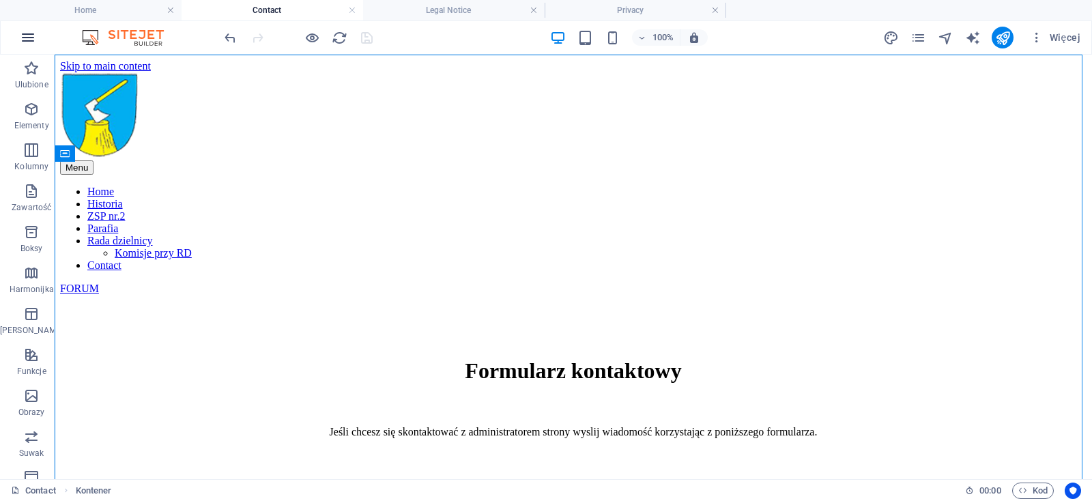
click at [27, 34] on icon "button" at bounding box center [28, 37] width 16 height 16
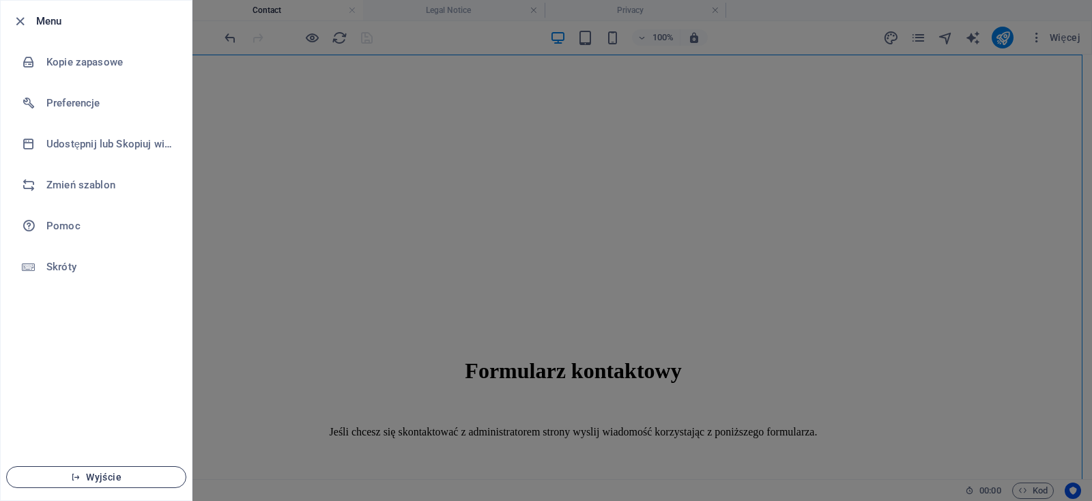
click at [100, 480] on span "Wyjście" at bounding box center [96, 477] width 157 height 11
click at [80, 59] on h6 "Kopie zapasowe" at bounding box center [109, 62] width 126 height 16
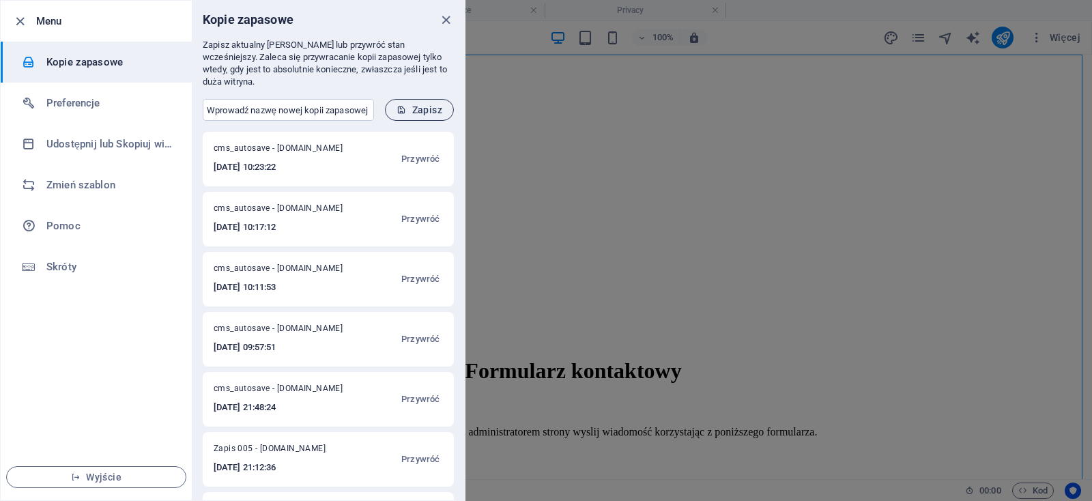
click at [400, 105] on icon "submit" at bounding box center [402, 110] width 10 height 10
click at [108, 477] on span "Wyjście" at bounding box center [96, 477] width 157 height 11
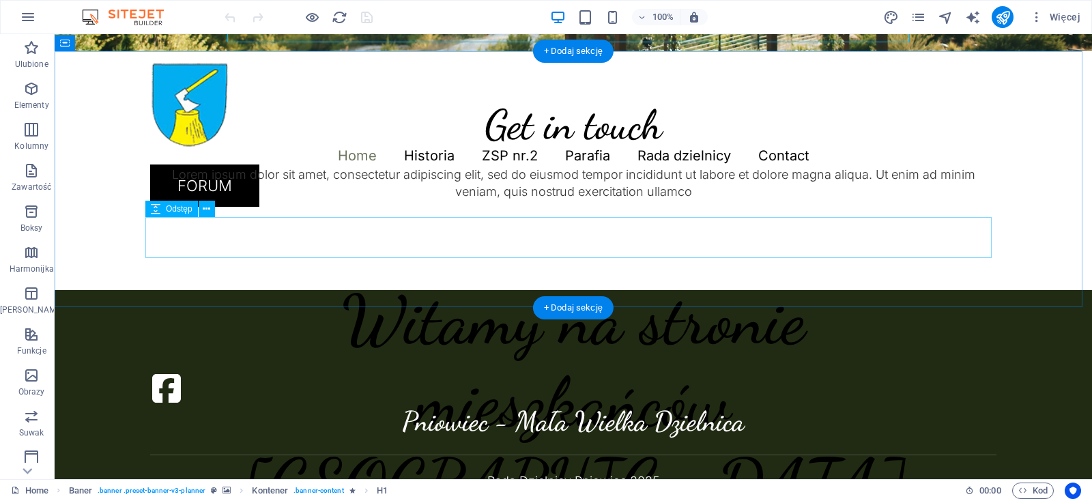
scroll to position [335, 0]
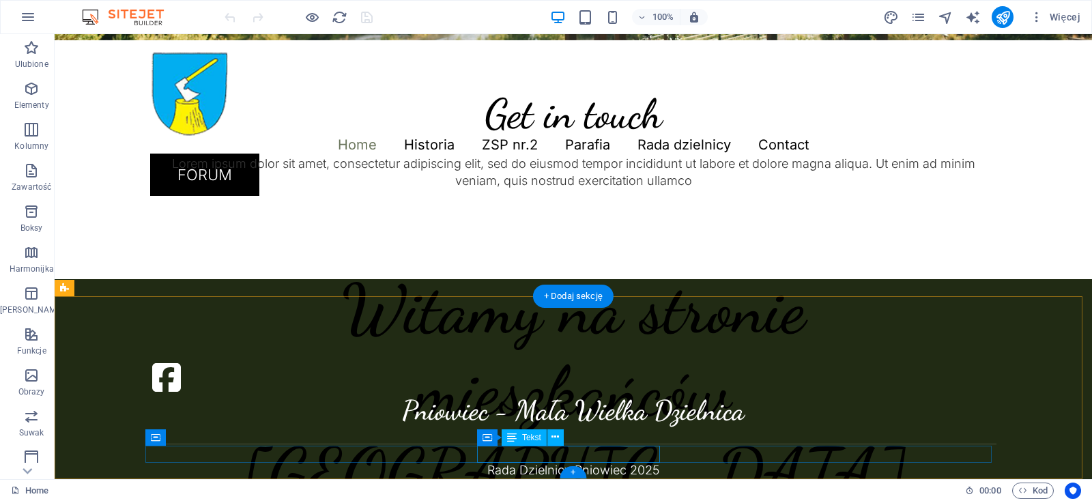
click at [583, 461] on div "Rada Dzielnicy Pniowiec 2025" at bounding box center [573, 469] width 847 height 17
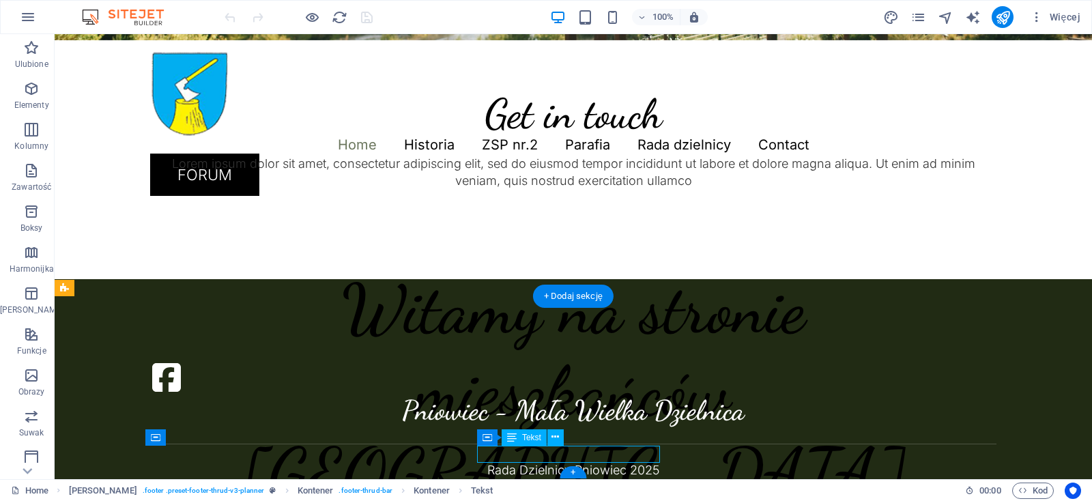
click at [582, 461] on div "Rada Dzielnicy Pniowiec 2025" at bounding box center [573, 469] width 847 height 17
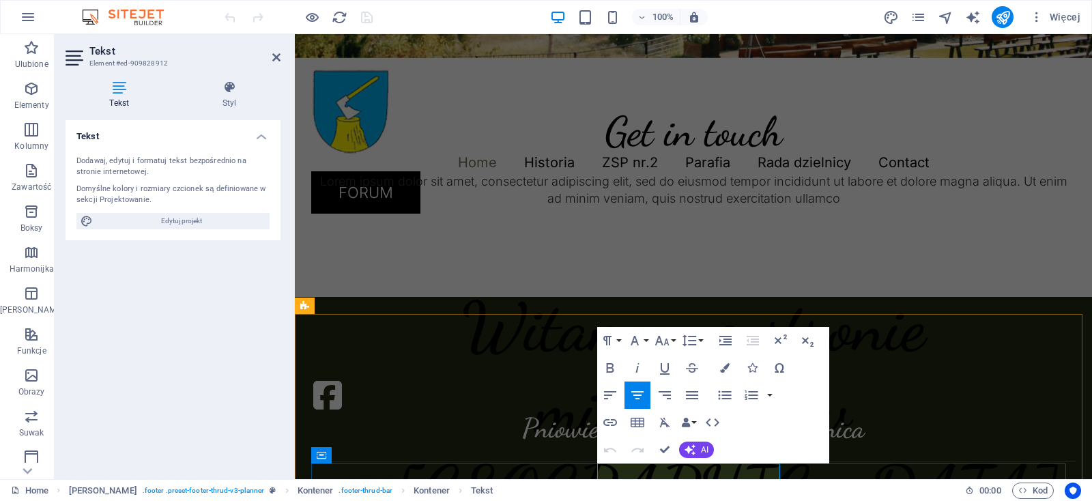
click at [608, 481] on icon at bounding box center [608, 488] width 0 height 14
click at [609, 479] on p "Rada Dzielnicy Pniowiec 2025" at bounding box center [693, 487] width 765 height 17
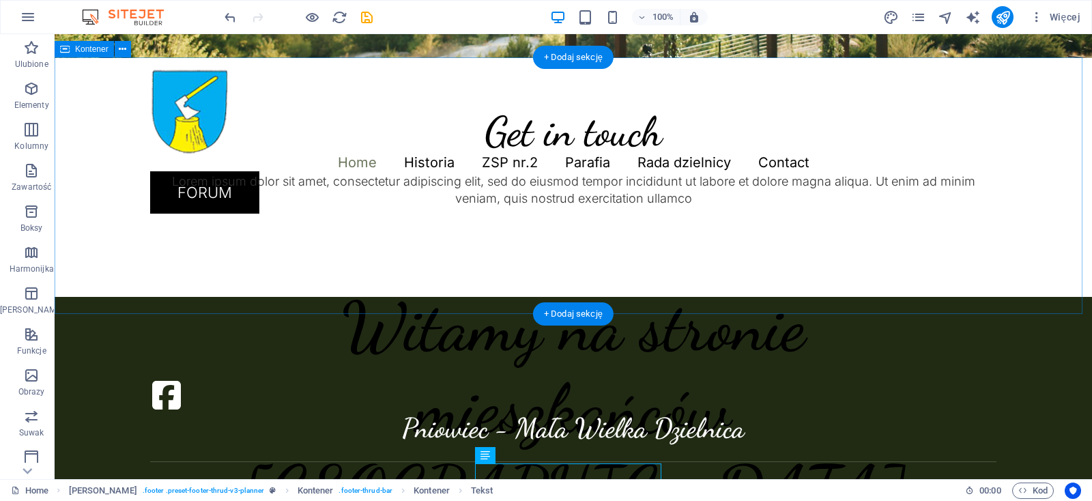
click at [782, 283] on div "Get in touch Lorem ipsum dolor sit amet, consectetur adipiscing elit, sed do ei…" at bounding box center [574, 177] width 1038 height 239
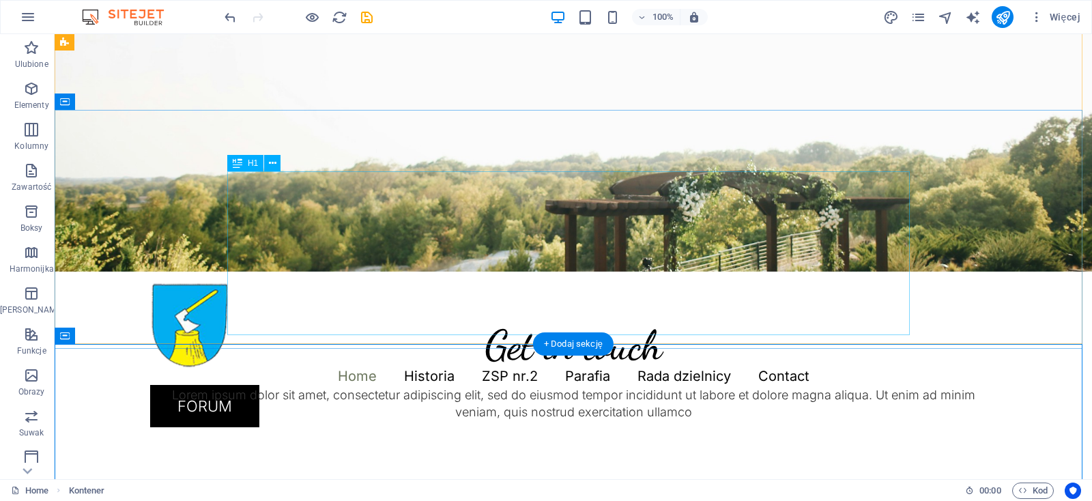
scroll to position [174, 0]
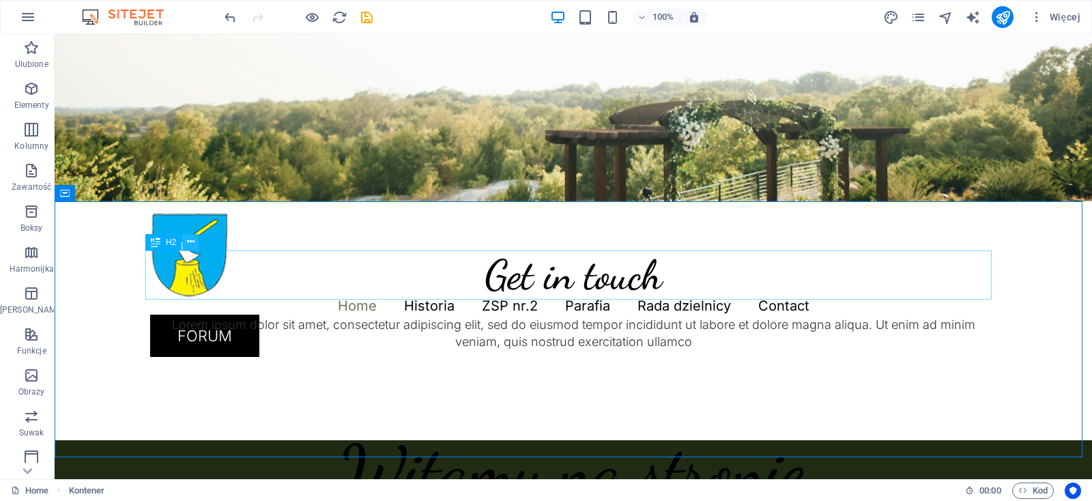
click at [193, 244] on icon at bounding box center [191, 242] width 8 height 14
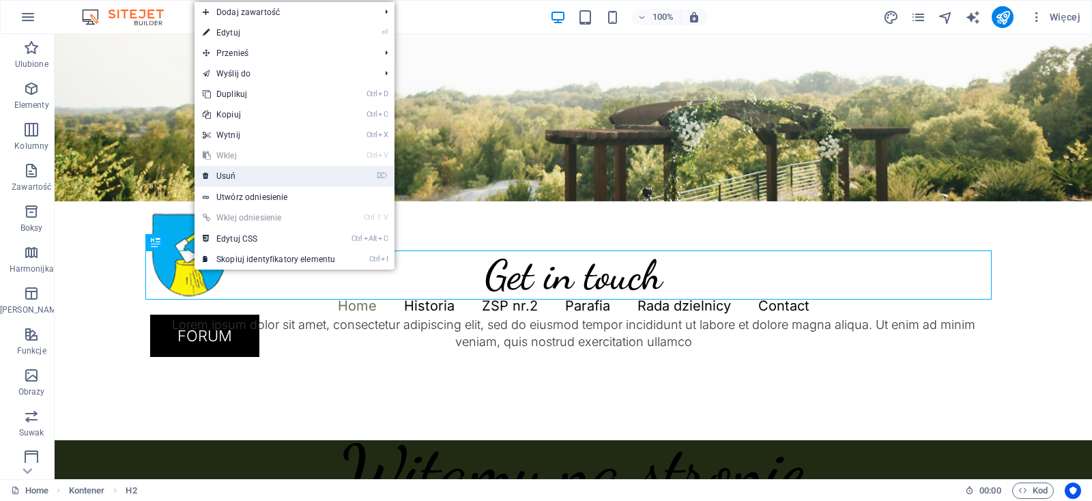
click at [235, 173] on link "⌦ Usuń" at bounding box center [269, 176] width 149 height 20
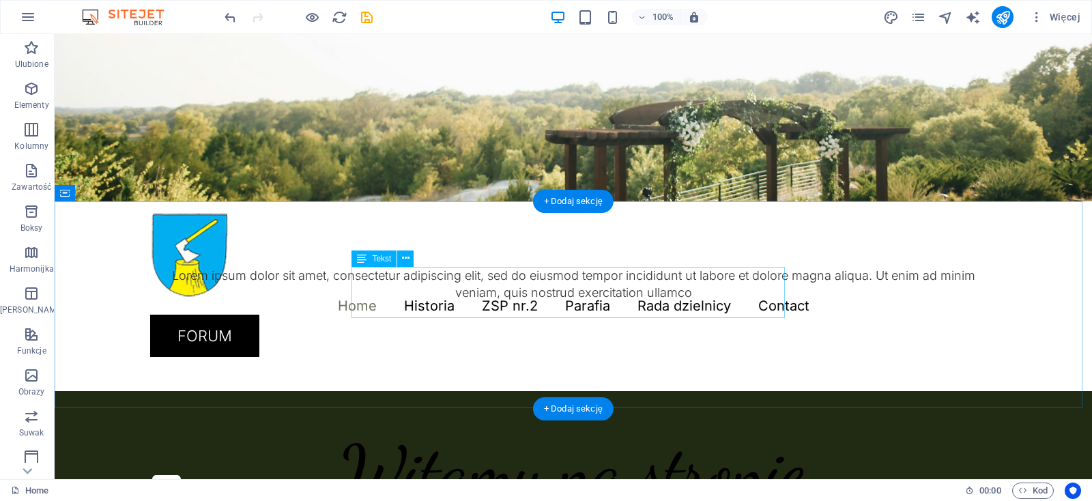
click at [679, 301] on div "Lorem ipsum dolor sit amet, consectetur adipiscing elit, sed do eiusmod tempor …" at bounding box center [573, 284] width 847 height 34
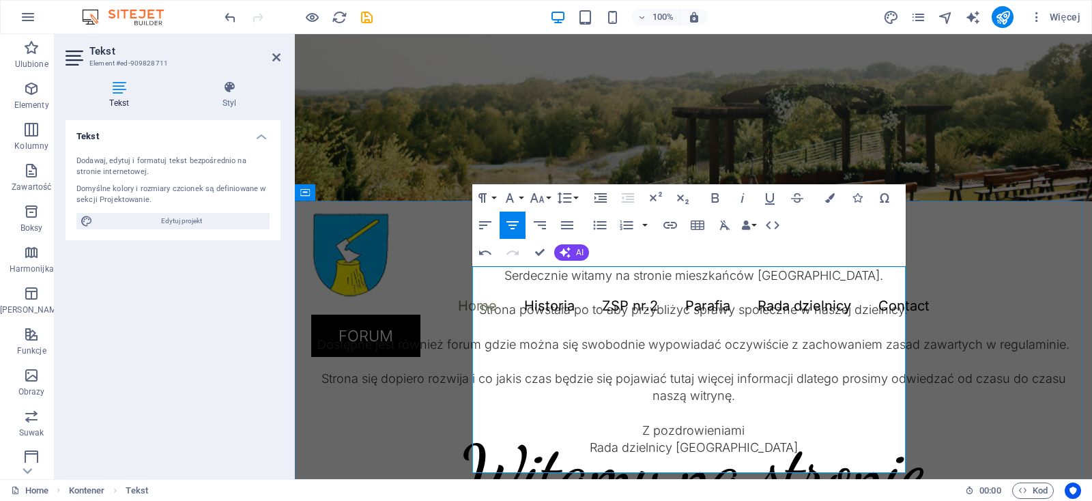
scroll to position [5936, 7]
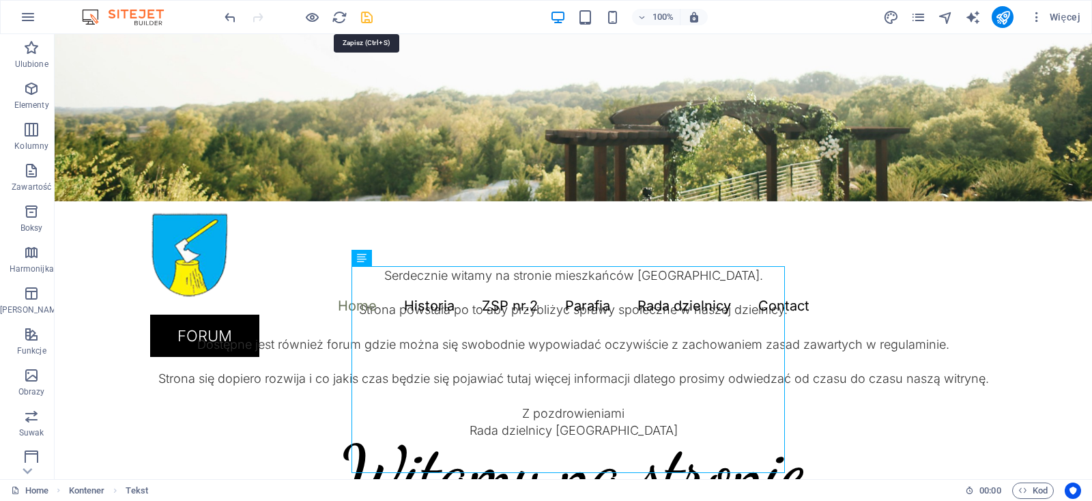
click at [367, 17] on icon "save" at bounding box center [367, 18] width 16 height 16
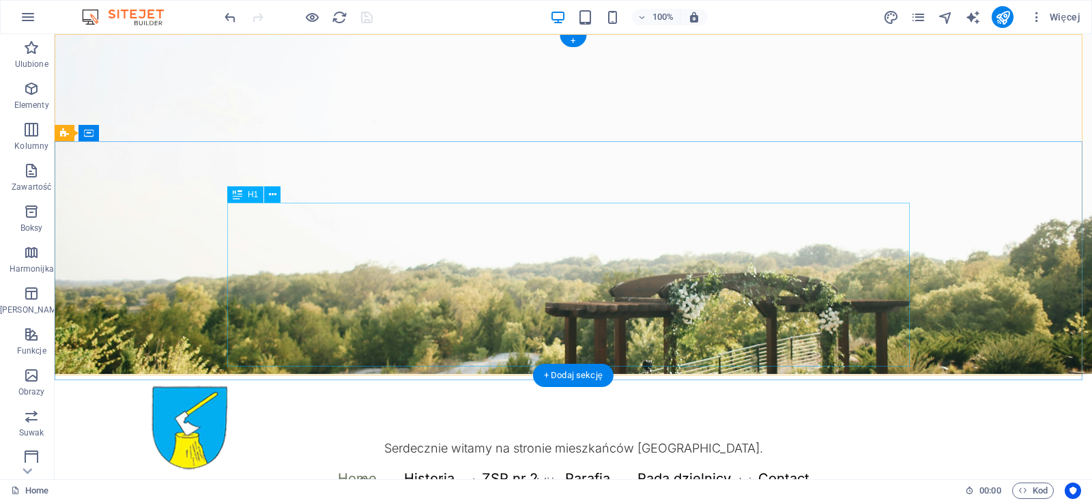
scroll to position [0, 0]
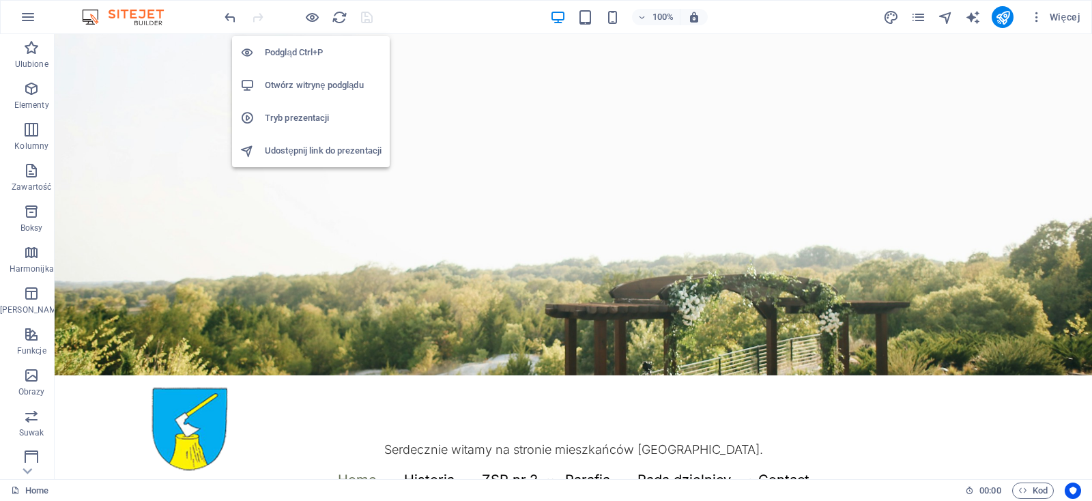
click at [302, 87] on h6 "Otwórz witrynę podglądu" at bounding box center [323, 85] width 117 height 16
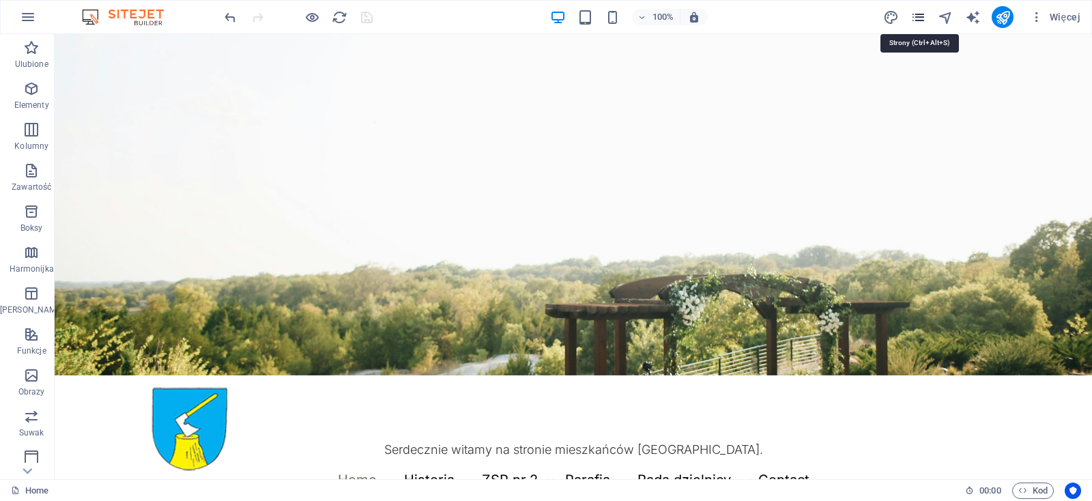
click at [922, 17] on icon "pages" at bounding box center [919, 18] width 16 height 16
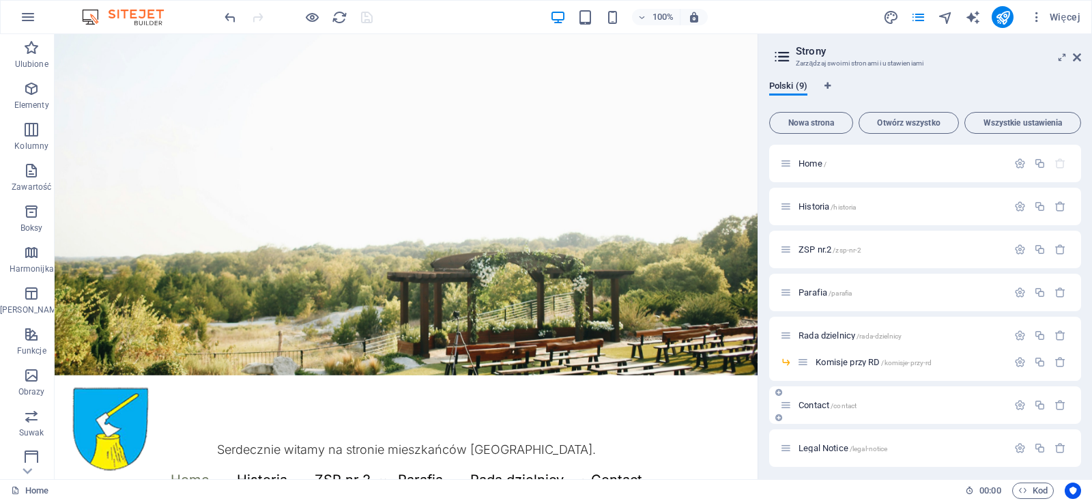
click at [824, 405] on span "Contact /contact" at bounding box center [828, 405] width 58 height 10
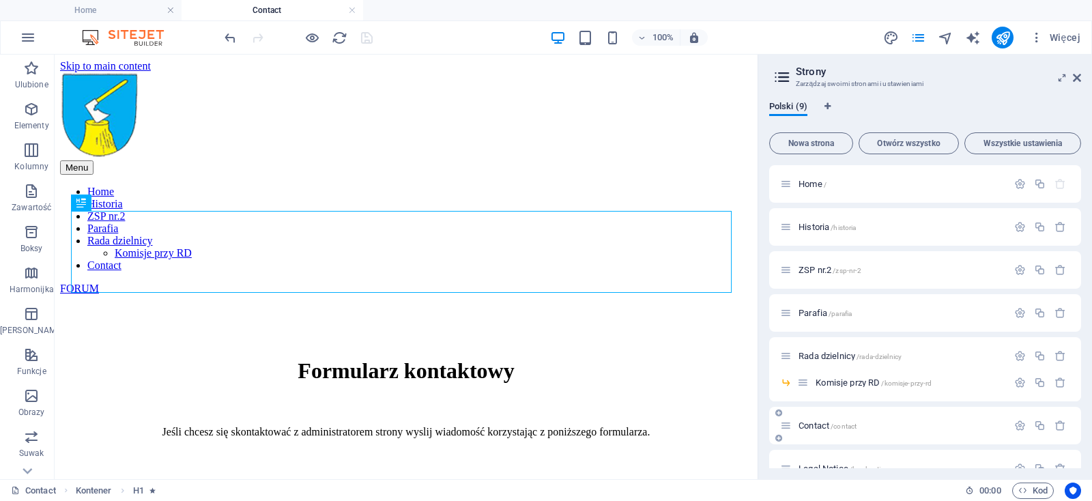
click at [814, 426] on span "Contact /contact" at bounding box center [828, 426] width 58 height 10
click at [857, 427] on span "/contact" at bounding box center [844, 427] width 26 height 8
click at [1014, 429] on icon "button" at bounding box center [1020, 426] width 12 height 12
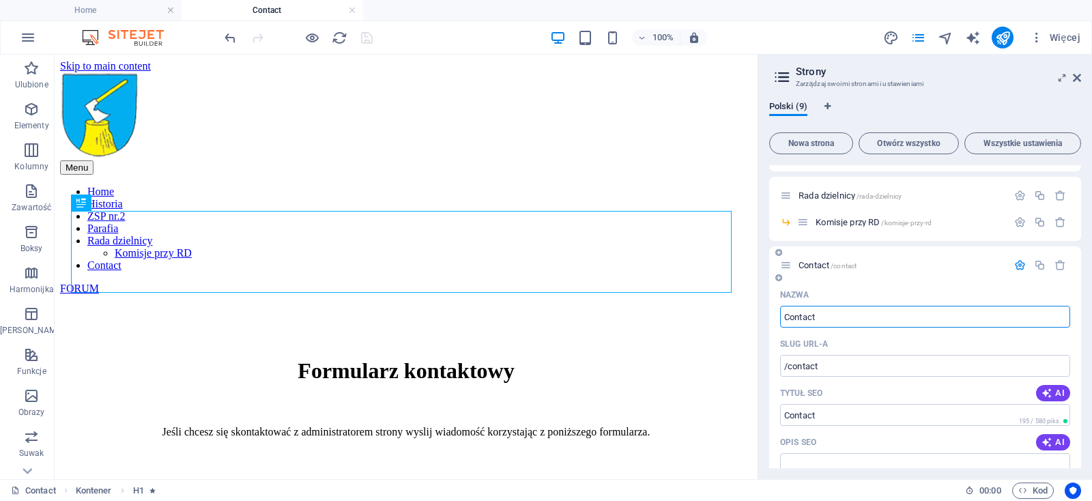
drag, startPoint x: 834, startPoint y: 316, endPoint x: 732, endPoint y: 316, distance: 101.7
click at [780, 316] on input "Contact" at bounding box center [925, 317] width 290 height 22
type input "Kont"
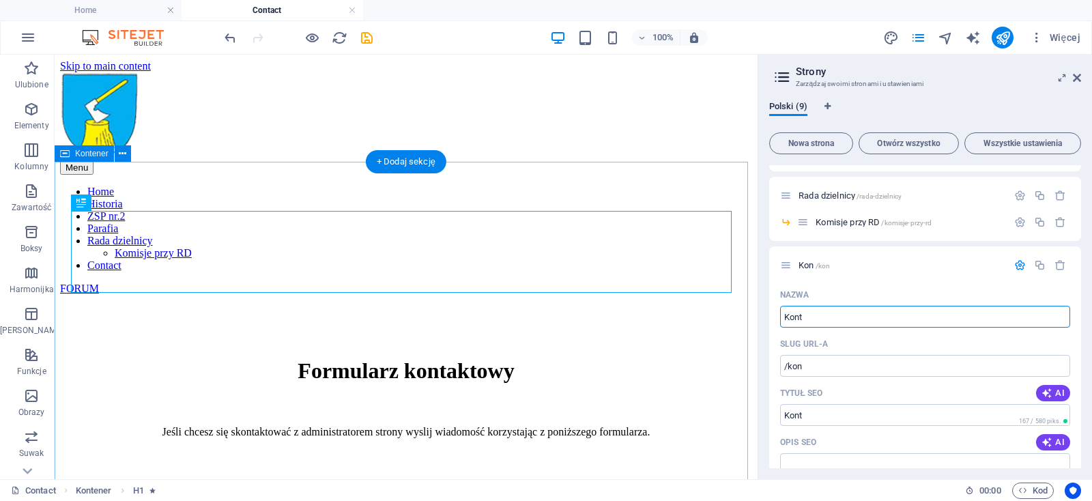
type input "/kon"
type input "Kontakt"
type input "/kontakt"
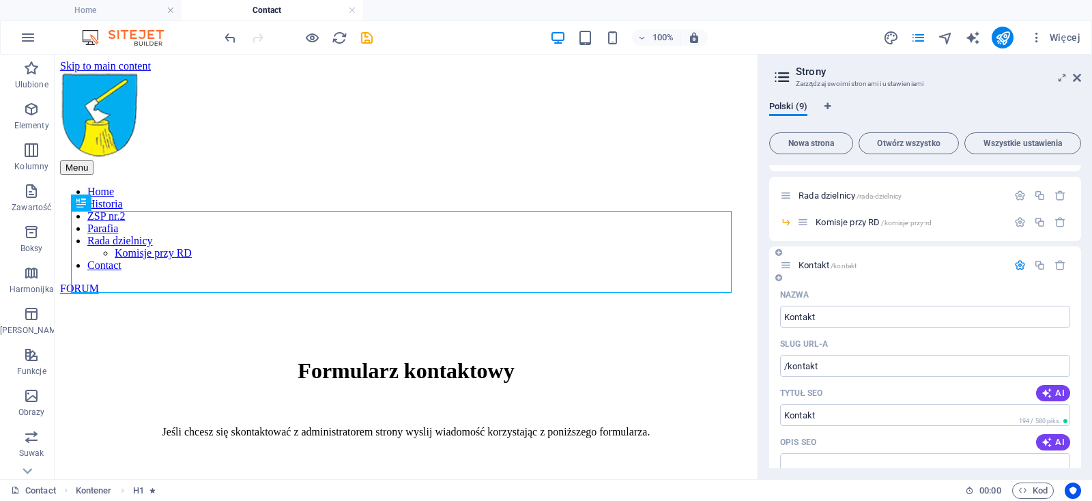
click at [1014, 264] on icon "button" at bounding box center [1020, 265] width 12 height 12
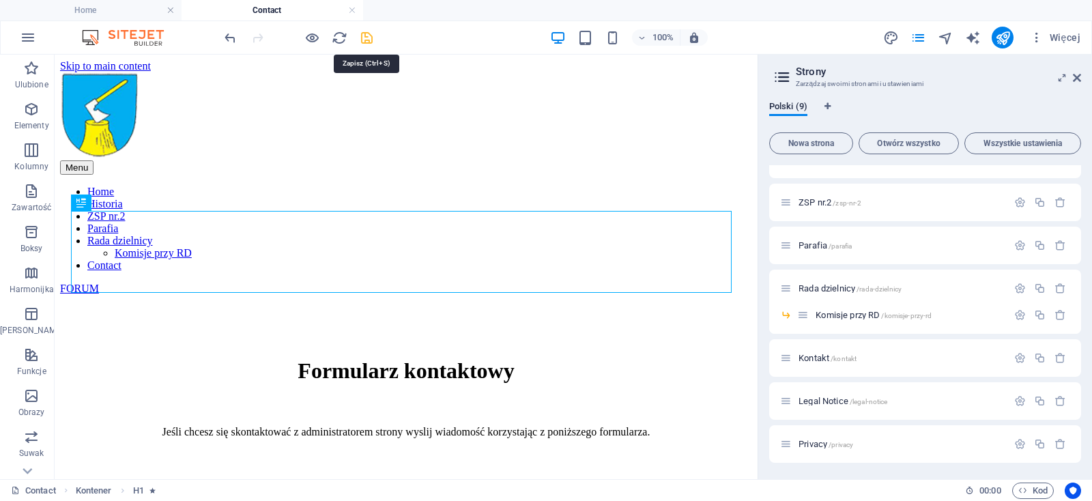
click at [365, 38] on icon "save" at bounding box center [367, 38] width 16 height 16
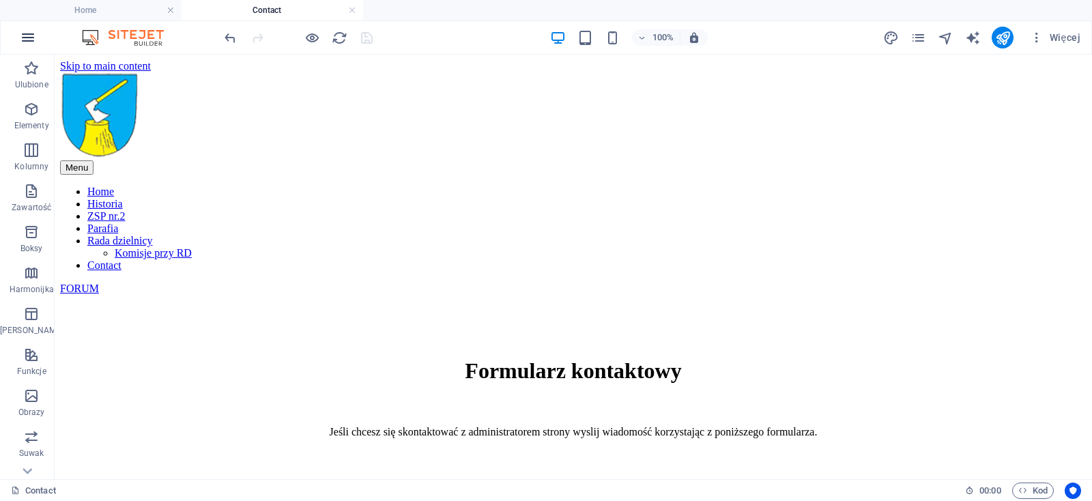
click at [23, 36] on icon "button" at bounding box center [28, 37] width 16 height 16
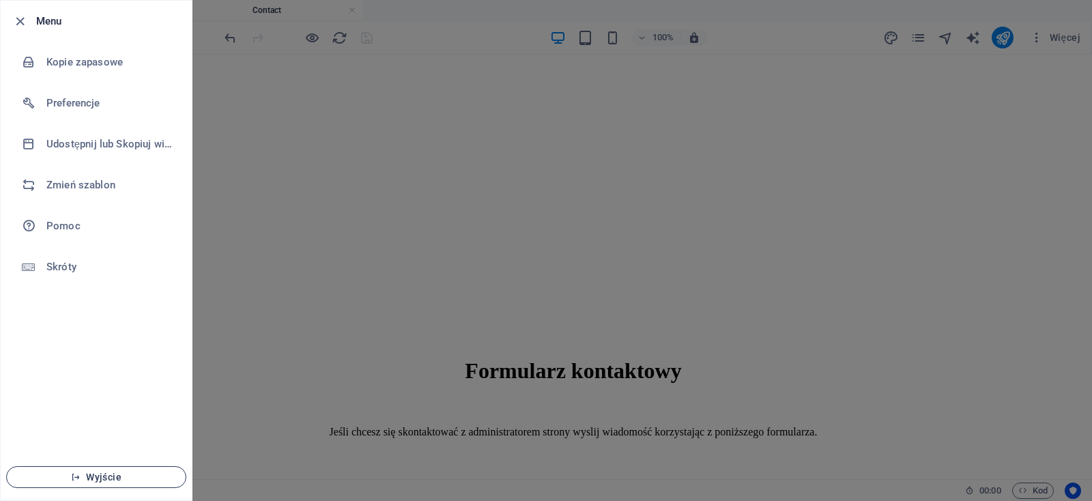
click at [106, 479] on span "Wyjście" at bounding box center [96, 477] width 157 height 11
